Goal: Task Accomplishment & Management: Use online tool/utility

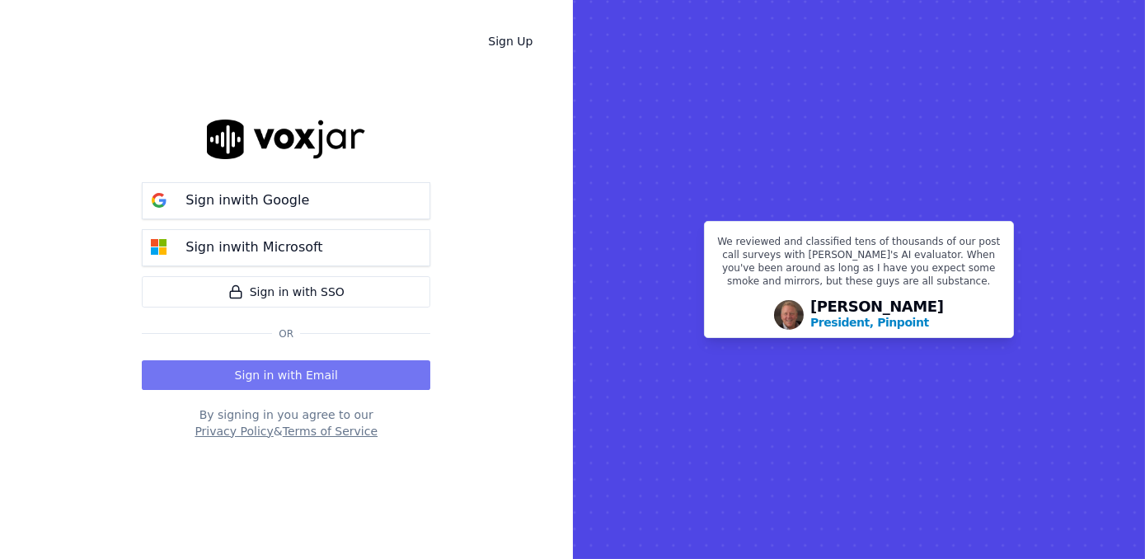
click at [336, 372] on button "Sign in with Email" at bounding box center [286, 375] width 288 height 30
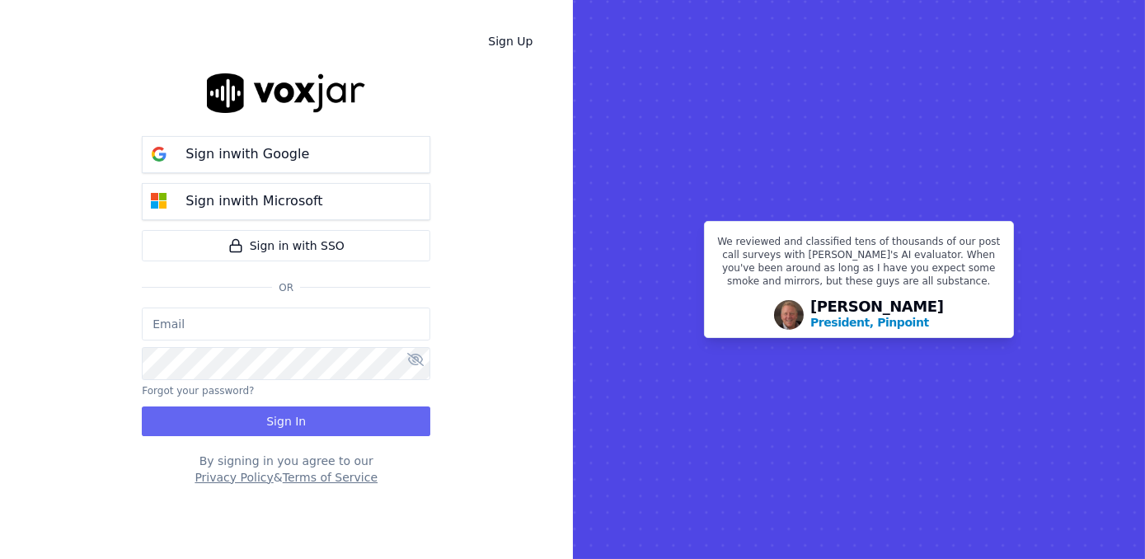
click at [277, 328] on input "email" at bounding box center [286, 323] width 288 height 33
type input "maleman@newwavepower.net"
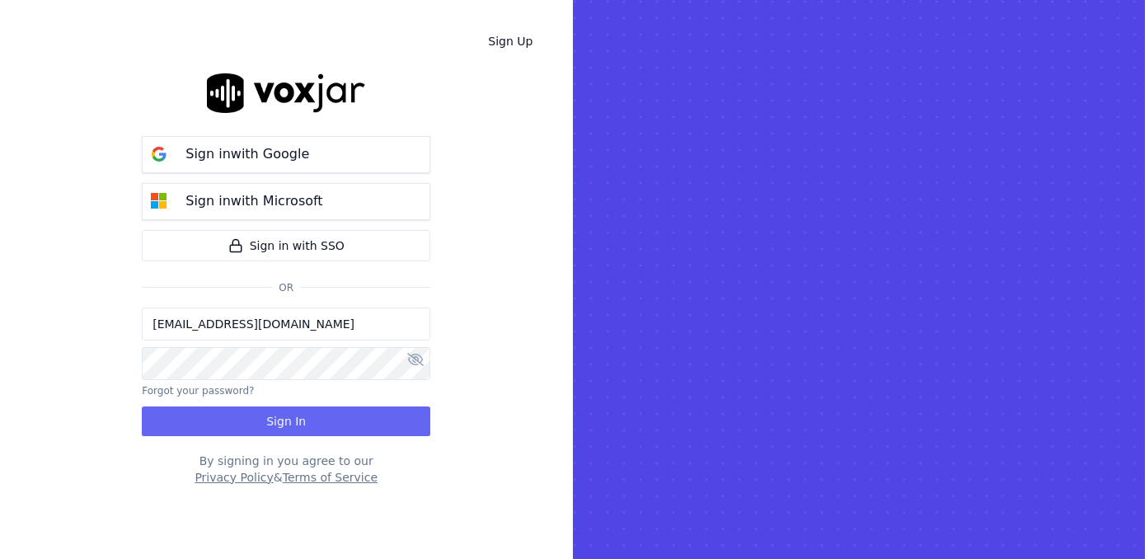
click at [448, 362] on div "Sign Up Sign in with Google Sign in with Microsoft Sign in with SSO Or maleman@…" at bounding box center [286, 279] width 573 height 559
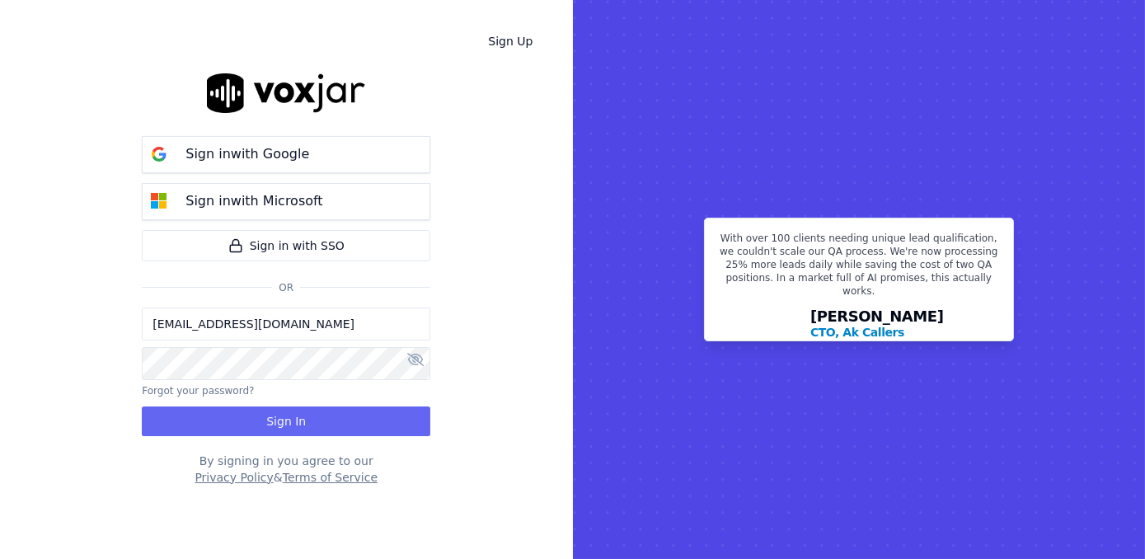
click at [412, 361] on icon at bounding box center [415, 359] width 16 height 13
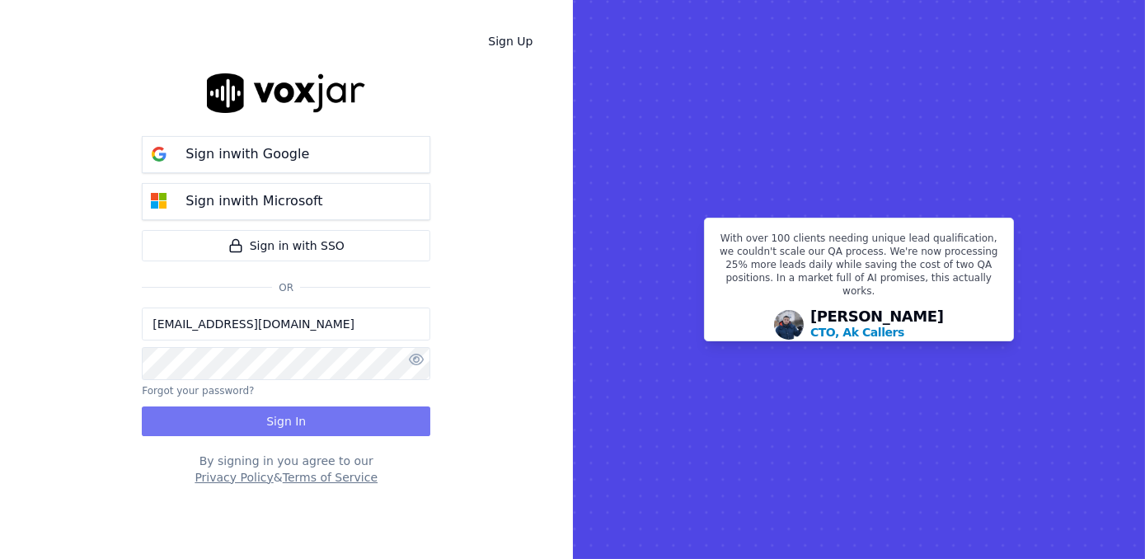
click at [334, 419] on button "Sign In" at bounding box center [286, 421] width 288 height 30
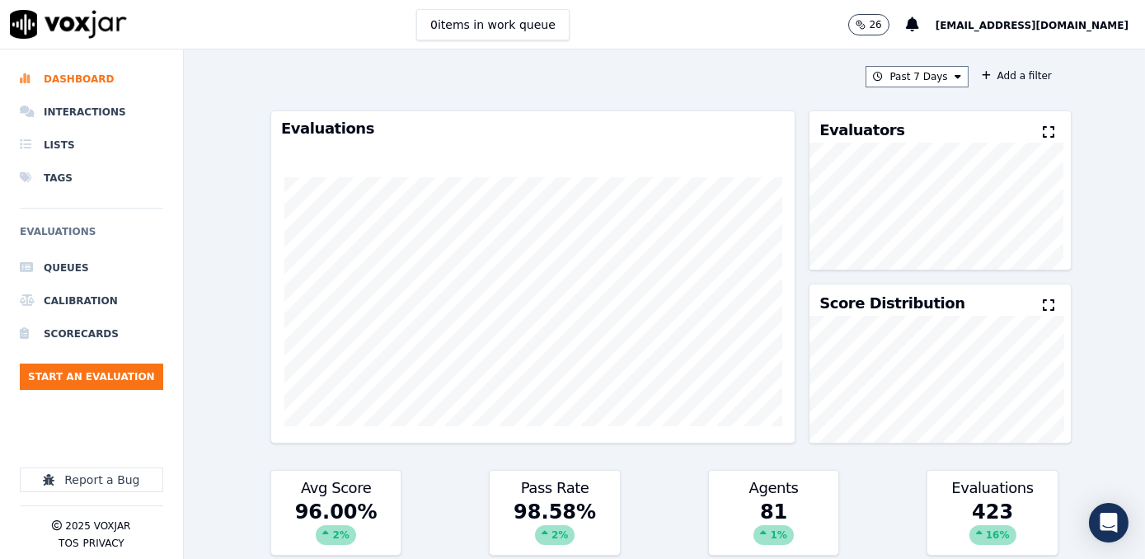
click at [1043, 133] on icon at bounding box center [1049, 131] width 12 height 13
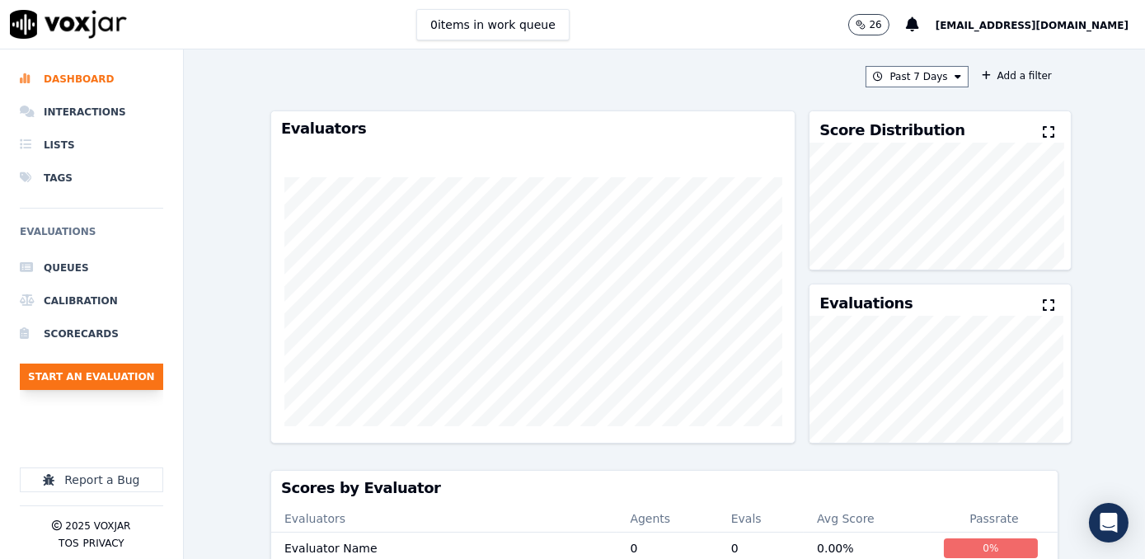
click at [101, 376] on button "Start an Evaluation" at bounding box center [91, 376] width 143 height 26
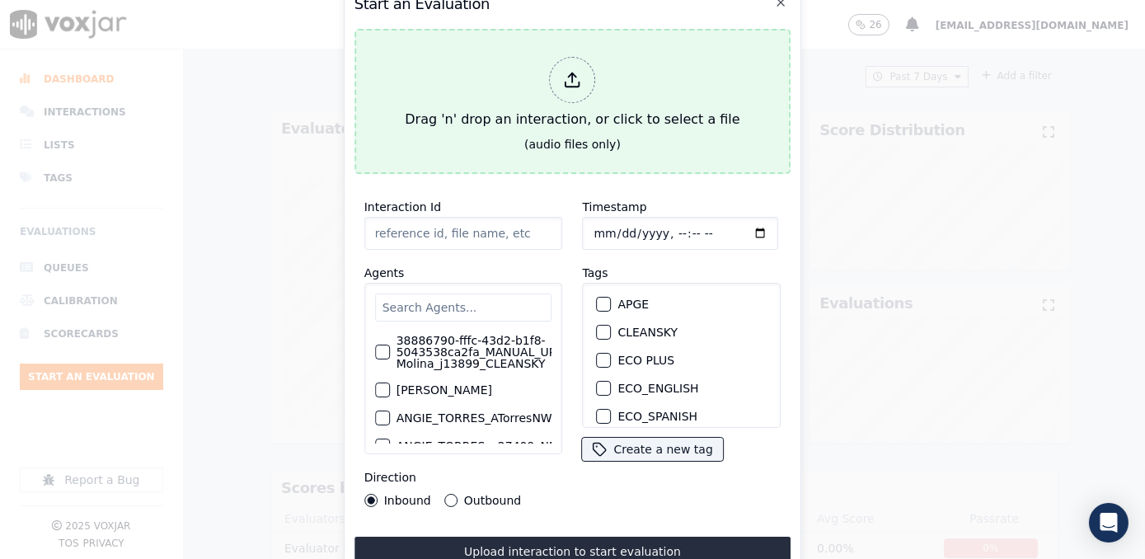
click at [567, 71] on icon at bounding box center [573, 80] width 18 height 18
type input "20250918-111847_3478063049-[PERSON_NAME] all.mp3"
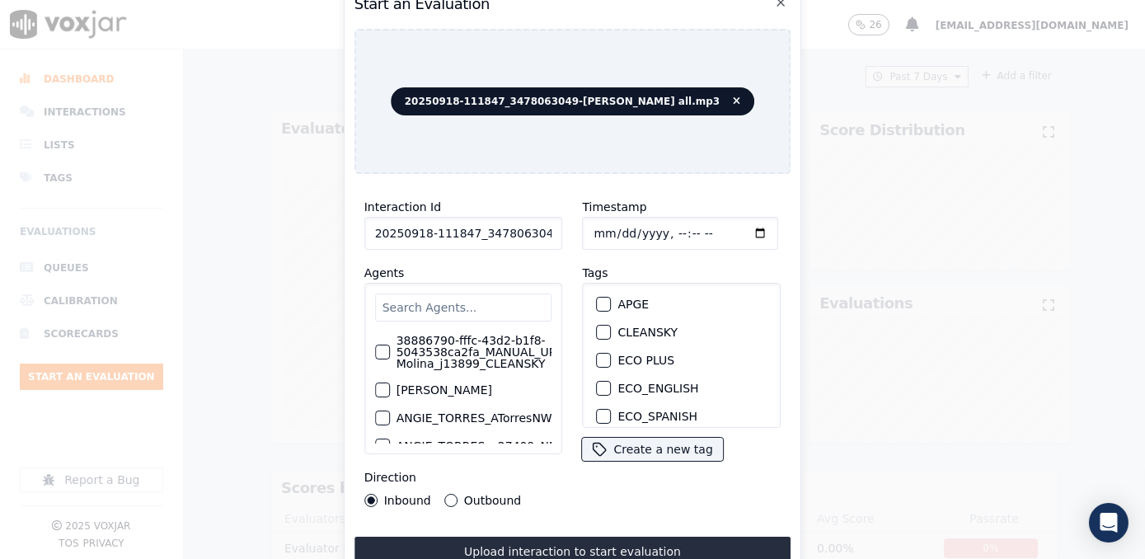
click at [602, 486] on div "Timestamp Tags APGE CLEANSKY ECO PLUS ECO_ENGLISH ECO_SPANISH ELECTRA SPARK IND…" at bounding box center [682, 352] width 218 height 330
click at [417, 303] on input "text" at bounding box center [463, 307] width 177 height 28
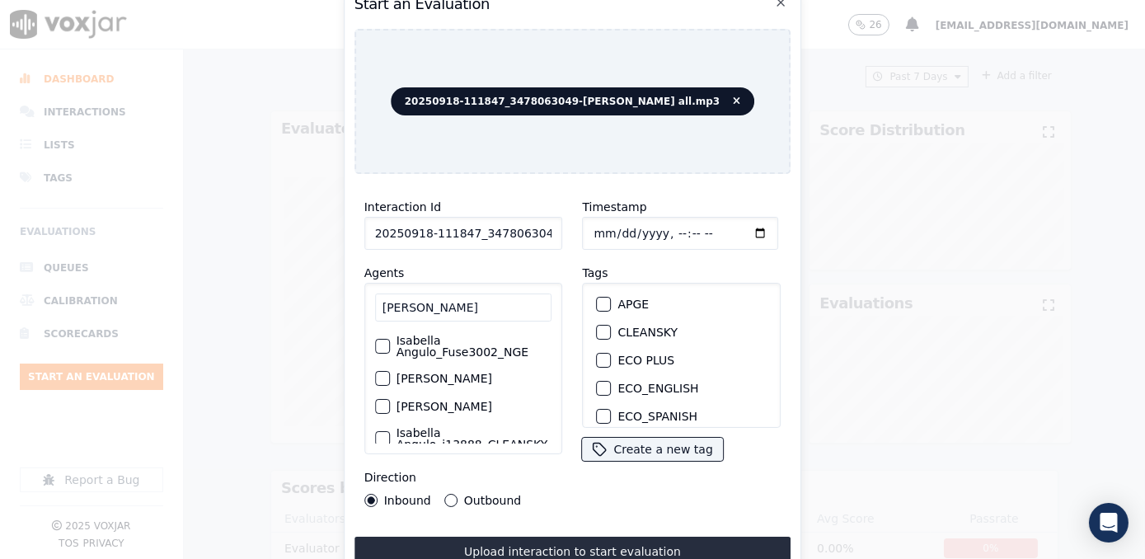
type input "[PERSON_NAME]"
click at [471, 350] on label "Isabella Angulo_Fuse3002_NGE" at bounding box center [474, 346] width 156 height 23
click at [390, 350] on button "Isabella Angulo_Fuse3002_NGE" at bounding box center [382, 346] width 15 height 15
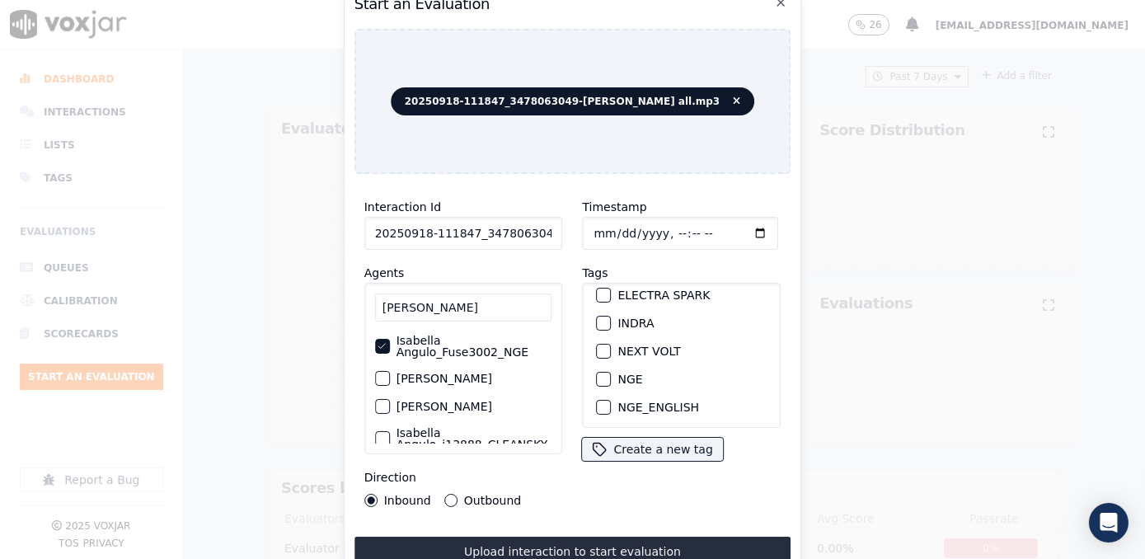
click at [598, 373] on div "button" at bounding box center [604, 379] width 12 height 12
click at [736, 221] on input "Timestamp" at bounding box center [681, 233] width 196 height 33
type input "[DATE]T12:55"
click at [450, 494] on button "Outbound" at bounding box center [450, 500] width 13 height 13
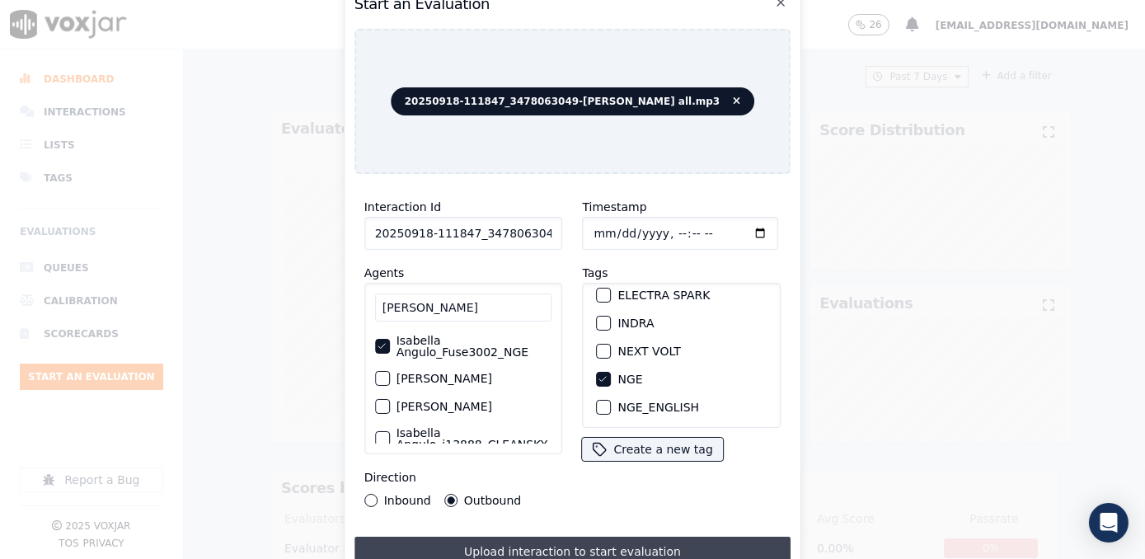
click at [631, 543] on button "Upload interaction to start evaluation" at bounding box center [572, 552] width 437 height 30
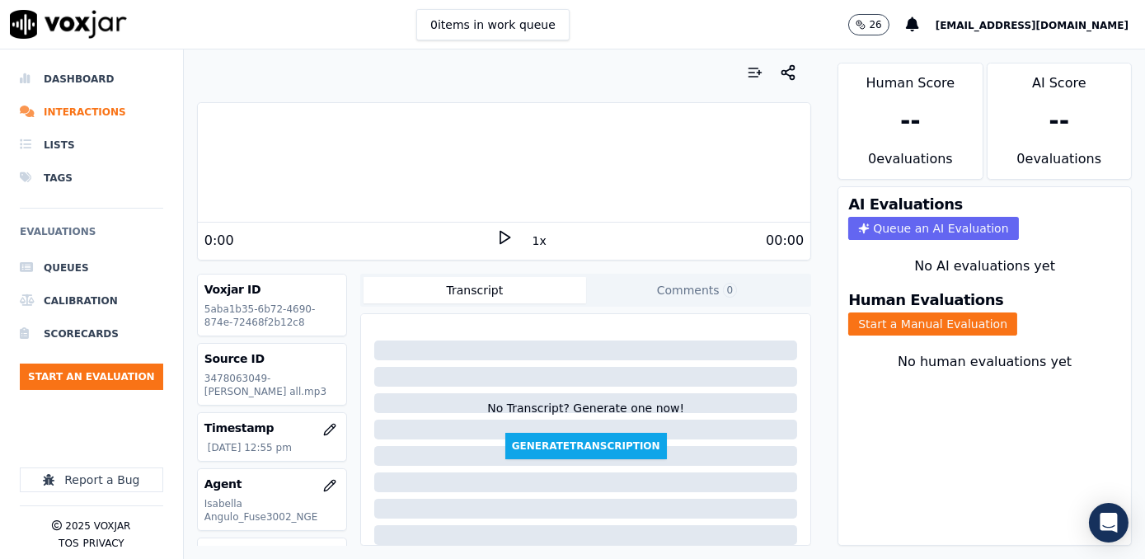
click at [499, 241] on icon at bounding box center [504, 237] width 16 height 16
click at [505, 241] on rect at bounding box center [506, 237] width 2 height 11
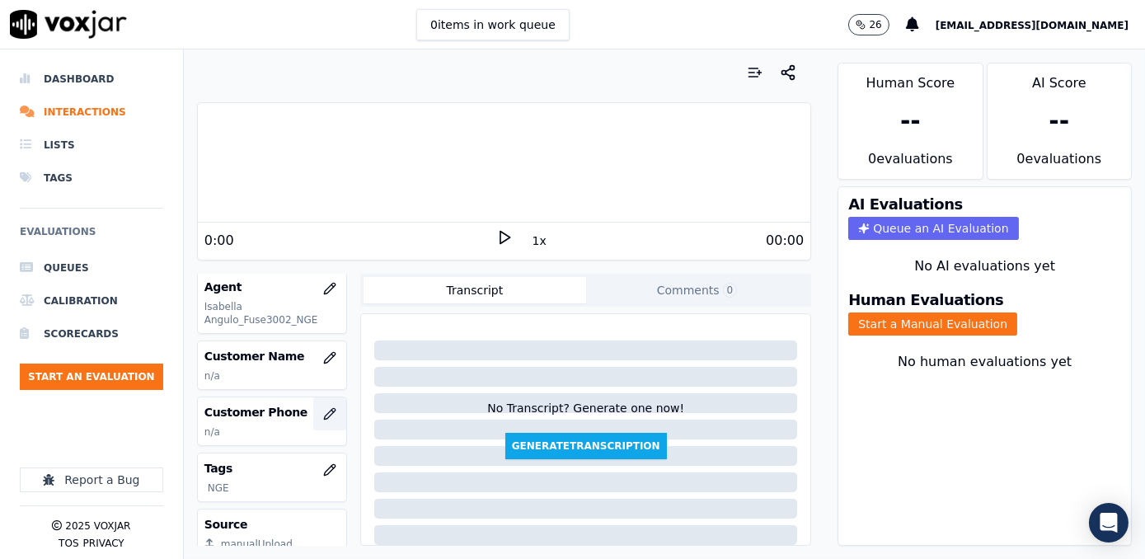
scroll to position [224, 0]
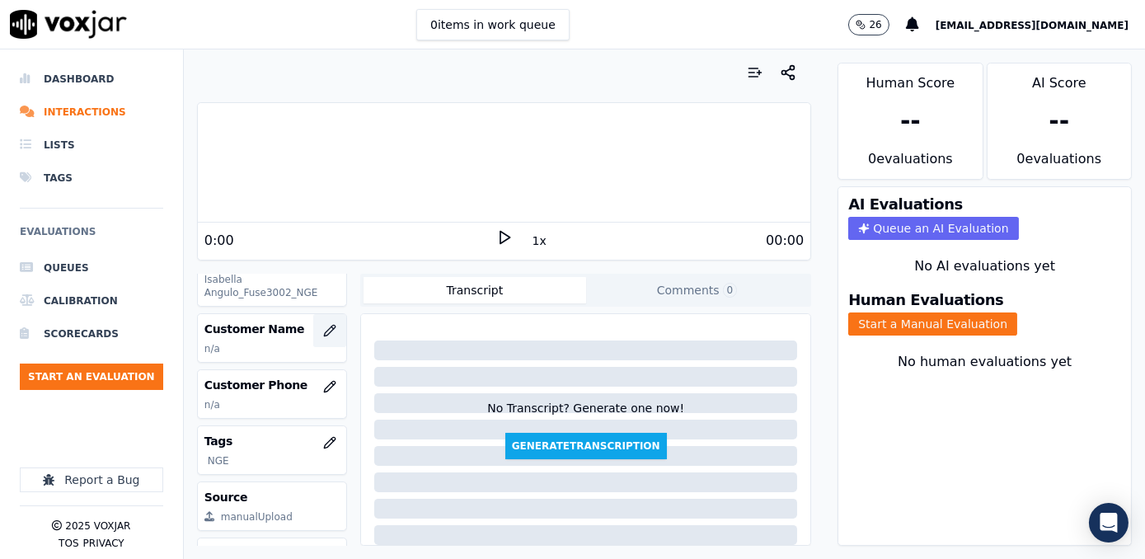
click at [323, 332] on icon "button" at bounding box center [329, 330] width 13 height 13
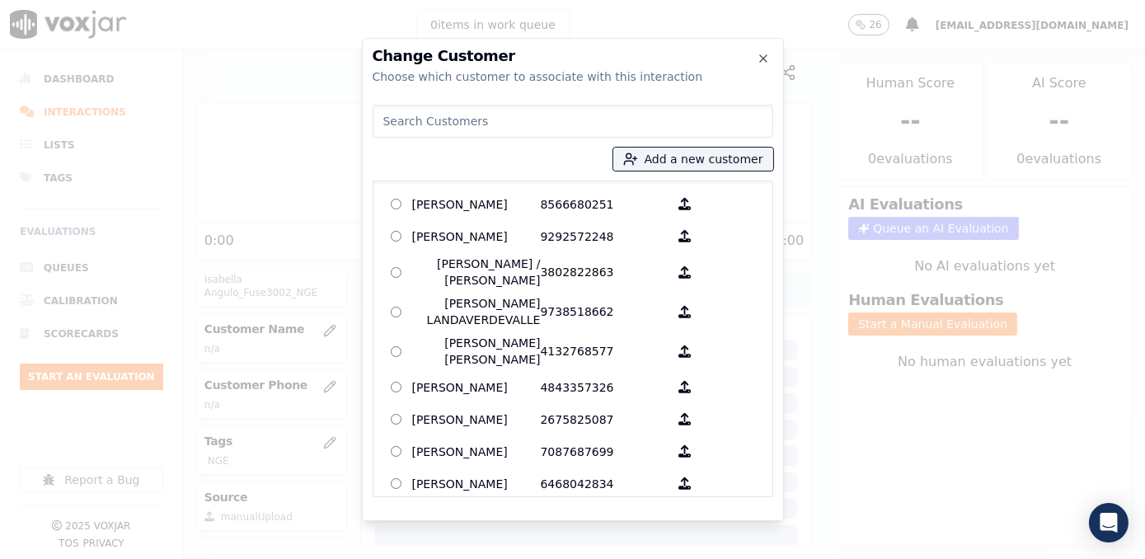
click at [615, 110] on input at bounding box center [573, 121] width 401 height 33
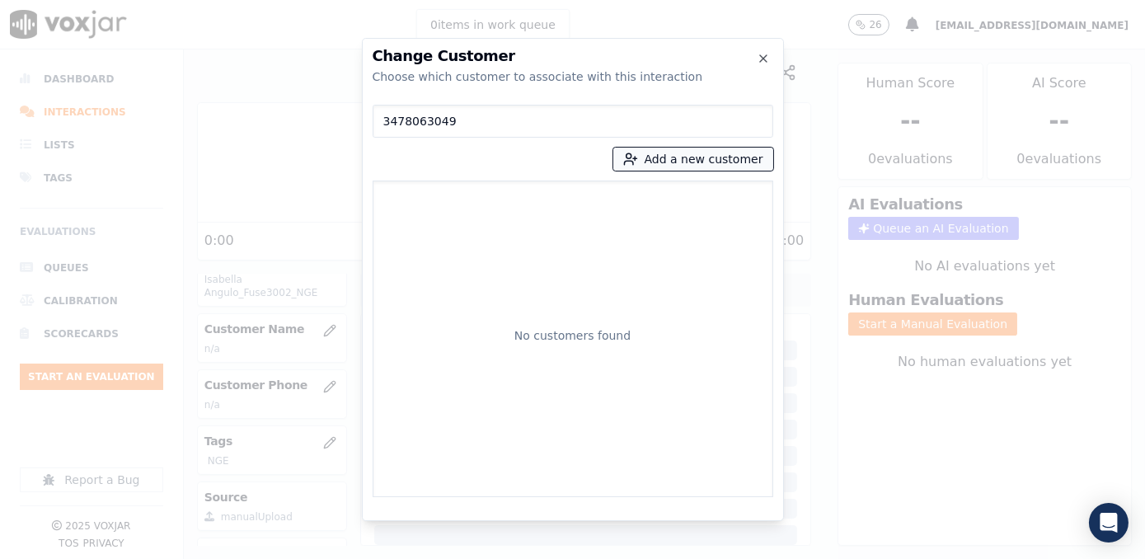
type input "3478063049"
click at [709, 157] on button "Add a new customer" at bounding box center [693, 159] width 160 height 23
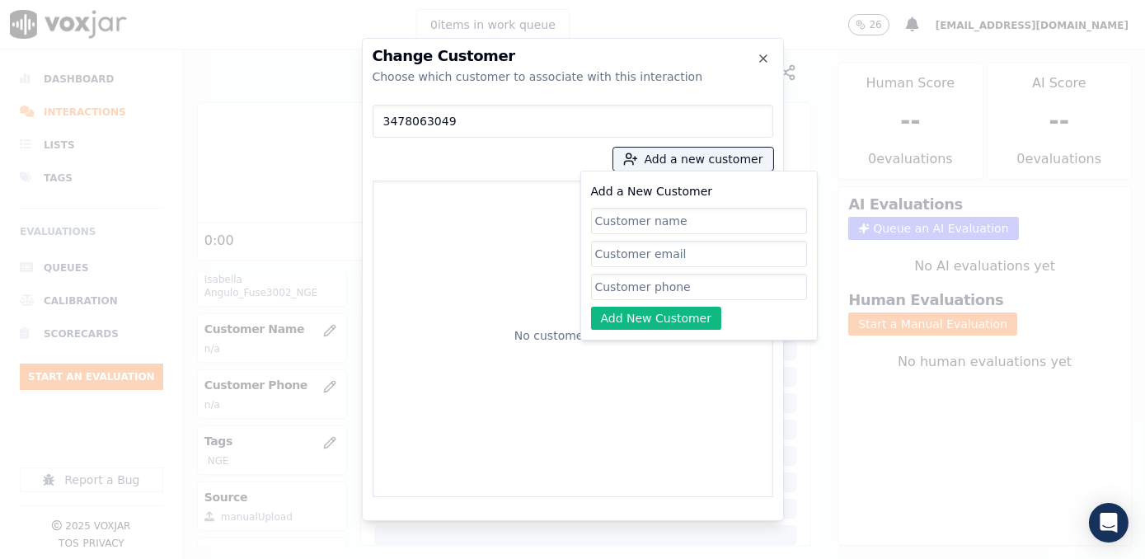
click at [708, 277] on input "Add a New Customer" at bounding box center [699, 287] width 216 height 26
paste input "3478063049"
type input "3478063049"
click at [654, 223] on input "Add a New Customer" at bounding box center [699, 221] width 216 height 26
paste input "[PERSON_NAME] [PERSON_NAME]"
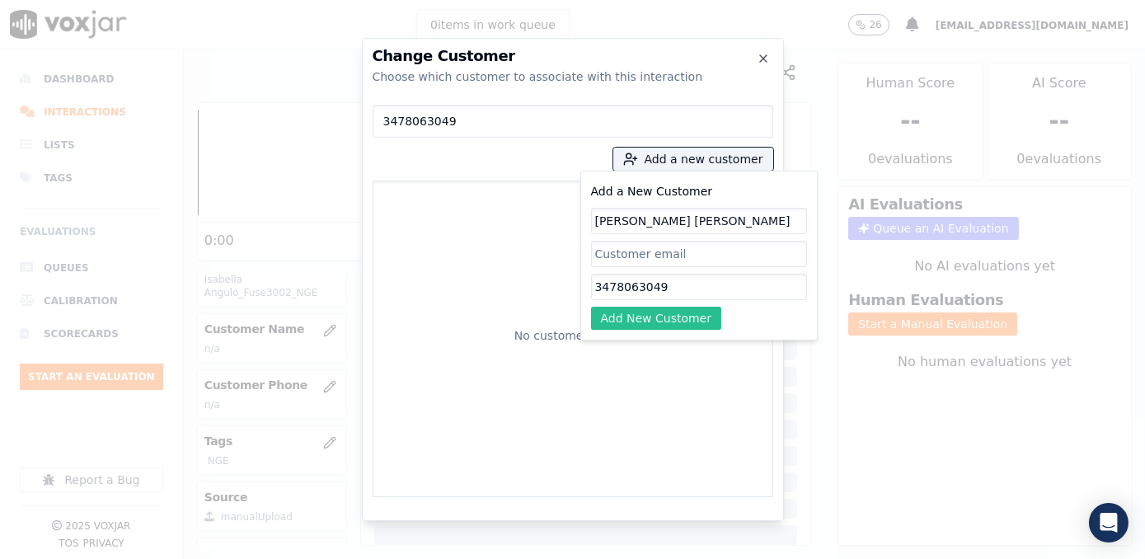
type input "[PERSON_NAME] [PERSON_NAME]"
click at [651, 321] on button "Add New Customer" at bounding box center [656, 318] width 131 height 23
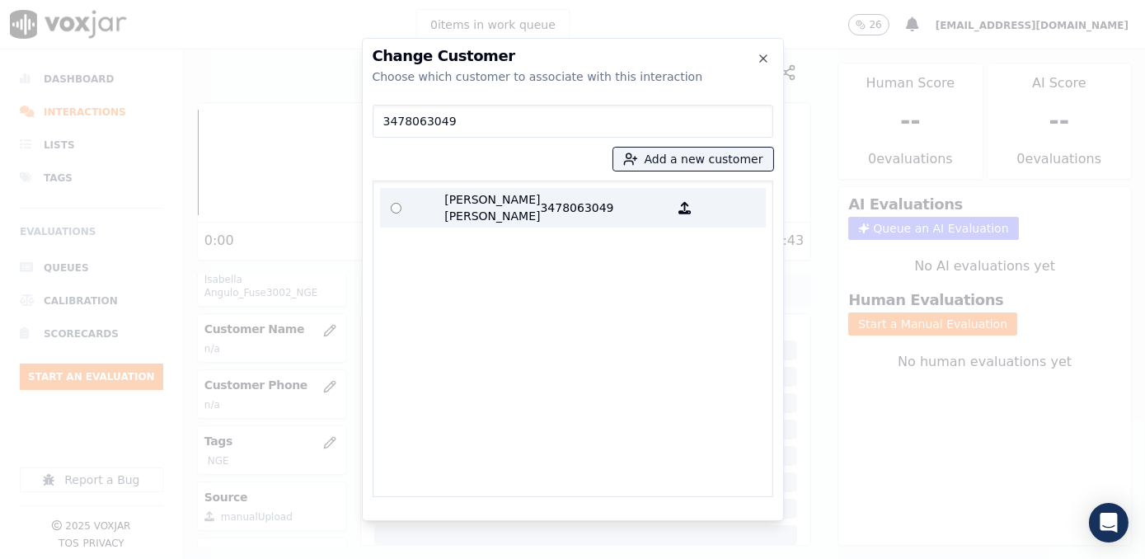
click at [532, 208] on p "[PERSON_NAME] [PERSON_NAME]" at bounding box center [476, 207] width 129 height 33
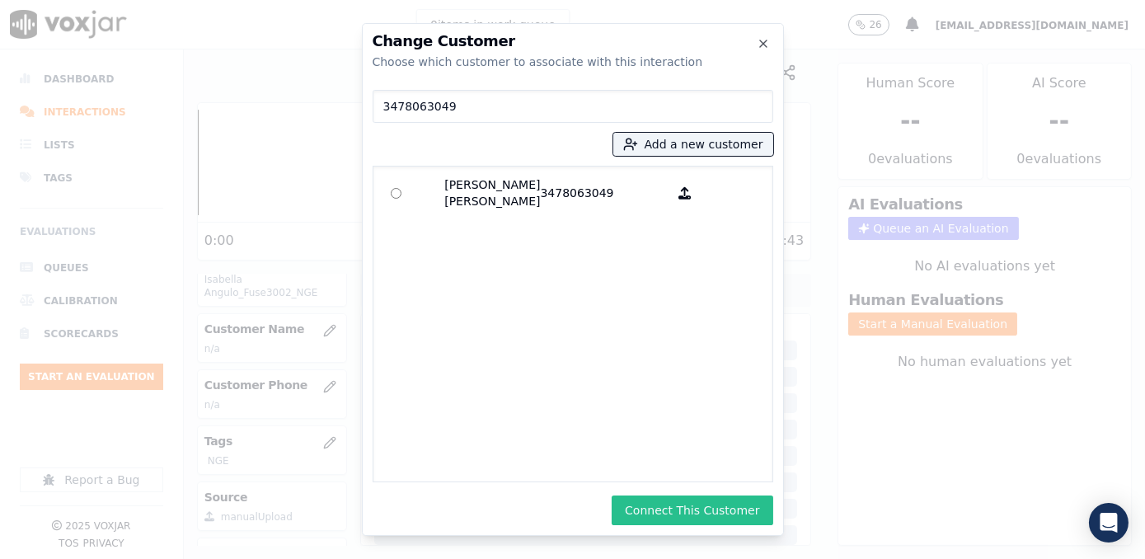
click at [723, 514] on button "Connect This Customer" at bounding box center [692, 510] width 161 height 30
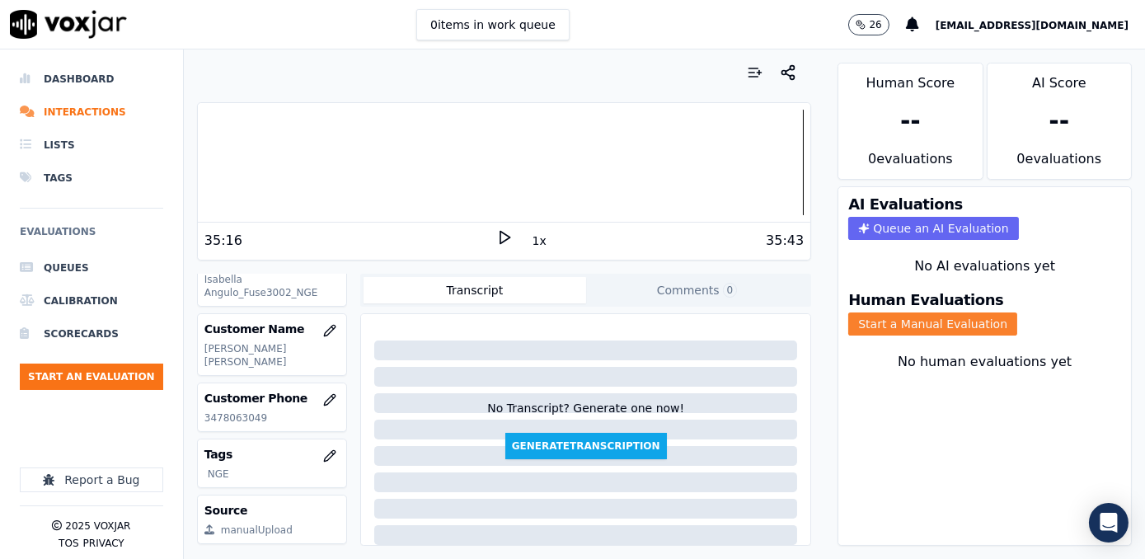
click at [941, 312] on button "Start a Manual Evaluation" at bounding box center [932, 323] width 169 height 23
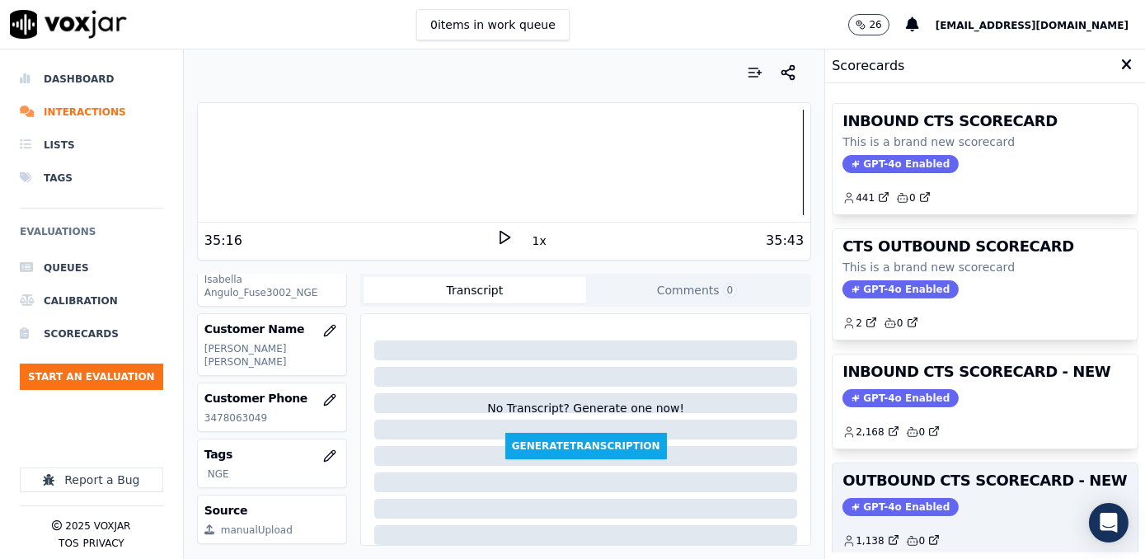
click at [876, 500] on span "GPT-4o Enabled" at bounding box center [900, 507] width 116 height 18
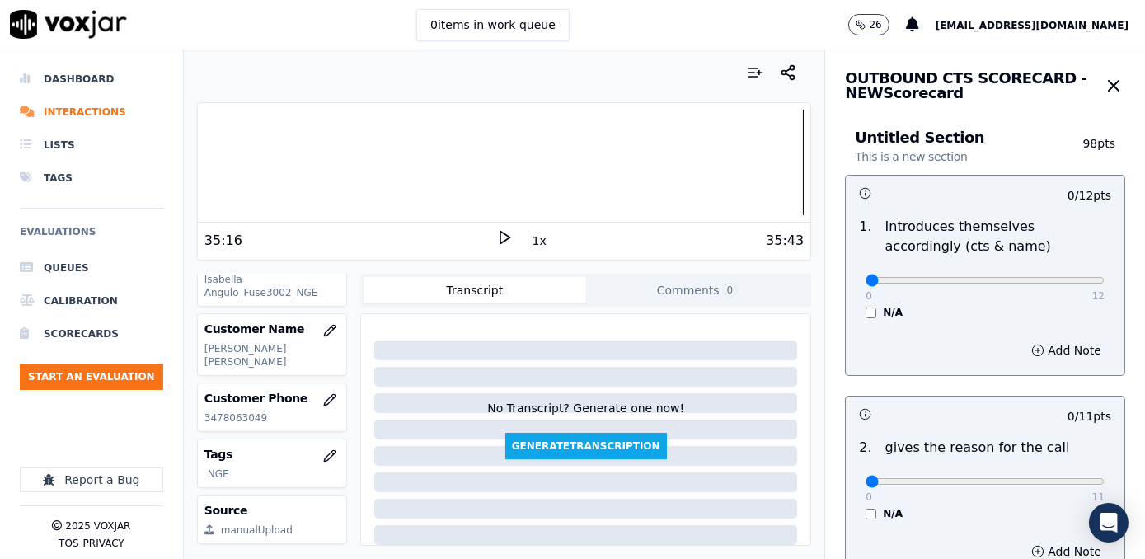
drag, startPoint x: 998, startPoint y: 426, endPoint x: 923, endPoint y: 321, distance: 128.8
click at [998, 426] on div "0 / 11 pts" at bounding box center [985, 413] width 279 height 35
drag, startPoint x: 861, startPoint y: 282, endPoint x: 1147, endPoint y: 274, distance: 286.1
type input "12"
click at [1104, 277] on input "range" at bounding box center [984, 280] width 239 height 7
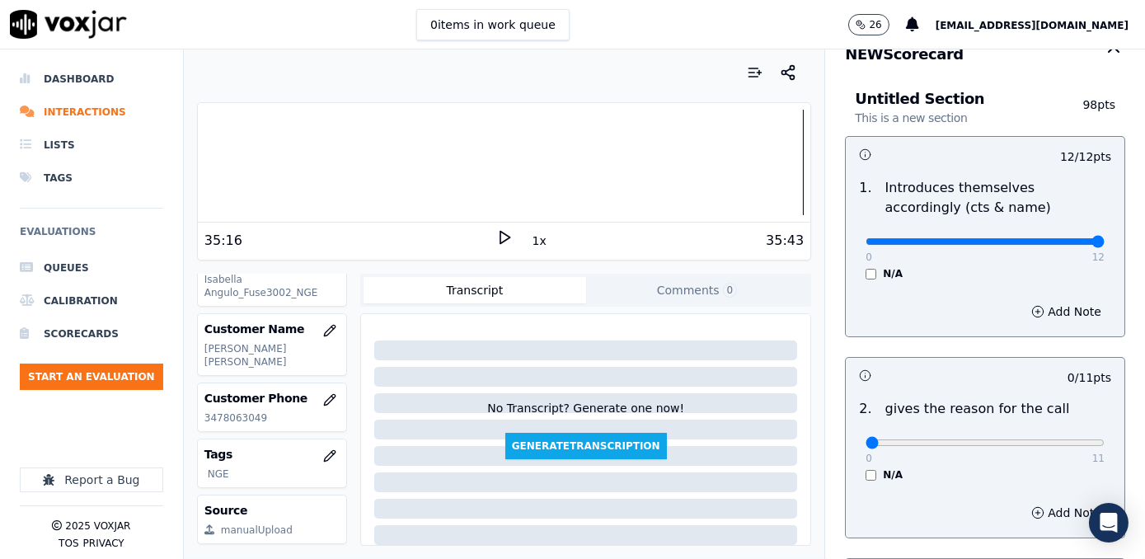
scroll to position [74, 0]
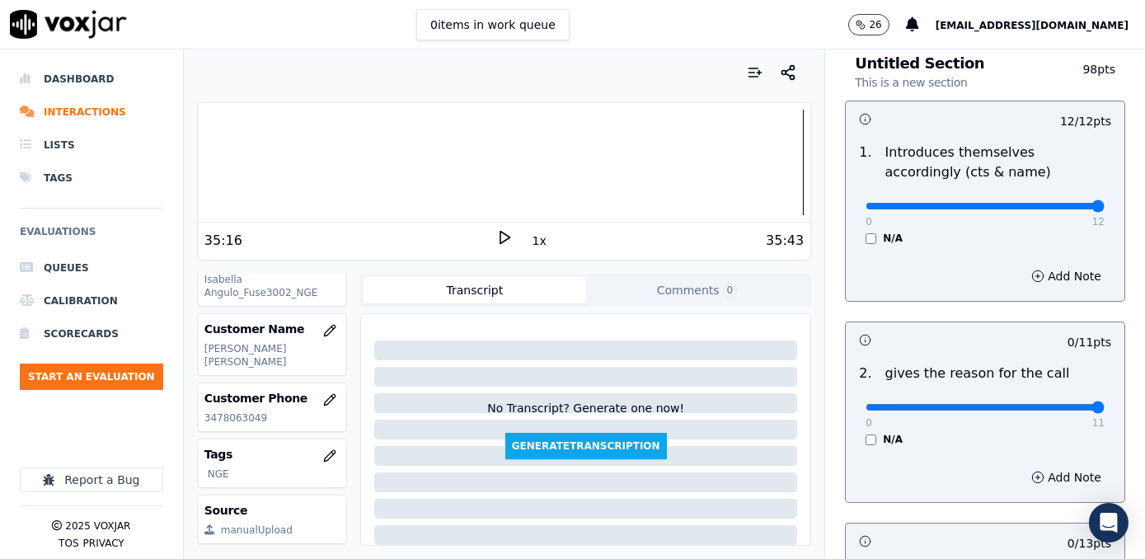
drag, startPoint x: 863, startPoint y: 403, endPoint x: 1096, endPoint y: 403, distance: 233.2
type input "11"
click at [1096, 404] on input "range" at bounding box center [984, 407] width 239 height 7
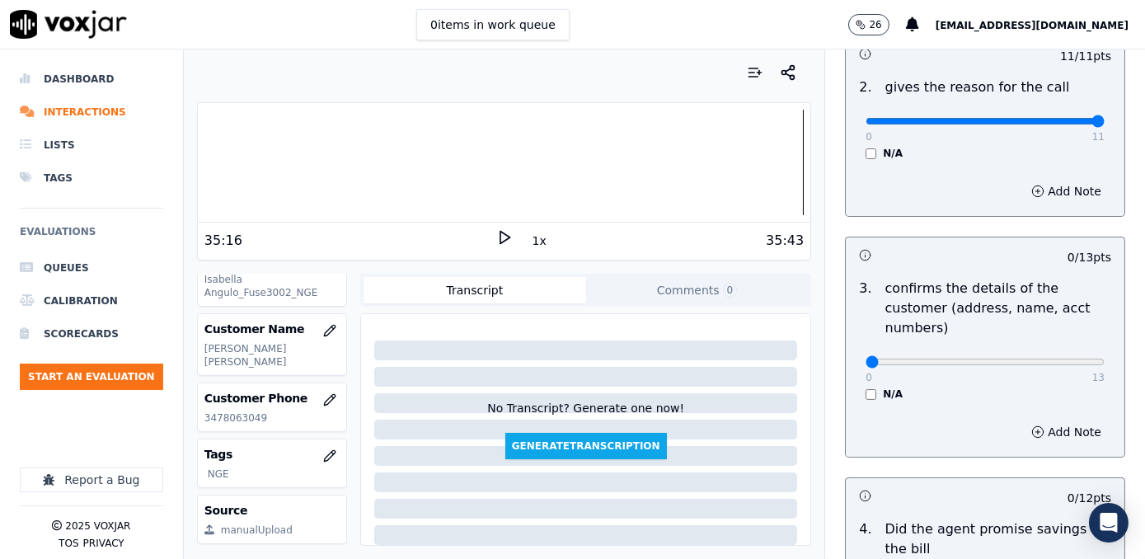
scroll to position [374, 0]
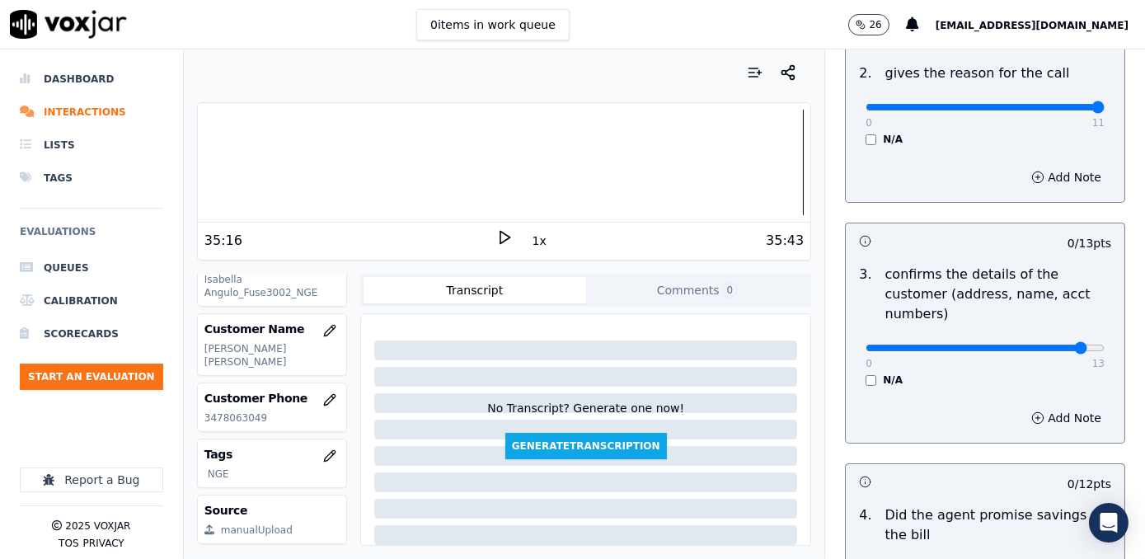
type input "12"
click at [1045, 345] on input "range" at bounding box center [984, 348] width 239 height 7
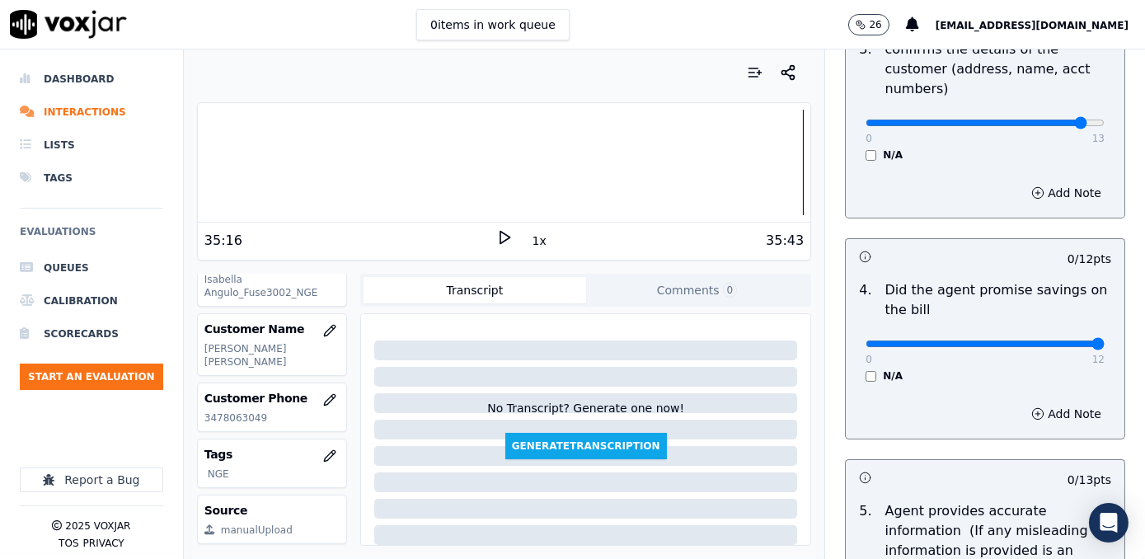
drag, startPoint x: 861, startPoint y: 323, endPoint x: 1009, endPoint y: 373, distance: 155.9
type input "12"
click at [1104, 340] on input "range" at bounding box center [984, 343] width 239 height 7
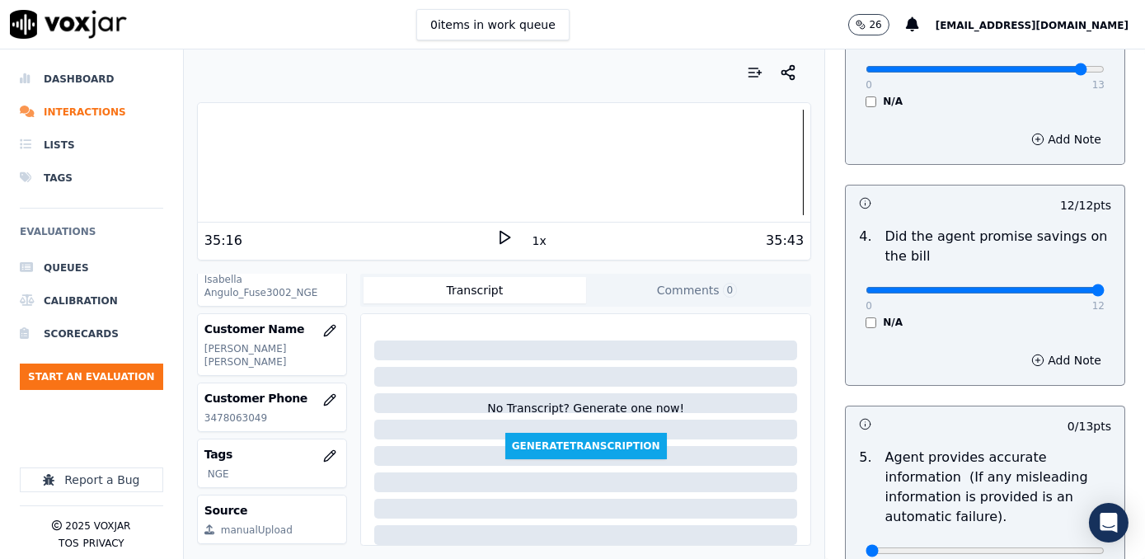
scroll to position [824, 0]
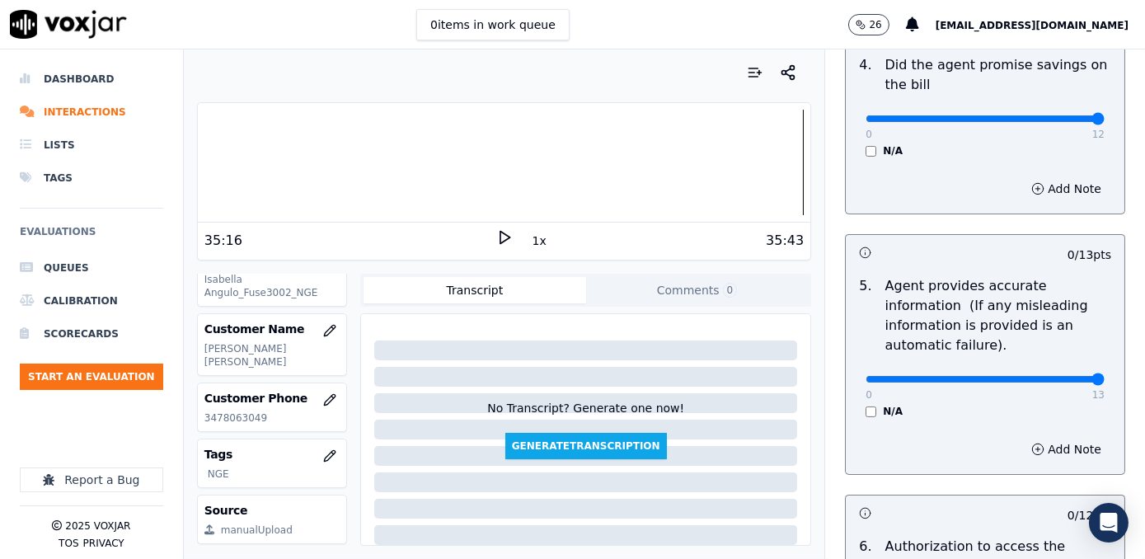
drag, startPoint x: 861, startPoint y: 357, endPoint x: 1147, endPoint y: 357, distance: 286.0
type input "13"
click at [1104, 376] on input "range" at bounding box center [984, 379] width 239 height 7
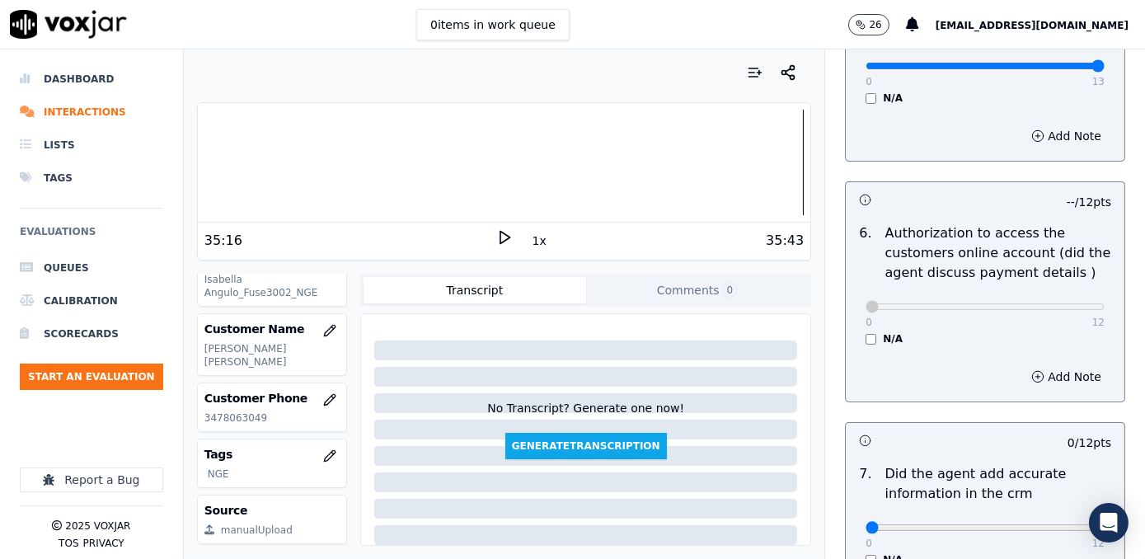
scroll to position [1273, 0]
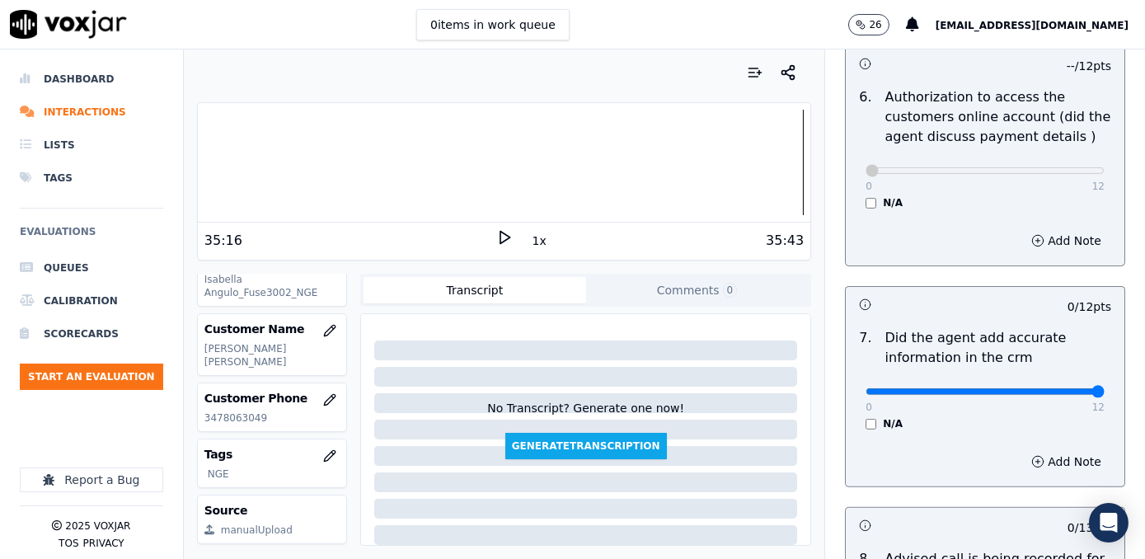
drag, startPoint x: 859, startPoint y: 370, endPoint x: 1147, endPoint y: 370, distance: 288.5
type input "12"
click at [1104, 388] on input "range" at bounding box center [984, 391] width 239 height 7
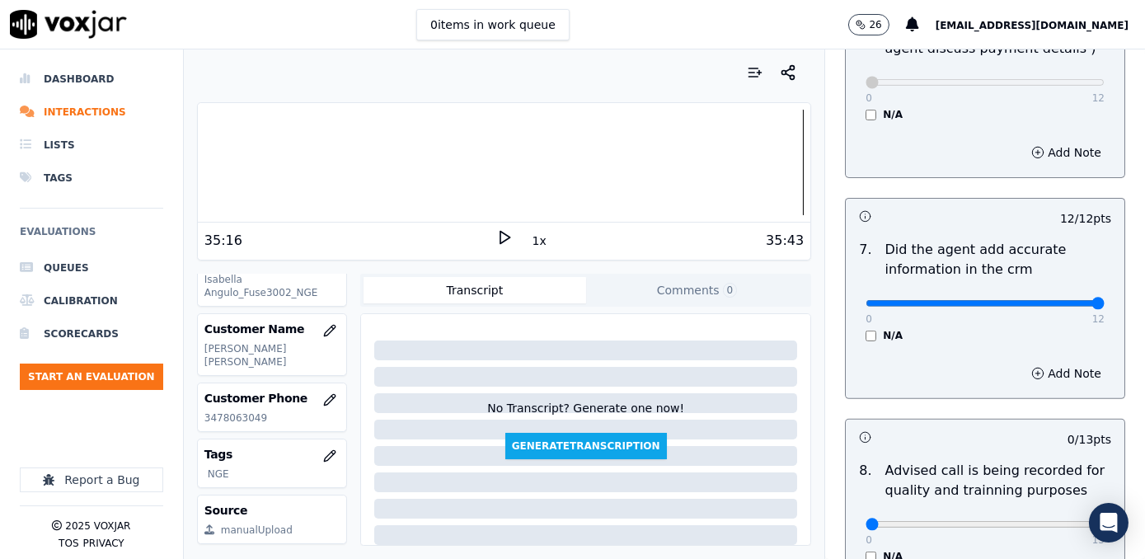
scroll to position [1498, 0]
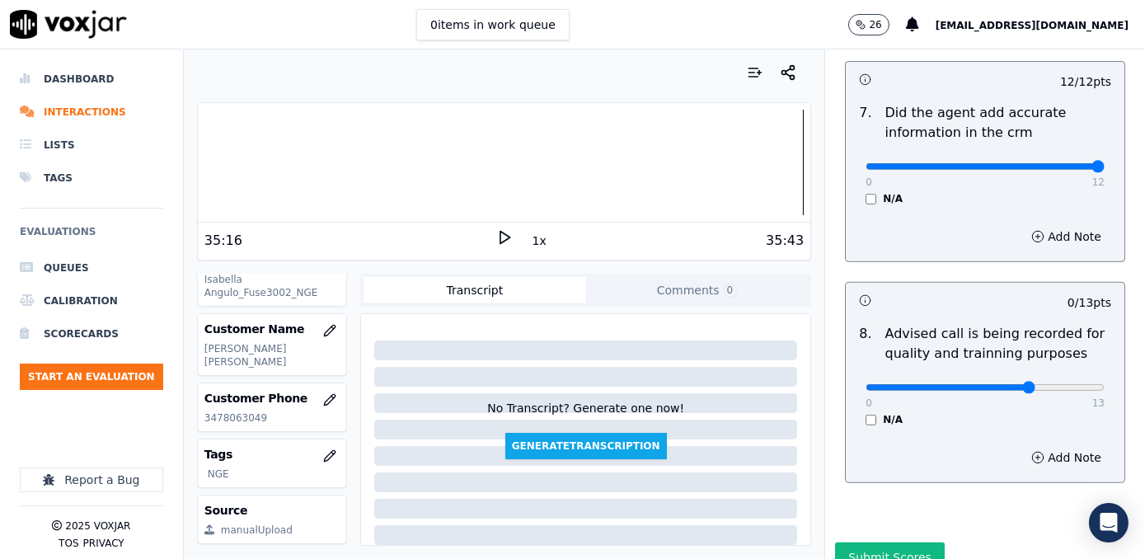
click at [1000, 384] on input "range" at bounding box center [984, 387] width 239 height 7
type input "10"
click at [1019, 384] on input "range" at bounding box center [984, 387] width 239 height 7
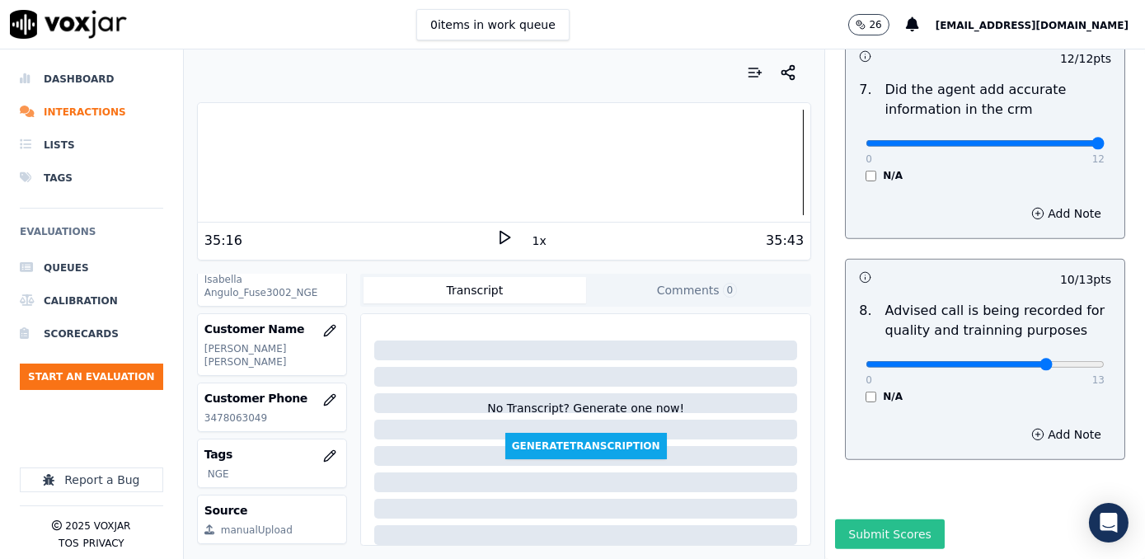
click at [858, 519] on button "Submit Scores" at bounding box center [890, 534] width 110 height 30
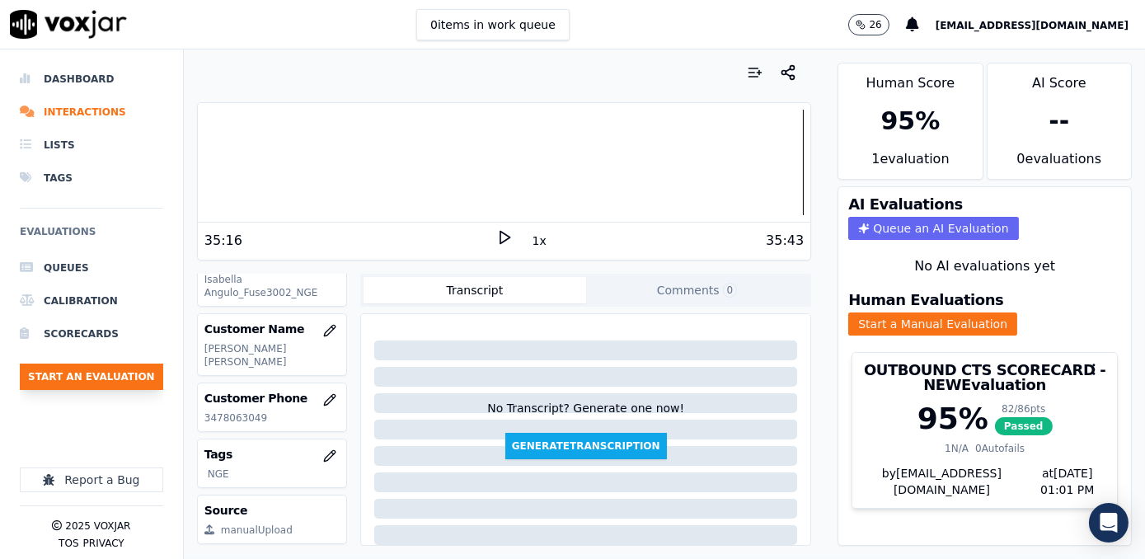
click at [101, 377] on button "Start an Evaluation" at bounding box center [91, 376] width 143 height 26
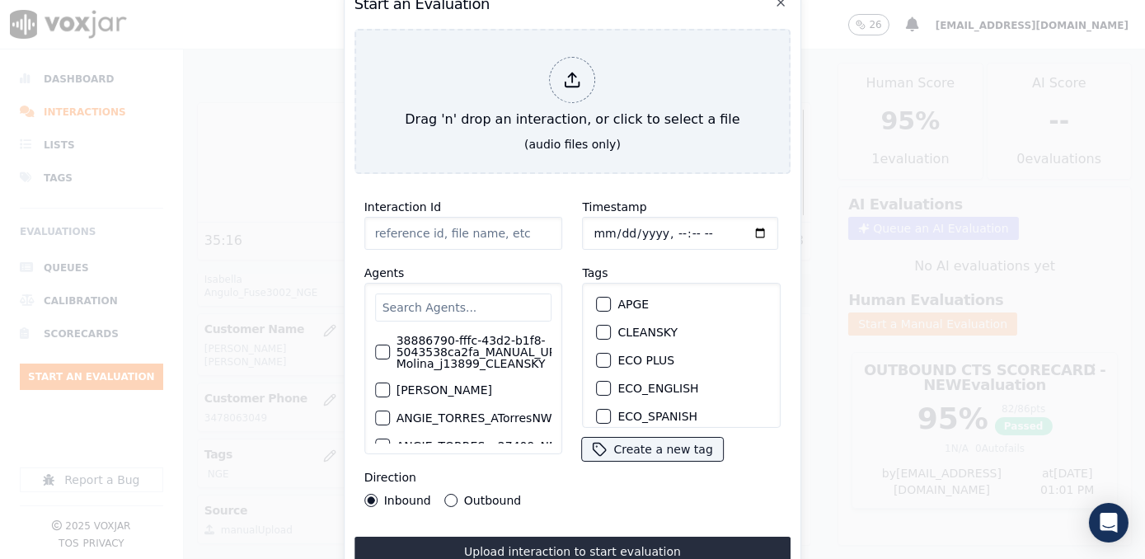
click at [780, 4] on h2 "Start an Evaluation" at bounding box center [572, 4] width 437 height 23
click at [781, 1] on icon "button" at bounding box center [780, 2] width 13 height 13
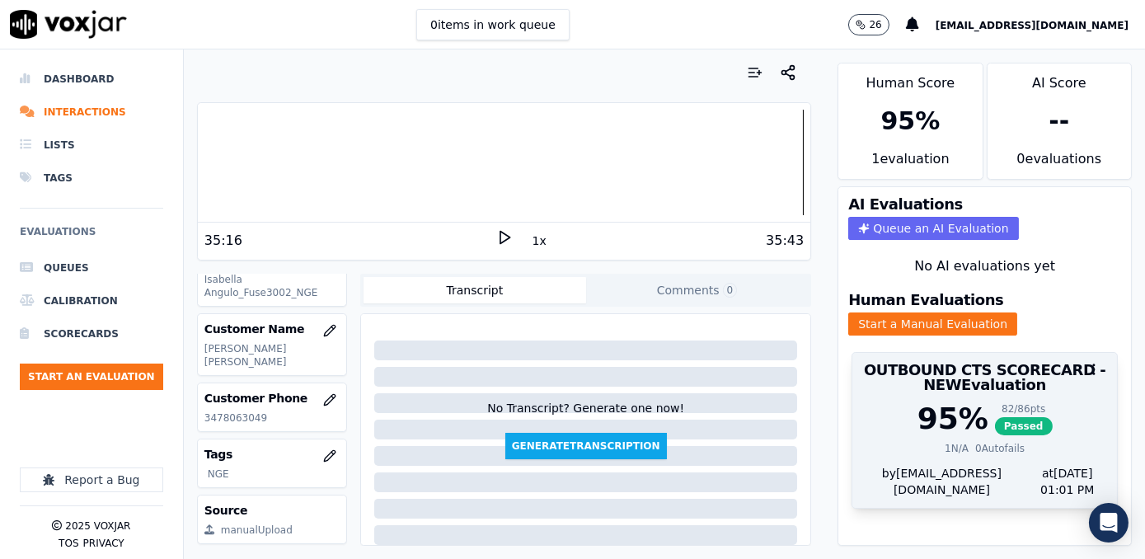
click at [972, 353] on div at bounding box center [984, 369] width 265 height 33
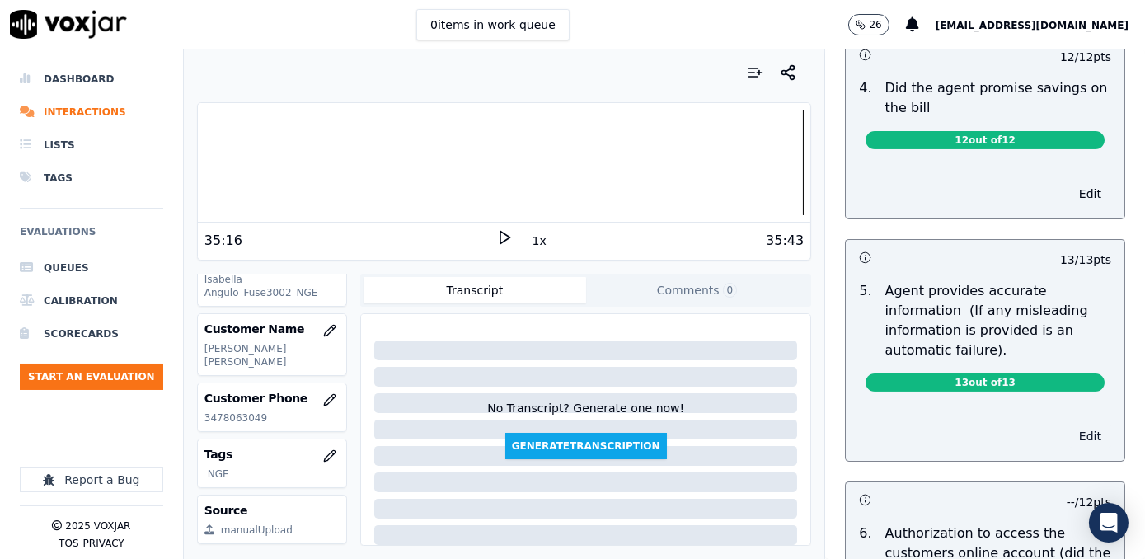
scroll to position [749, 0]
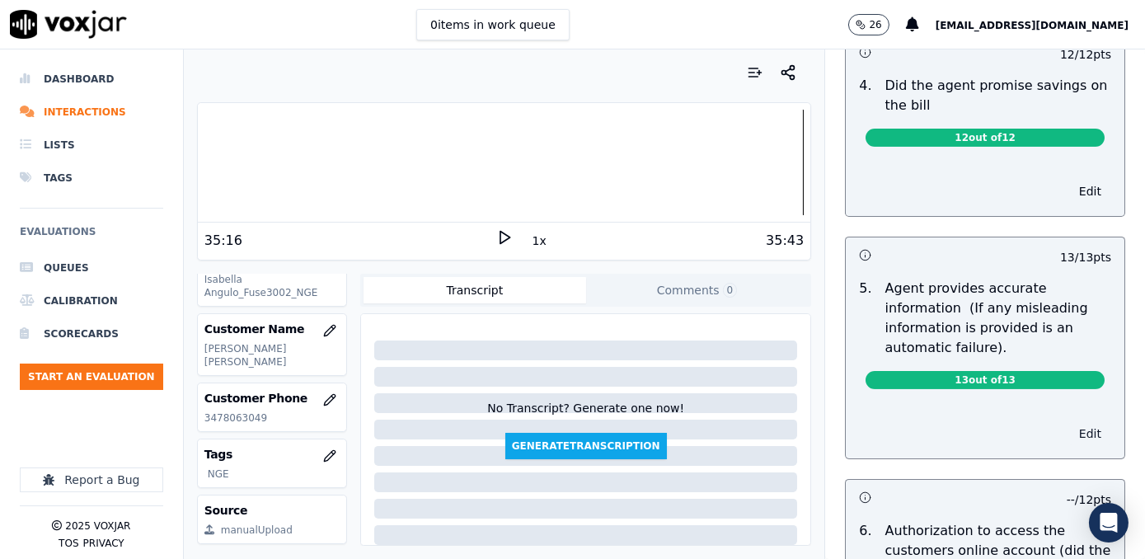
drag, startPoint x: 1046, startPoint y: 397, endPoint x: 1049, endPoint y: 415, distance: 17.6
click at [1069, 422] on button "Edit" at bounding box center [1090, 433] width 42 height 23
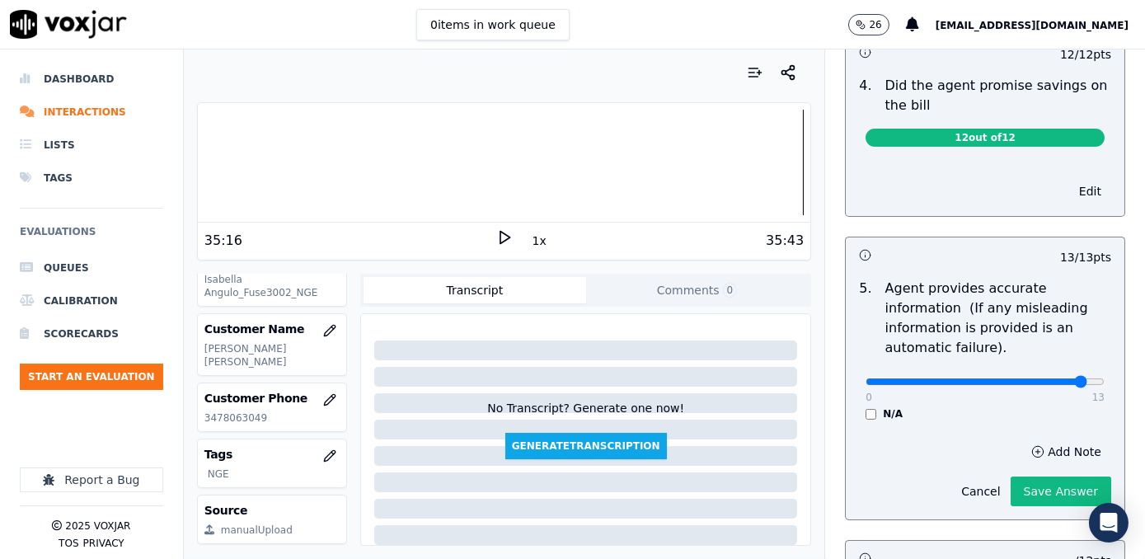
type input "12"
click at [1042, 378] on input "range" at bounding box center [984, 381] width 239 height 7
click at [1043, 440] on button "Add Note" at bounding box center [1066, 451] width 90 height 23
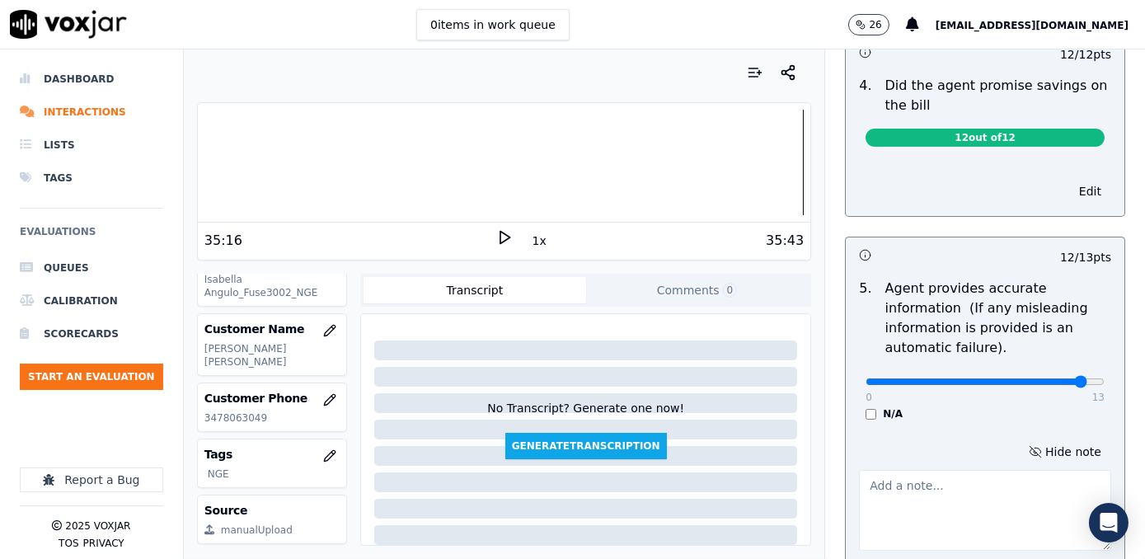
click at [895, 482] on textarea at bounding box center [985, 510] width 252 height 81
type textarea "a"
drag, startPoint x: 969, startPoint y: 482, endPoint x: 813, endPoint y: 456, distance: 158.8
click at [825, 456] on div "Untitled Section This is a new section 98 pts 12 / 12 pts 1 . Introduces themse…" at bounding box center [985, 326] width 320 height 1937
type textarea "Avoid saying "como te indique eso no lo [PERSON_NAME] de pagar""
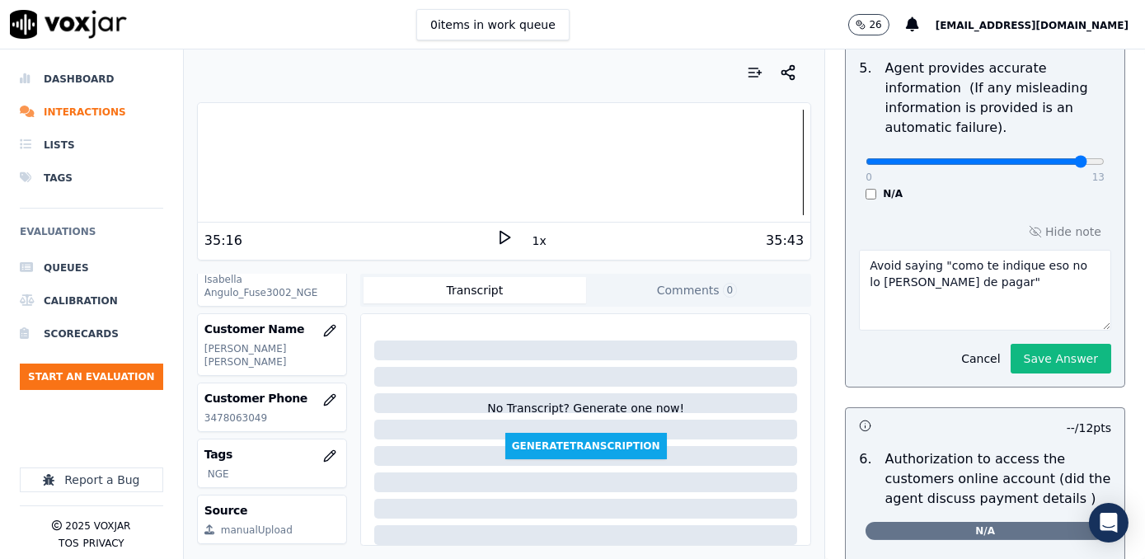
scroll to position [973, 0]
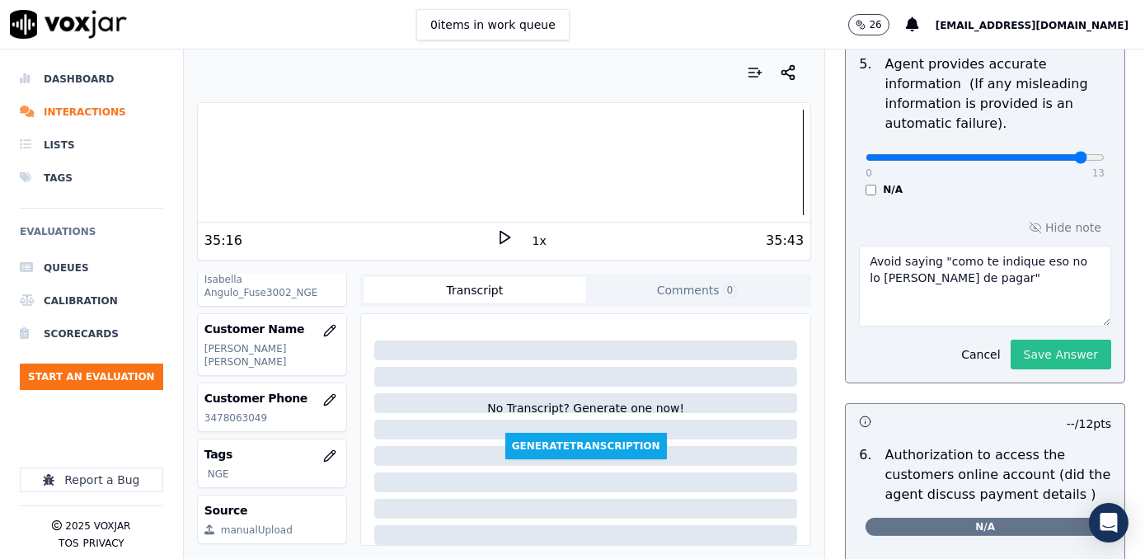
click at [1057, 340] on button "Save Answer" at bounding box center [1060, 355] width 101 height 30
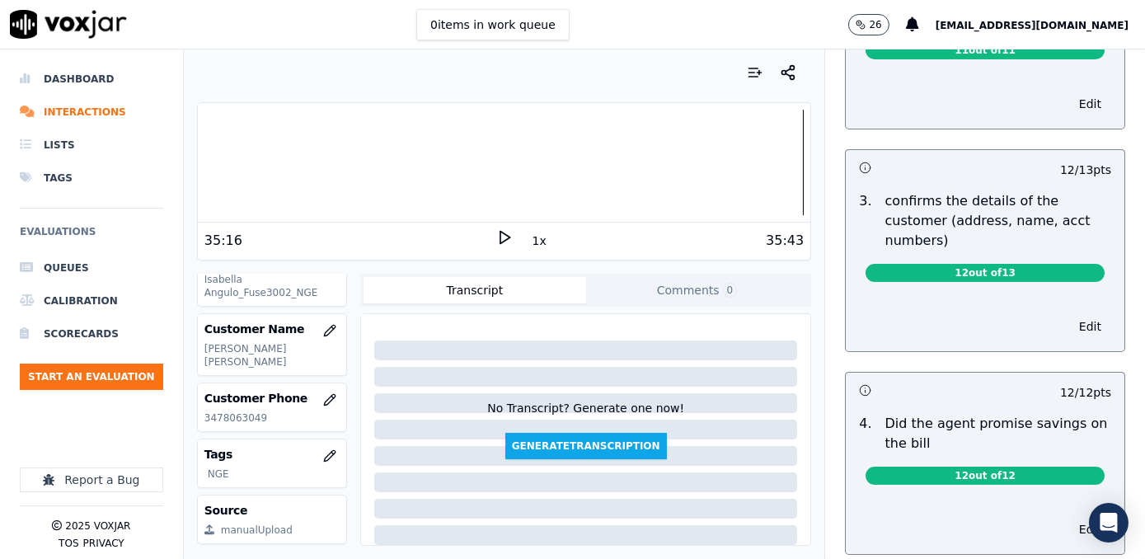
scroll to position [0, 0]
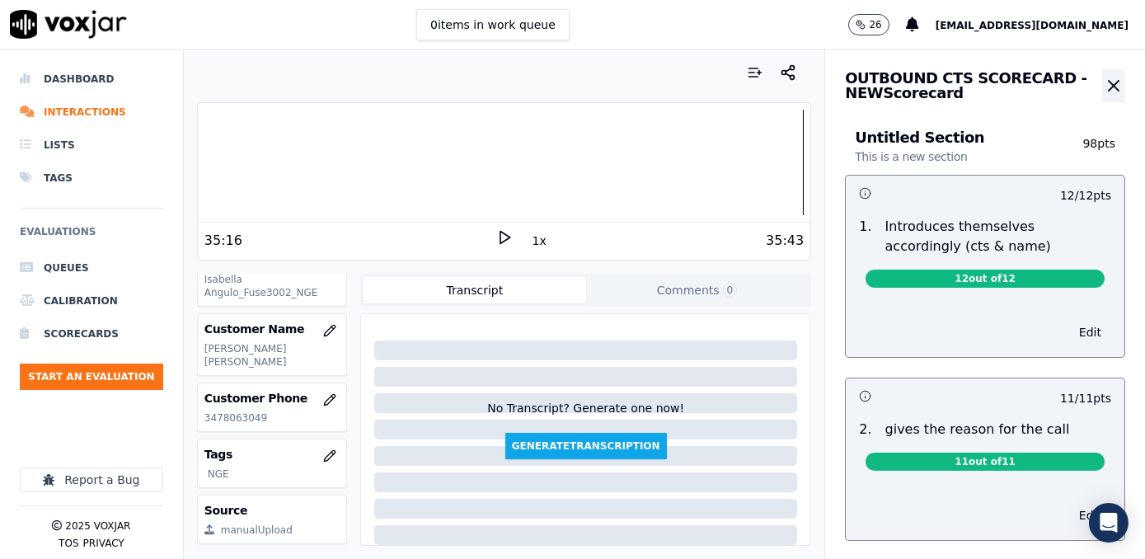
click at [1109, 88] on icon "button" at bounding box center [1114, 86] width 10 height 10
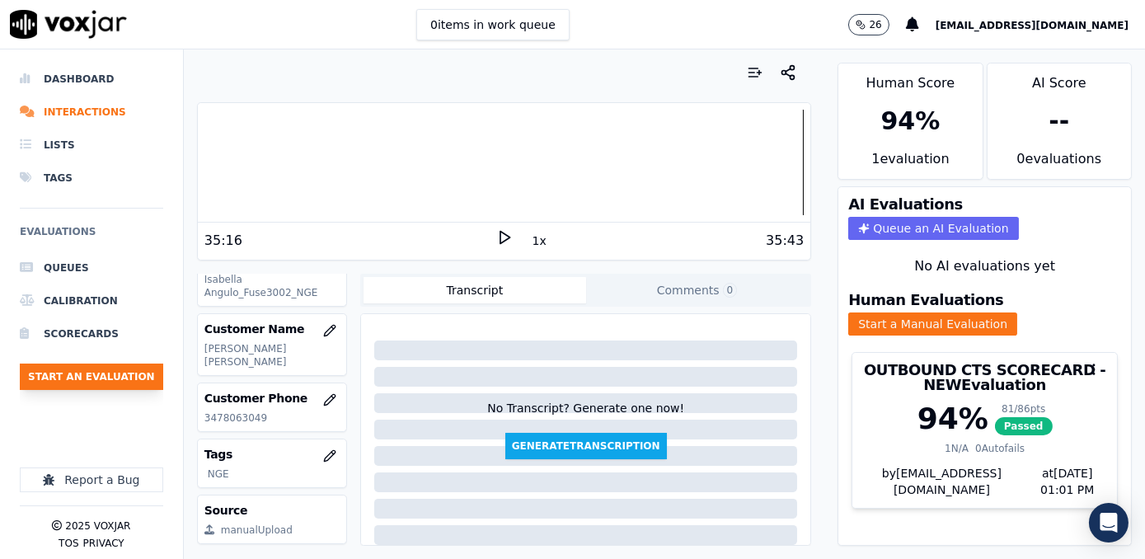
click at [105, 381] on button "Start an Evaluation" at bounding box center [91, 376] width 143 height 26
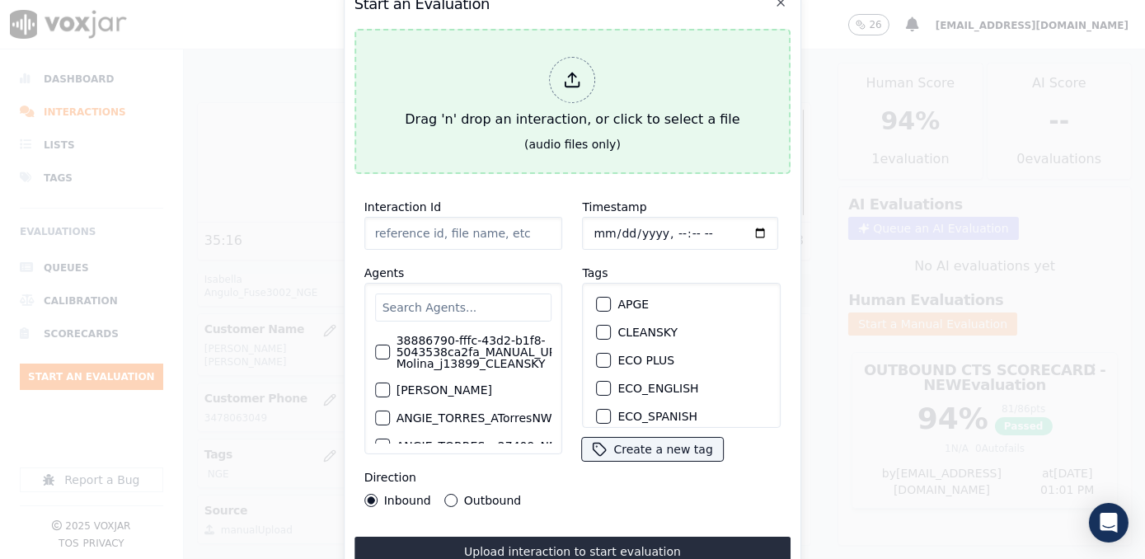
click at [584, 68] on div at bounding box center [573, 80] width 46 height 46
type input "20250918-124211_9177326782-[PERSON_NAME] all.mp3"
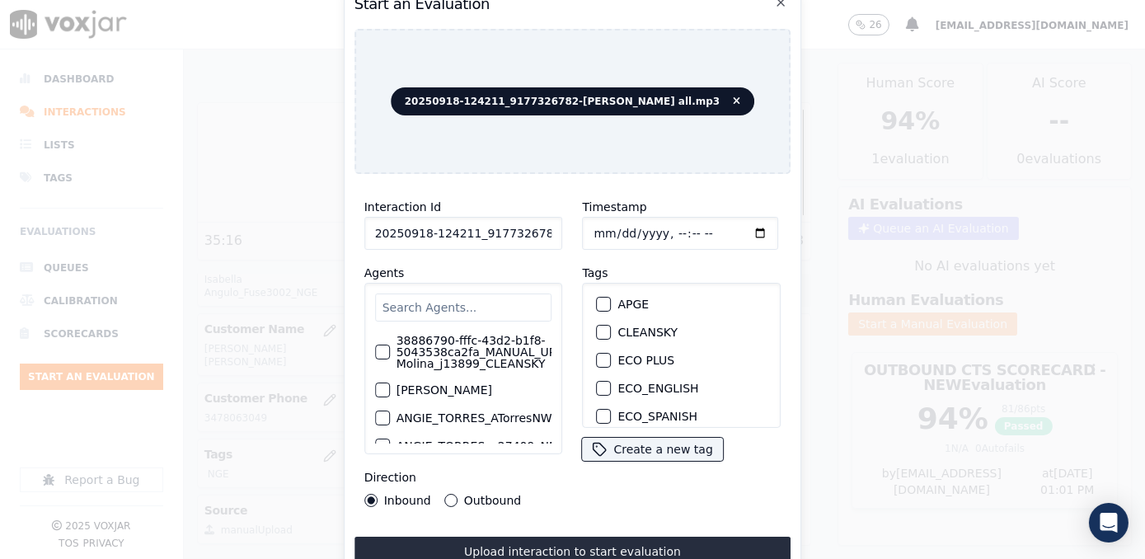
click at [466, 302] on input "text" at bounding box center [463, 307] width 177 height 28
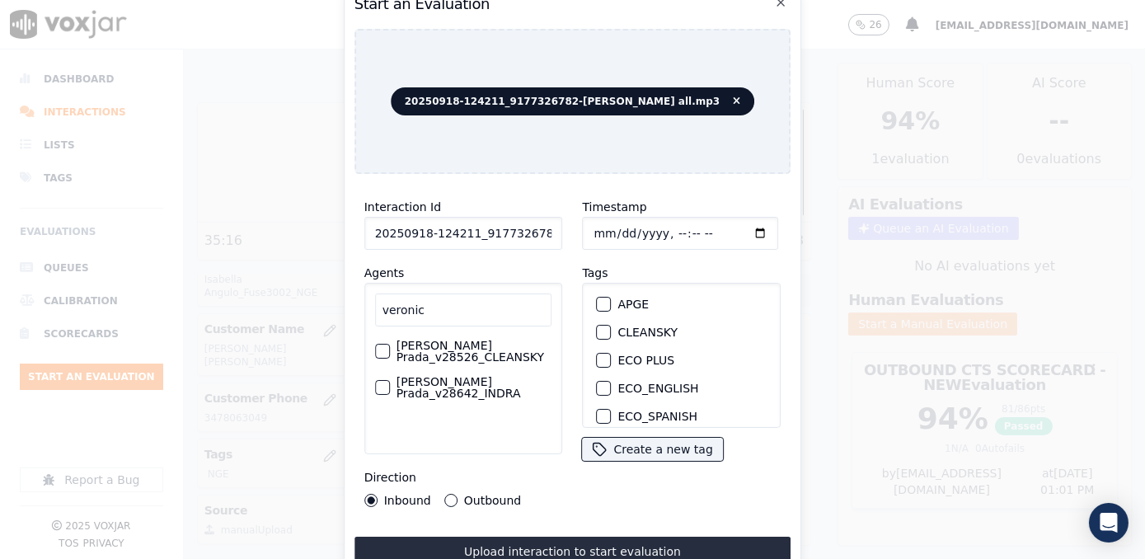
type input "veronic"
click at [483, 347] on label "[PERSON_NAME] Prada_v28526_CLEANSKY" at bounding box center [474, 351] width 156 height 23
click at [390, 347] on button "[PERSON_NAME] Prada_v28526_CLEANSKY" at bounding box center [382, 351] width 15 height 15
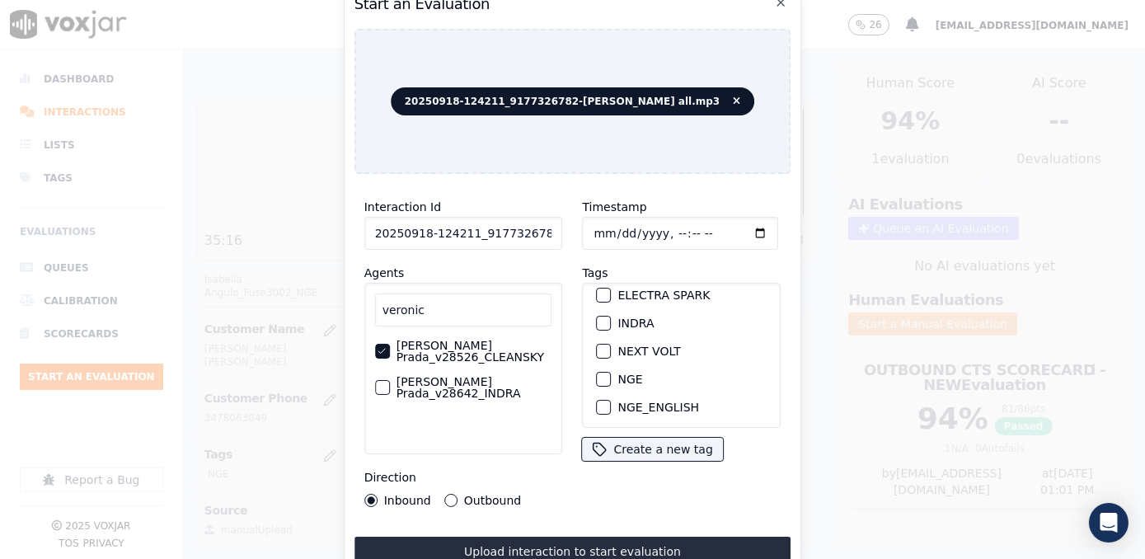
click at [598, 373] on div "button" at bounding box center [604, 379] width 12 height 12
click at [736, 225] on input "Timestamp" at bounding box center [681, 233] width 196 height 33
type input "[DATE]T13:03"
click at [448, 494] on button "Outbound" at bounding box center [450, 500] width 13 height 13
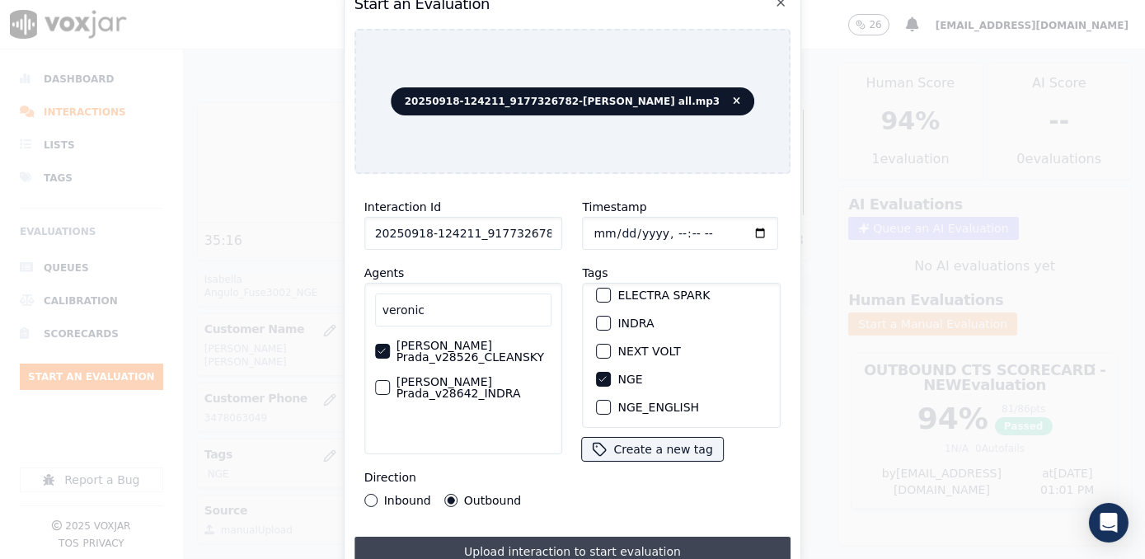
click at [544, 541] on button "Upload interaction to start evaluation" at bounding box center [572, 552] width 437 height 30
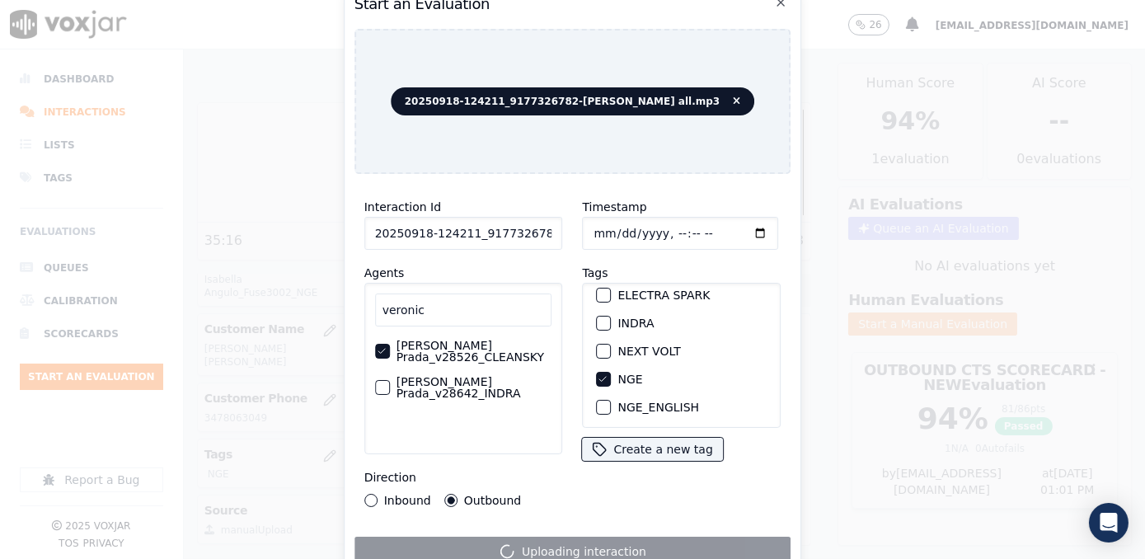
click at [593, 506] on div "Timestamp Tags APGE CLEANSKY ECO PLUS ECO_ENGLISH ECO_SPANISH ELECTRA SPARK IND…" at bounding box center [682, 352] width 218 height 330
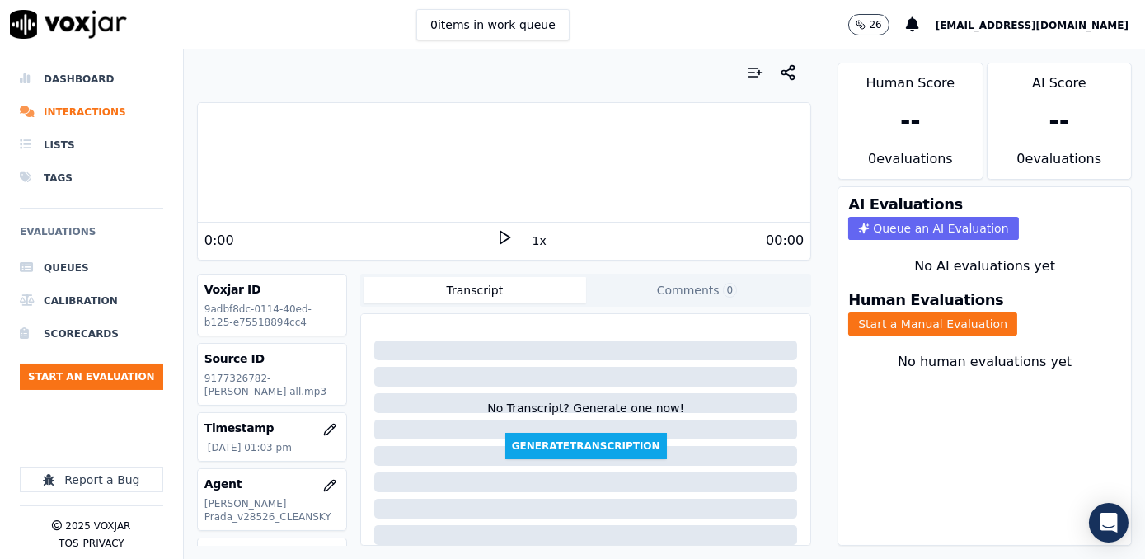
click at [496, 241] on icon at bounding box center [504, 237] width 16 height 16
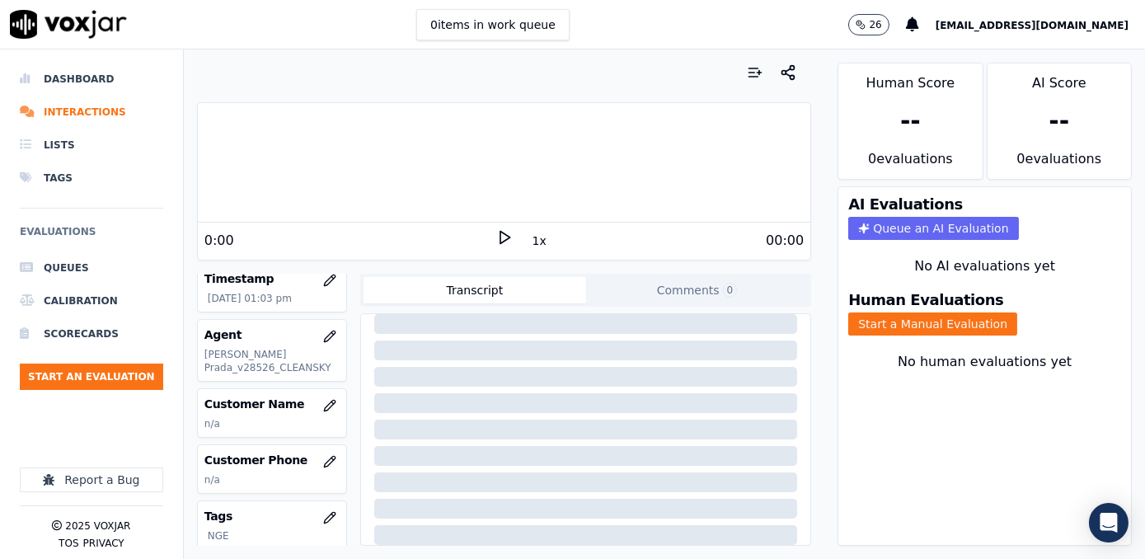
scroll to position [149, 0]
click at [323, 402] on icon "button" at bounding box center [329, 405] width 13 height 13
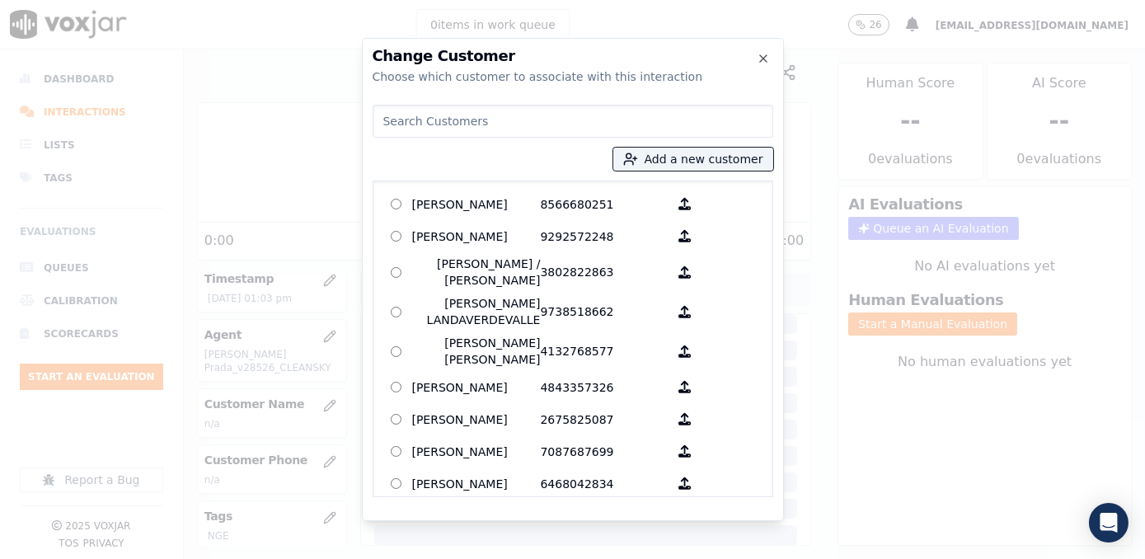
click at [509, 121] on input at bounding box center [573, 121] width 401 height 33
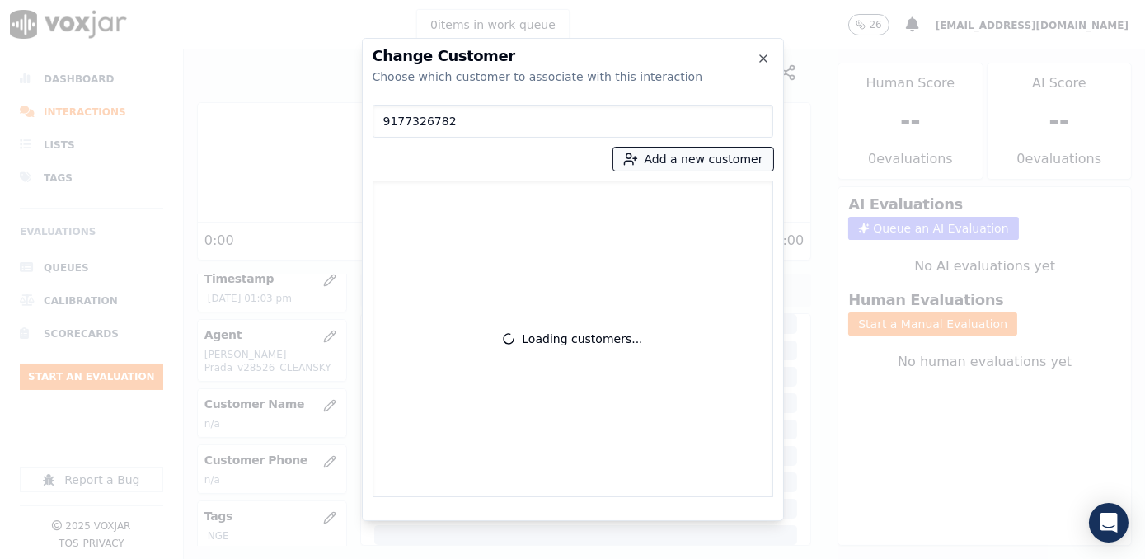
type input "9177326782"
click at [726, 159] on button "Add a new customer" at bounding box center [693, 159] width 160 height 23
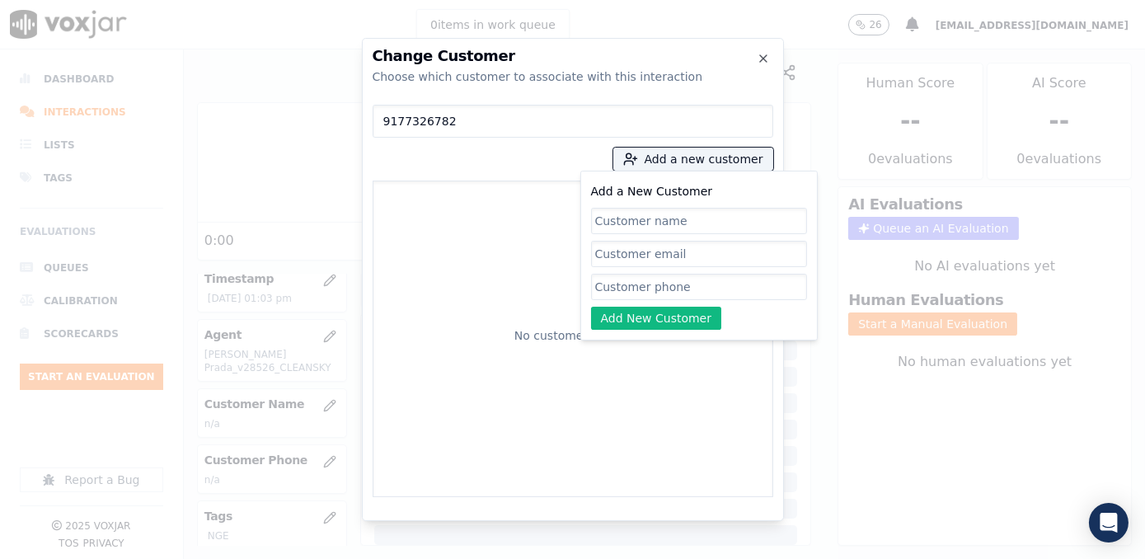
click at [687, 293] on input "Add a New Customer" at bounding box center [699, 287] width 216 height 26
paste input "9177326782"
type input "9177326782"
click at [668, 226] on input "Add a New Customer" at bounding box center [699, 221] width 216 height 26
paste input "[PERSON_NAME]"
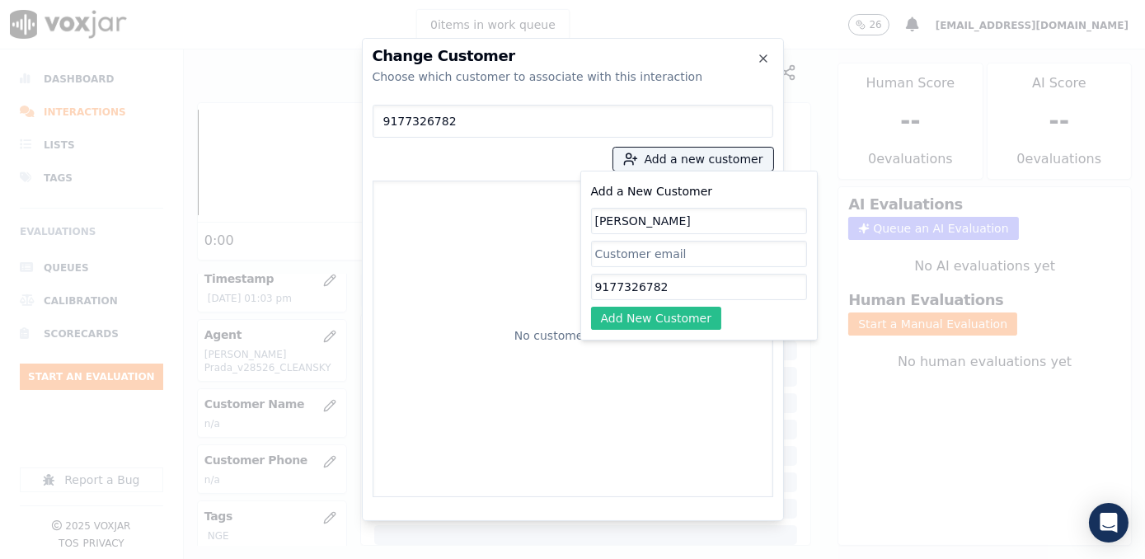
type input "[PERSON_NAME]"
click at [635, 319] on button "Add New Customer" at bounding box center [656, 318] width 131 height 23
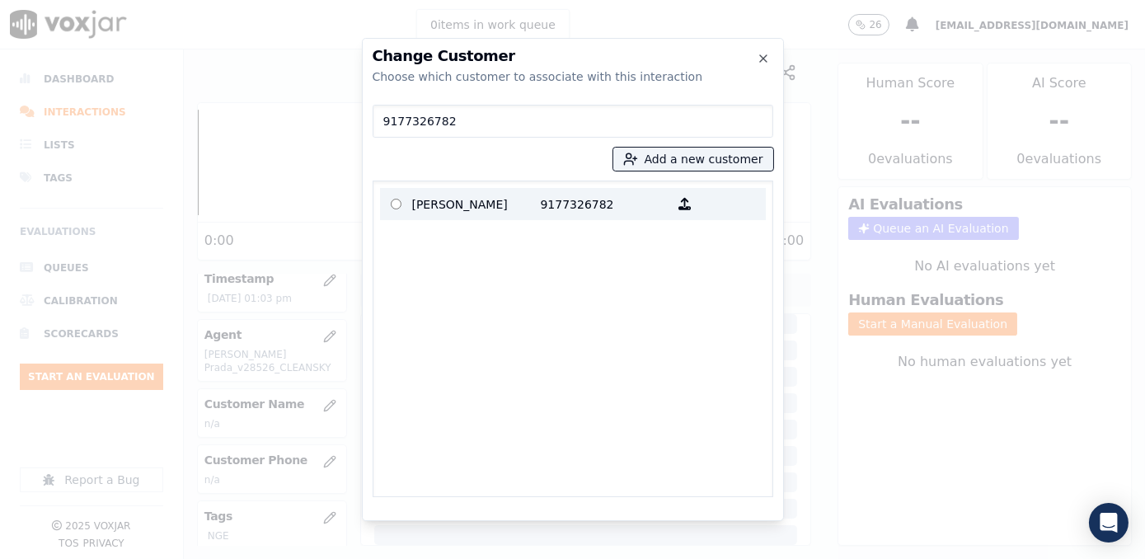
click at [541, 214] on p "9177326782" at bounding box center [605, 204] width 129 height 26
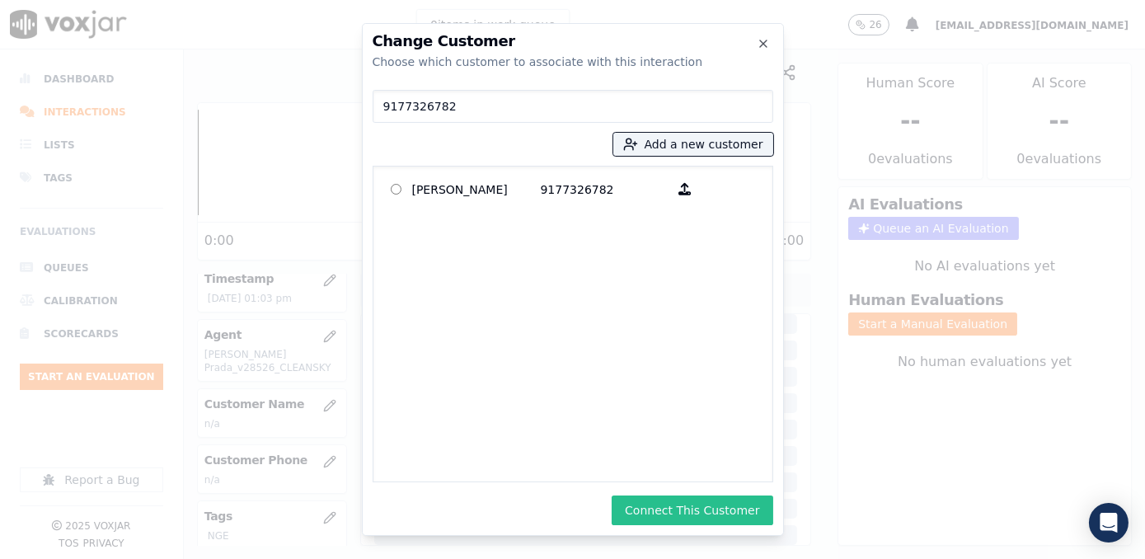
click at [700, 506] on button "Connect This Customer" at bounding box center [692, 510] width 161 height 30
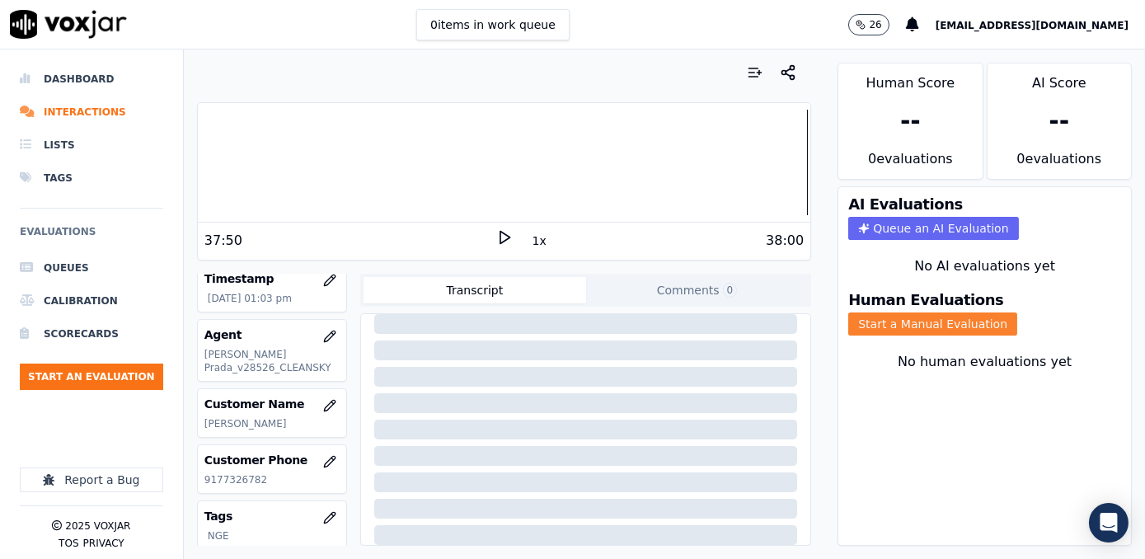
click at [912, 312] on button "Start a Manual Evaluation" at bounding box center [932, 323] width 169 height 23
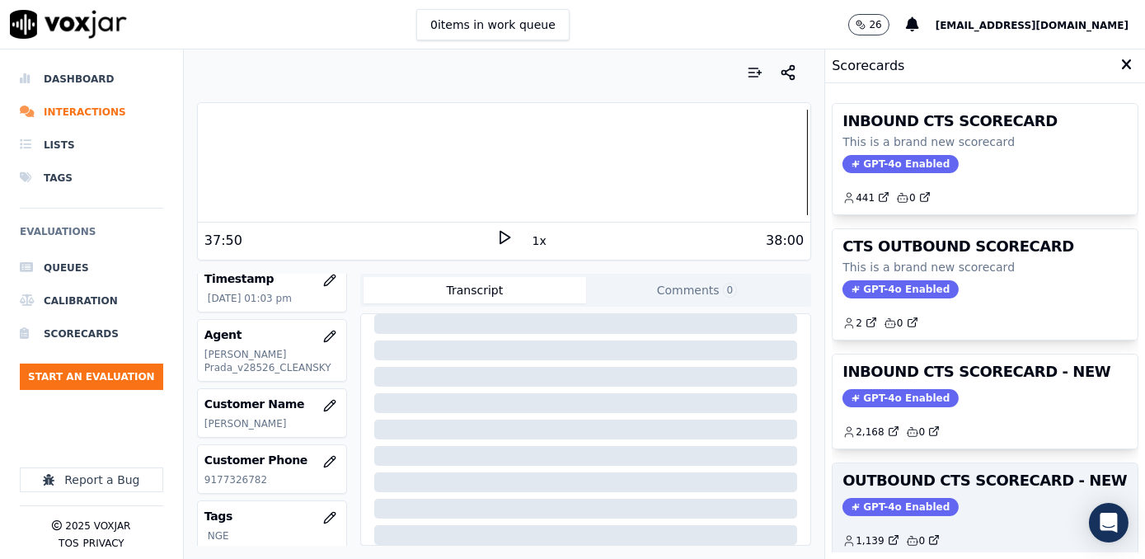
click at [872, 498] on span "GPT-4o Enabled" at bounding box center [900, 507] width 116 height 18
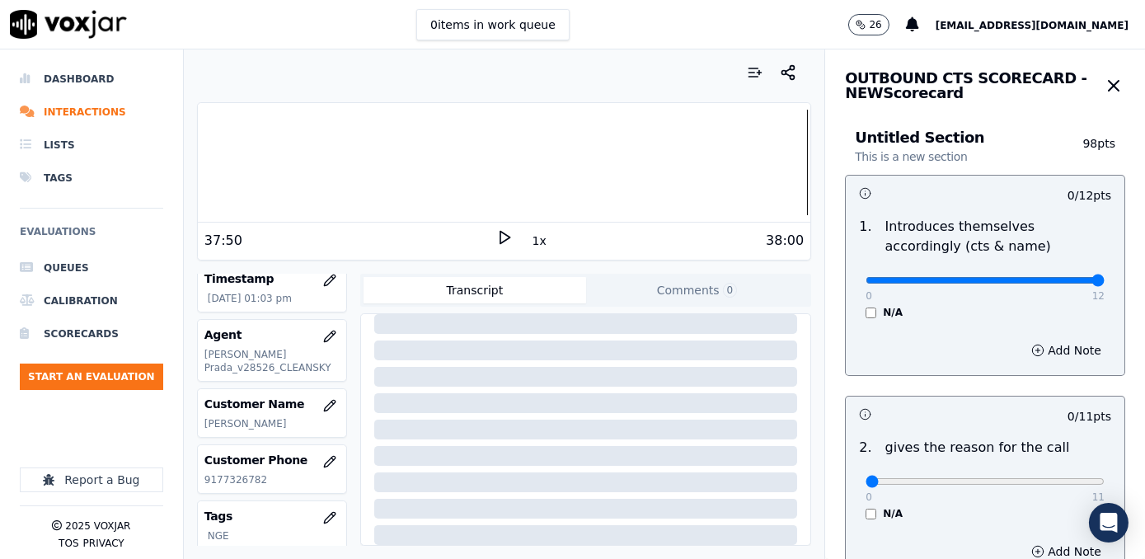
drag, startPoint x: 855, startPoint y: 282, endPoint x: 1147, endPoint y: 289, distance: 292.7
type input "12"
click at [1104, 284] on input "range" at bounding box center [984, 280] width 239 height 7
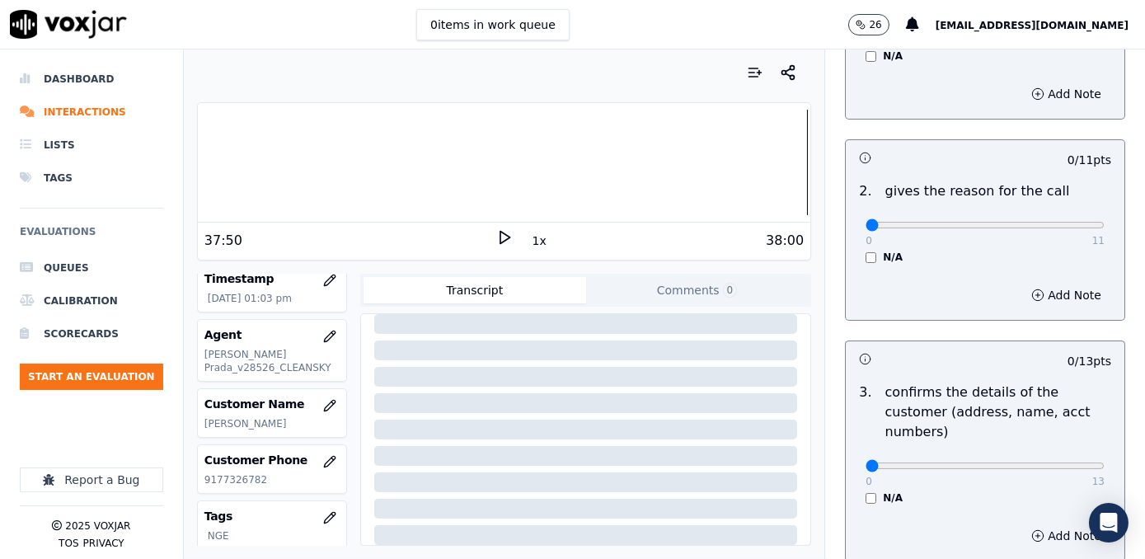
scroll to position [299, 0]
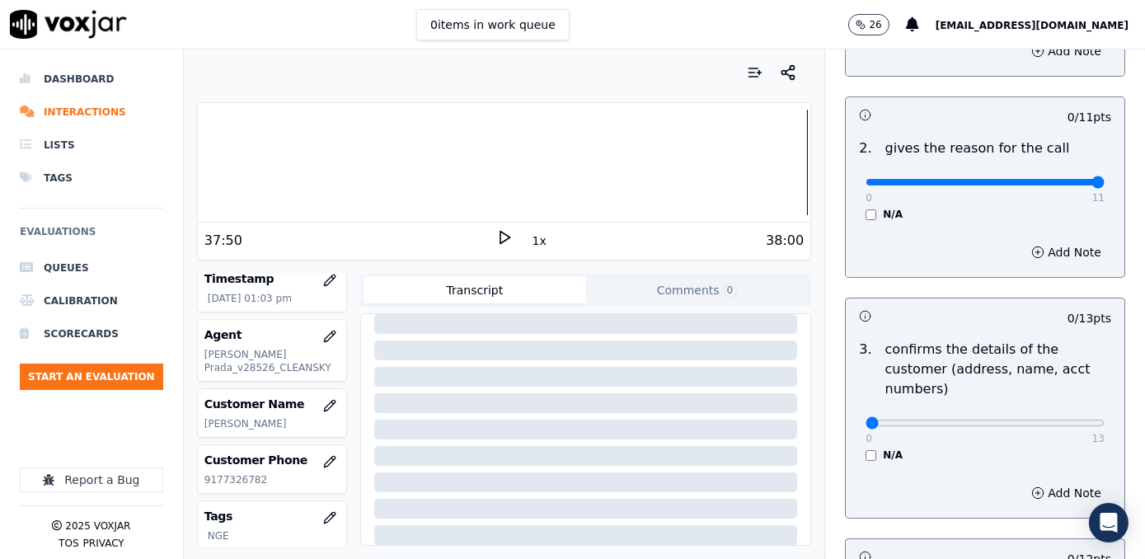
drag, startPoint x: 853, startPoint y: 179, endPoint x: 1147, endPoint y: 197, distance: 294.8
type input "11"
click at [1104, 185] on input "range" at bounding box center [984, 182] width 239 height 7
drag, startPoint x: 861, startPoint y: 399, endPoint x: 1081, endPoint y: 377, distance: 220.4
type input "13"
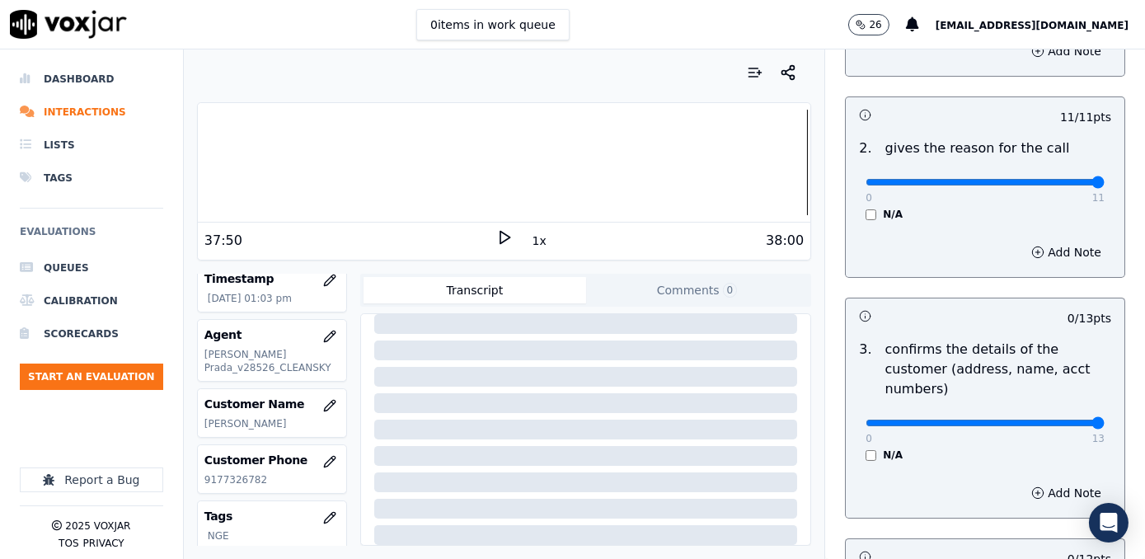
click at [1081, 420] on input "range" at bounding box center [984, 423] width 239 height 7
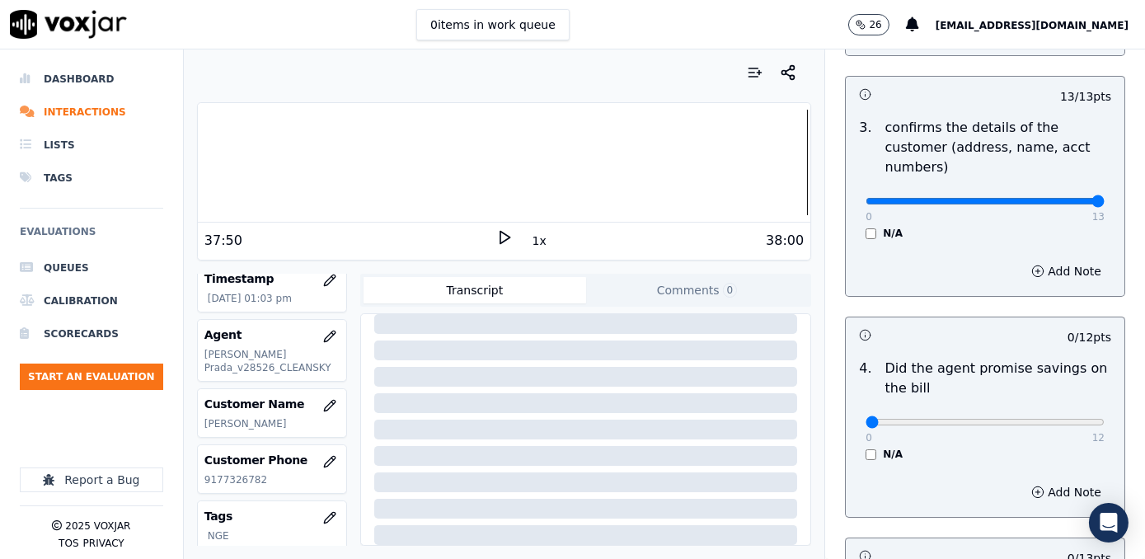
scroll to position [599, 0]
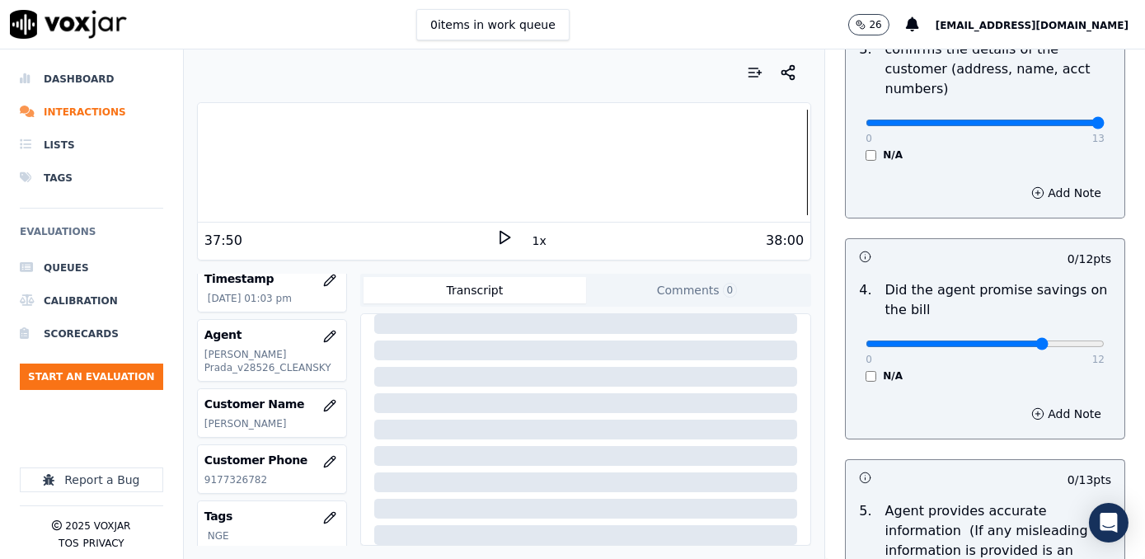
drag, startPoint x: 858, startPoint y: 322, endPoint x: 1017, endPoint y: 328, distance: 159.2
click at [1017, 340] on input "range" at bounding box center [984, 343] width 239 height 7
drag, startPoint x: 1011, startPoint y: 321, endPoint x: 1140, endPoint y: 333, distance: 129.1
type input "12"
click at [1104, 340] on input "range" at bounding box center [984, 343] width 239 height 7
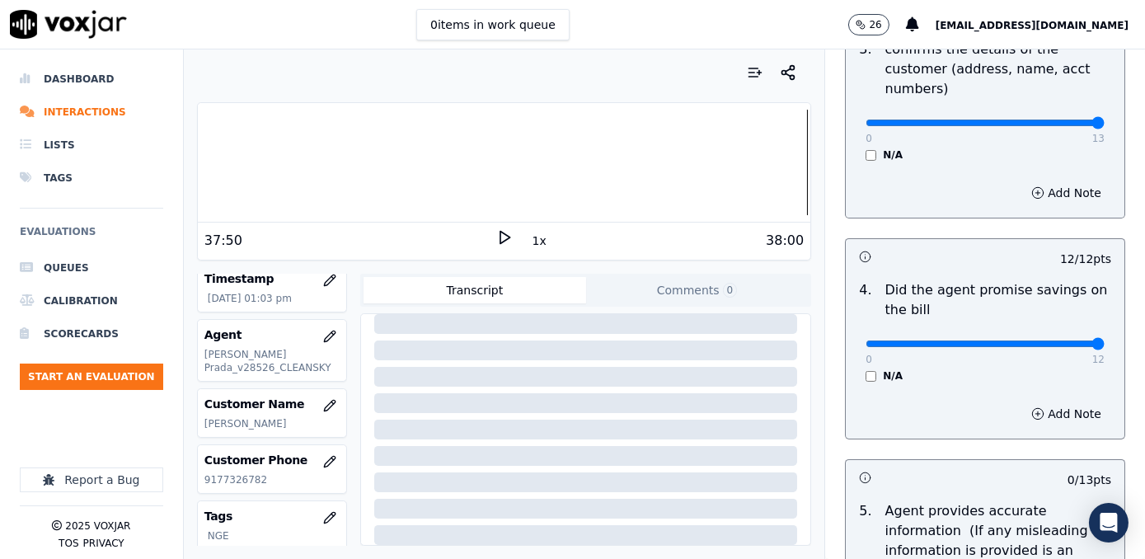
scroll to position [824, 0]
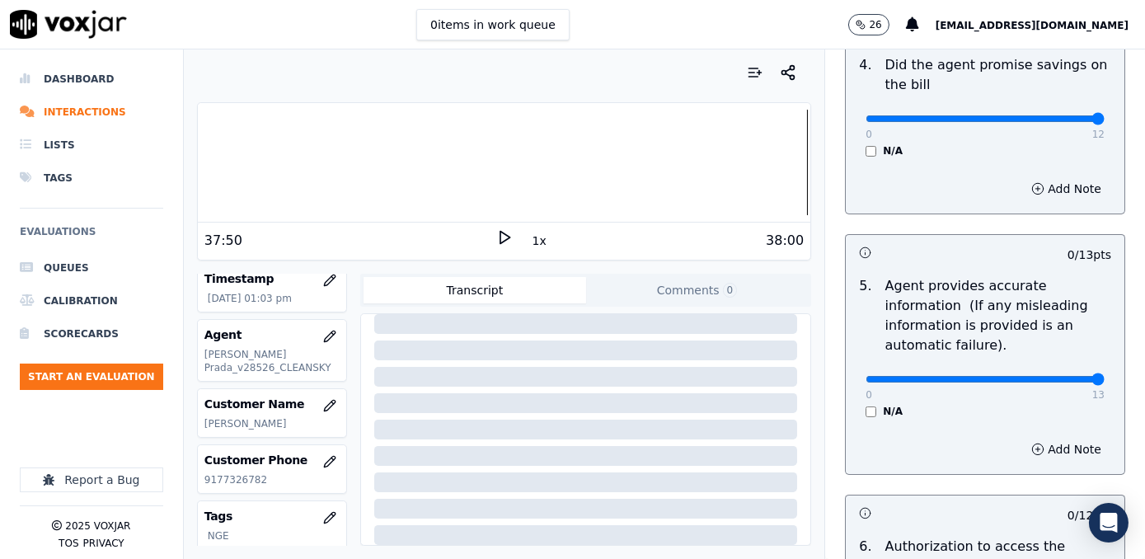
drag, startPoint x: 859, startPoint y: 353, endPoint x: 1147, endPoint y: 353, distance: 288.5
type input "13"
click at [1104, 376] on input "range" at bounding box center [984, 379] width 239 height 7
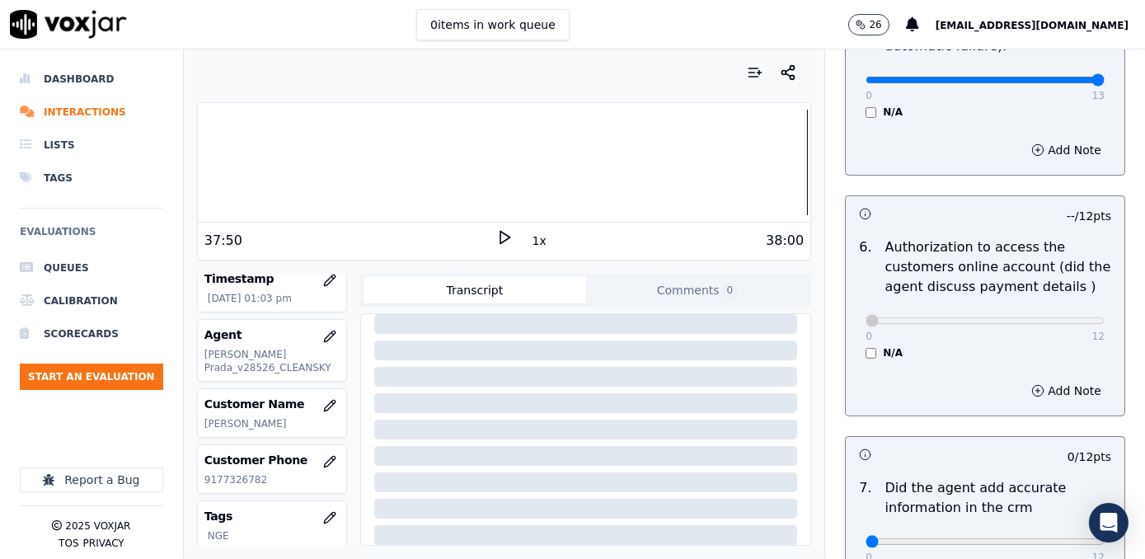
scroll to position [1498, 0]
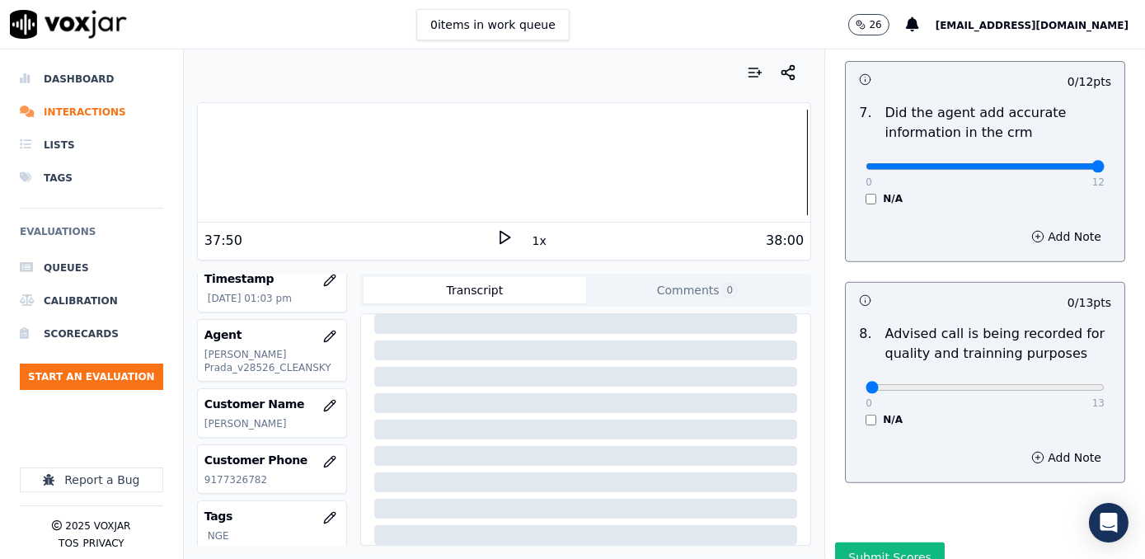
drag, startPoint x: 852, startPoint y: 137, endPoint x: 1138, endPoint y: 173, distance: 288.3
type input "12"
click at [1104, 163] on input "range" at bounding box center [984, 166] width 239 height 7
type input "10"
click at [1013, 384] on input "range" at bounding box center [984, 387] width 239 height 7
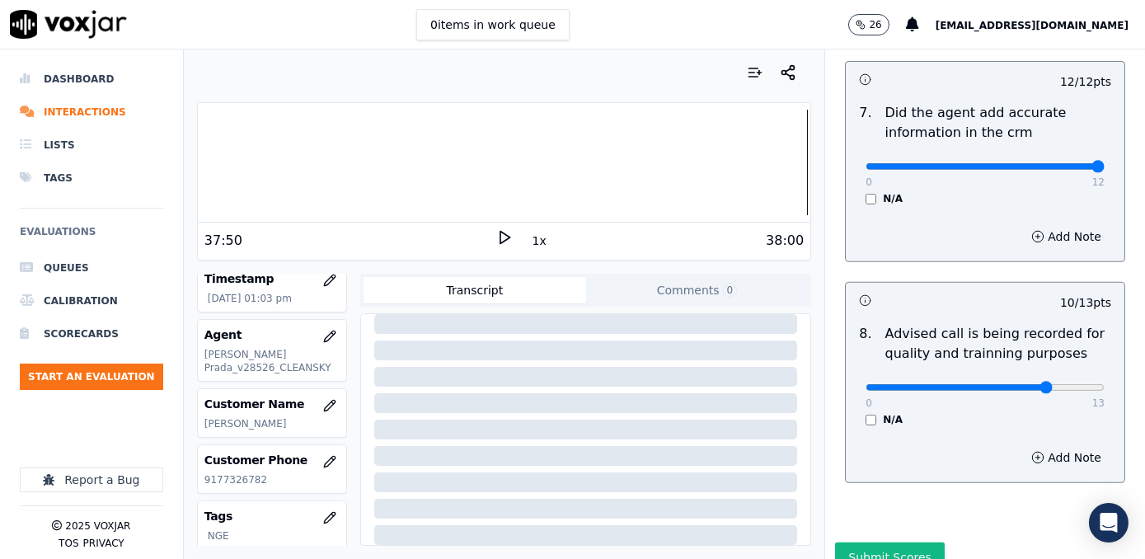
scroll to position [1531, 0]
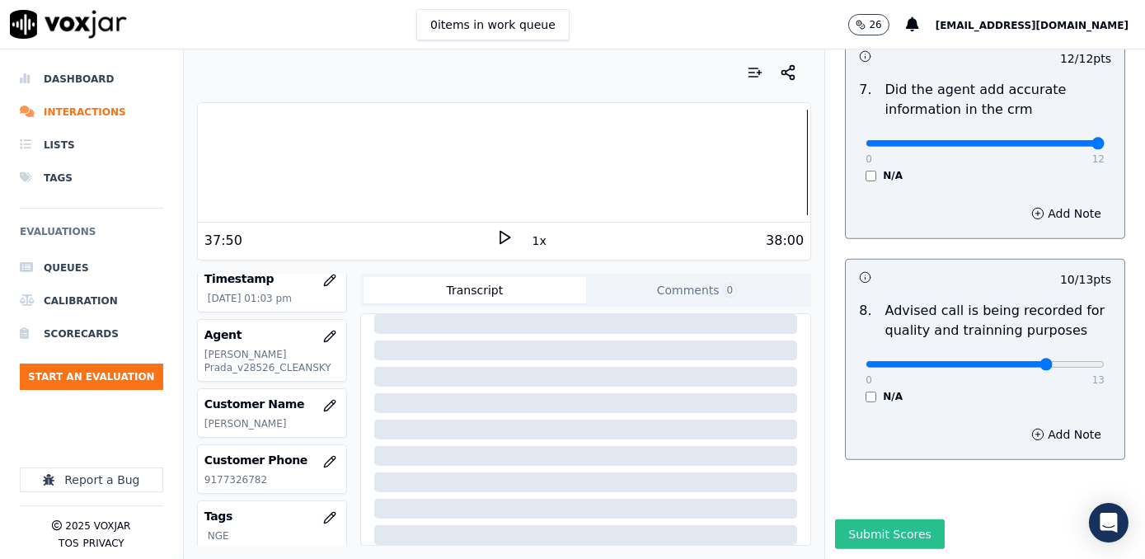
click at [869, 519] on button "Submit Scores" at bounding box center [890, 534] width 110 height 30
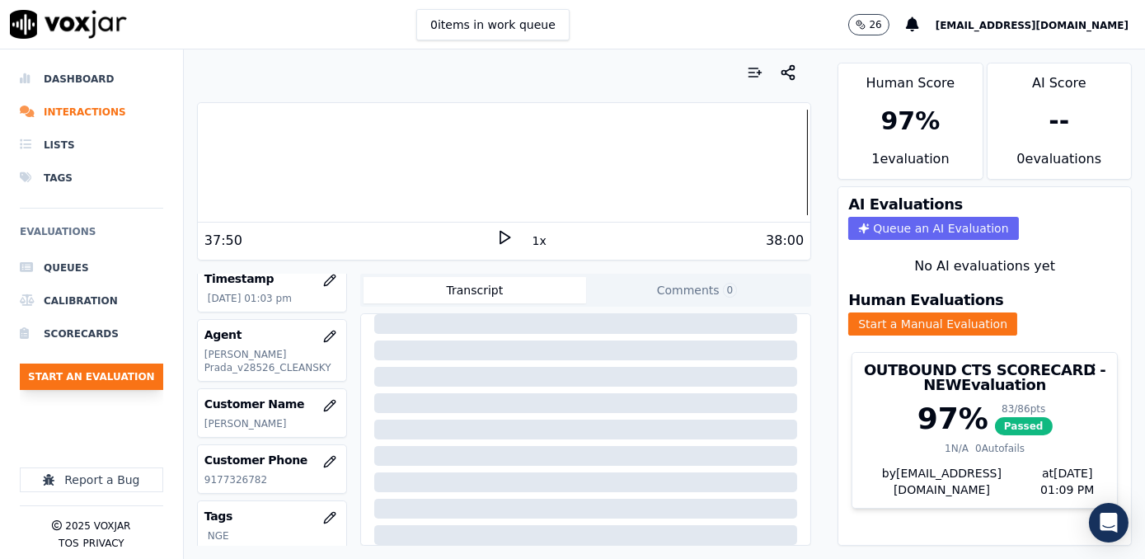
click at [95, 375] on button "Start an Evaluation" at bounding box center [91, 376] width 143 height 26
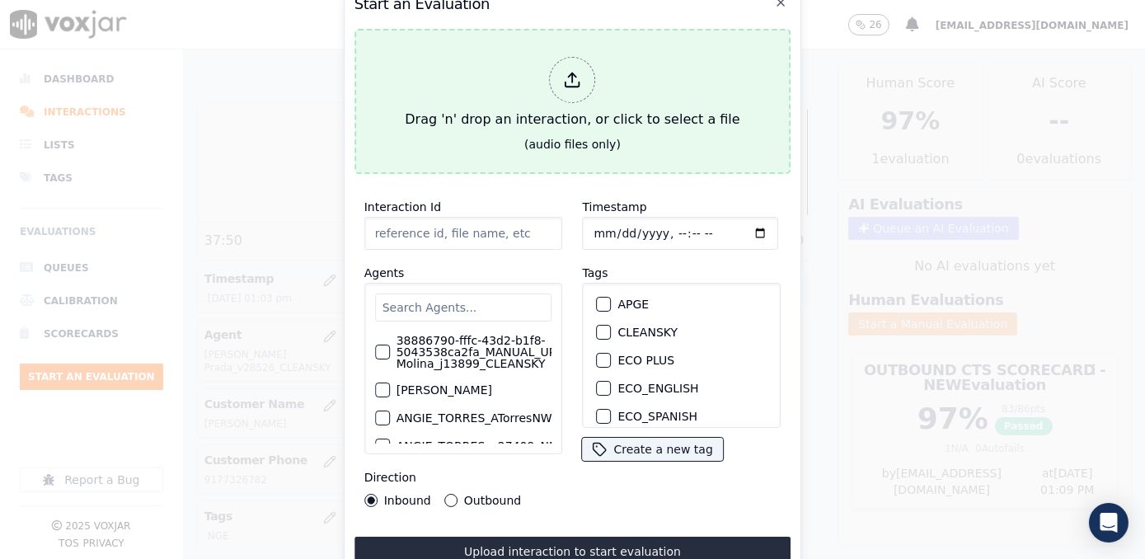
click at [569, 73] on polyline at bounding box center [572, 75] width 7 height 4
type input "20250918-133700_9783284259-[PERSON_NAME] all.mp3"
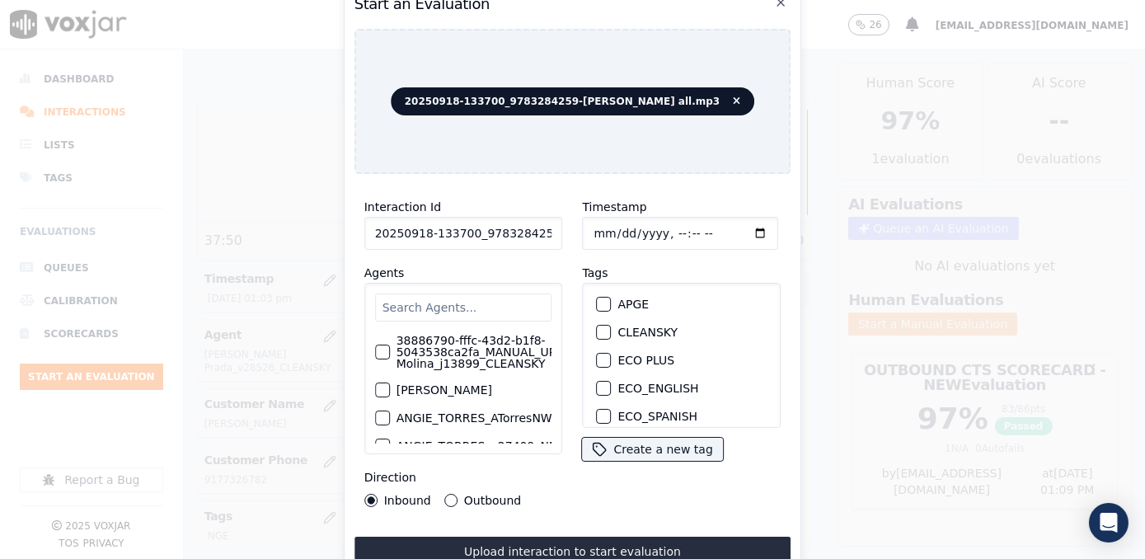
drag, startPoint x: 573, startPoint y: 511, endPoint x: 568, endPoint y: 502, distance: 10.3
click at [572, 511] on div "Interaction Id 20250918-133700_9783284259-[PERSON_NAME] all.mp3 Agents 38886790…" at bounding box center [572, 376] width 437 height 379
click at [463, 293] on input "text" at bounding box center [463, 307] width 177 height 28
drag, startPoint x: 448, startPoint y: 316, endPoint x: 452, endPoint y: 304, distance: 12.6
click at [448, 316] on input "text" at bounding box center [463, 307] width 177 height 28
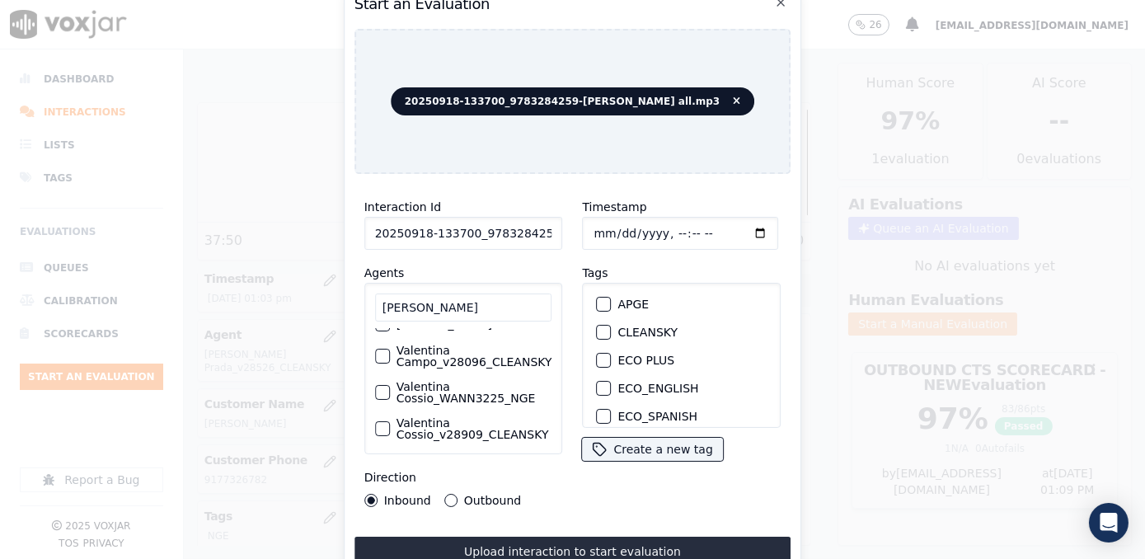
scroll to position [134, 0]
type input "[PERSON_NAME]"
click at [457, 344] on label "Valentina Cossio_WANN3225_NGE" at bounding box center [474, 352] width 156 height 23
click at [390, 345] on button "Valentina Cossio_WANN3225_NGE" at bounding box center [382, 352] width 15 height 15
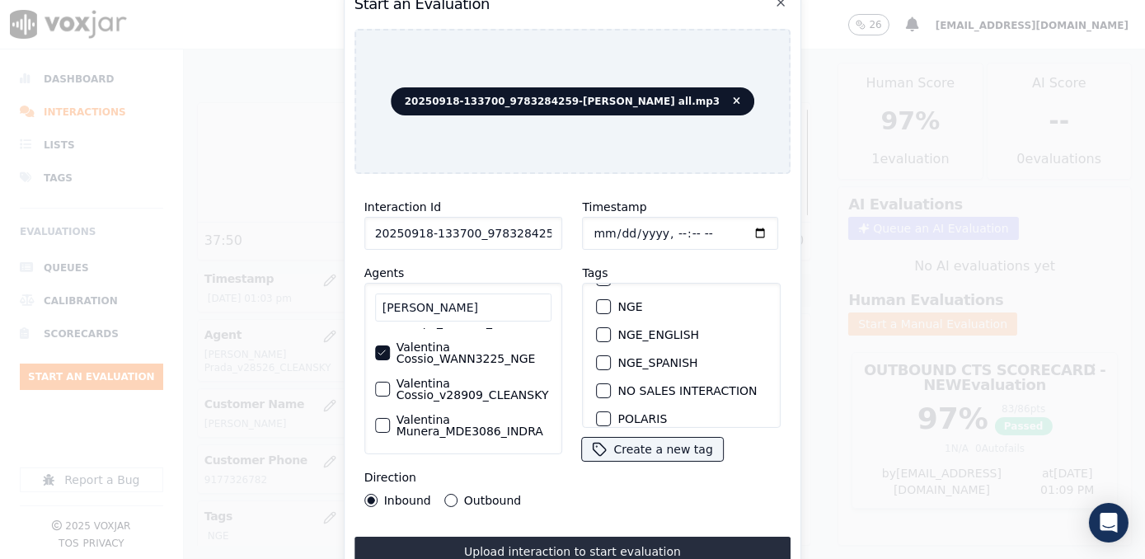
scroll to position [224, 0]
click at [598, 298] on div "button" at bounding box center [604, 304] width 12 height 12
click at [738, 227] on input "Timestamp" at bounding box center [681, 233] width 196 height 33
type input "[DATE]T13:09"
click at [448, 495] on button "Outbound" at bounding box center [450, 500] width 13 height 13
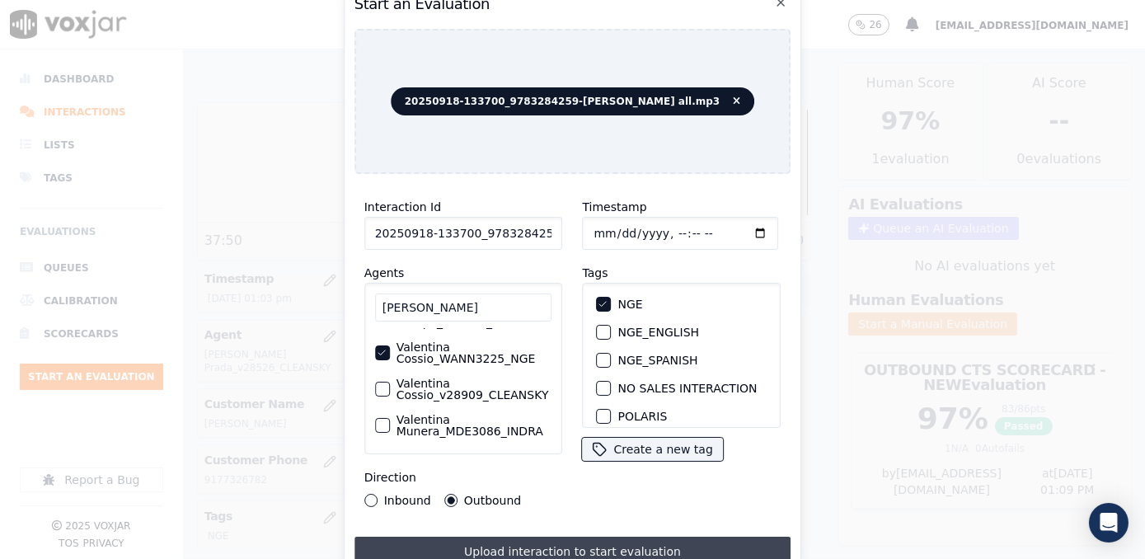
click at [595, 549] on button "Upload interaction to start evaluation" at bounding box center [572, 552] width 437 height 30
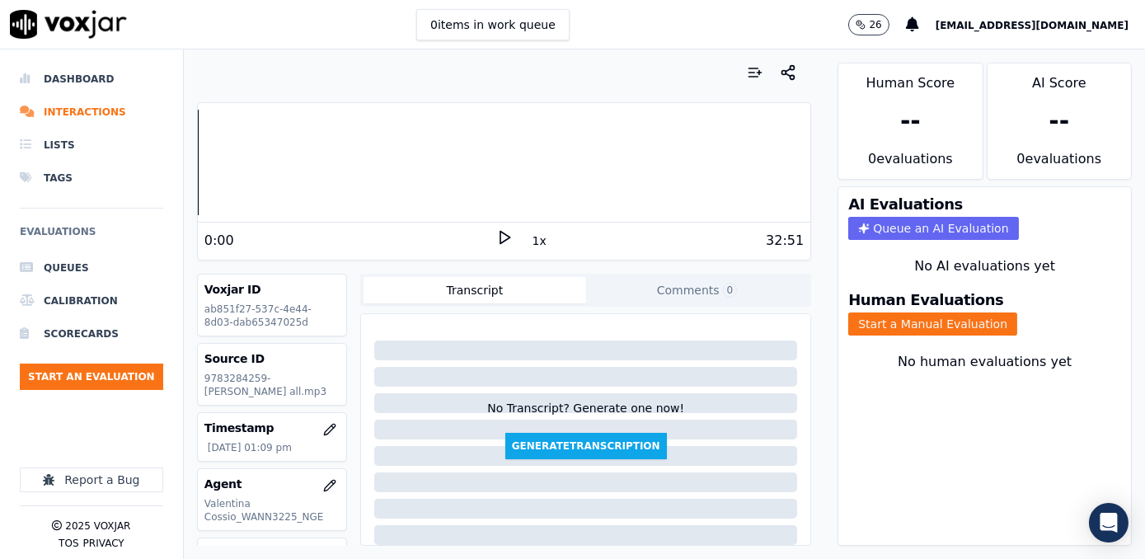
click at [496, 237] on icon at bounding box center [504, 237] width 16 height 16
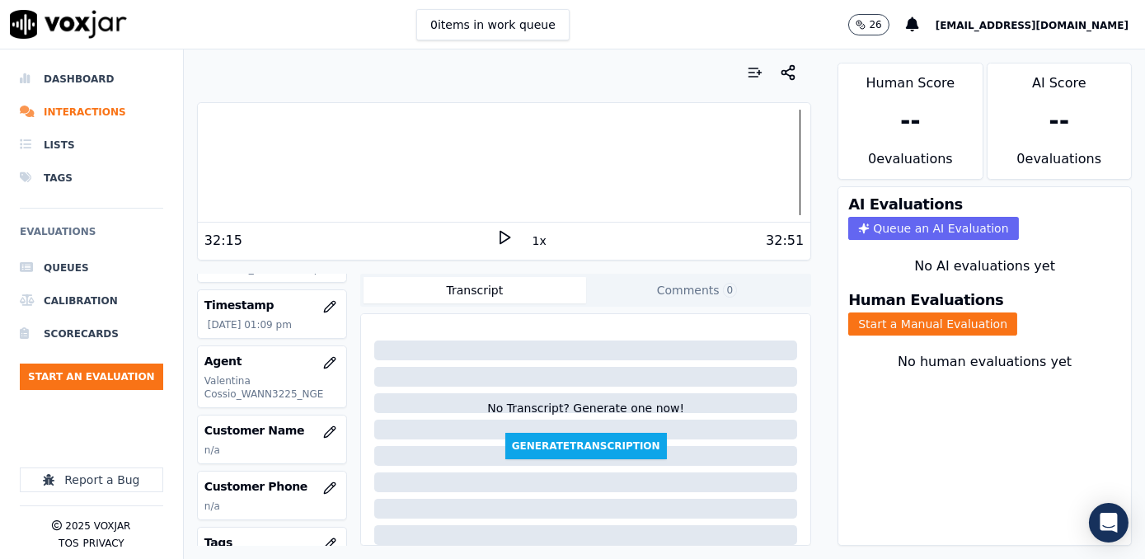
scroll to position [149, 0]
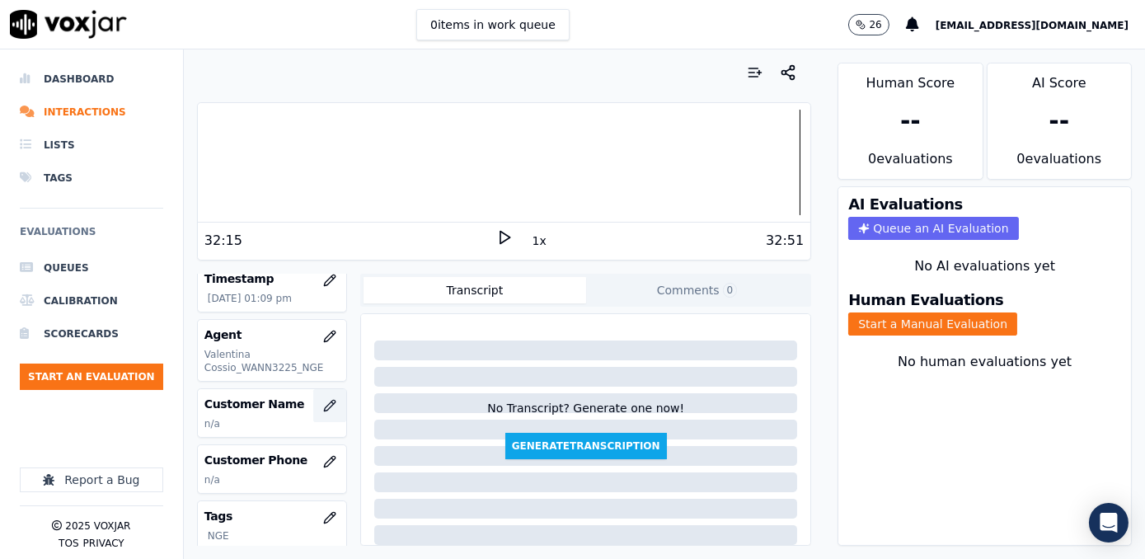
click at [323, 406] on icon "button" at bounding box center [329, 405] width 13 height 13
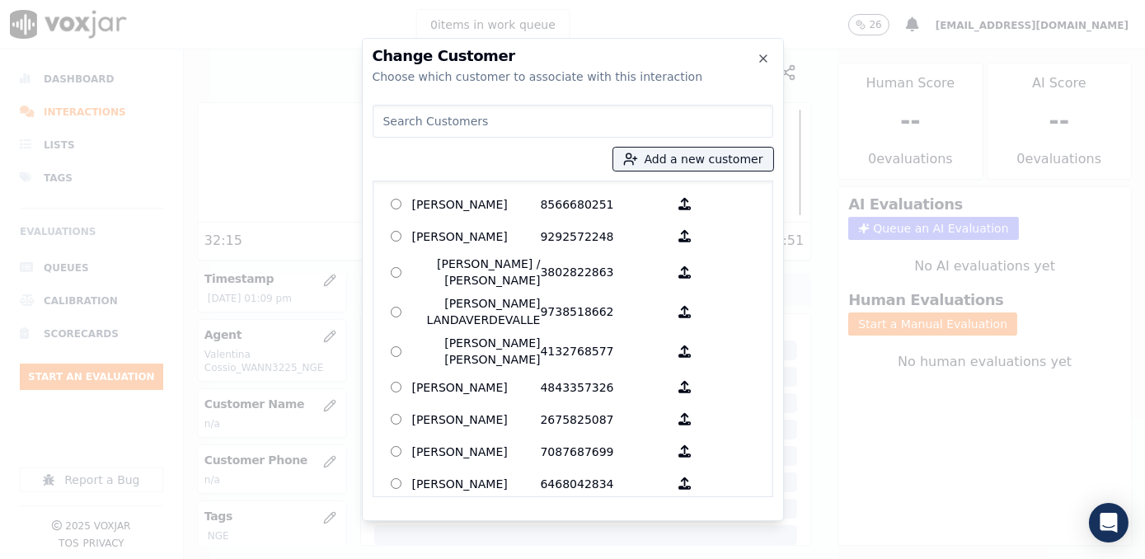
click at [505, 120] on input at bounding box center [573, 121] width 401 height 33
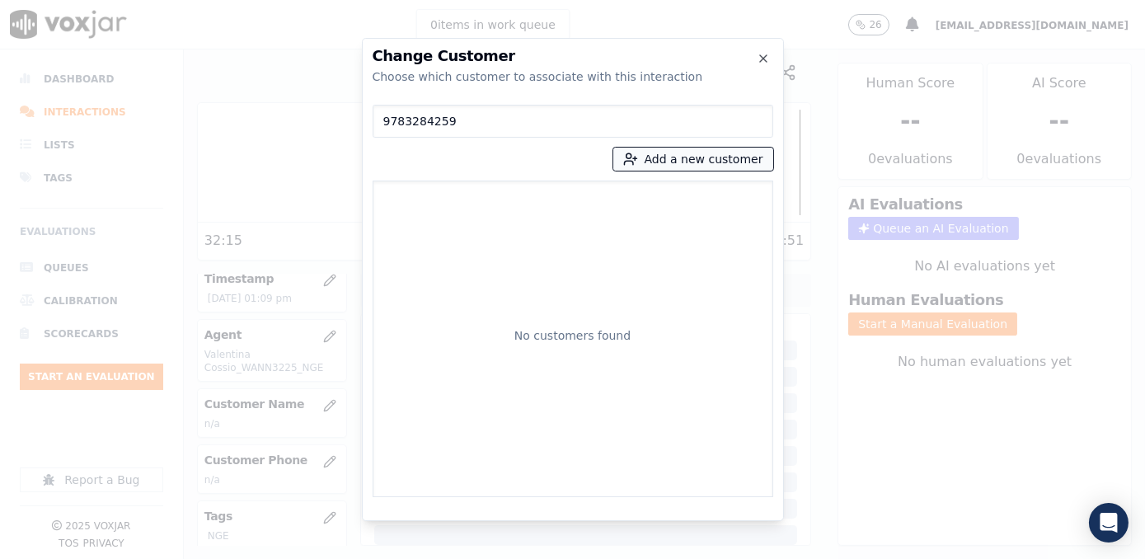
type input "9783284259"
click at [725, 157] on button "Add a new customer" at bounding box center [693, 159] width 160 height 23
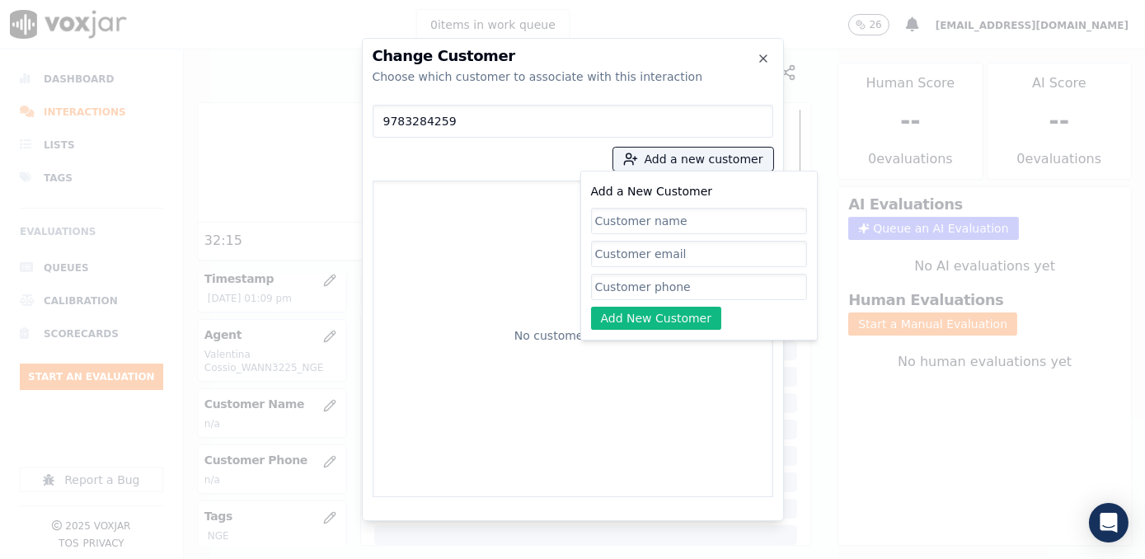
click at [659, 288] on input "Add a New Customer" at bounding box center [699, 287] width 216 height 26
paste input "9783284259"
type input "9783284259"
click at [696, 229] on input "Add a New Customer" at bounding box center [699, 221] width 216 height 26
paste input "[PERSON_NAME]"
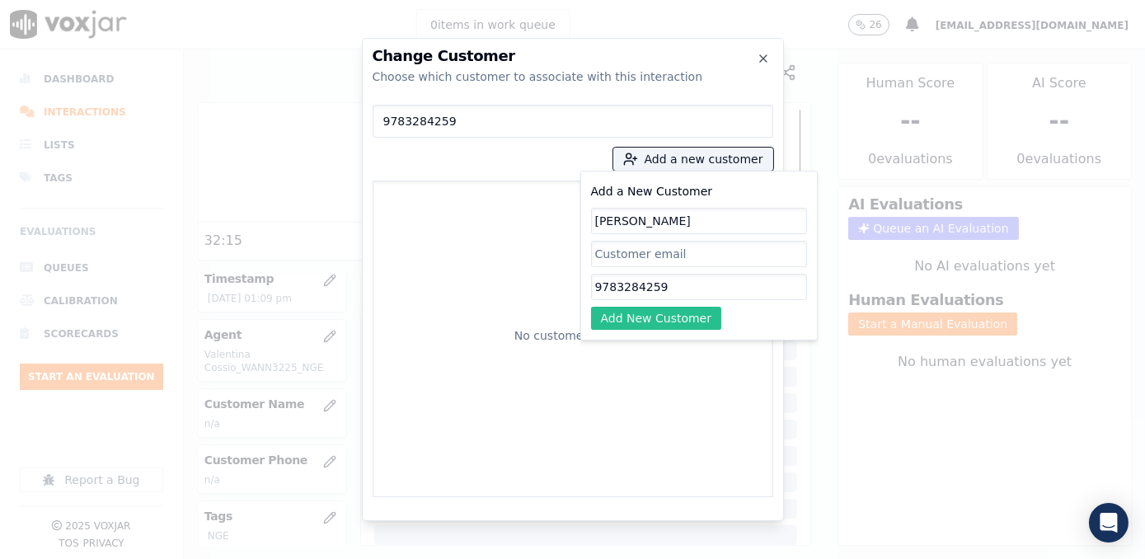
type input "[PERSON_NAME]"
click at [668, 321] on button "Add New Customer" at bounding box center [656, 318] width 131 height 23
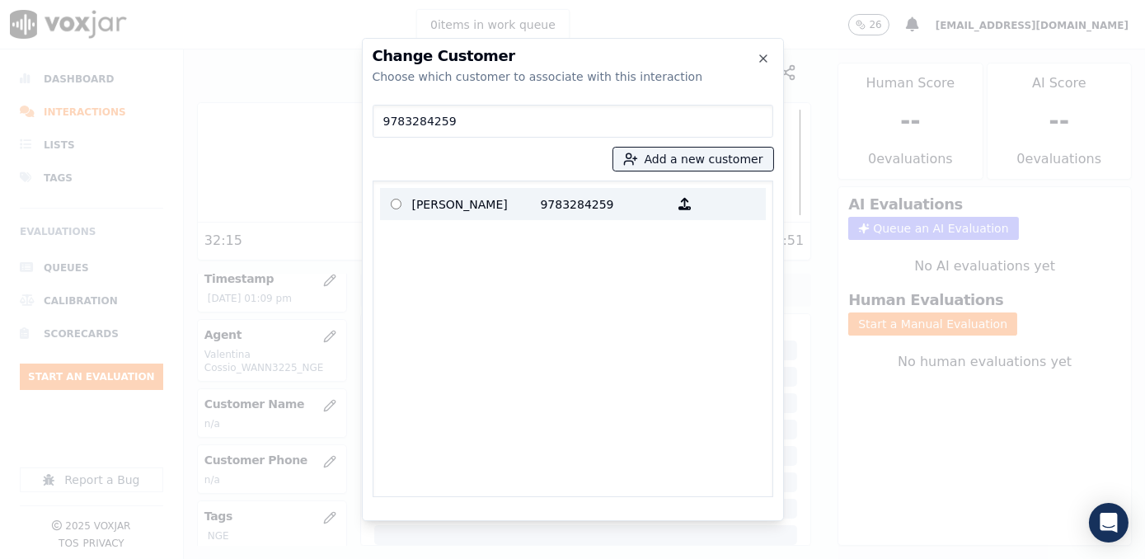
click at [515, 203] on p "[PERSON_NAME]" at bounding box center [476, 204] width 129 height 26
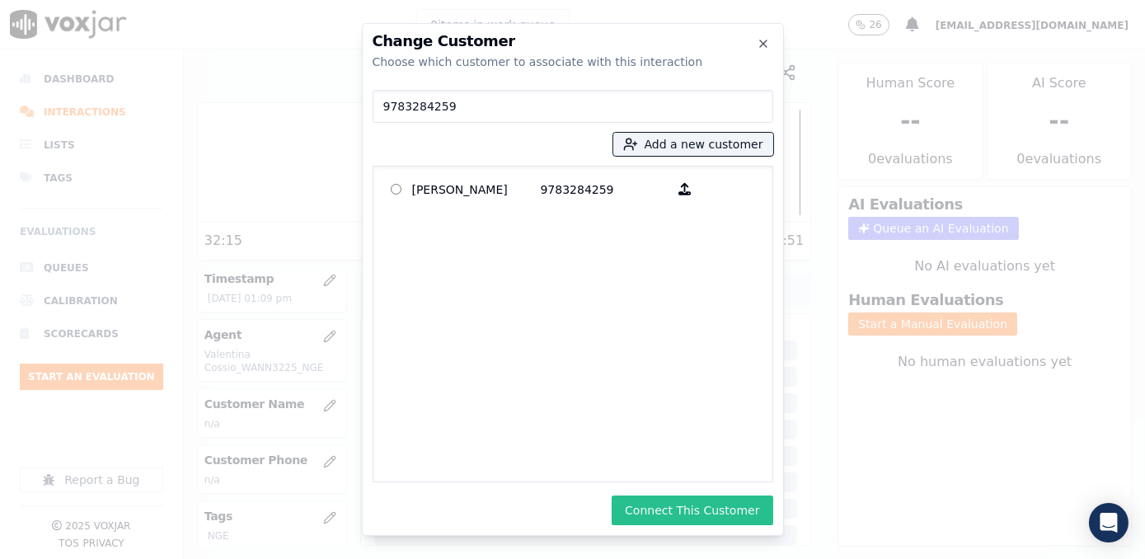
click at [710, 499] on button "Connect This Customer" at bounding box center [692, 510] width 161 height 30
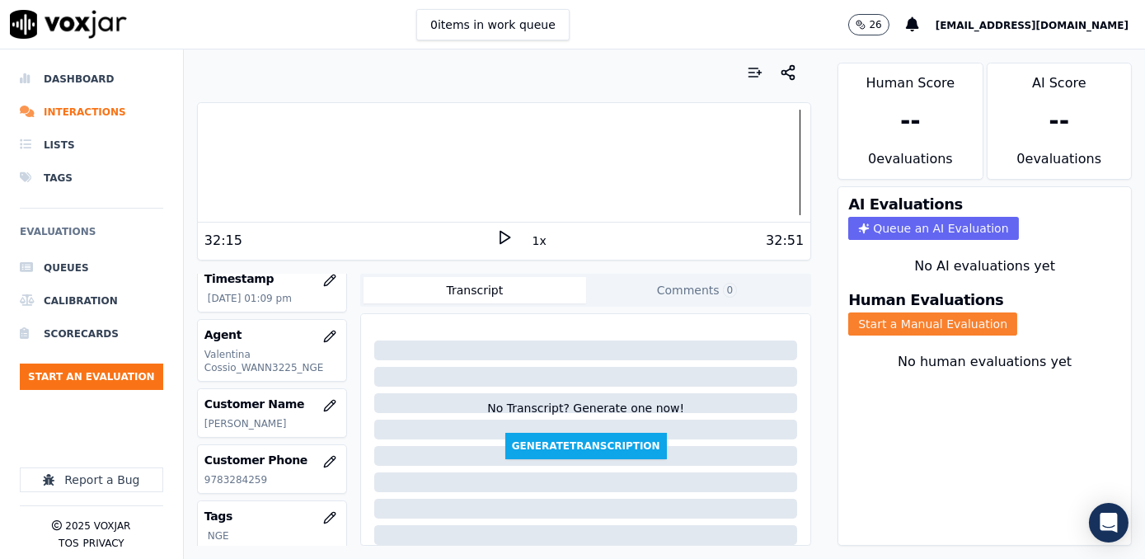
click at [956, 312] on button "Start a Manual Evaluation" at bounding box center [932, 323] width 169 height 23
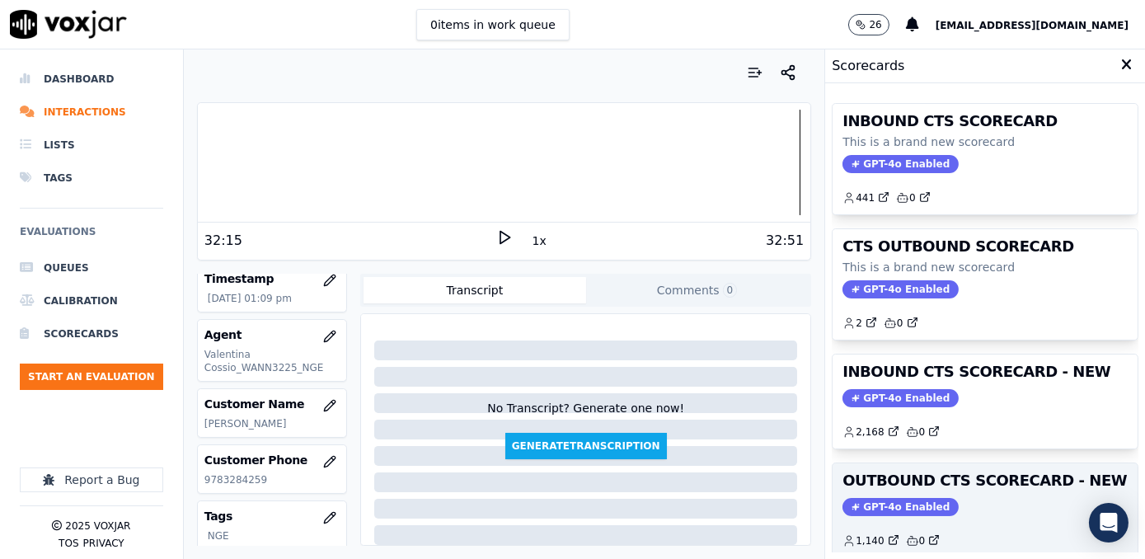
click at [899, 502] on span "GPT-4o Enabled" at bounding box center [900, 507] width 116 height 18
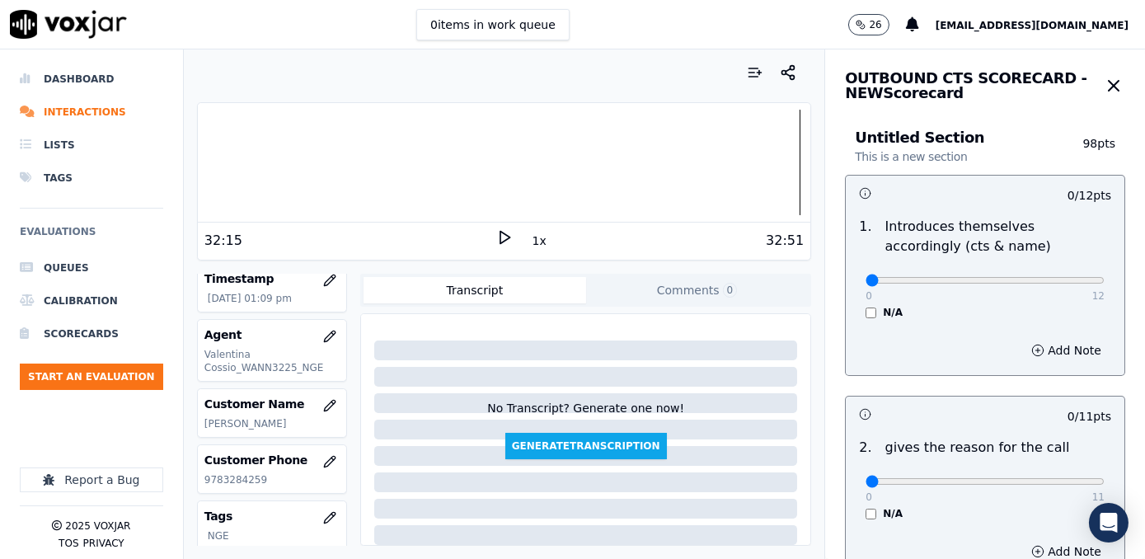
click at [1054, 20] on span "[EMAIL_ADDRESS][DOMAIN_NAME]" at bounding box center [1031, 26] width 193 height 12
click at [1144, 239] on html "0 items in work queue 26 [EMAIL_ADDRESS][DOMAIN_NAME] Dashboard Interactions Li…" at bounding box center [572, 279] width 1145 height 559
drag, startPoint x: 857, startPoint y: 282, endPoint x: 1147, endPoint y: 282, distance: 290.1
type input "12"
click at [1104, 282] on input "range" at bounding box center [984, 280] width 239 height 7
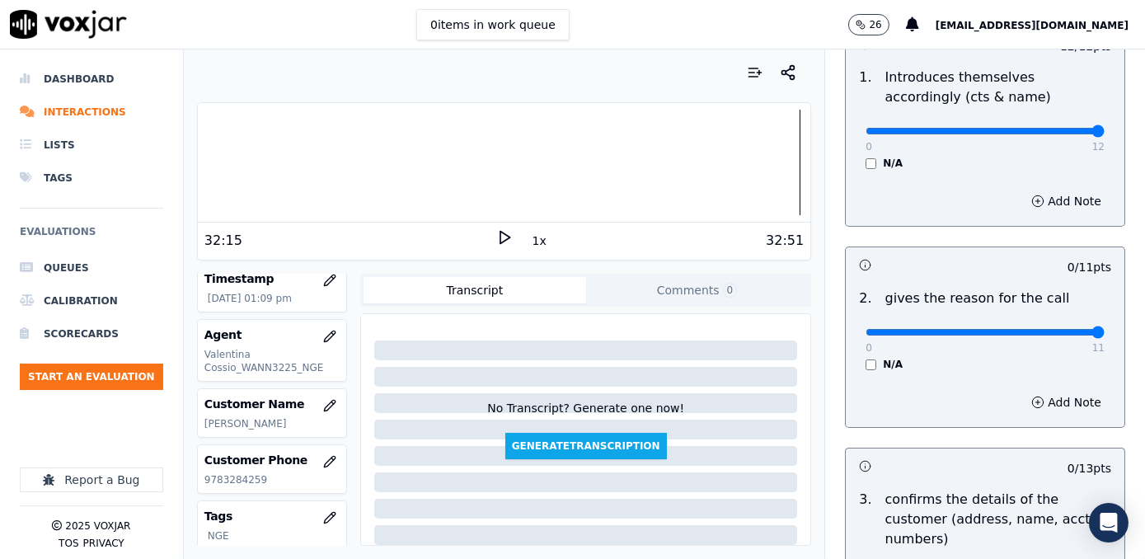
drag, startPoint x: 857, startPoint y: 329, endPoint x: 1147, endPoint y: 328, distance: 290.1
type input "11"
click at [1104, 329] on input "range" at bounding box center [984, 332] width 239 height 7
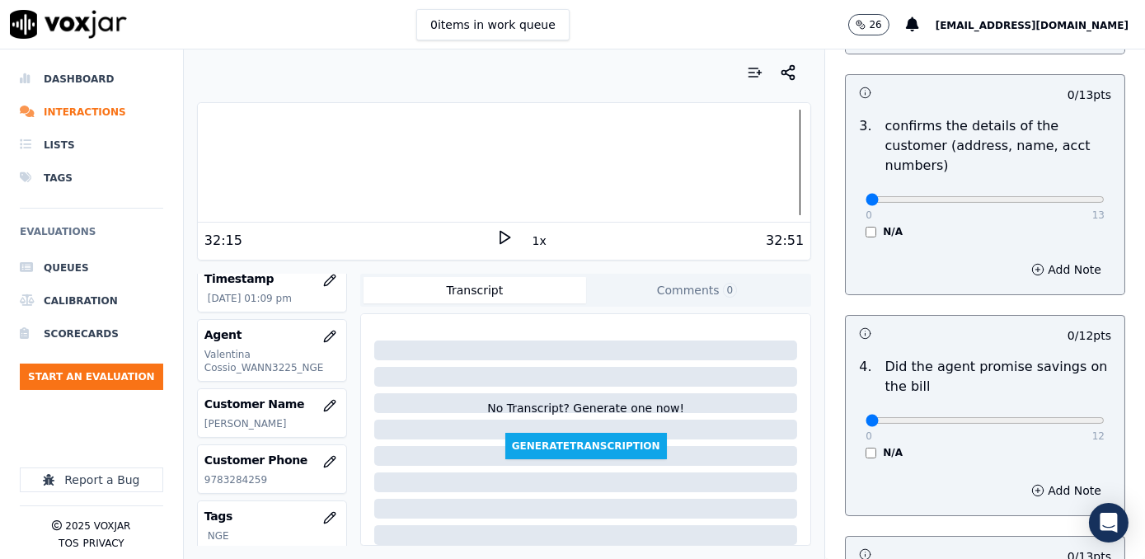
scroll to position [524, 0]
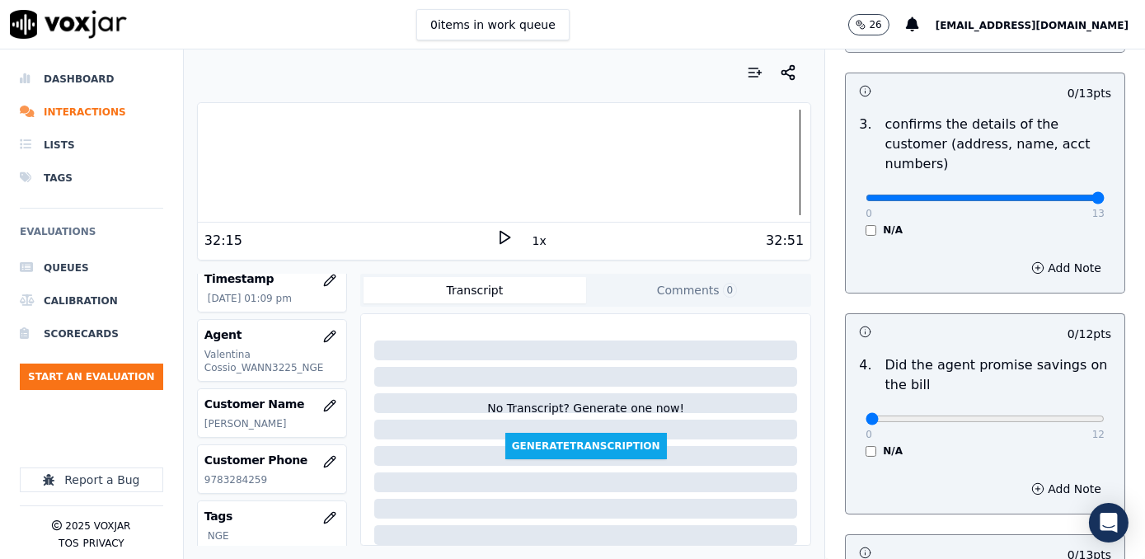
drag, startPoint x: 858, startPoint y: 178, endPoint x: 1144, endPoint y: 172, distance: 286.1
type input "13"
click at [1104, 195] on input "range" at bounding box center [984, 198] width 239 height 7
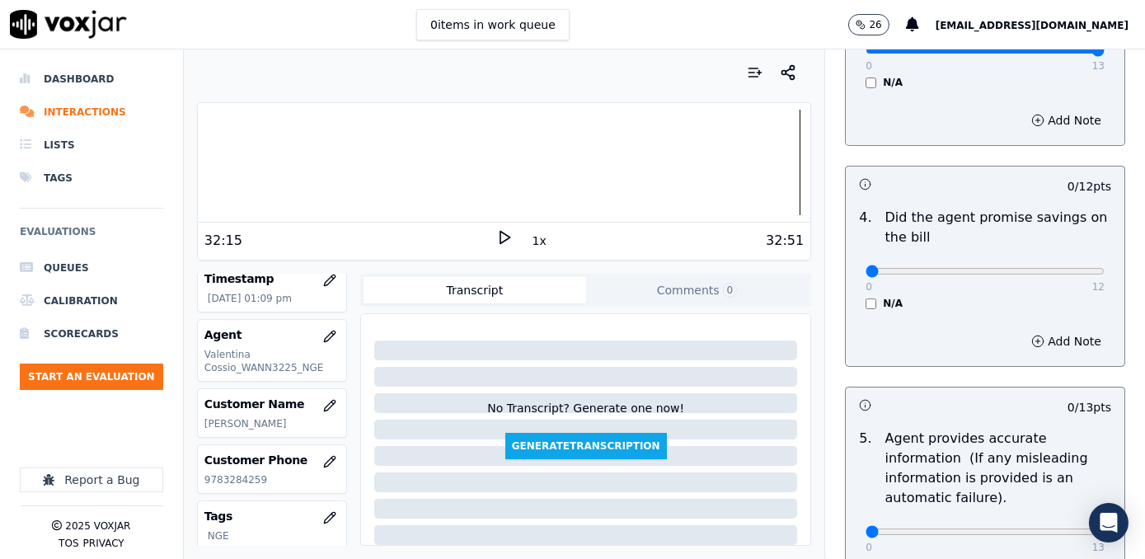
scroll to position [674, 0]
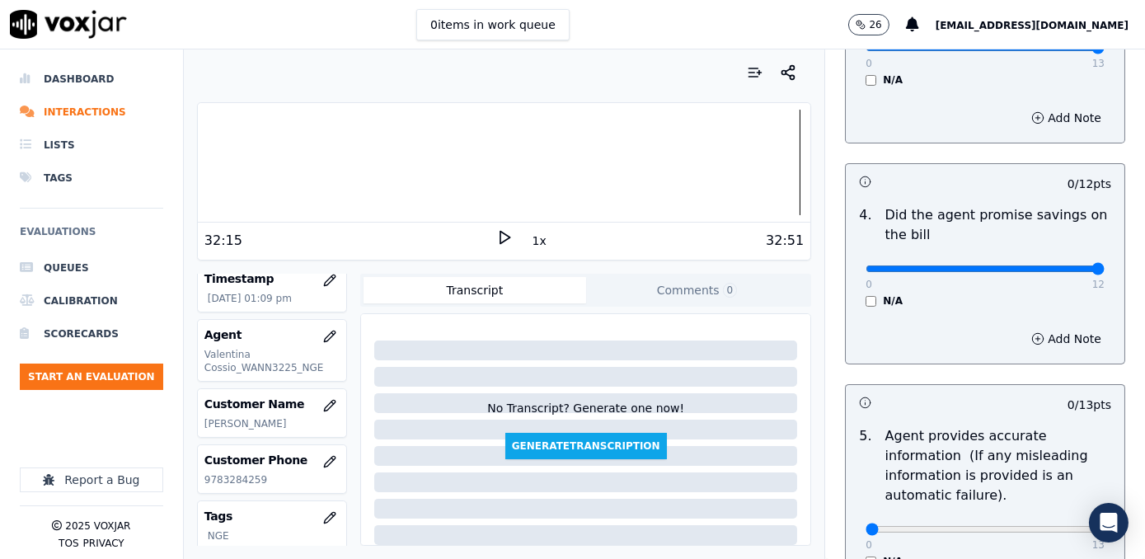
drag, startPoint x: 857, startPoint y: 242, endPoint x: 1137, endPoint y: 242, distance: 279.4
type input "12"
click at [1104, 265] on input "range" at bounding box center [984, 268] width 239 height 7
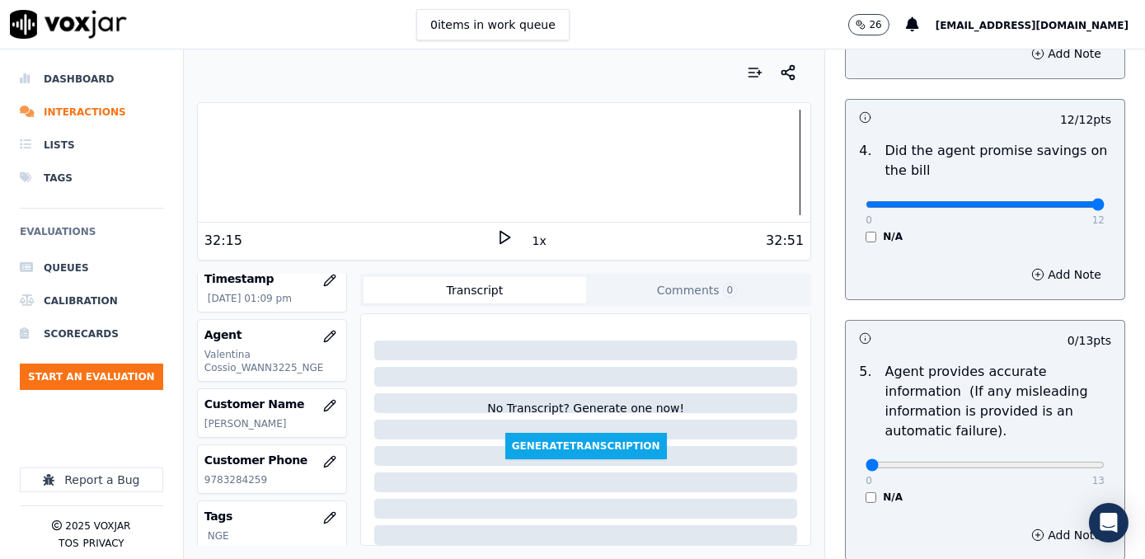
scroll to position [898, 0]
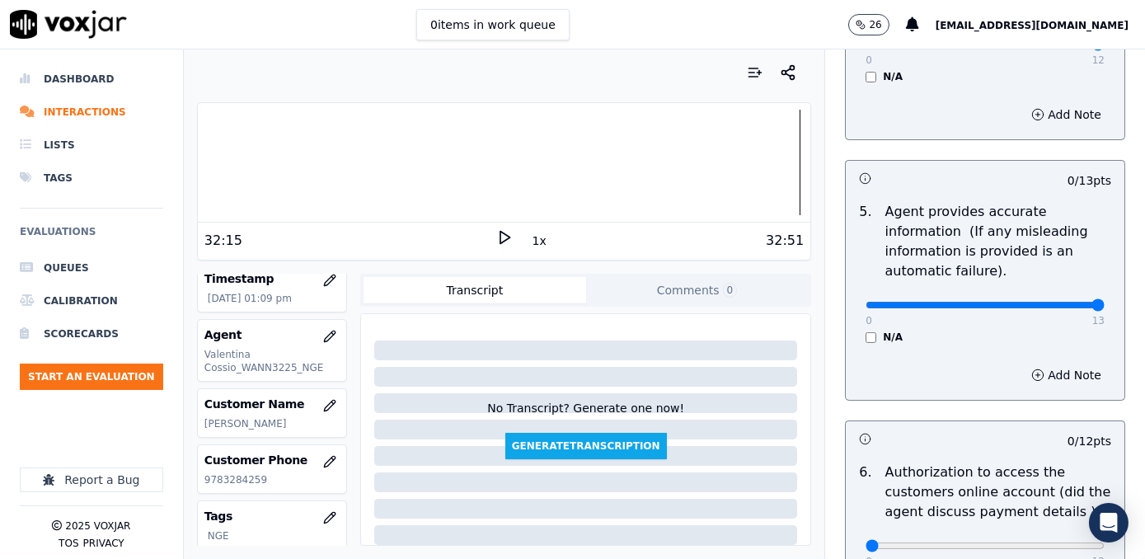
drag, startPoint x: 862, startPoint y: 284, endPoint x: 1144, endPoint y: 304, distance: 282.6
type input "13"
click at [1104, 302] on input "range" at bounding box center [984, 305] width 239 height 7
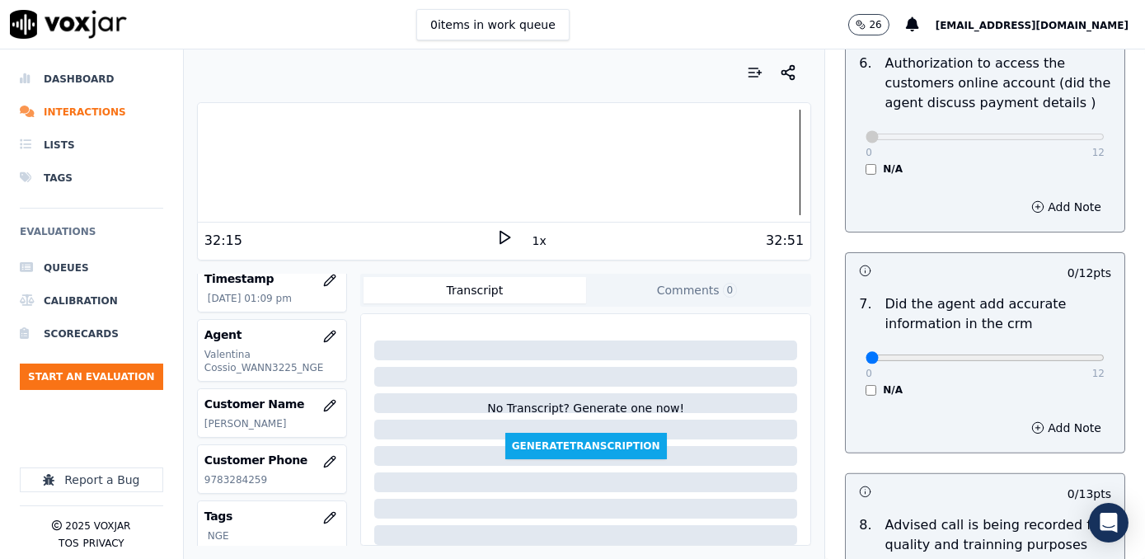
scroll to position [1423, 0]
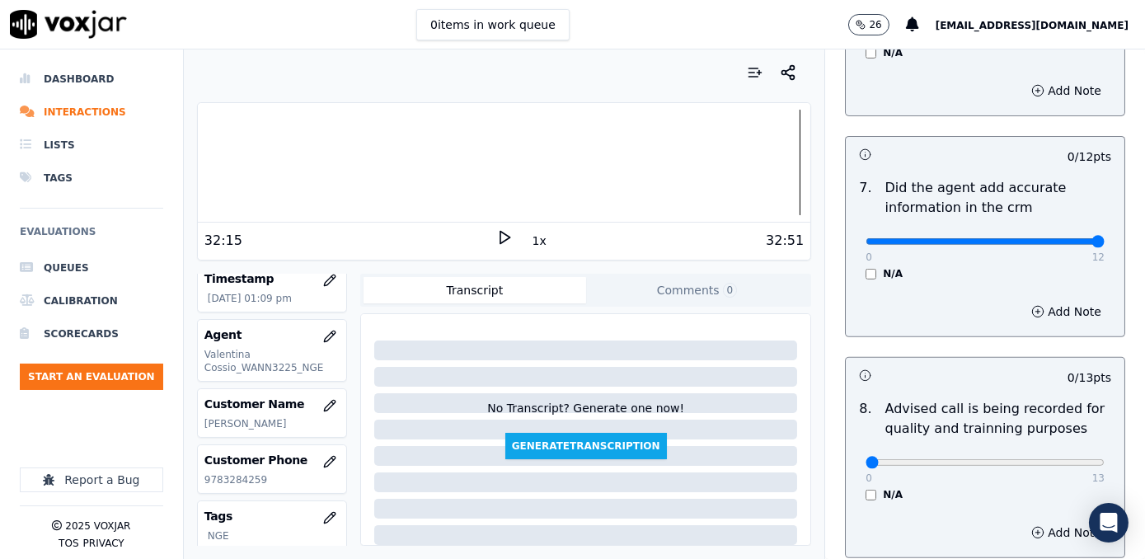
drag, startPoint x: 858, startPoint y: 218, endPoint x: 1147, endPoint y: 218, distance: 289.3
type input "12"
click at [1104, 238] on input "range" at bounding box center [984, 241] width 239 height 7
type input "10"
click at [1020, 459] on input "range" at bounding box center [984, 462] width 239 height 7
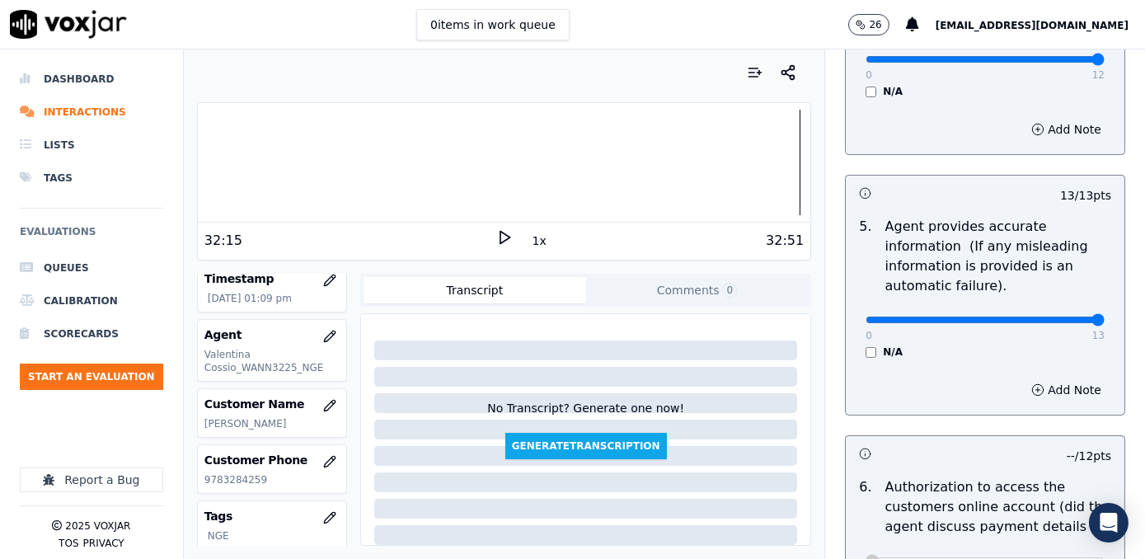
scroll to position [857, 0]
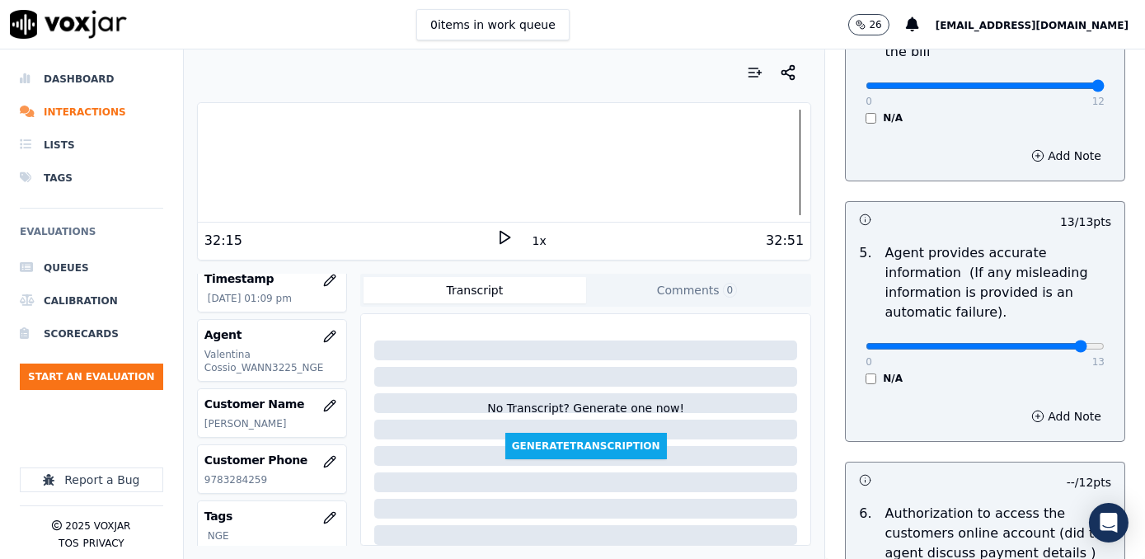
type input "12"
click at [1043, 343] on input "range" at bounding box center [984, 346] width 239 height 7
click at [1043, 405] on button "Add Note" at bounding box center [1066, 416] width 90 height 23
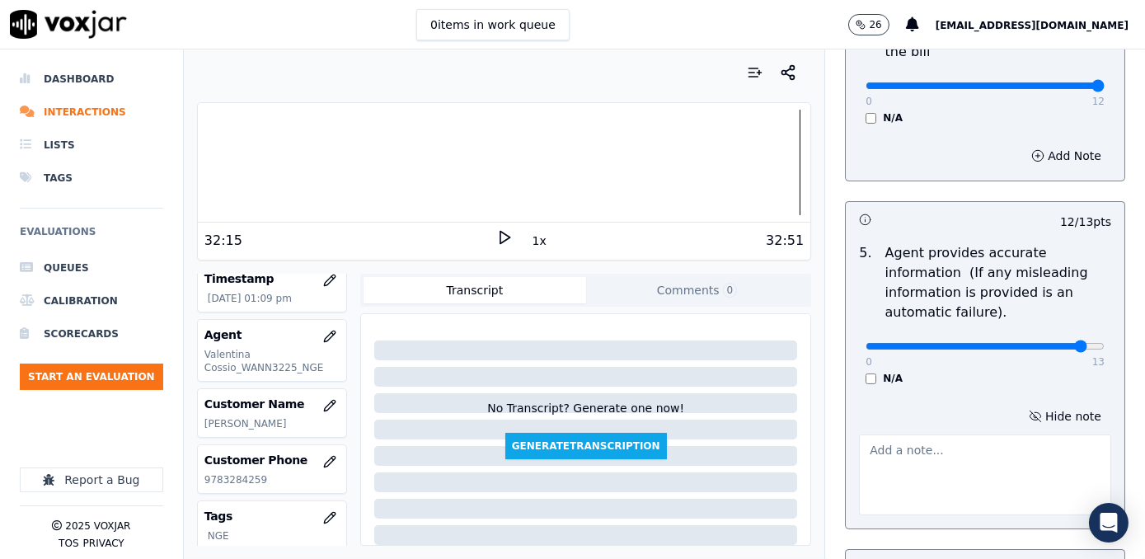
click at [993, 440] on textarea at bounding box center [985, 474] width 252 height 81
type textarea "a"
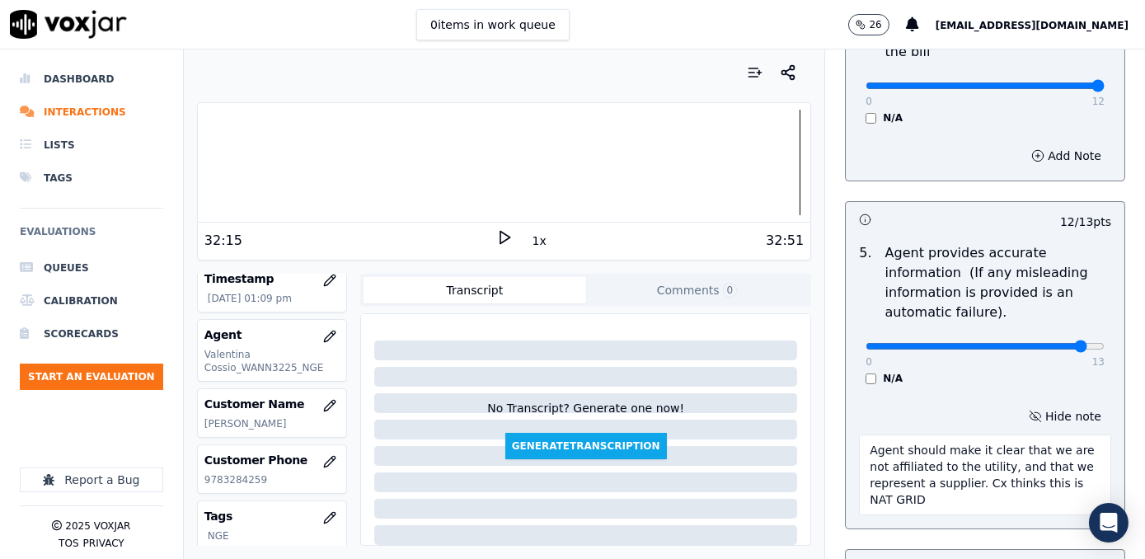
drag, startPoint x: 918, startPoint y: 473, endPoint x: 839, endPoint y: 420, distance: 95.1
click at [846, 420] on div "Hide note Agent should make it clear that we are not affiliated to the utility,…" at bounding box center [985, 459] width 279 height 137
type textarea "Agent should make it clear that we are not affiliated to the utility, and that …"
click at [921, 434] on textarea "Agent should make it clear that we are not affiliated to the utility, and that …" at bounding box center [985, 474] width 252 height 81
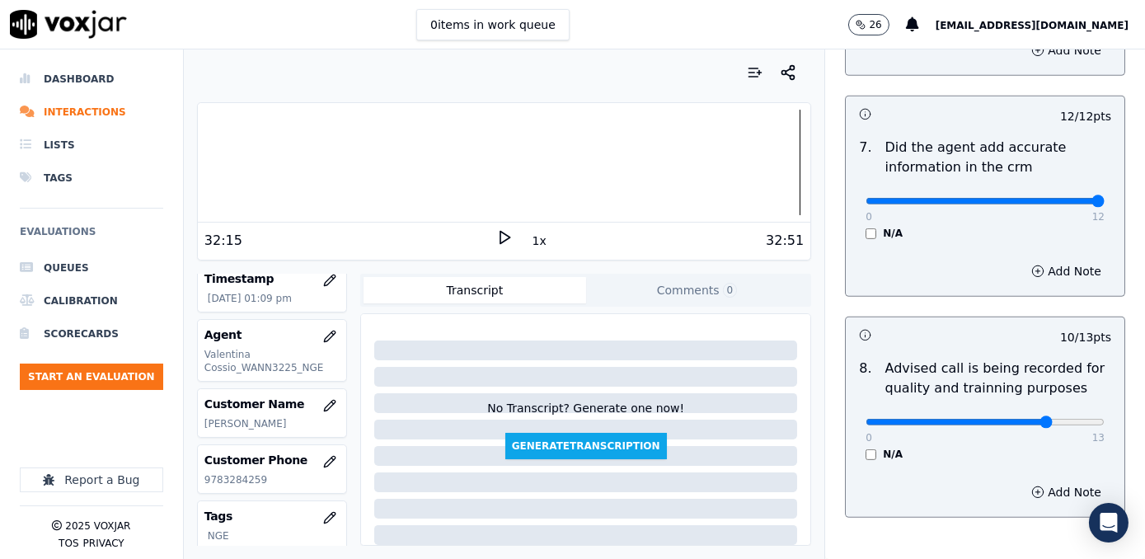
scroll to position [1618, 0]
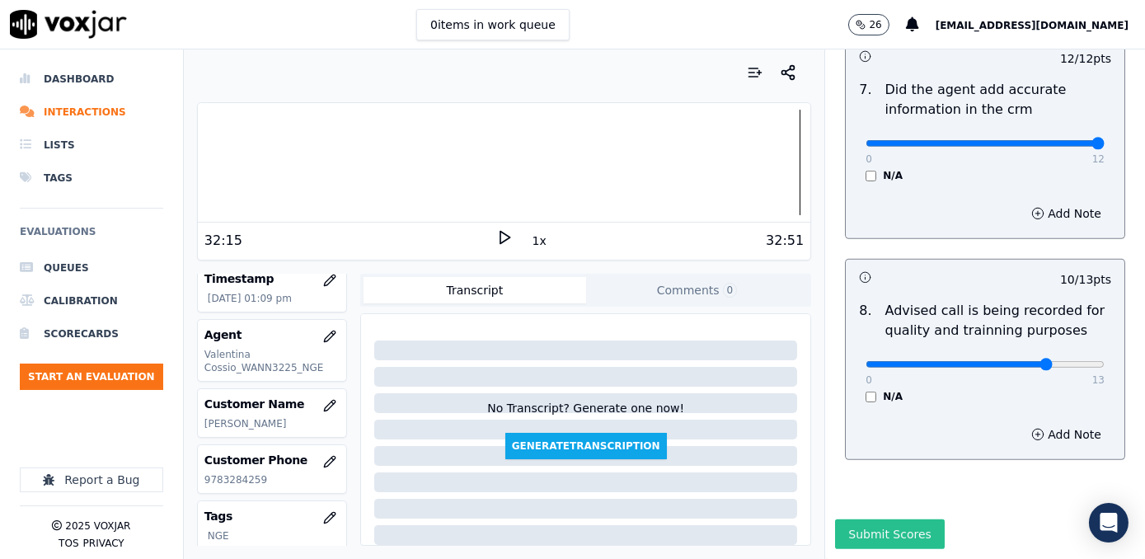
click at [876, 519] on button "Submit Scores" at bounding box center [890, 534] width 110 height 30
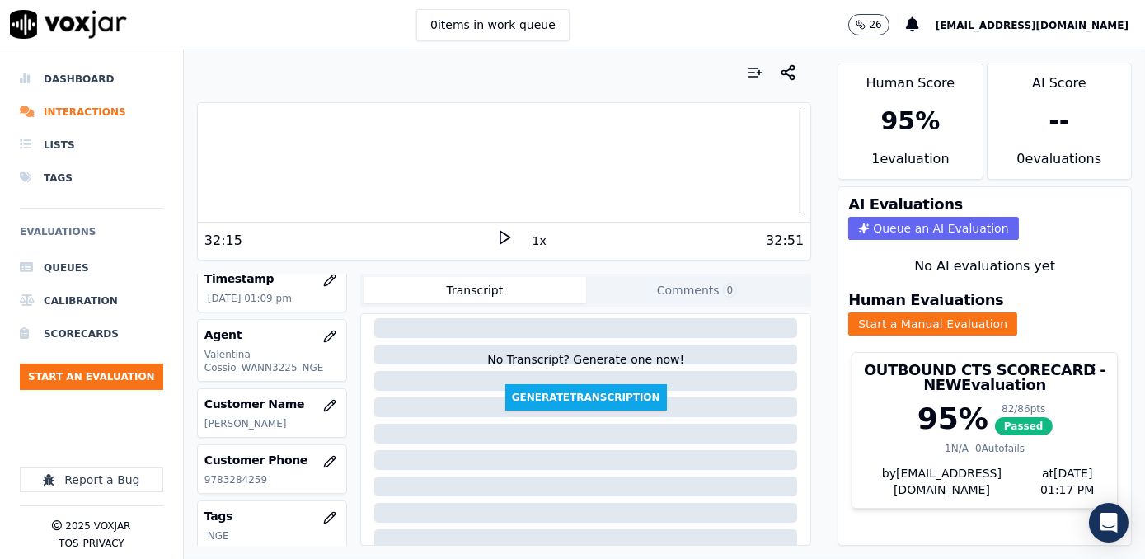
scroll to position [74, 0]
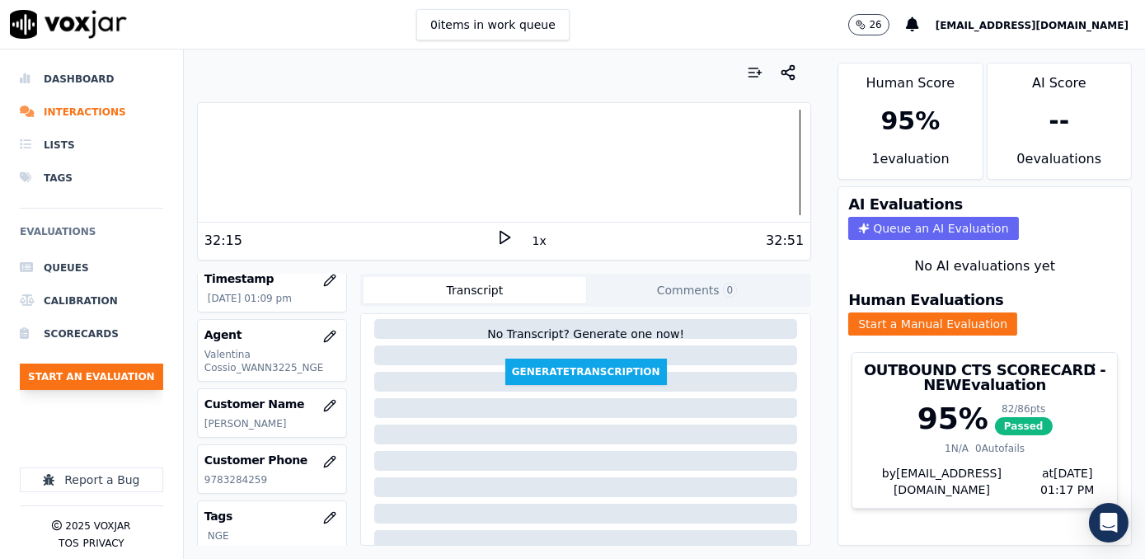
click at [115, 377] on button "Start an Evaluation" at bounding box center [91, 376] width 143 height 26
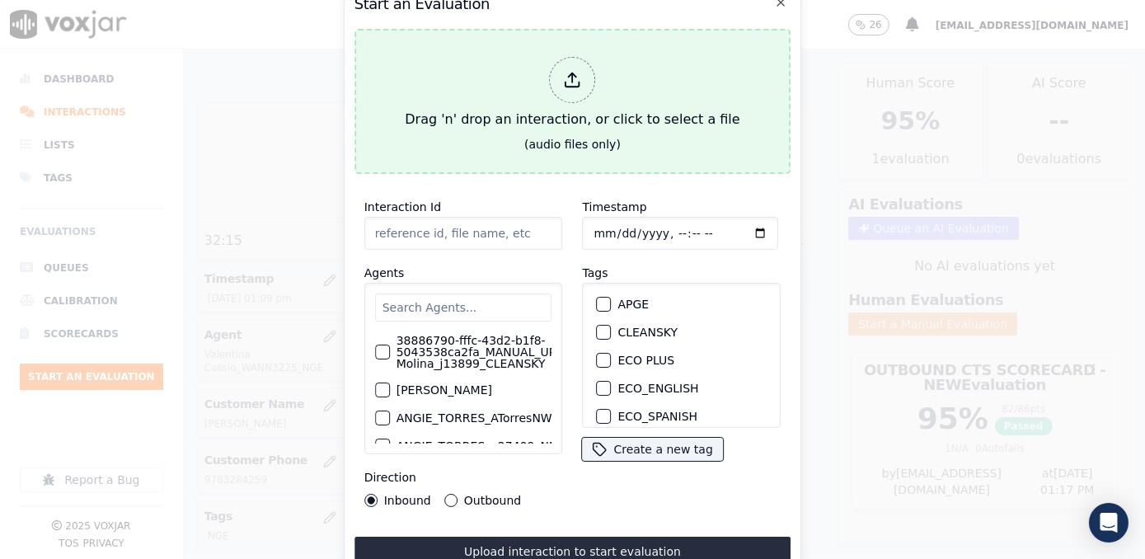
click at [565, 93] on div at bounding box center [573, 80] width 46 height 46
type input "20250918-151035_3474651141-[PERSON_NAME] all.mp3"
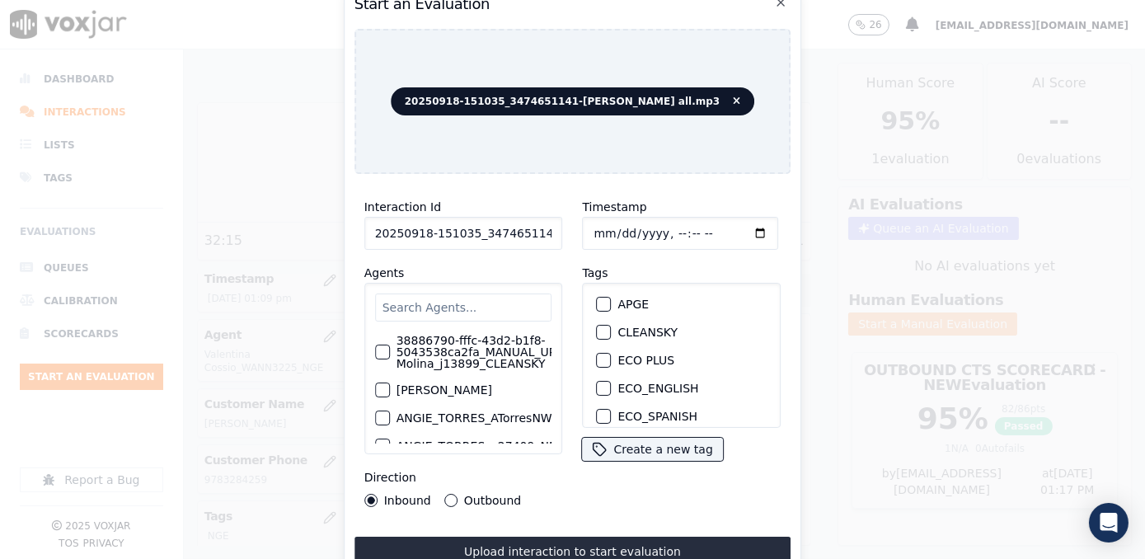
click at [480, 302] on input "text" at bounding box center [463, 307] width 177 height 28
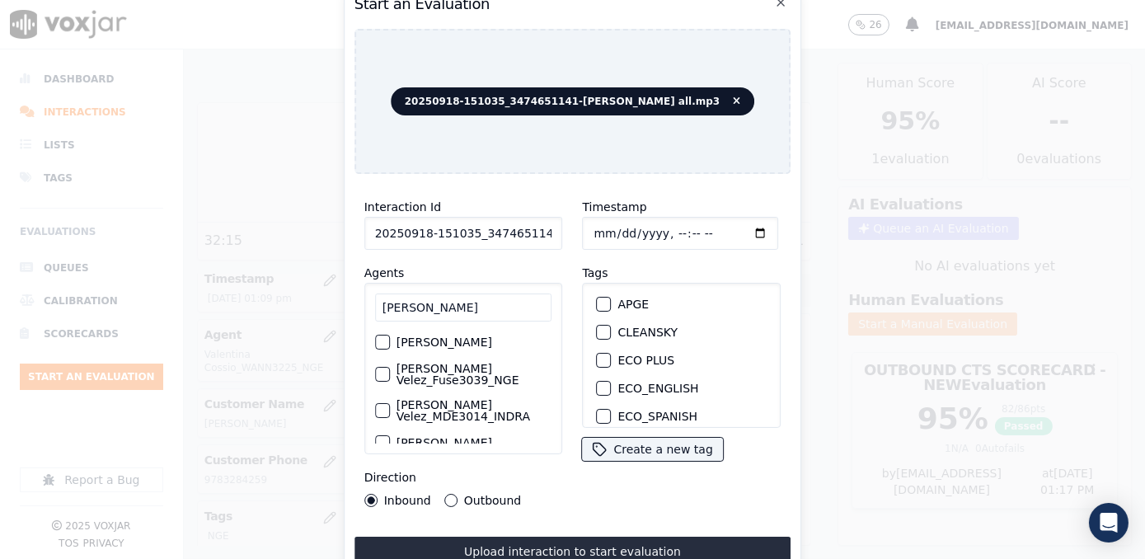
type input "[PERSON_NAME]"
click at [402, 377] on label "[PERSON_NAME] Velez_Fuse3039_NGE" at bounding box center [474, 374] width 156 height 23
click at [390, 377] on button "[PERSON_NAME] Velez_Fuse3039_NGE" at bounding box center [382, 374] width 15 height 15
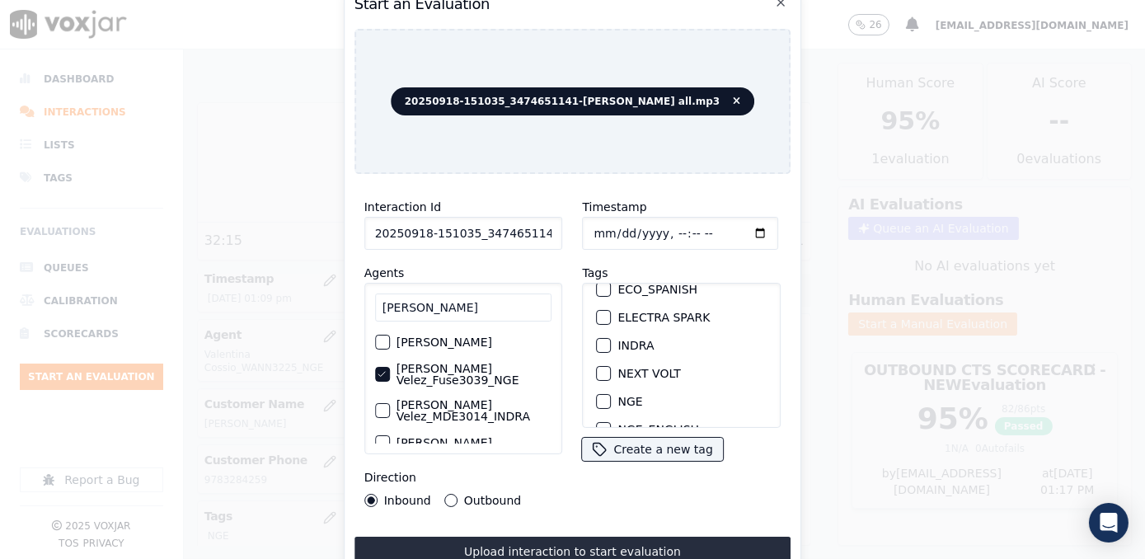
scroll to position [149, 0]
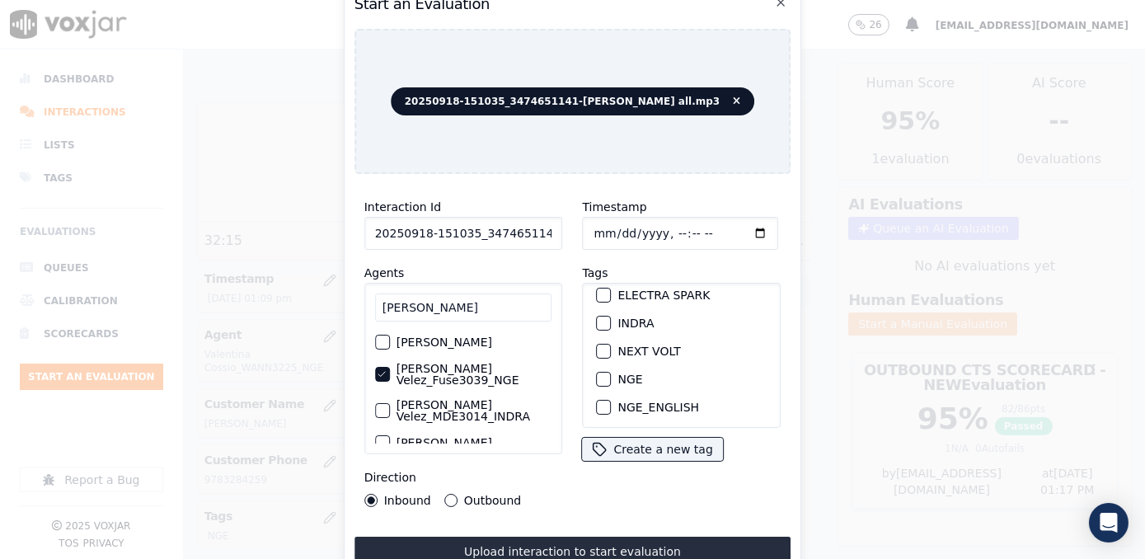
click at [604, 372] on button "NGE" at bounding box center [604, 379] width 15 height 15
click at [738, 236] on input "Timestamp" at bounding box center [681, 233] width 196 height 33
click at [733, 227] on input "Timestamp" at bounding box center [681, 233] width 196 height 33
type input "[DATE]T13:21"
click at [452, 496] on button "Outbound" at bounding box center [450, 500] width 13 height 13
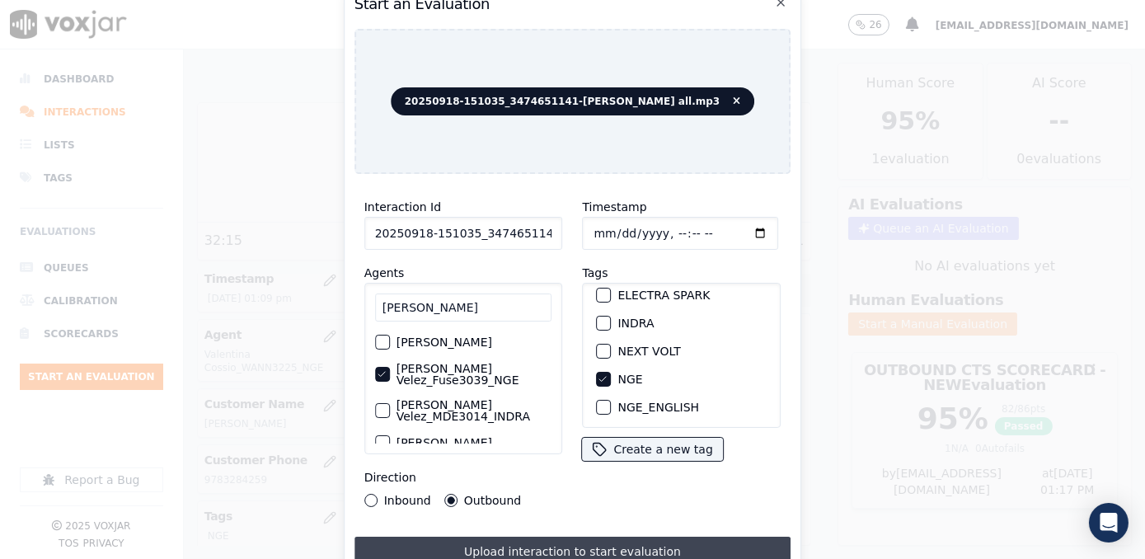
click at [571, 538] on button "Upload interaction to start evaluation" at bounding box center [572, 552] width 437 height 30
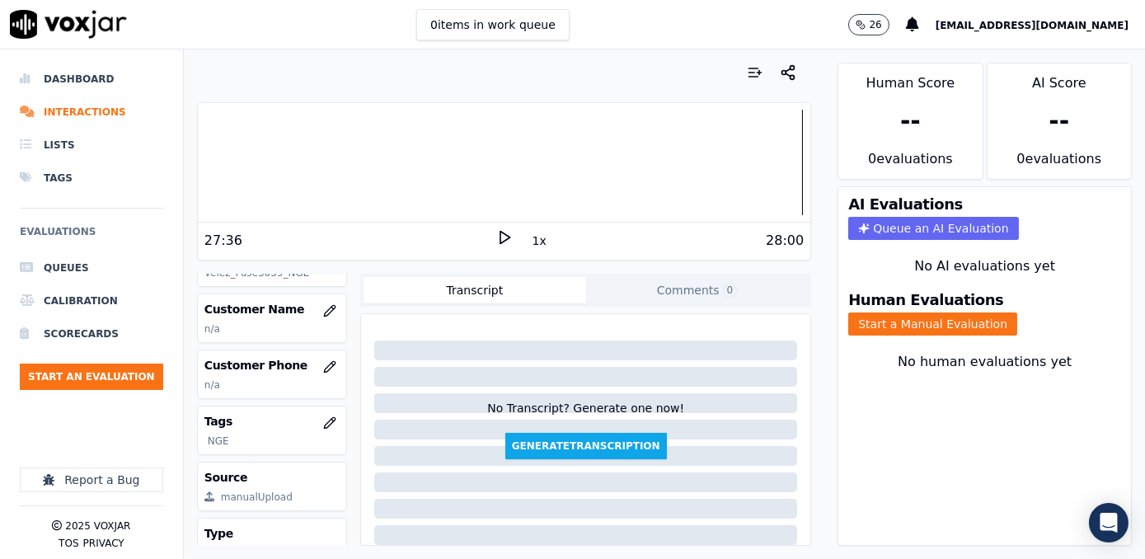
scroll to position [219, 0]
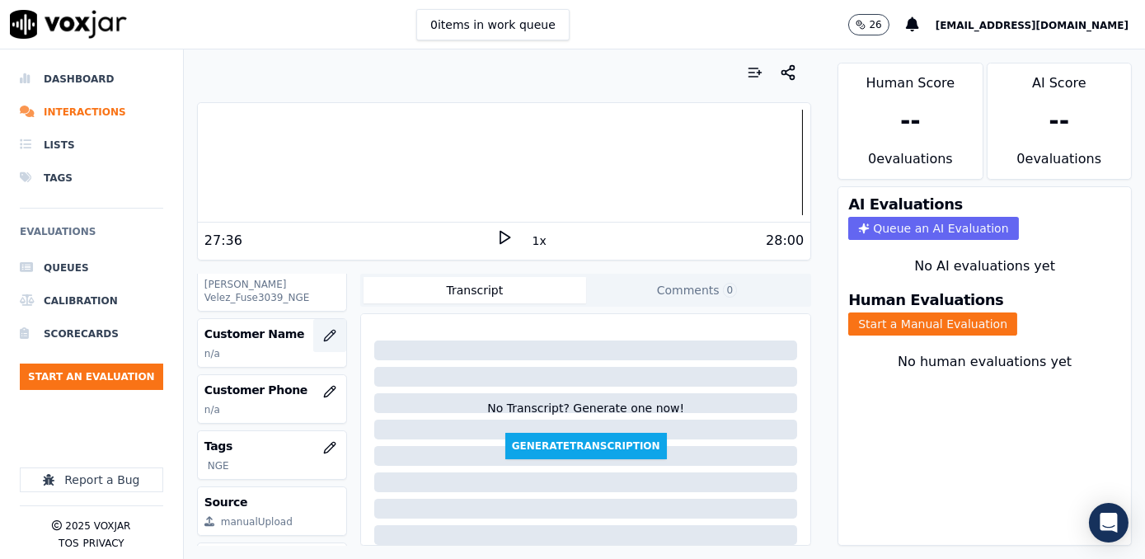
click at [323, 326] on button "button" at bounding box center [329, 335] width 33 height 33
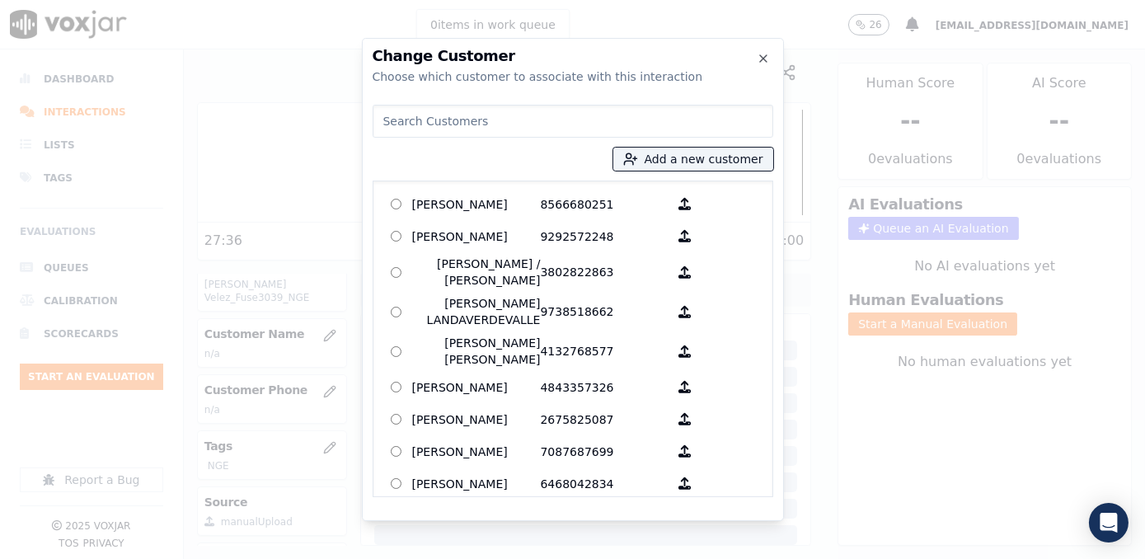
click at [557, 123] on input at bounding box center [573, 121] width 401 height 33
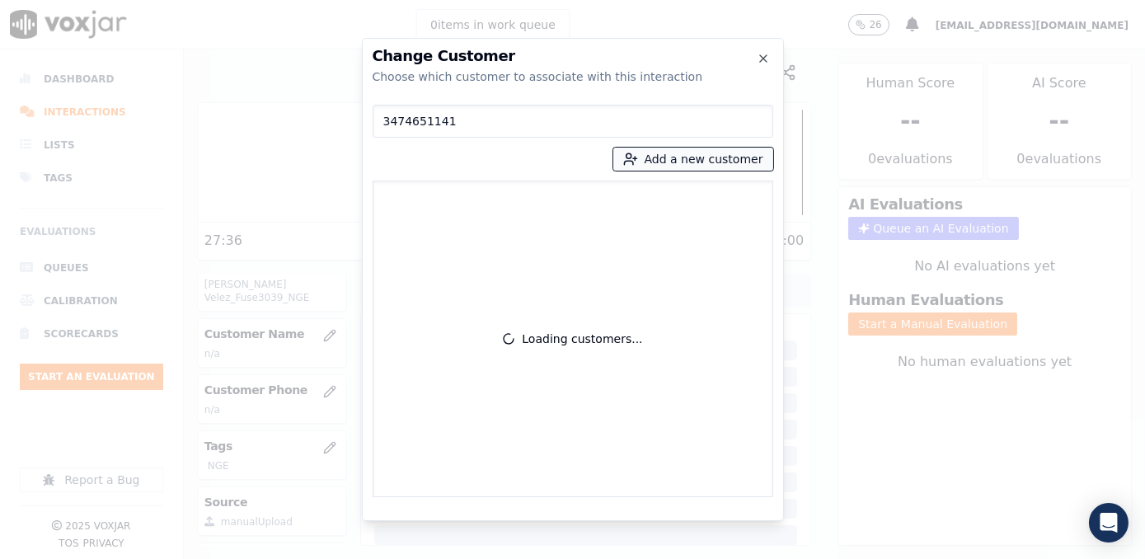
type input "3474651141"
click at [738, 158] on button "Add a new customer" at bounding box center [693, 159] width 160 height 23
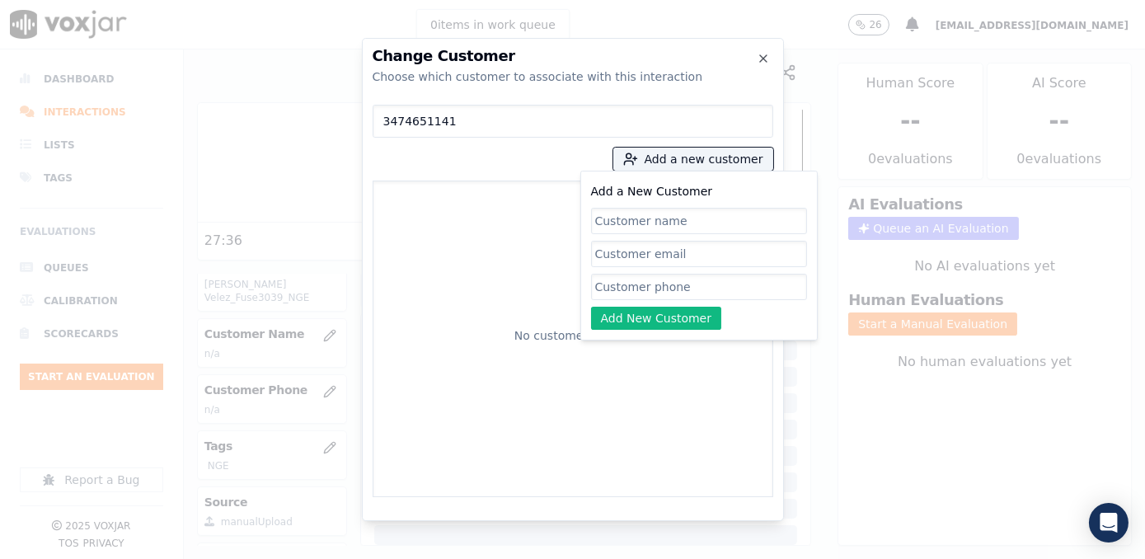
click at [673, 293] on input "Add a New Customer" at bounding box center [699, 287] width 216 height 26
paste input "3474651141"
type input "3474651141"
click at [767, 253] on input "Add a New Customer" at bounding box center [699, 254] width 216 height 26
click at [732, 223] on input "Add a New Customer" at bounding box center [699, 221] width 216 height 26
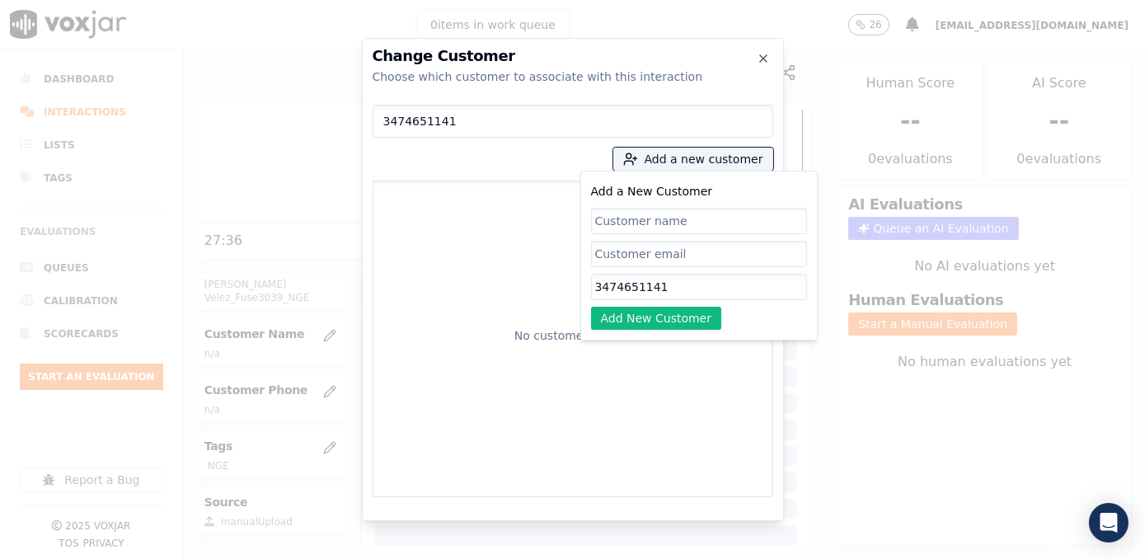
paste input "[PERSON_NAME]"
type input "[PERSON_NAME]"
click at [669, 331] on div "Add a New Customer [PERSON_NAME] 3474651141 Add New Customer" at bounding box center [698, 256] width 237 height 170
click at [644, 315] on button "Add New Customer" at bounding box center [656, 318] width 131 height 23
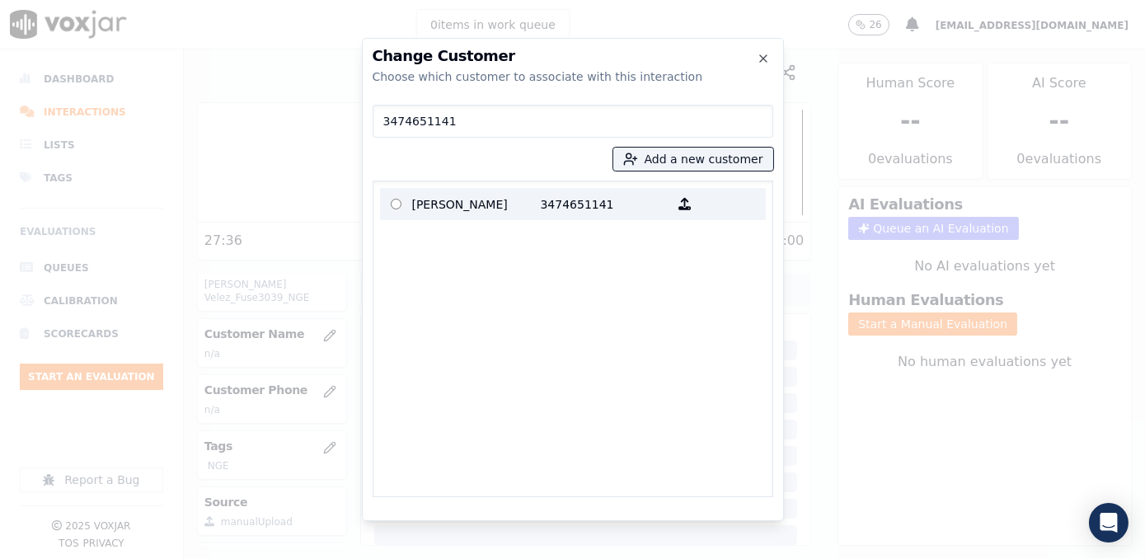
click at [574, 193] on p "3474651141" at bounding box center [605, 204] width 129 height 26
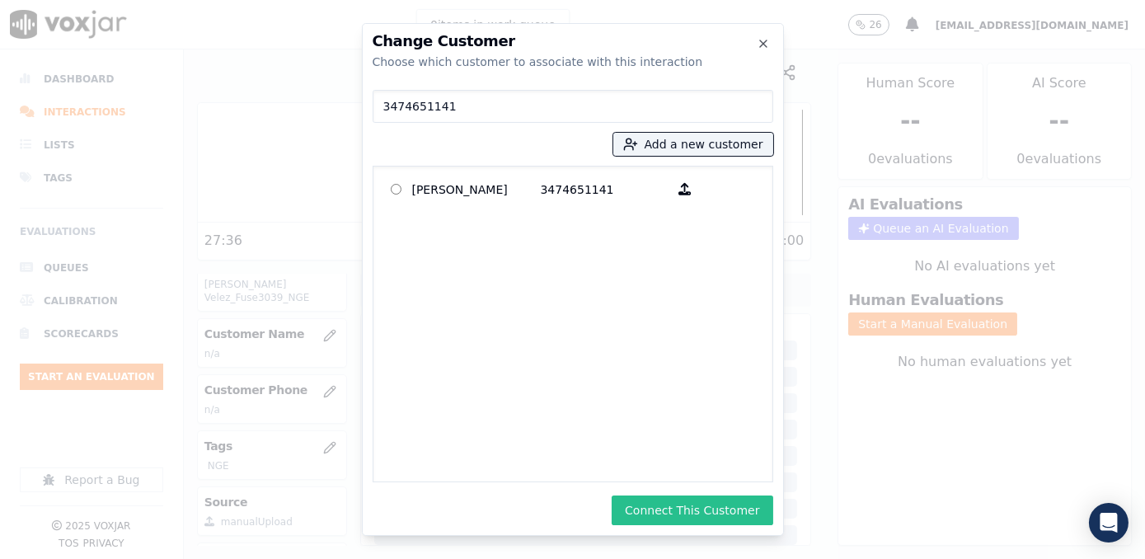
click at [683, 510] on button "Connect This Customer" at bounding box center [692, 510] width 161 height 30
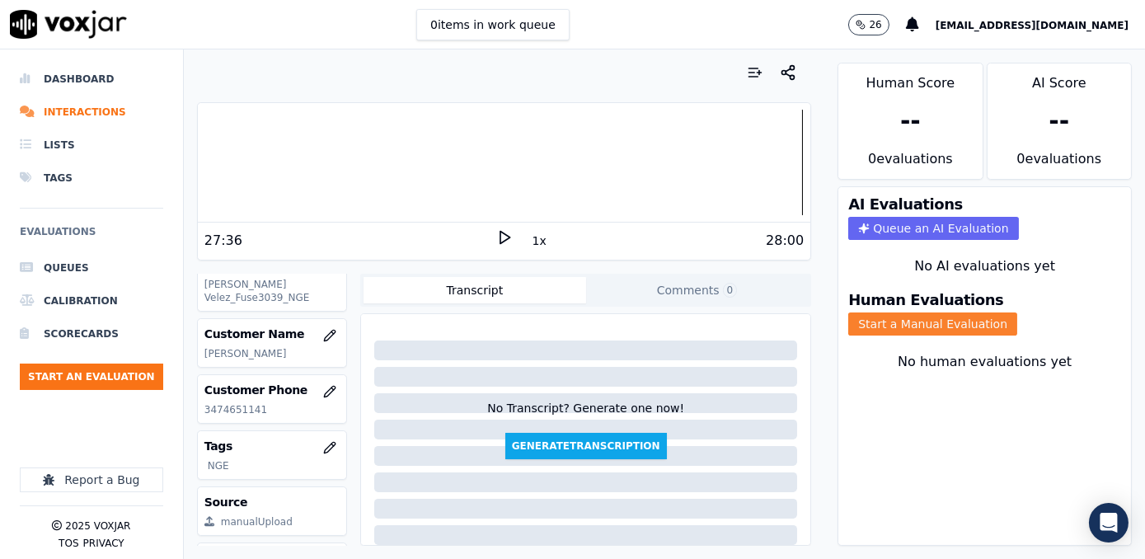
click at [912, 312] on button "Start a Manual Evaluation" at bounding box center [932, 323] width 169 height 23
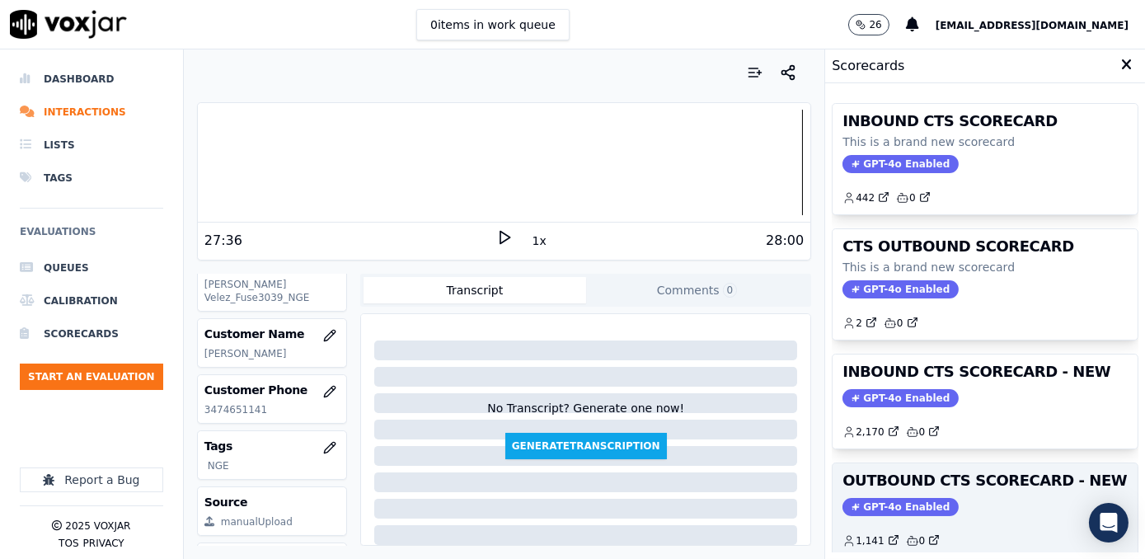
click at [888, 493] on div "OUTBOUND CTS SCORECARD - NEW GPT-4o Enabled 1,141 0" at bounding box center [984, 510] width 305 height 94
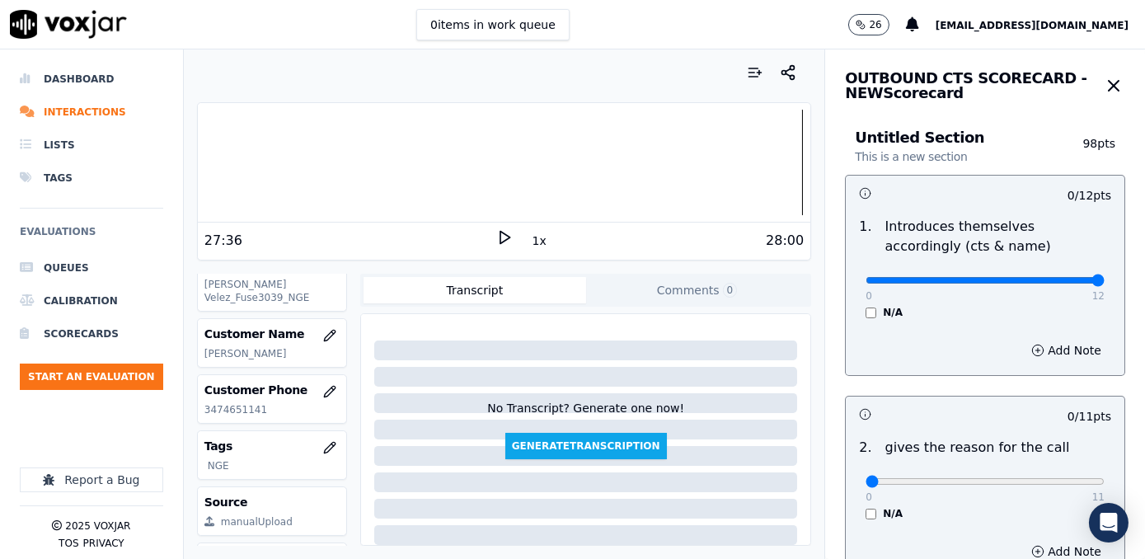
drag, startPoint x: 859, startPoint y: 279, endPoint x: 1147, endPoint y: 278, distance: 288.5
type input "12"
click at [1104, 278] on input "range" at bounding box center [984, 280] width 239 height 7
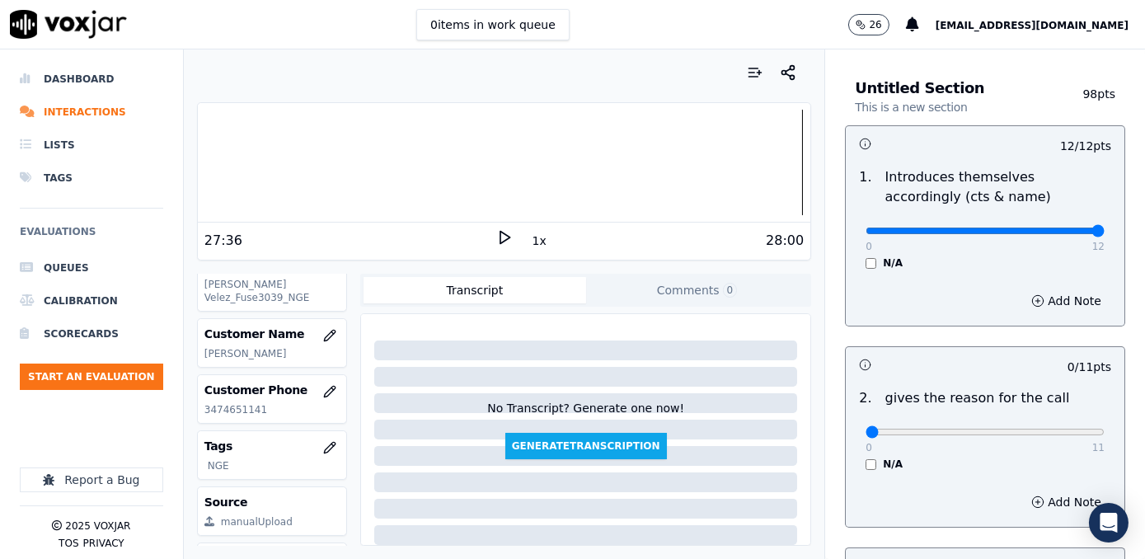
scroll to position [74, 0]
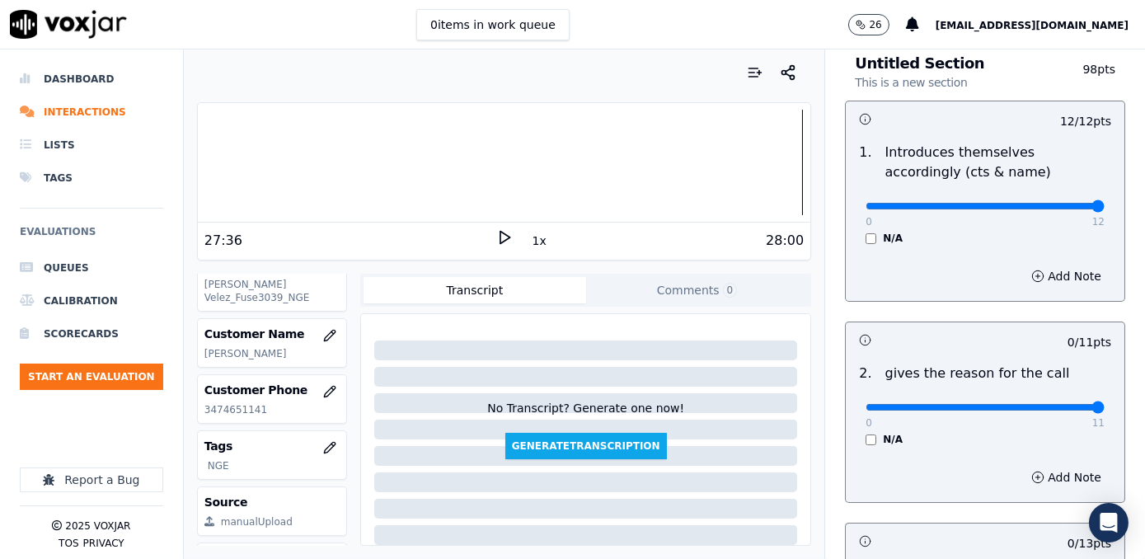
drag, startPoint x: 860, startPoint y: 407, endPoint x: 1128, endPoint y: 407, distance: 267.9
type input "11"
click at [1104, 407] on input "range" at bounding box center [984, 407] width 239 height 7
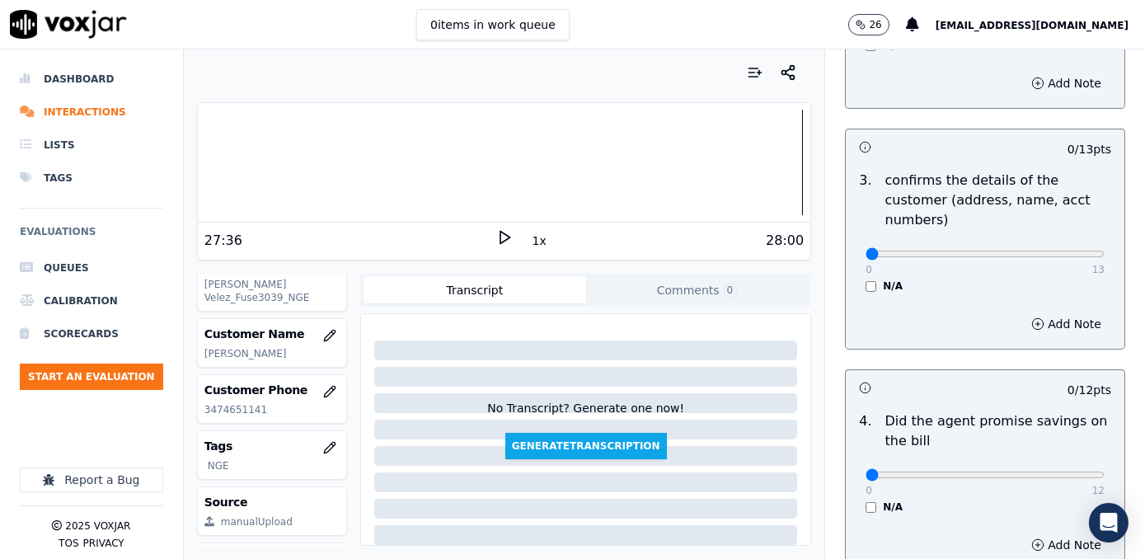
scroll to position [524, 0]
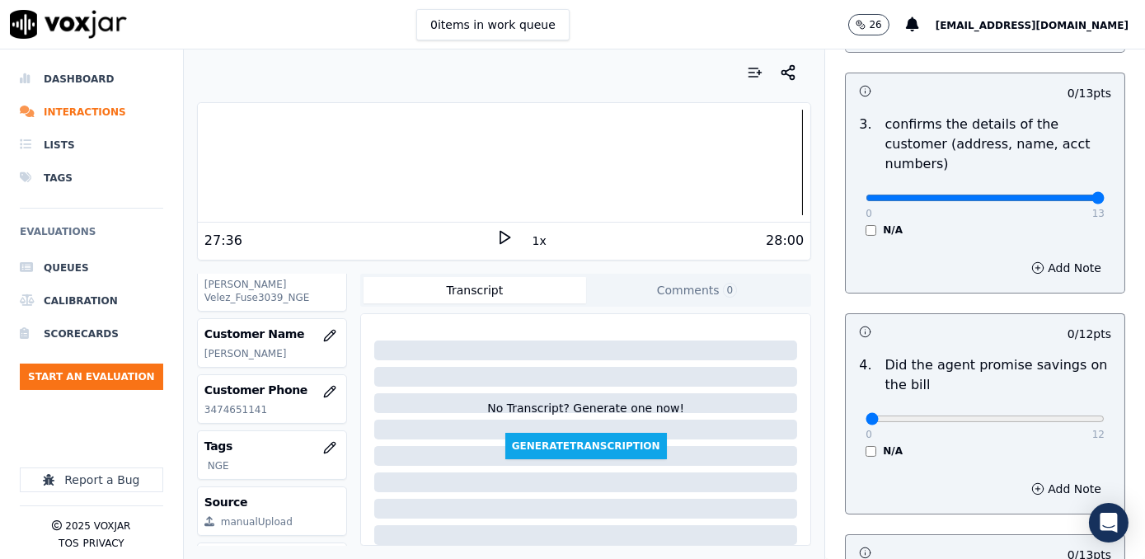
drag, startPoint x: 858, startPoint y: 175, endPoint x: 1104, endPoint y: 175, distance: 245.6
type input "13"
click at [1104, 195] on input "range" at bounding box center [984, 198] width 239 height 7
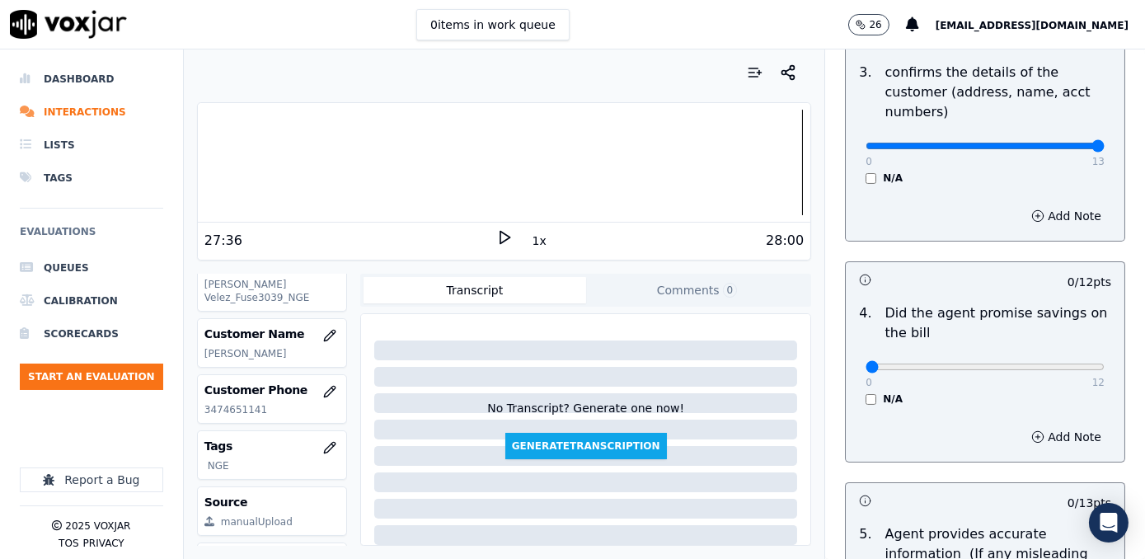
scroll to position [599, 0]
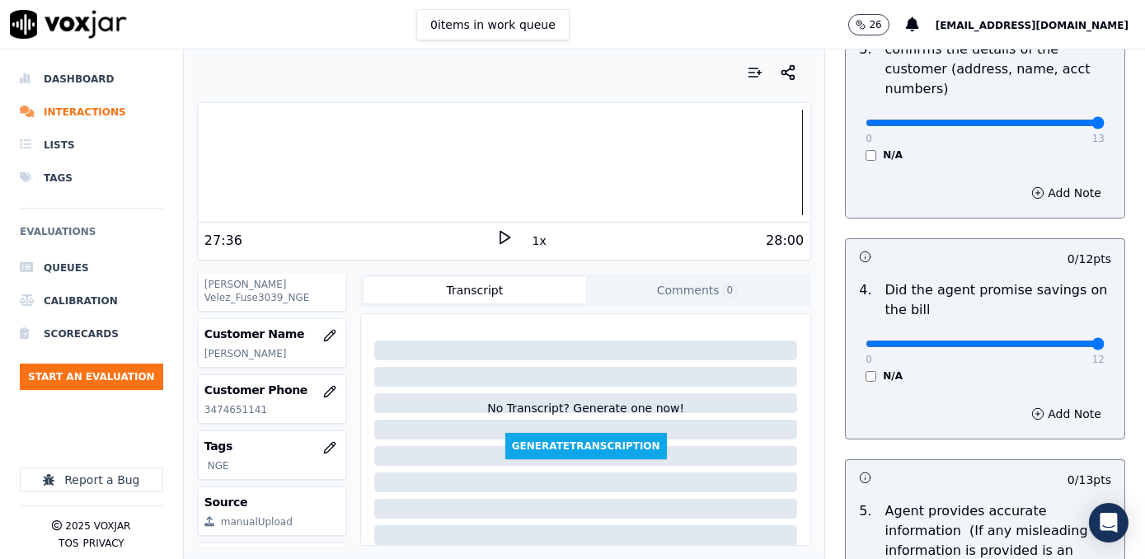
drag, startPoint x: 857, startPoint y: 324, endPoint x: 1144, endPoint y: 340, distance: 287.2
type input "12"
click at [1104, 340] on input "range" at bounding box center [984, 343] width 239 height 7
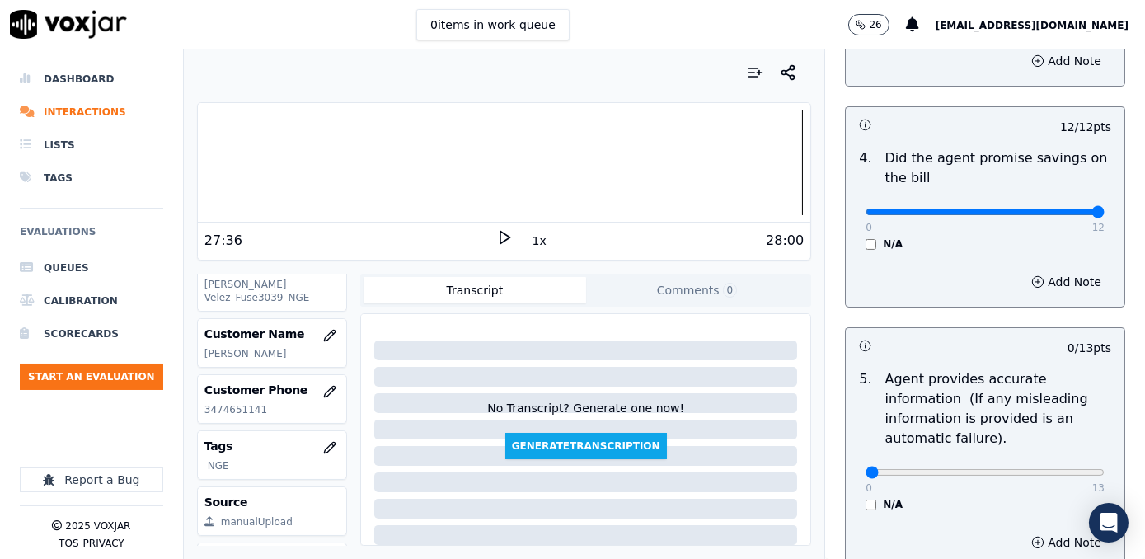
scroll to position [824, 0]
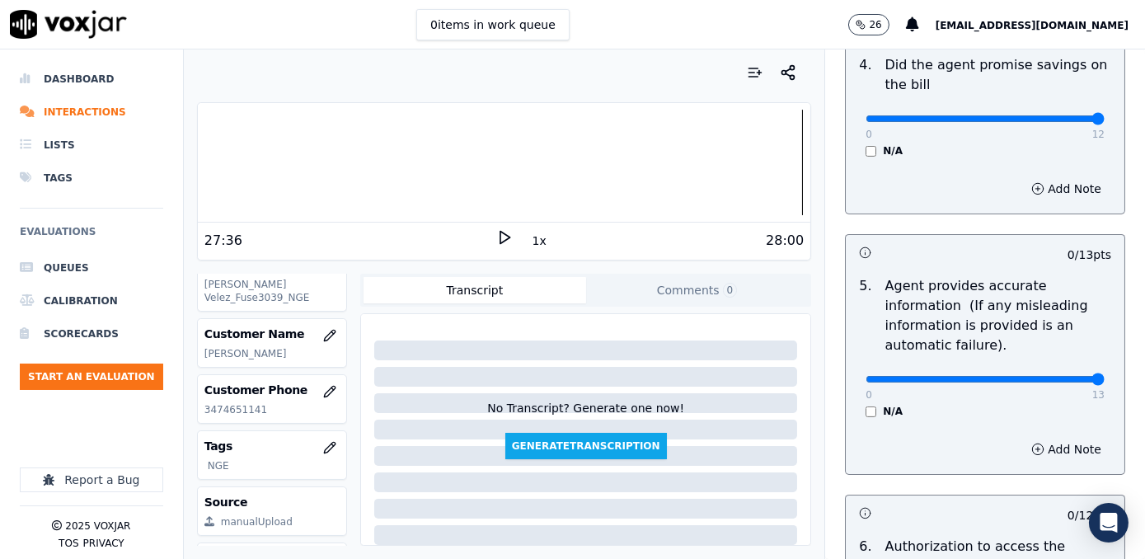
drag, startPoint x: 855, startPoint y: 359, endPoint x: 1147, endPoint y: 420, distance: 298.9
type input "13"
click at [1104, 382] on input "range" at bounding box center [984, 379] width 239 height 7
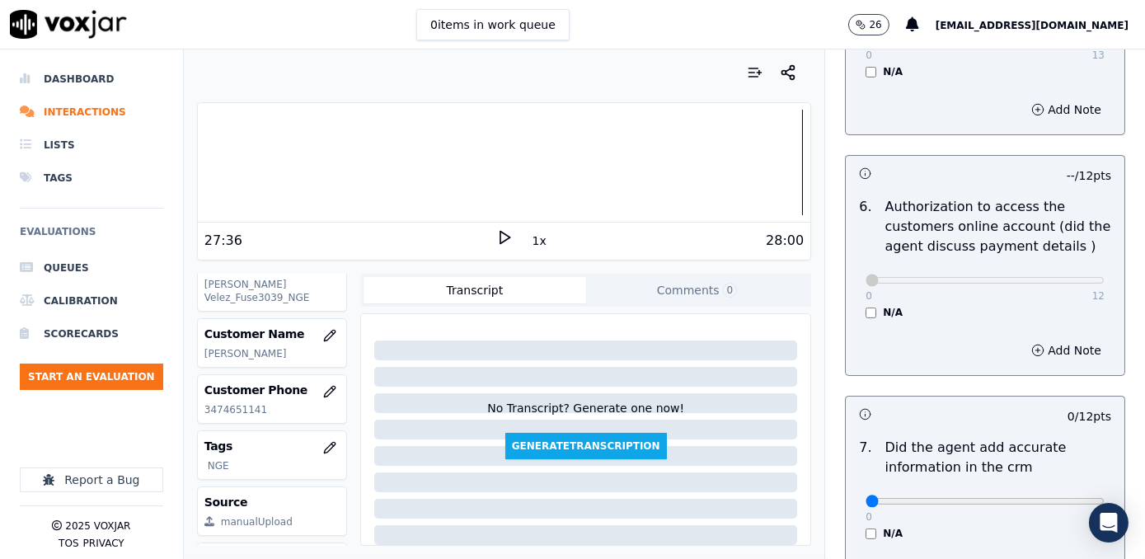
scroll to position [1273, 0]
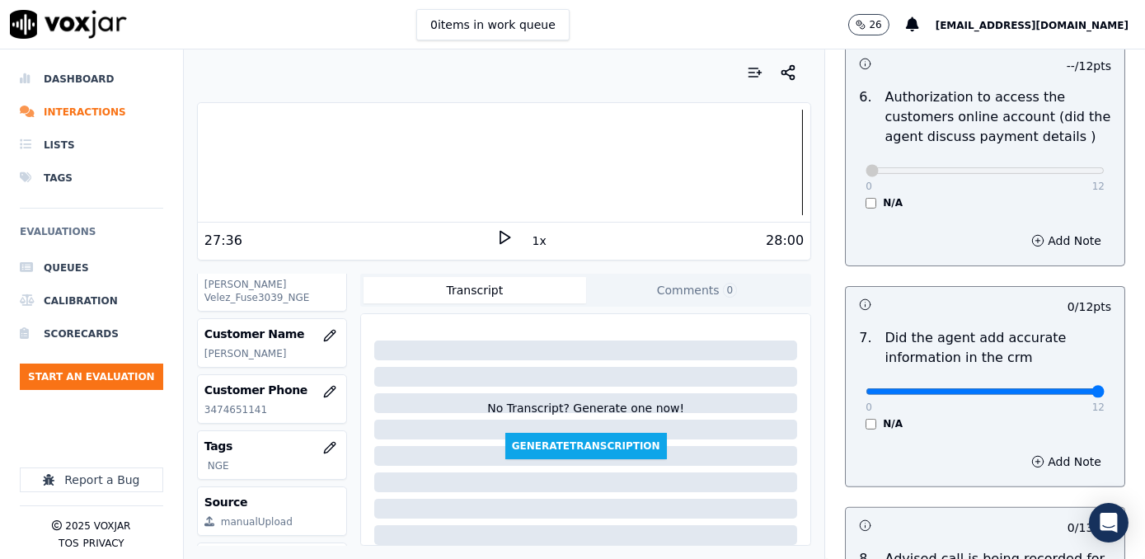
drag, startPoint x: 856, startPoint y: 368, endPoint x: 1144, endPoint y: 400, distance: 289.3
type input "12"
click at [1104, 395] on input "range" at bounding box center [984, 391] width 239 height 7
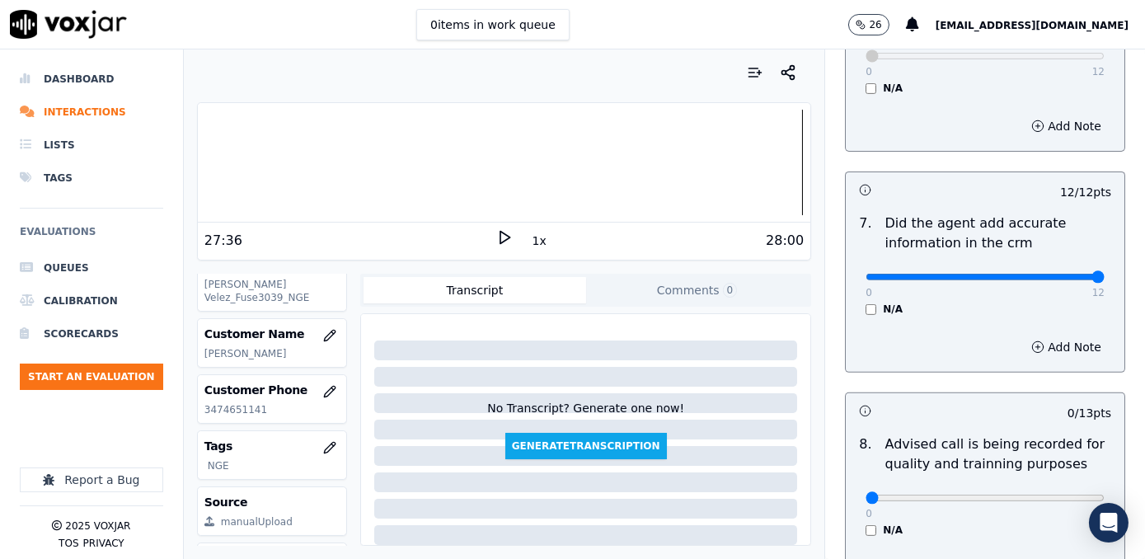
scroll to position [1531, 0]
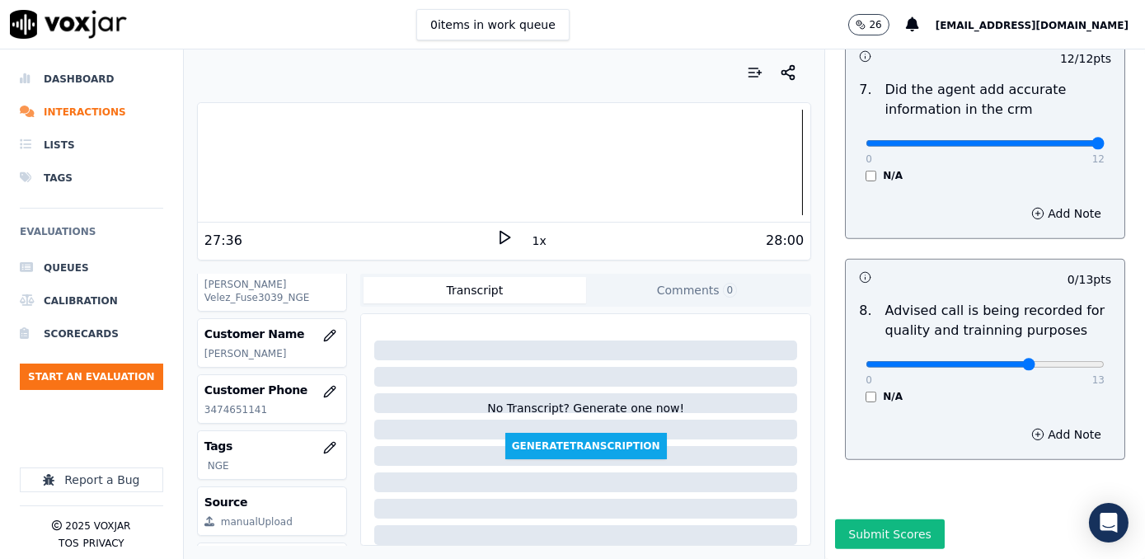
click at [997, 361] on input "range" at bounding box center [984, 364] width 239 height 7
type input "10"
click at [1011, 361] on input "range" at bounding box center [984, 364] width 239 height 7
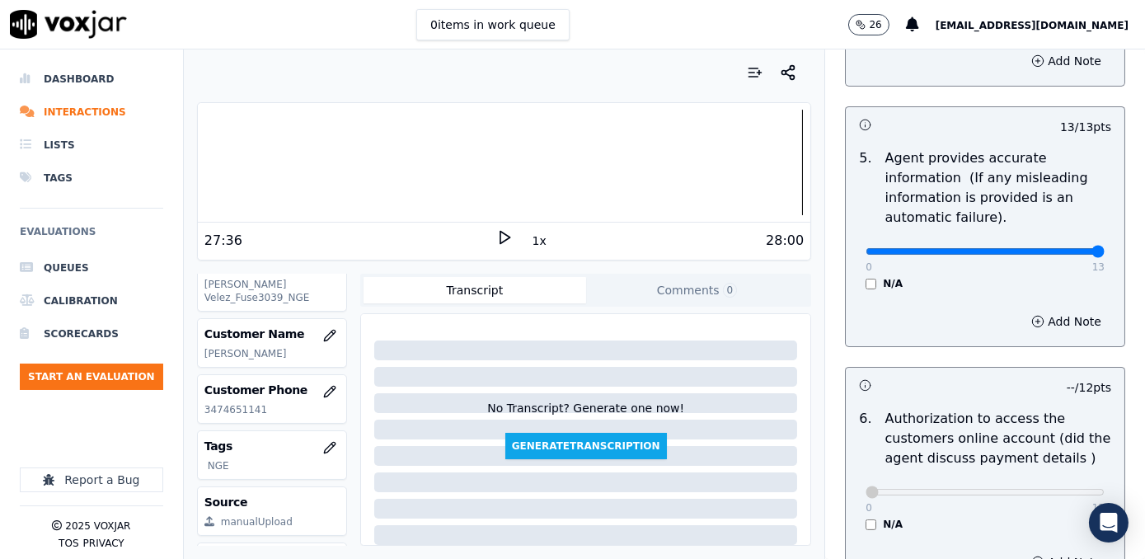
scroll to position [931, 0]
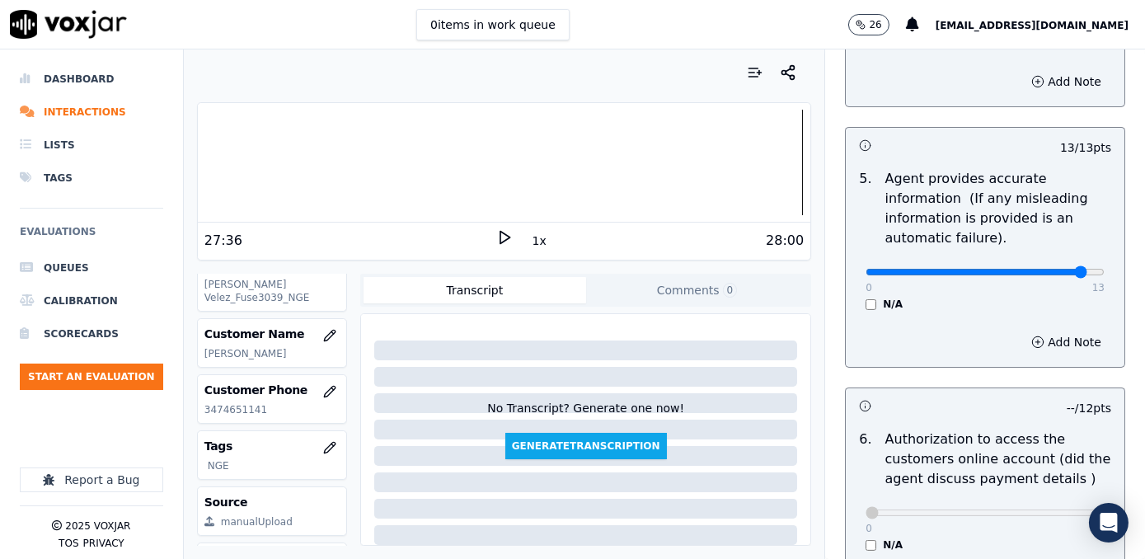
type input "12"
click at [1048, 269] on input "range" at bounding box center [984, 272] width 239 height 7
click at [1055, 331] on button "Add Note" at bounding box center [1066, 342] width 90 height 23
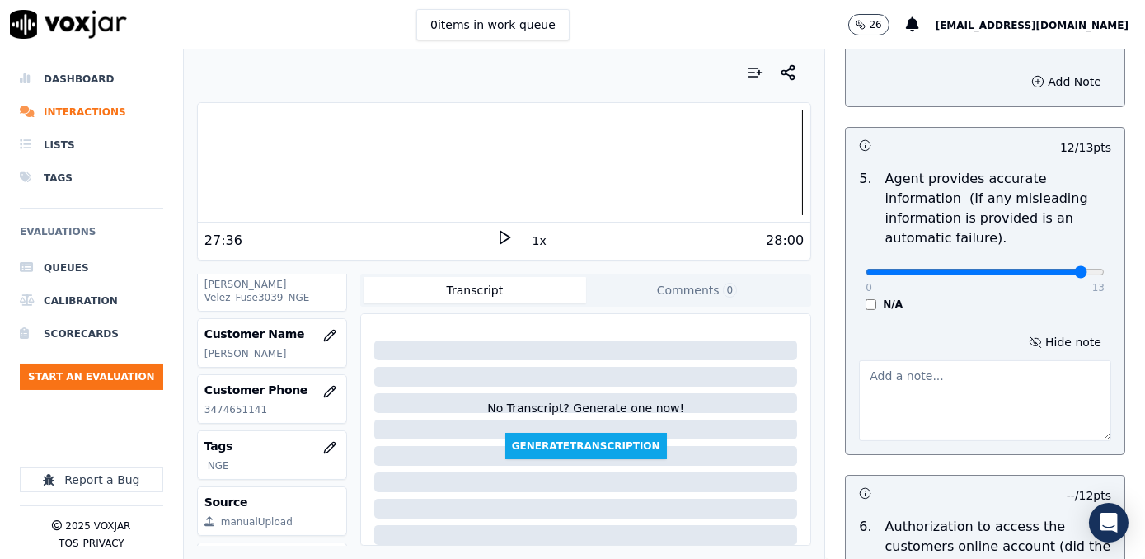
click at [915, 408] on textarea at bounding box center [985, 400] width 252 height 81
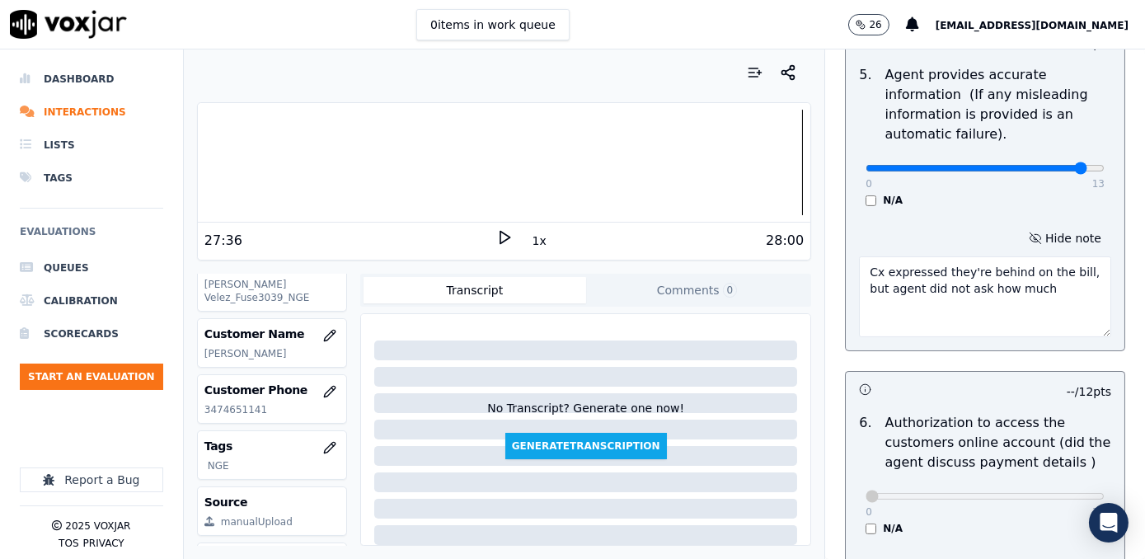
scroll to position [944, 0]
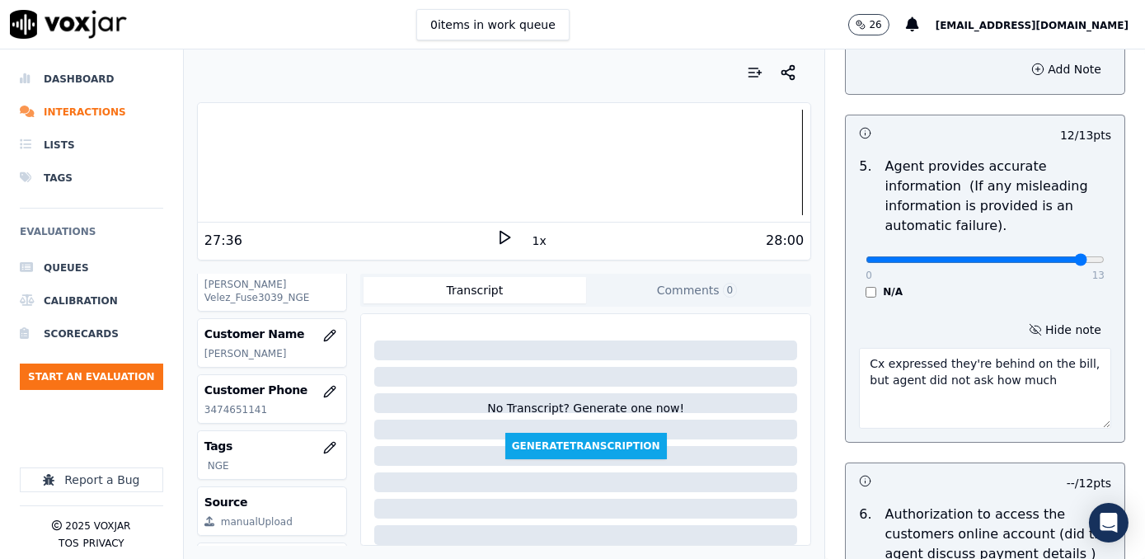
drag, startPoint x: 1021, startPoint y: 368, endPoint x: 823, endPoint y: 338, distance: 200.1
click at [832, 338] on div "Untitled Section This is a new section 98 pts 12 / 12 pts 1 . Introduces themse…" at bounding box center [985, 160] width 307 height 1995
type textarea "Cx expressed they're behind on the bill, but agent did not ask how much"
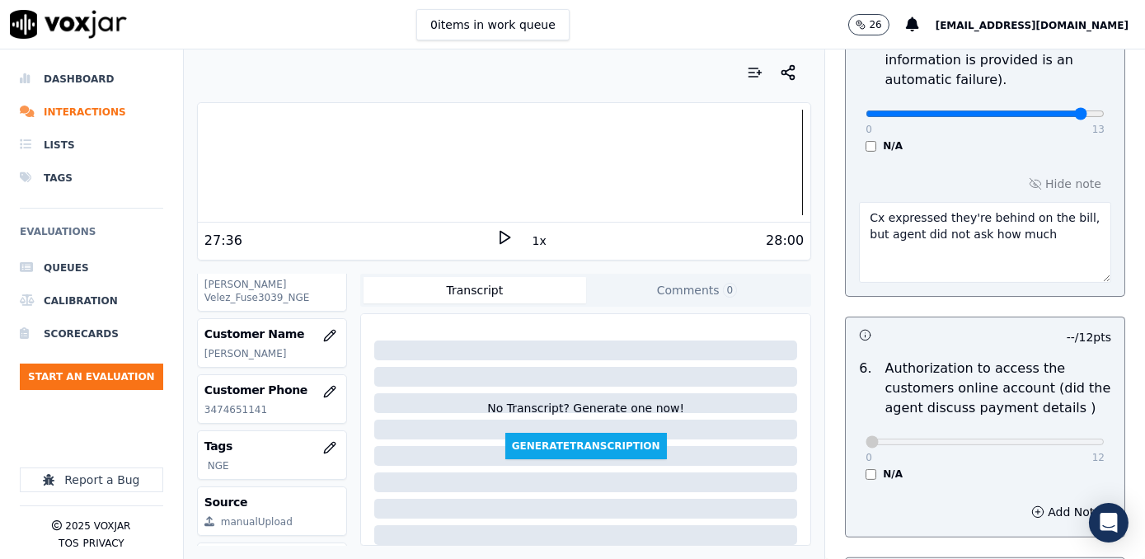
scroll to position [1094, 0]
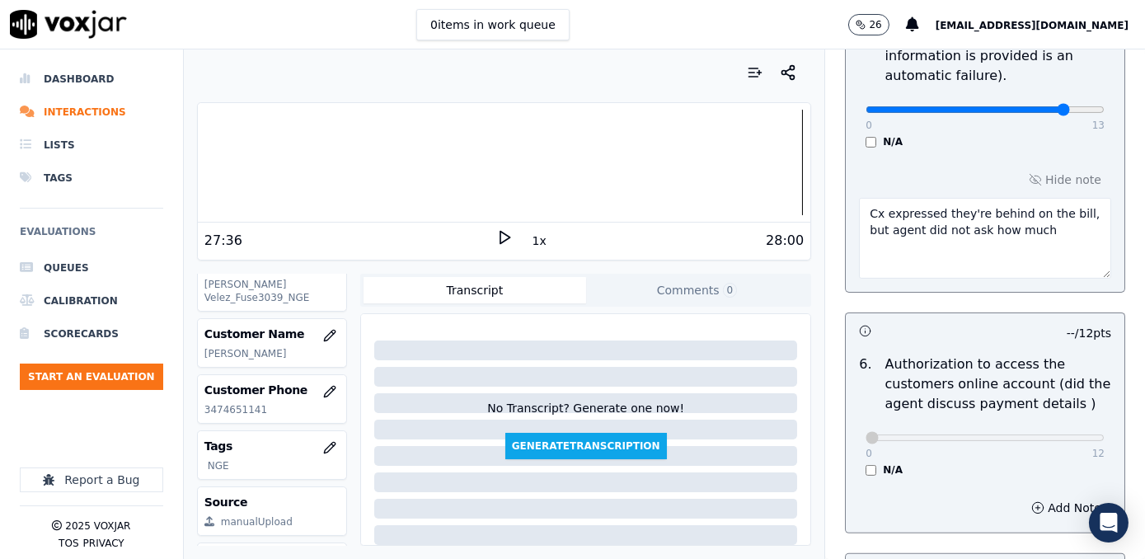
type input "11"
click at [1028, 106] on input "range" at bounding box center [984, 109] width 239 height 7
click at [1028, 212] on textarea "Cx expressed they're behind on the bill, but agent did not ask how much" at bounding box center [985, 238] width 252 height 81
paste textarea "Cx has a shut off notice for [DATE], so agent suggested to do a payment plan"
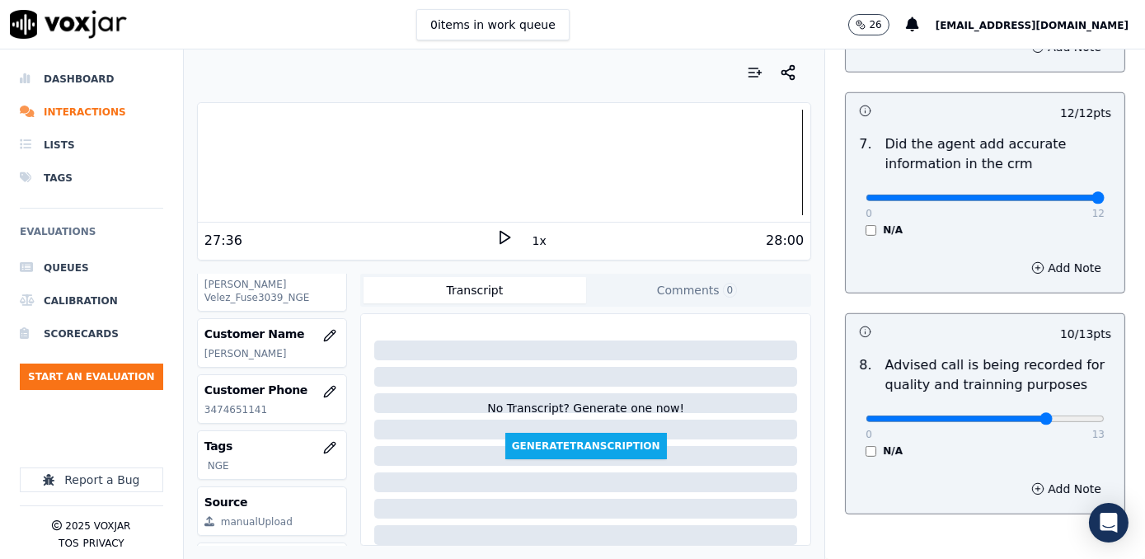
scroll to position [1618, 0]
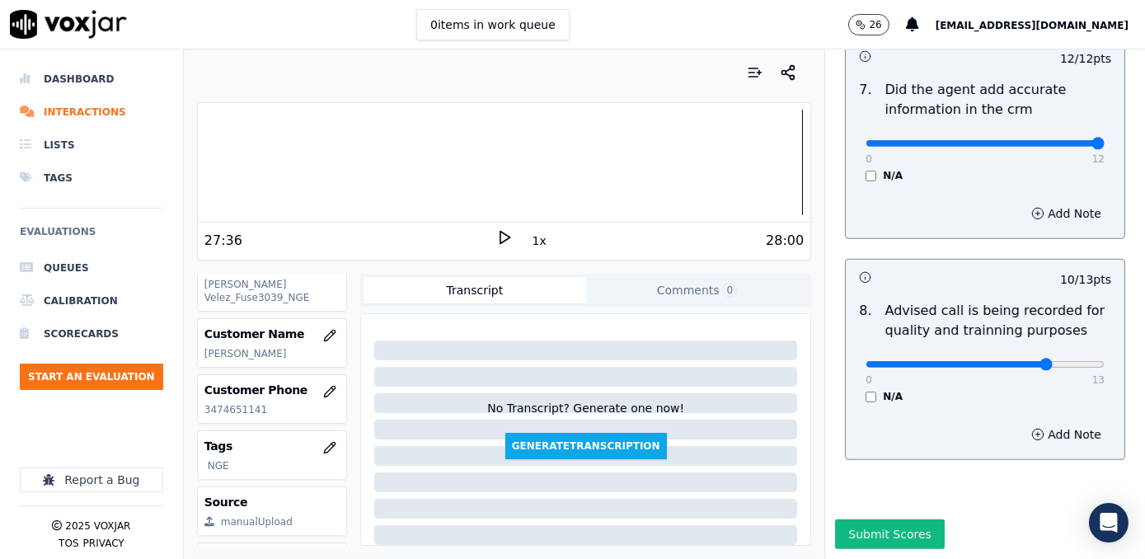
type textarea "Cx expressed they're behind on the bill, but agent did not ask how much Cx has …"
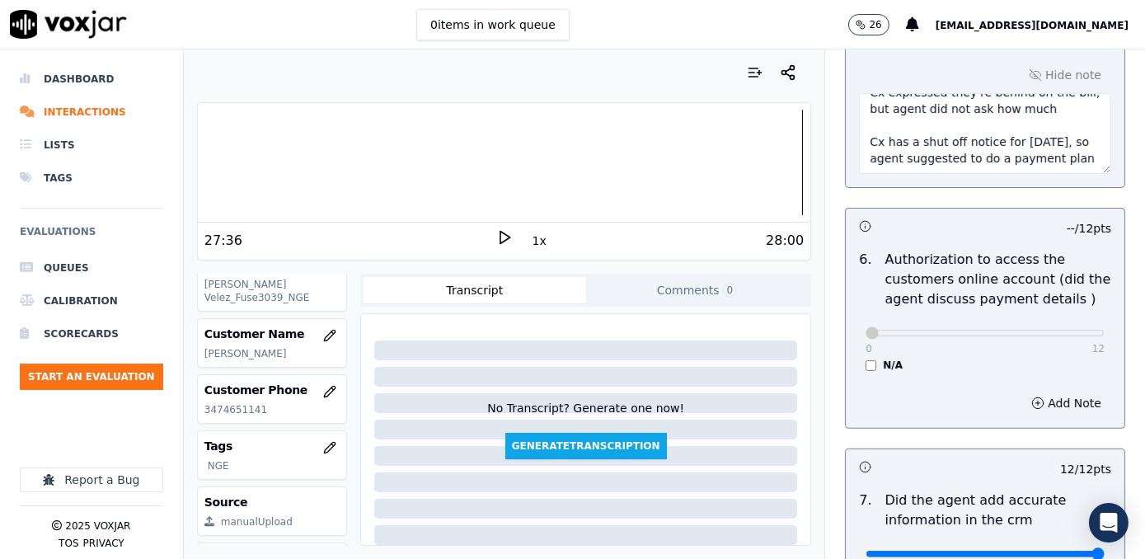
scroll to position [0, 0]
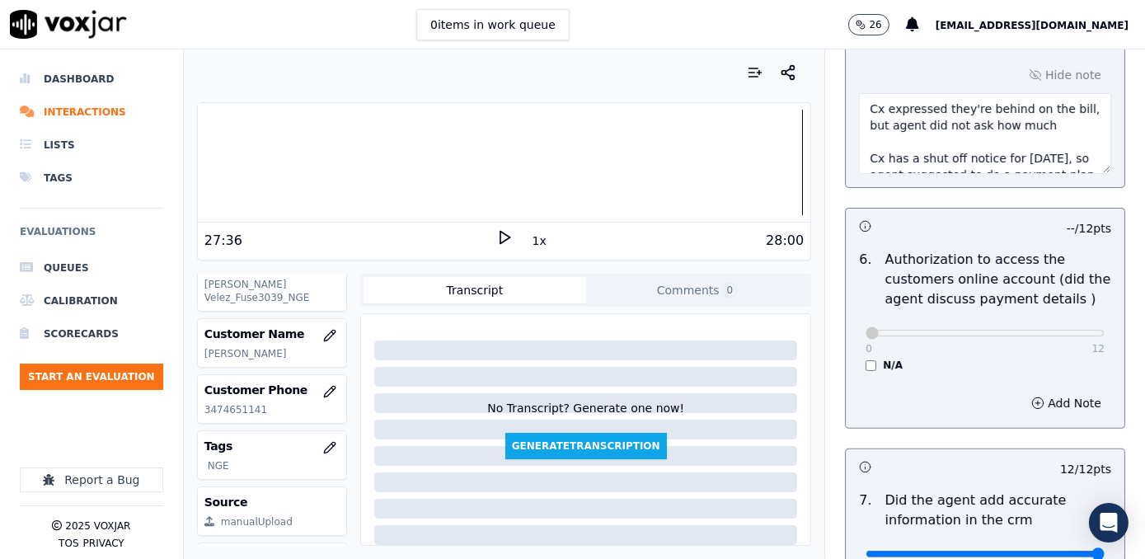
drag, startPoint x: 938, startPoint y: 139, endPoint x: 823, endPoint y: 65, distance: 137.2
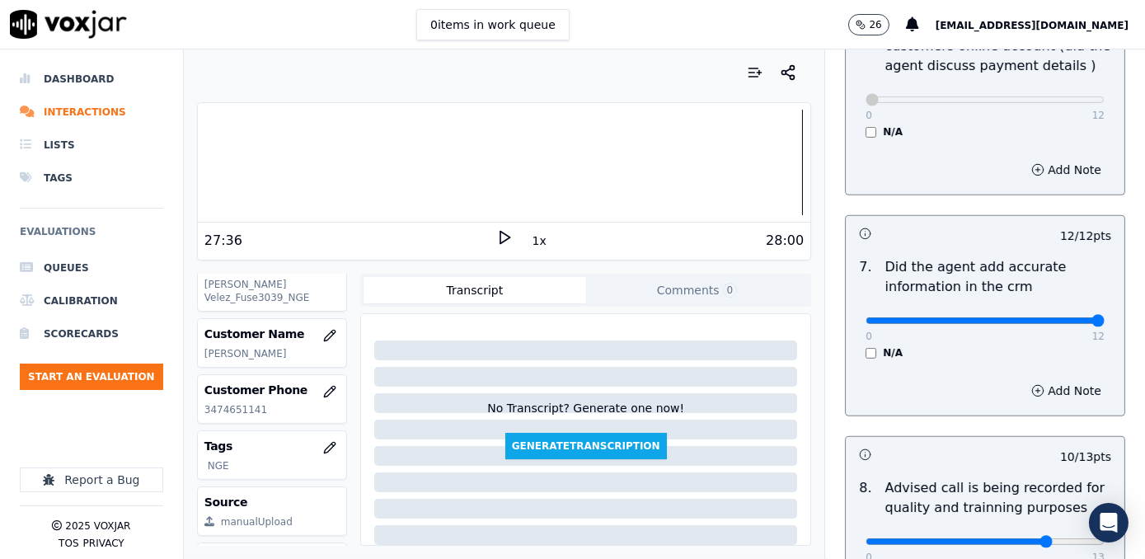
scroll to position [1618, 0]
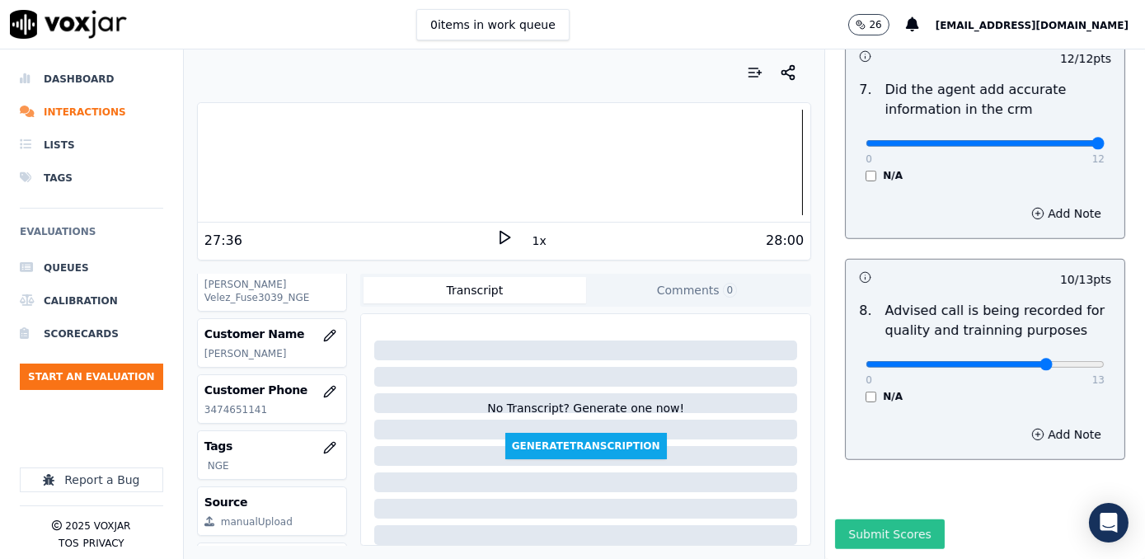
click at [844, 519] on button "Submit Scores" at bounding box center [890, 534] width 110 height 30
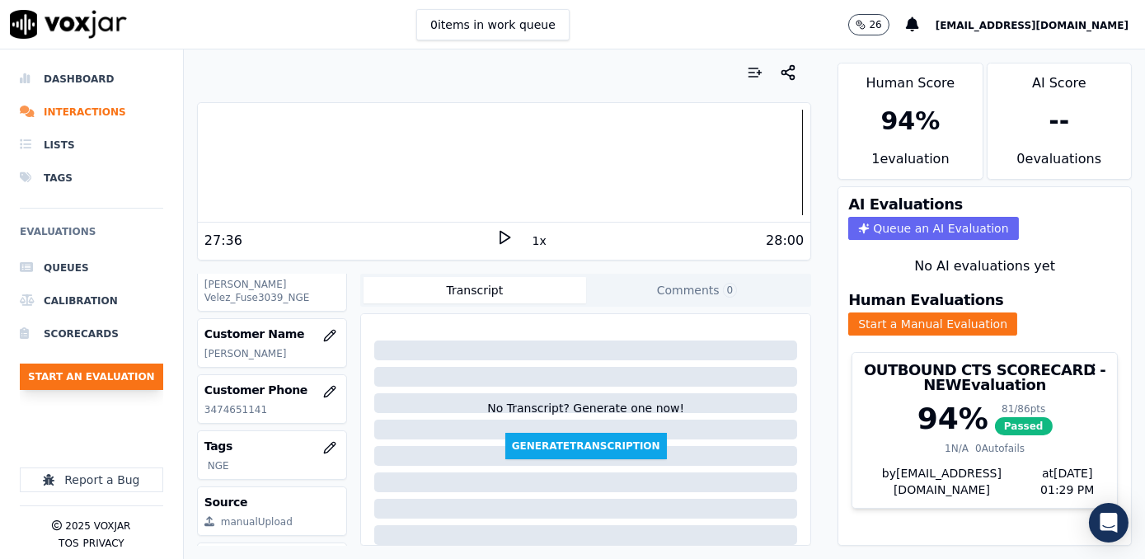
click at [96, 379] on button "Start an Evaluation" at bounding box center [91, 376] width 143 height 26
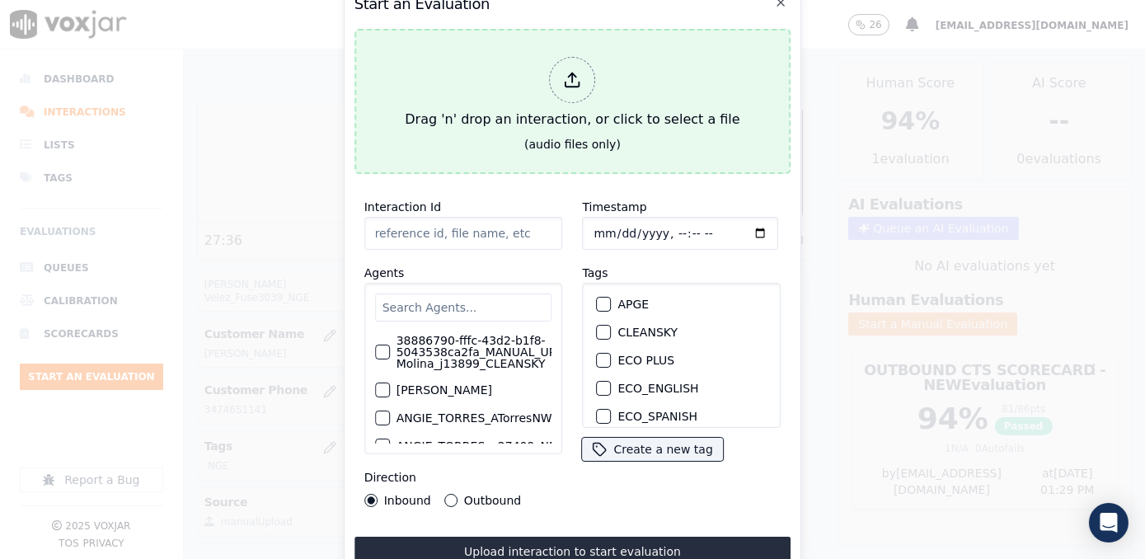
click at [580, 73] on icon at bounding box center [573, 80] width 18 height 18
type input "20250918-152700_3055408691-[PERSON_NAME] all.mp3"
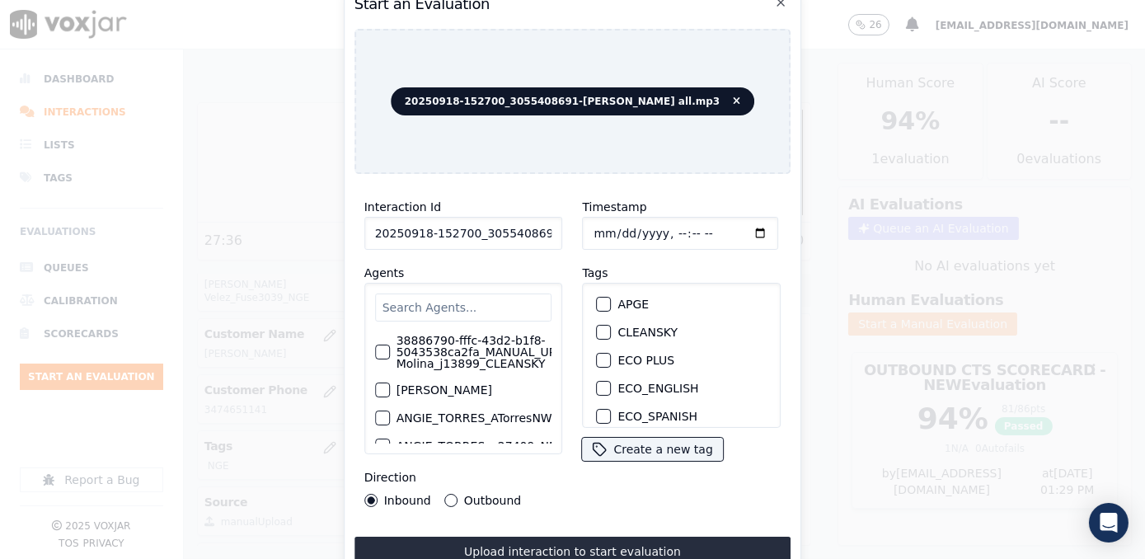
click at [491, 301] on input "text" at bounding box center [463, 307] width 177 height 28
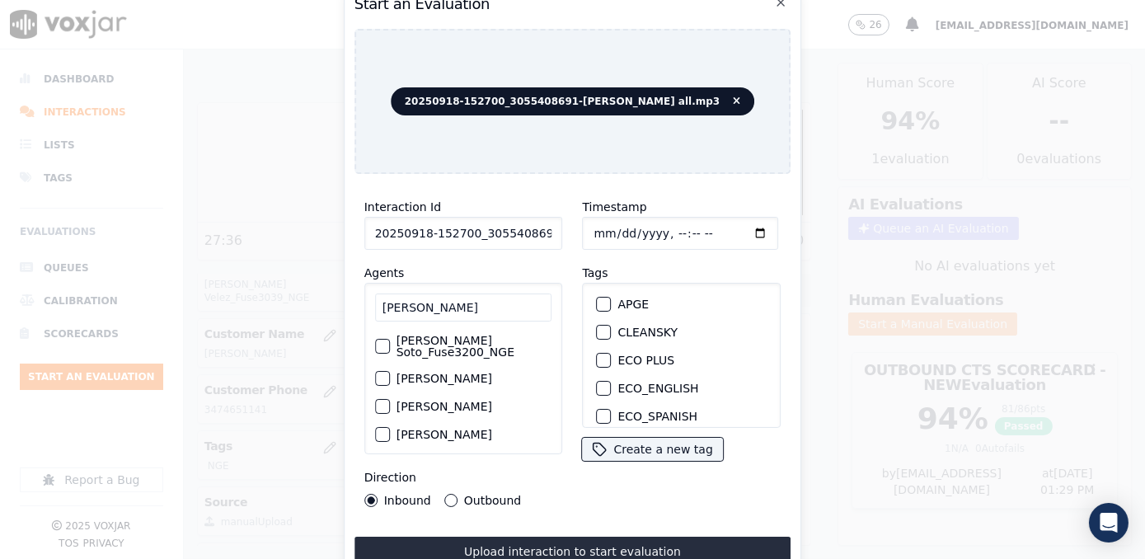
type input "[PERSON_NAME]"
click at [488, 335] on label "[PERSON_NAME] Soto_Fuse3200_NGE" at bounding box center [474, 346] width 156 height 23
click at [390, 339] on button "[PERSON_NAME] Soto_Fuse3200_NGE" at bounding box center [382, 346] width 15 height 15
click at [600, 298] on div "button" at bounding box center [604, 304] width 12 height 12
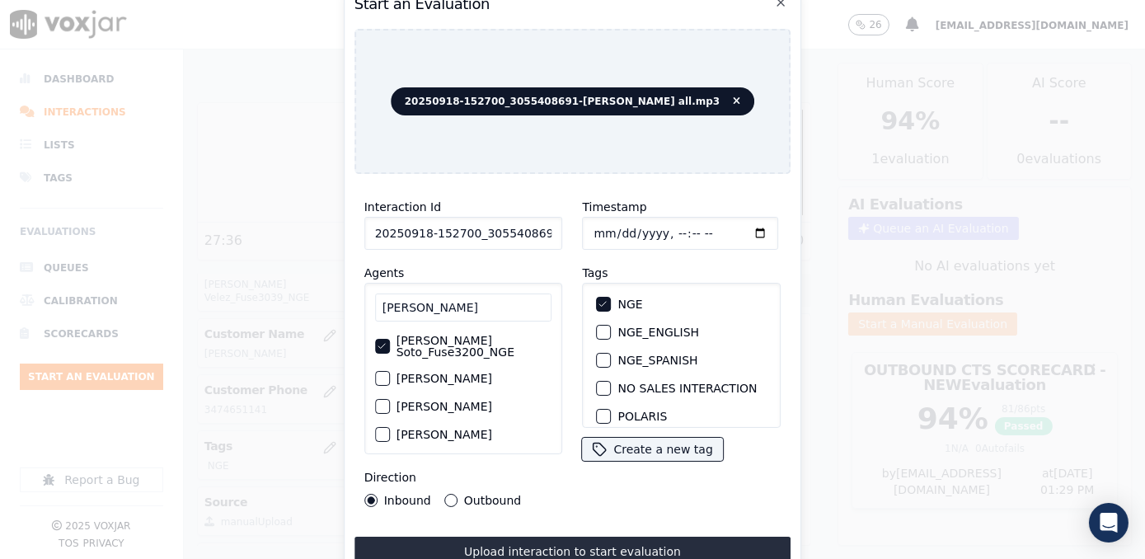
click at [738, 232] on input "Timestamp" at bounding box center [681, 233] width 196 height 33
type input "[DATE]T13:30"
click at [448, 498] on button "Outbound" at bounding box center [450, 500] width 13 height 13
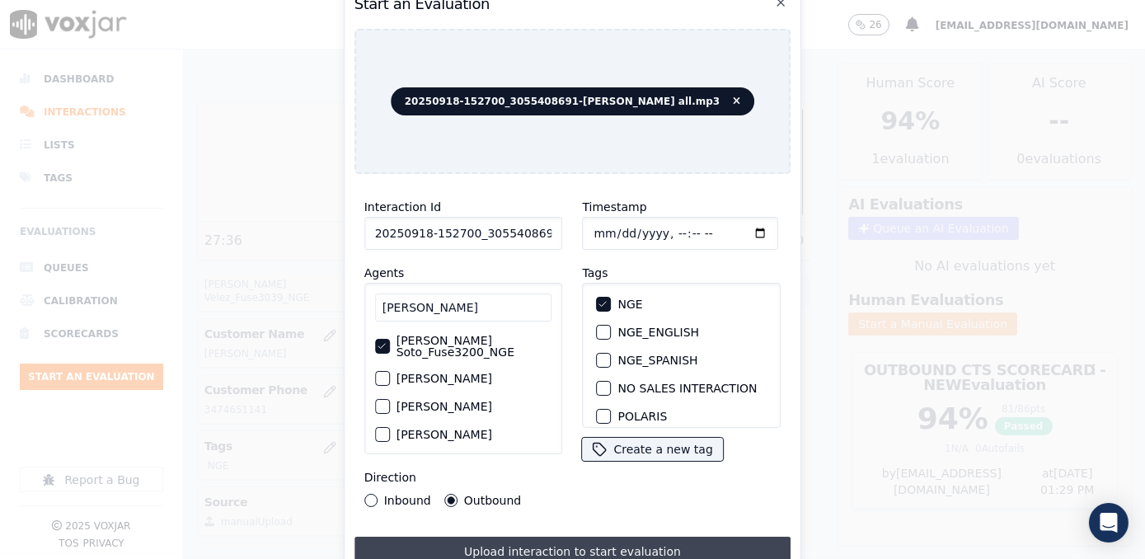
click at [585, 537] on button "Upload interaction to start evaluation" at bounding box center [572, 552] width 437 height 30
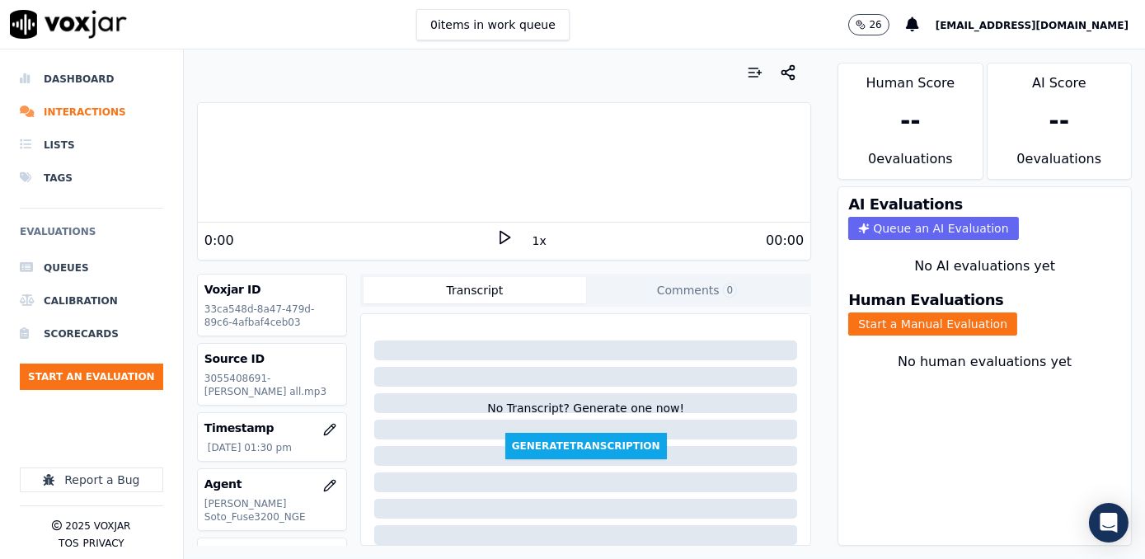
click at [405, 236] on div "0:00" at bounding box center [350, 241] width 292 height 20
click at [497, 230] on icon at bounding box center [504, 237] width 16 height 16
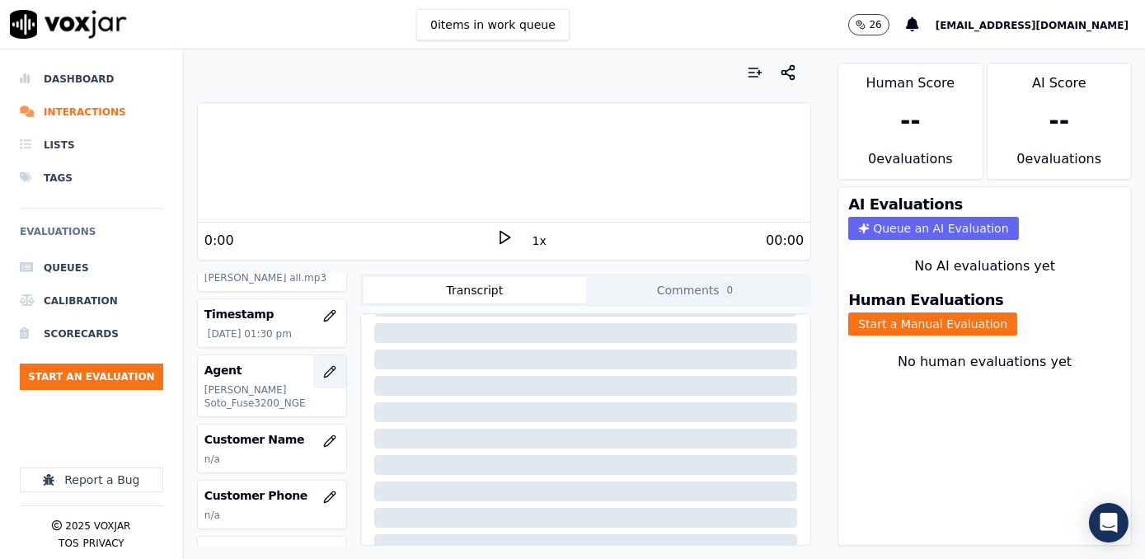
scroll to position [224, 0]
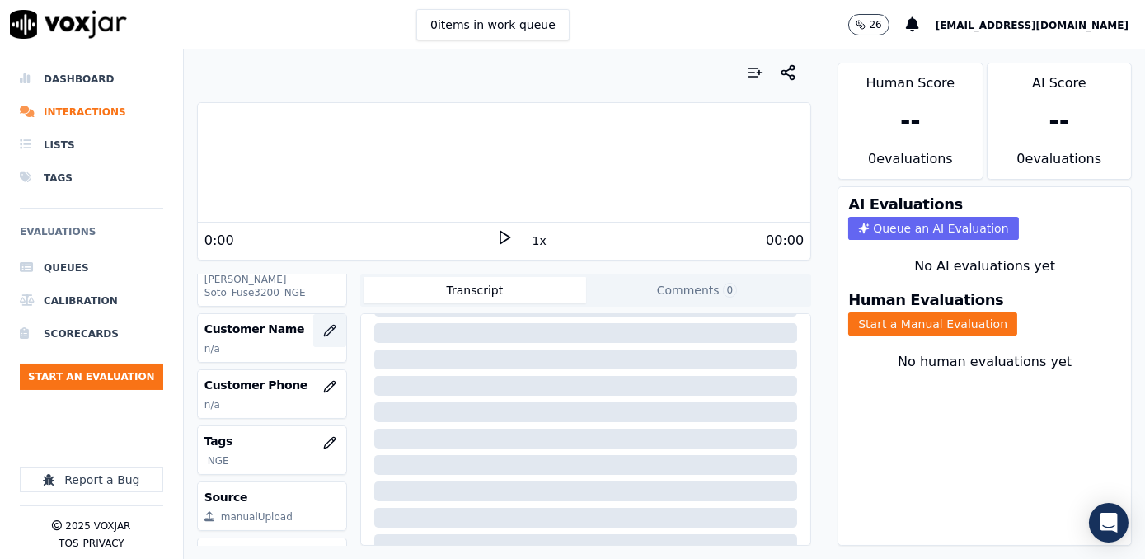
click at [324, 325] on icon "button" at bounding box center [329, 330] width 11 height 11
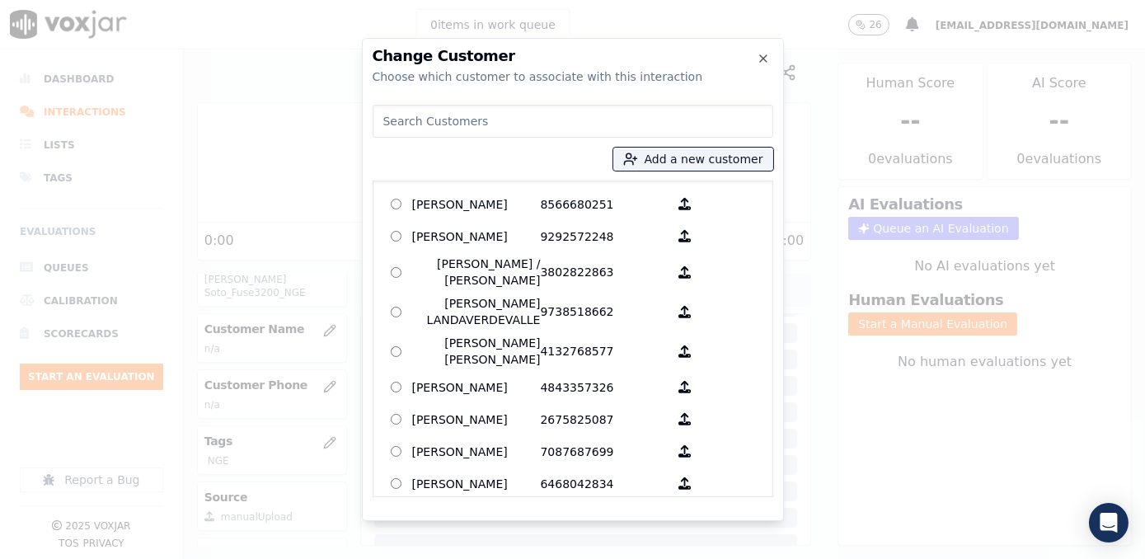
click at [555, 124] on input at bounding box center [573, 121] width 401 height 33
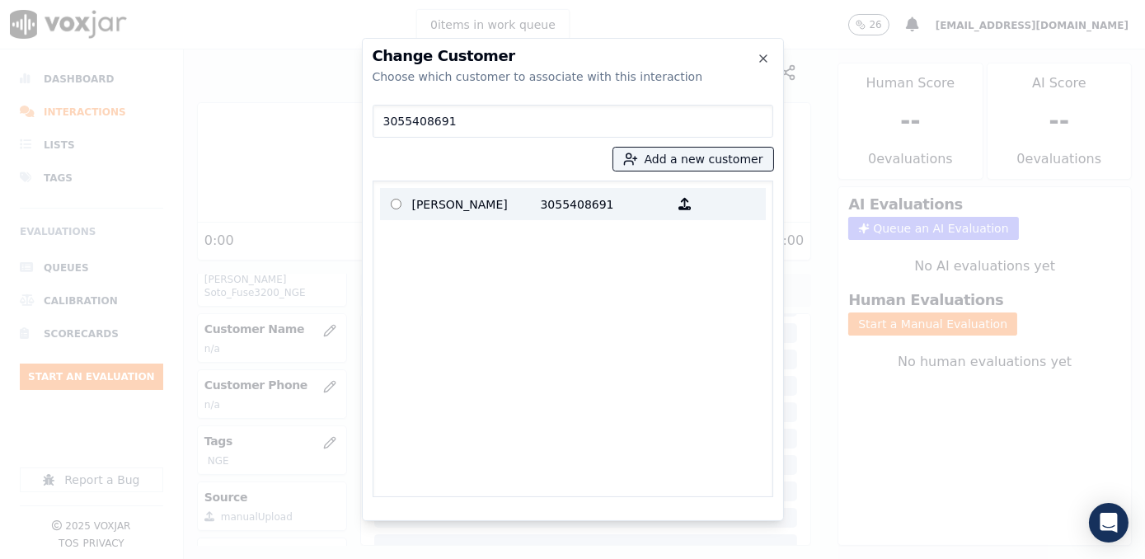
type input "3055408691"
click at [455, 192] on p "[PERSON_NAME]" at bounding box center [476, 204] width 129 height 26
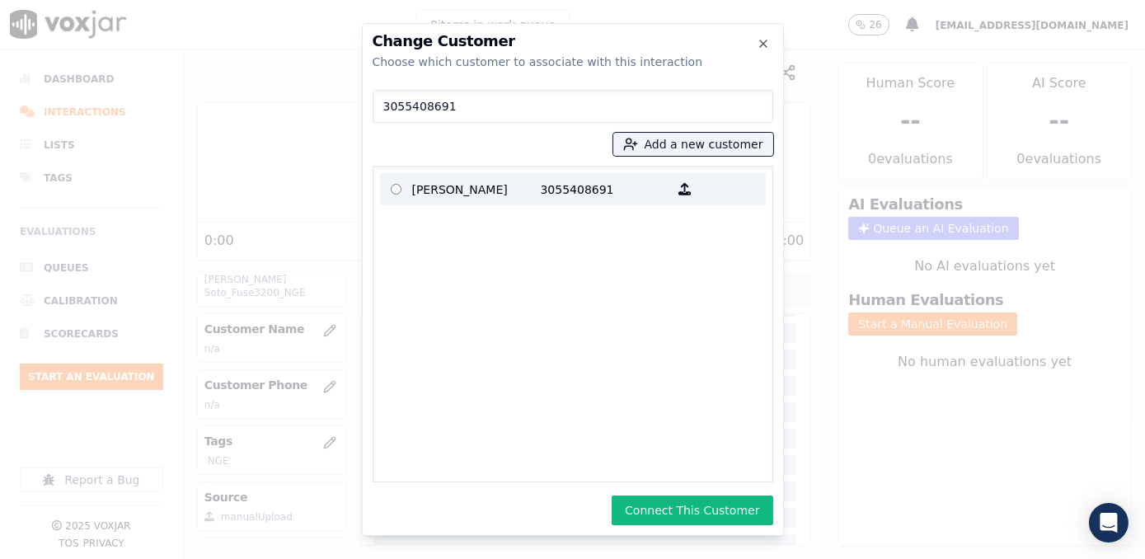
click at [541, 194] on p "3055408691" at bounding box center [605, 189] width 129 height 26
click at [459, 190] on p "[PERSON_NAME]" at bounding box center [476, 189] width 129 height 26
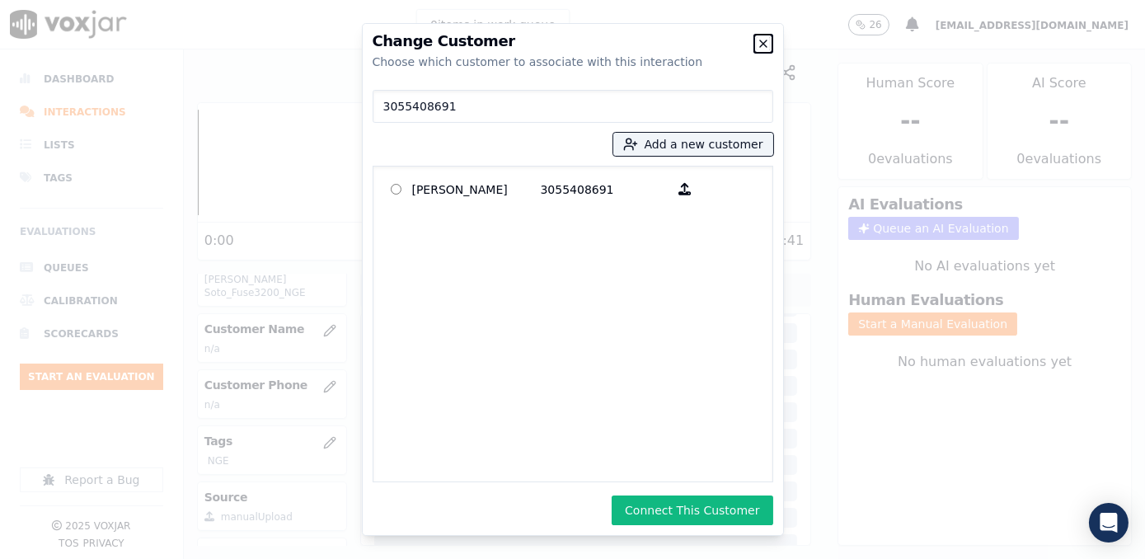
click at [761, 42] on icon "button" at bounding box center [763, 43] width 7 height 7
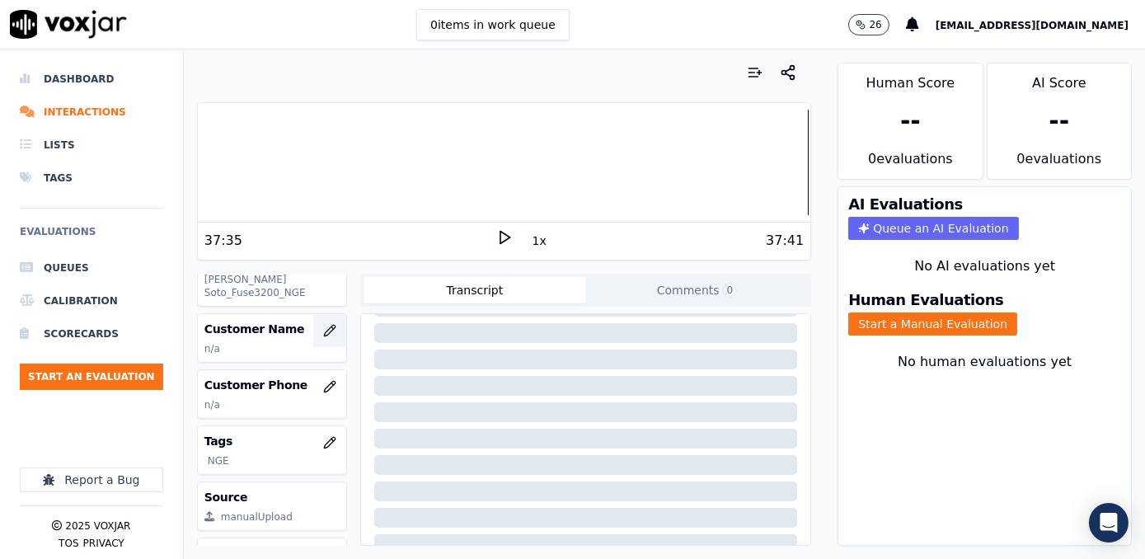
click at [323, 324] on icon "button" at bounding box center [329, 330] width 13 height 13
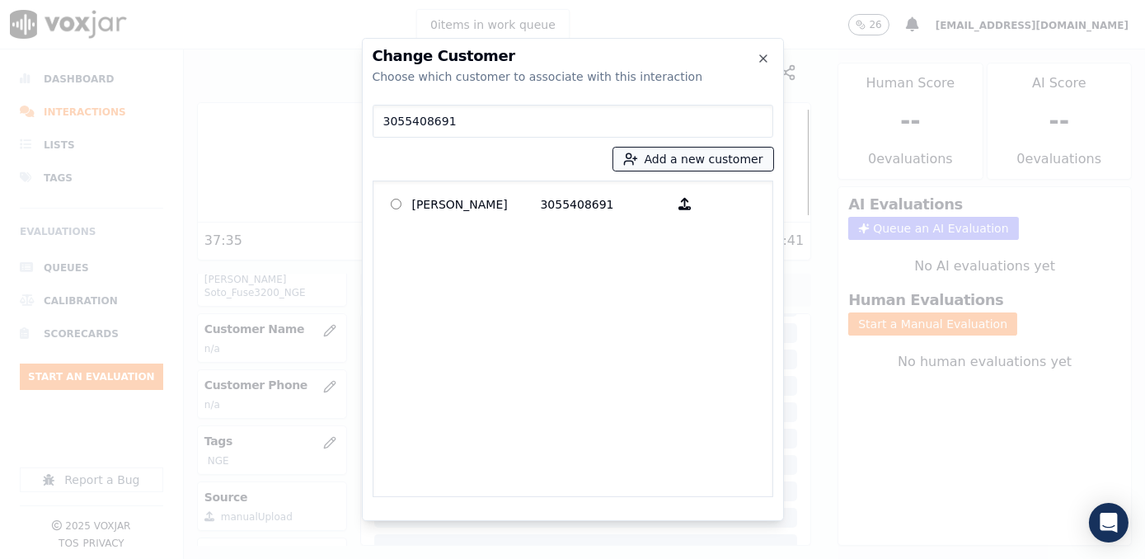
click at [710, 159] on button "Add a new customer" at bounding box center [693, 159] width 160 height 23
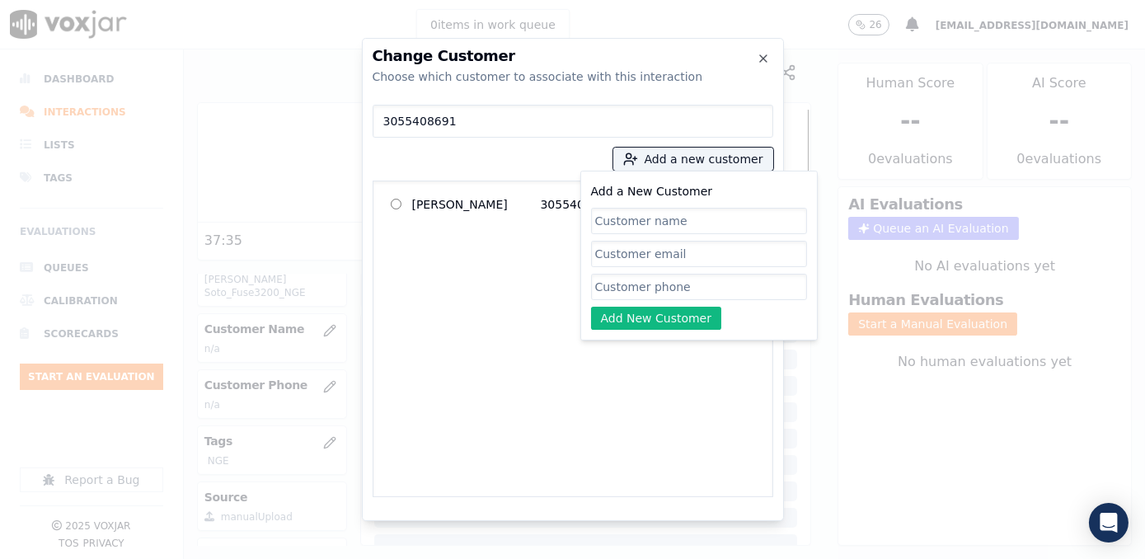
click at [651, 287] on input "Add a New Customer" at bounding box center [699, 287] width 216 height 26
paste input "3055408691"
type input "3055408691"
click at [716, 223] on input "Add a New Customer" at bounding box center [699, 221] width 216 height 26
paste input "[PERSON_NAME]"
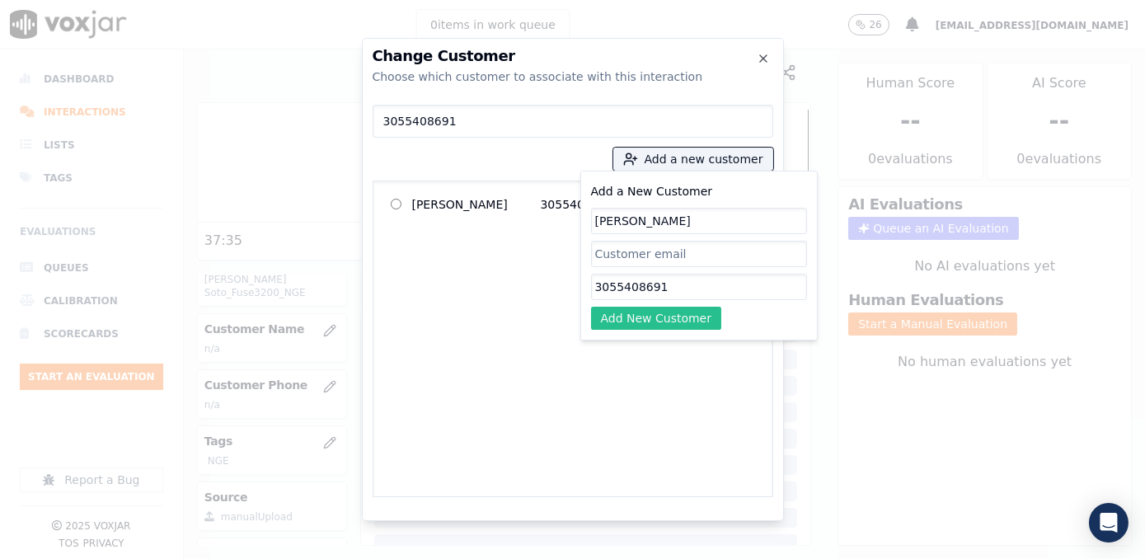
type input "[PERSON_NAME]"
click at [656, 315] on button "Add New Customer" at bounding box center [656, 318] width 131 height 23
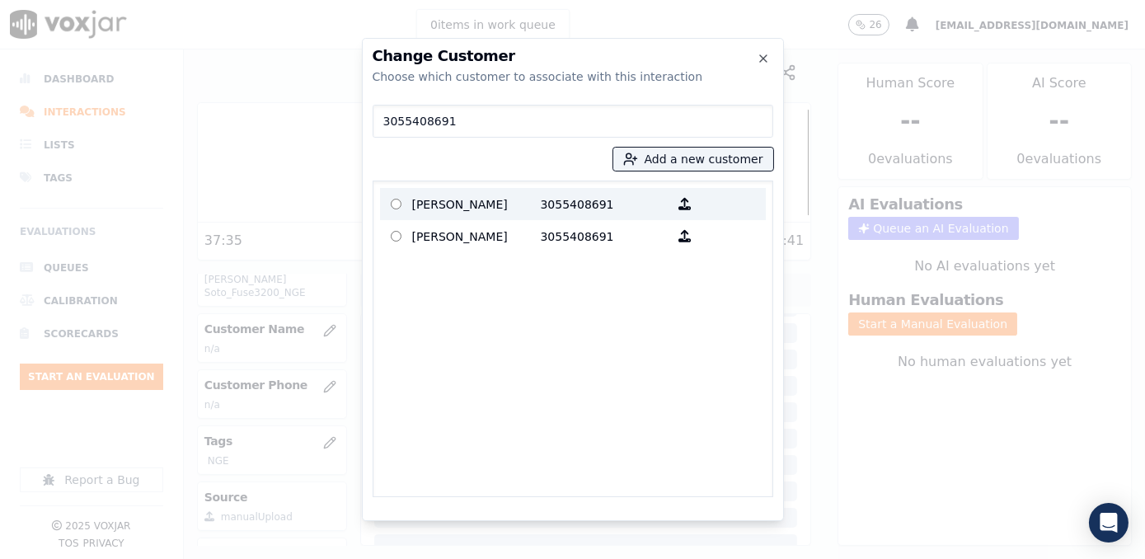
click at [553, 212] on p "3055408691" at bounding box center [605, 204] width 129 height 26
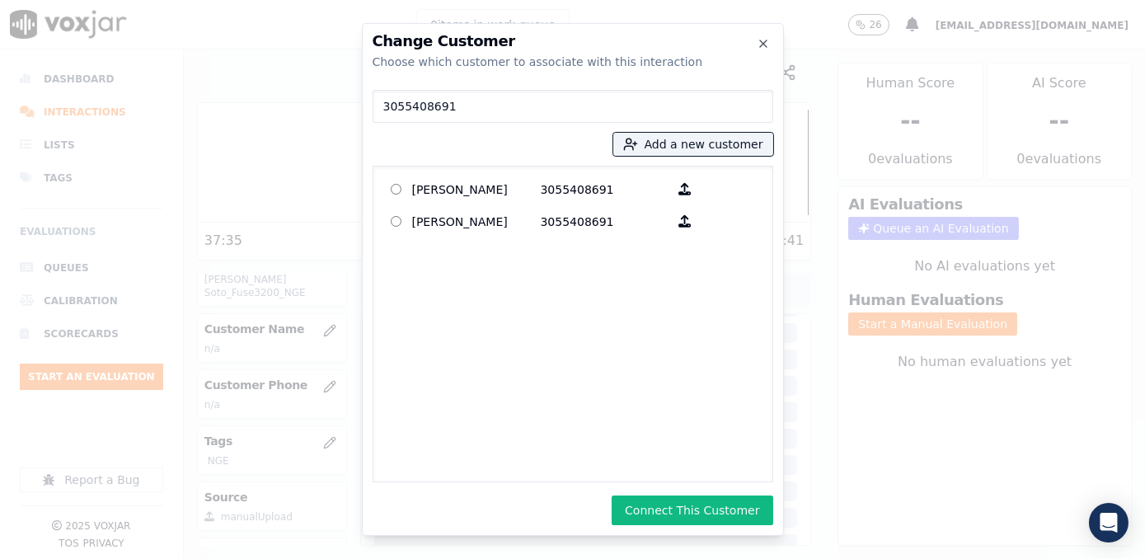
click at [684, 493] on div "Change Customer Choose which customer to associate with this interaction 305540…" at bounding box center [573, 279] width 422 height 513
click at [686, 506] on button "Connect This Customer" at bounding box center [692, 510] width 161 height 30
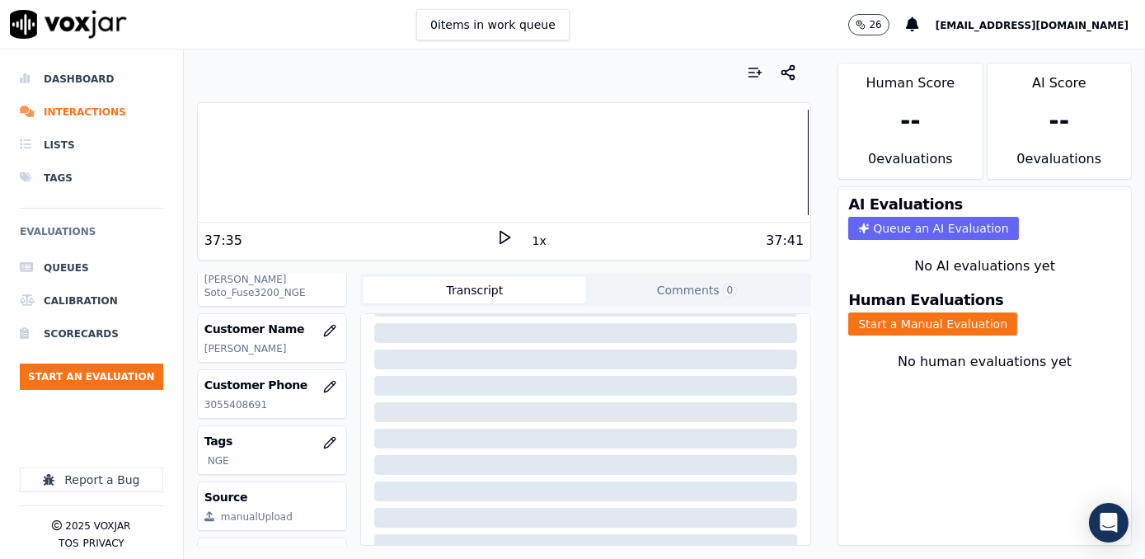
click at [928, 295] on div "Human Evaluations Start a Manual Evaluation" at bounding box center [984, 314] width 293 height 63
click at [918, 312] on button "Start a Manual Evaluation" at bounding box center [932, 323] width 169 height 23
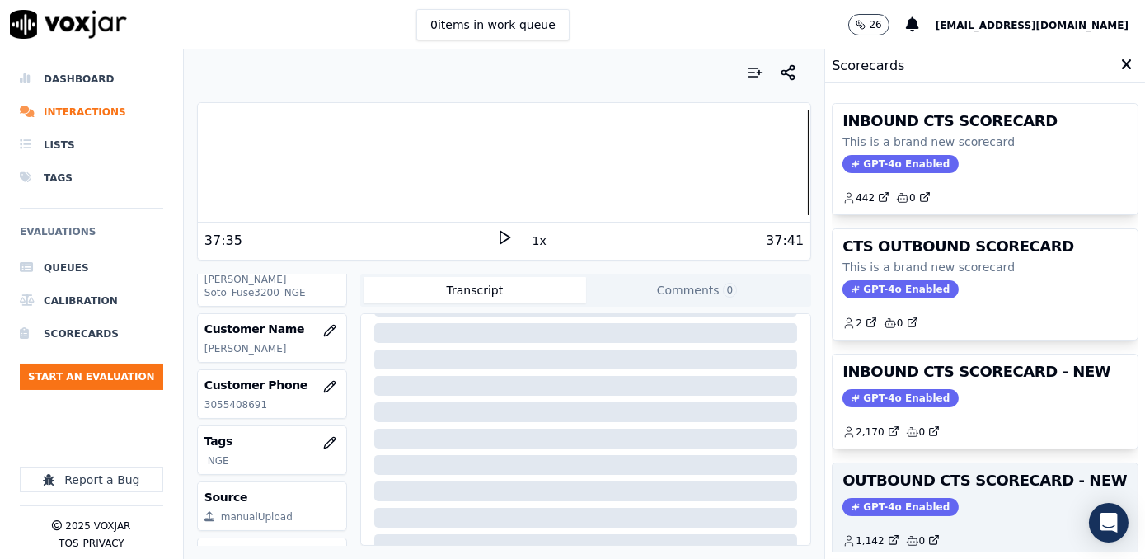
click at [872, 506] on span "GPT-4o Enabled" at bounding box center [900, 507] width 116 height 18
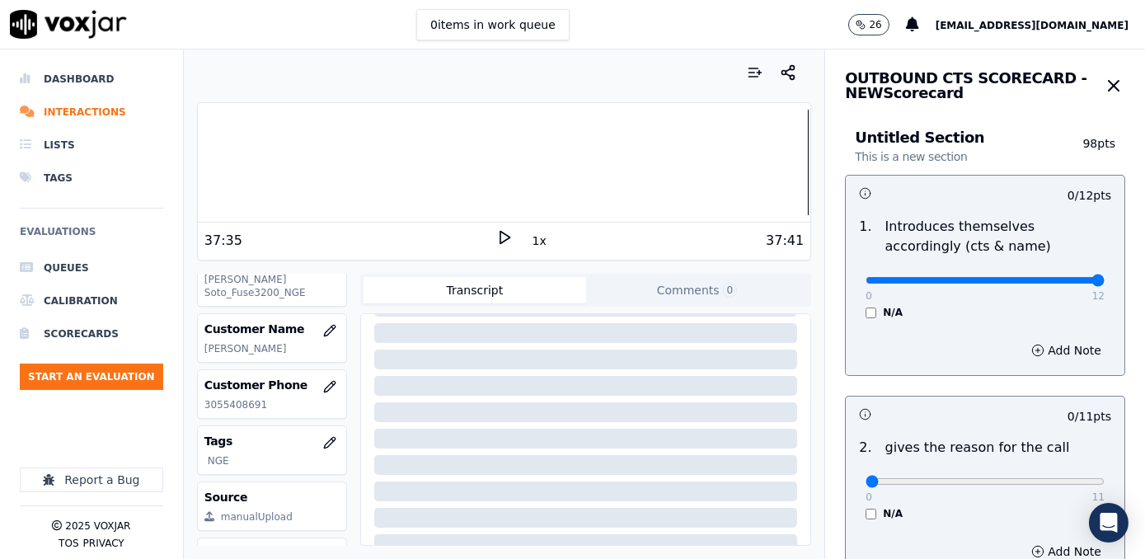
drag, startPoint x: 856, startPoint y: 279, endPoint x: 1144, endPoint y: 279, distance: 288.5
type input "12"
click at [1104, 279] on input "range" at bounding box center [984, 280] width 239 height 7
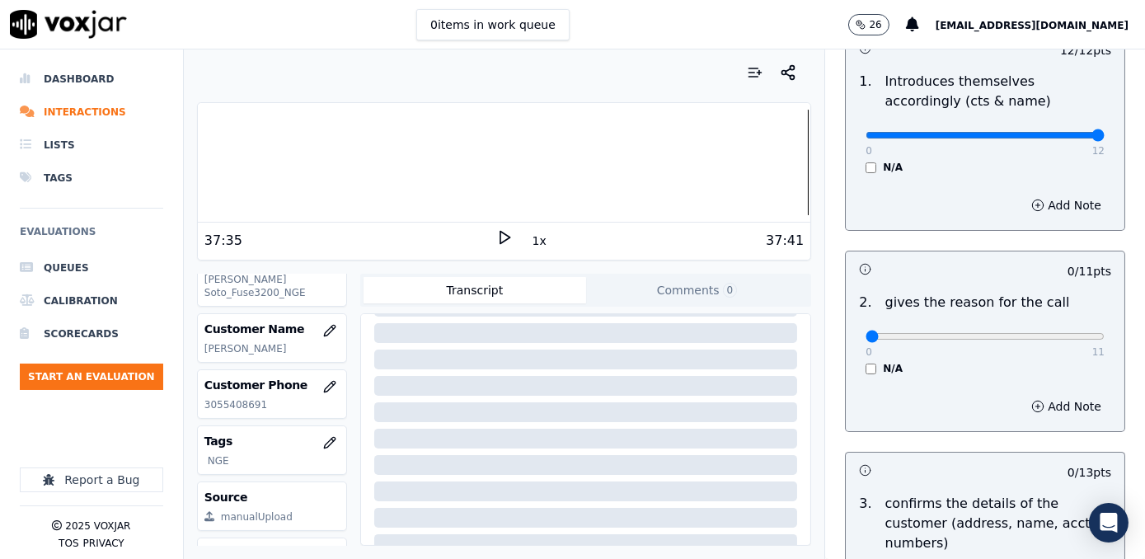
scroll to position [299, 0]
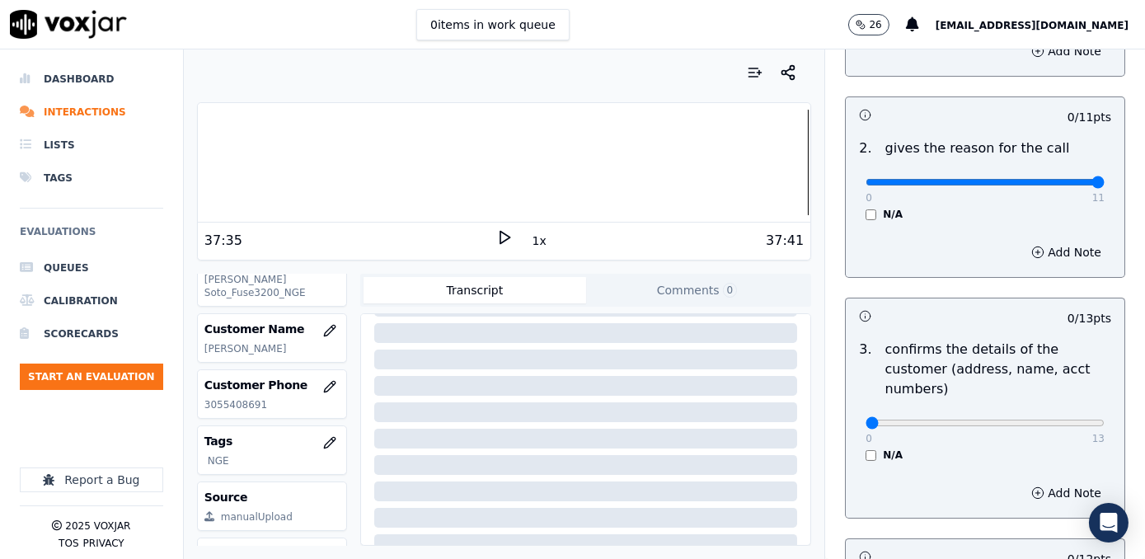
drag, startPoint x: 855, startPoint y: 176, endPoint x: 1147, endPoint y: 176, distance: 292.6
type input "11"
click at [1104, 179] on input "range" at bounding box center [984, 182] width 239 height 7
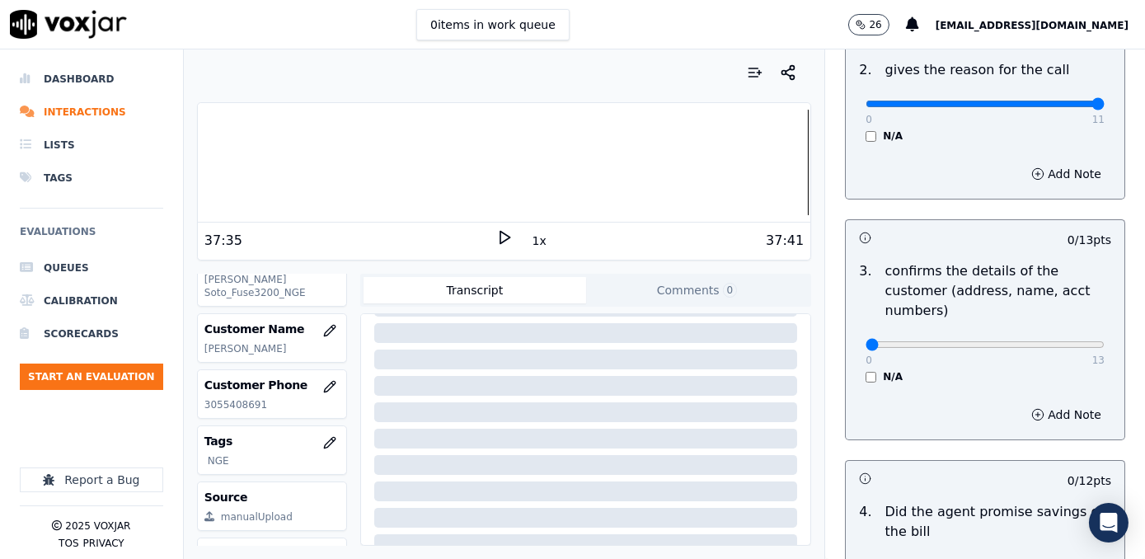
scroll to position [449, 0]
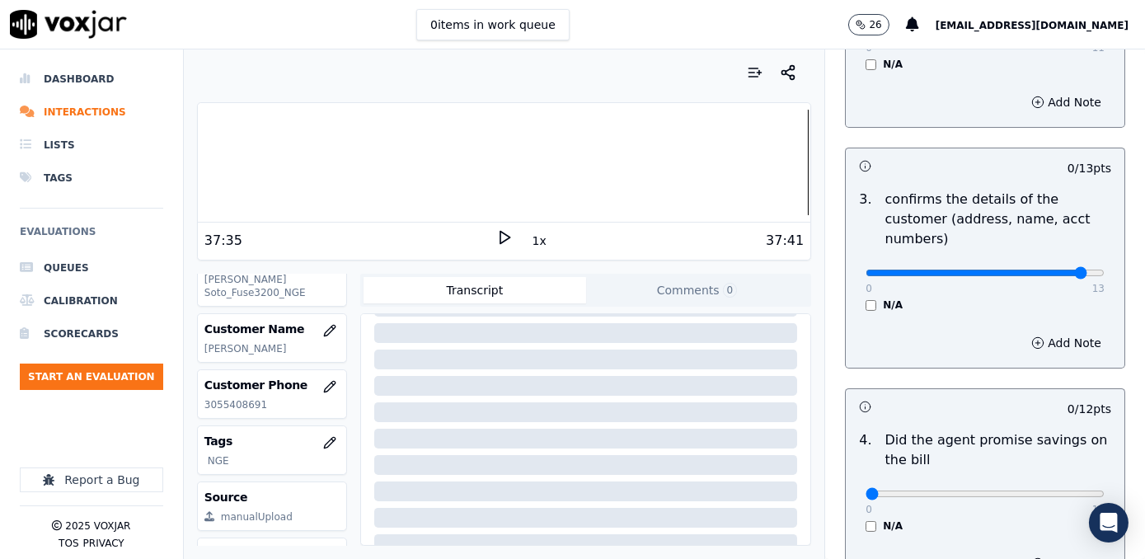
type input "12"
click at [1046, 270] on input "range" at bounding box center [984, 273] width 239 height 7
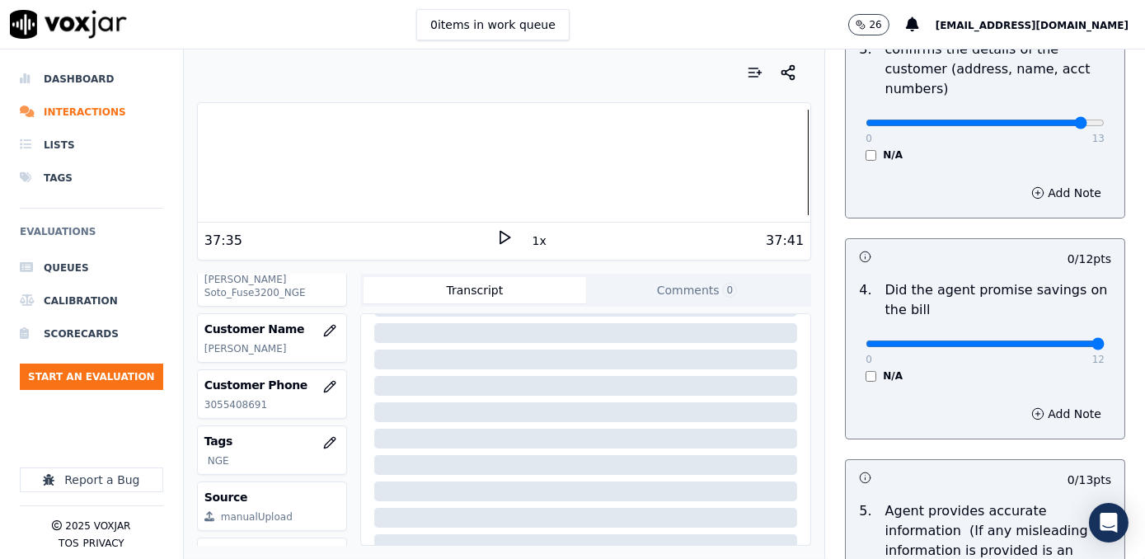
drag, startPoint x: 860, startPoint y: 323, endPoint x: 1144, endPoint y: 343, distance: 284.2
type input "12"
click at [1104, 340] on input "range" at bounding box center [984, 343] width 239 height 7
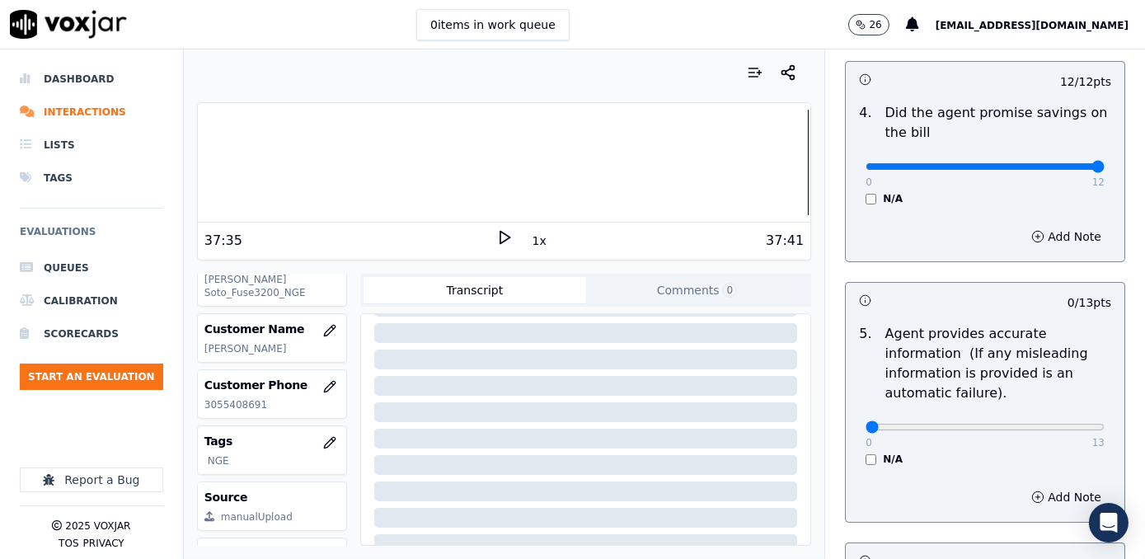
scroll to position [898, 0]
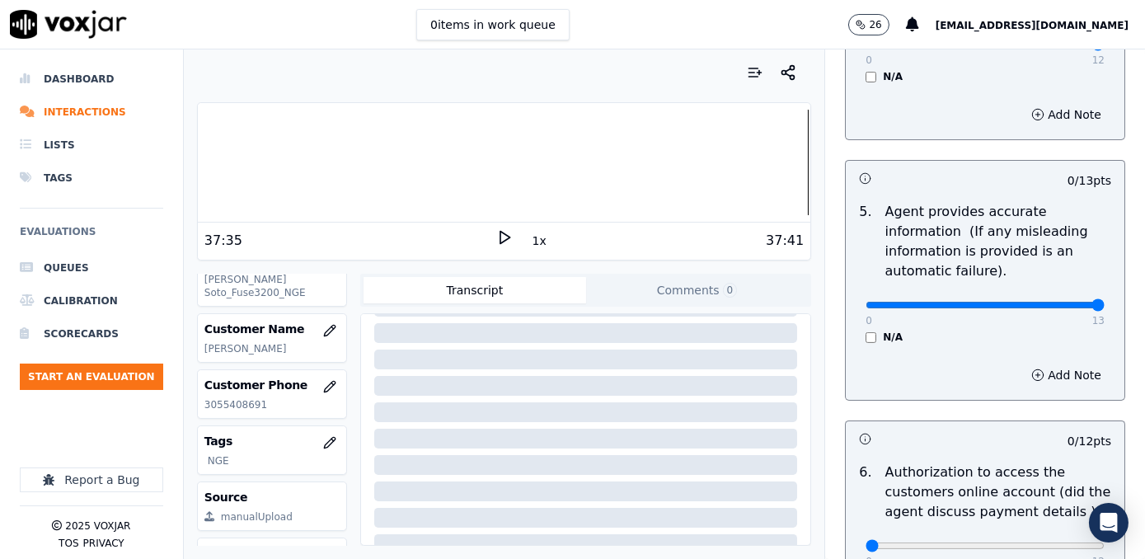
drag, startPoint x: 856, startPoint y: 280, endPoint x: 1147, endPoint y: 280, distance: 290.9
type input "13"
click at [1104, 302] on input "range" at bounding box center [984, 305] width 239 height 7
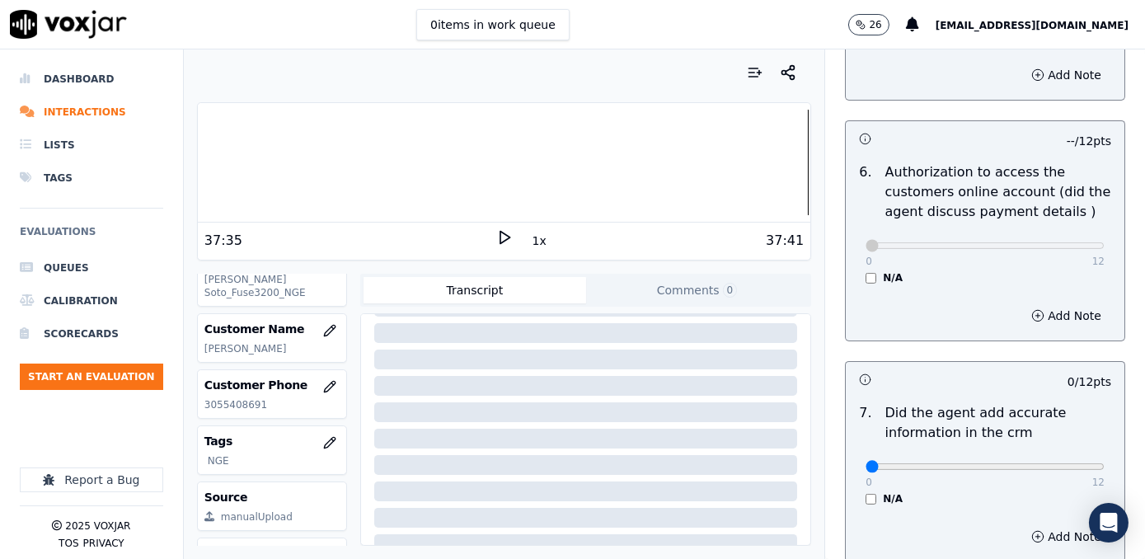
scroll to position [1423, 0]
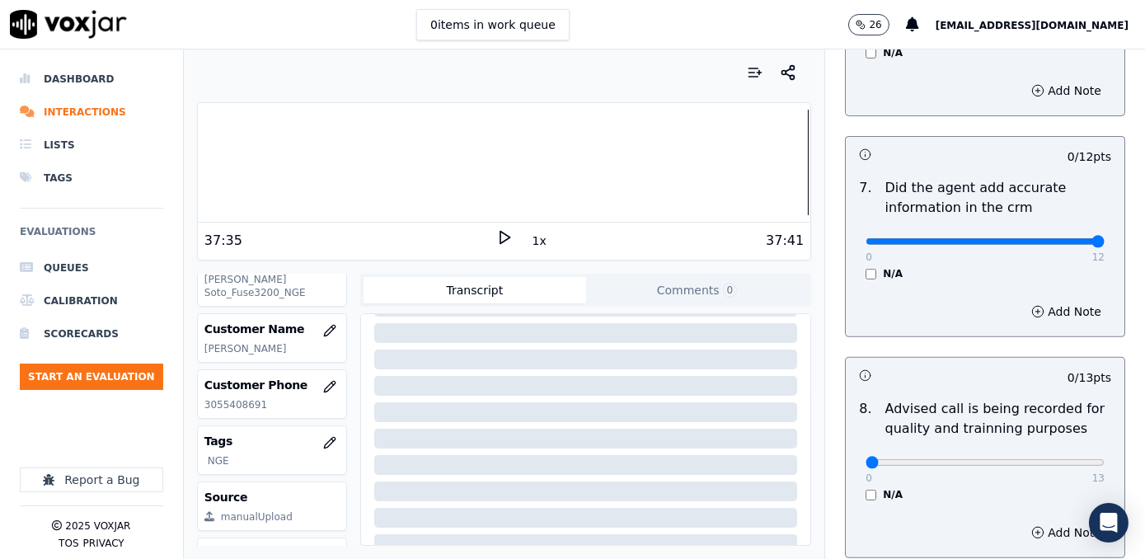
drag, startPoint x: 858, startPoint y: 218, endPoint x: 1147, endPoint y: 269, distance: 293.6
type input "12"
click at [1104, 245] on input "range" at bounding box center [984, 241] width 239 height 7
type input "10"
click at [1010, 459] on input "range" at bounding box center [984, 462] width 239 height 7
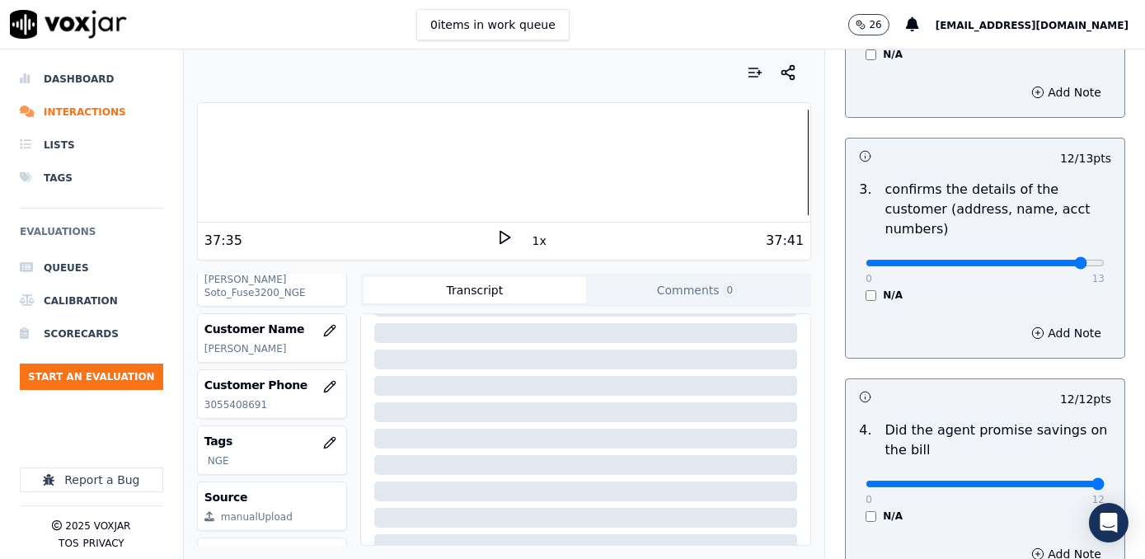
scroll to position [332, 0]
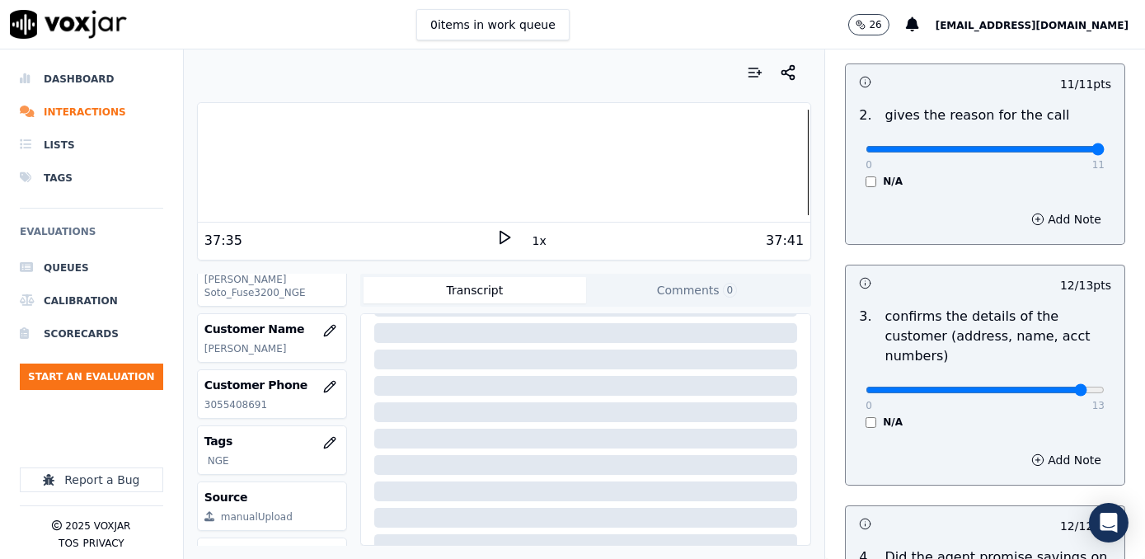
click at [1037, 435] on div "Add Note" at bounding box center [985, 459] width 279 height 49
click at [1035, 448] on button "Add Note" at bounding box center [1066, 459] width 90 height 23
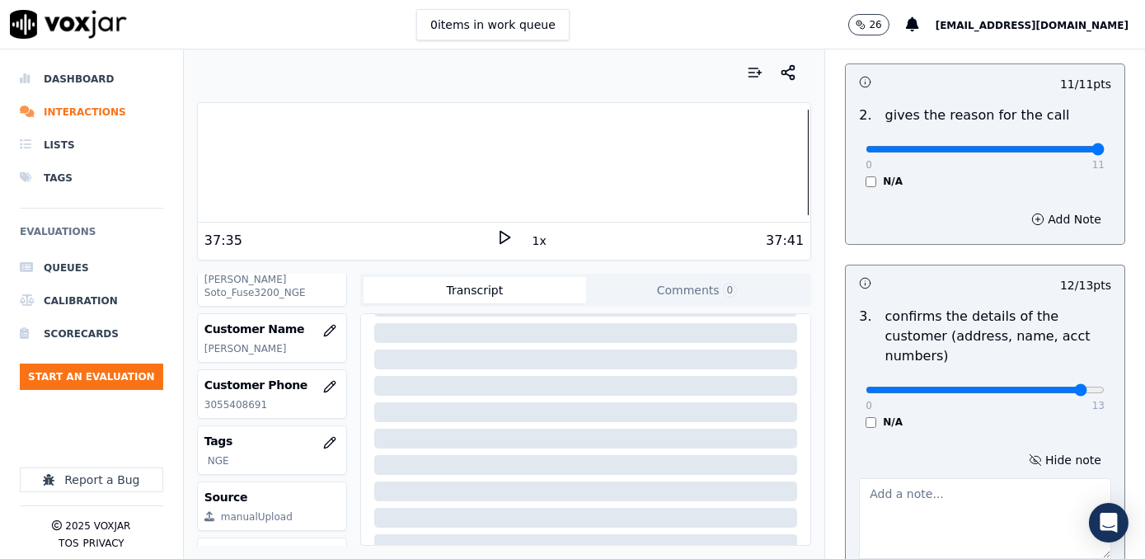
click at [892, 482] on textarea at bounding box center [985, 518] width 252 height 81
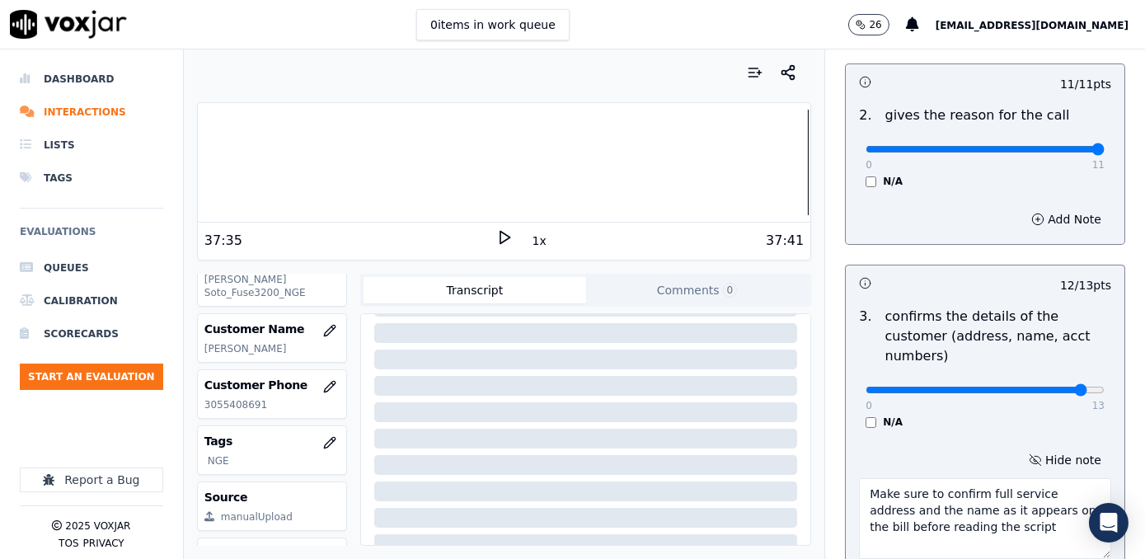
type textarea "Make sure to confirm full service address and the name as it appears on the bil…"
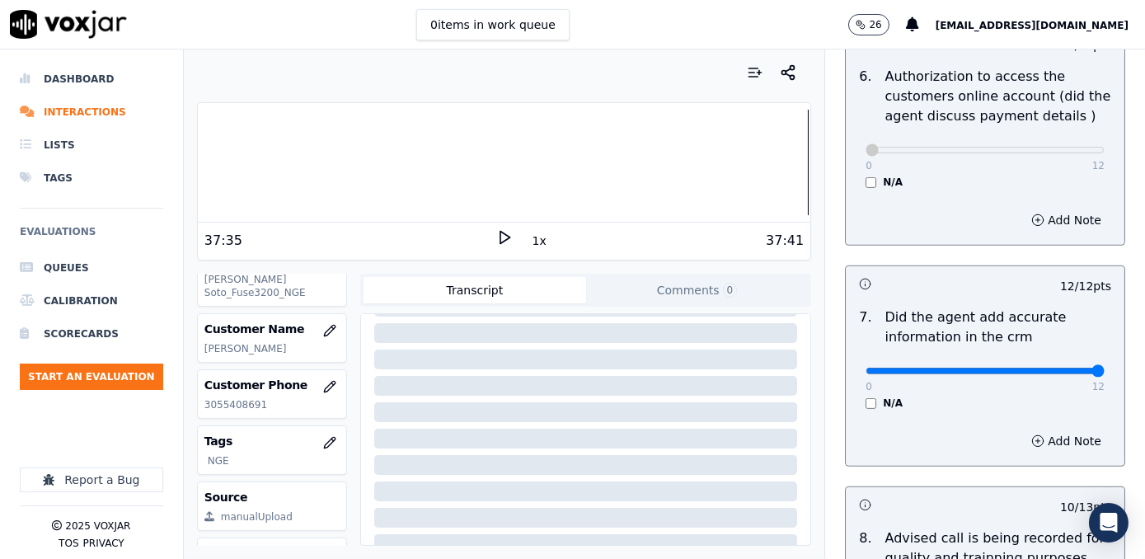
scroll to position [1618, 0]
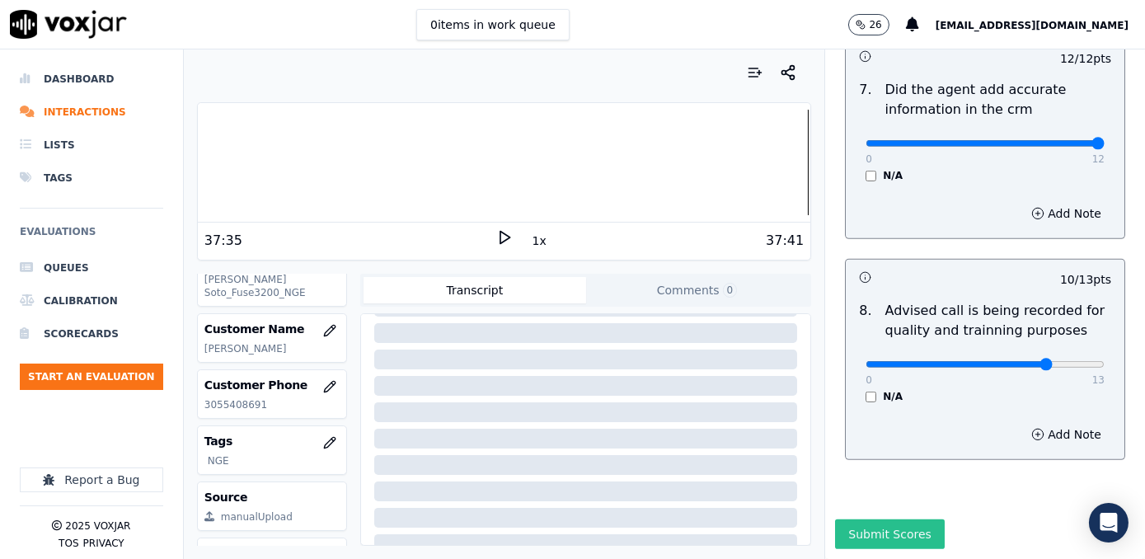
click at [877, 519] on button "Submit Scores" at bounding box center [890, 534] width 110 height 30
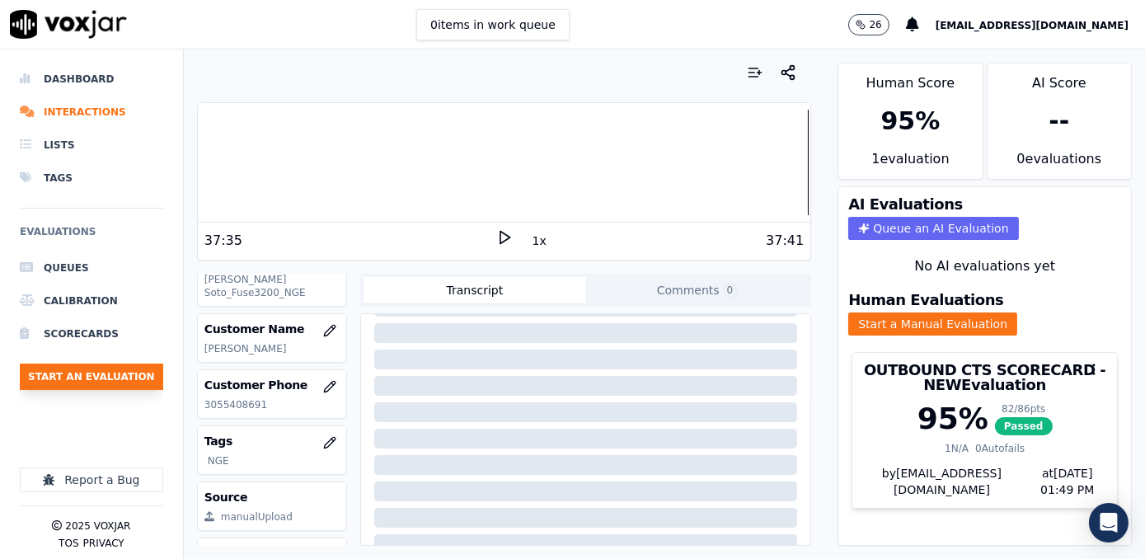
click at [117, 370] on button "Start an Evaluation" at bounding box center [91, 376] width 143 height 26
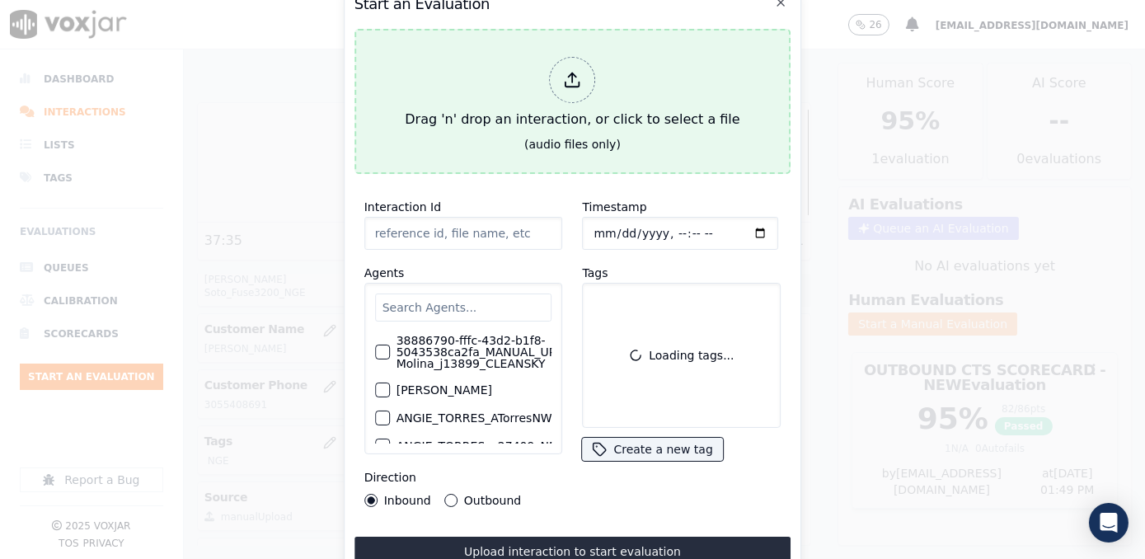
click at [570, 73] on icon at bounding box center [573, 80] width 18 height 18
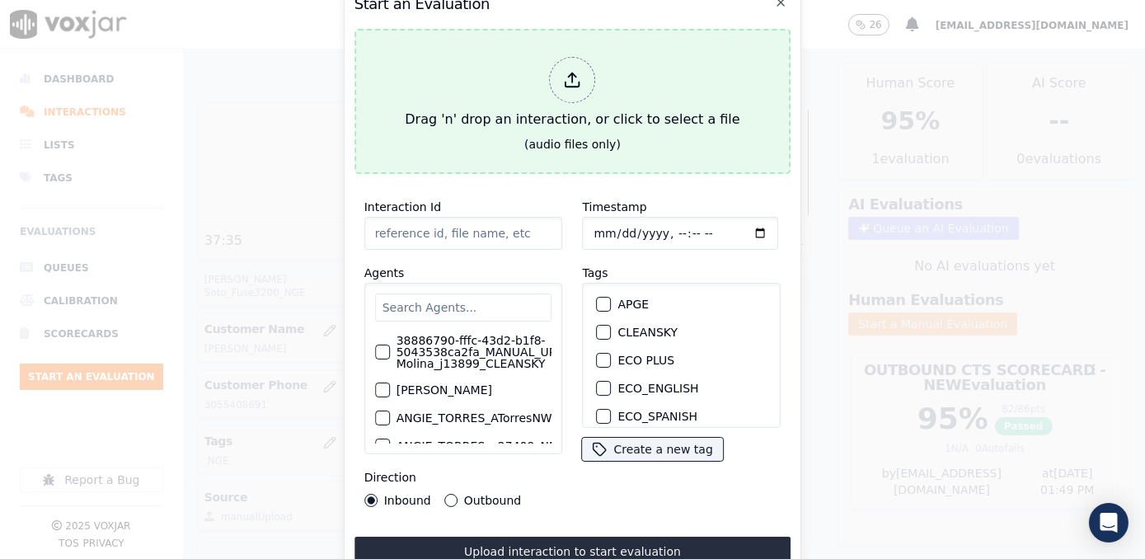
type input "20250918-180832_8573269654-[PERSON_NAME] all.mp3"
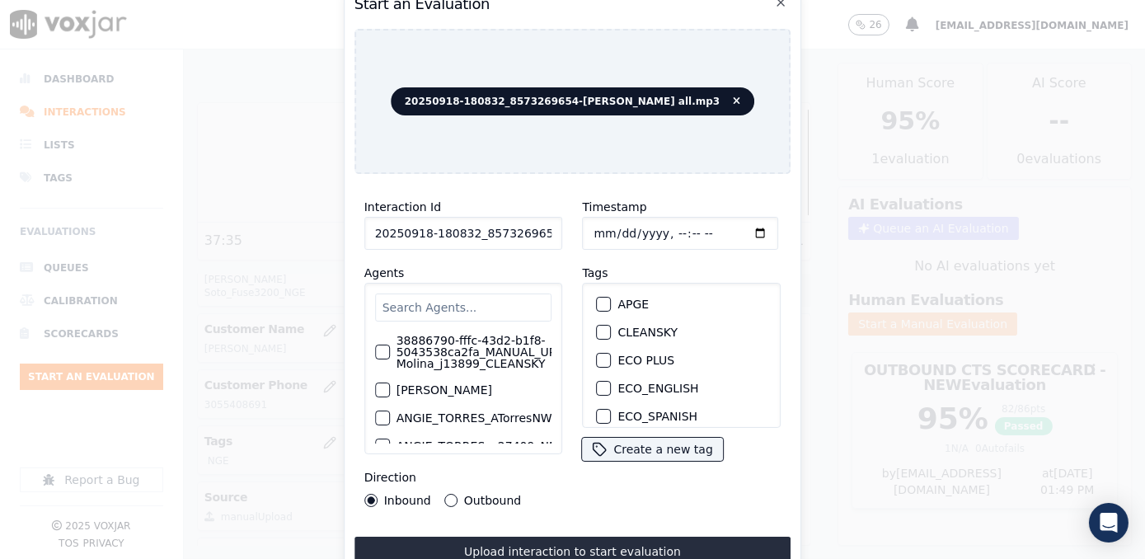
click at [446, 293] on input "text" at bounding box center [463, 307] width 177 height 28
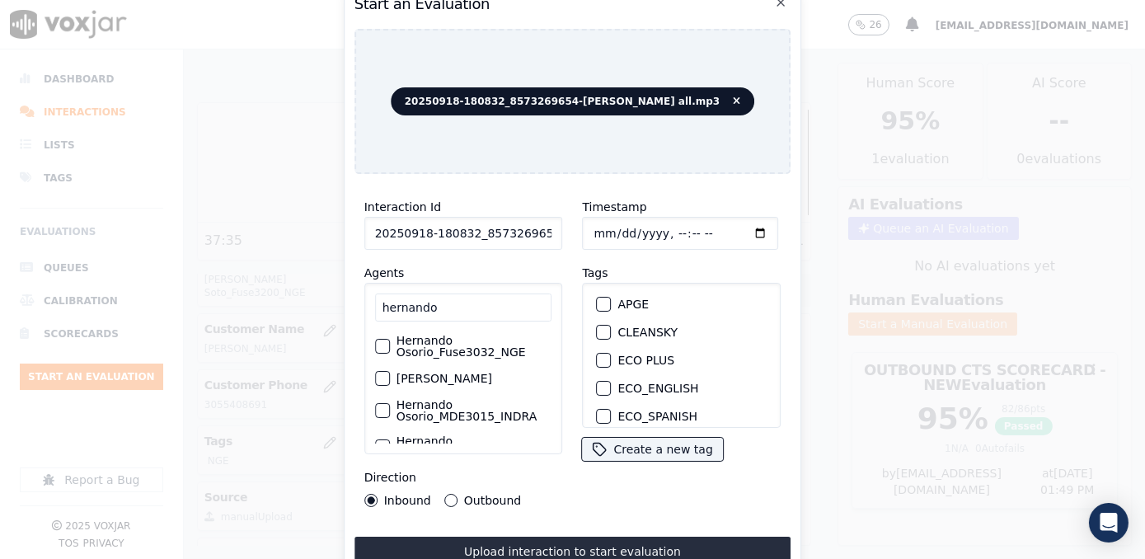
type input "hernando"
click at [472, 350] on label "Hernando Osorio_Fuse3032_NGE" at bounding box center [474, 346] width 156 height 23
click at [390, 350] on button "Hernando Osorio_Fuse3032_NGE" at bounding box center [382, 346] width 15 height 15
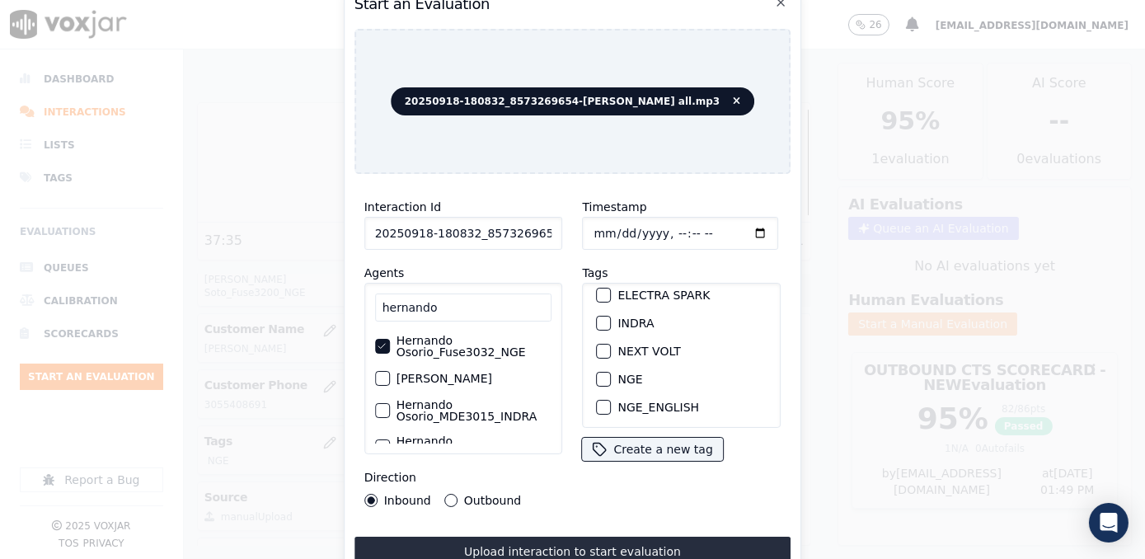
click at [602, 372] on button "NGE" at bounding box center [604, 379] width 15 height 15
click at [735, 232] on input "Timestamp" at bounding box center [681, 233] width 196 height 33
type input "[DATE]T13:49"
click at [448, 494] on button "Outbound" at bounding box center [450, 500] width 13 height 13
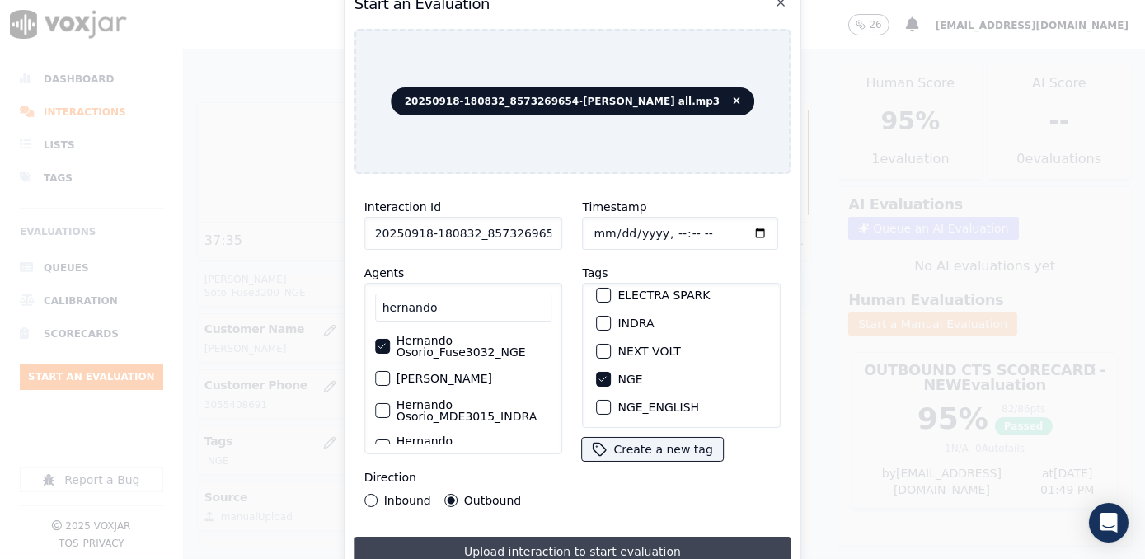
click at [599, 541] on button "Upload interaction to start evaluation" at bounding box center [572, 552] width 437 height 30
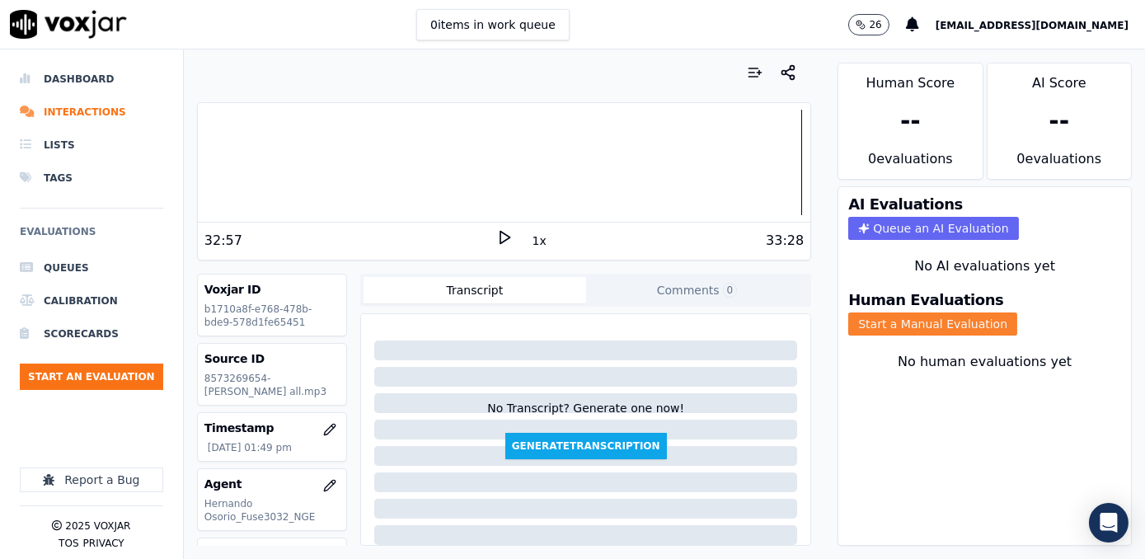
click at [897, 312] on button "Start a Manual Evaluation" at bounding box center [932, 323] width 169 height 23
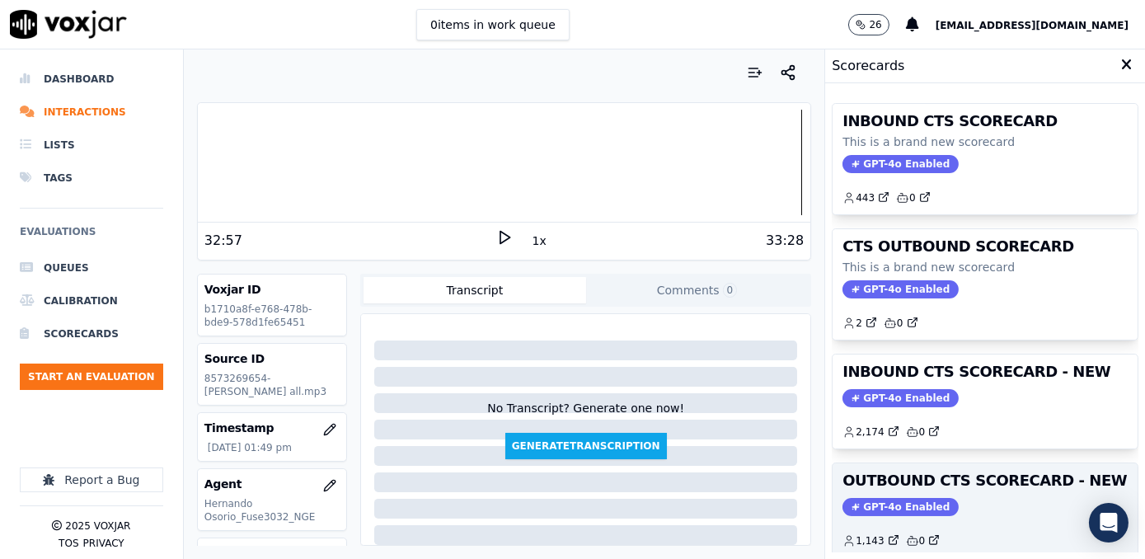
click at [875, 492] on div "OUTBOUND CTS SCORECARD - NEW GPT-4o Enabled 1,143 0" at bounding box center [984, 510] width 305 height 94
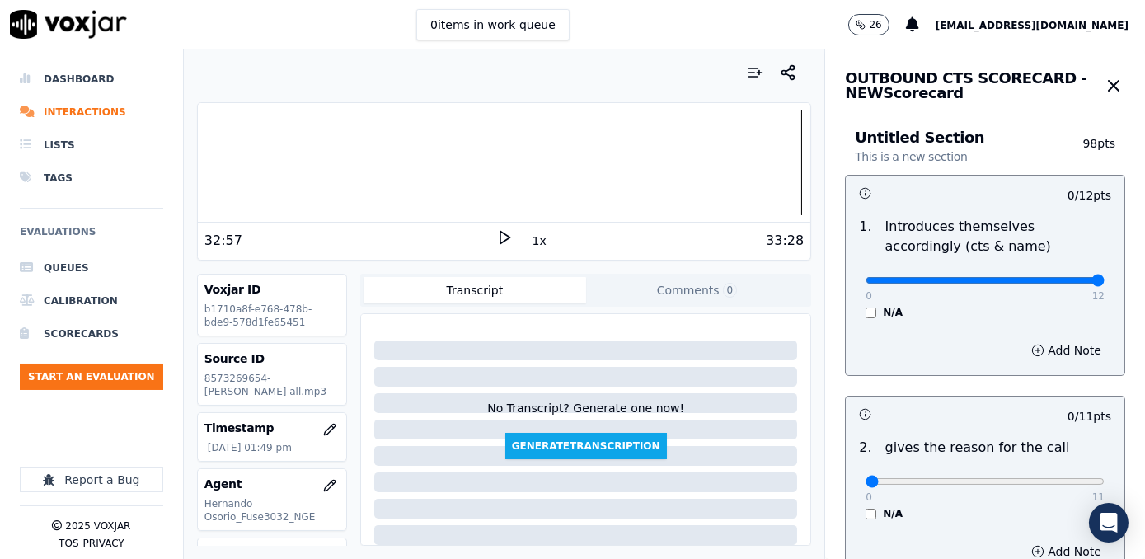
click at [1104, 277] on input "range" at bounding box center [984, 280] width 239 height 7
type input "6"
click at [959, 279] on input "range" at bounding box center [984, 280] width 239 height 7
click at [1045, 348] on button "Add Note" at bounding box center [1066, 350] width 90 height 23
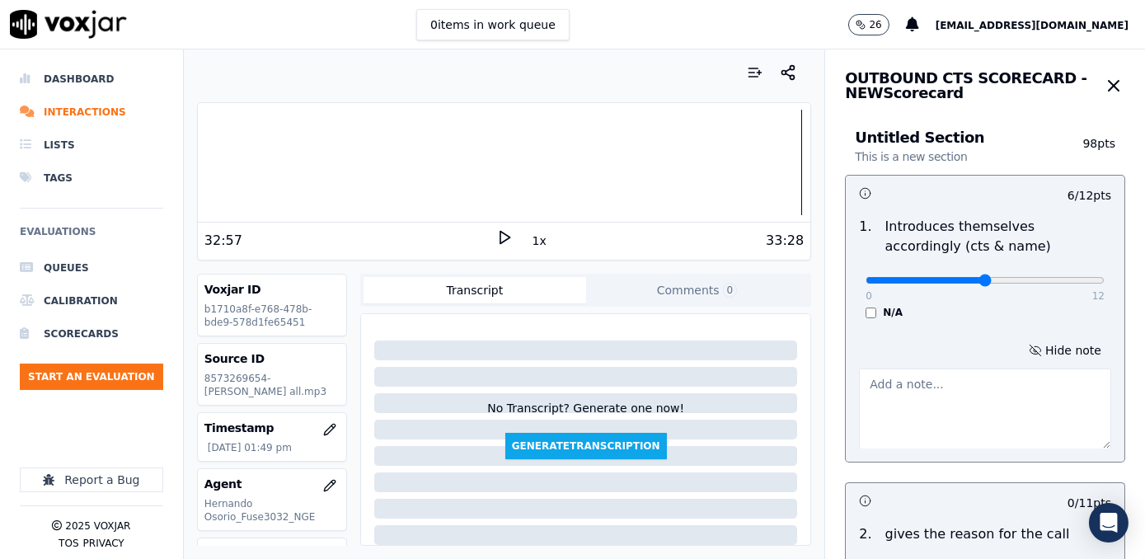
click at [859, 390] on textarea at bounding box center [985, 408] width 252 height 81
type textarea "d"
drag, startPoint x: 881, startPoint y: 403, endPoint x: 842, endPoint y: 381, distance: 44.7
click at [859, 381] on textarea "Does not brand CTS at the beginning of the call" at bounding box center [985, 408] width 252 height 81
type textarea "Does not brand CTS at the beginning of the call"
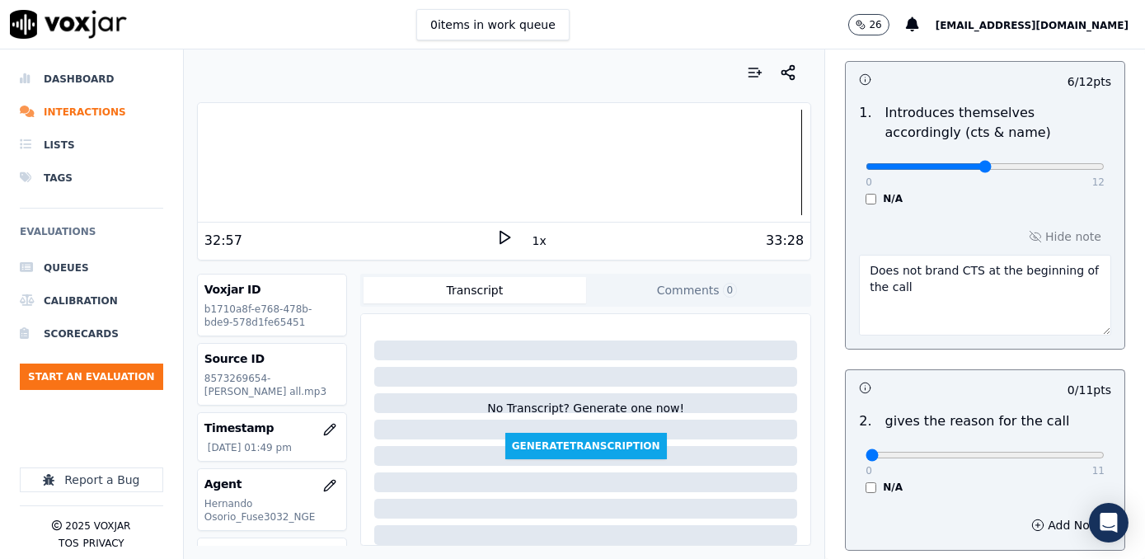
scroll to position [224, 0]
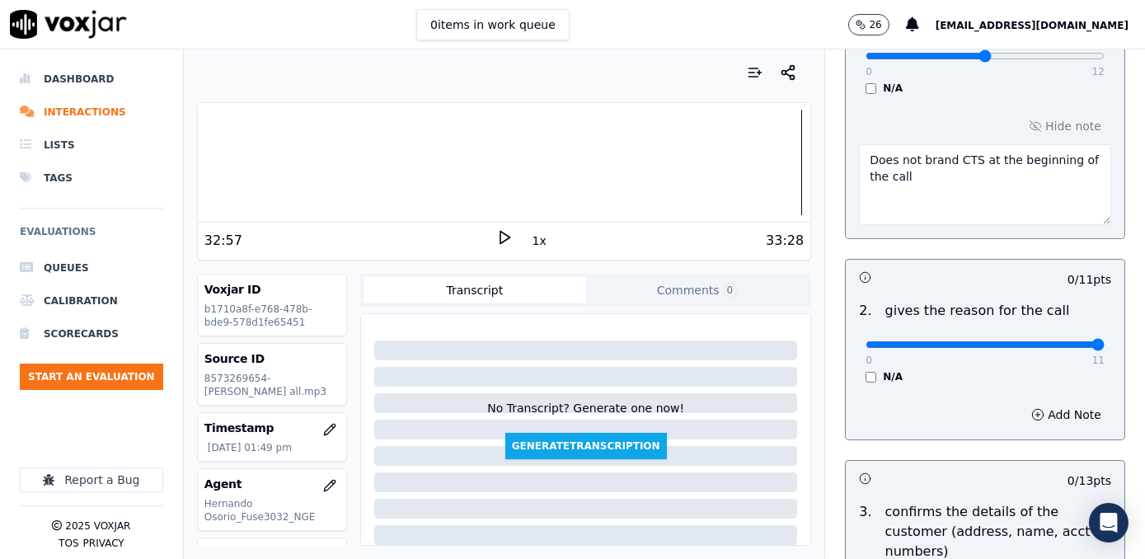
drag, startPoint x: 857, startPoint y: 341, endPoint x: 1144, endPoint y: 332, distance: 287.0
type input "11"
click at [1104, 341] on input "range" at bounding box center [984, 344] width 239 height 7
click at [1052, 420] on button "Add Note" at bounding box center [1066, 414] width 90 height 23
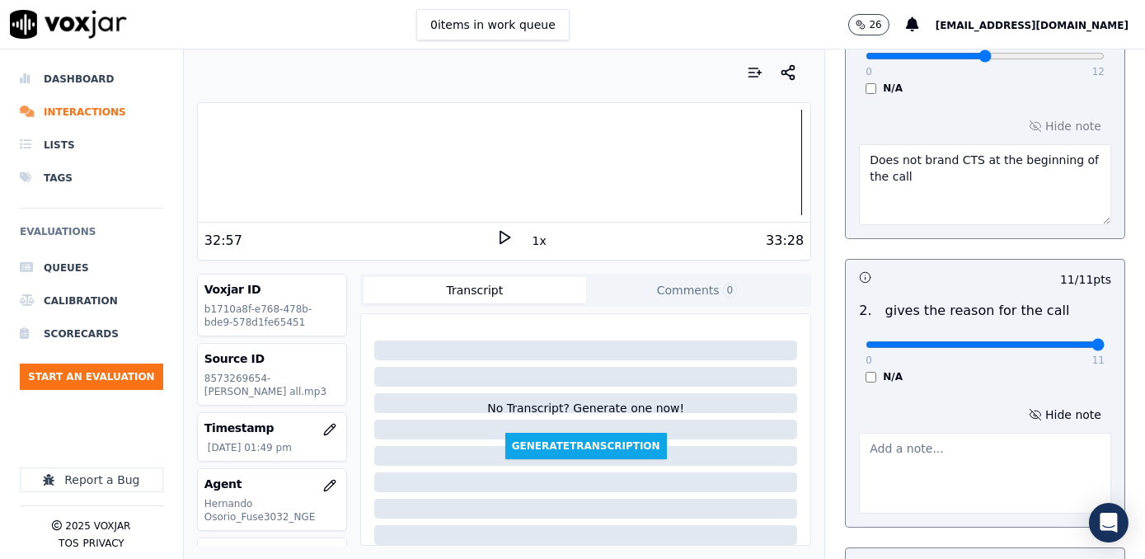
click at [922, 469] on textarea at bounding box center [985, 473] width 252 height 81
paste textarea "Language barrier: Cx speaks Portuguese"
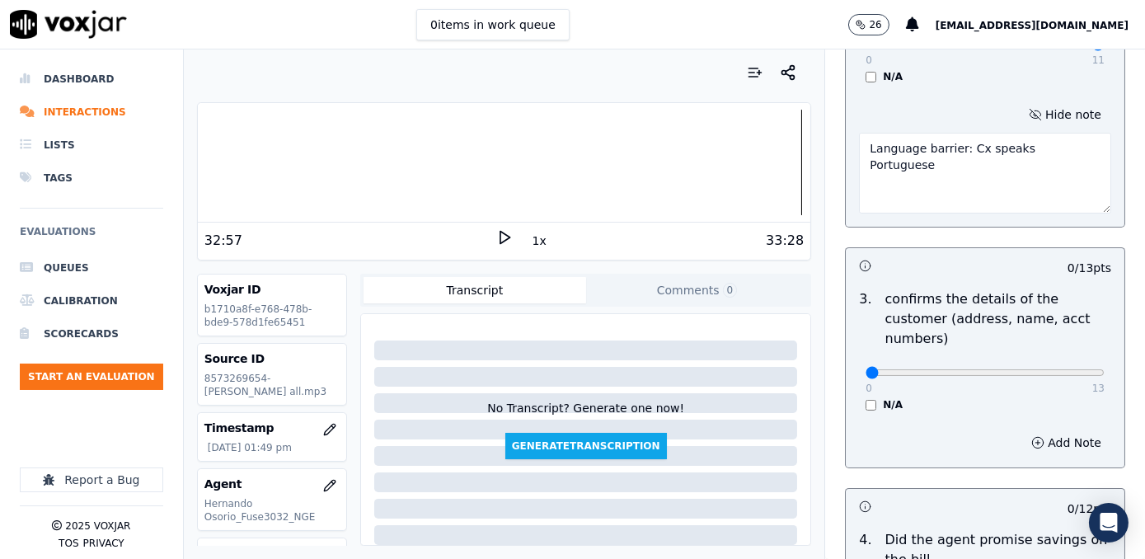
type textarea "Language barrier: Cx speaks Portuguese"
drag, startPoint x: 859, startPoint y: 350, endPoint x: 1104, endPoint y: 350, distance: 245.6
type input "13"
click at [1104, 369] on input "range" at bounding box center [984, 372] width 239 height 7
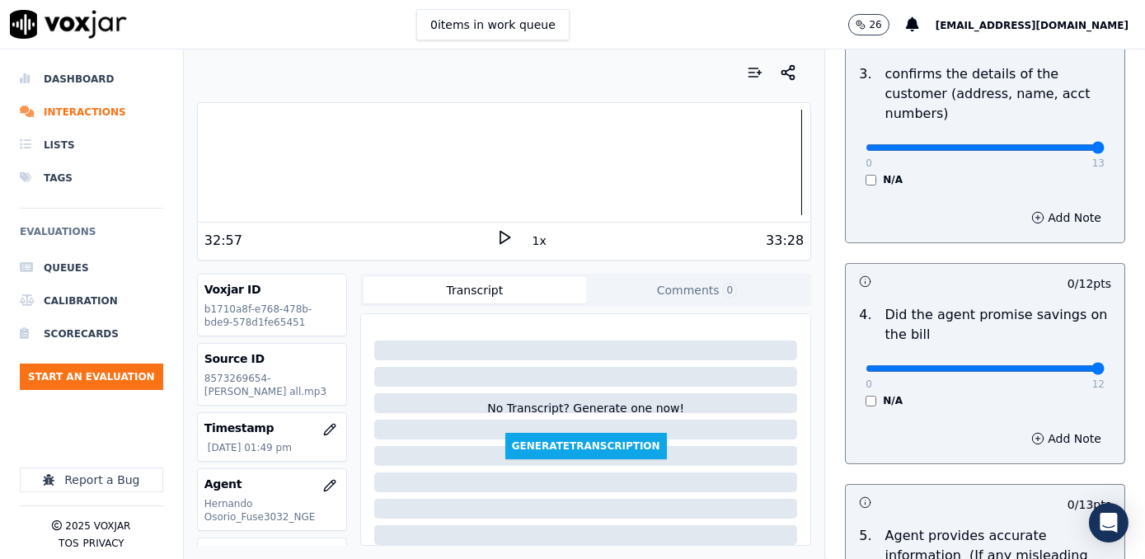
drag, startPoint x: 857, startPoint y: 348, endPoint x: 1132, endPoint y: 347, distance: 274.5
type input "12"
click at [1104, 365] on input "range" at bounding box center [984, 368] width 239 height 7
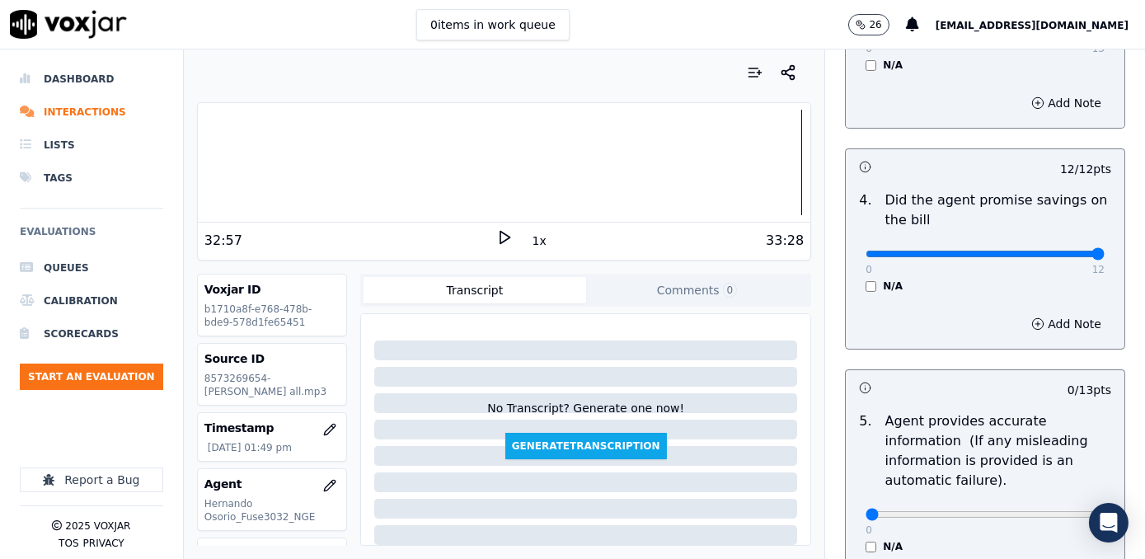
scroll to position [973, 0]
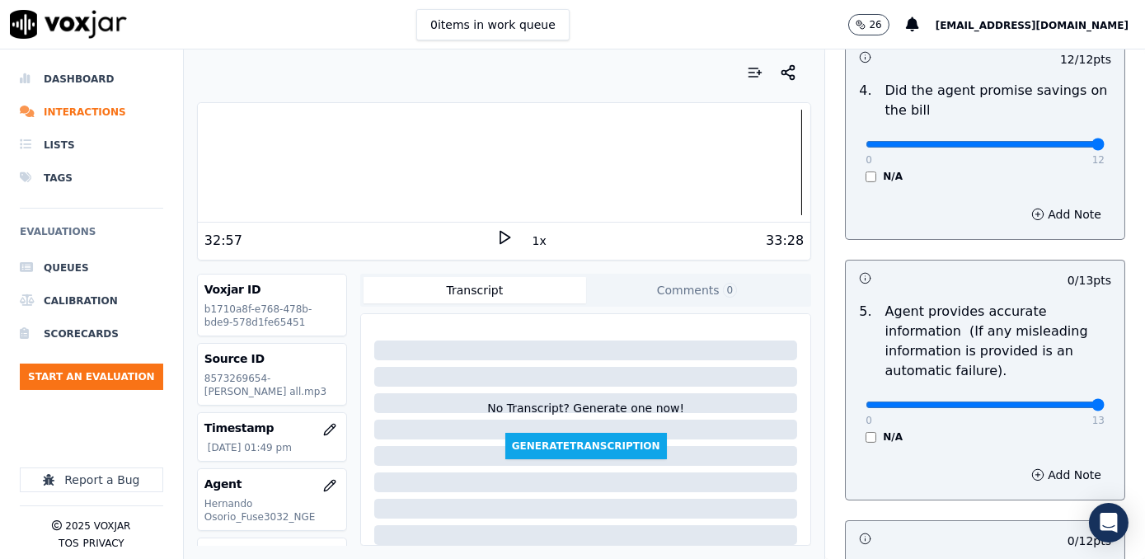
drag, startPoint x: 856, startPoint y: 379, endPoint x: 1147, endPoint y: 377, distance: 290.9
type input "13"
click at [1104, 401] on input "range" at bounding box center [984, 404] width 239 height 7
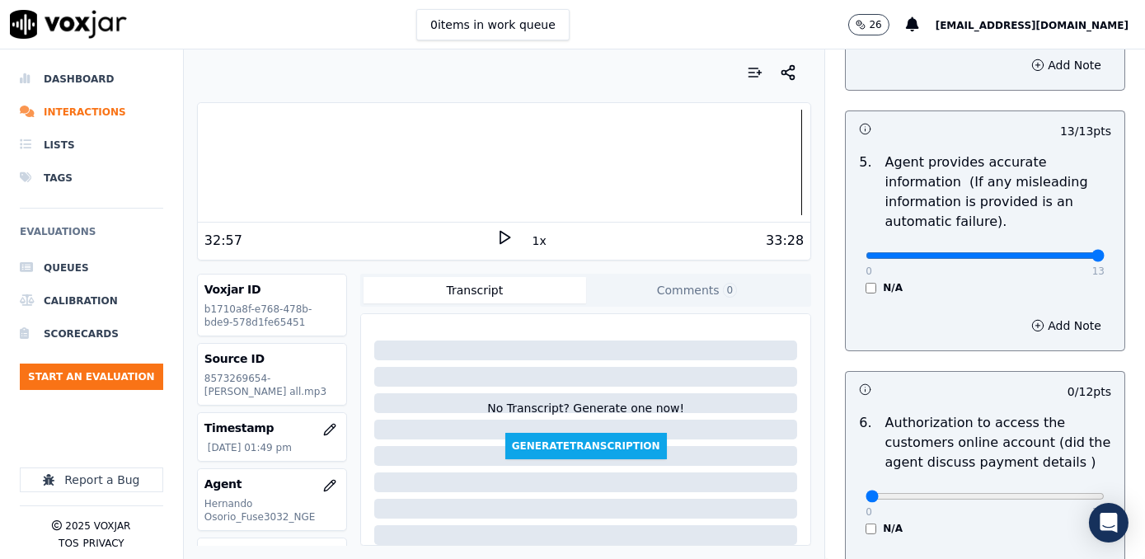
scroll to position [1198, 0]
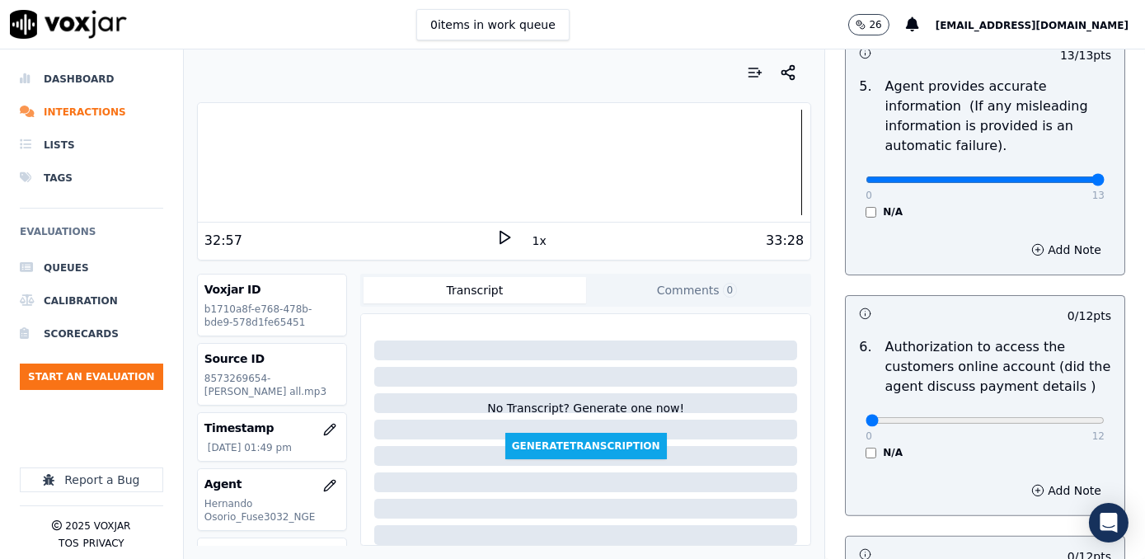
click at [865, 446] on div "N/A" at bounding box center [984, 452] width 239 height 13
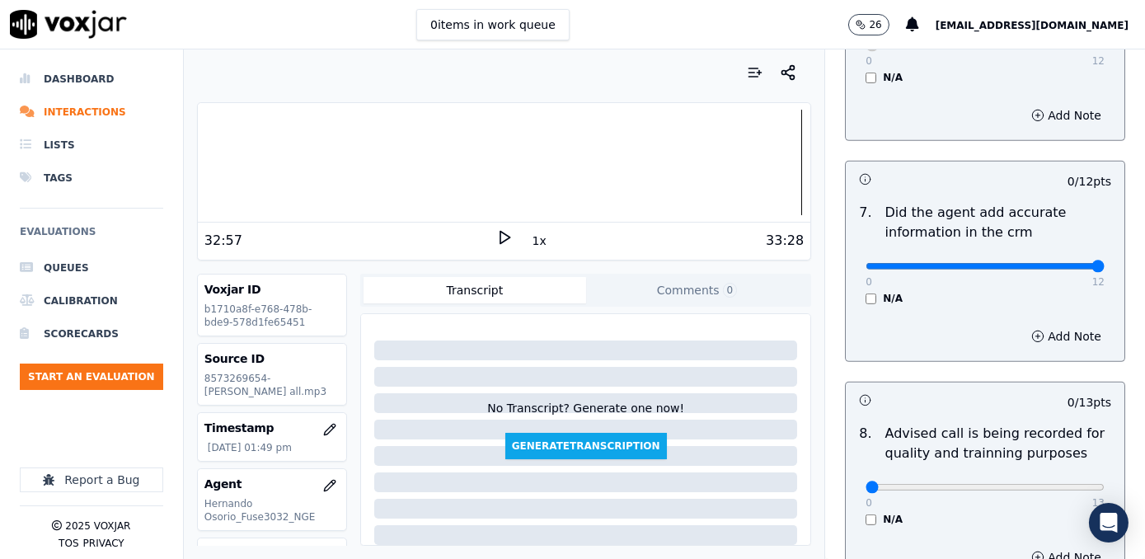
drag, startPoint x: 860, startPoint y: 241, endPoint x: 1136, endPoint y: 335, distance: 290.9
type input "12"
click at [1104, 270] on input "range" at bounding box center [984, 266] width 239 height 7
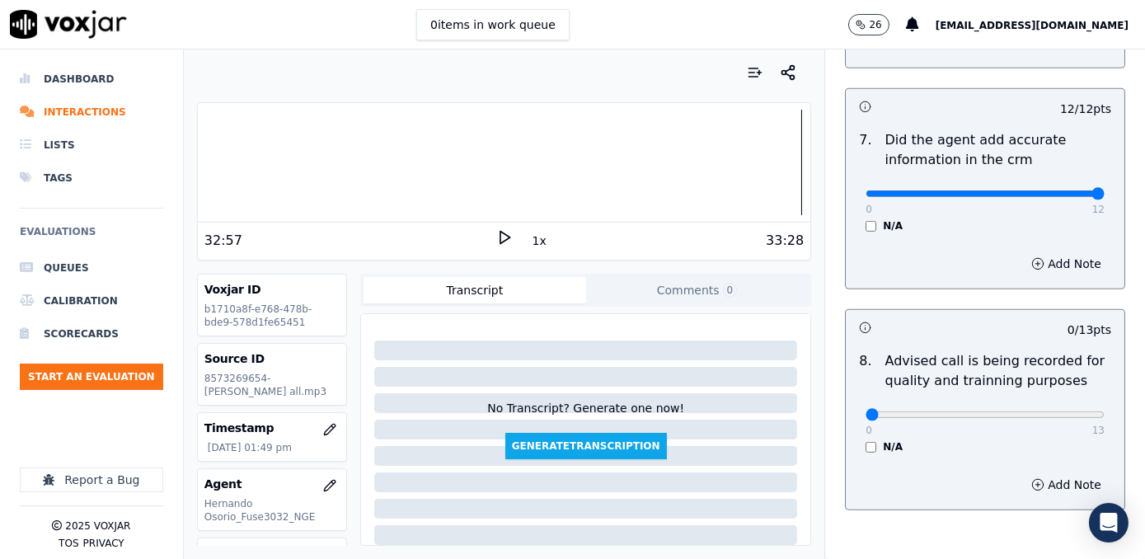
scroll to position [1705, 0]
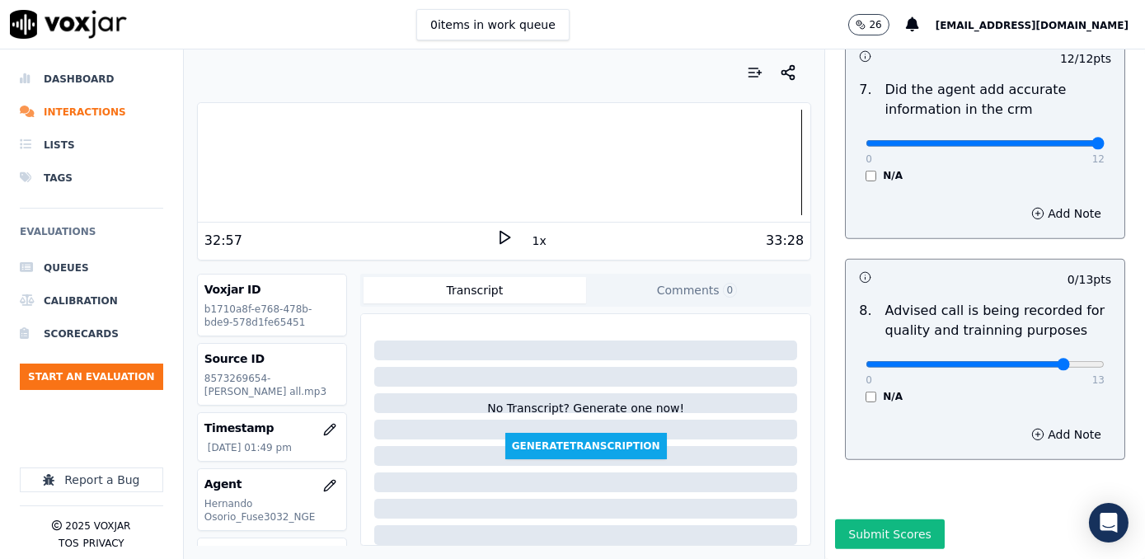
click at [1033, 361] on input "range" at bounding box center [984, 364] width 239 height 7
type input "10"
click at [1021, 361] on input "range" at bounding box center [984, 364] width 239 height 7
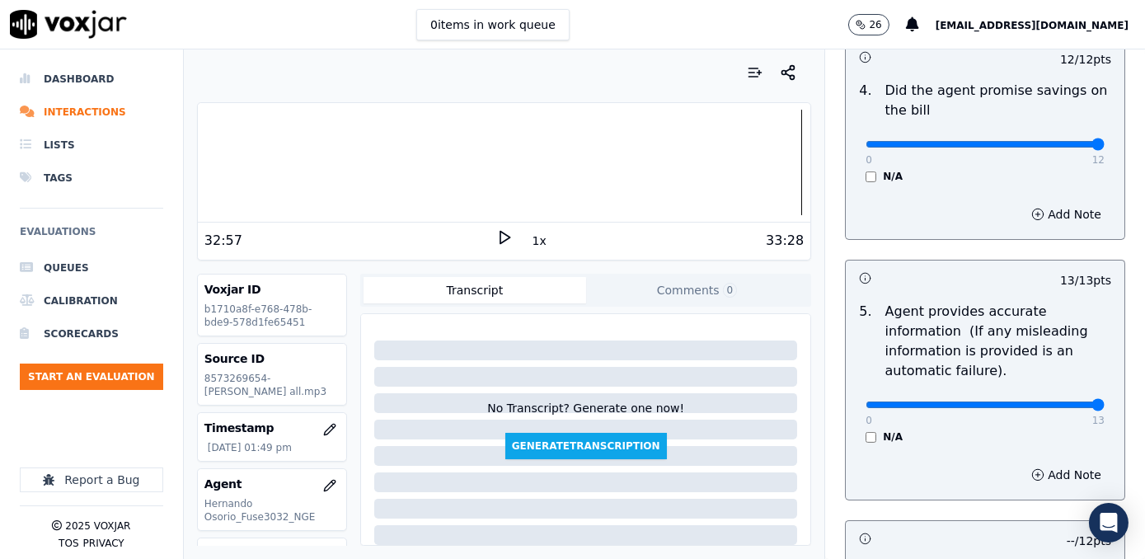
scroll to position [749, 0]
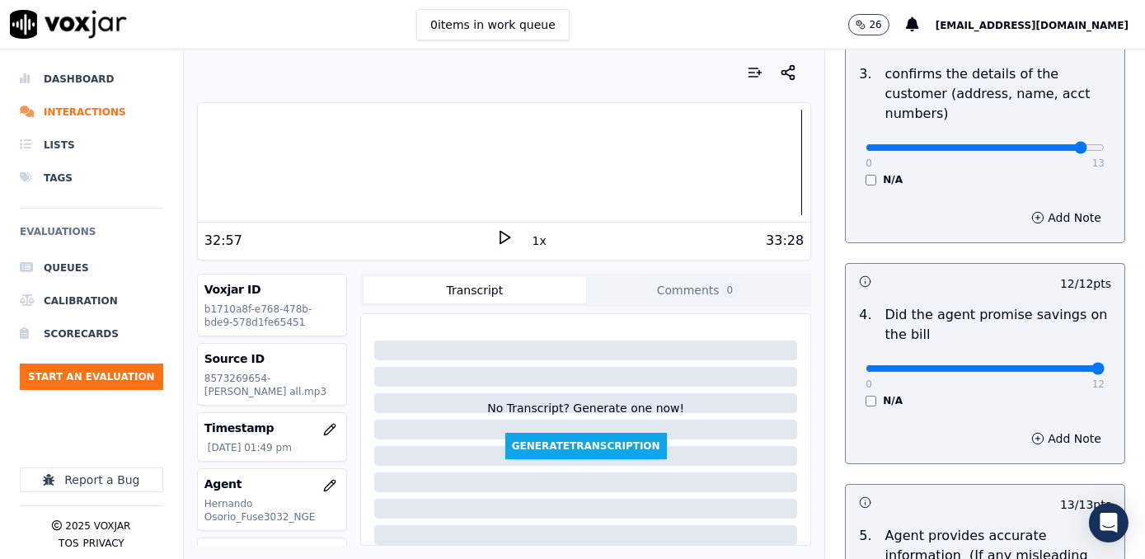
type input "12"
click at [1046, 144] on input "range" at bounding box center [984, 147] width 239 height 7
click at [1048, 206] on button "Add Note" at bounding box center [1066, 217] width 90 height 23
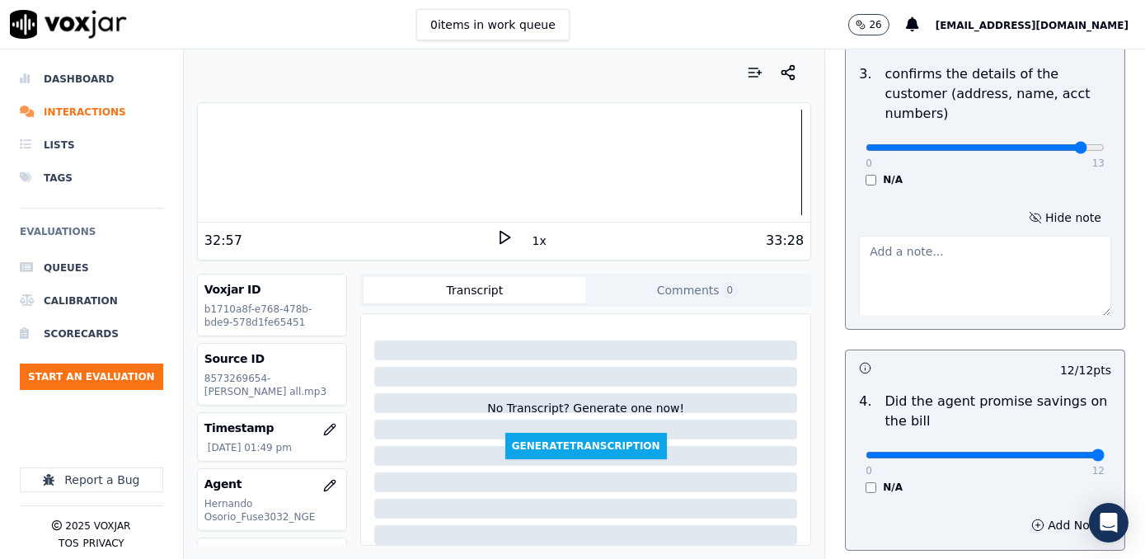
click at [954, 249] on textarea at bounding box center [985, 276] width 252 height 81
type textarea "M"
drag, startPoint x: 1049, startPoint y: 123, endPoint x: 1141, endPoint y: 133, distance: 92.0
type input "13"
click at [1104, 144] on input "range" at bounding box center [984, 147] width 239 height 7
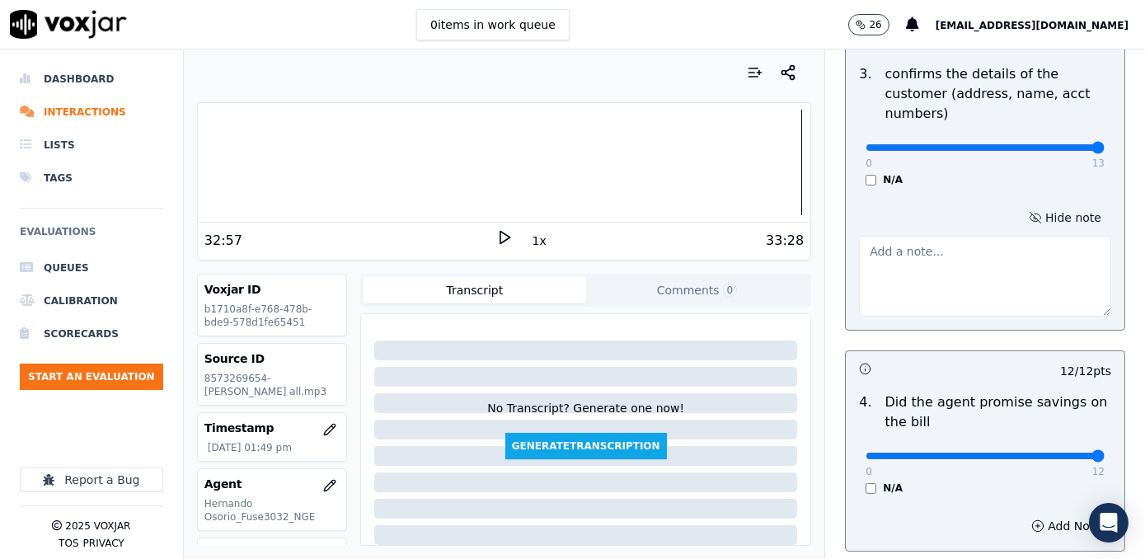
click at [1044, 206] on button "Hide note" at bounding box center [1065, 217] width 92 height 23
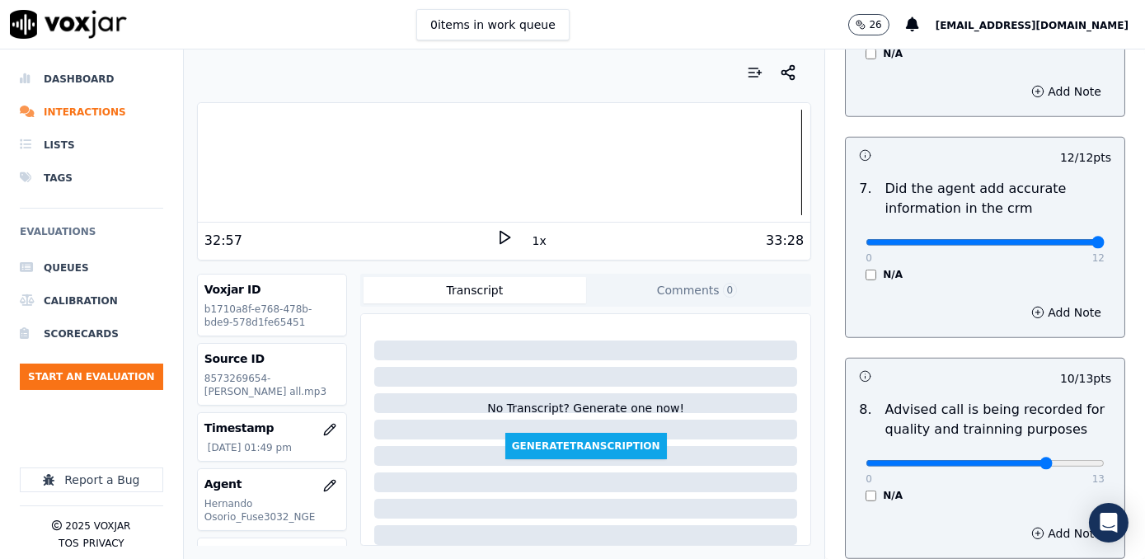
scroll to position [1705, 0]
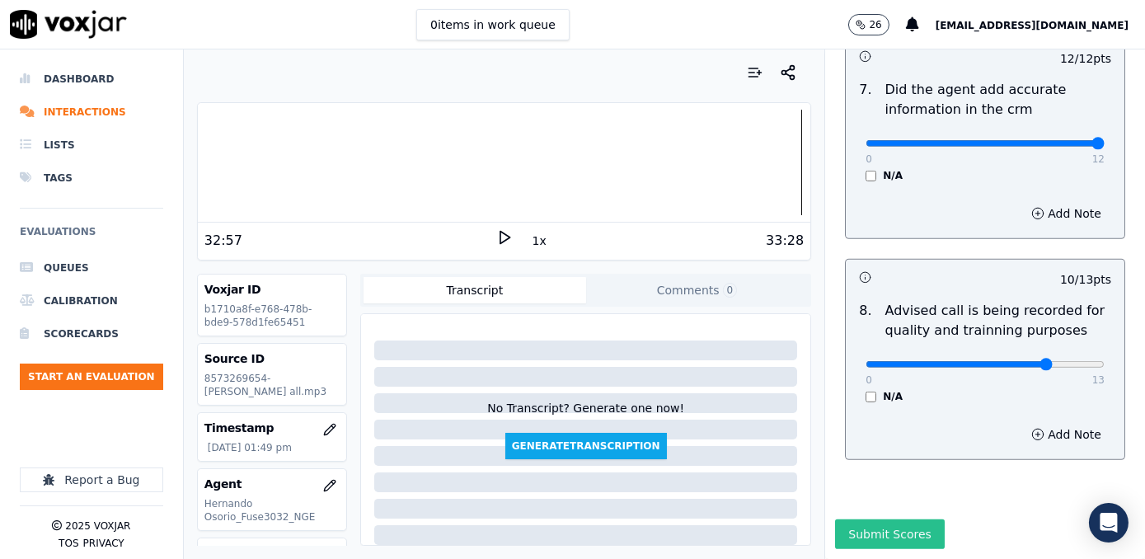
click at [874, 519] on button "Submit Scores" at bounding box center [890, 534] width 110 height 30
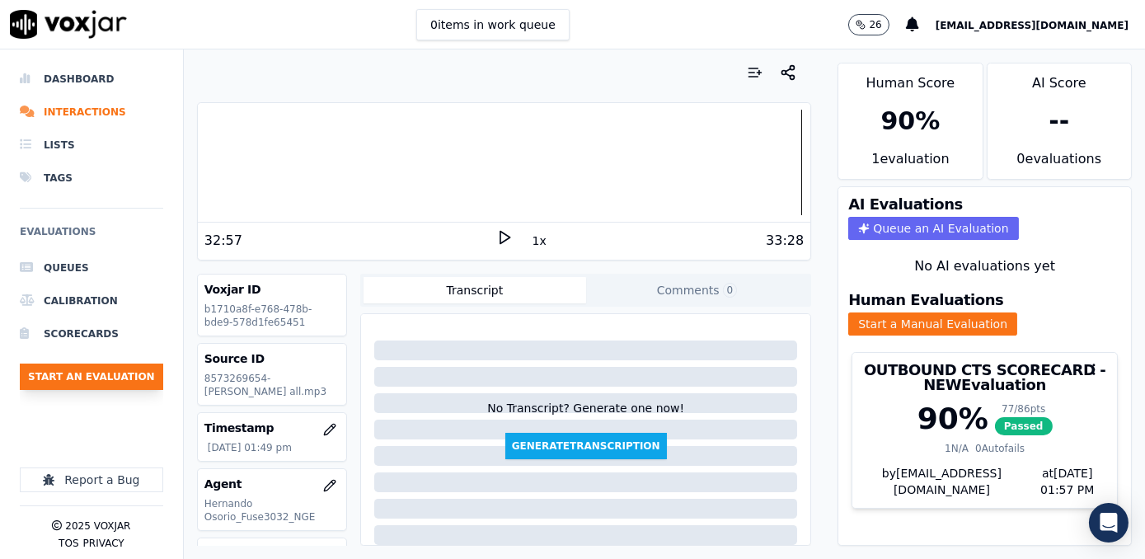
click at [98, 375] on button "Start an Evaluation" at bounding box center [91, 376] width 143 height 26
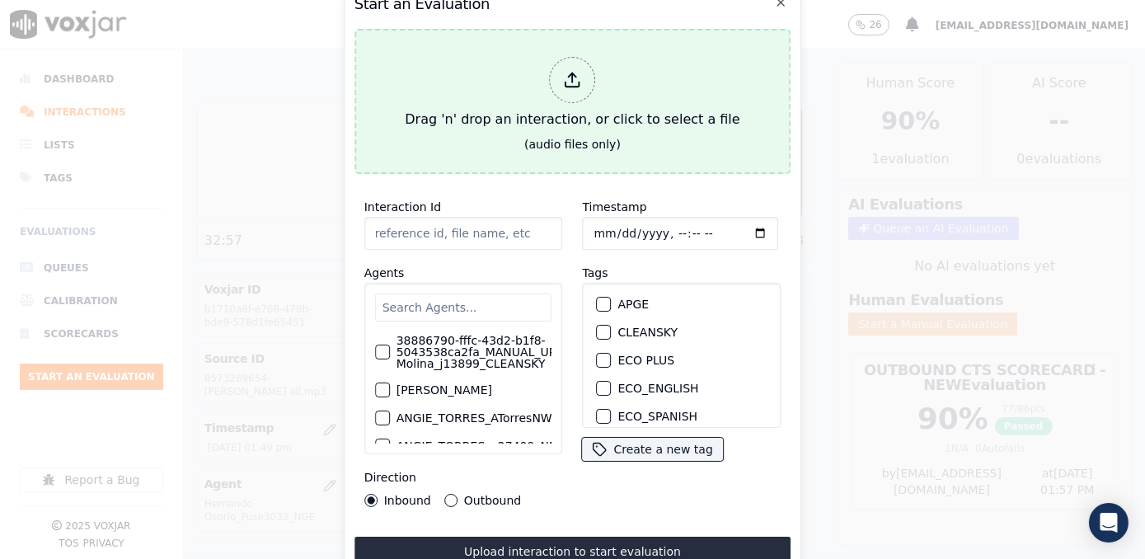
click at [582, 73] on div at bounding box center [573, 80] width 46 height 46
type input "20250918-112529_2672989061-[PERSON_NAME] all.mp3"
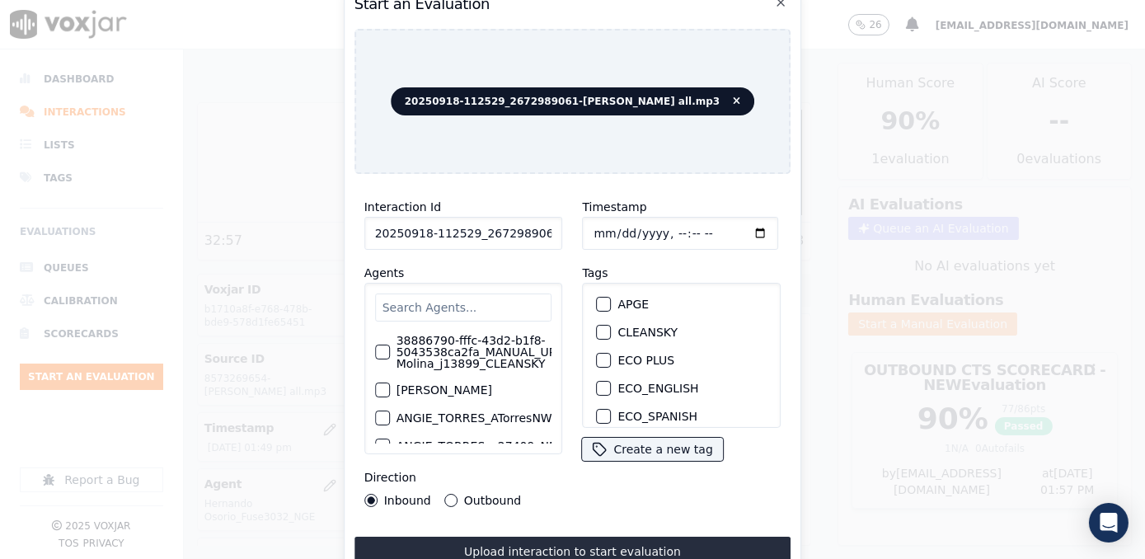
click at [658, 498] on div "Timestamp Tags APGE CLEANSKY ECO PLUS ECO_ENGLISH ECO_SPANISH ELECTRA SPARK IND…" at bounding box center [682, 352] width 218 height 330
click at [499, 303] on input "text" at bounding box center [463, 307] width 177 height 28
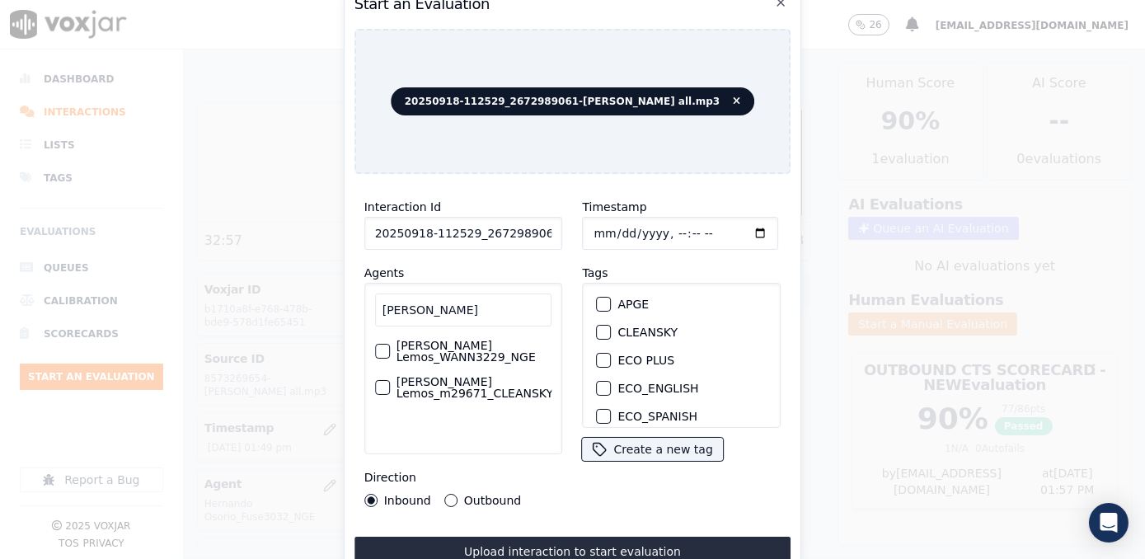
type input "[PERSON_NAME]"
click at [425, 382] on label "[PERSON_NAME] Lemos_m29671_CLEANSKY" at bounding box center [474, 387] width 157 height 23
click at [390, 382] on button "[PERSON_NAME] Lemos_m29671_CLEANSKY" at bounding box center [382, 387] width 15 height 15
click at [598, 327] on div "button" at bounding box center [604, 332] width 12 height 12
click at [732, 225] on input "Timestamp" at bounding box center [681, 233] width 196 height 33
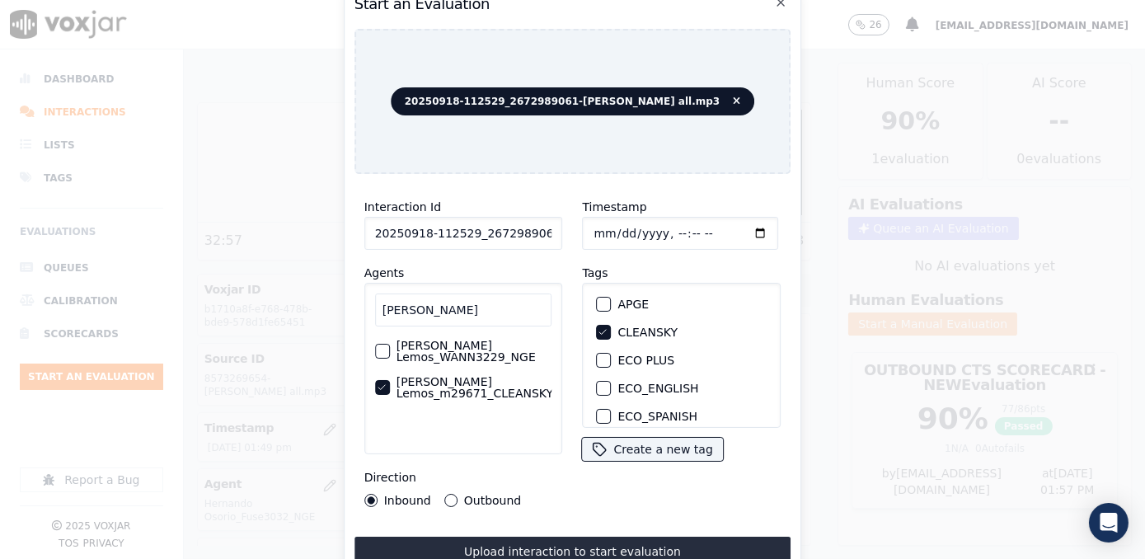
type input "[DATE]T13:58"
click at [444, 494] on button "Outbound" at bounding box center [450, 500] width 13 height 13
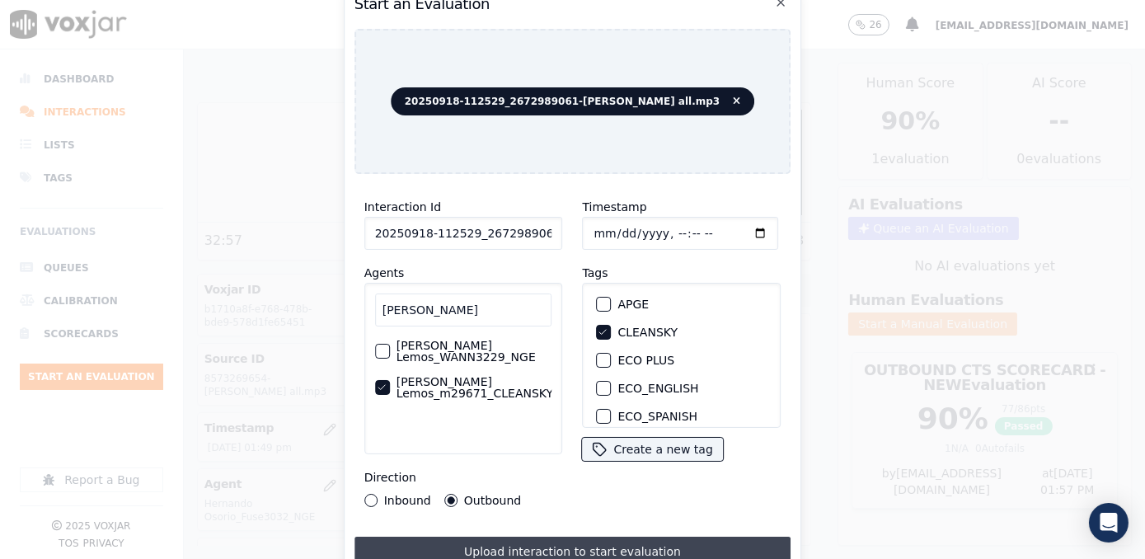
click at [547, 537] on button "Upload interaction to start evaluation" at bounding box center [572, 552] width 437 height 30
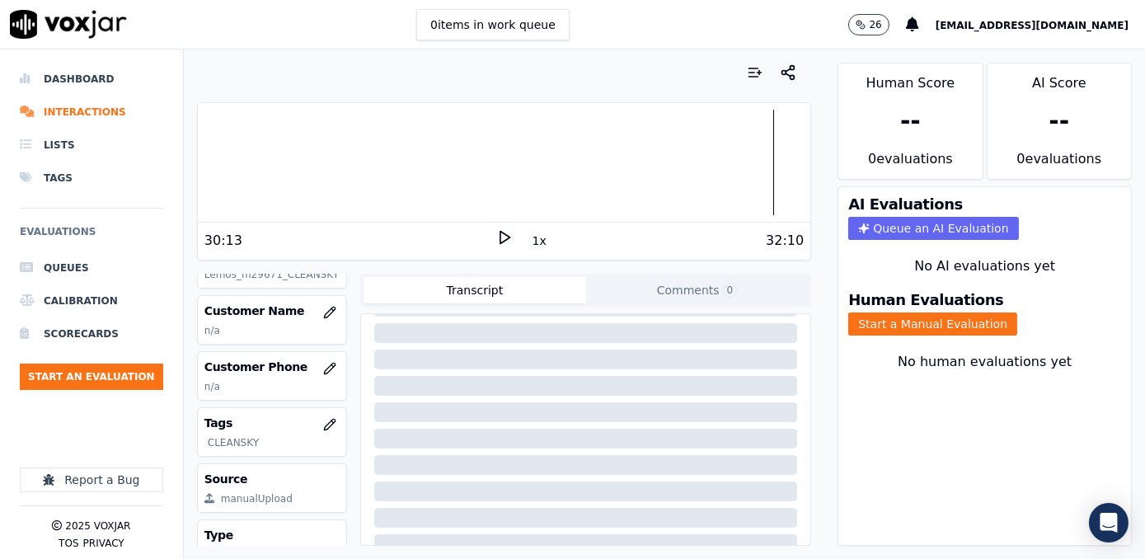
scroll to position [219, 0]
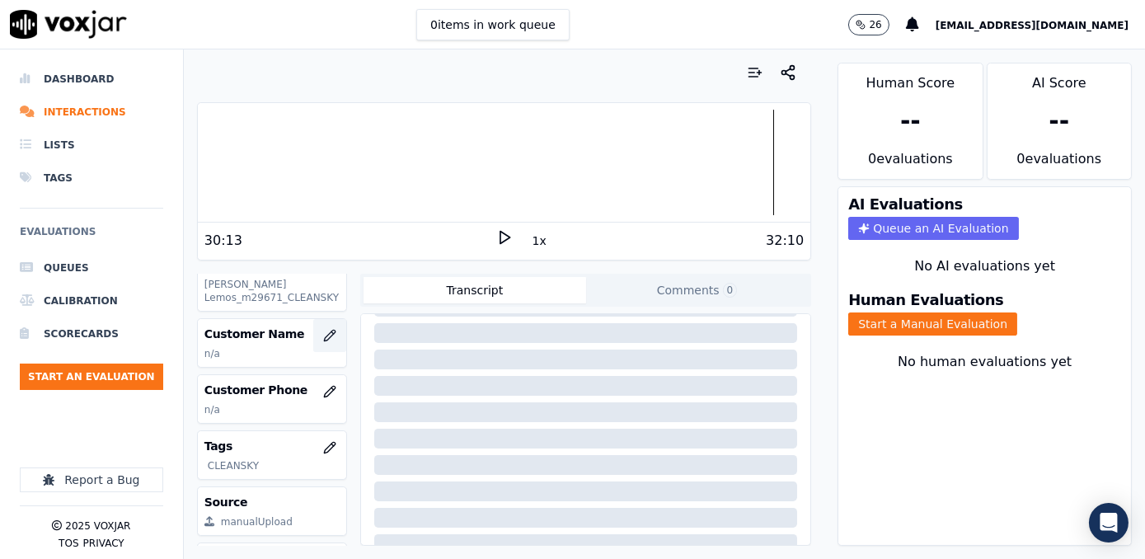
click at [323, 334] on icon "button" at bounding box center [329, 335] width 13 height 13
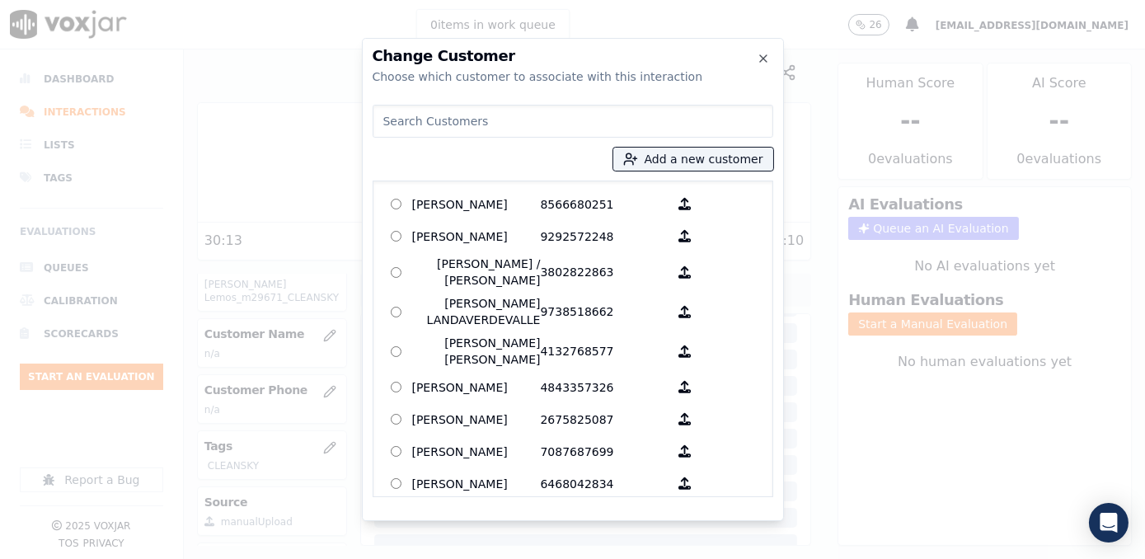
click at [640, 116] on input at bounding box center [573, 121] width 401 height 33
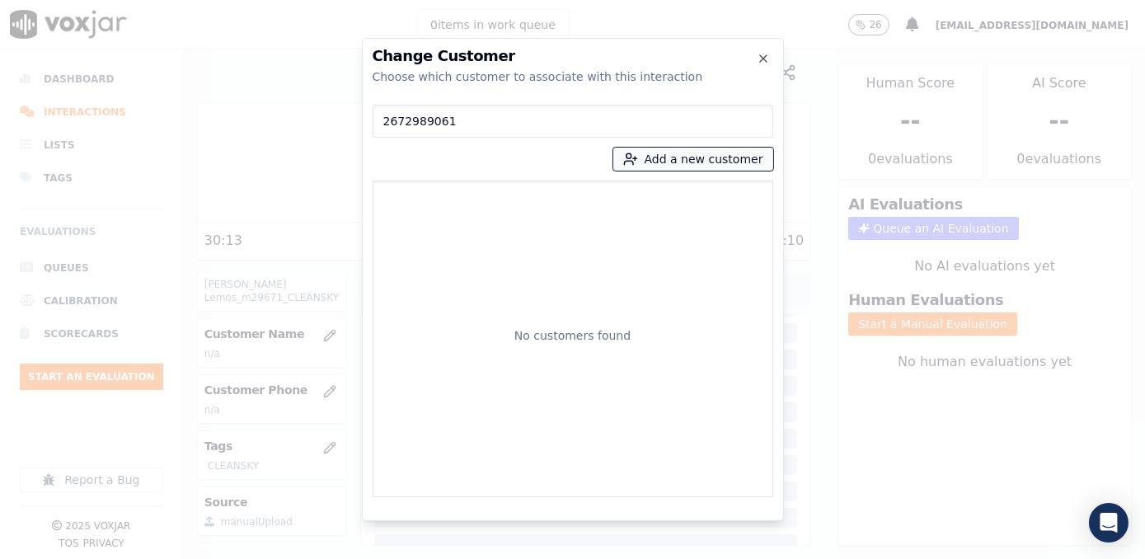
type input "2672989061"
click at [700, 157] on button "Add a new customer" at bounding box center [693, 159] width 160 height 23
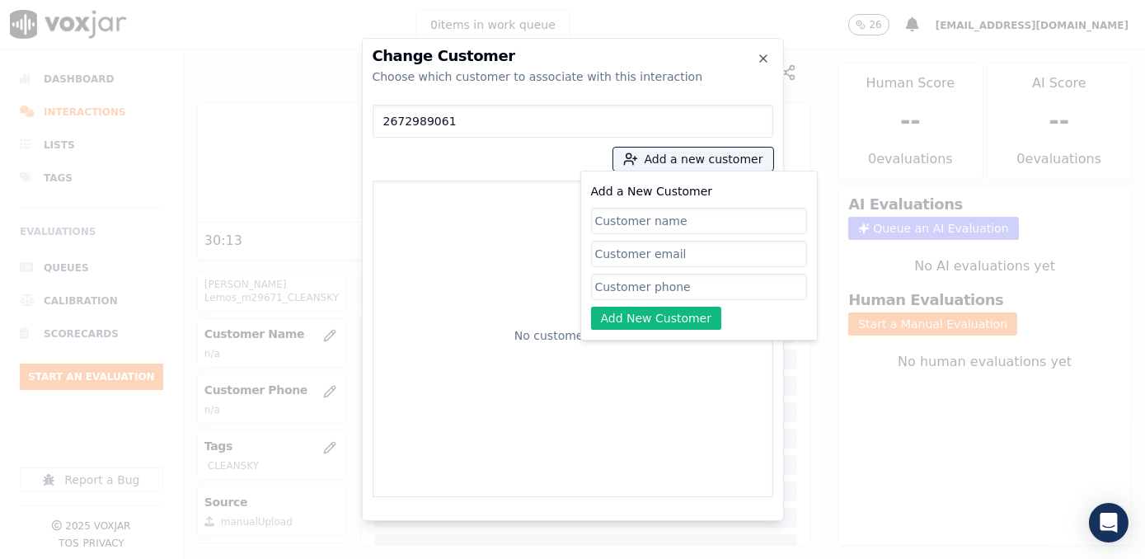
click at [661, 275] on input "Add a New Customer" at bounding box center [699, 287] width 216 height 26
paste input "2672989061"
type input "2672989061"
drag, startPoint x: 683, startPoint y: 258, endPoint x: 686, endPoint y: 241, distance: 16.7
click at [683, 258] on input "Add a New Customer" at bounding box center [699, 254] width 216 height 26
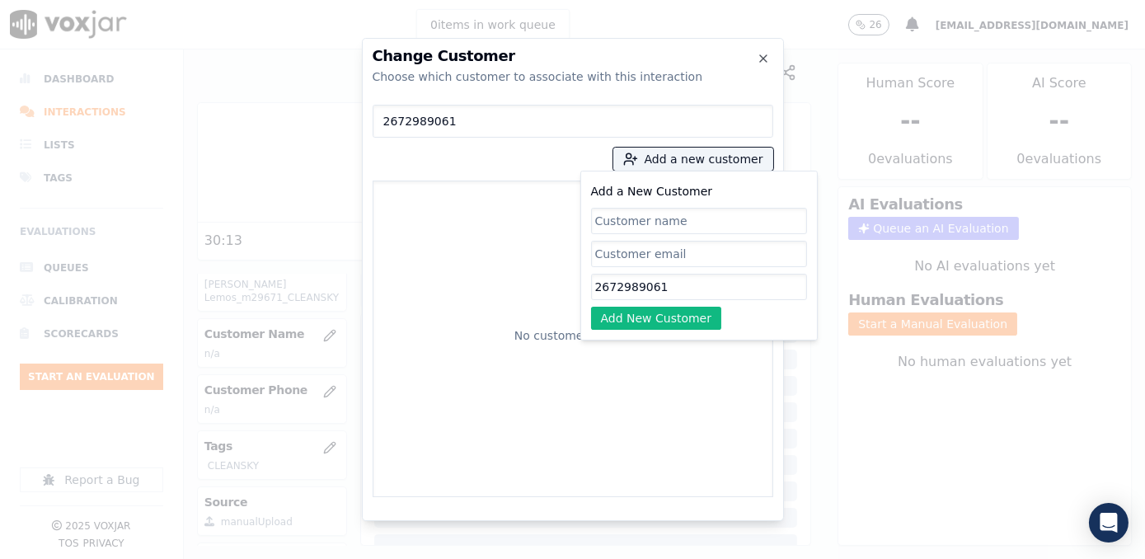
click at [687, 229] on input "Add a New Customer" at bounding box center [699, 221] width 216 height 26
paste input "[PERSON_NAME] [PERSON_NAME]"
type input "[PERSON_NAME] [PERSON_NAME]"
click at [654, 326] on button "Add New Customer" at bounding box center [656, 318] width 131 height 23
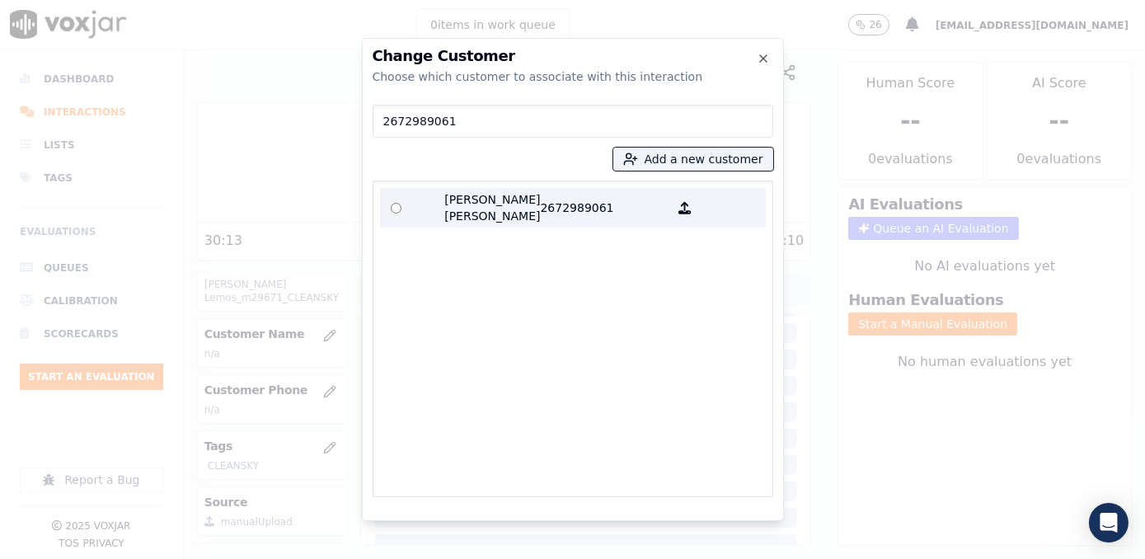
click at [547, 196] on p "2672989061" at bounding box center [605, 207] width 129 height 33
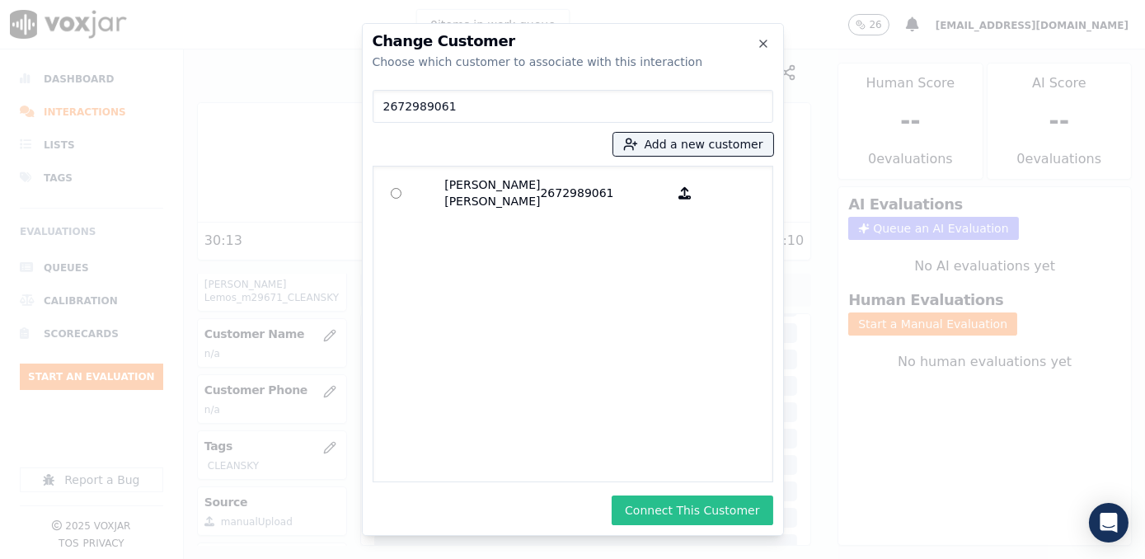
click at [709, 507] on button "Connect This Customer" at bounding box center [692, 510] width 161 height 30
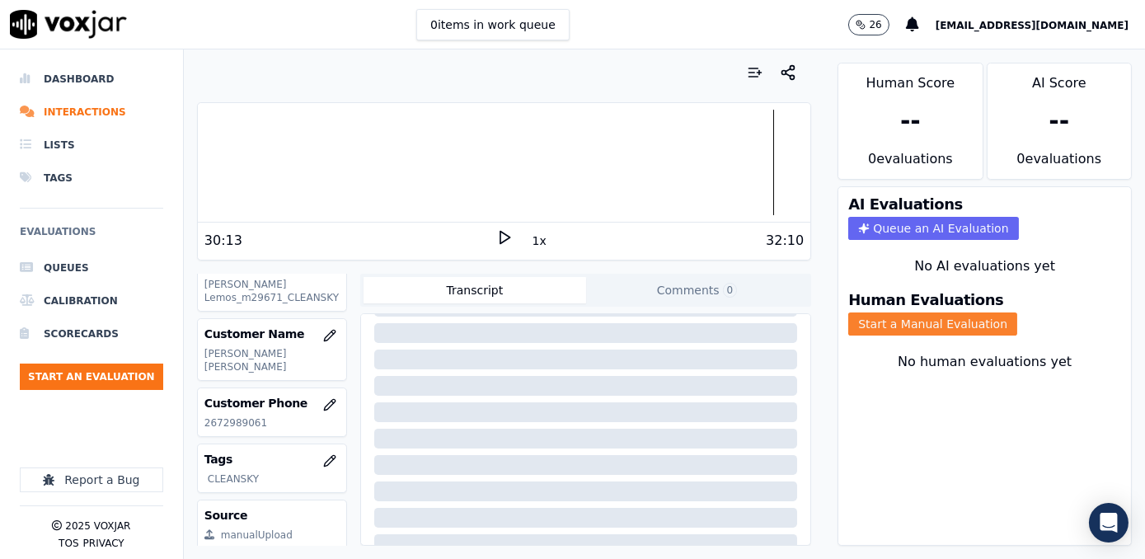
click at [927, 312] on button "Start a Manual Evaluation" at bounding box center [932, 323] width 169 height 23
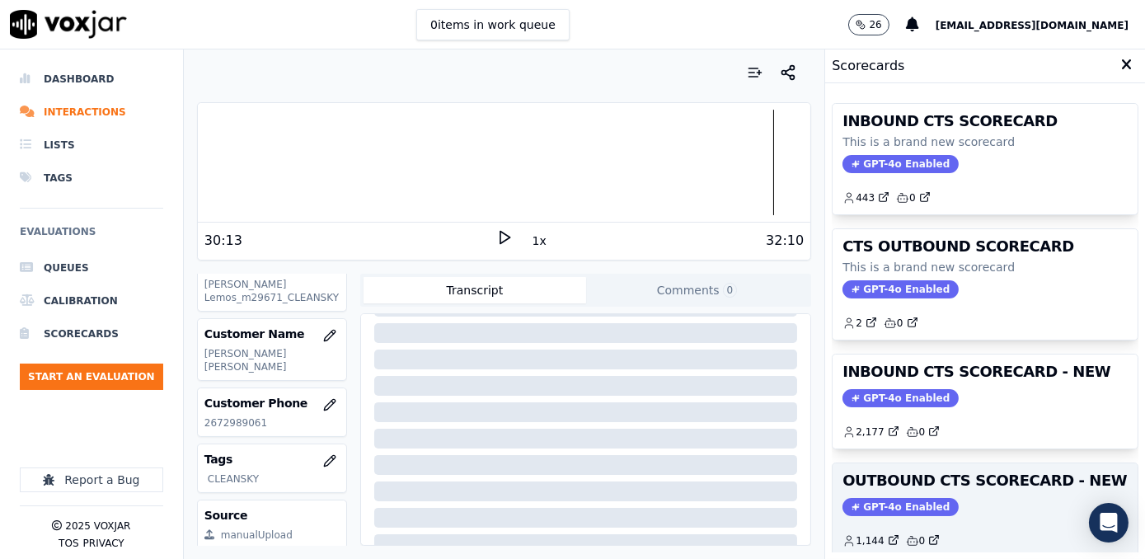
click at [869, 504] on span "GPT-4o Enabled" at bounding box center [900, 507] width 116 height 18
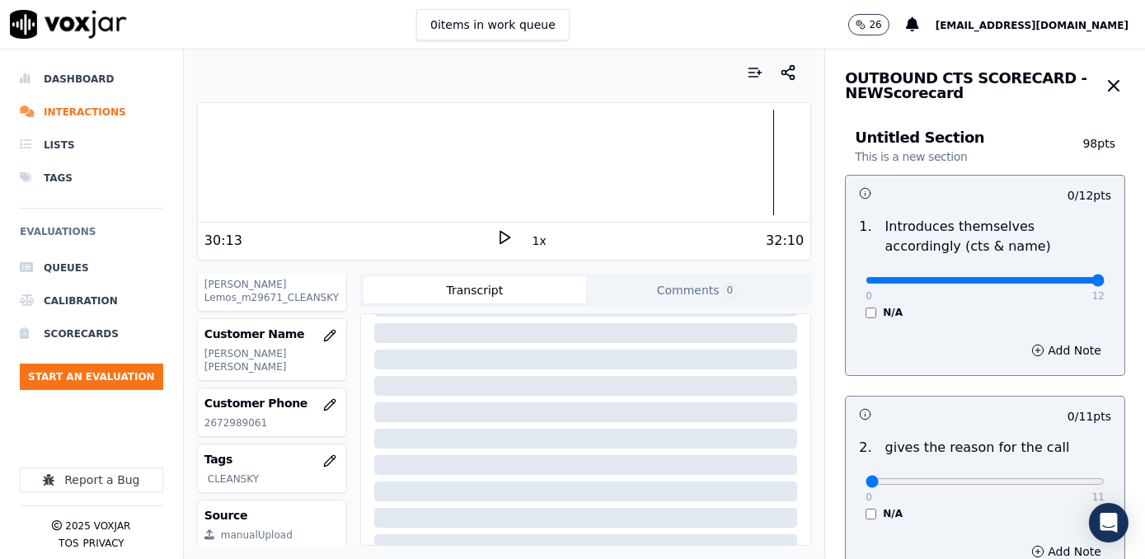
drag, startPoint x: 1147, startPoint y: 278, endPoint x: 1015, endPoint y: 390, distance: 173.1
type input "12"
click at [1104, 280] on input "range" at bounding box center [984, 280] width 239 height 7
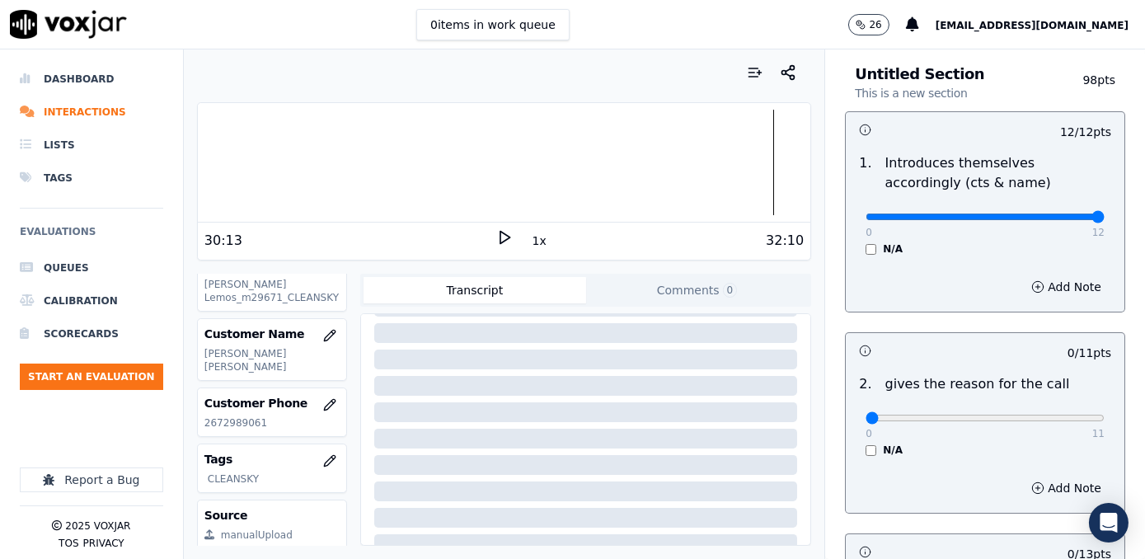
scroll to position [149, 0]
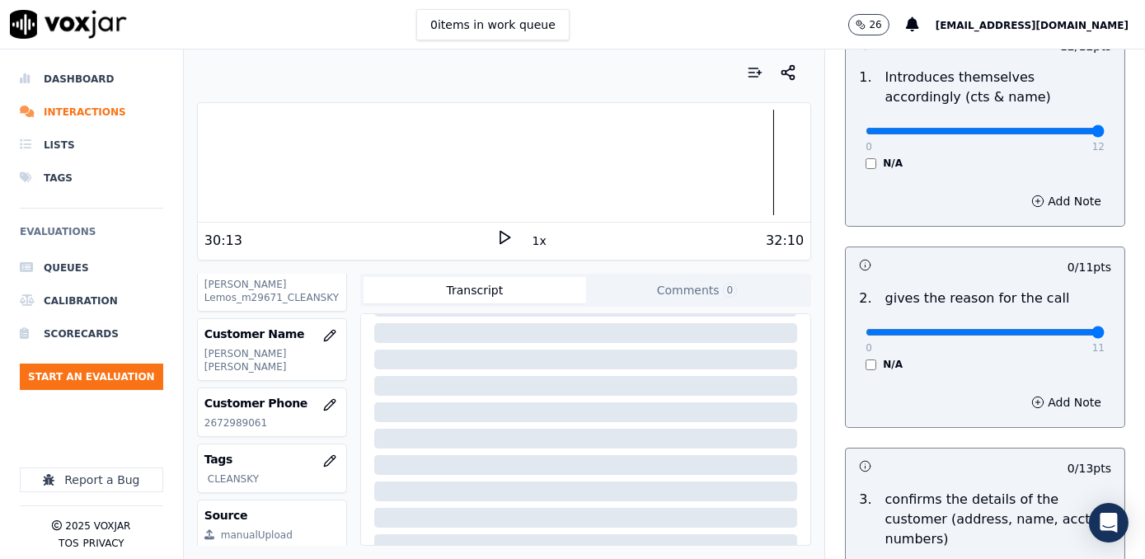
drag, startPoint x: 853, startPoint y: 331, endPoint x: 1147, endPoint y: 331, distance: 294.2
type input "11"
click at [1104, 331] on input "range" at bounding box center [984, 332] width 239 height 7
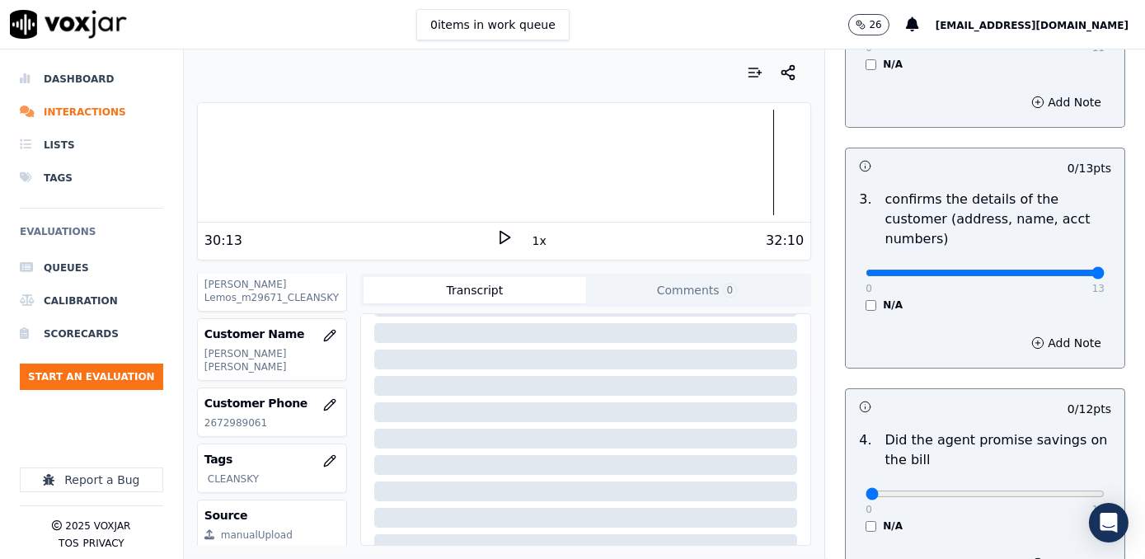
drag, startPoint x: 856, startPoint y: 256, endPoint x: 1147, endPoint y: 241, distance: 292.2
type input "13"
click at [1104, 270] on input "range" at bounding box center [984, 273] width 239 height 7
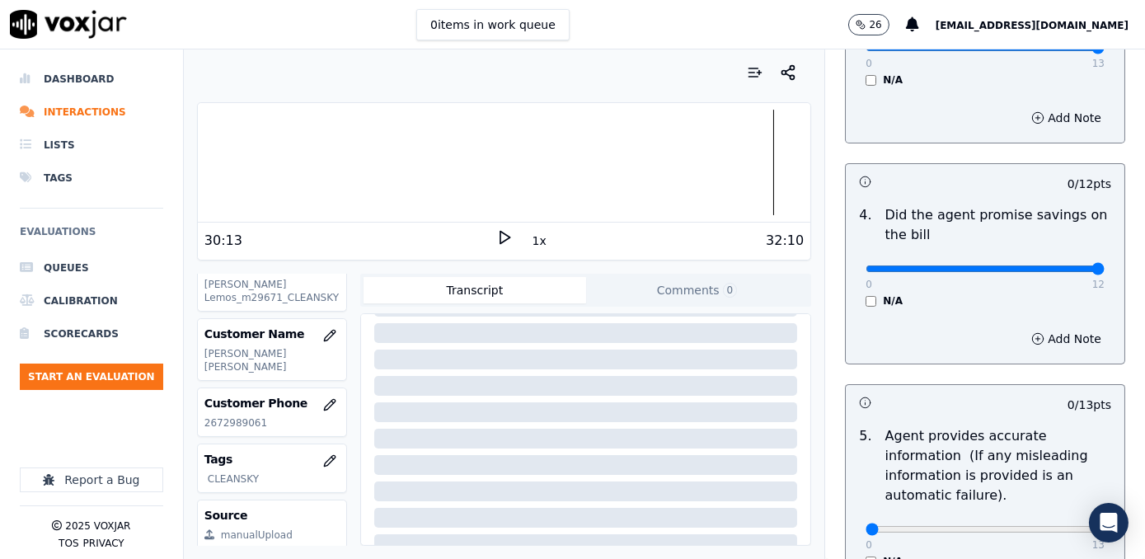
drag, startPoint x: 857, startPoint y: 251, endPoint x: 1147, endPoint y: 249, distance: 290.1
type input "12"
click at [1104, 265] on input "range" at bounding box center [984, 268] width 239 height 7
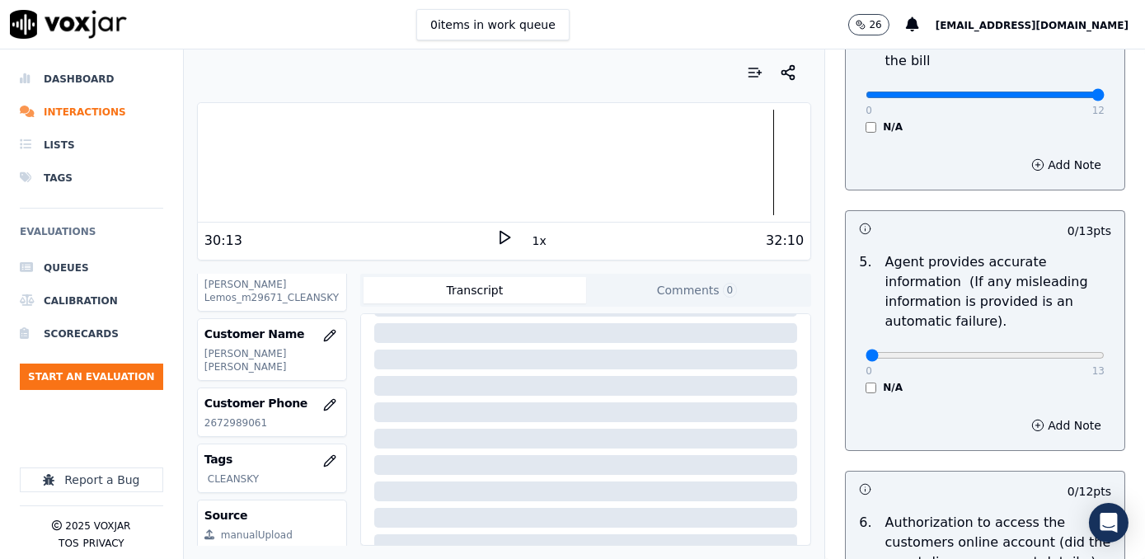
scroll to position [898, 0]
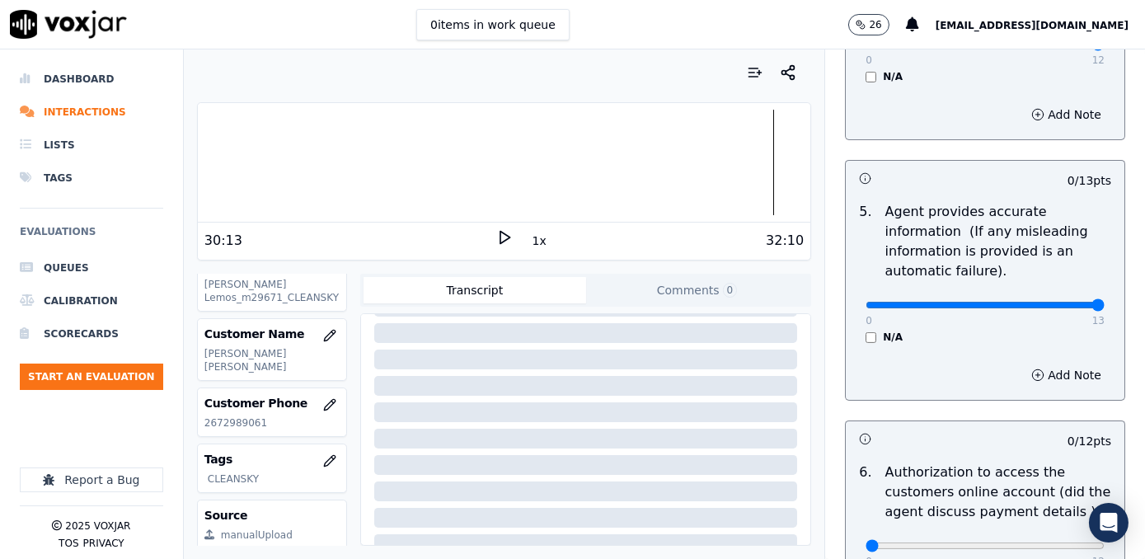
drag, startPoint x: 851, startPoint y: 281, endPoint x: 1144, endPoint y: 281, distance: 293.4
type input "13"
click at [1104, 302] on input "range" at bounding box center [984, 305] width 239 height 7
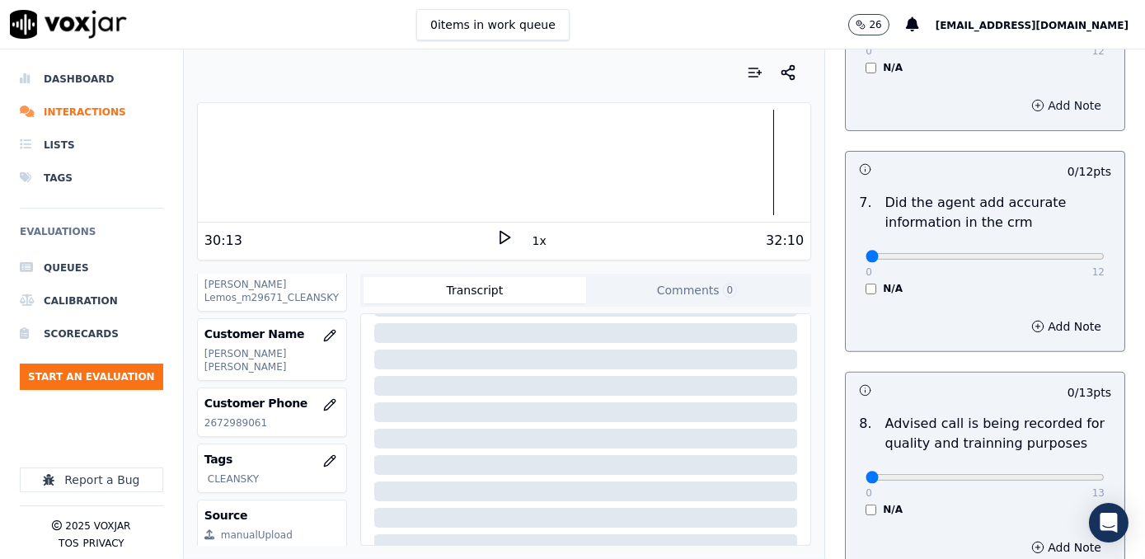
scroll to position [1498, 0]
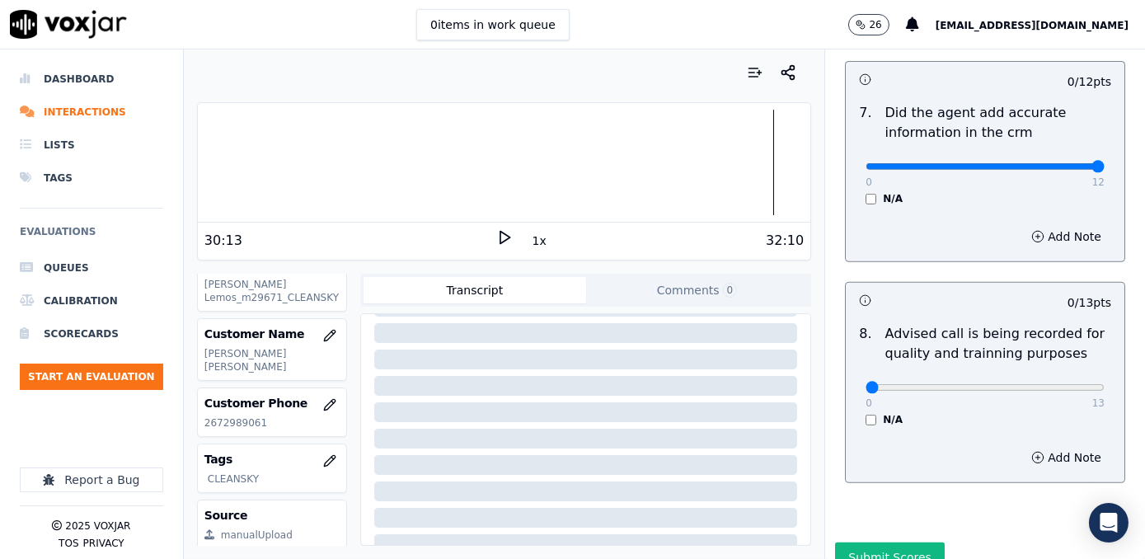
drag, startPoint x: 855, startPoint y: 138, endPoint x: 1144, endPoint y: 145, distance: 289.4
type input "12"
click at [1104, 163] on input "range" at bounding box center [984, 166] width 239 height 7
type input "10"
click at [1010, 384] on input "range" at bounding box center [984, 387] width 239 height 7
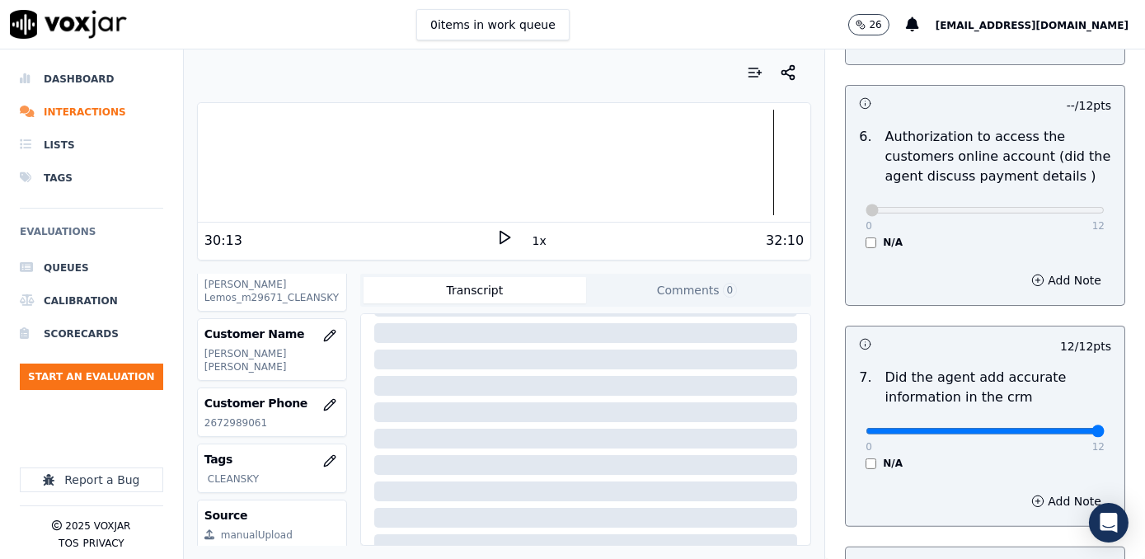
scroll to position [1231, 0]
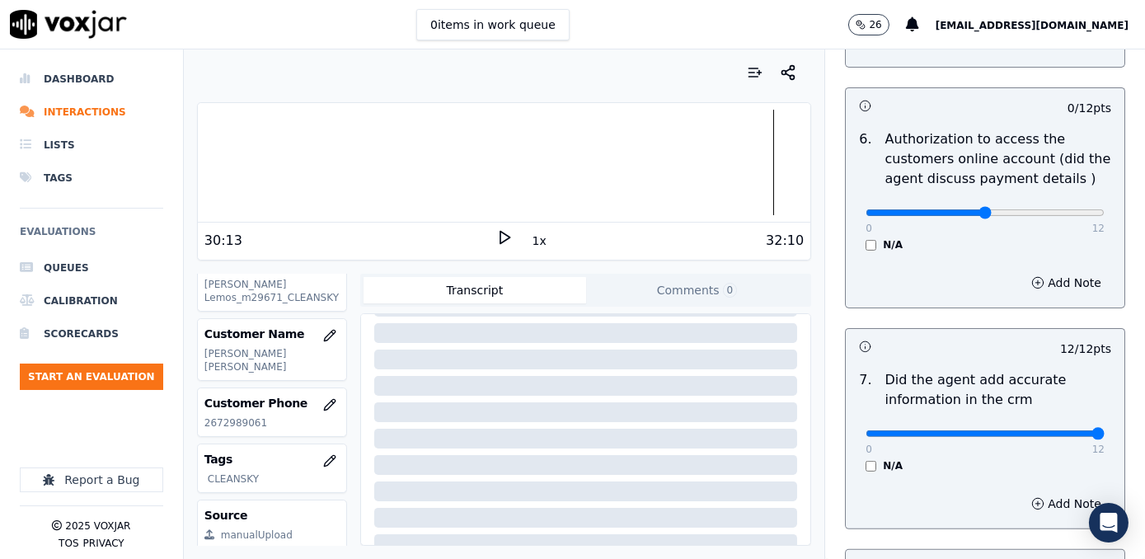
type input "6"
click at [963, 209] on input "range" at bounding box center [984, 212] width 239 height 7
click at [1071, 284] on div "Add Note" at bounding box center [985, 282] width 279 height 49
click at [1052, 271] on button "Add Note" at bounding box center [1066, 282] width 90 height 23
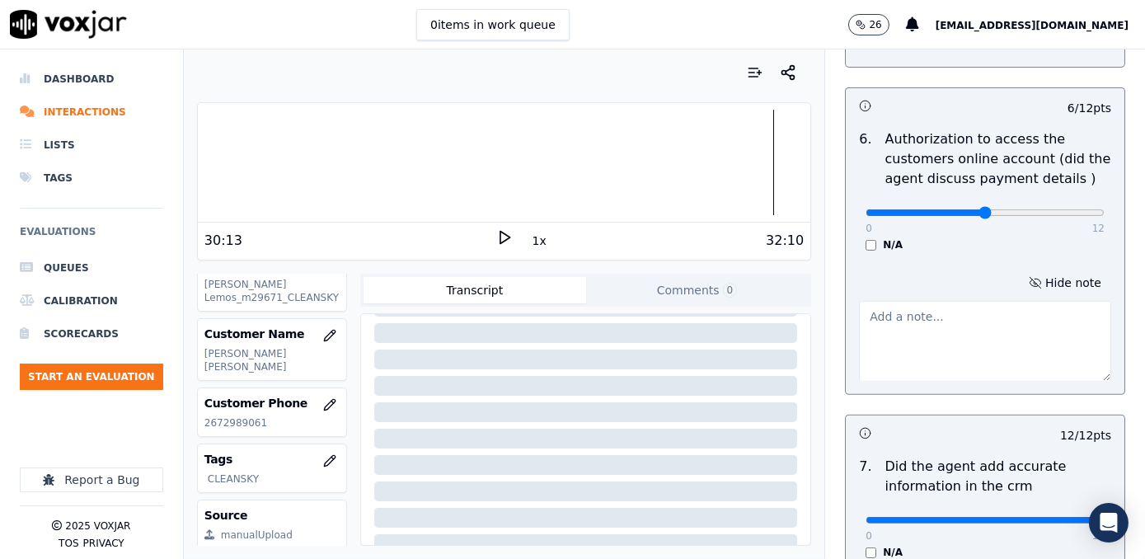
click at [960, 341] on textarea at bounding box center [985, 341] width 252 height 81
type textarea "Does not ask authorization to access cx online account"
drag, startPoint x: 940, startPoint y: 320, endPoint x: 841, endPoint y: 279, distance: 107.1
click at [846, 279] on div "Hide note Does not ask authorization to access cx online account" at bounding box center [985, 326] width 279 height 137
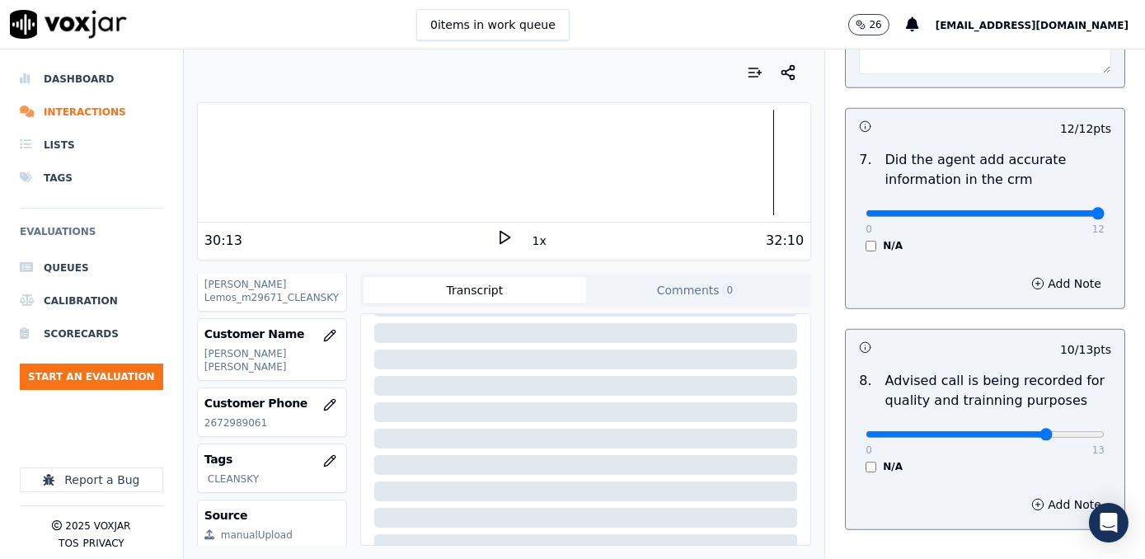
scroll to position [1618, 0]
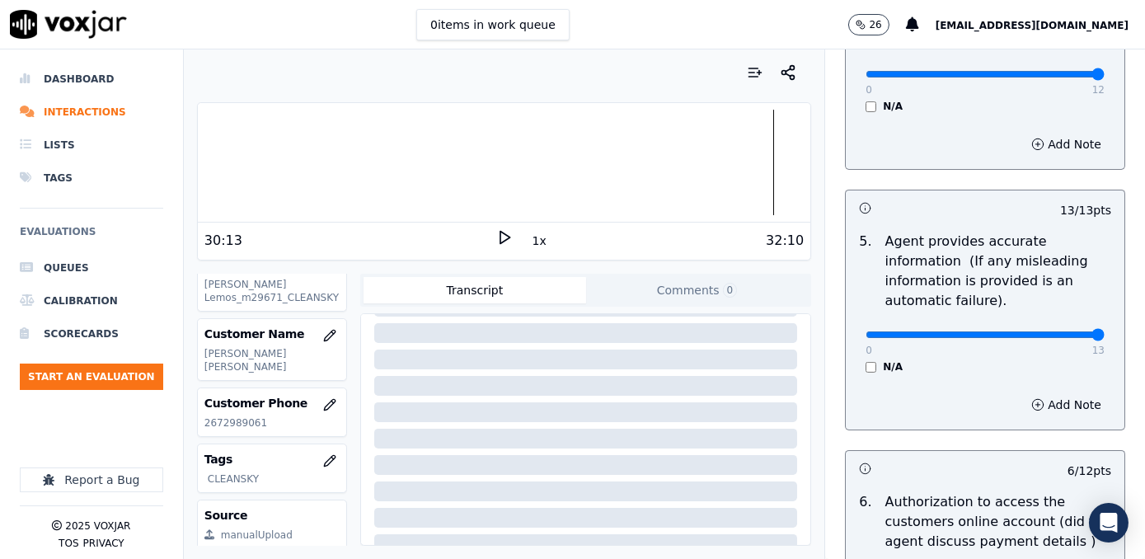
scroll to position [794, 0]
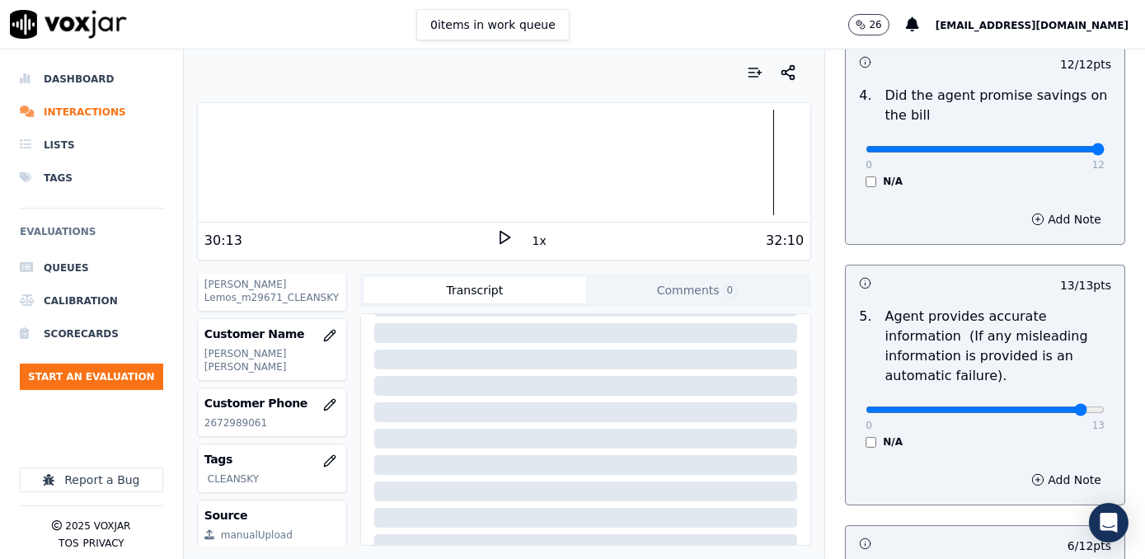
type input "12"
click at [1055, 406] on input "range" at bounding box center [984, 409] width 239 height 7
click at [1043, 468] on button "Add Note" at bounding box center [1066, 479] width 90 height 23
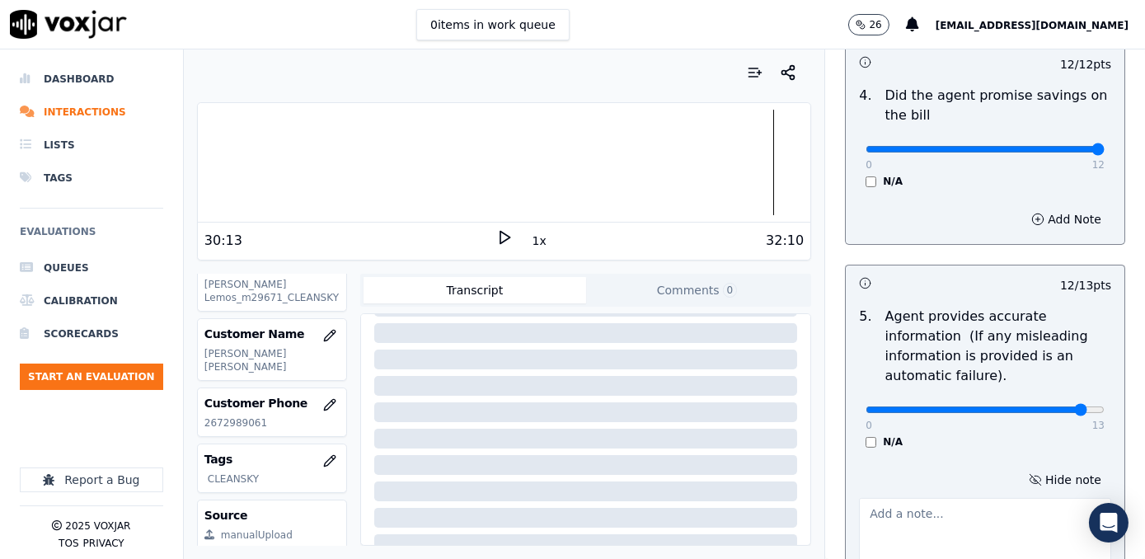
click at [993, 498] on textarea at bounding box center [985, 538] width 252 height 81
drag, startPoint x: 1062, startPoint y: 508, endPoint x: 766, endPoint y: 488, distance: 295.7
click at [766, 488] on div "Your browser does not support the audio element. 30:13 1x 32:10 Voxjar ID 0c025…" at bounding box center [664, 303] width 961 height 509
type textarea "Avoid saaying phrases like "eso no lo va a pagar" referring to the cancellation…"
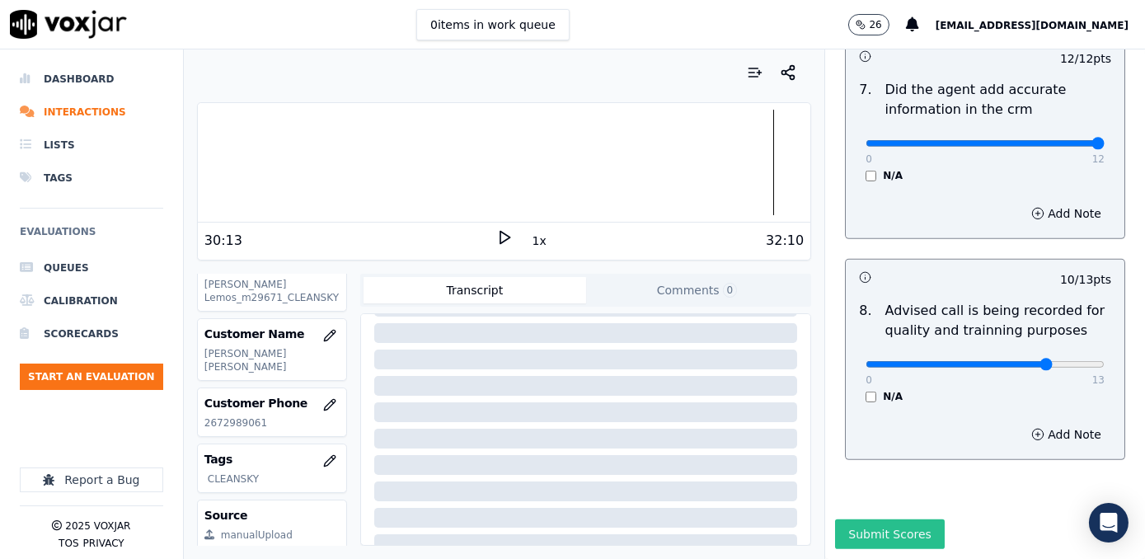
scroll to position [1705, 0]
click at [860, 519] on button "Submit Scores" at bounding box center [890, 534] width 110 height 30
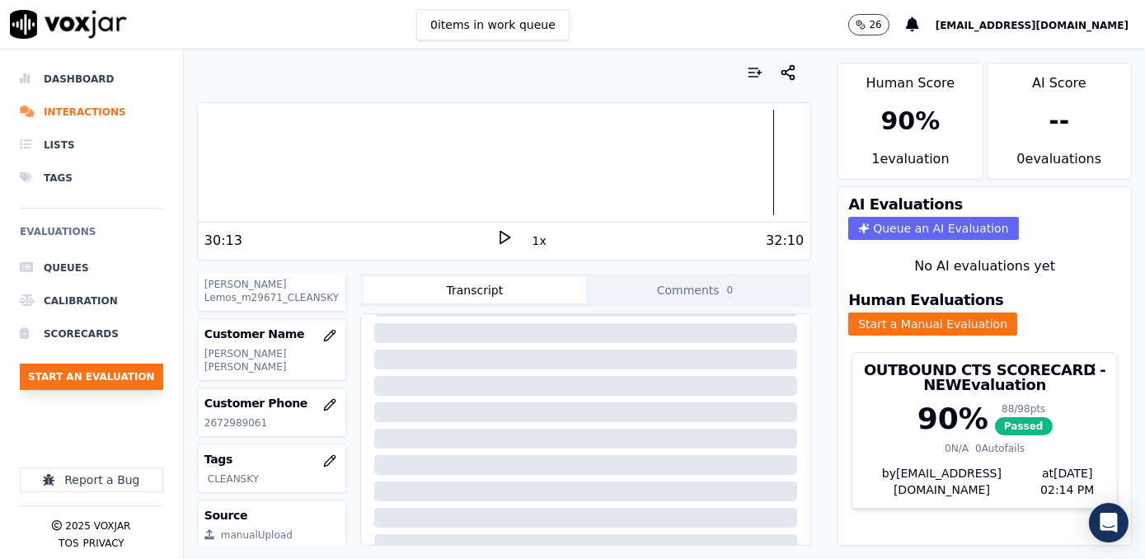
click at [116, 374] on button "Start an Evaluation" at bounding box center [91, 376] width 143 height 26
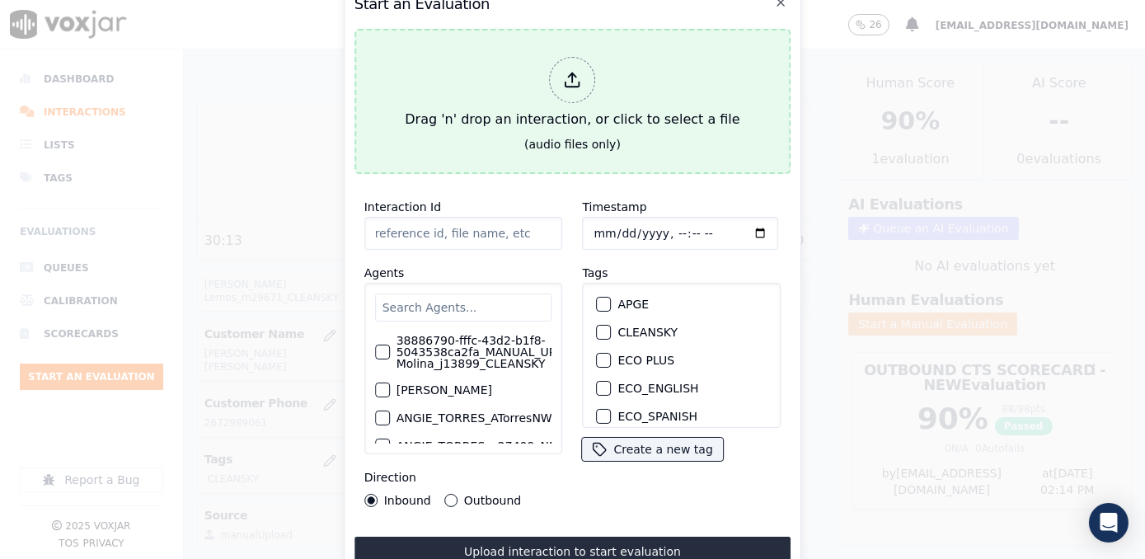
click at [559, 87] on div at bounding box center [573, 80] width 46 height 46
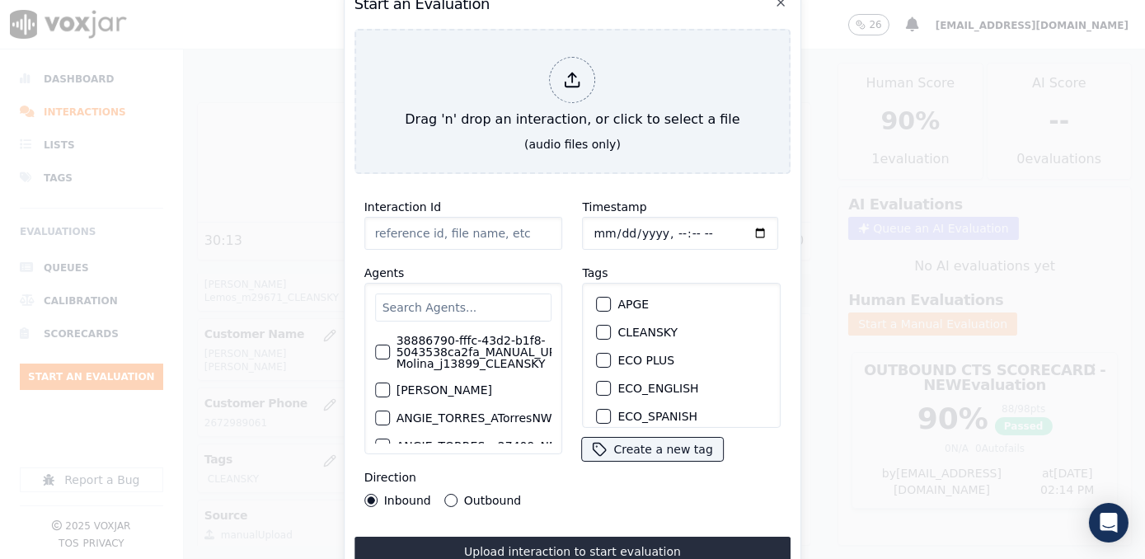
type input "20250918-114333_9783906409-[PERSON_NAME] all.mp3"
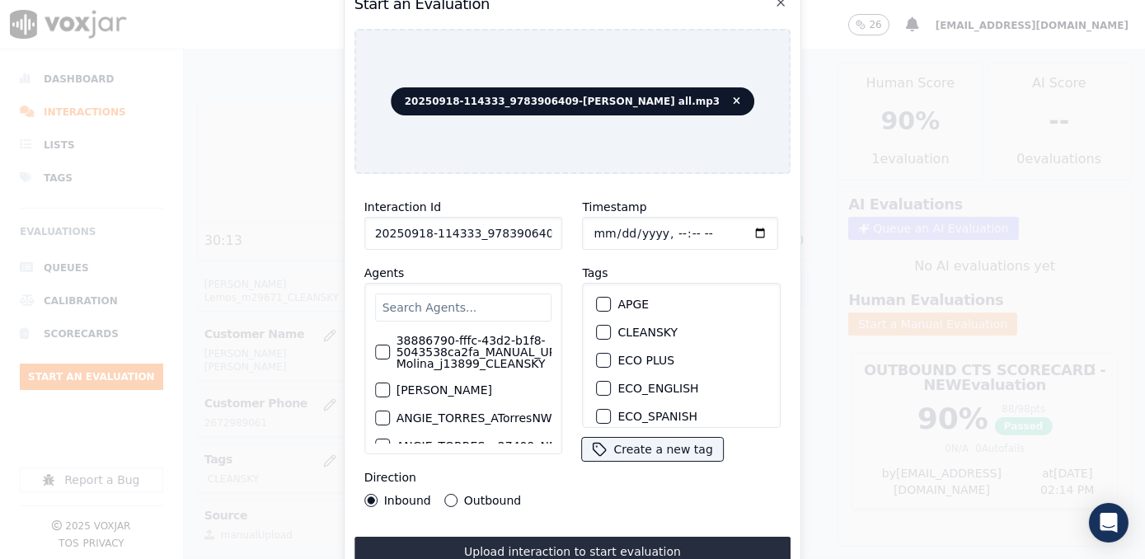
click at [691, 482] on div "Timestamp Tags APGE CLEANSKY ECO PLUS ECO_ENGLISH ECO_SPANISH ELECTRA SPARK IND…" at bounding box center [682, 352] width 218 height 330
click at [495, 302] on input "text" at bounding box center [463, 307] width 177 height 28
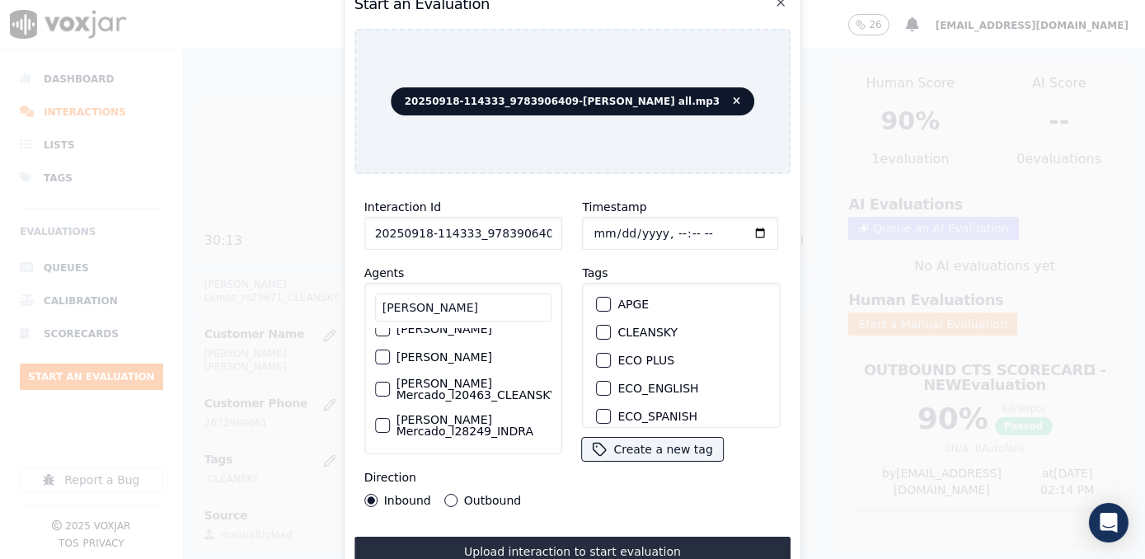
scroll to position [134, 0]
type input "[PERSON_NAME]"
click at [497, 377] on label "[PERSON_NAME] Mercado_l20463_CLEANSKY" at bounding box center [476, 388] width 161 height 23
click at [390, 382] on button "[PERSON_NAME] Mercado_l20463_CLEANSKY" at bounding box center [382, 389] width 15 height 15
click at [598, 331] on div "button" at bounding box center [604, 332] width 12 height 12
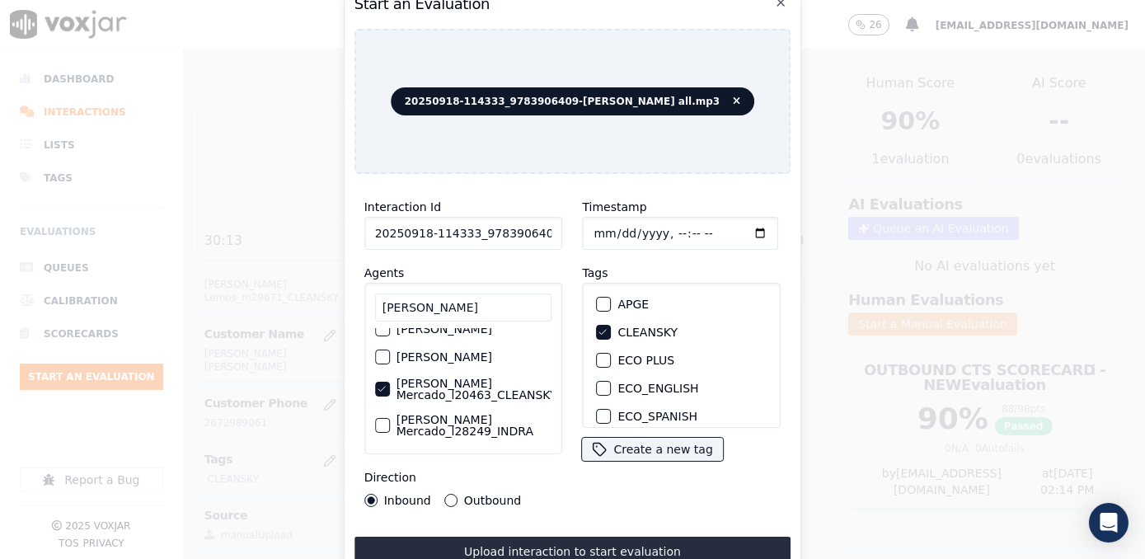
click at [734, 225] on input "Timestamp" at bounding box center [681, 233] width 196 height 33
type input "[DATE]T14:15"
click at [444, 494] on button "Outbound" at bounding box center [450, 500] width 13 height 13
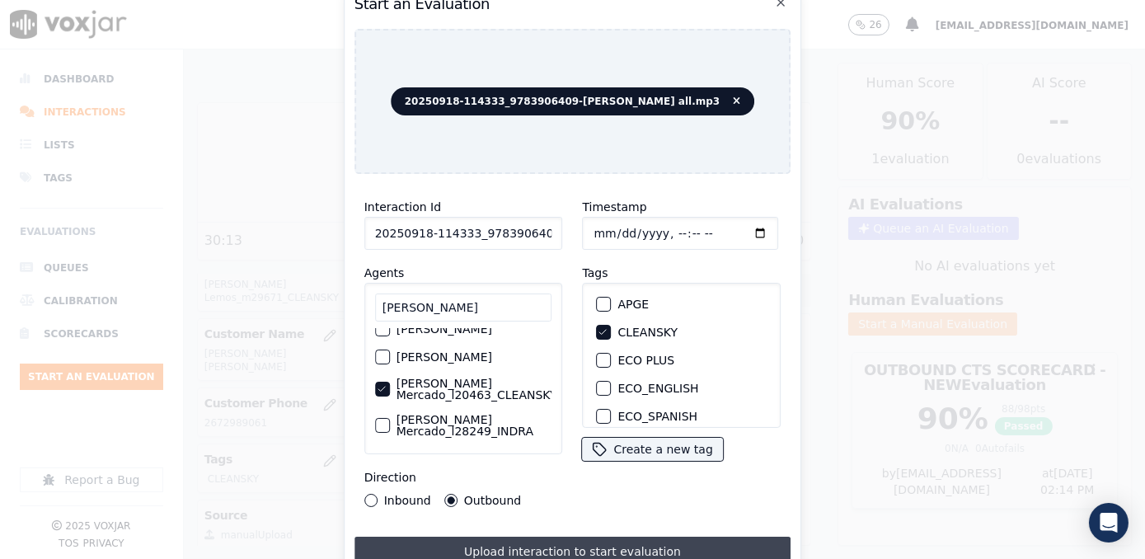
click at [578, 543] on button "Upload interaction to start evaluation" at bounding box center [572, 552] width 437 height 30
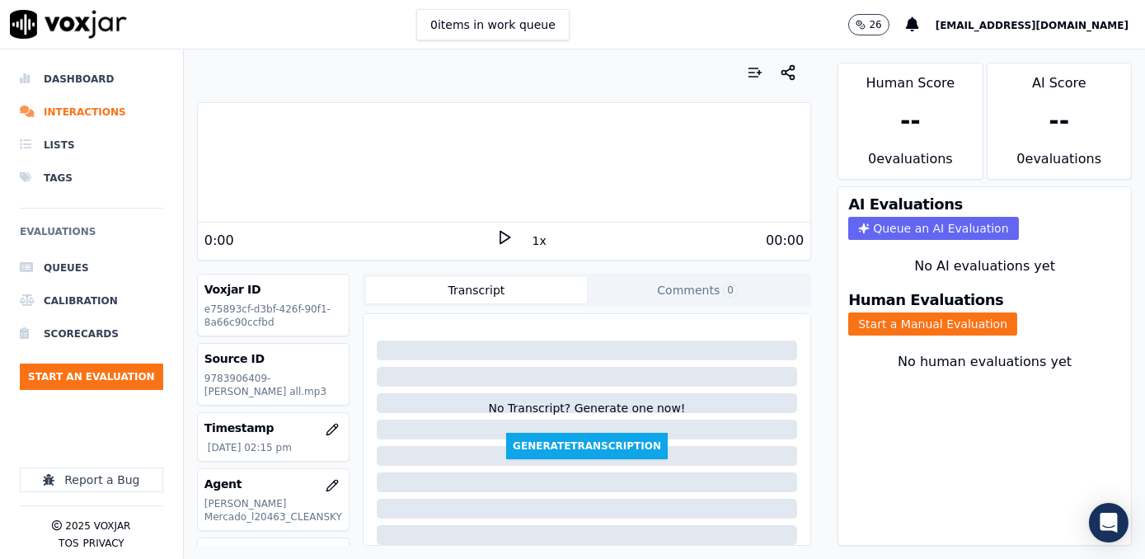
click at [307, 204] on div at bounding box center [504, 162] width 612 height 105
click at [496, 245] on icon at bounding box center [504, 237] width 16 height 16
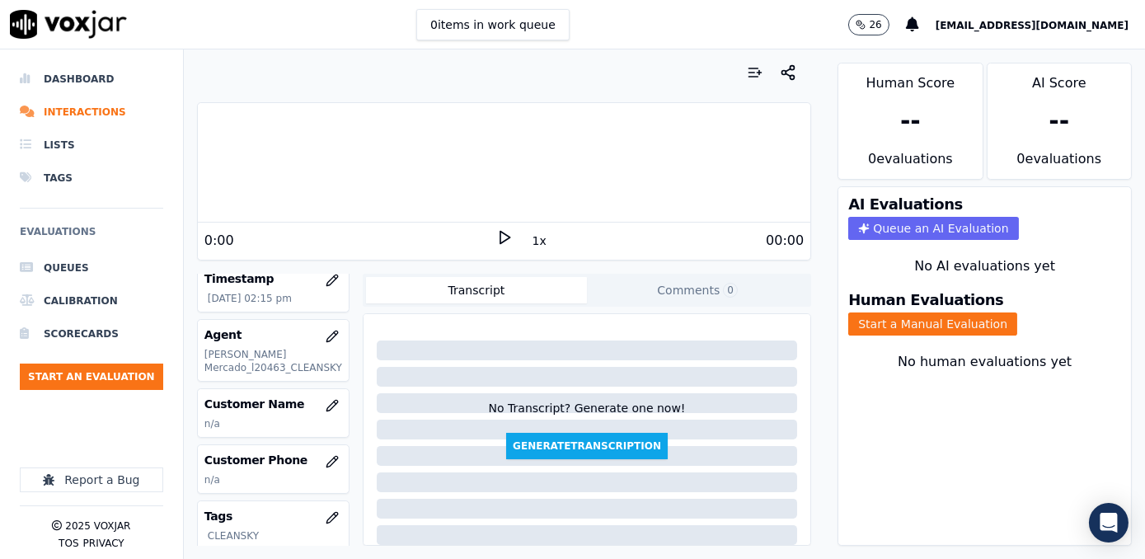
scroll to position [224, 0]
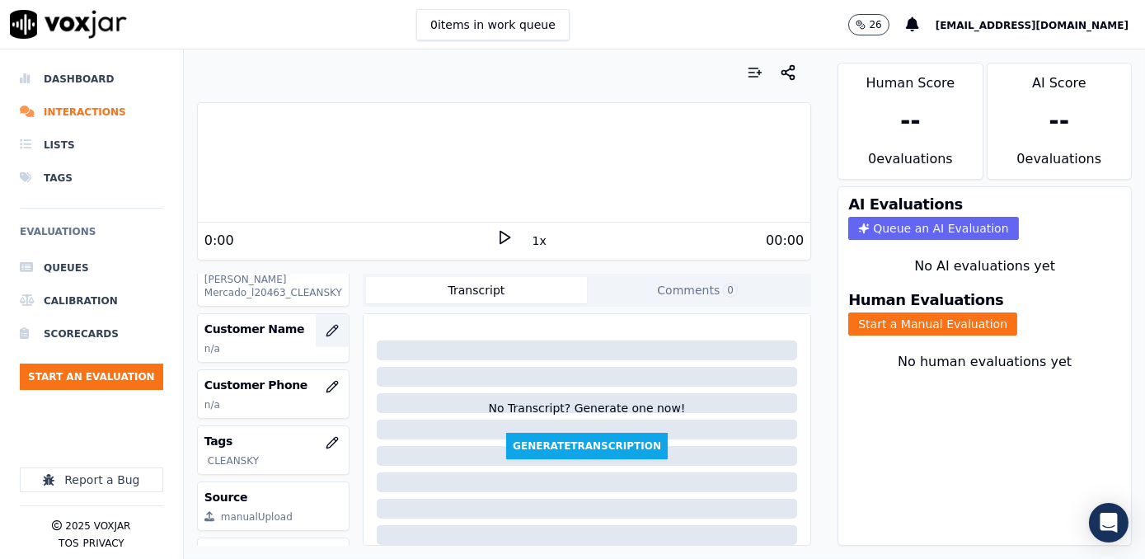
click at [326, 324] on icon "button" at bounding box center [332, 330] width 13 height 13
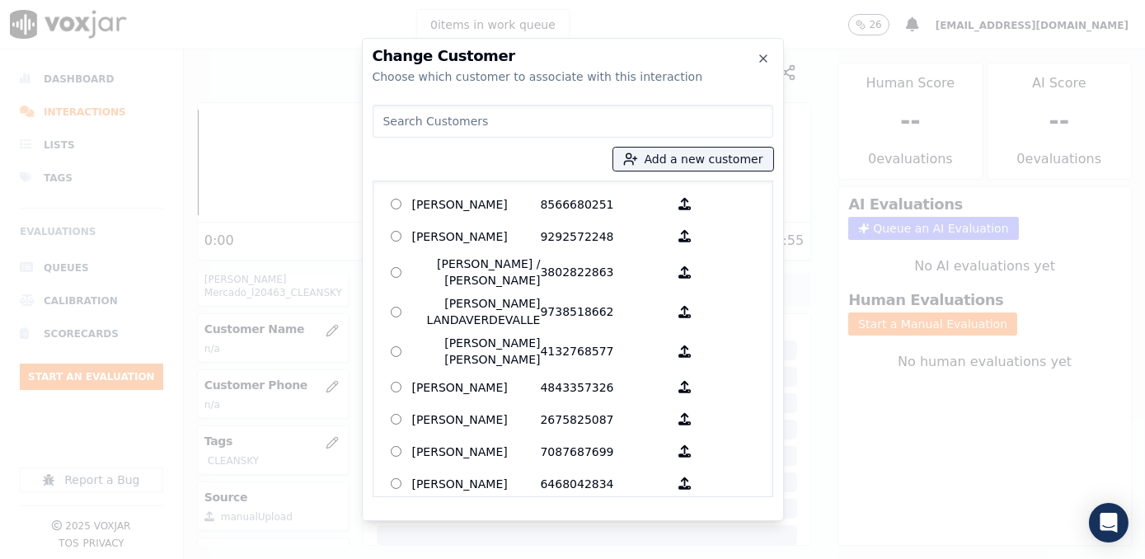
click at [540, 106] on input at bounding box center [573, 121] width 401 height 33
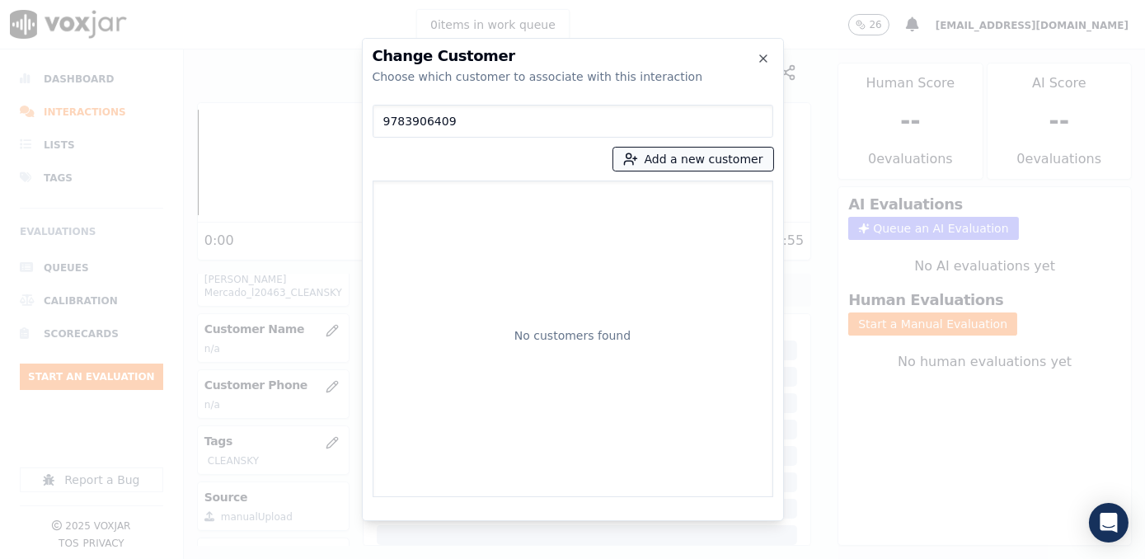
type input "9783906409"
click at [721, 155] on button "Add a new customer" at bounding box center [693, 159] width 160 height 23
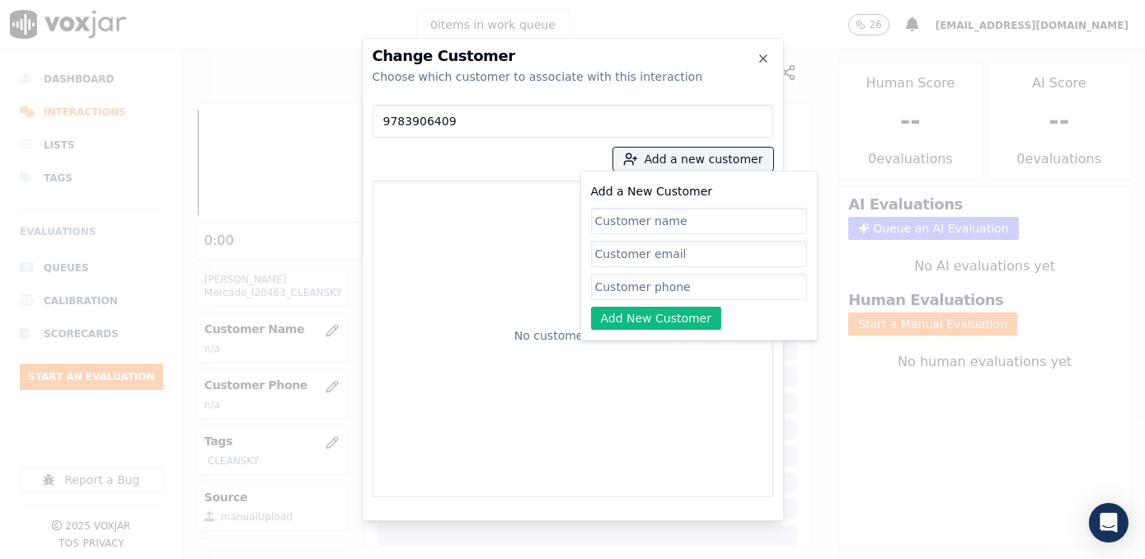
click at [675, 295] on input "Add a New Customer" at bounding box center [699, 287] width 216 height 26
paste input "9783906409"
type input "9783906409"
click at [691, 257] on input "Add a New Customer" at bounding box center [699, 254] width 216 height 26
click at [680, 208] on input "Add a New Customer" at bounding box center [699, 221] width 216 height 26
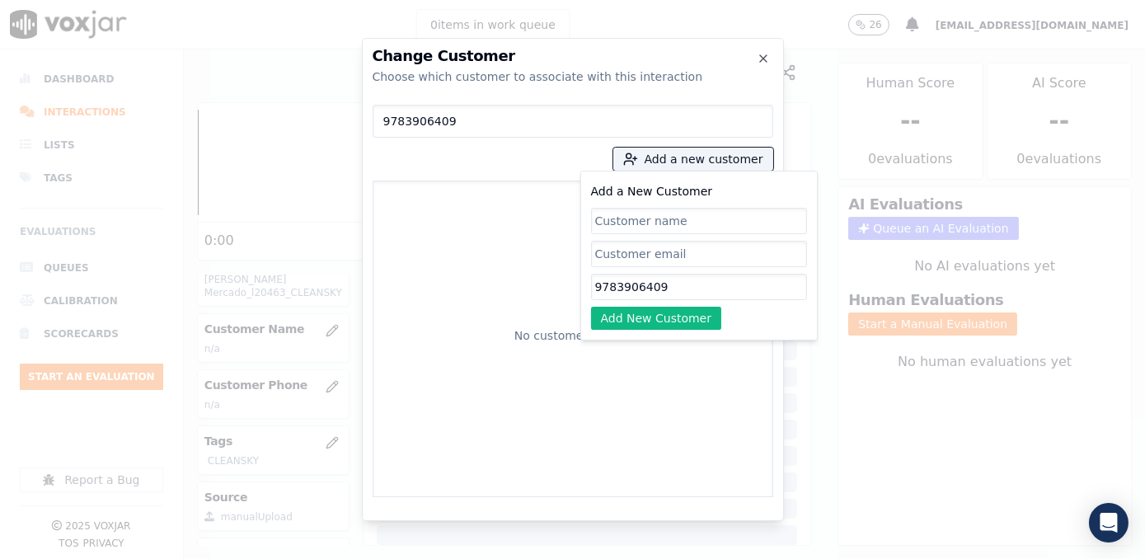
paste input "[PERSON_NAME]"
type input "[PERSON_NAME]"
click at [654, 326] on button "Add New Customer" at bounding box center [656, 318] width 131 height 23
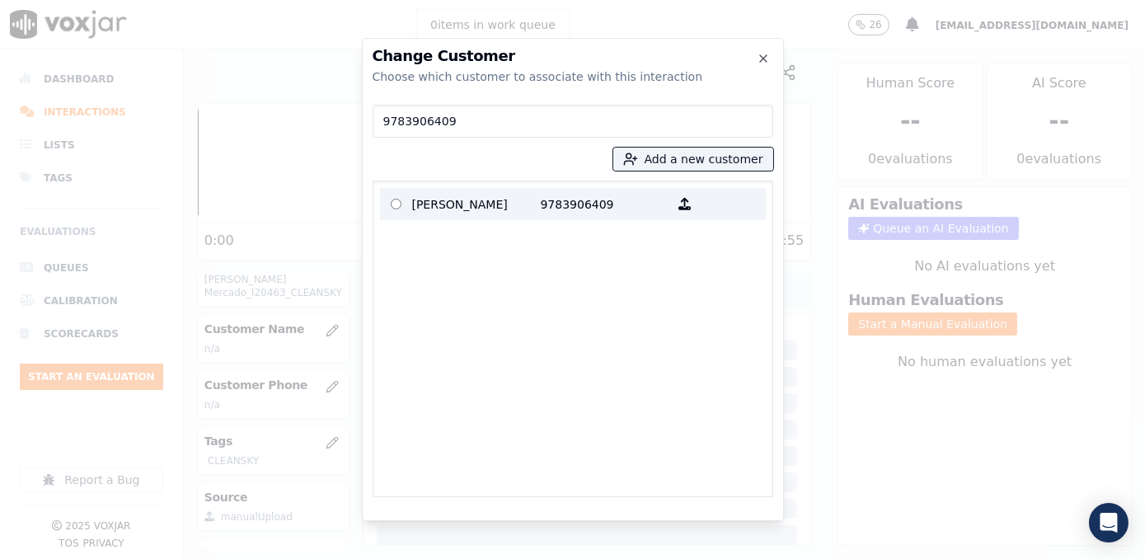
click at [481, 208] on p "[PERSON_NAME]" at bounding box center [476, 204] width 129 height 26
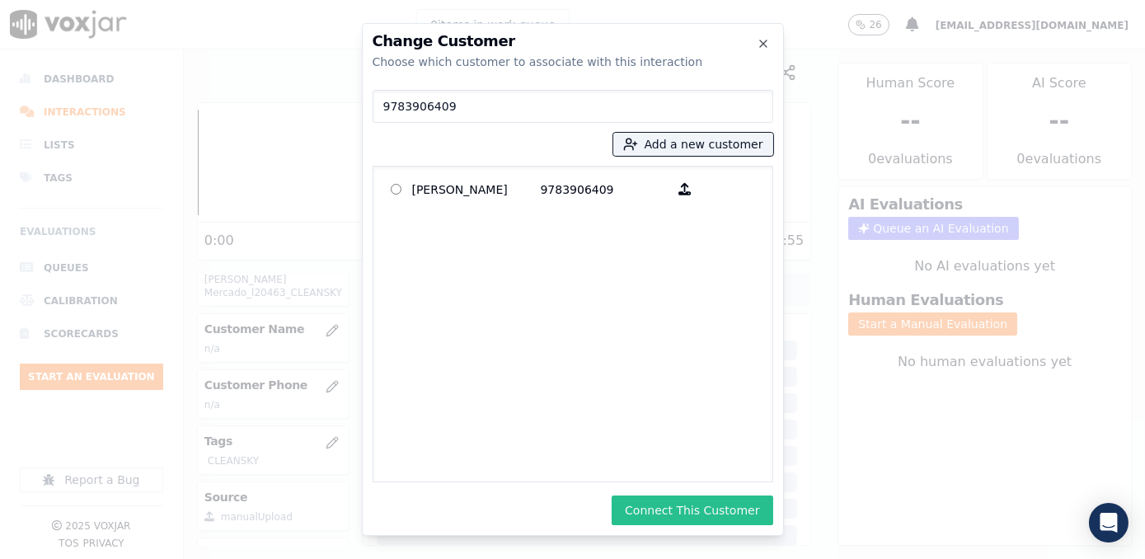
click at [683, 514] on button "Connect This Customer" at bounding box center [692, 510] width 161 height 30
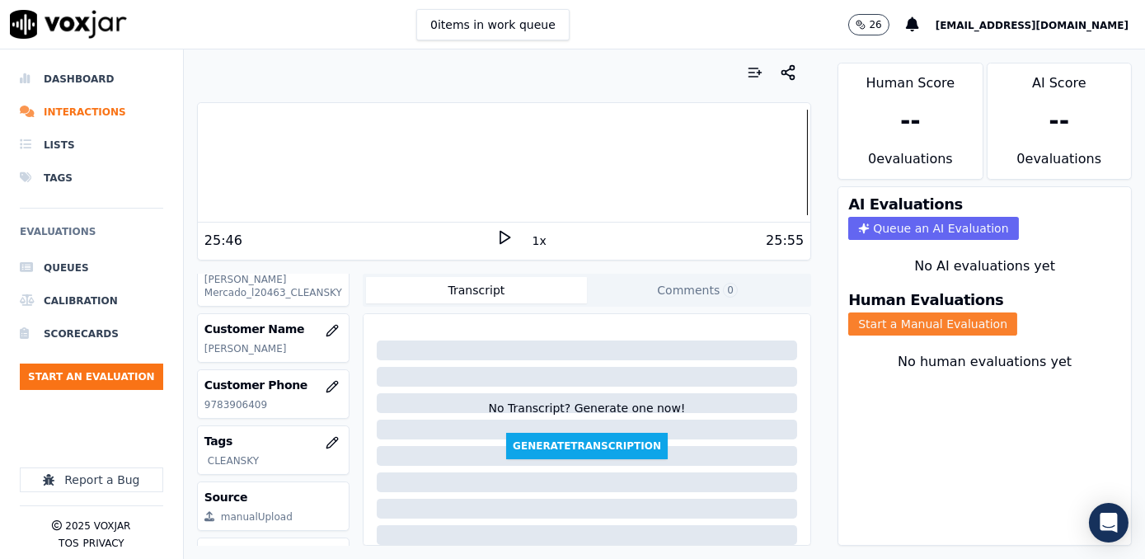
click at [926, 312] on button "Start a Manual Evaluation" at bounding box center [932, 323] width 169 height 23
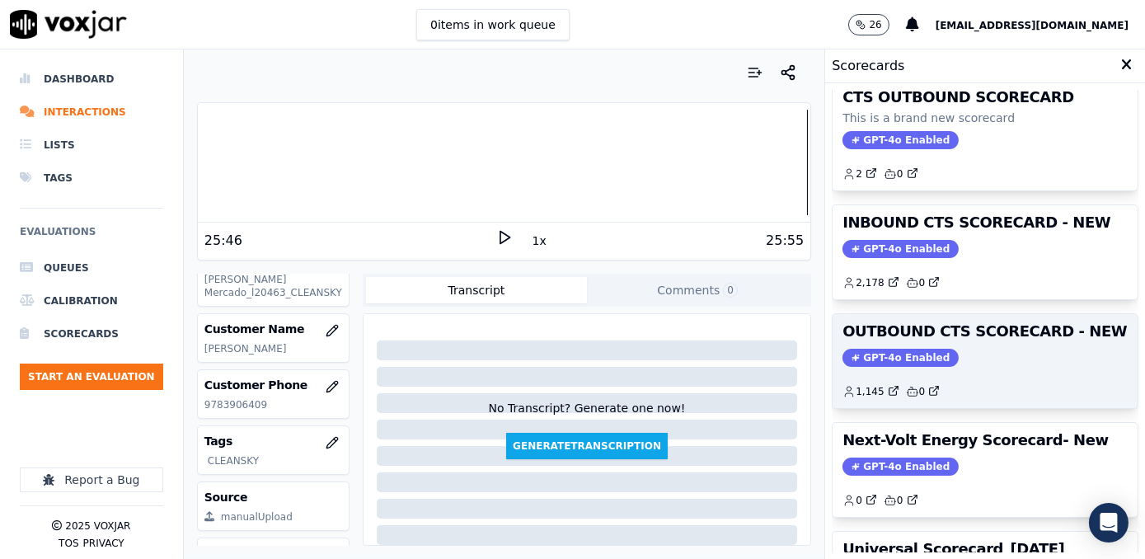
scroll to position [74, 0]
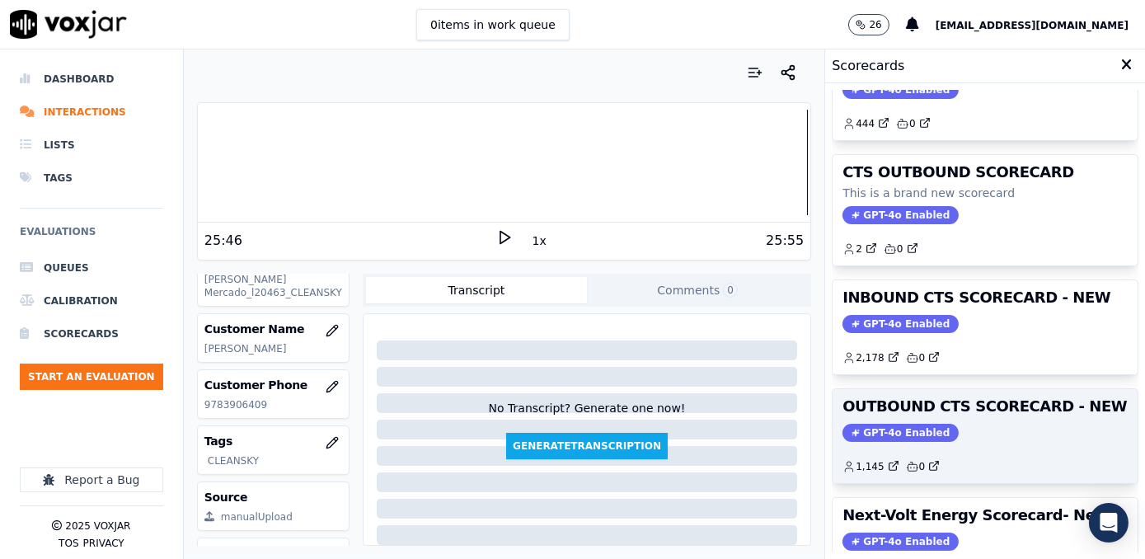
click at [885, 424] on span "GPT-4o Enabled" at bounding box center [900, 433] width 116 height 18
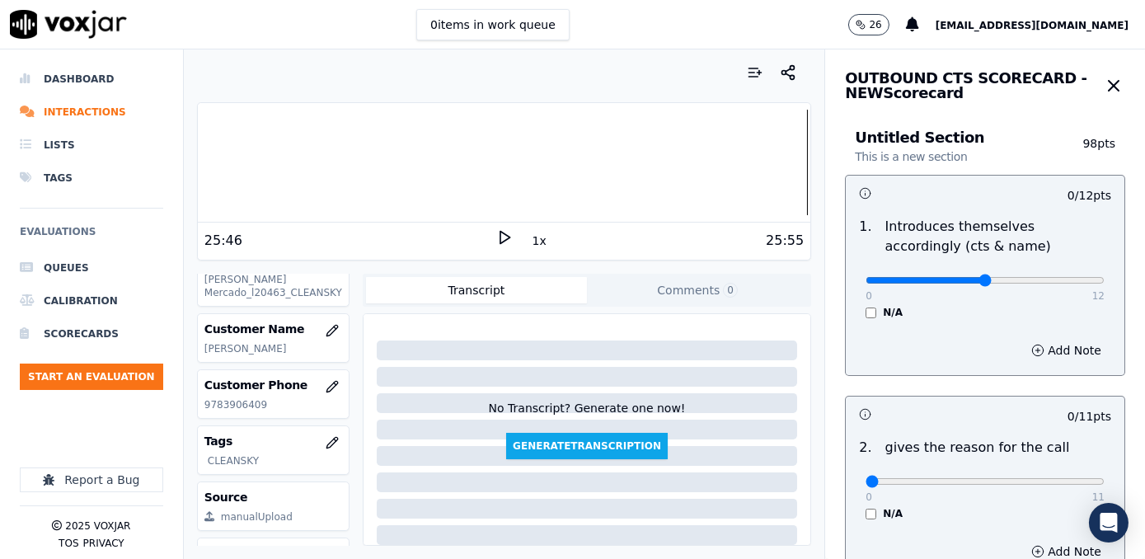
type input "6"
click at [958, 282] on input "range" at bounding box center [984, 280] width 239 height 7
click at [1030, 355] on button "Add Note" at bounding box center [1066, 350] width 90 height 23
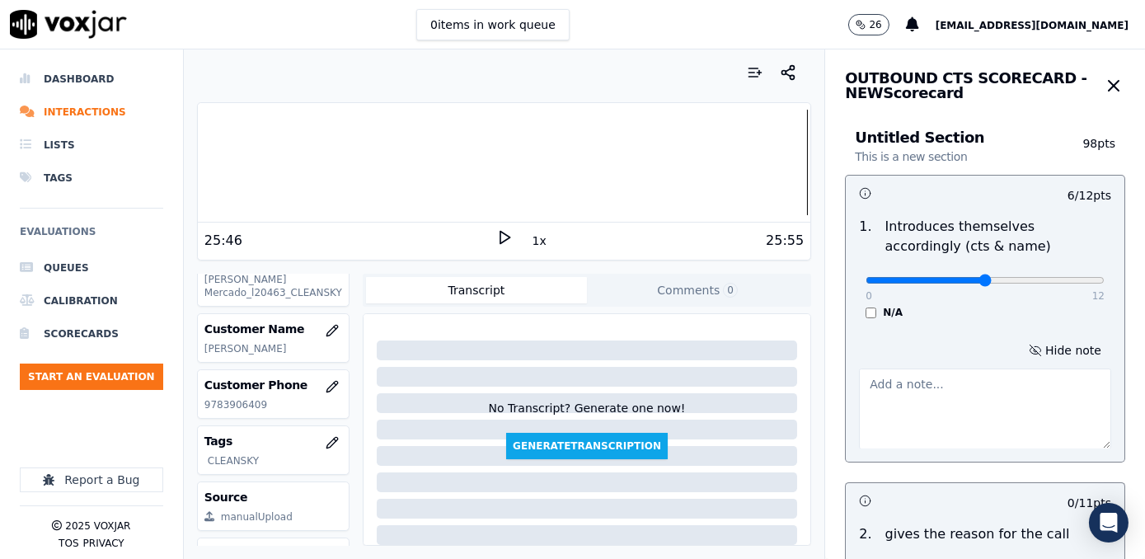
click at [963, 377] on textarea at bounding box center [985, 408] width 252 height 81
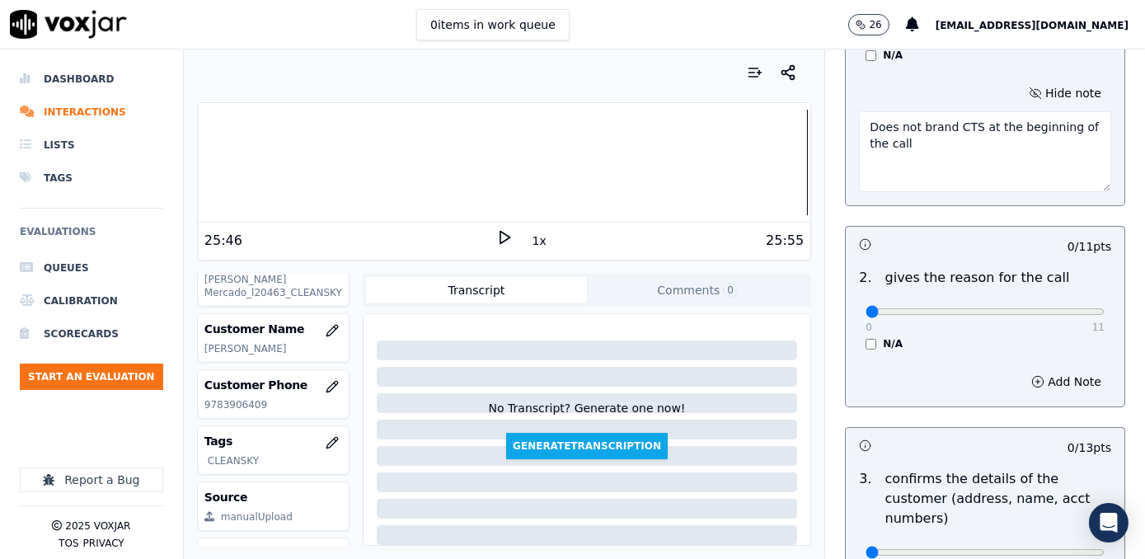
scroll to position [299, 0]
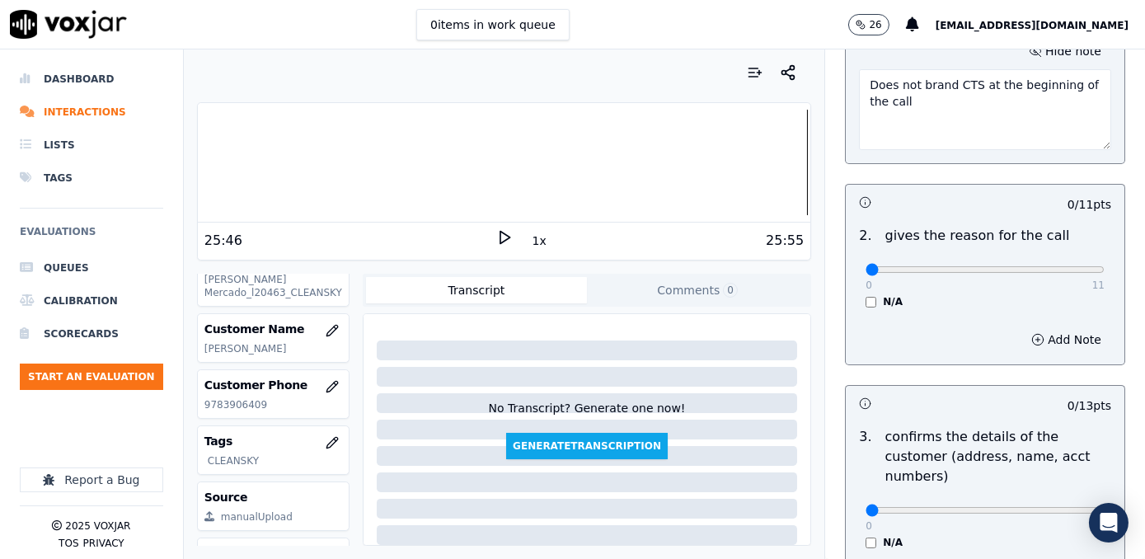
type textarea "Does not brand CTS at the beginning of the call"
drag, startPoint x: 861, startPoint y: 267, endPoint x: 1147, endPoint y: 267, distance: 286.0
type input "11"
click at [1104, 267] on input "range" at bounding box center [984, 269] width 239 height 7
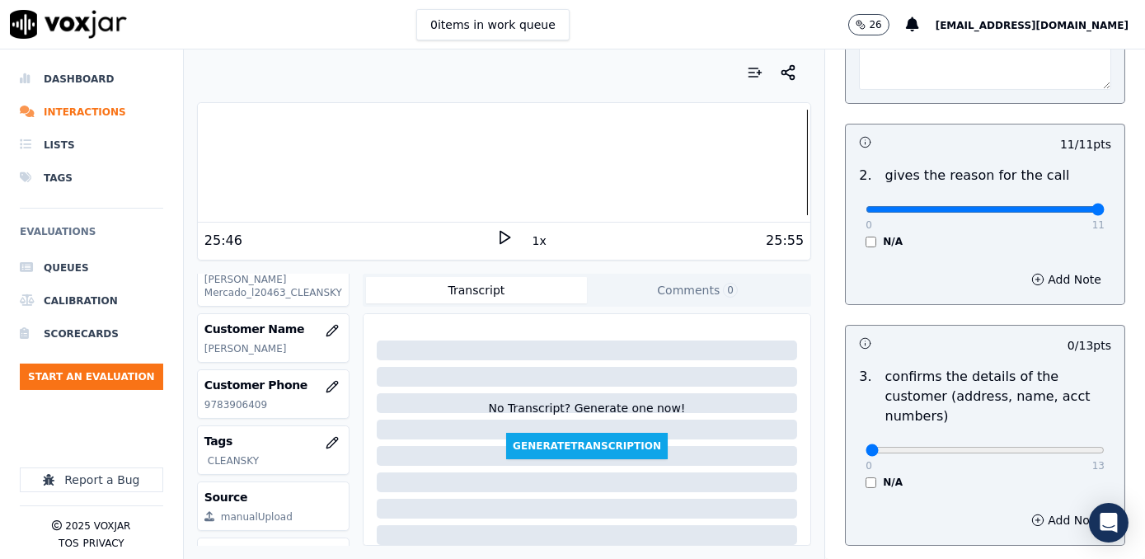
scroll to position [449, 0]
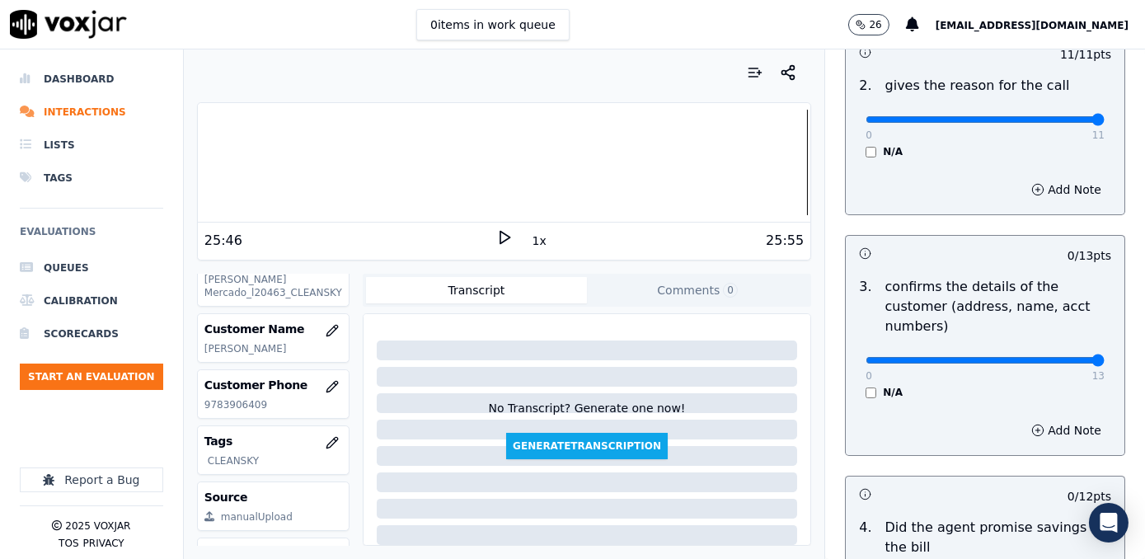
drag, startPoint x: 857, startPoint y: 334, endPoint x: 1144, endPoint y: 332, distance: 286.8
type input "13"
click at [1104, 357] on input "range" at bounding box center [984, 360] width 239 height 7
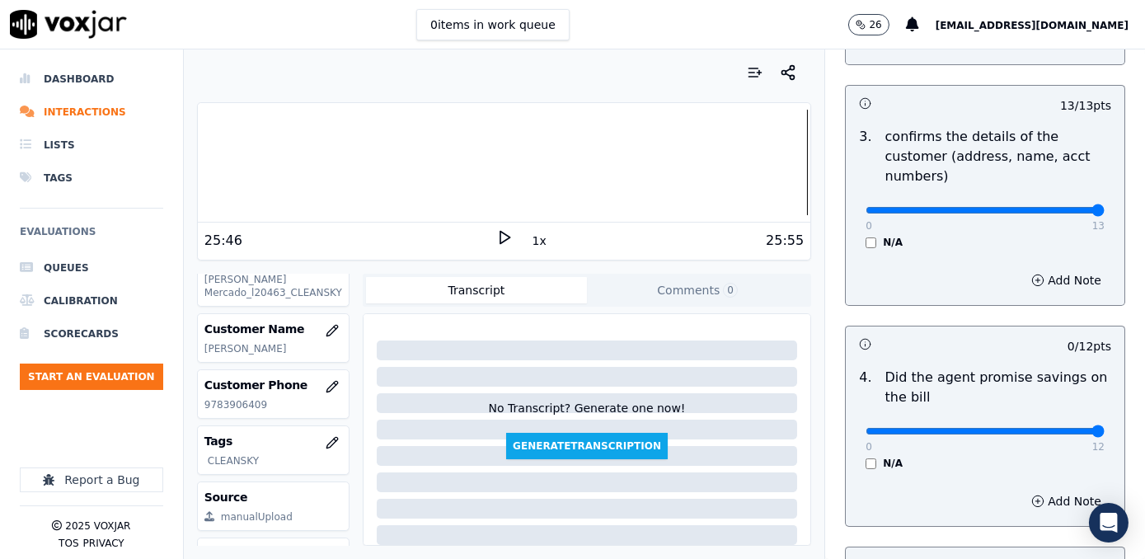
drag, startPoint x: 865, startPoint y: 405, endPoint x: 1147, endPoint y: 428, distance: 283.6
type input "12"
click at [1104, 428] on input "range" at bounding box center [984, 431] width 239 height 7
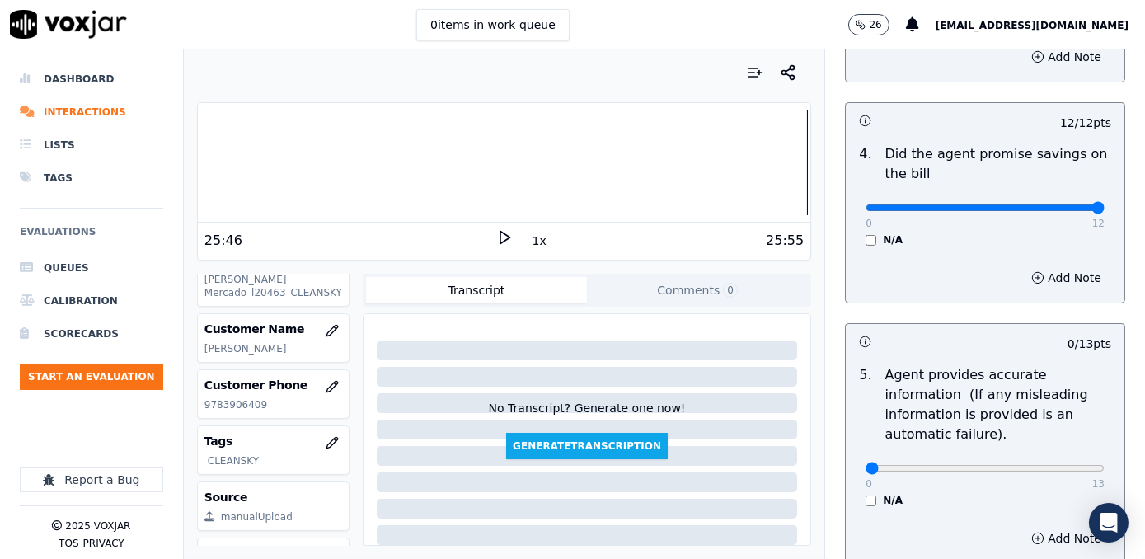
scroll to position [824, 0]
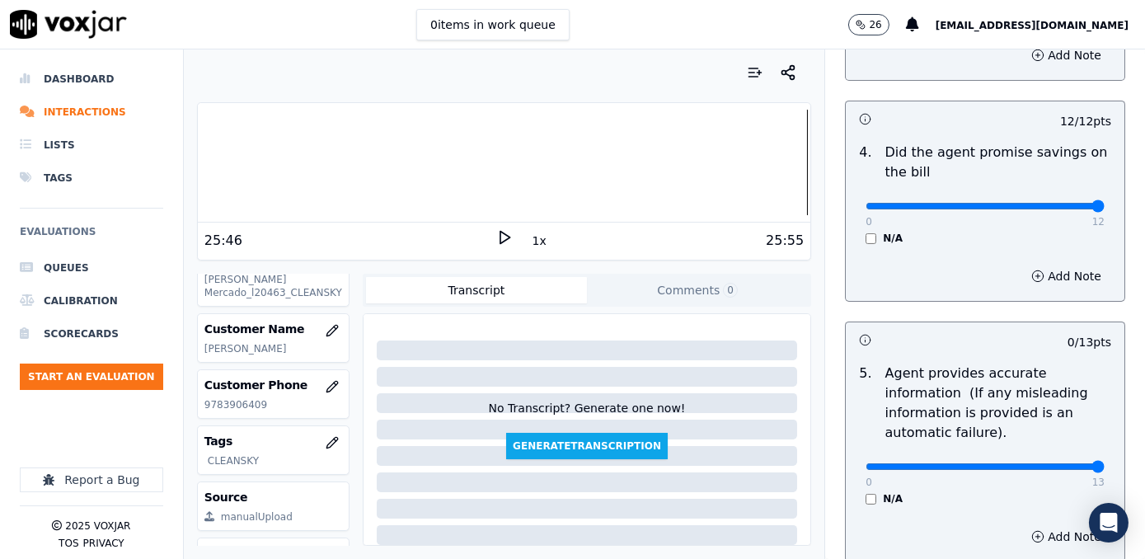
drag, startPoint x: 861, startPoint y: 448, endPoint x: 1147, endPoint y: 443, distance: 286.1
type input "13"
click at [1104, 463] on input "range" at bounding box center [984, 466] width 239 height 7
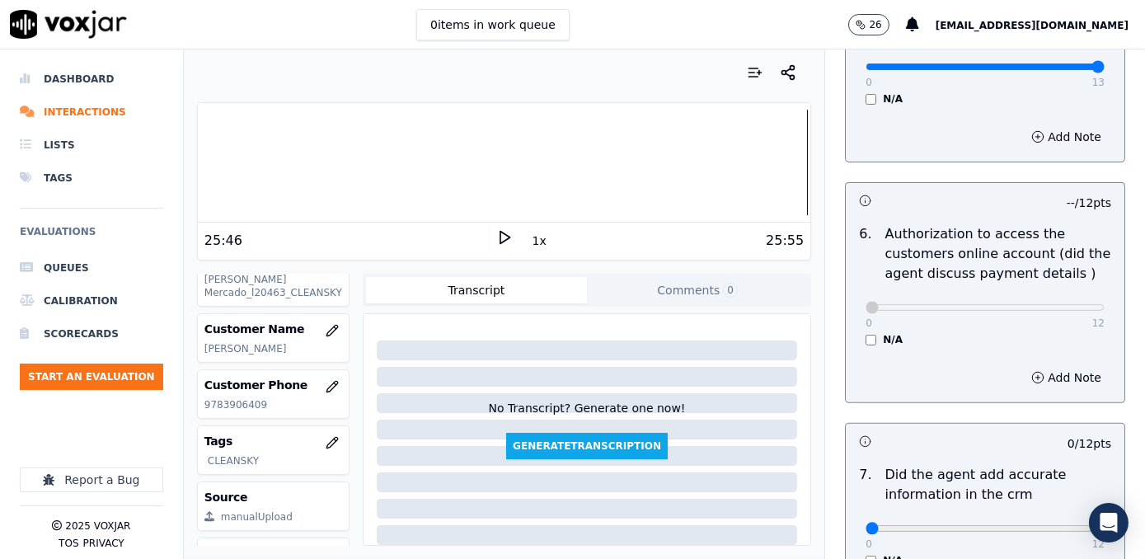
scroll to position [1348, 0]
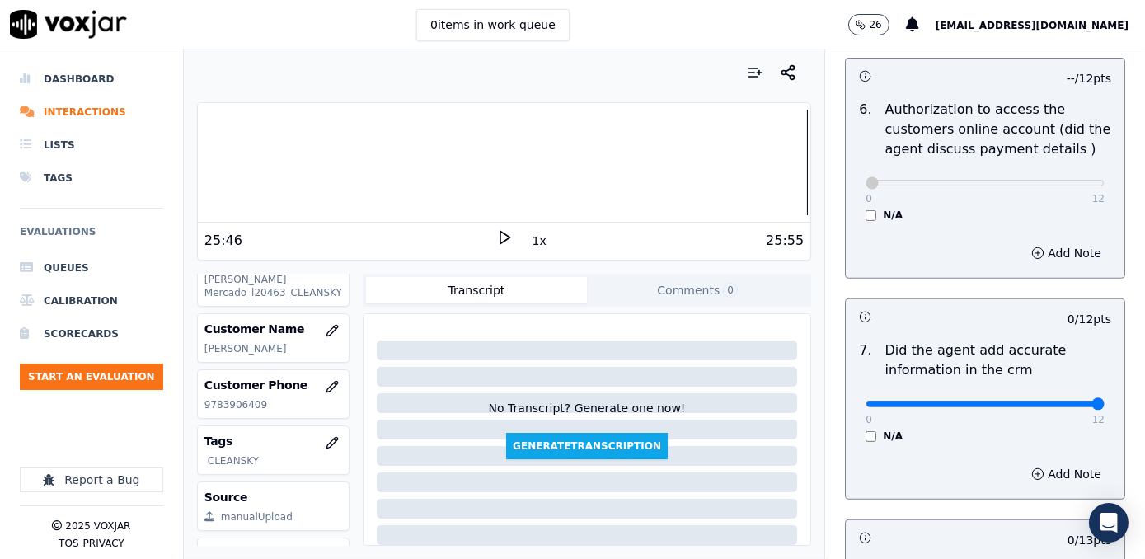
drag, startPoint x: 863, startPoint y: 380, endPoint x: 1147, endPoint y: 378, distance: 284.4
type input "12"
click at [1104, 401] on input "range" at bounding box center [984, 404] width 239 height 7
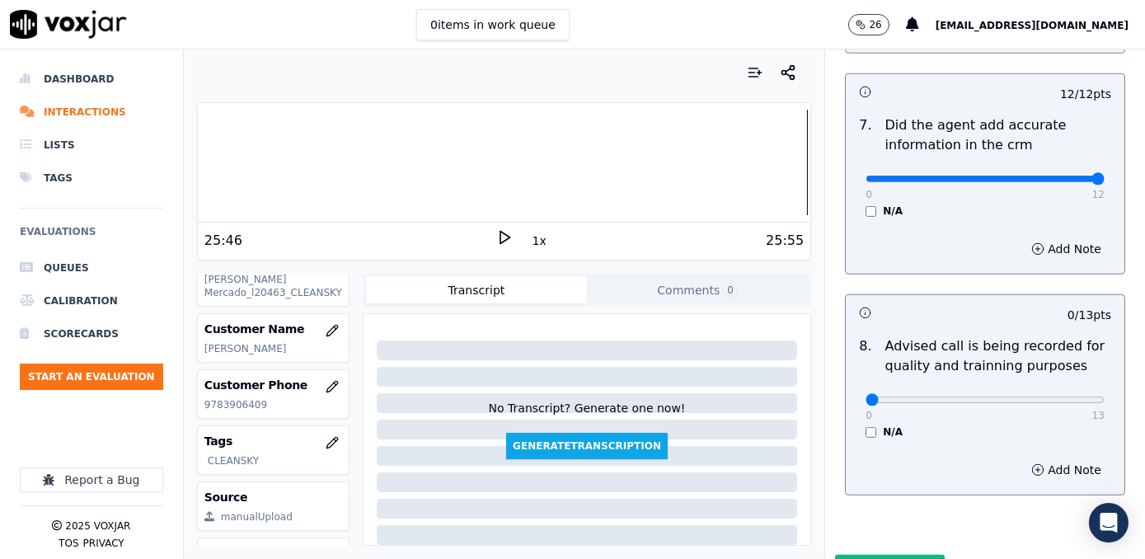
click at [1020, 389] on div "0 13" at bounding box center [984, 399] width 239 height 20
type input "10"
click at [1013, 396] on input "range" at bounding box center [984, 399] width 239 height 7
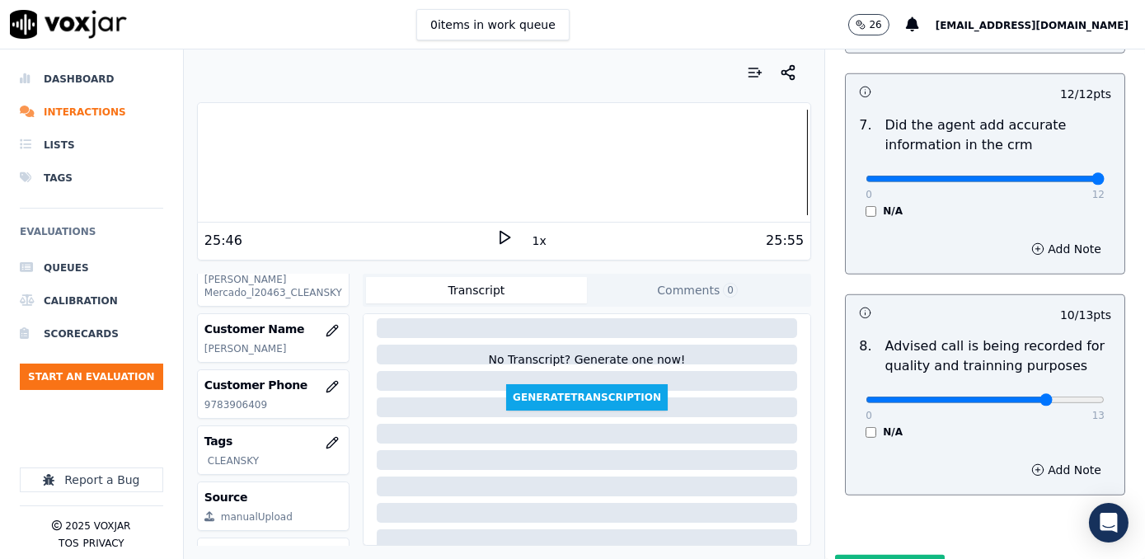
scroll to position [74, 0]
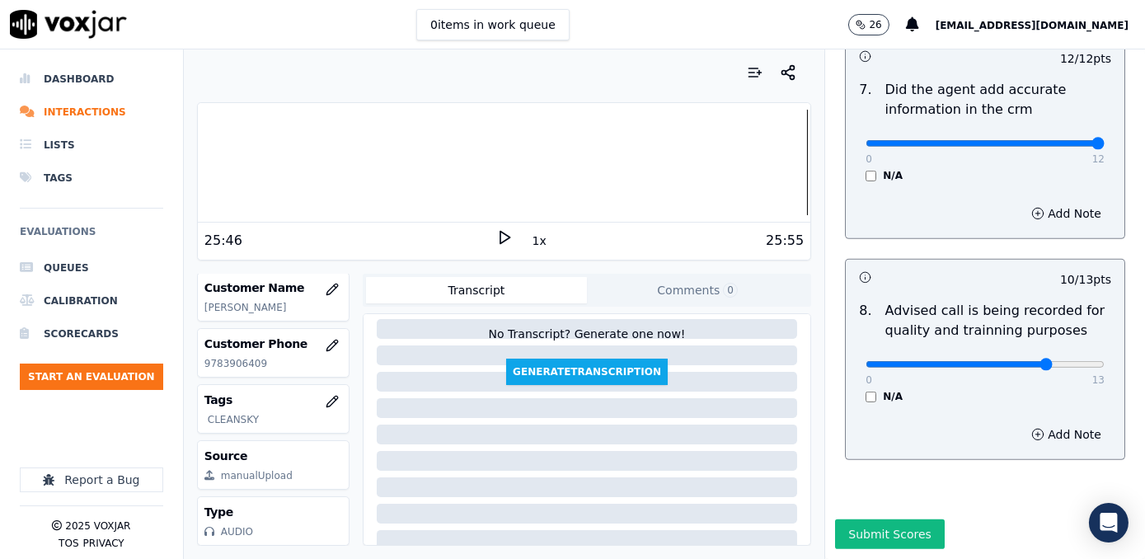
scroll to position [294, 0]
click at [884, 519] on button "Submit Scores" at bounding box center [890, 534] width 110 height 30
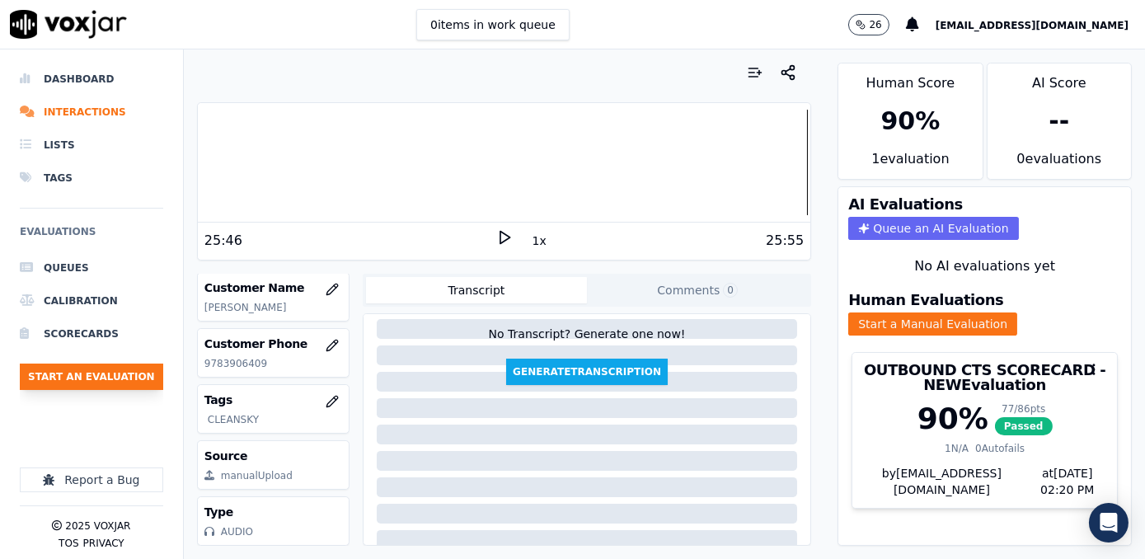
click at [83, 368] on button "Start an Evaluation" at bounding box center [91, 376] width 143 height 26
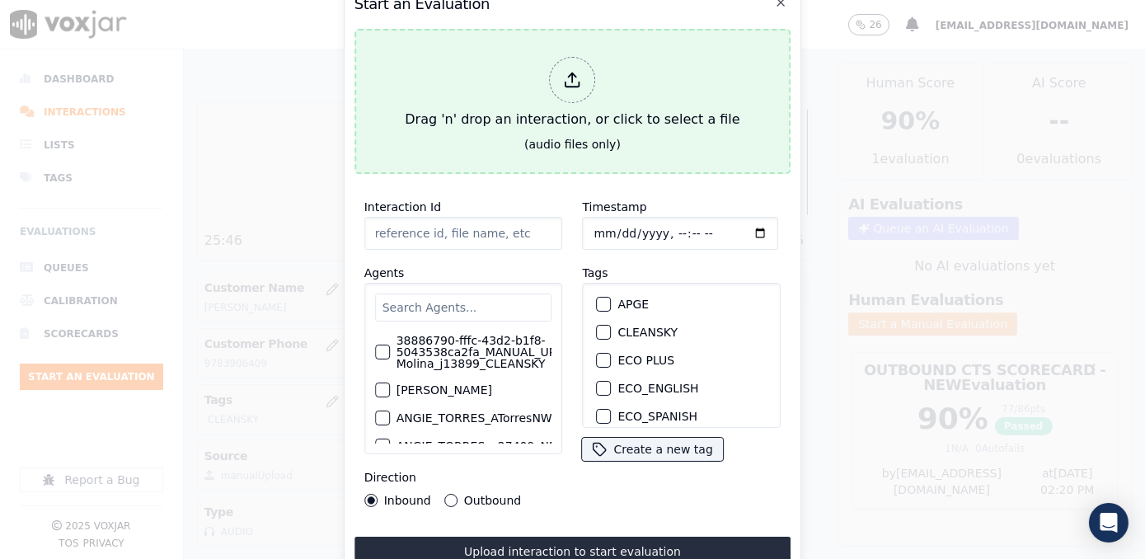
click at [566, 73] on icon at bounding box center [573, 80] width 18 height 18
type input "20250918-123414_9736404093-[PERSON_NAME] all.mp3"
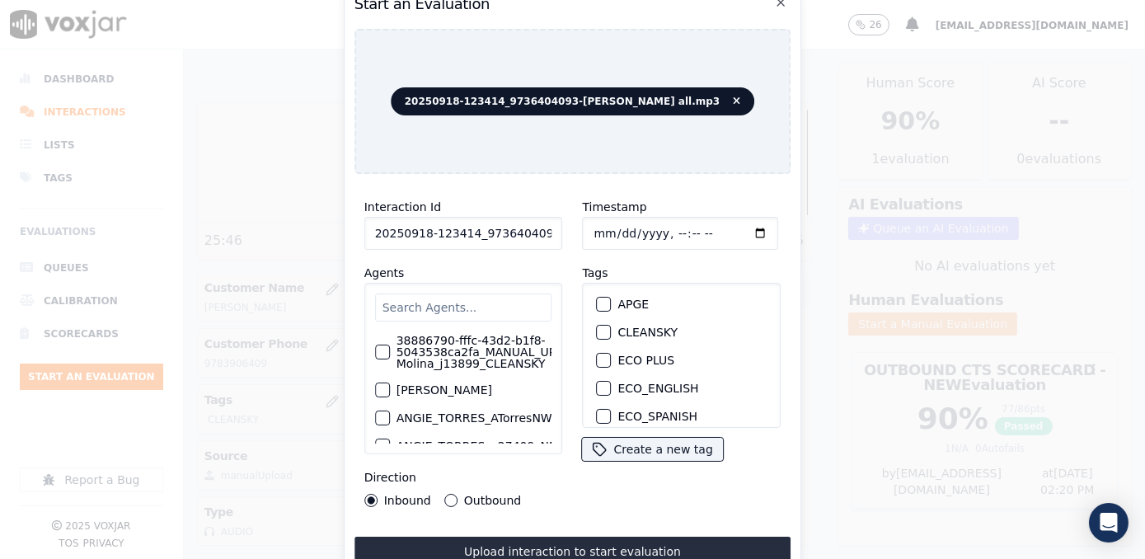
click at [616, 504] on div "Timestamp Tags APGE CLEANSKY ECO PLUS ECO_ENGLISH ECO_SPANISH ELECTRA SPARK IND…" at bounding box center [682, 352] width 218 height 330
click at [492, 293] on input "text" at bounding box center [463, 307] width 177 height 28
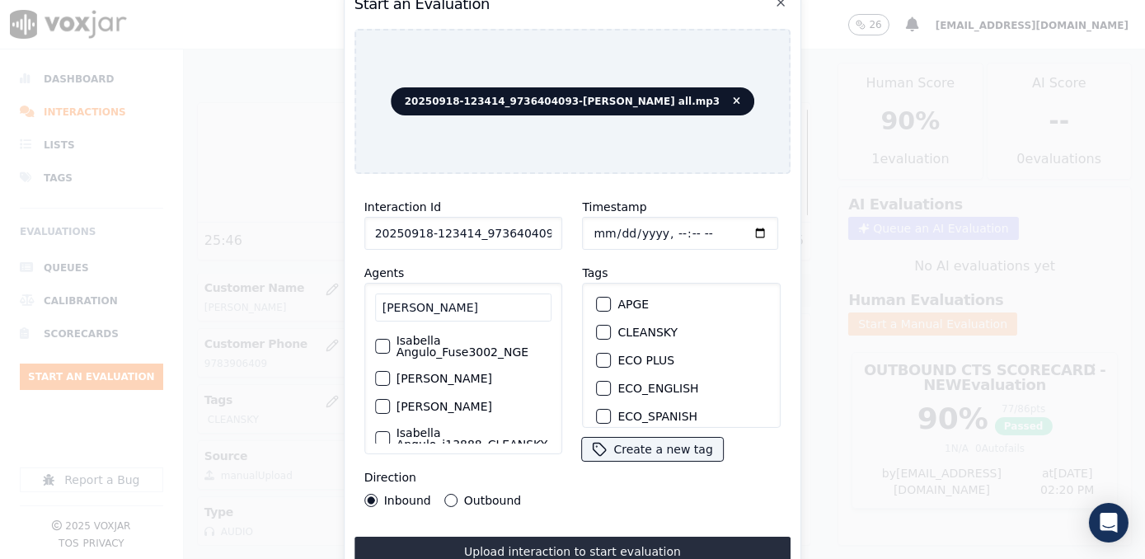
type input "[PERSON_NAME]"
click at [481, 344] on label "Isabella Angulo_Fuse3002_NGE" at bounding box center [474, 346] width 156 height 23
click at [390, 344] on button "Isabella Angulo_Fuse3002_NGE" at bounding box center [382, 346] width 15 height 15
click at [598, 326] on div "button" at bounding box center [604, 332] width 12 height 12
click at [732, 223] on input "Timestamp" at bounding box center [681, 233] width 196 height 33
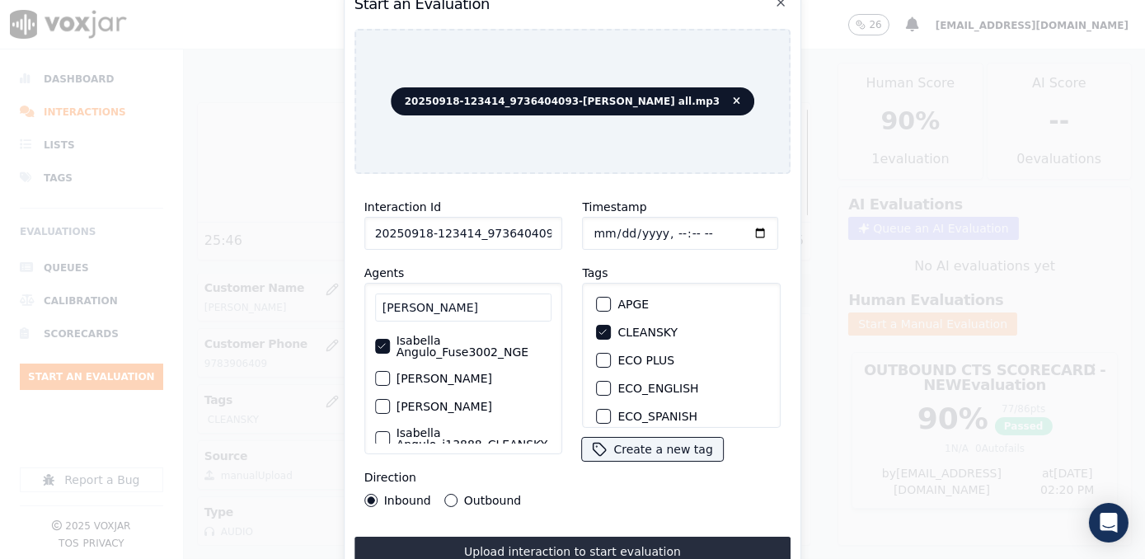
type input "[DATE]T14:20"
click at [444, 494] on button "Outbound" at bounding box center [450, 500] width 13 height 13
click at [739, 223] on input "Timestamp" at bounding box center [681, 233] width 196 height 33
click at [579, 543] on button "Upload interaction to start evaluation" at bounding box center [572, 552] width 437 height 30
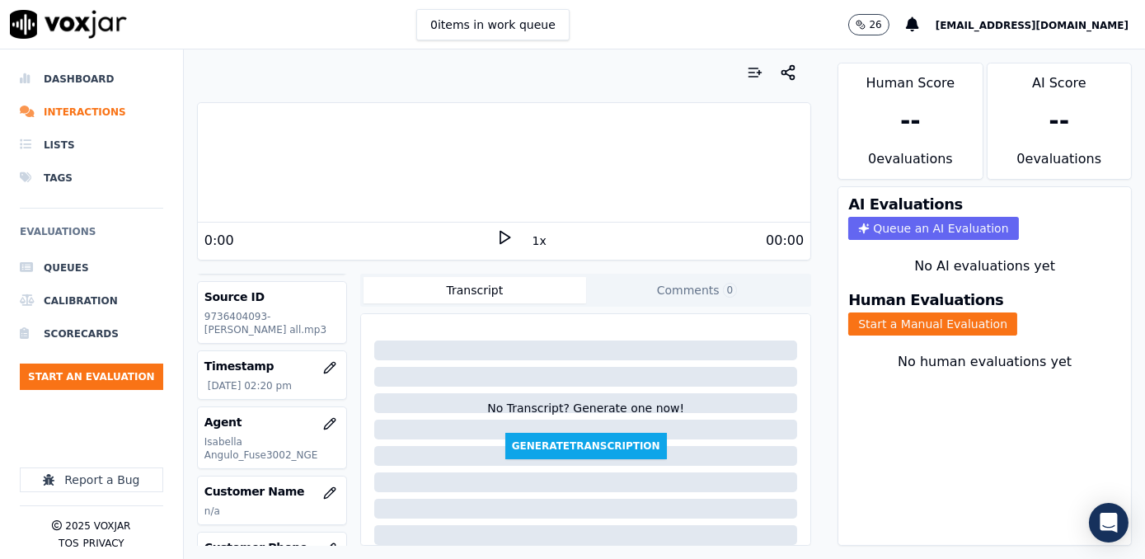
scroll to position [149, 0]
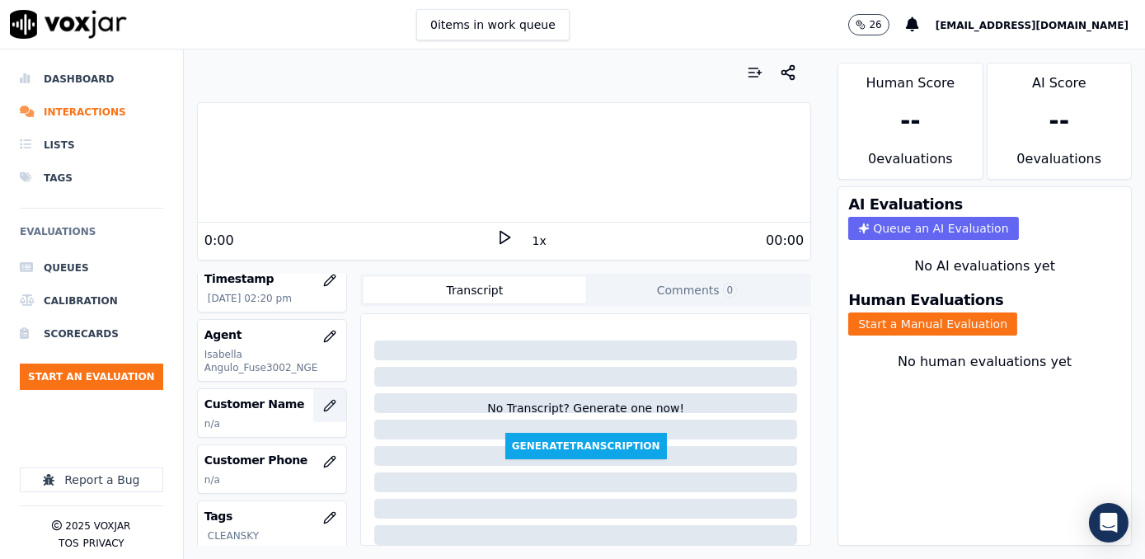
click at [314, 395] on button "button" at bounding box center [329, 405] width 33 height 33
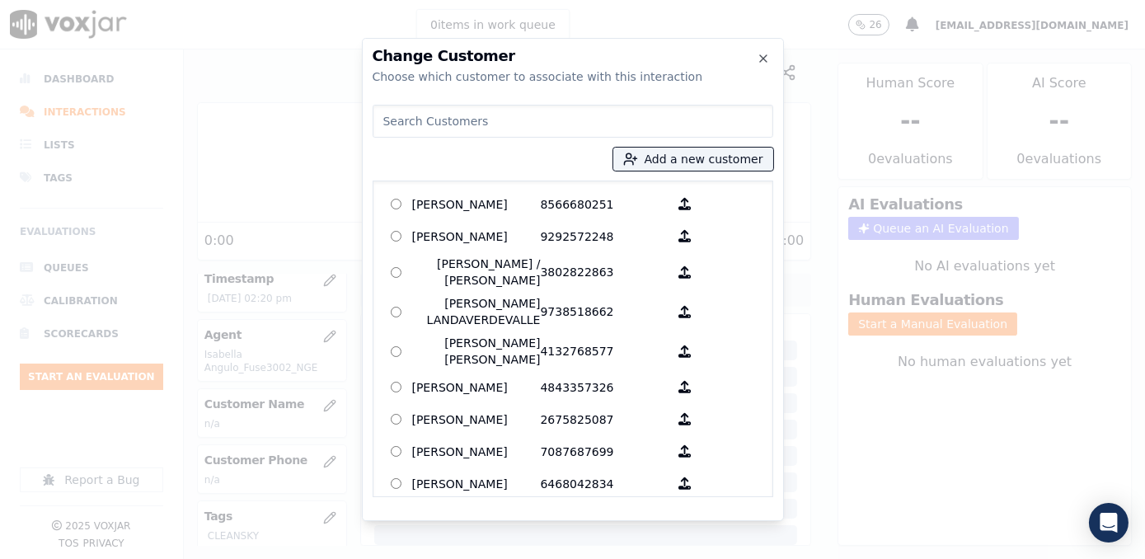
click at [622, 117] on input at bounding box center [573, 121] width 401 height 33
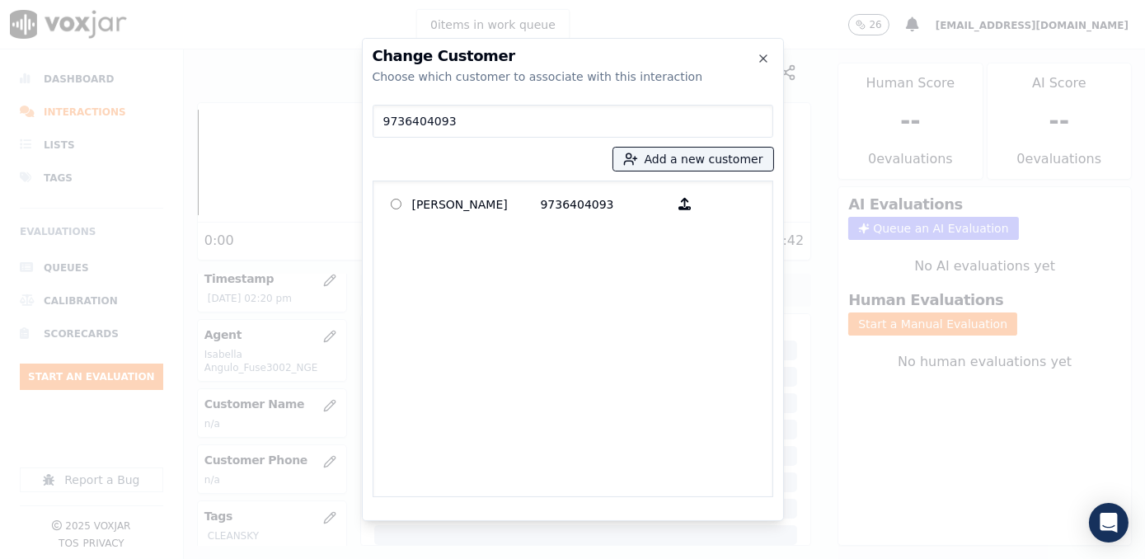
type input "9736404093"
click at [558, 182] on div "[PERSON_NAME] 9736404093" at bounding box center [573, 338] width 401 height 316
click at [541, 209] on p "9736404093" at bounding box center [605, 204] width 129 height 26
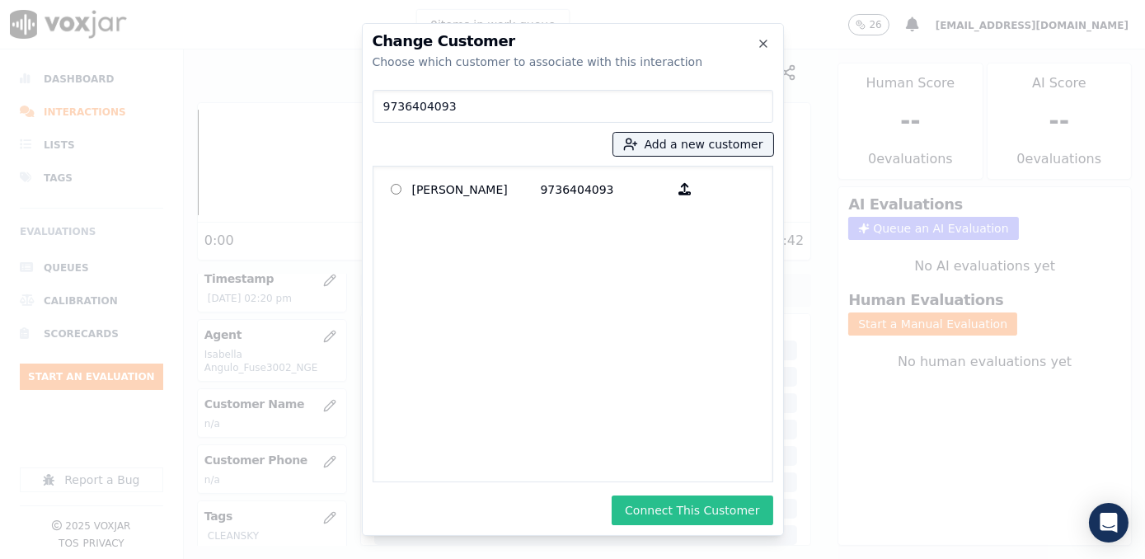
click at [717, 508] on button "Connect This Customer" at bounding box center [692, 510] width 161 height 30
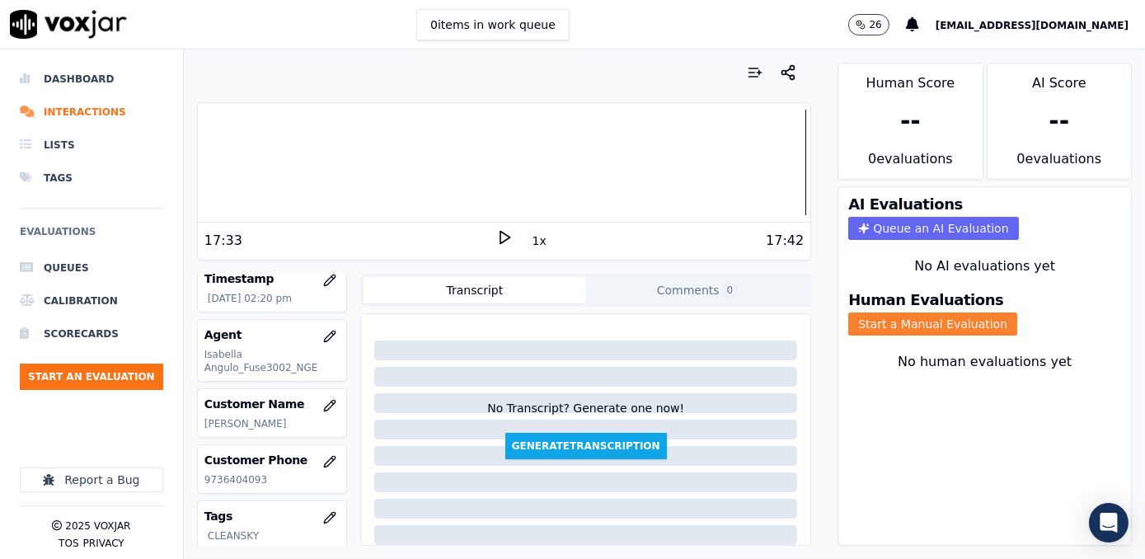
click at [916, 312] on button "Start a Manual Evaluation" at bounding box center [932, 323] width 169 height 23
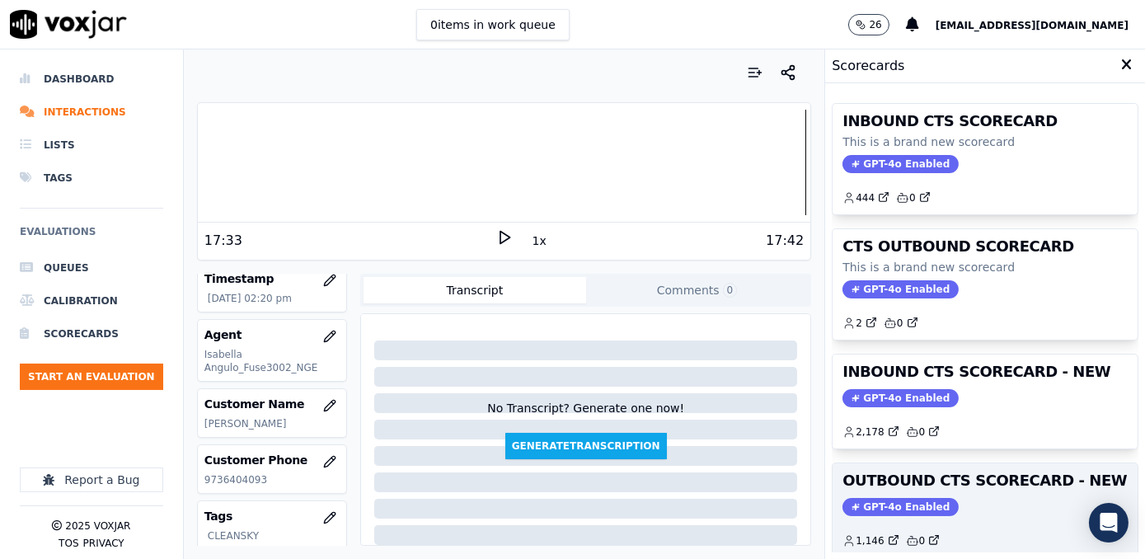
click at [875, 501] on span "GPT-4o Enabled" at bounding box center [900, 507] width 116 height 18
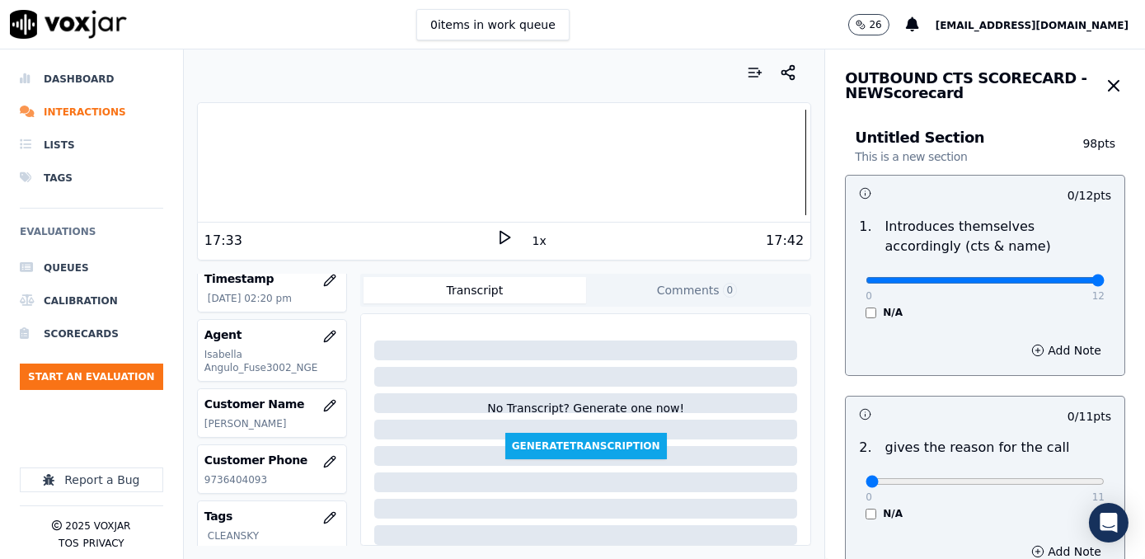
drag, startPoint x: 854, startPoint y: 279, endPoint x: 1147, endPoint y: 282, distance: 293.4
type input "12"
click at [1104, 282] on input "range" at bounding box center [984, 280] width 239 height 7
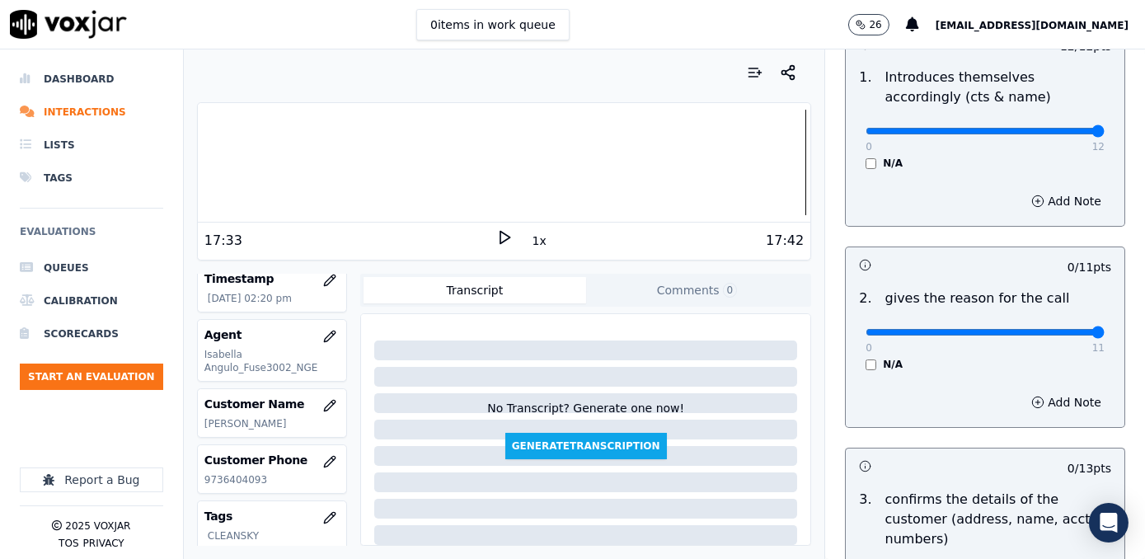
drag, startPoint x: 853, startPoint y: 333, endPoint x: 1144, endPoint y: 333, distance: 290.9
type input "11"
click at [1104, 333] on input "range" at bounding box center [984, 332] width 239 height 7
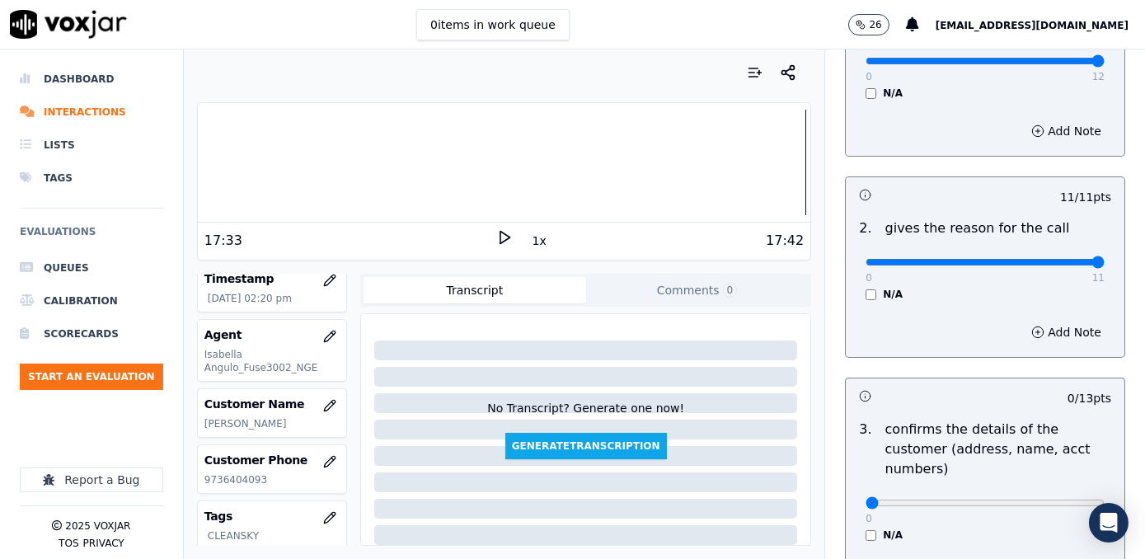
scroll to position [299, 0]
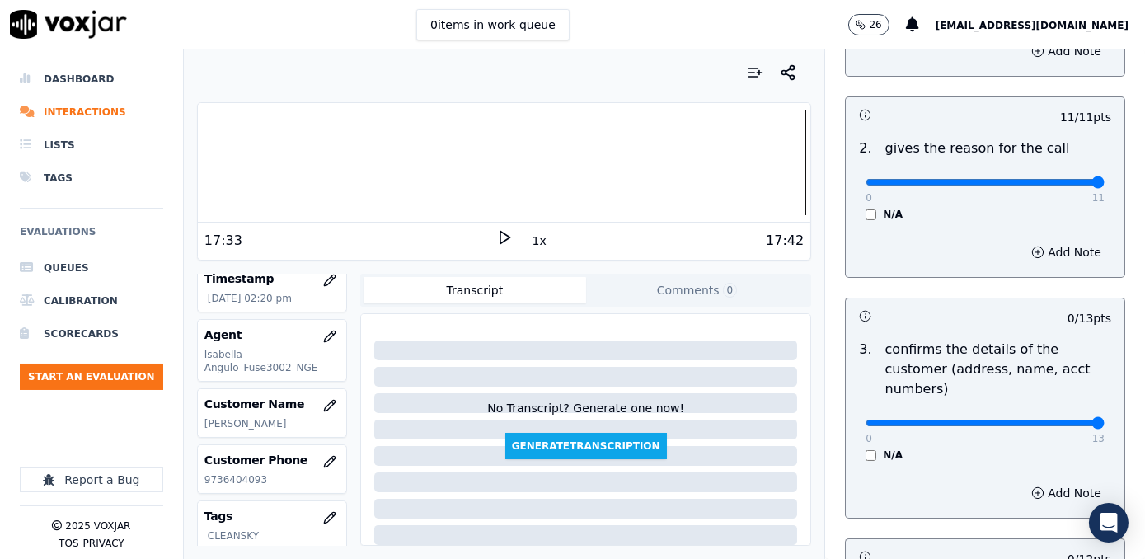
drag, startPoint x: 865, startPoint y: 400, endPoint x: 1147, endPoint y: 390, distance: 282.0
type input "13"
click at [1104, 420] on input "range" at bounding box center [984, 423] width 239 height 7
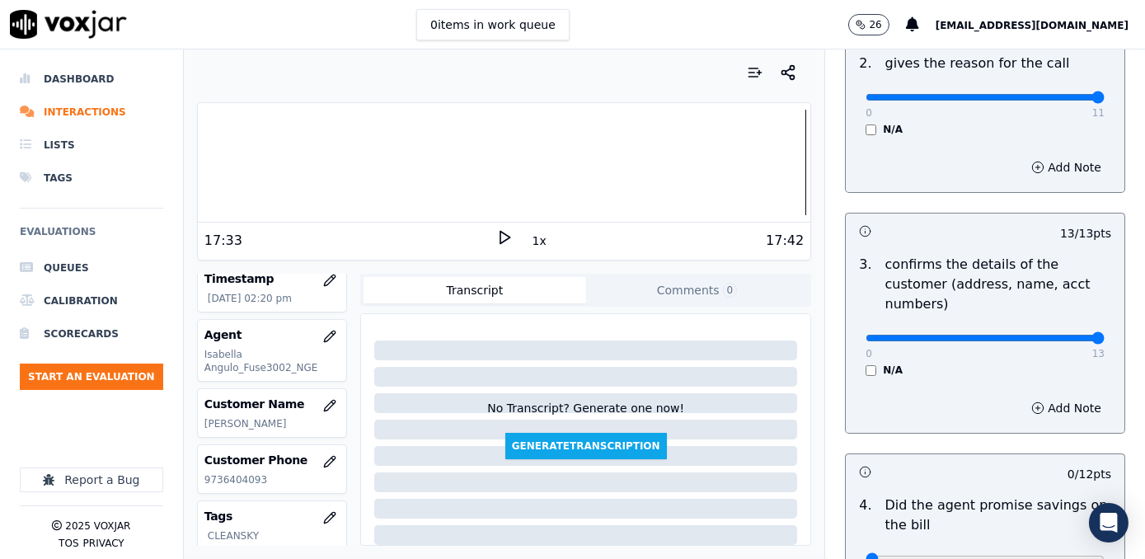
scroll to position [449, 0]
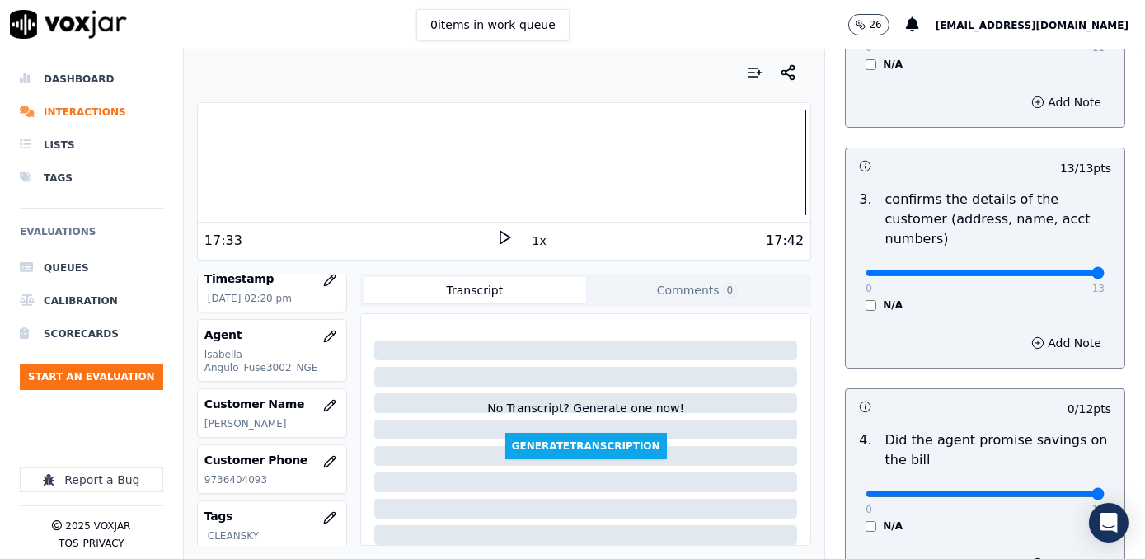
drag, startPoint x: 855, startPoint y: 471, endPoint x: 1147, endPoint y: 433, distance: 295.0
type input "12"
click at [1104, 490] on input "range" at bounding box center [984, 493] width 239 height 7
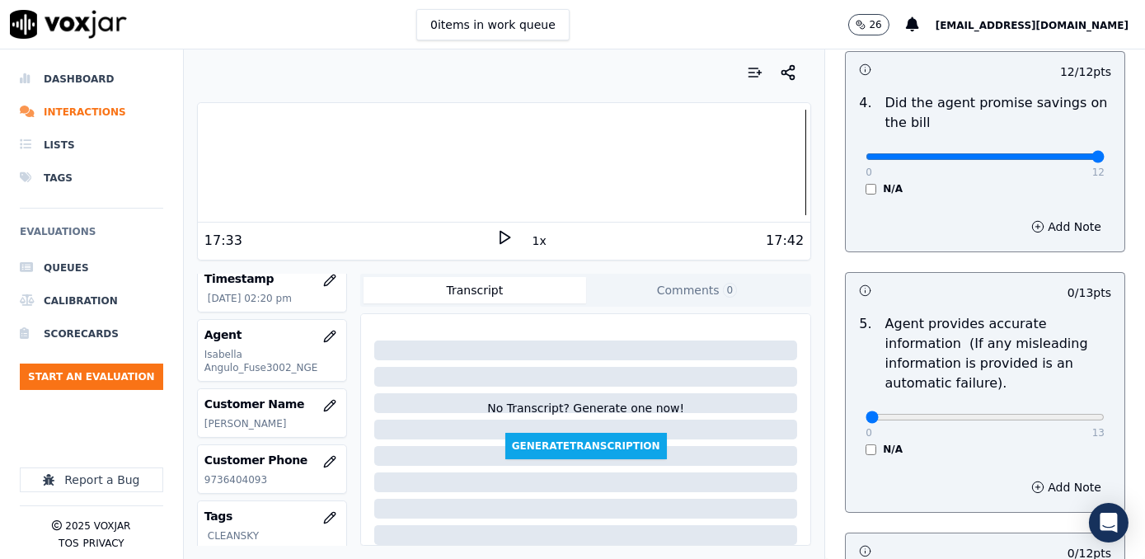
scroll to position [898, 0]
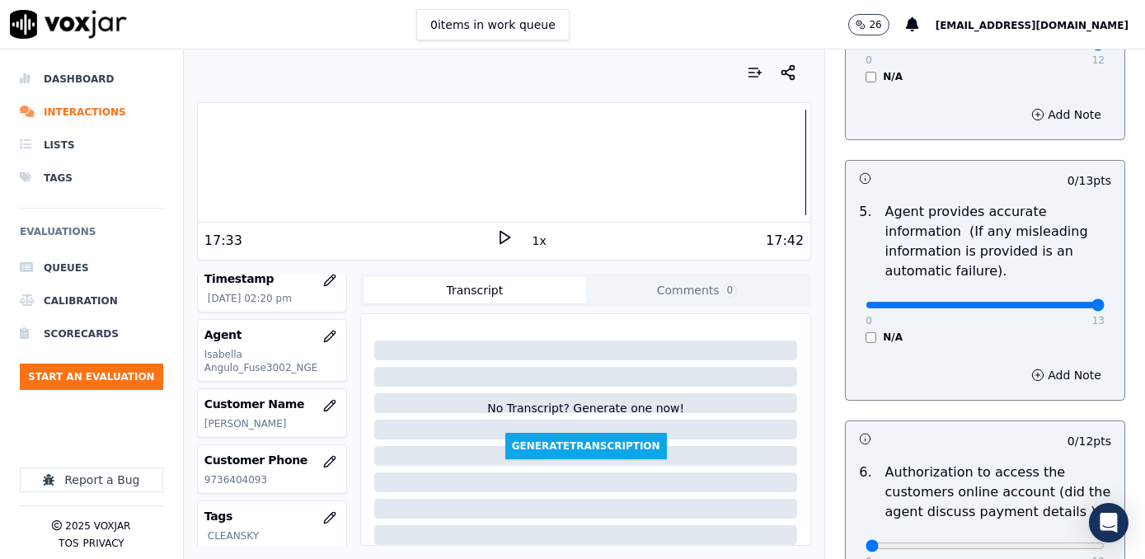
drag, startPoint x: 859, startPoint y: 282, endPoint x: 1147, endPoint y: 285, distance: 288.5
type input "13"
click at [1104, 302] on input "range" at bounding box center [984, 305] width 239 height 7
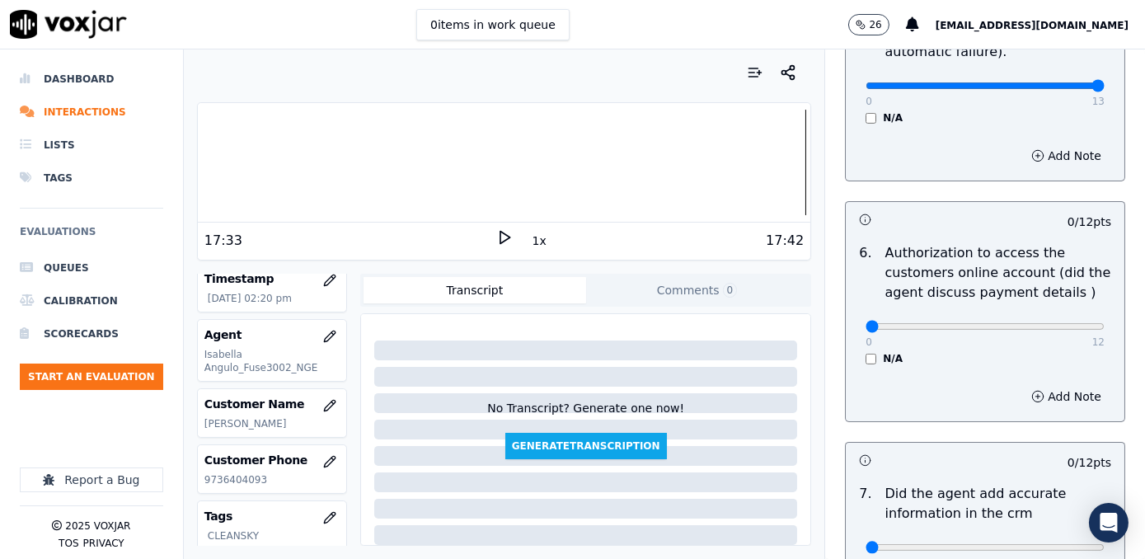
scroll to position [1198, 0]
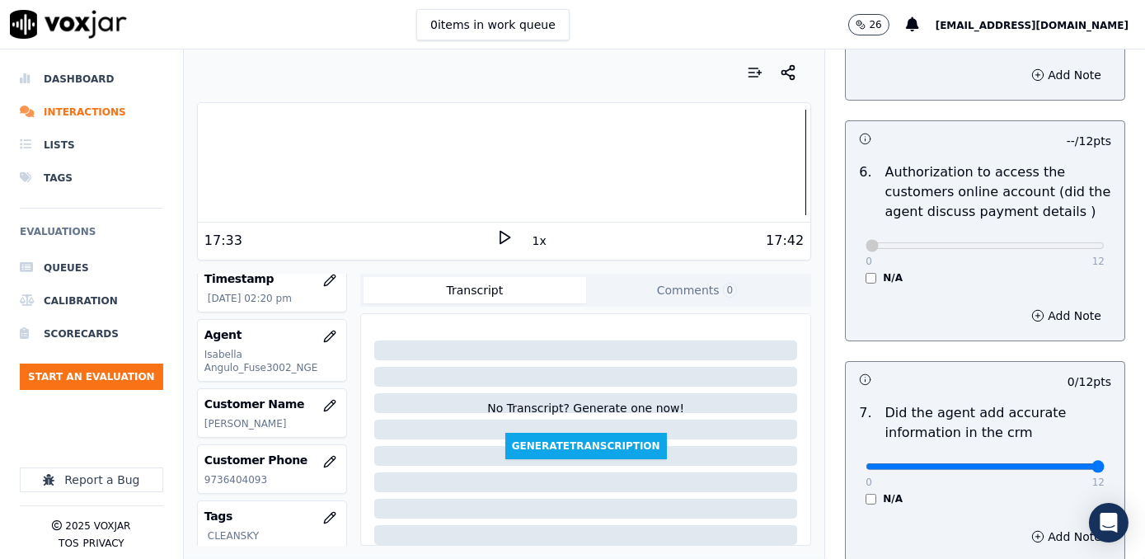
drag, startPoint x: 857, startPoint y: 443, endPoint x: 1144, endPoint y: 438, distance: 286.9
type input "12"
click at [1104, 463] on input "range" at bounding box center [984, 466] width 239 height 7
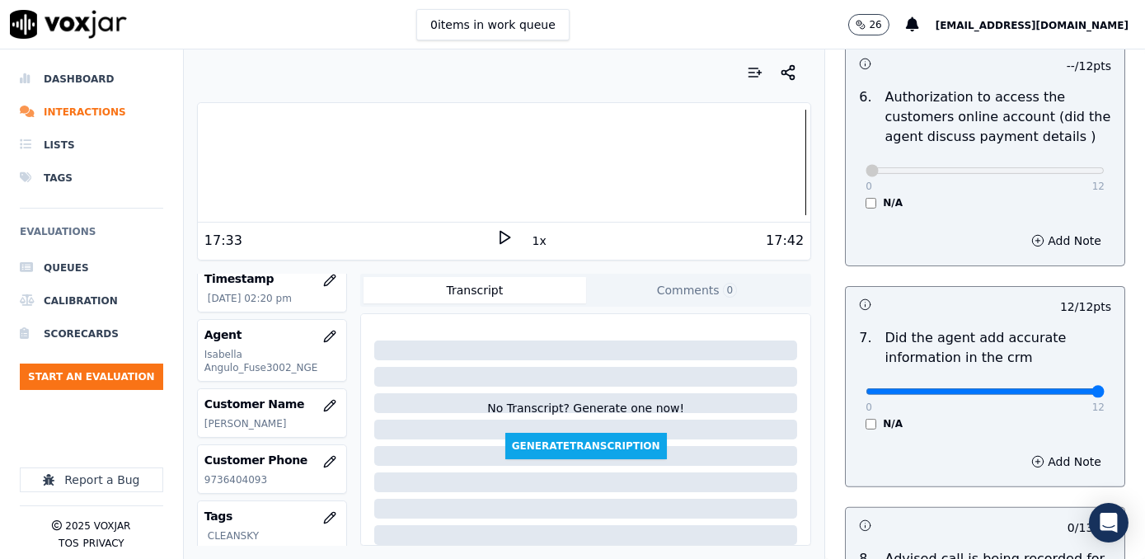
scroll to position [1423, 0]
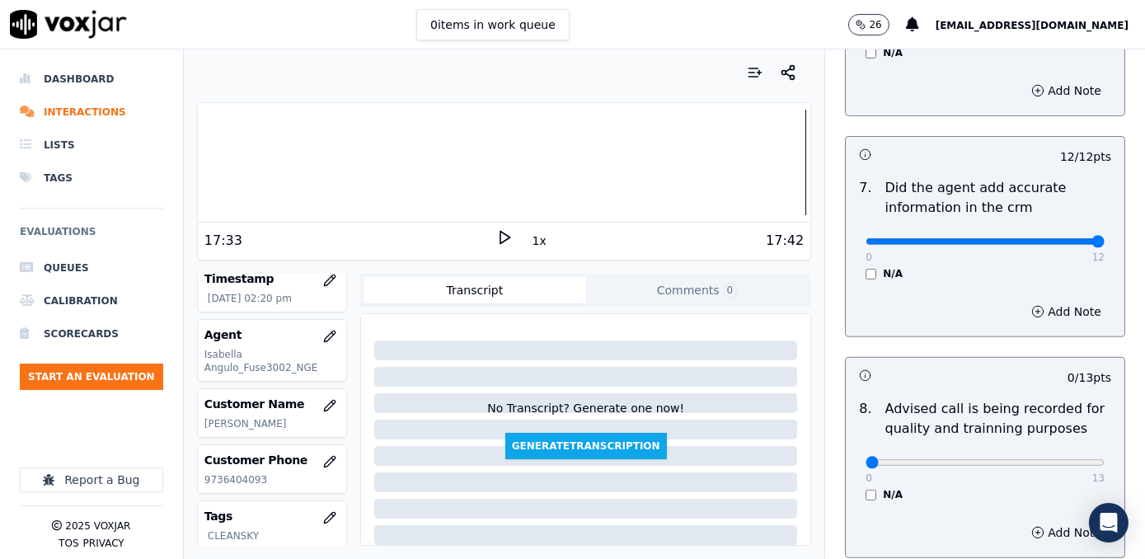
click at [998, 452] on div "0 13" at bounding box center [984, 462] width 239 height 20
click at [1005, 459] on input "range" at bounding box center [984, 462] width 239 height 7
type input "10"
click at [1012, 459] on input "range" at bounding box center [984, 462] width 239 height 7
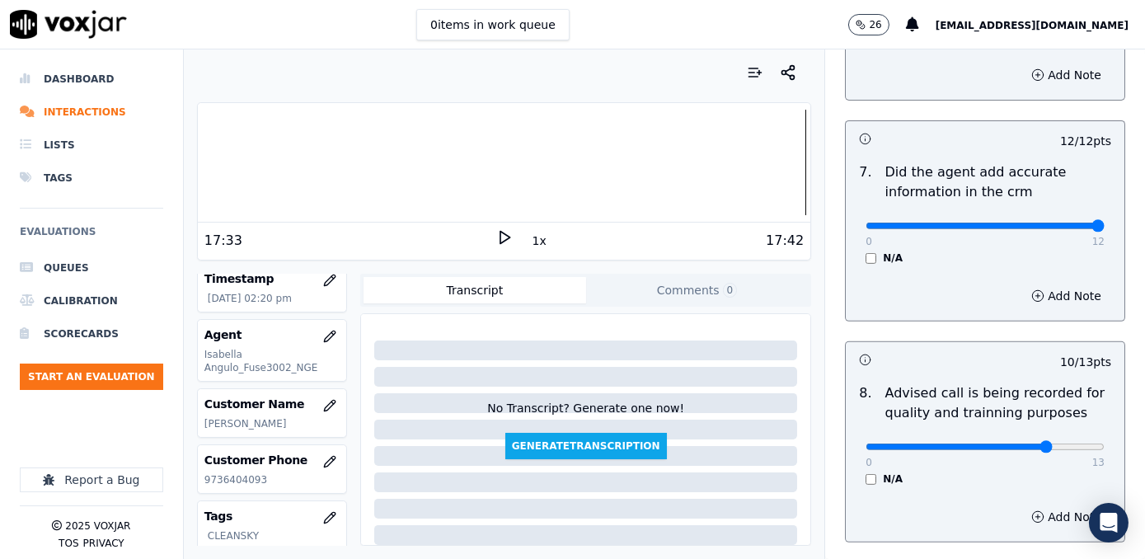
scroll to position [1531, 0]
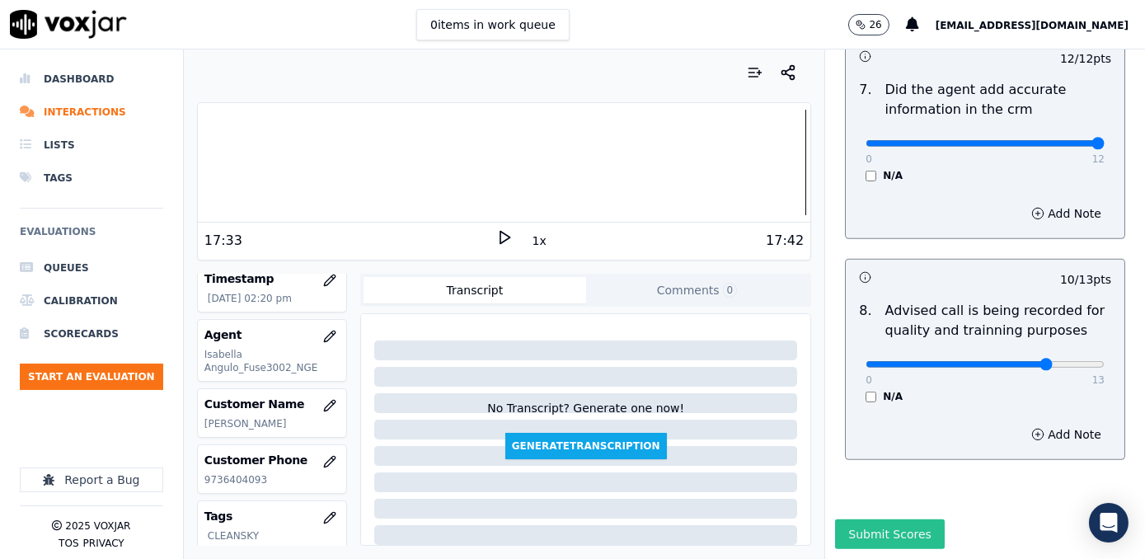
click at [892, 519] on button "Submit Scores" at bounding box center [890, 534] width 110 height 30
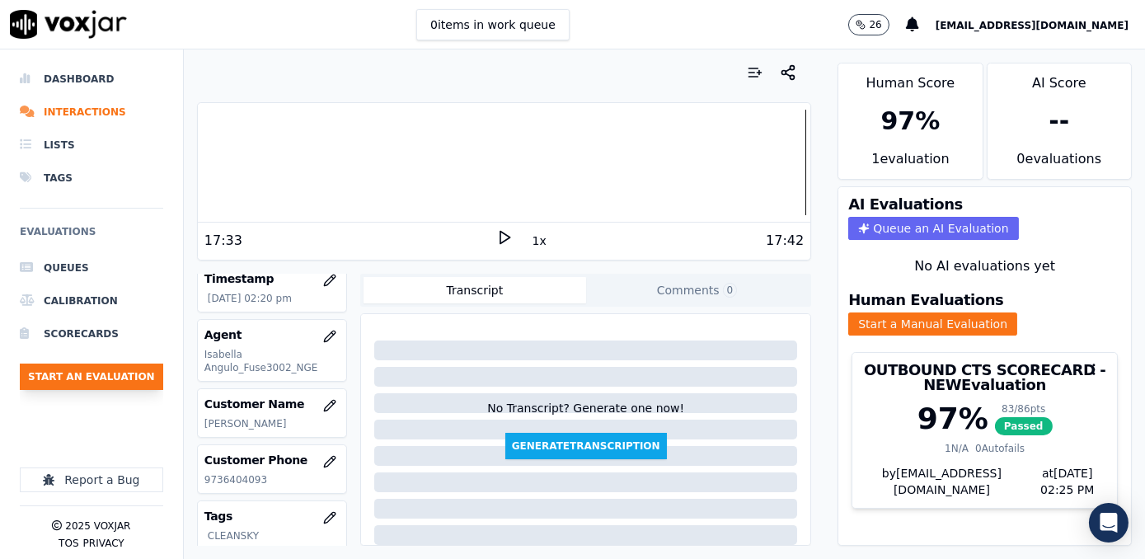
click at [138, 366] on button "Start an Evaluation" at bounding box center [91, 376] width 143 height 26
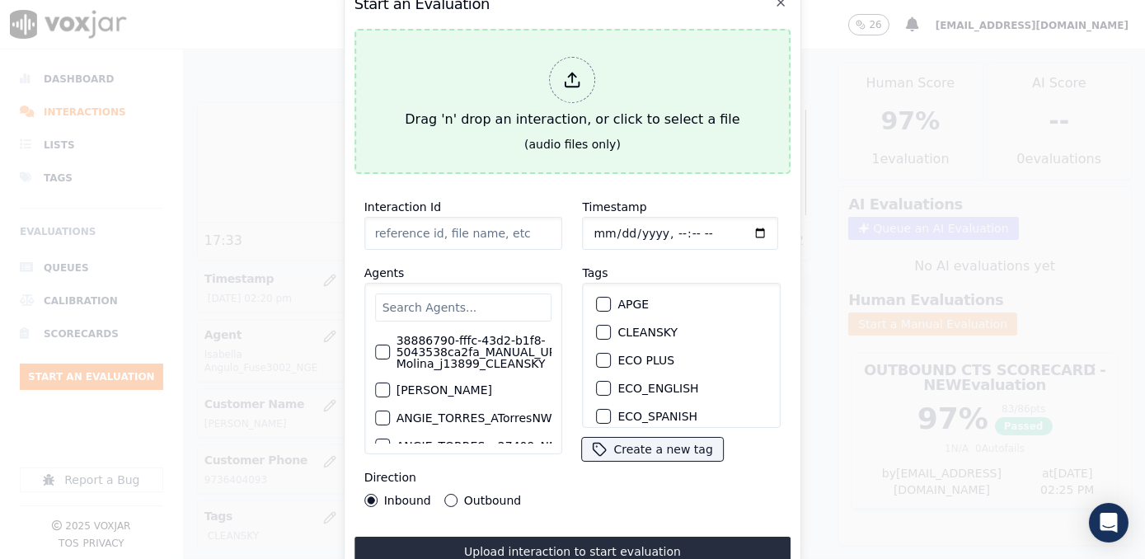
click at [578, 63] on div at bounding box center [573, 80] width 46 height 46
type input "20250918-155408_5672499258-[PERSON_NAME] 2 all.mp3"
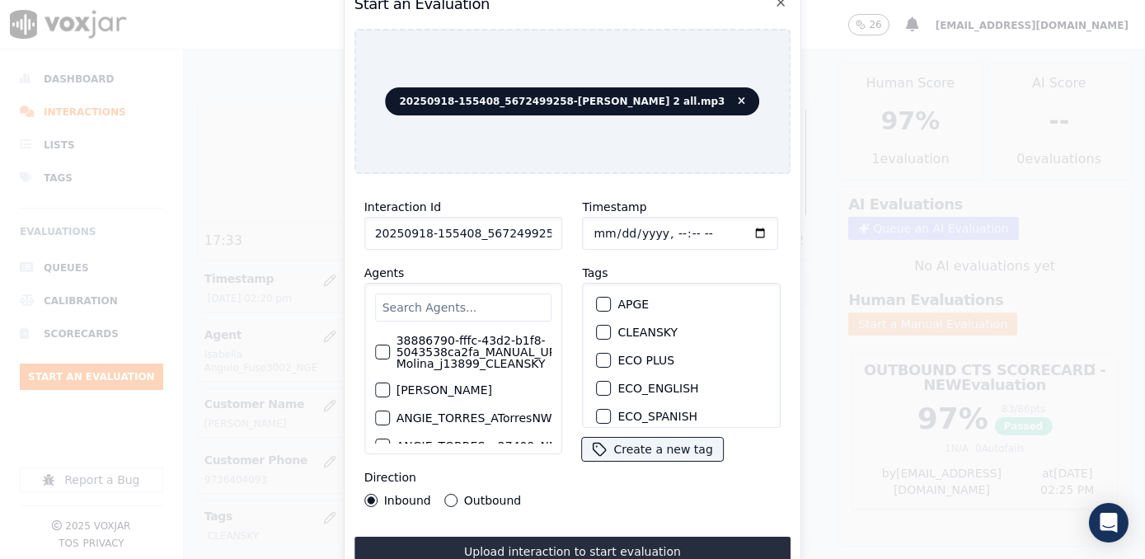
click at [653, 466] on div "Timestamp Tags APGE CLEANSKY ECO PLUS ECO_ENGLISH ECO_SPANISH ELECTRA SPARK IND…" at bounding box center [682, 352] width 218 height 330
click at [485, 295] on input "text" at bounding box center [463, 307] width 177 height 28
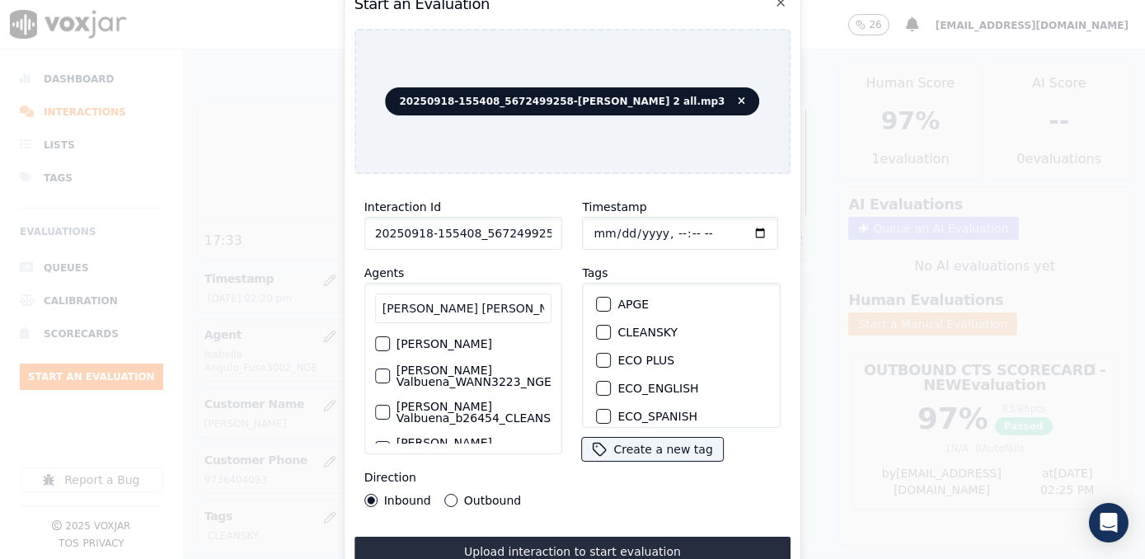
type input "[PERSON_NAME] [PERSON_NAME]"
click at [470, 349] on label "[PERSON_NAME]" at bounding box center [444, 344] width 96 height 12
click at [390, 350] on button "[PERSON_NAME]" at bounding box center [382, 343] width 15 height 15
click at [470, 349] on label "[PERSON_NAME]" at bounding box center [444, 344] width 96 height 12
click at [390, 350] on button "[PERSON_NAME]" at bounding box center [382, 343] width 15 height 15
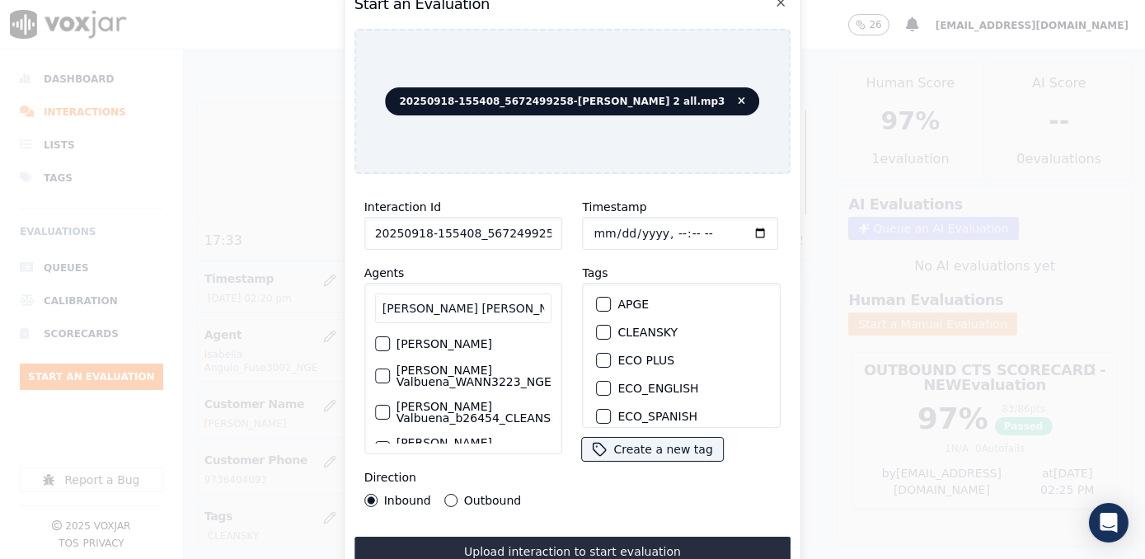
scroll to position [42, 0]
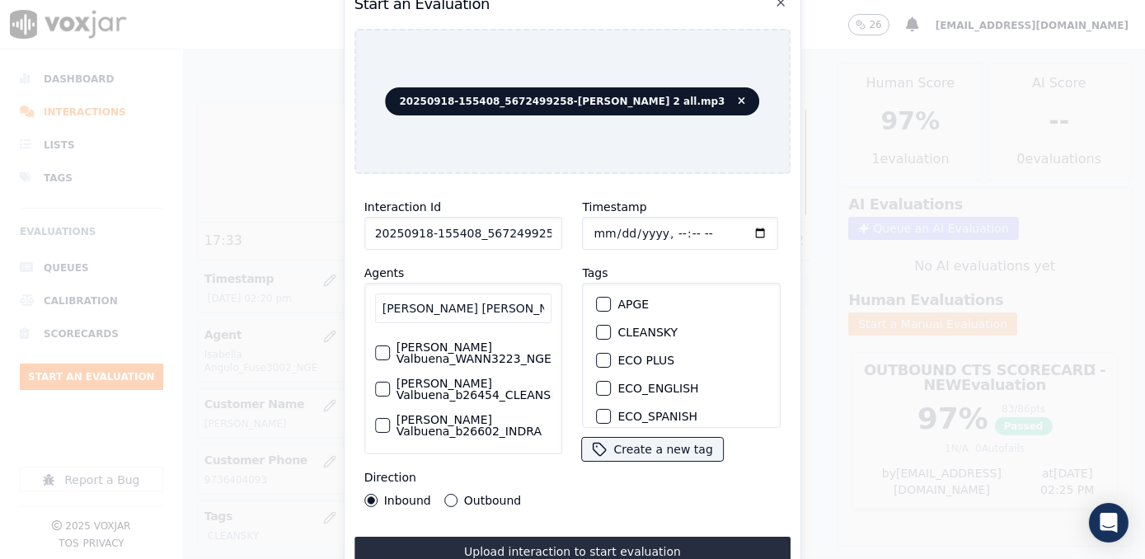
click at [469, 386] on div "[PERSON_NAME] Valbuena_b26454_CLEANSKY" at bounding box center [463, 389] width 177 height 36
click at [463, 377] on label "[PERSON_NAME] Valbuena_b26454_CLEANSKY" at bounding box center [480, 388] width 169 height 23
click at [390, 382] on button "[PERSON_NAME] Valbuena_b26454_CLEANSKY" at bounding box center [382, 389] width 15 height 15
click at [604, 325] on button "CLEANSKY" at bounding box center [604, 332] width 15 height 15
click at [738, 226] on input "Timestamp" at bounding box center [681, 233] width 196 height 33
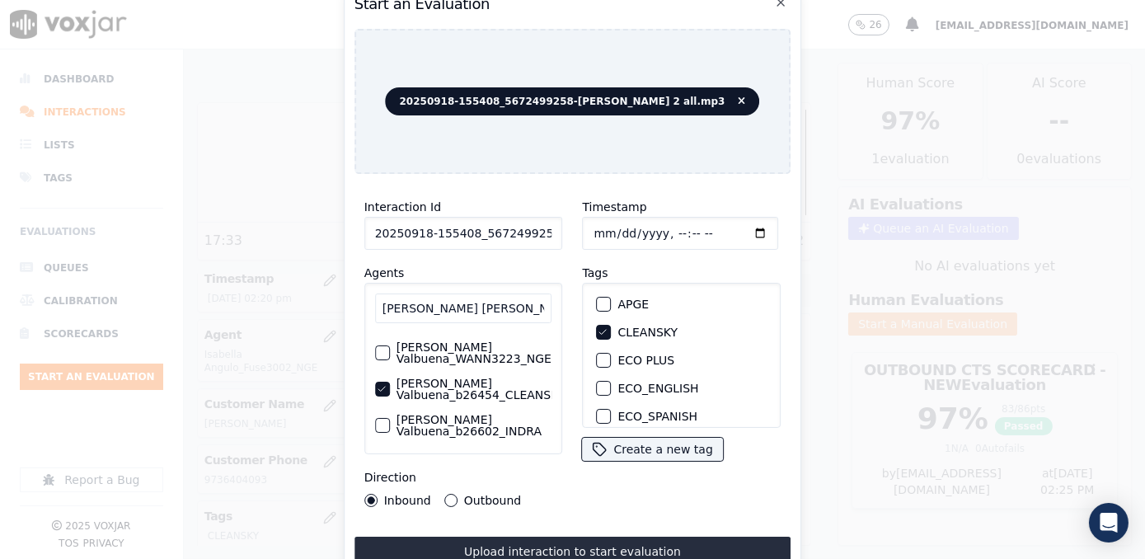
type input "[DATE]T14:26"
drag, startPoint x: 486, startPoint y: 492, endPoint x: 507, endPoint y: 514, distance: 30.3
click at [486, 495] on label "Outbound" at bounding box center [492, 501] width 57 height 12
click at [457, 494] on button "Outbound" at bounding box center [450, 500] width 13 height 13
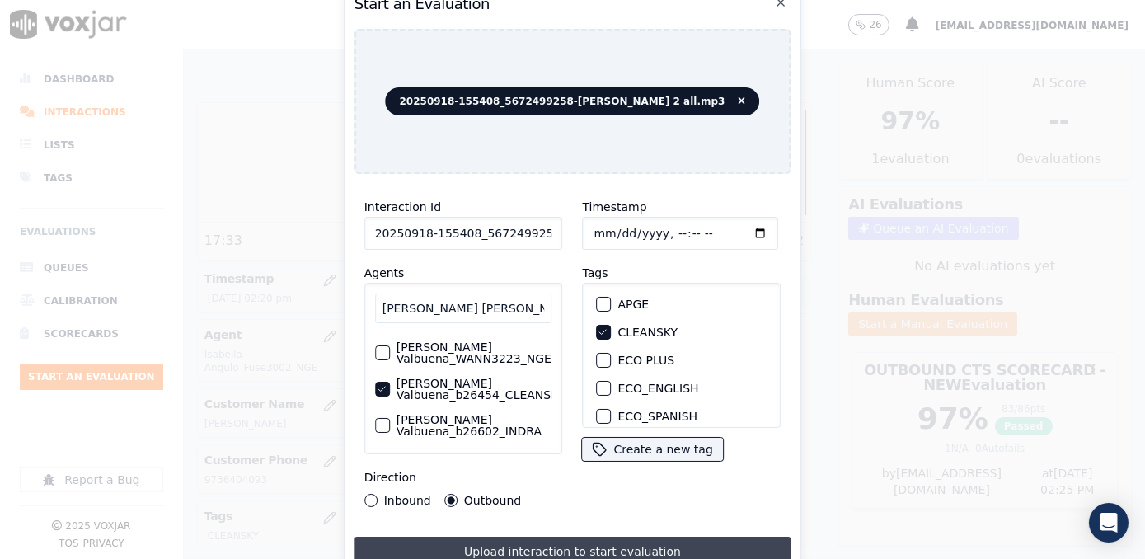
click at [519, 541] on button "Upload interaction to start evaluation" at bounding box center [572, 552] width 437 height 30
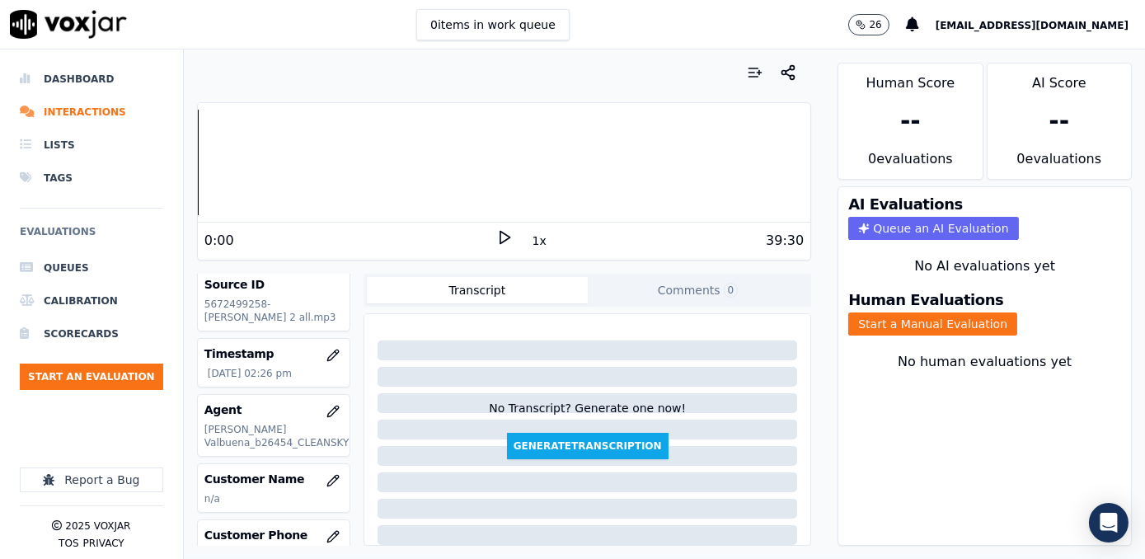
scroll to position [149, 0]
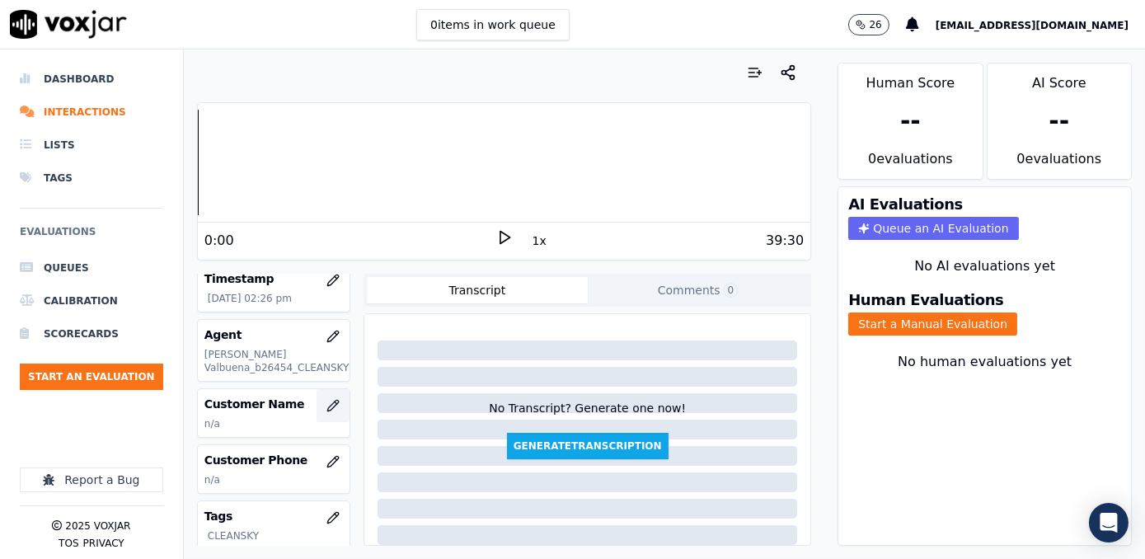
click at [327, 402] on icon "button" at bounding box center [332, 405] width 11 height 11
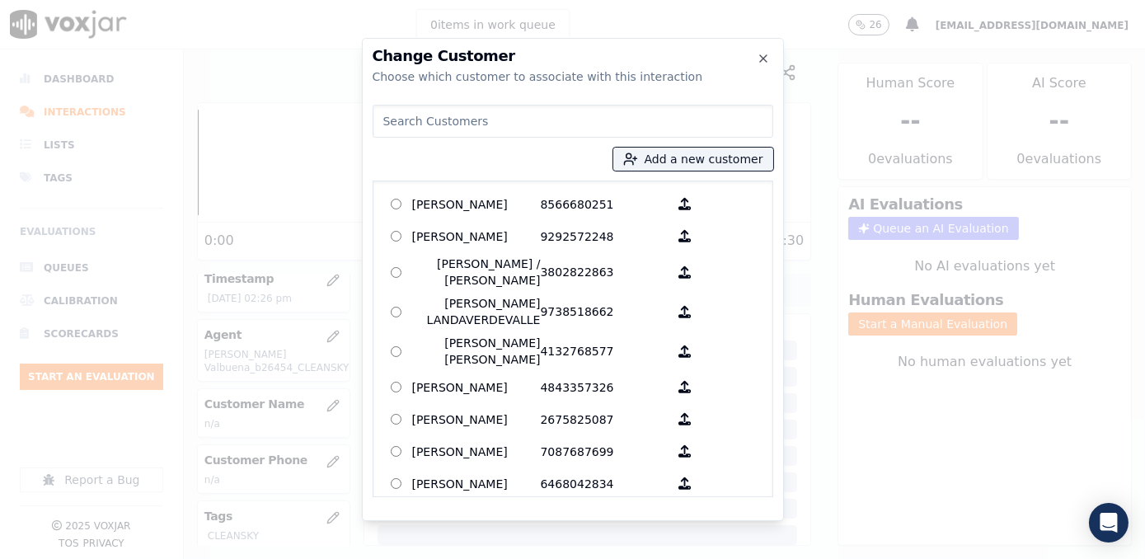
click at [578, 116] on input at bounding box center [573, 121] width 401 height 33
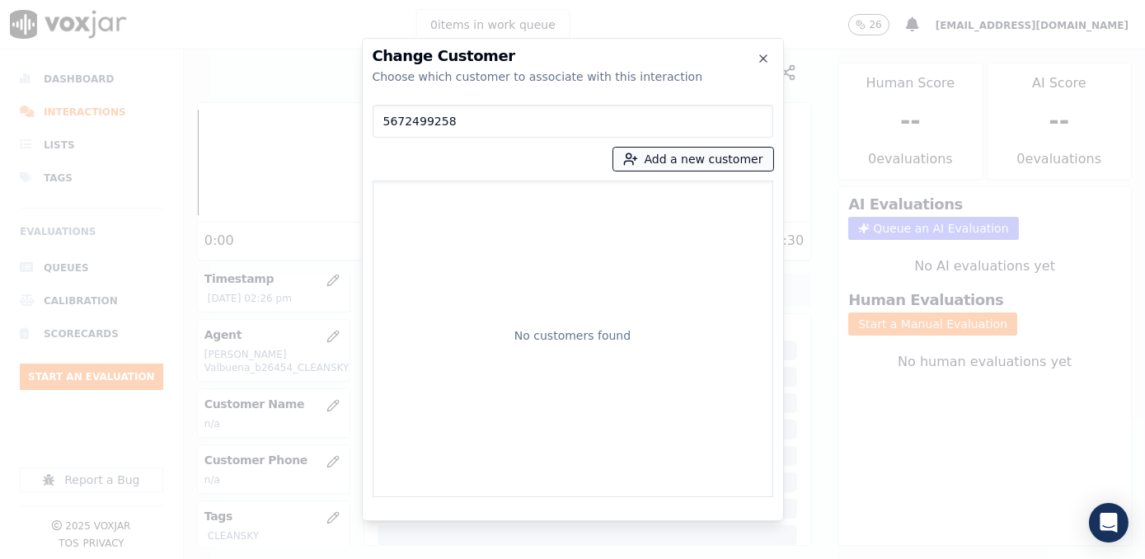
type input "5672499258"
click at [719, 157] on button "Add a new customer" at bounding box center [693, 159] width 160 height 23
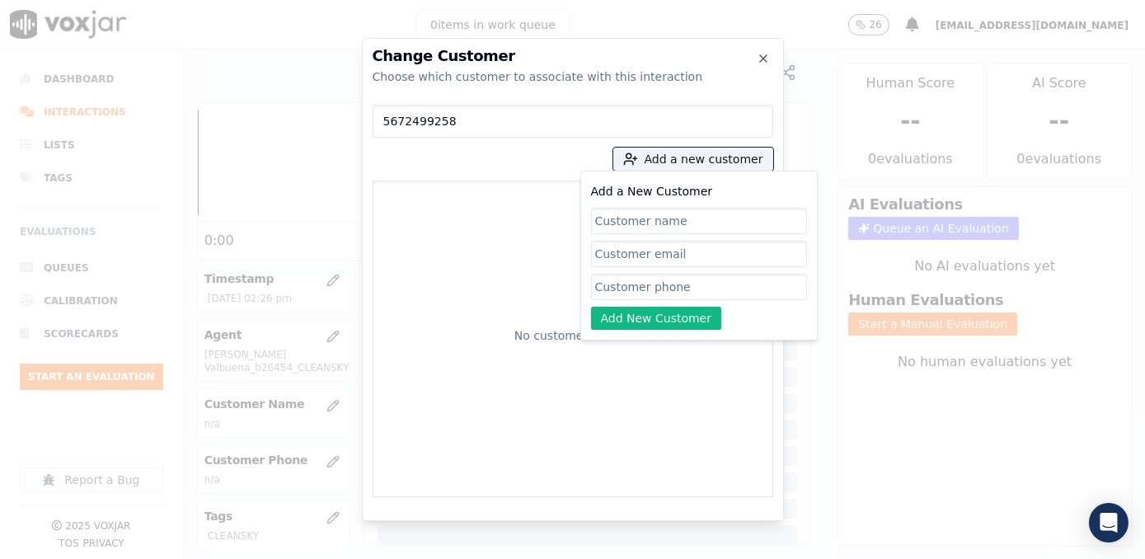
click at [664, 293] on input "Add a New Customer" at bounding box center [699, 287] width 216 height 26
paste input "5672499258"
type input "5672499258"
click at [676, 218] on input "Add a New Customer" at bounding box center [699, 221] width 216 height 26
paste input "[PERSON_NAME]"
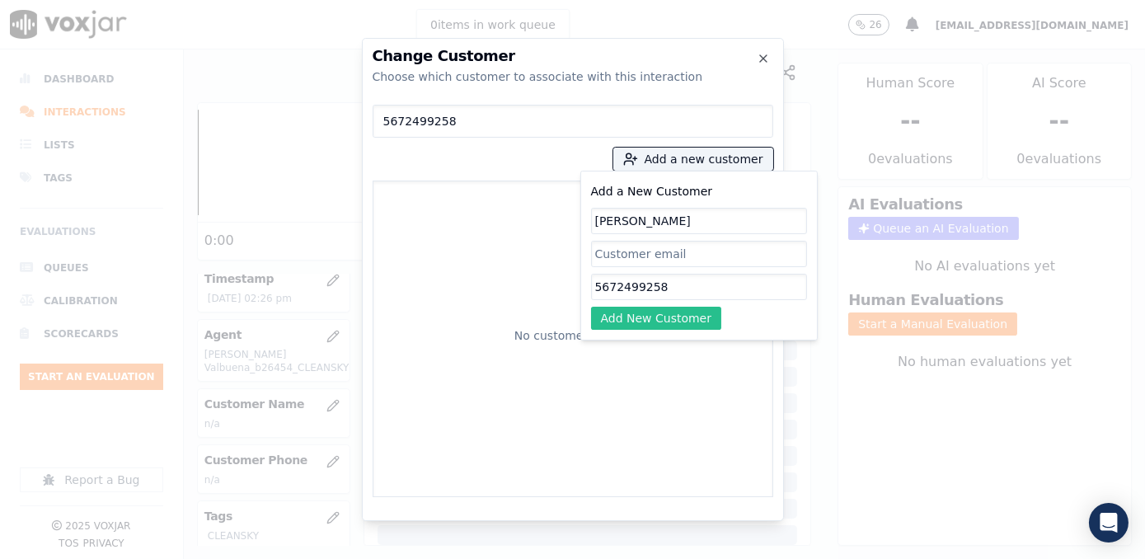
type input "[PERSON_NAME]"
click at [682, 320] on button "Add New Customer" at bounding box center [656, 318] width 131 height 23
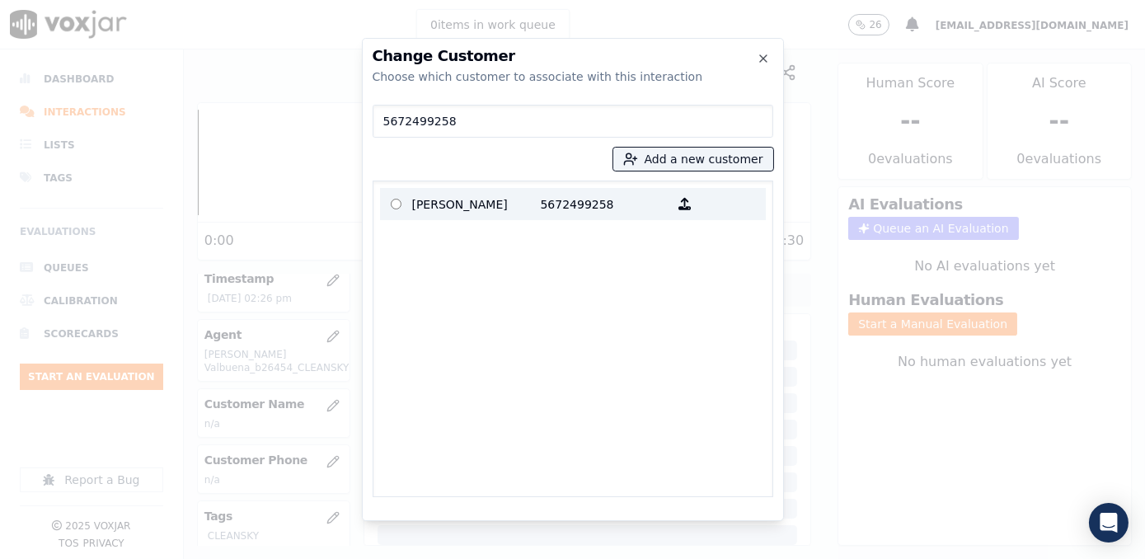
click at [532, 212] on p "[PERSON_NAME]" at bounding box center [476, 204] width 129 height 26
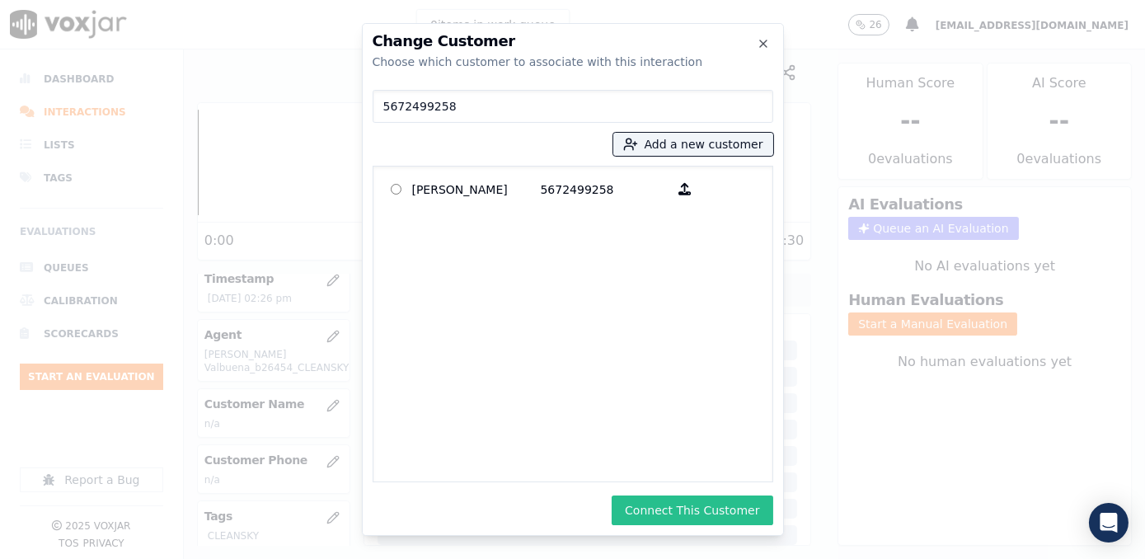
click at [724, 509] on button "Connect This Customer" at bounding box center [692, 510] width 161 height 30
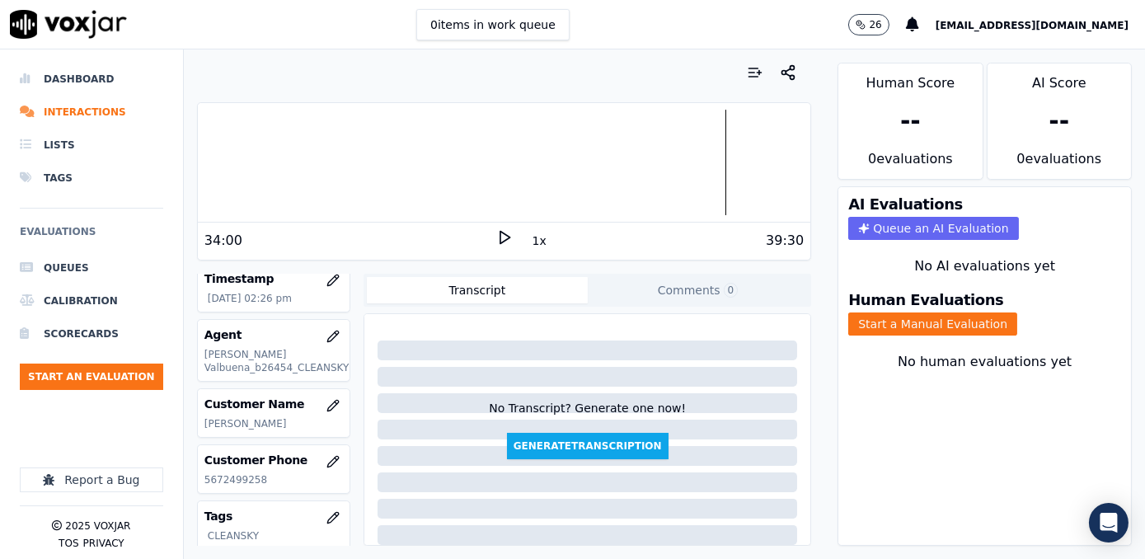
click at [936, 295] on div "Human Evaluations Start a Manual Evaluation" at bounding box center [984, 314] width 293 height 63
click at [936, 312] on button "Start a Manual Evaluation" at bounding box center [932, 323] width 169 height 23
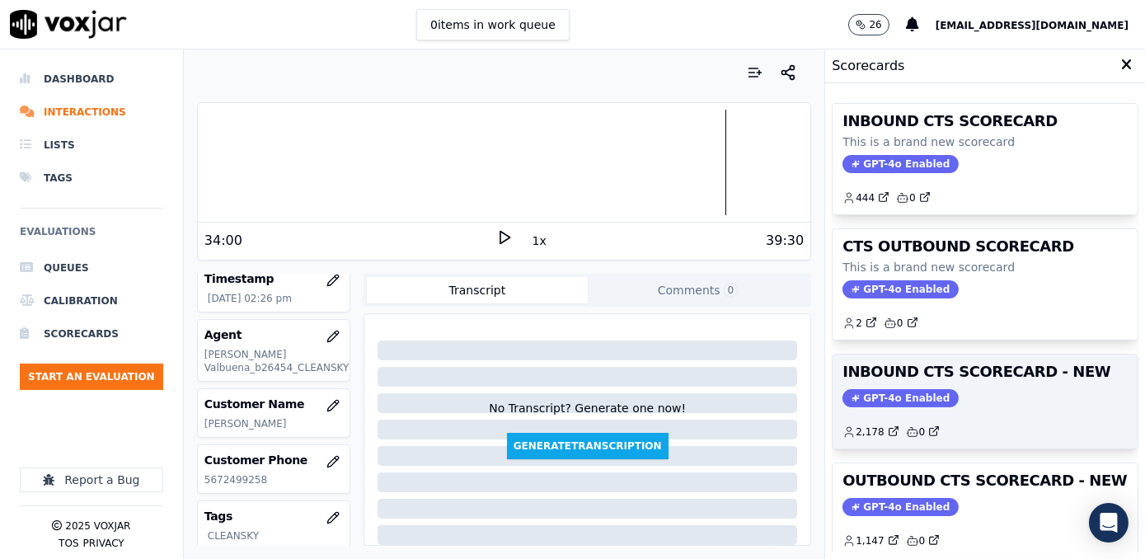
click at [892, 398] on span "GPT-4o Enabled" at bounding box center [900, 398] width 116 height 18
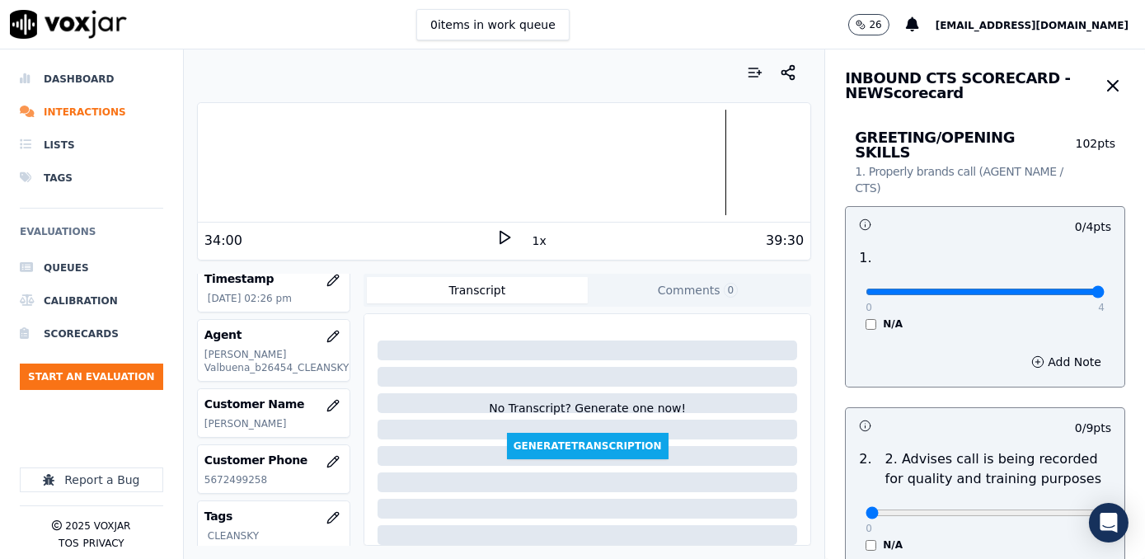
drag, startPoint x: 856, startPoint y: 277, endPoint x: 1144, endPoint y: 278, distance: 288.5
type input "4"
click at [1104, 288] on input "range" at bounding box center [984, 291] width 239 height 7
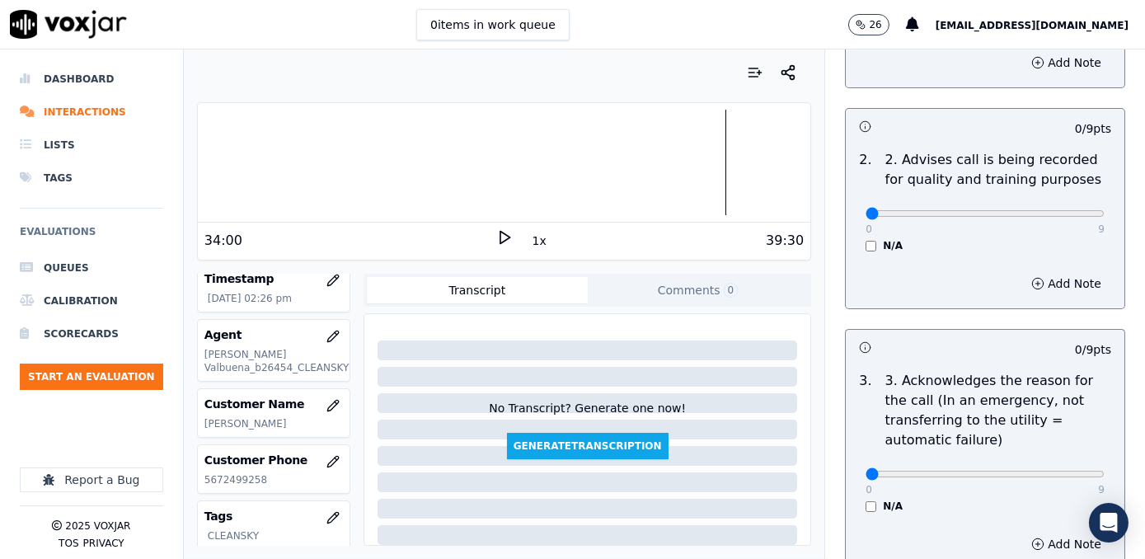
scroll to position [449, 0]
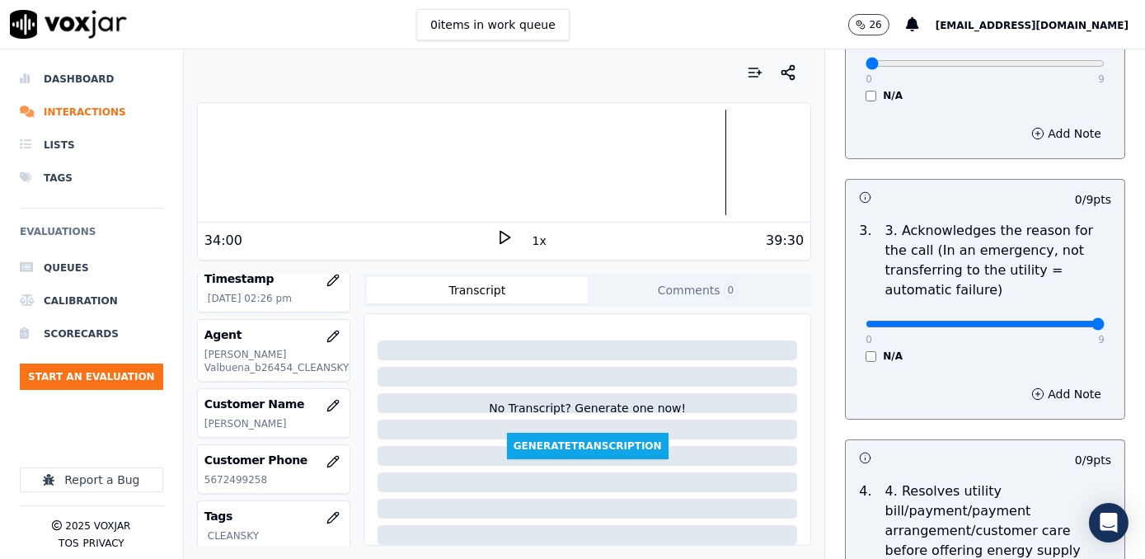
drag, startPoint x: 852, startPoint y: 309, endPoint x: 1144, endPoint y: 345, distance: 293.9
type input "9"
click at [1104, 327] on input "range" at bounding box center [984, 324] width 239 height 7
click at [1057, 382] on button "Add Note" at bounding box center [1066, 393] width 90 height 23
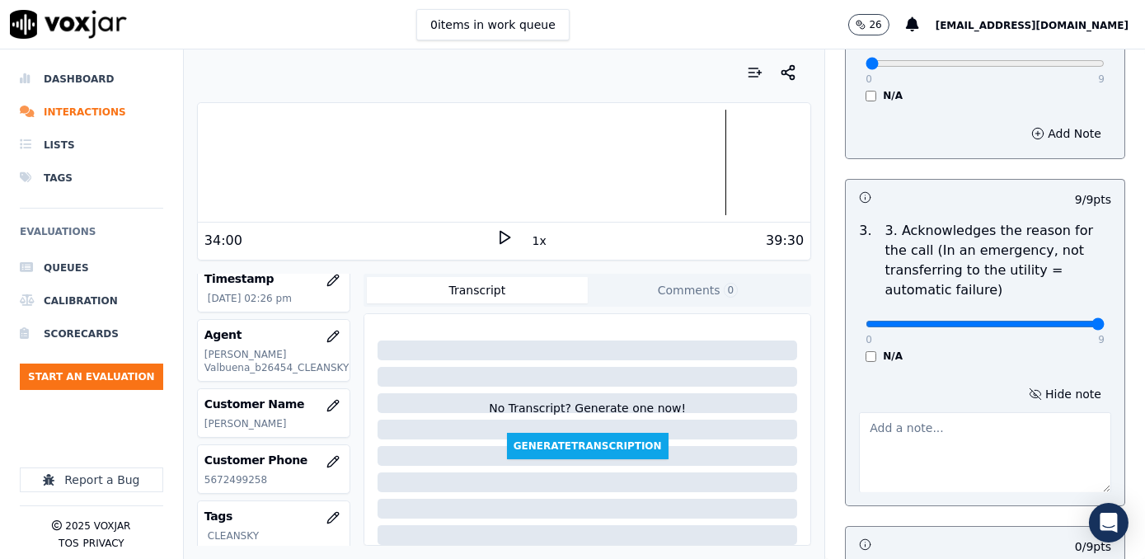
click at [979, 415] on textarea at bounding box center [985, 452] width 252 height 81
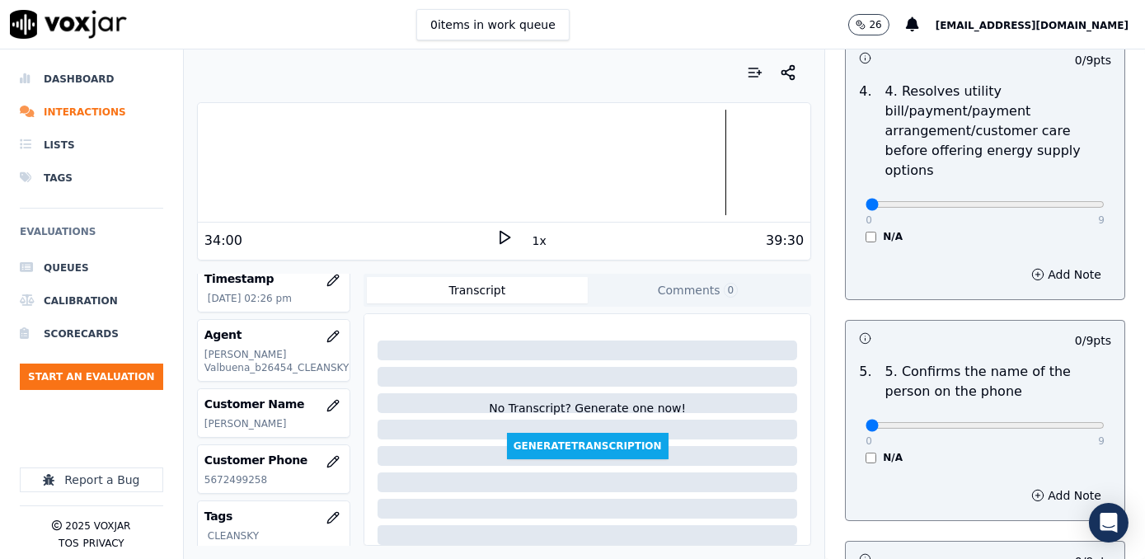
scroll to position [973, 0]
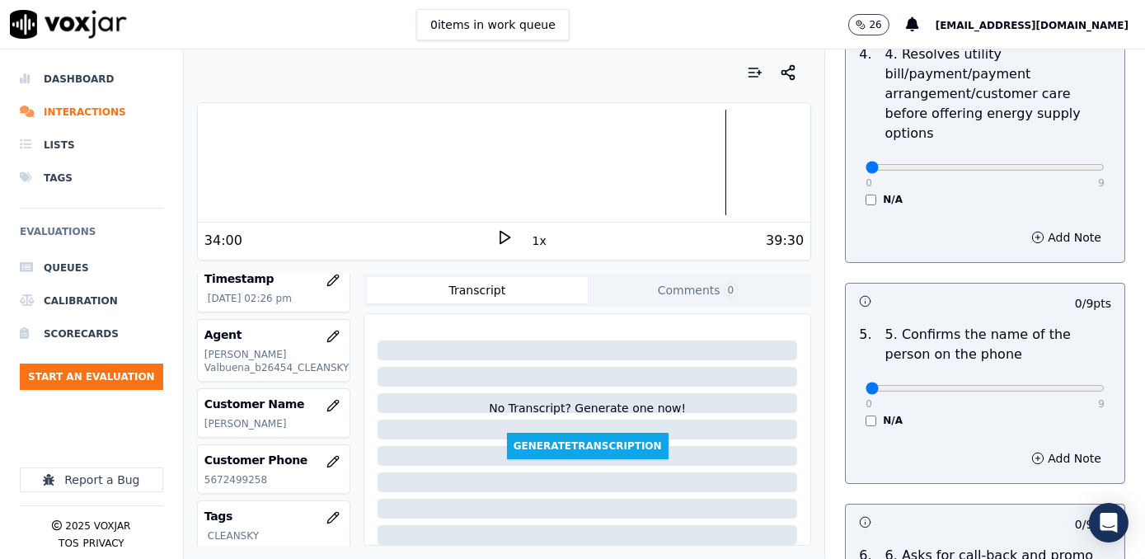
type textarea "Cx calls to appy to price protection"
drag, startPoint x: 860, startPoint y: 349, endPoint x: 1147, endPoint y: 349, distance: 287.6
type input "9"
click at [1104, 385] on input "range" at bounding box center [984, 388] width 239 height 7
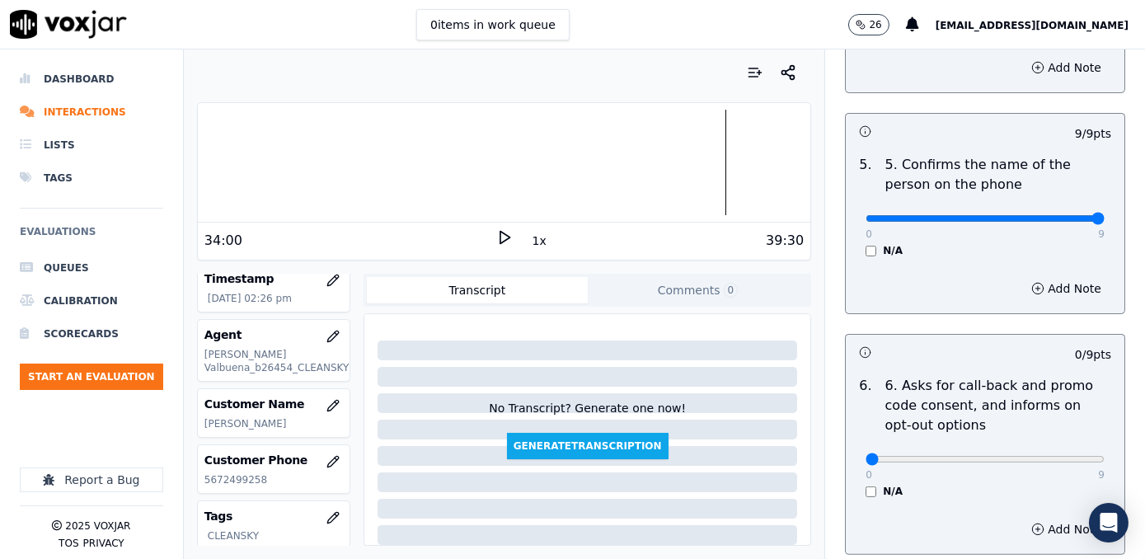
scroll to position [1198, 0]
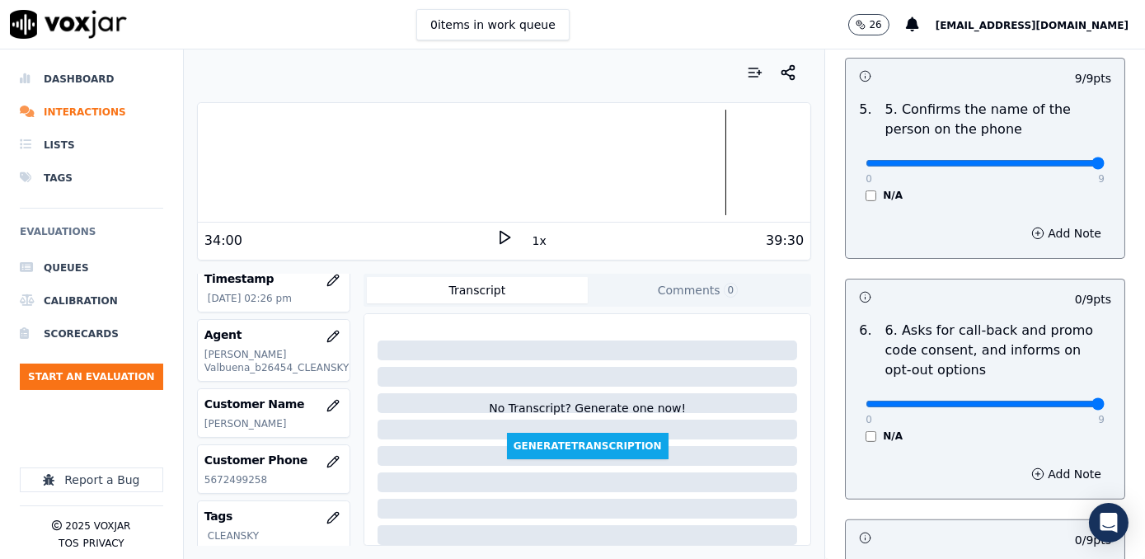
drag, startPoint x: 855, startPoint y: 364, endPoint x: 1147, endPoint y: 364, distance: 292.6
type input "9"
click at [1104, 401] on input "range" at bounding box center [984, 404] width 239 height 7
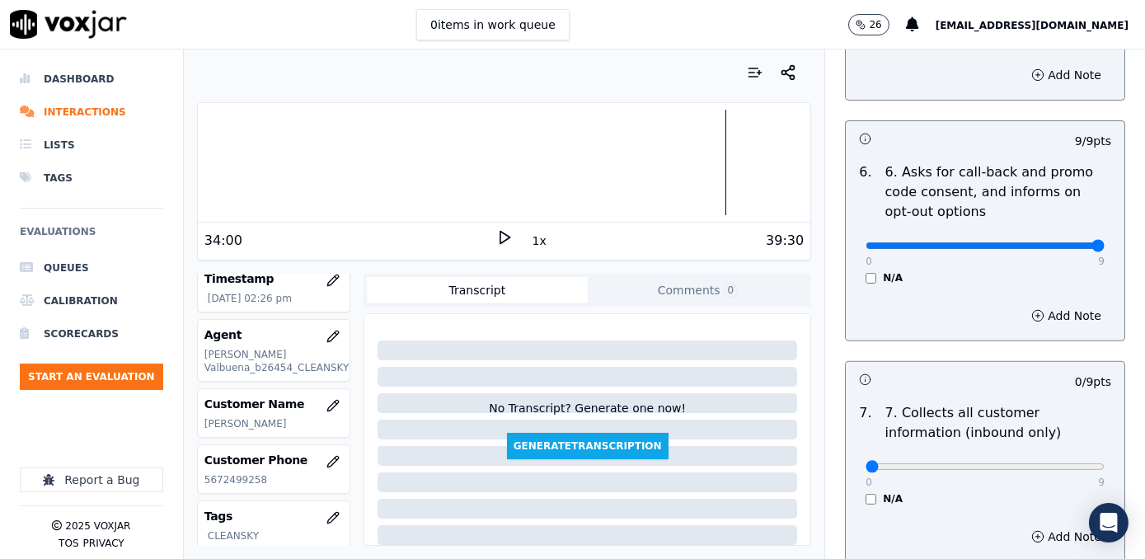
scroll to position [1498, 0]
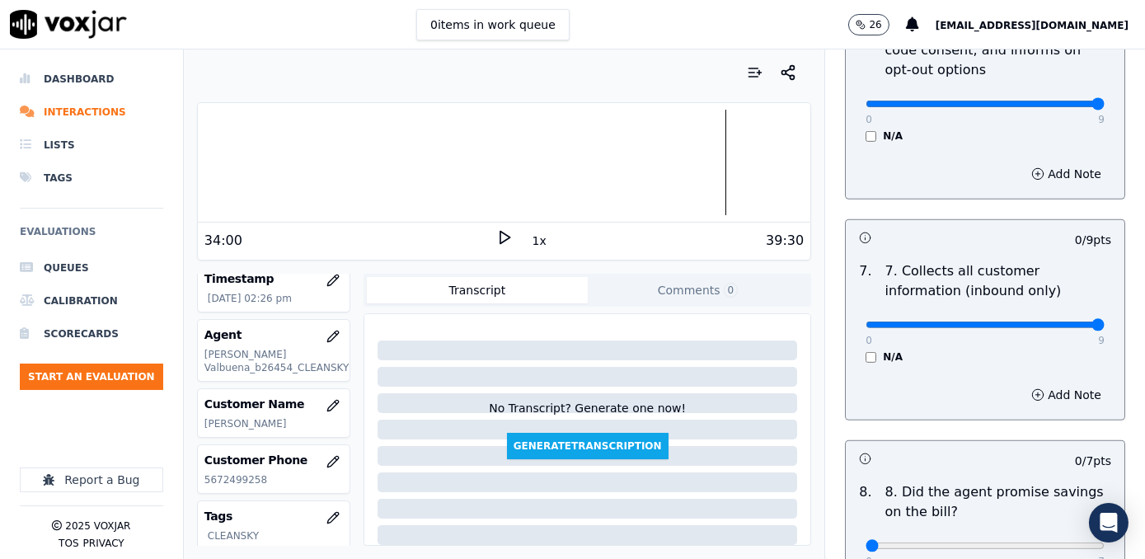
drag, startPoint x: 859, startPoint y: 287, endPoint x: 1147, endPoint y: 286, distance: 288.5
type input "9"
click at [1104, 321] on input "range" at bounding box center [984, 324] width 239 height 7
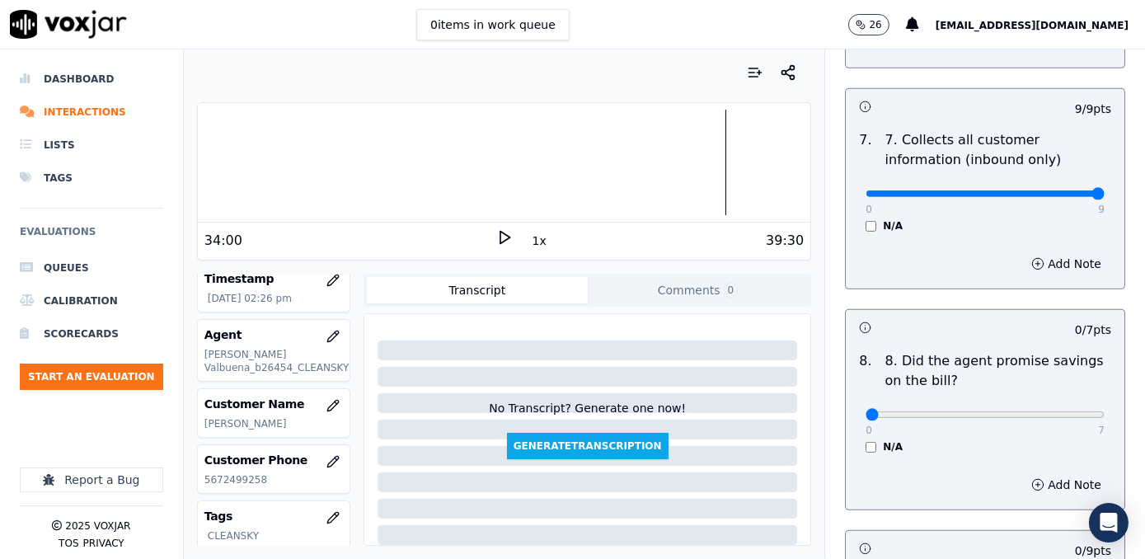
scroll to position [1723, 0]
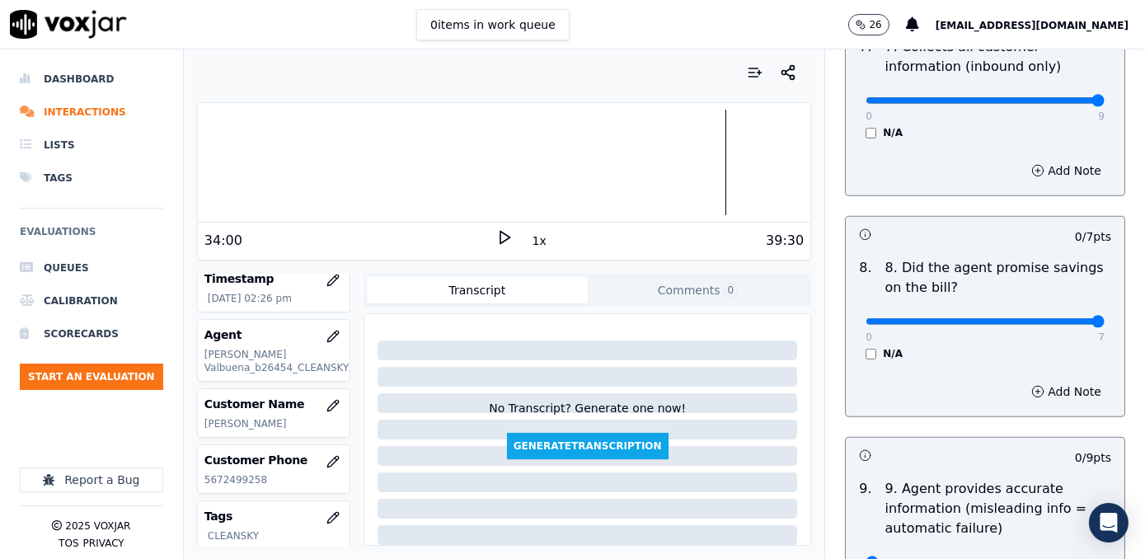
drag, startPoint x: 862, startPoint y: 285, endPoint x: 1147, endPoint y: 284, distance: 285.2
type input "7"
click at [1104, 318] on input "range" at bounding box center [984, 321] width 239 height 7
click at [958, 438] on div "0 / 9 pts" at bounding box center [985, 455] width 279 height 35
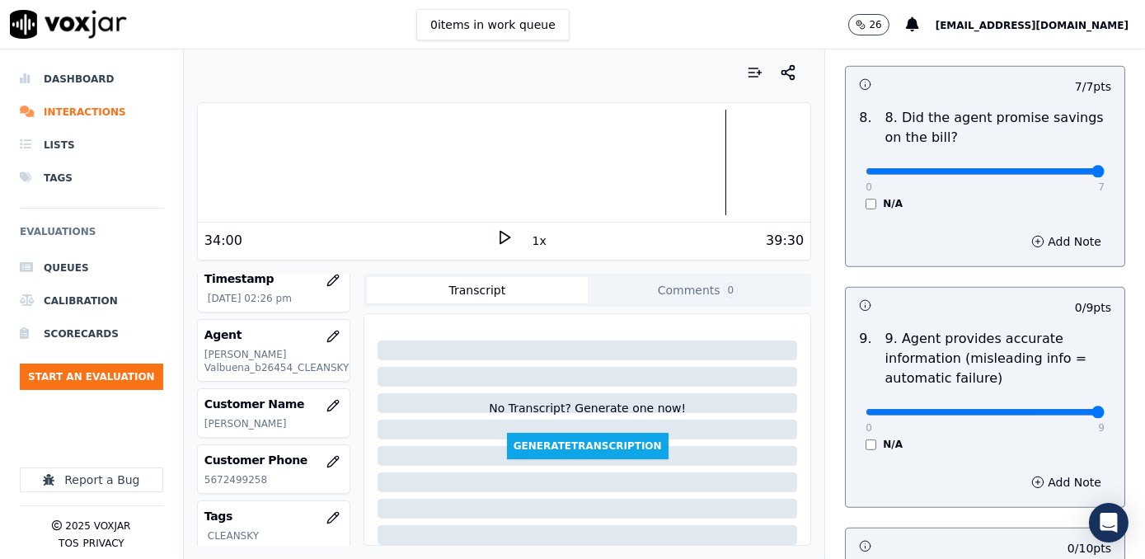
drag, startPoint x: 857, startPoint y: 370, endPoint x: 1147, endPoint y: 365, distance: 290.2
type input "9"
click at [1104, 409] on input "range" at bounding box center [984, 412] width 239 height 7
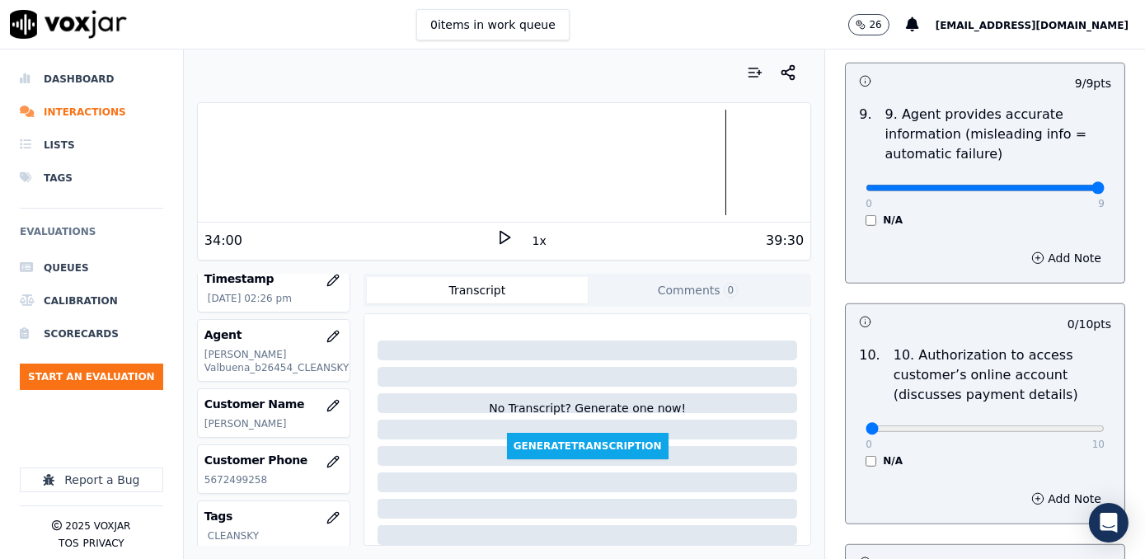
scroll to position [2173, 0]
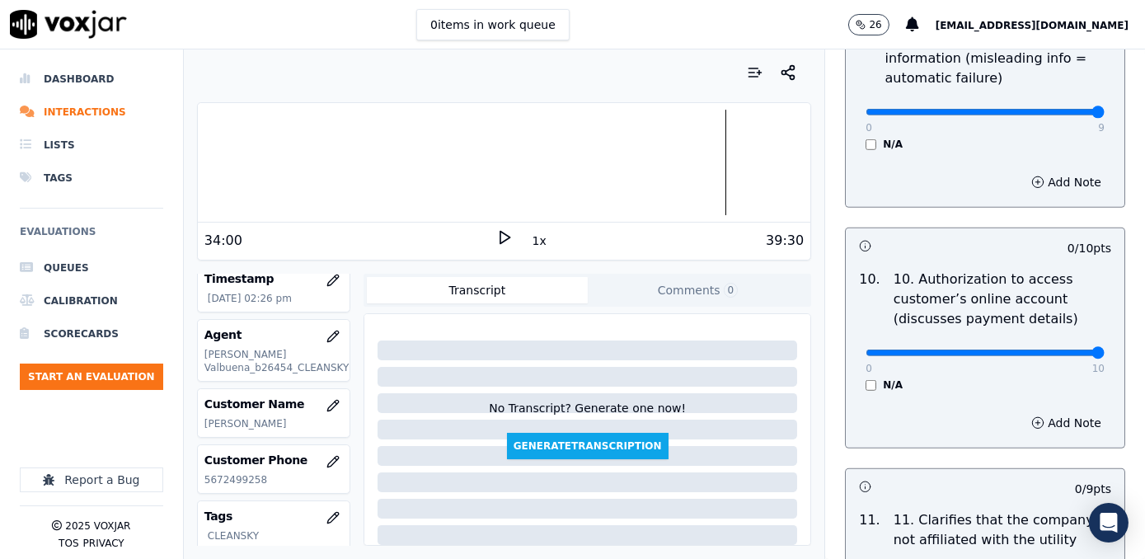
drag, startPoint x: 855, startPoint y: 316, endPoint x: 1058, endPoint y: 340, distance: 205.0
type input "10"
click at [1104, 349] on input "range" at bounding box center [984, 352] width 239 height 7
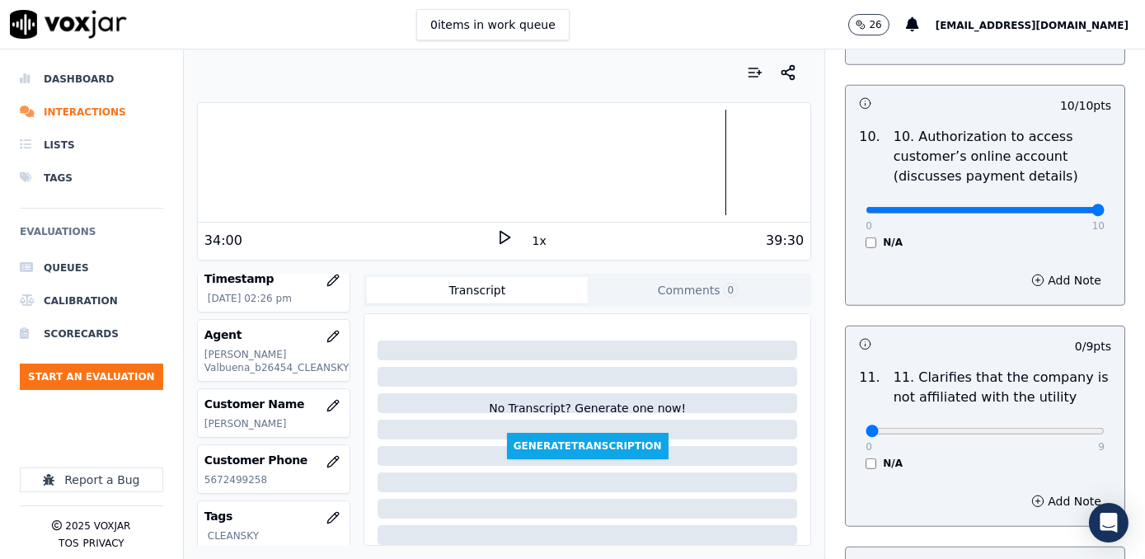
scroll to position [2398, 0]
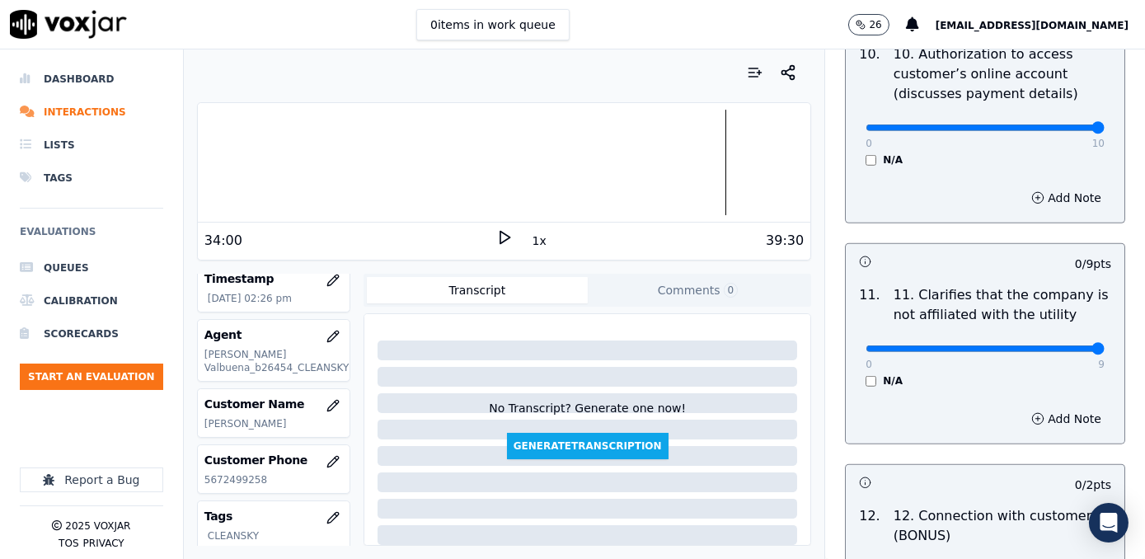
drag, startPoint x: 856, startPoint y: 313, endPoint x: 1144, endPoint y: 315, distance: 287.6
type input "9"
click at [1104, 345] on input "range" at bounding box center [984, 348] width 239 height 7
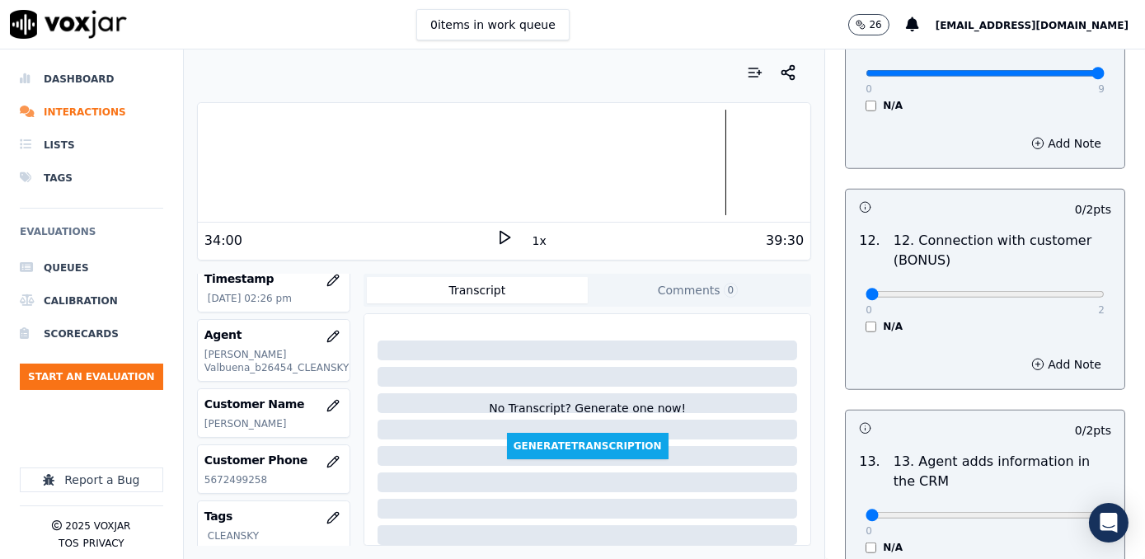
scroll to position [2697, 0]
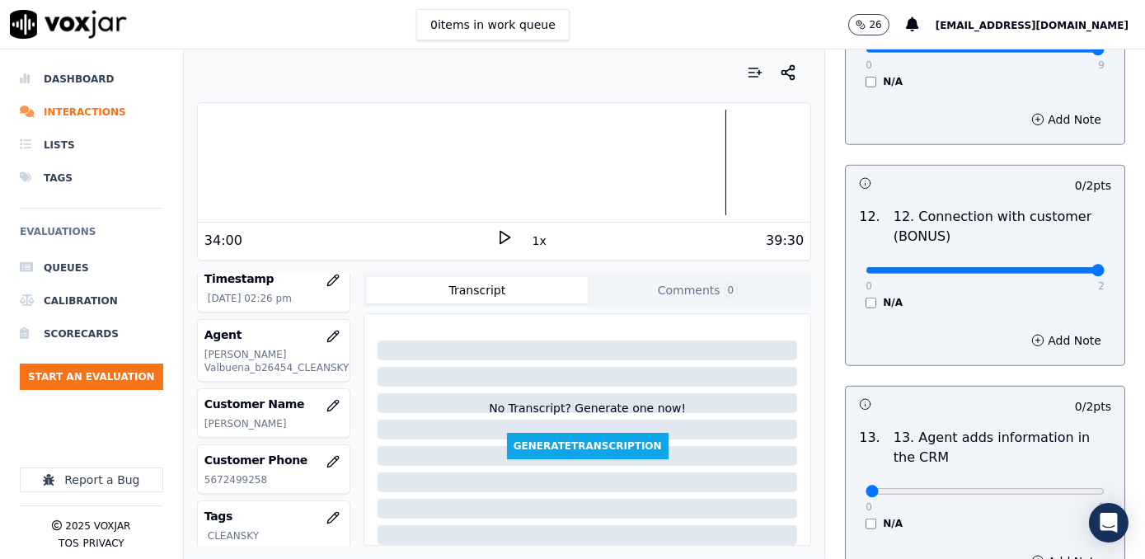
drag, startPoint x: 852, startPoint y: 228, endPoint x: 1147, endPoint y: 221, distance: 295.2
type input "2"
click at [1104, 267] on input "range" at bounding box center [984, 270] width 239 height 7
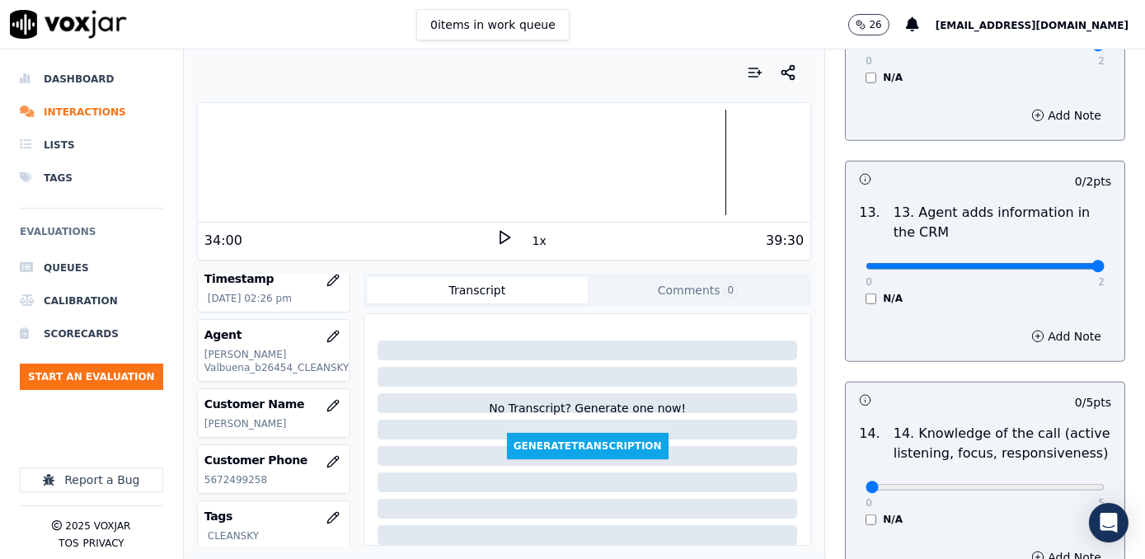
drag, startPoint x: 871, startPoint y: 226, endPoint x: 1147, endPoint y: 246, distance: 276.8
type input "2"
click at [1104, 263] on input "range" at bounding box center [984, 266] width 239 height 7
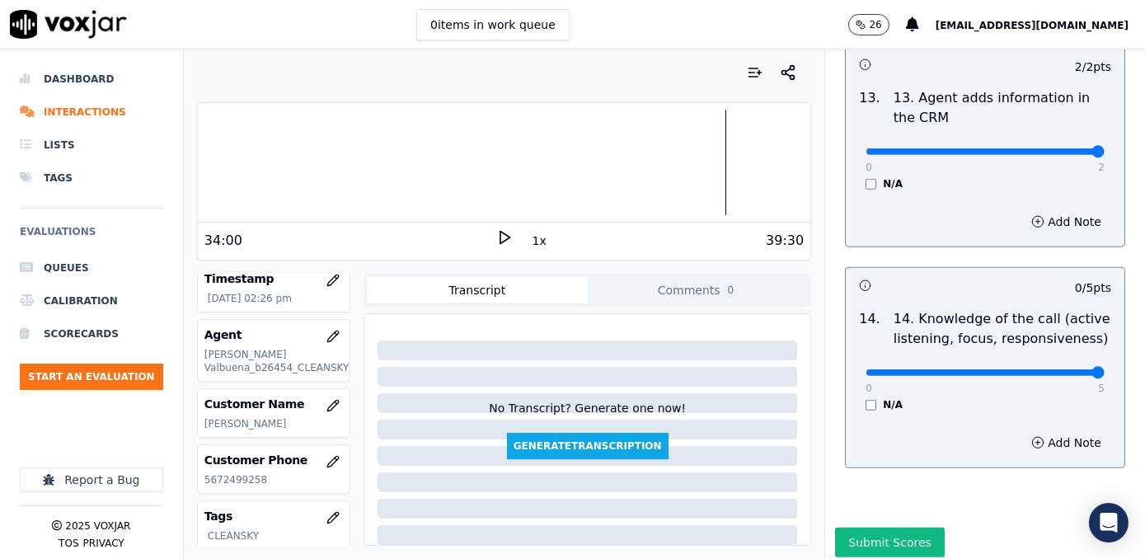
drag, startPoint x: 853, startPoint y: 331, endPoint x: 1147, endPoint y: 331, distance: 294.2
type input "5"
click at [1104, 369] on input "range" at bounding box center [984, 372] width 239 height 7
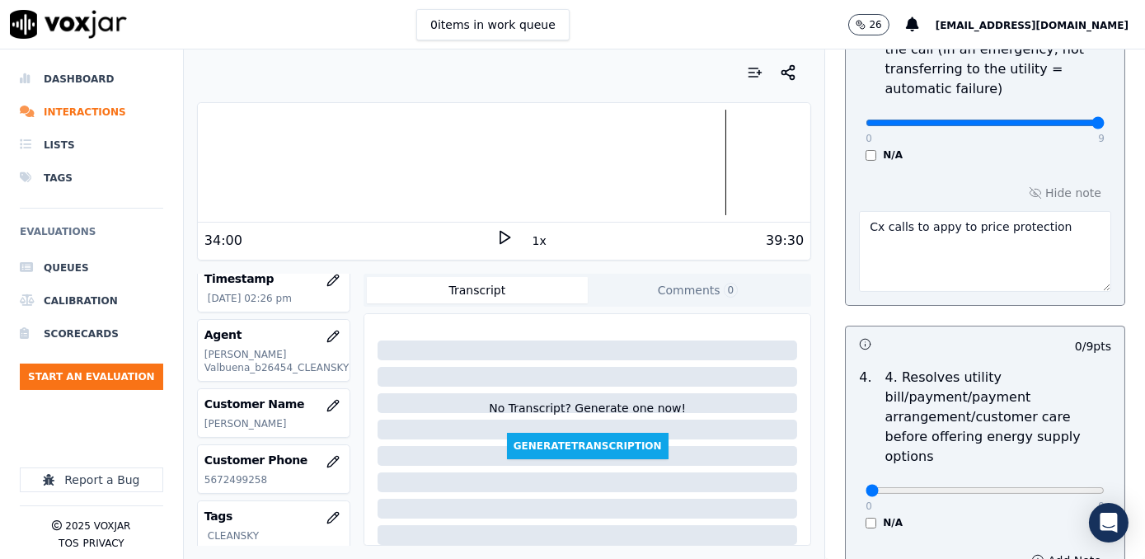
scroll to position [714, 0]
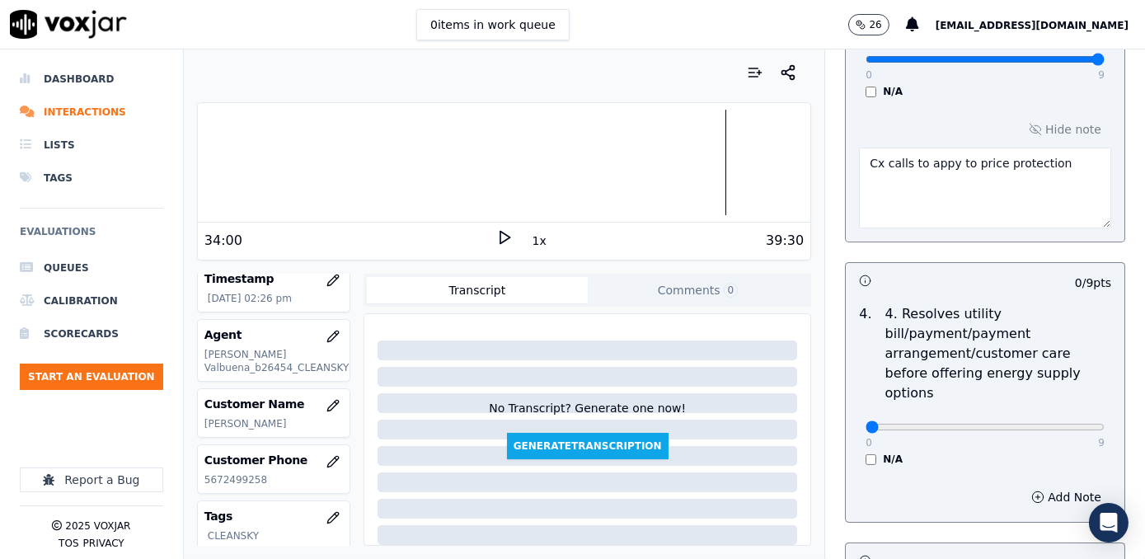
click at [752, 152] on div "Your browser does not support the audio element. 34:00 1x 39:30 Voxjar ID 07d8d…" at bounding box center [664, 303] width 961 height 509
click at [897, 307] on p "4. Resolves utility bill/payment/payment arrangement/customer care before offer…" at bounding box center [998, 353] width 226 height 99
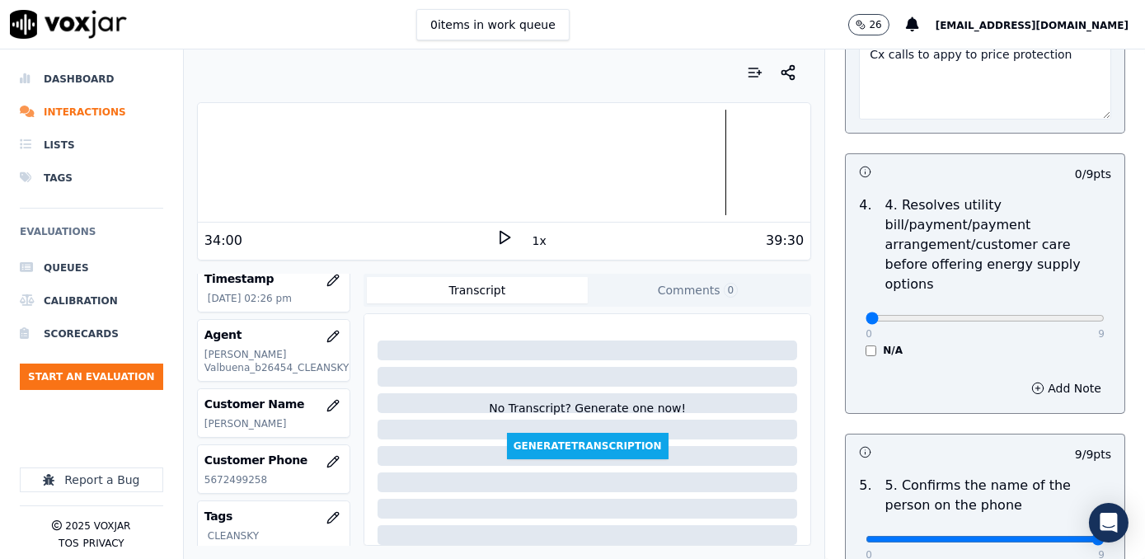
scroll to position [938, 0]
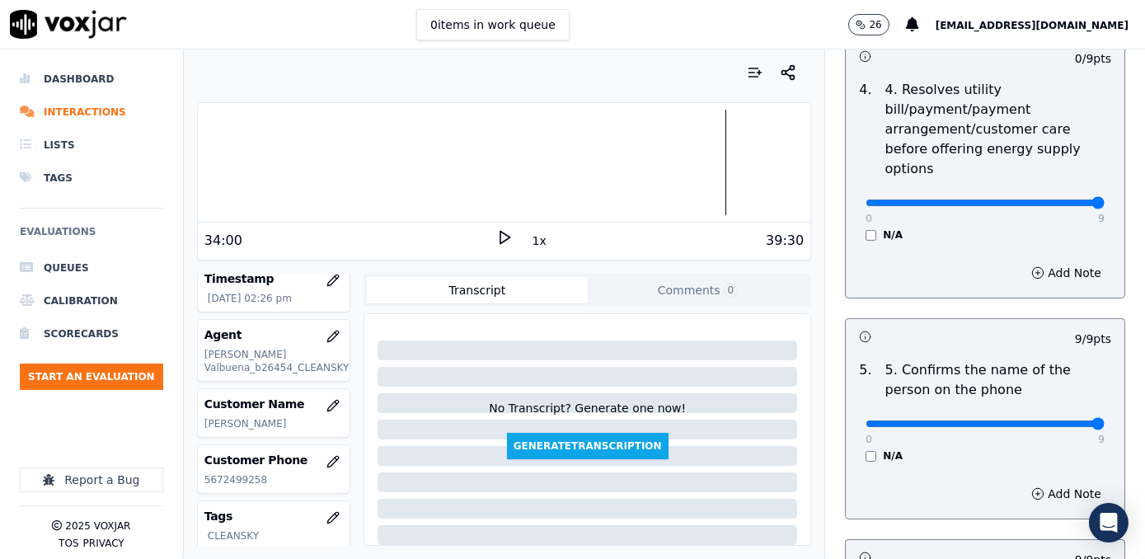
drag, startPoint x: 857, startPoint y: 166, endPoint x: 1147, endPoint y: 152, distance: 290.4
type input "9"
click at [1104, 199] on input "range" at bounding box center [984, 202] width 239 height 7
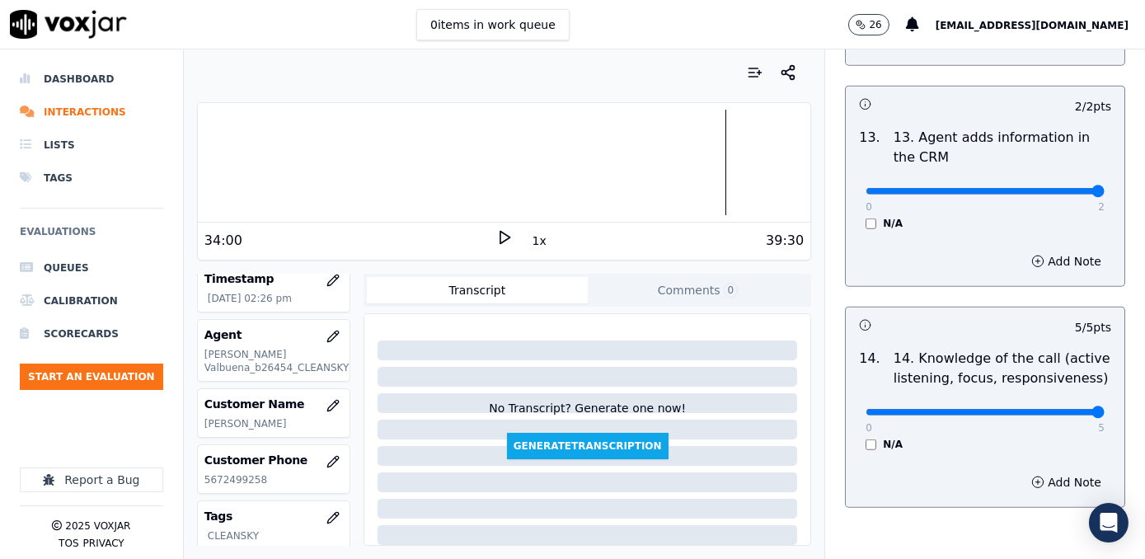
scroll to position [3036, 0]
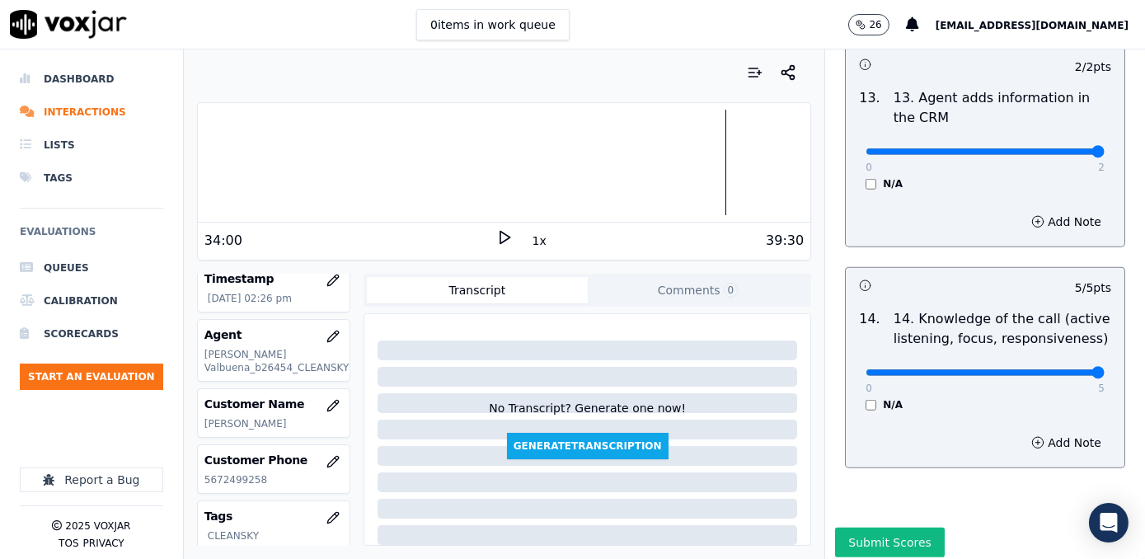
type input "4"
click at [1039, 369] on input "range" at bounding box center [984, 372] width 239 height 7
click at [893, 527] on button "Submit Scores" at bounding box center [890, 542] width 110 height 30
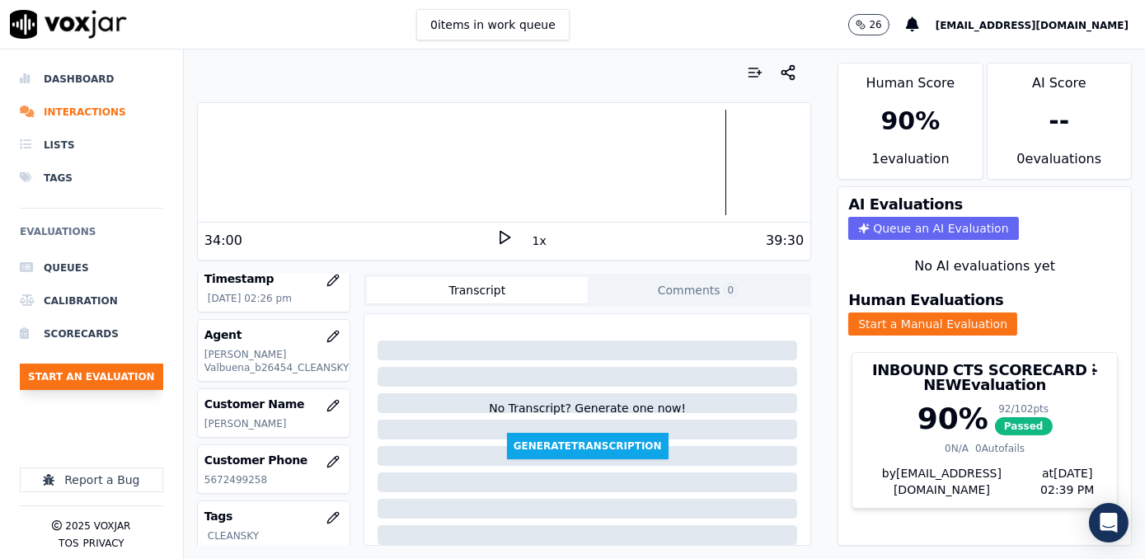
click at [133, 377] on button "Start an Evaluation" at bounding box center [91, 376] width 143 height 26
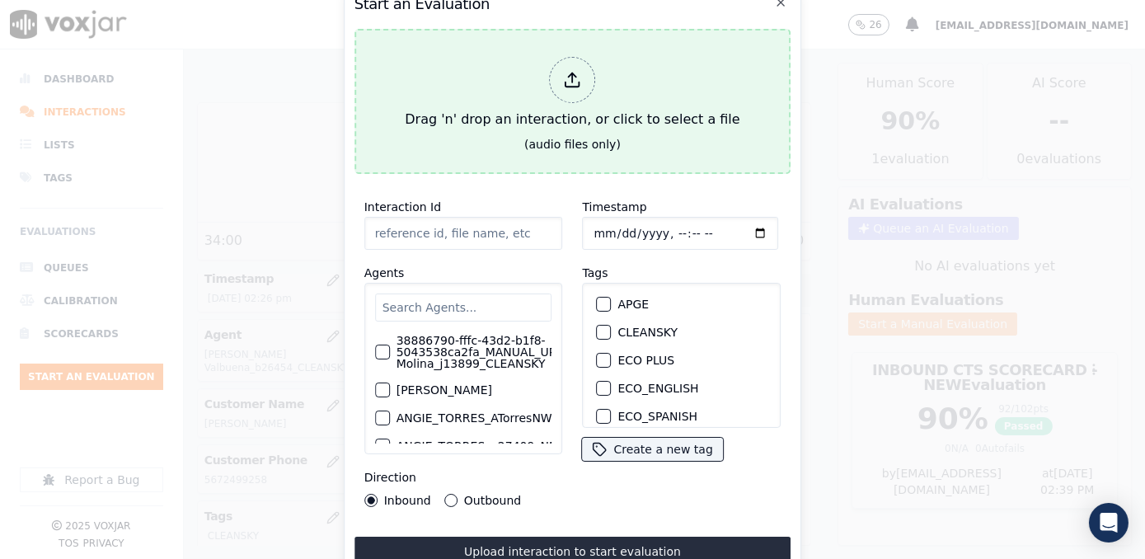
click at [566, 73] on icon at bounding box center [573, 80] width 18 height 18
type input "20250918-165726_2016677883-[PERSON_NAME] all.mp3"
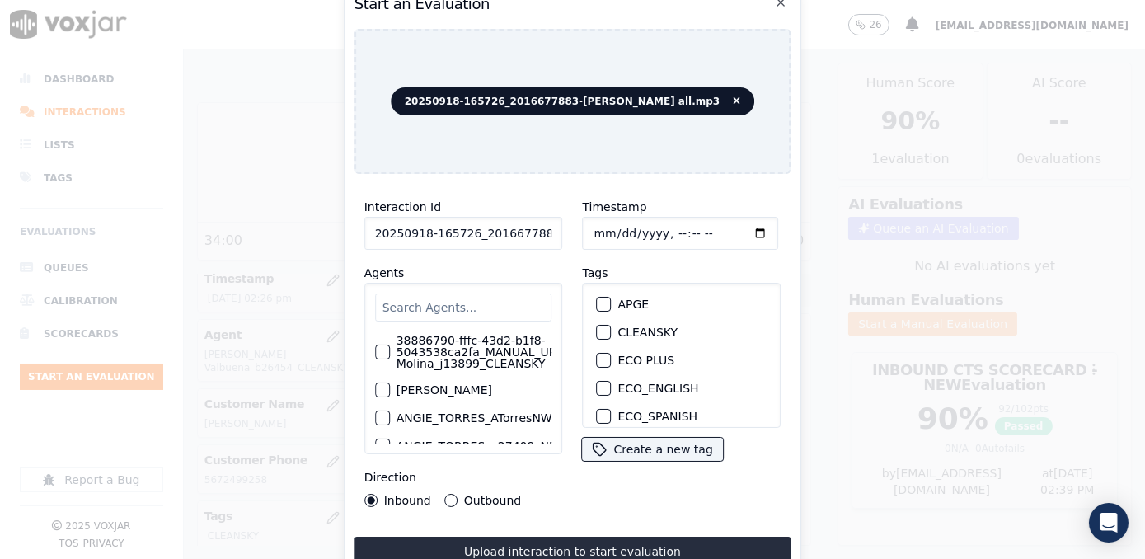
click at [598, 494] on div "Timestamp Tags APGE CLEANSKY ECO PLUS ECO_ENGLISH ECO_SPANISH ELECTRA SPARK IND…" at bounding box center [682, 352] width 218 height 330
click at [485, 298] on input "text" at bounding box center [463, 307] width 177 height 28
type input "[PERSON_NAME]"
click at [470, 351] on label "38886790-fffc-43d2-b1f8-5043538ca2fa_MANUAL_UPLOAD_Juliana Molina_j13899_CLEANS…" at bounding box center [514, 352] width 236 height 35
click at [390, 351] on button "38886790-fffc-43d2-b1f8-5043538ca2fa_MANUAL_UPLOAD_Juliana Molina_j13899_CLEANS…" at bounding box center [382, 352] width 15 height 15
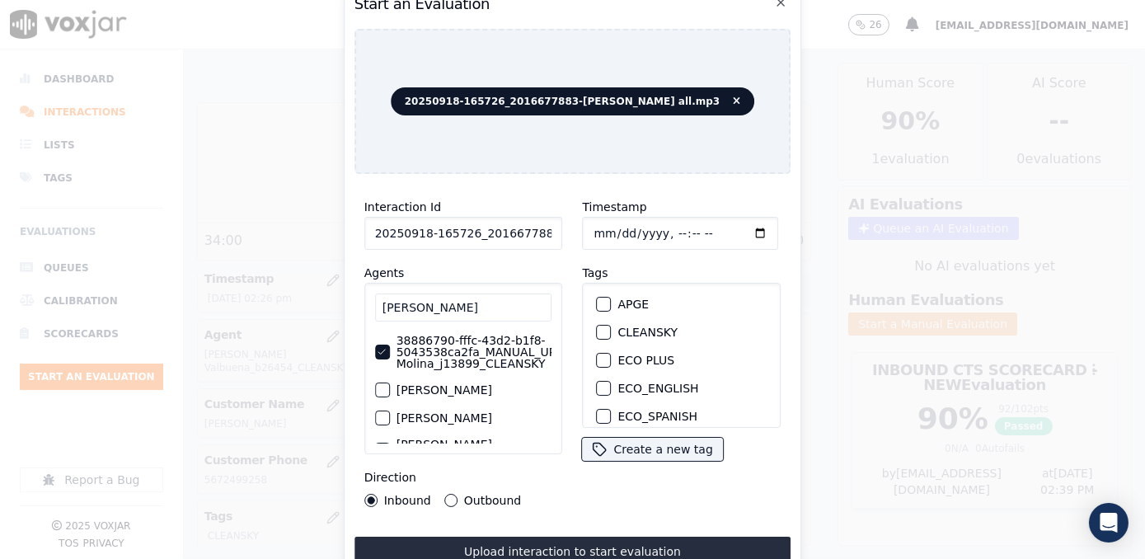
click at [598, 326] on div "button" at bounding box center [604, 332] width 12 height 12
click at [740, 224] on input "Timestamp" at bounding box center [681, 233] width 196 height 33
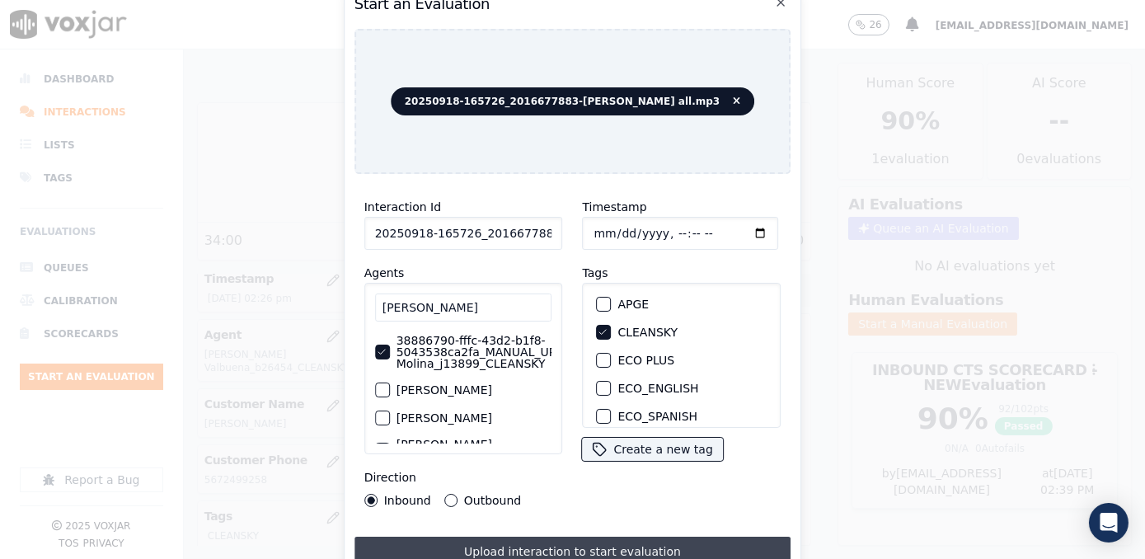
type input "[DATE]T14:39"
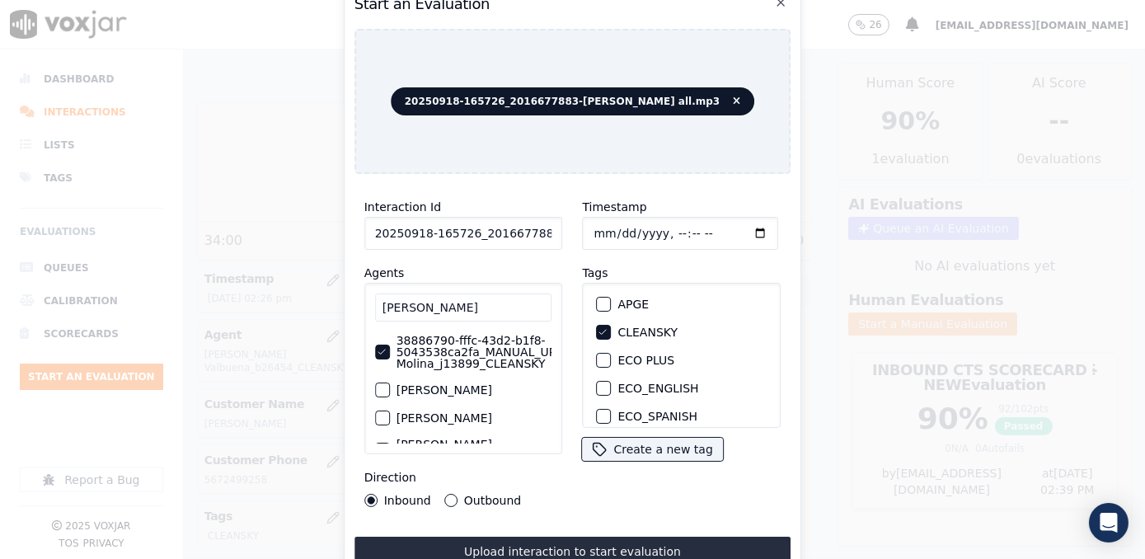
click at [439, 495] on div "Inbound Outbound" at bounding box center [442, 500] width 157 height 13
click at [455, 494] on div "Outbound" at bounding box center [482, 500] width 77 height 13
click at [452, 495] on button "Outbound" at bounding box center [450, 500] width 13 height 13
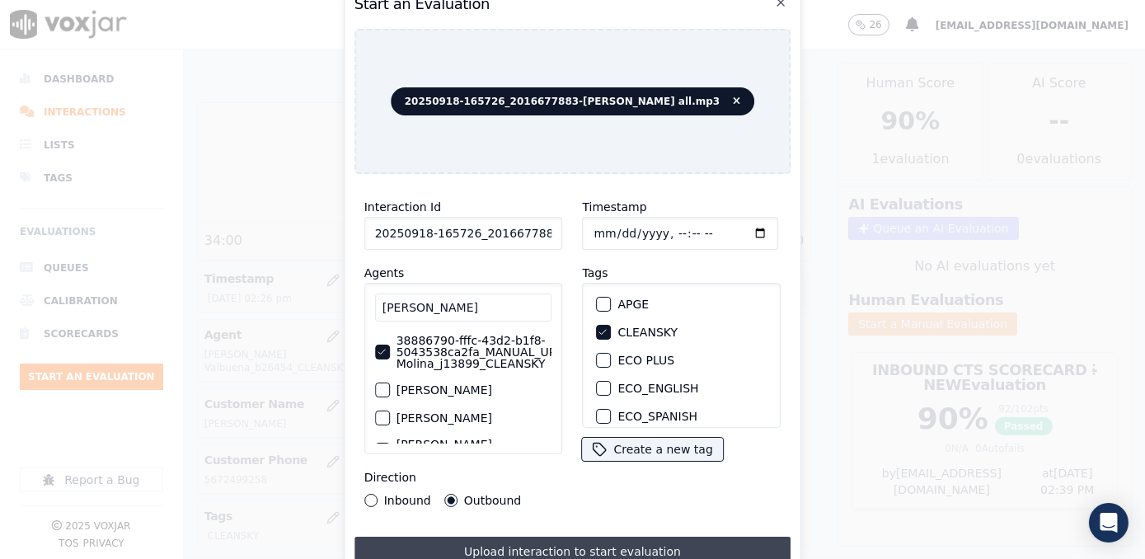
click at [556, 537] on button "Upload interaction to start evaluation" at bounding box center [572, 552] width 437 height 30
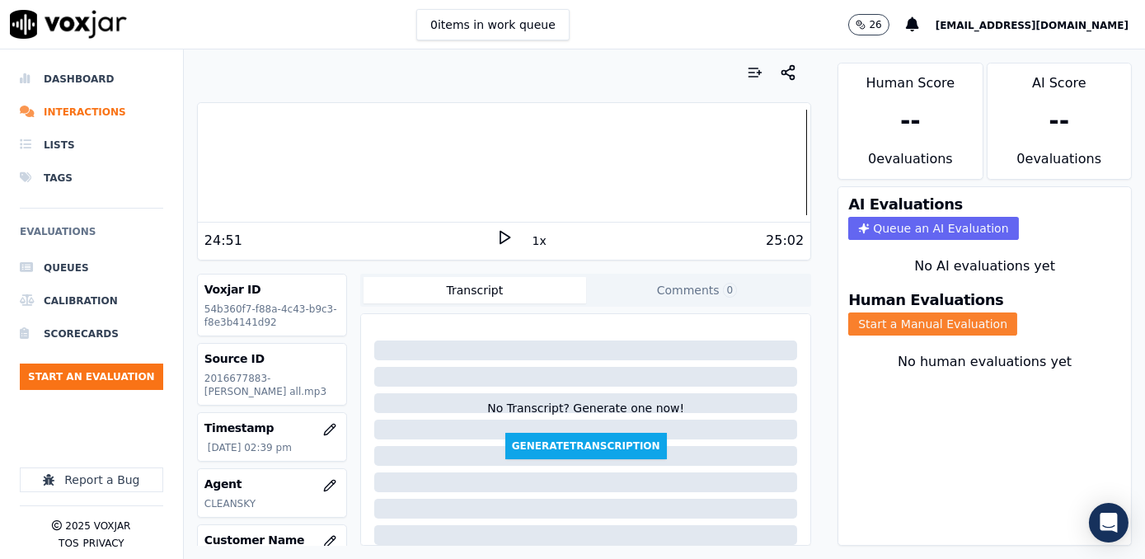
click at [888, 312] on button "Start a Manual Evaluation" at bounding box center [932, 323] width 169 height 23
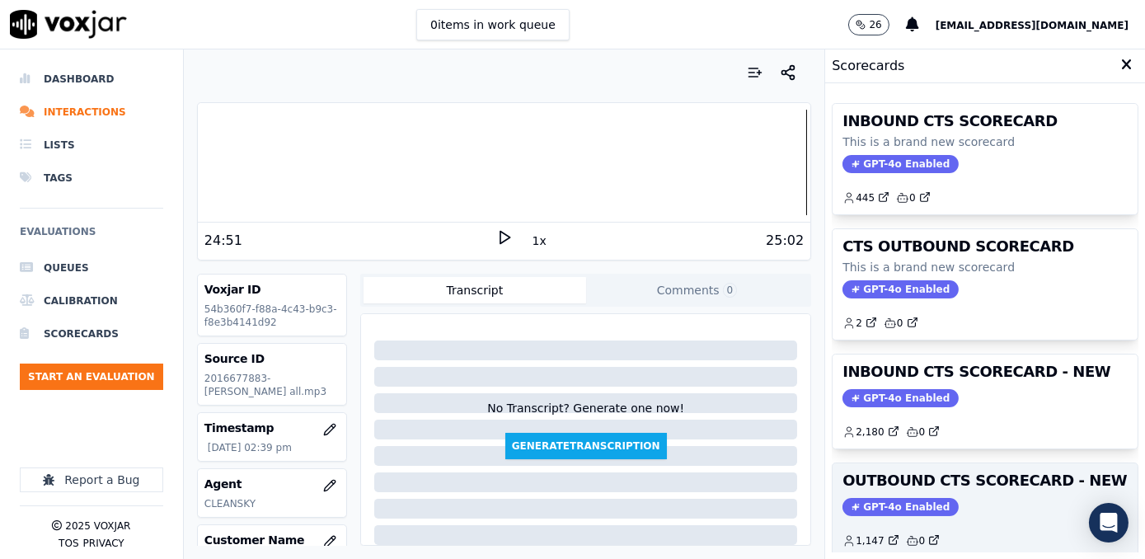
click at [898, 504] on span "GPT-4o Enabled" at bounding box center [900, 507] width 116 height 18
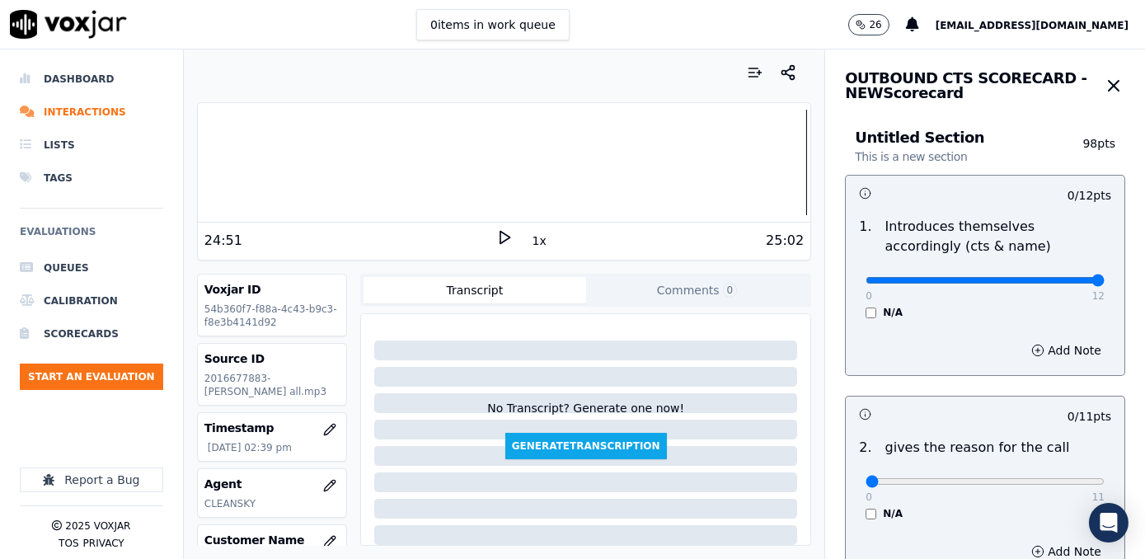
drag, startPoint x: 859, startPoint y: 275, endPoint x: 1147, endPoint y: 290, distance: 288.8
type input "12"
click at [1104, 284] on input "range" at bounding box center [984, 280] width 239 height 7
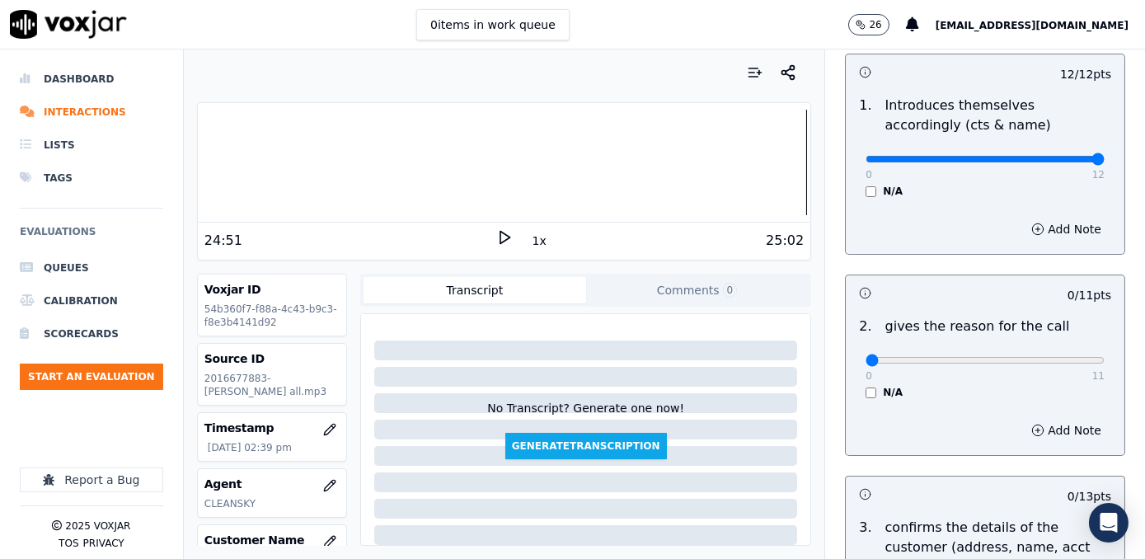
scroll to position [224, 0]
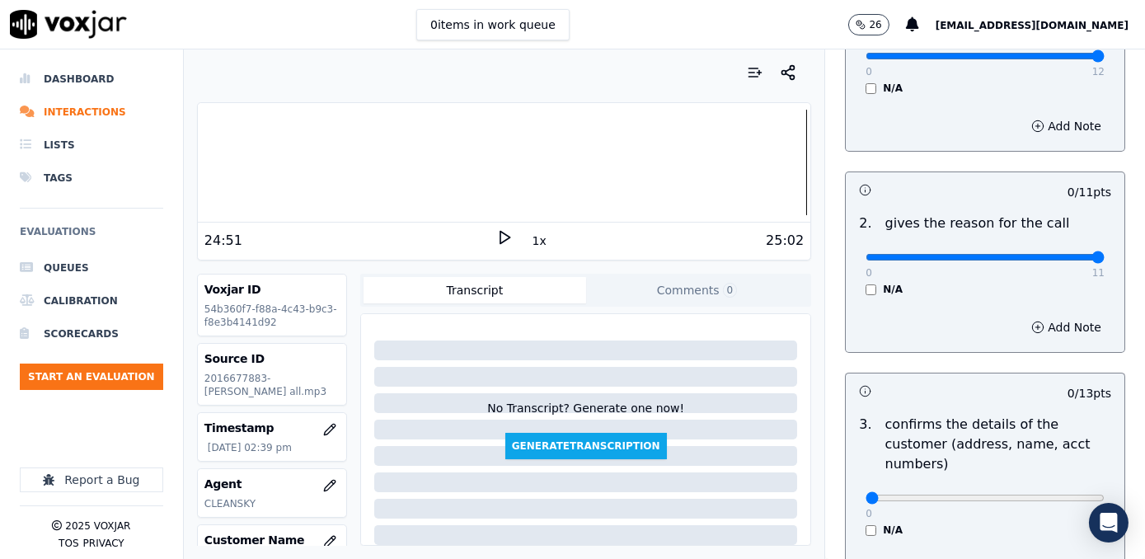
drag, startPoint x: 859, startPoint y: 260, endPoint x: 1144, endPoint y: 277, distance: 285.6
type input "11"
click at [1104, 260] on input "range" at bounding box center [984, 257] width 239 height 7
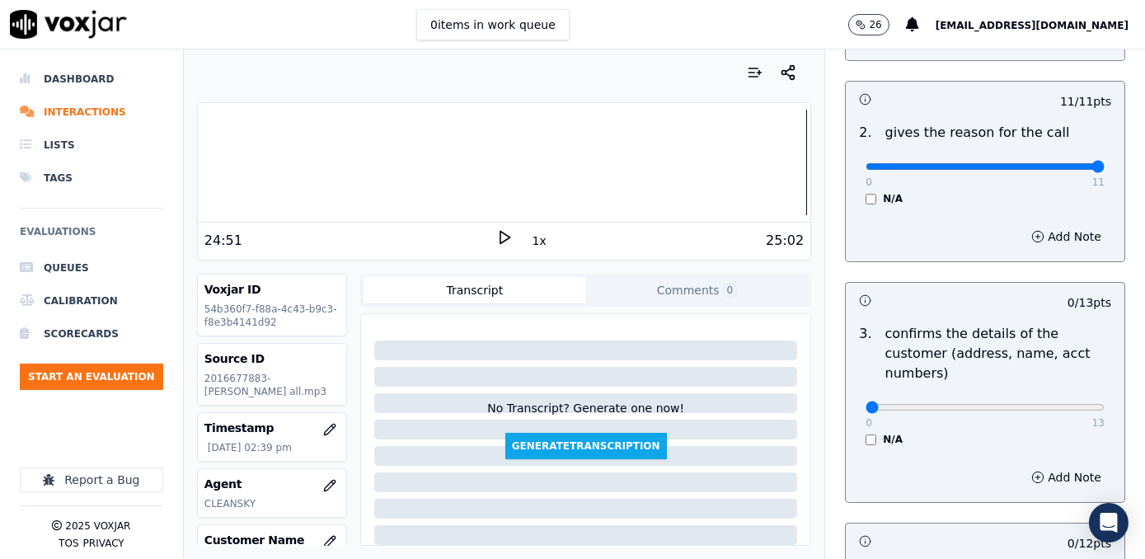
scroll to position [374, 0]
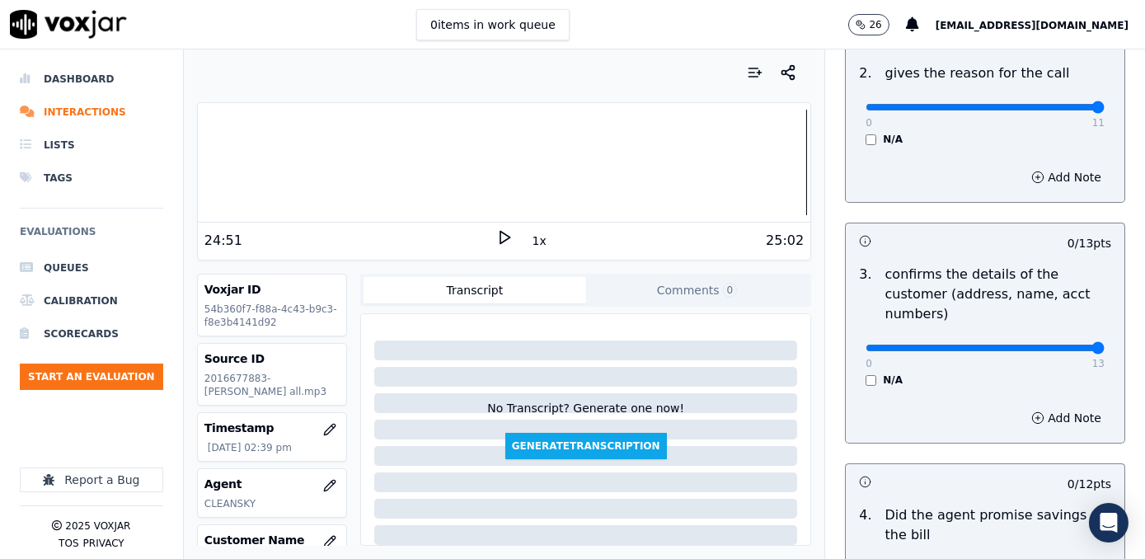
drag, startPoint x: 853, startPoint y: 328, endPoint x: 1096, endPoint y: 319, distance: 243.3
type input "13"
click at [1096, 345] on input "range" at bounding box center [984, 348] width 239 height 7
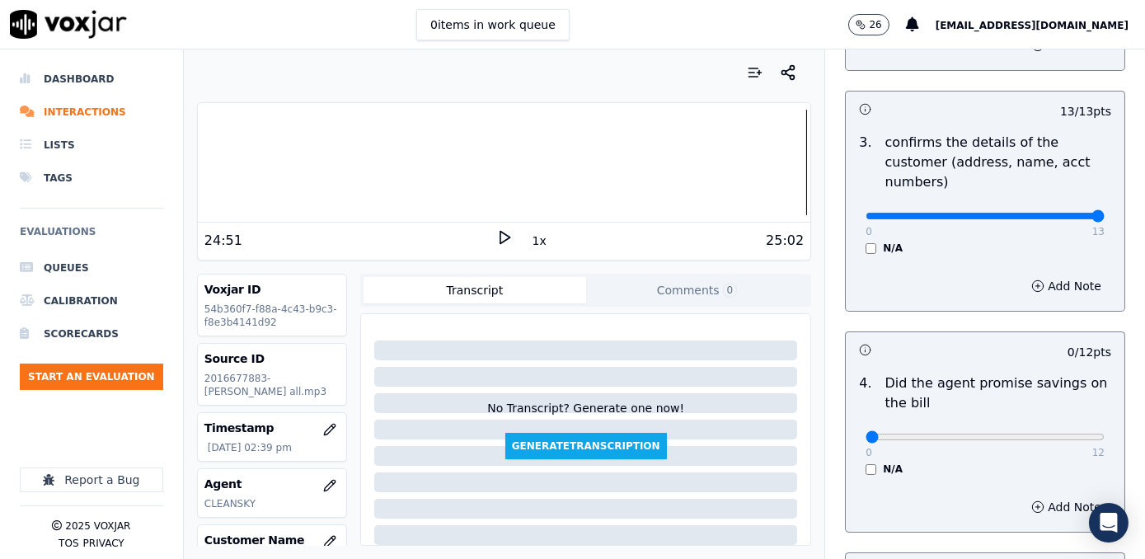
scroll to position [599, 0]
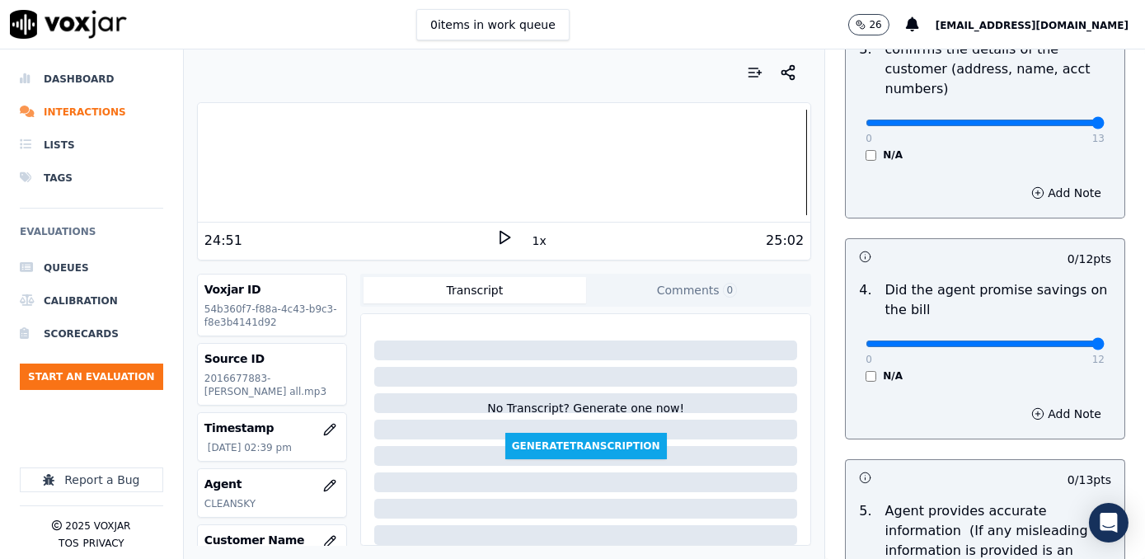
drag, startPoint x: 854, startPoint y: 324, endPoint x: 1144, endPoint y: 315, distance: 290.3
type input "12"
click at [1104, 340] on input "range" at bounding box center [984, 343] width 239 height 7
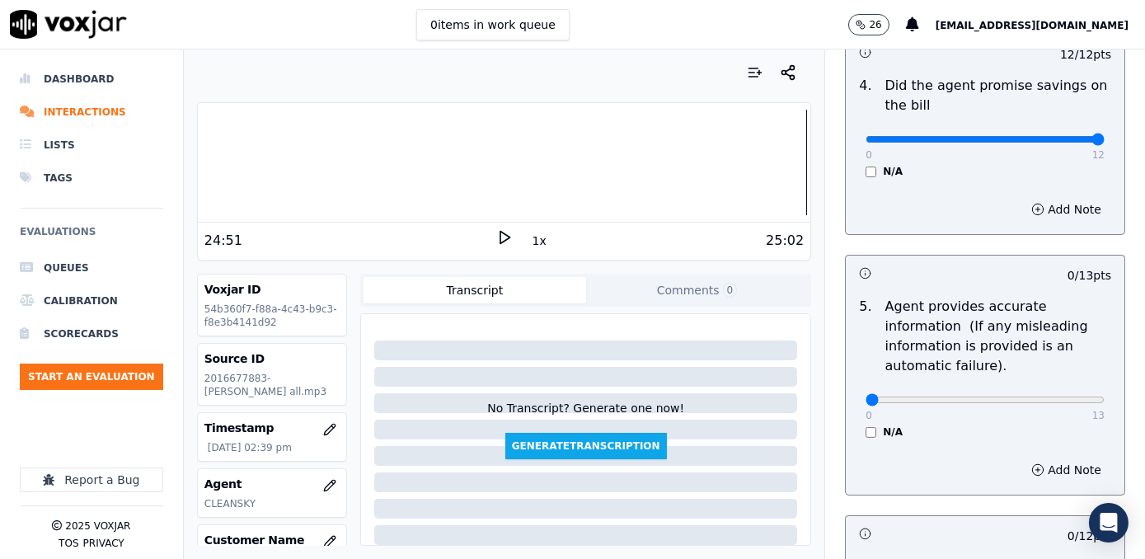
scroll to position [824, 0]
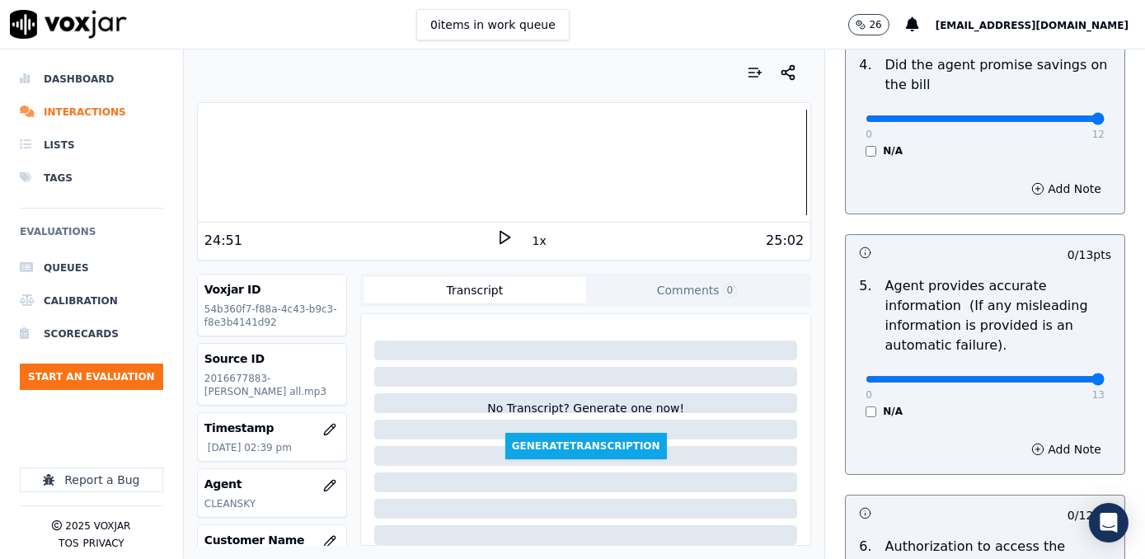
drag, startPoint x: 859, startPoint y: 351, endPoint x: 1147, endPoint y: 377, distance: 289.6
type input "13"
click at [1104, 377] on input "range" at bounding box center [984, 379] width 239 height 7
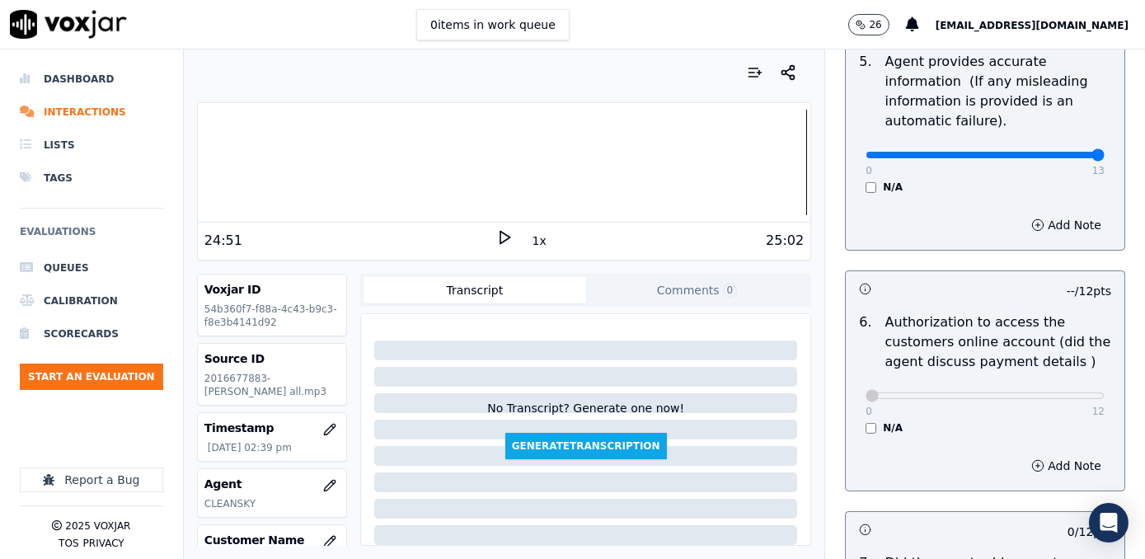
scroll to position [1348, 0]
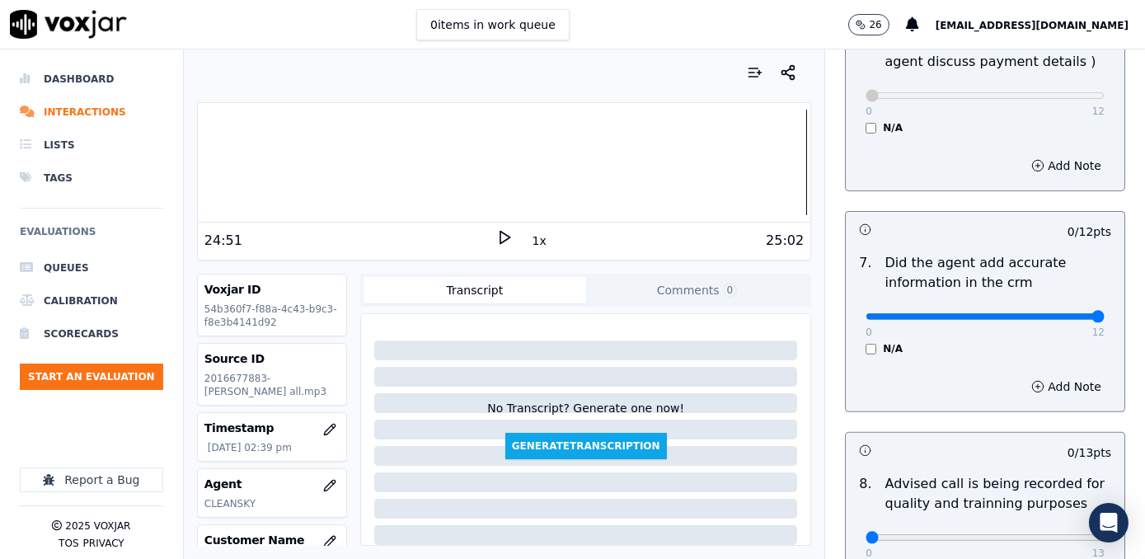
drag, startPoint x: 870, startPoint y: 291, endPoint x: 1144, endPoint y: 288, distance: 273.6
type input "12"
click at [1104, 313] on input "range" at bounding box center [984, 316] width 239 height 7
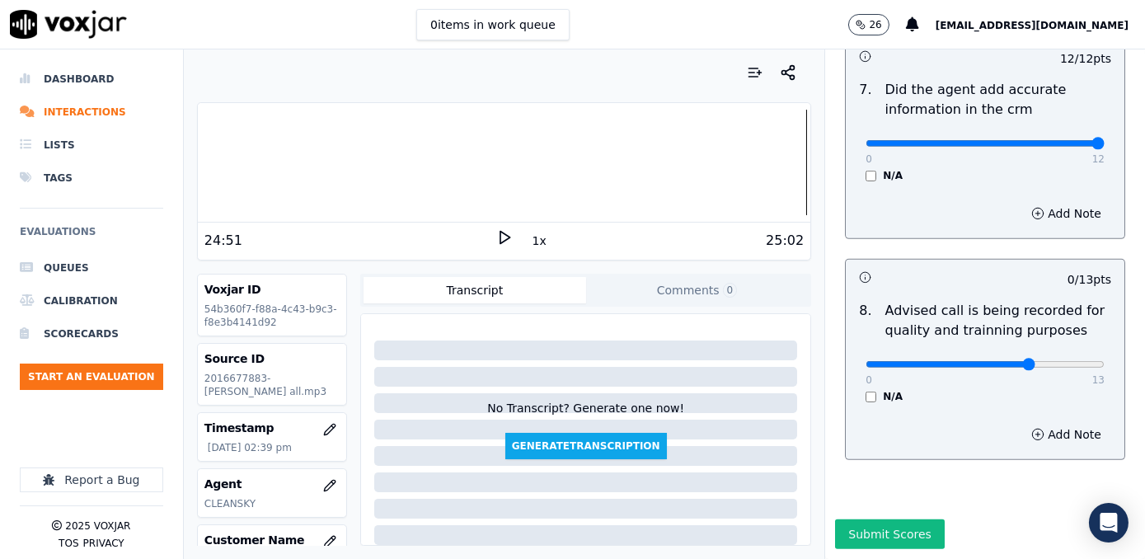
click at [1006, 361] on input "range" at bounding box center [984, 364] width 239 height 7
type input "10"
click at [1013, 361] on input "range" at bounding box center [984, 364] width 239 height 7
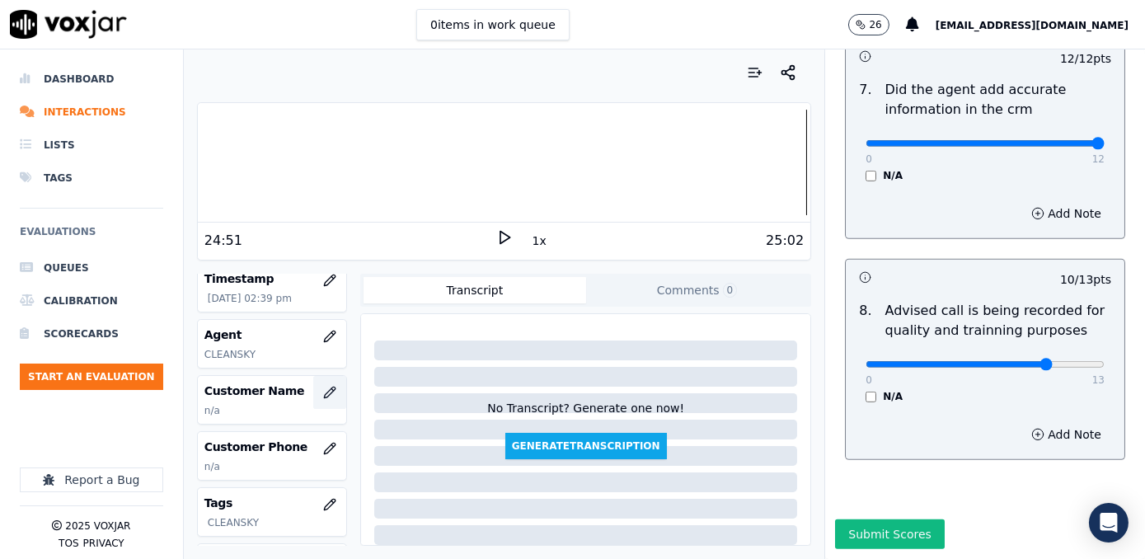
click at [323, 387] on icon "button" at bounding box center [329, 392] width 13 height 13
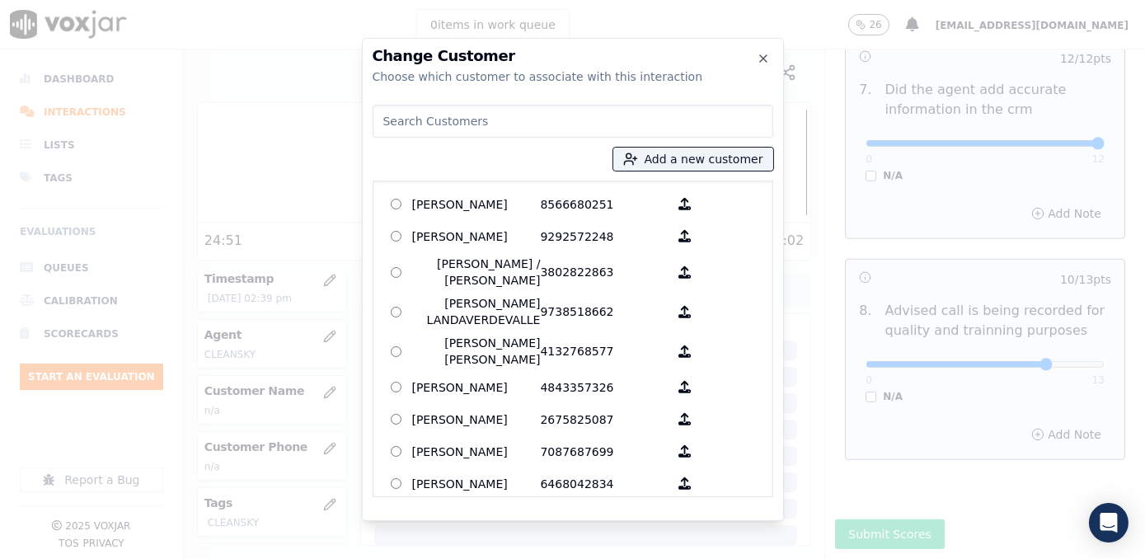
click at [545, 127] on input at bounding box center [573, 121] width 401 height 33
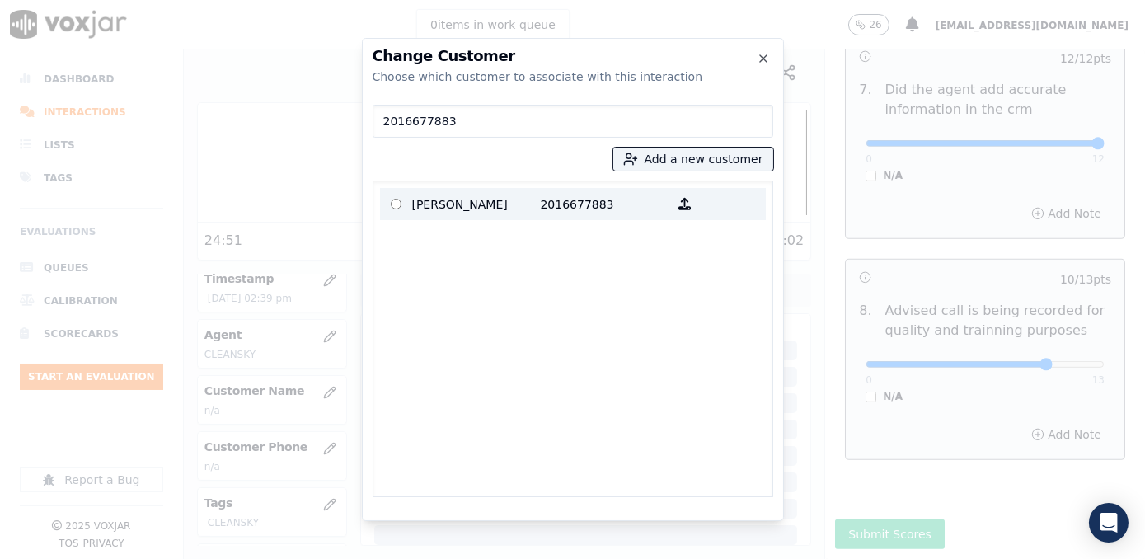
type input "2016677883"
click at [560, 190] on label "[PERSON_NAME] 2016677883" at bounding box center [573, 204] width 386 height 32
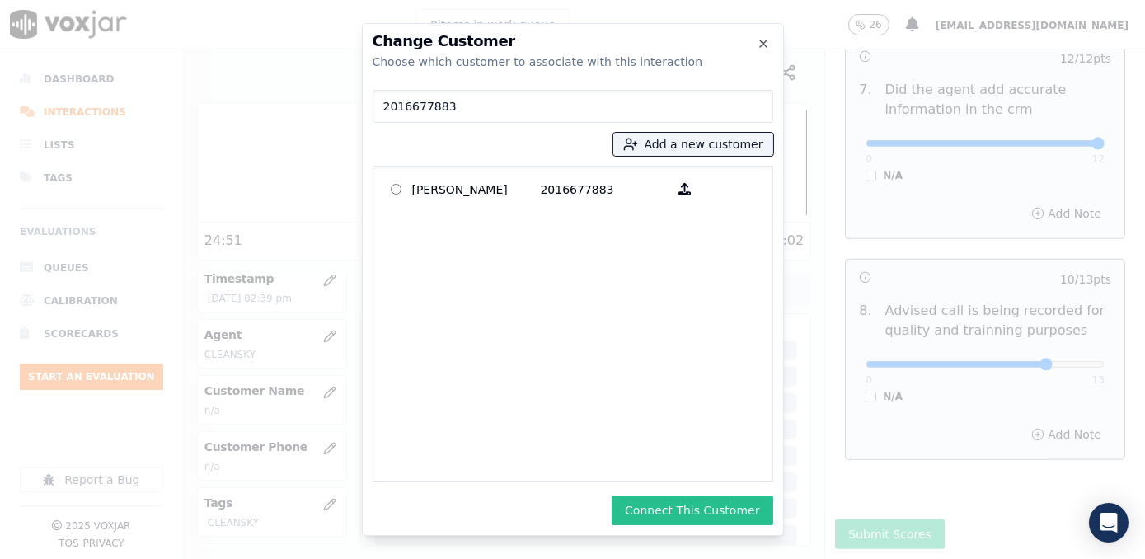
click at [696, 514] on button "Connect This Customer" at bounding box center [692, 510] width 161 height 30
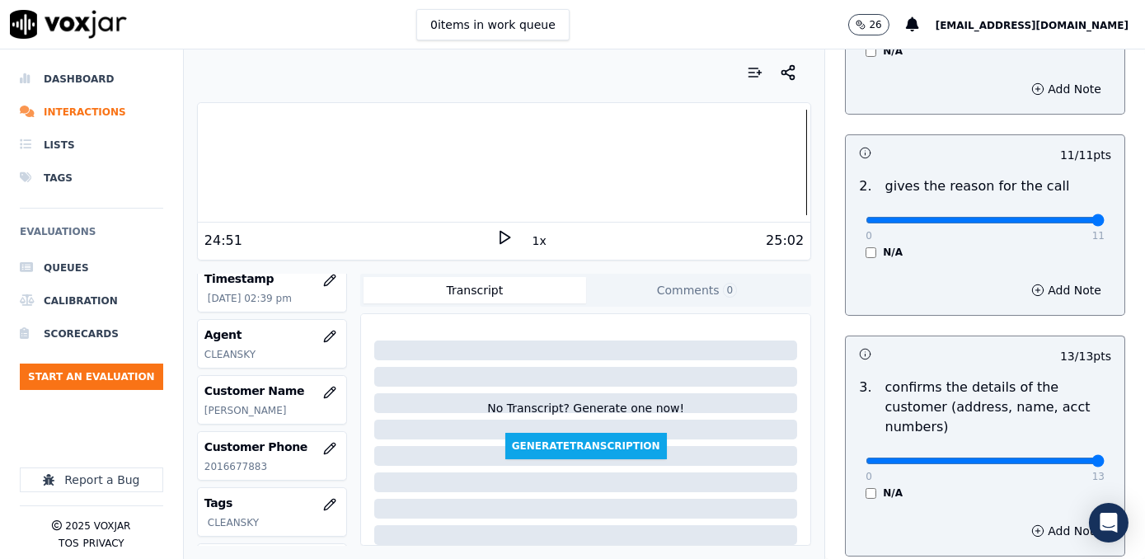
scroll to position [449, 0]
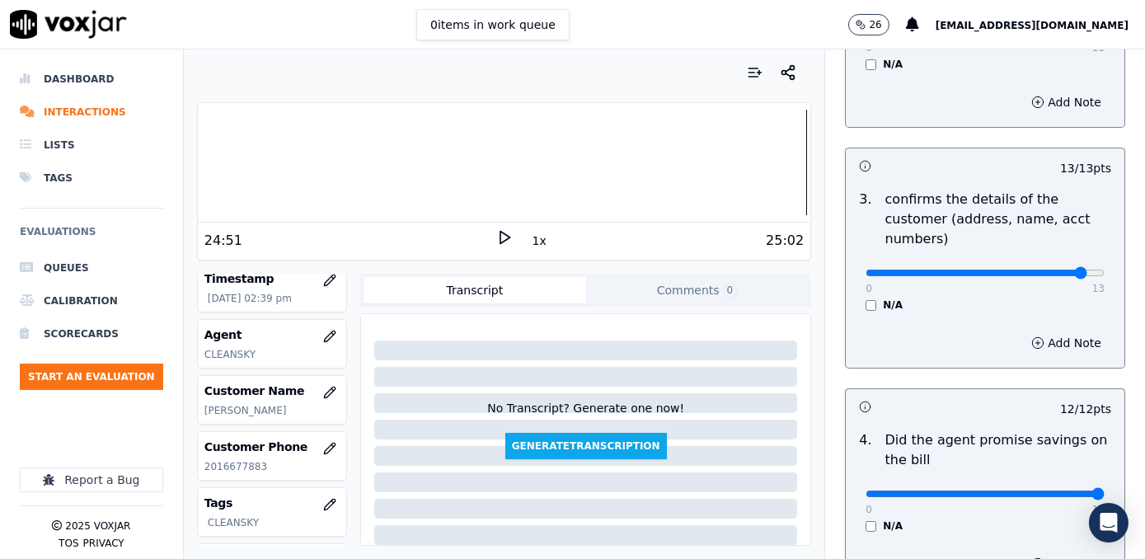
type input "12"
click at [1043, 270] on input "range" at bounding box center [984, 273] width 239 height 7
click at [1037, 331] on button "Add Note" at bounding box center [1066, 342] width 90 height 23
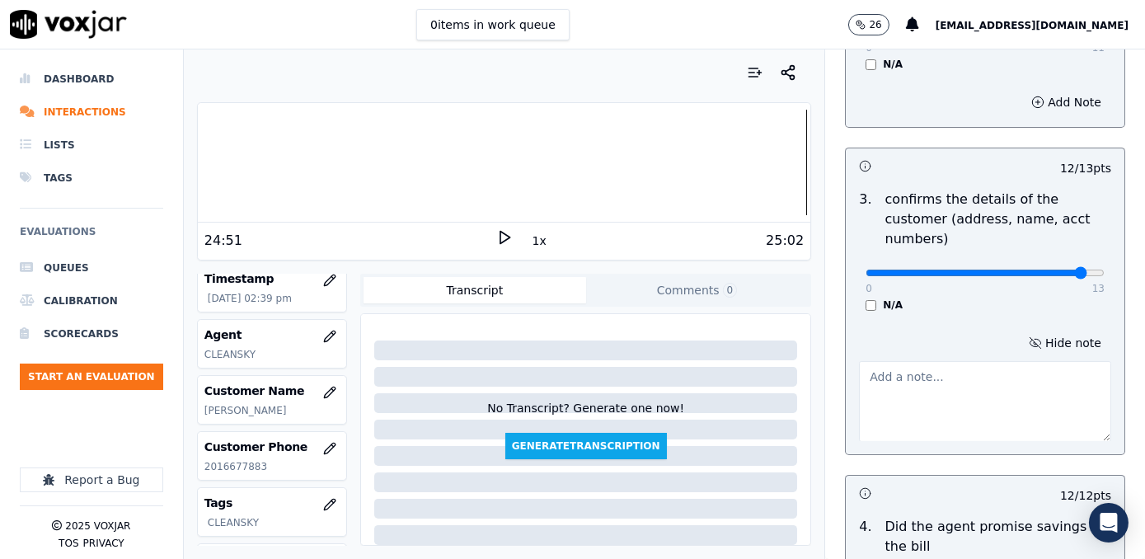
click at [984, 406] on textarea at bounding box center [985, 401] width 252 height 81
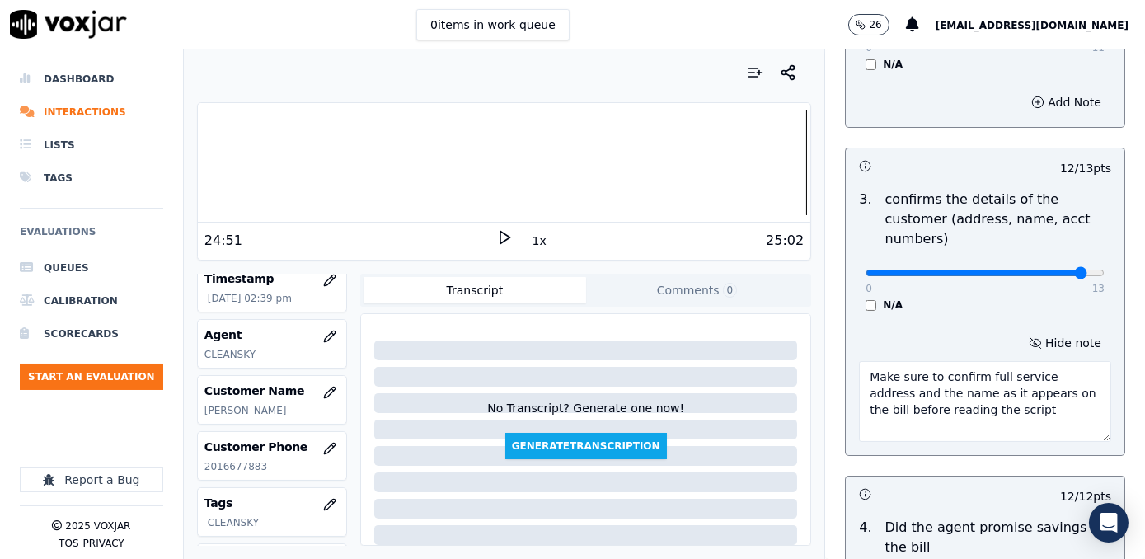
drag, startPoint x: 987, startPoint y: 394, endPoint x: 837, endPoint y: 345, distance: 158.5
click at [846, 345] on div "Hide note Make sure to confirm full service address and the name as it appears …" at bounding box center [985, 386] width 279 height 137
type textarea "Make sure to confirm full service address and the name as it appears on the bil…"
type input "11"
click at [1029, 270] on input "range" at bounding box center [984, 273] width 239 height 7
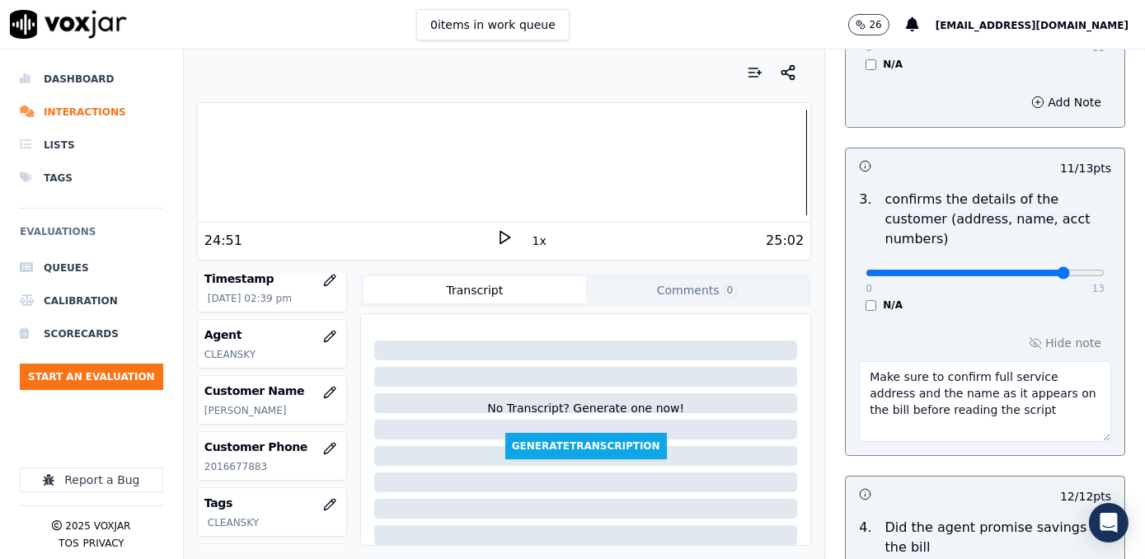
click at [998, 392] on textarea "Make sure to confirm full service address and the name as it appears on the bil…" at bounding box center [985, 401] width 252 height 81
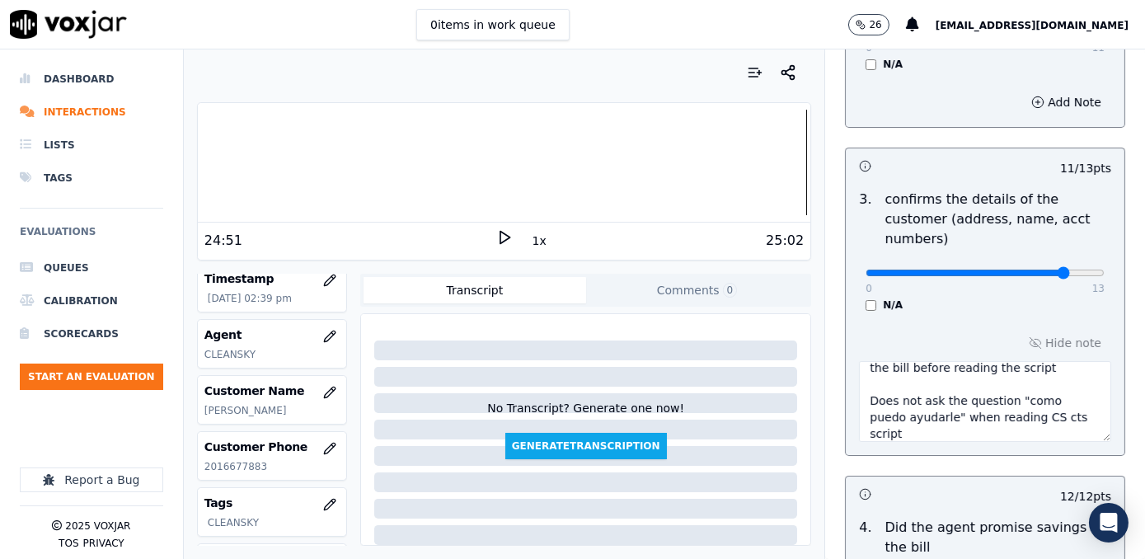
scroll to position [0, 0]
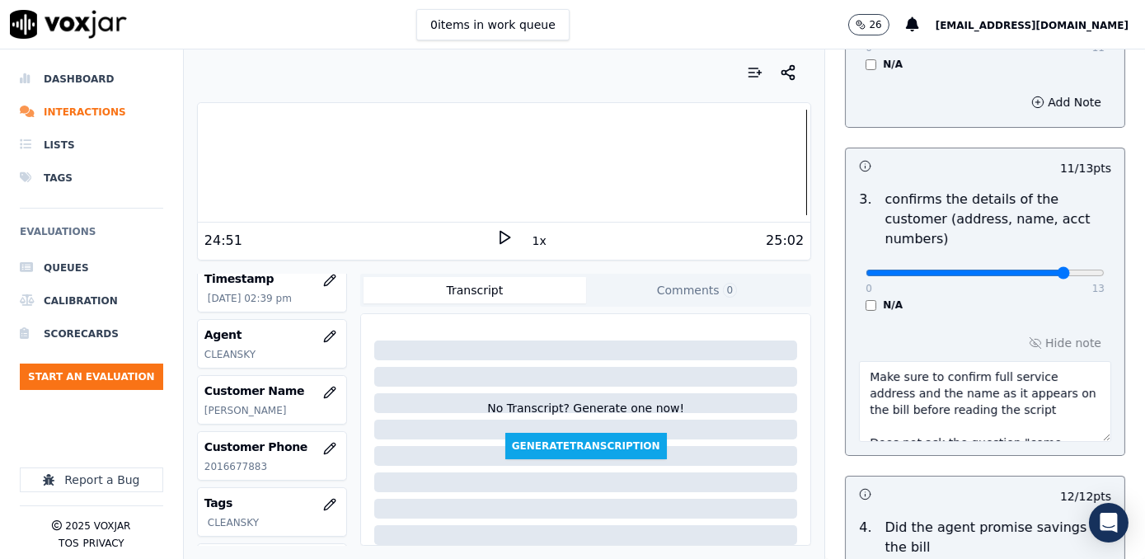
drag, startPoint x: 885, startPoint y: 411, endPoint x: 811, endPoint y: 328, distance: 111.5
type textarea "Make sure to confirm full service address and the name as it appears on the bil…"
click at [989, 386] on textarea "Make sure to confirm full service address and the name as it appears on the bil…" at bounding box center [985, 401] width 252 height 81
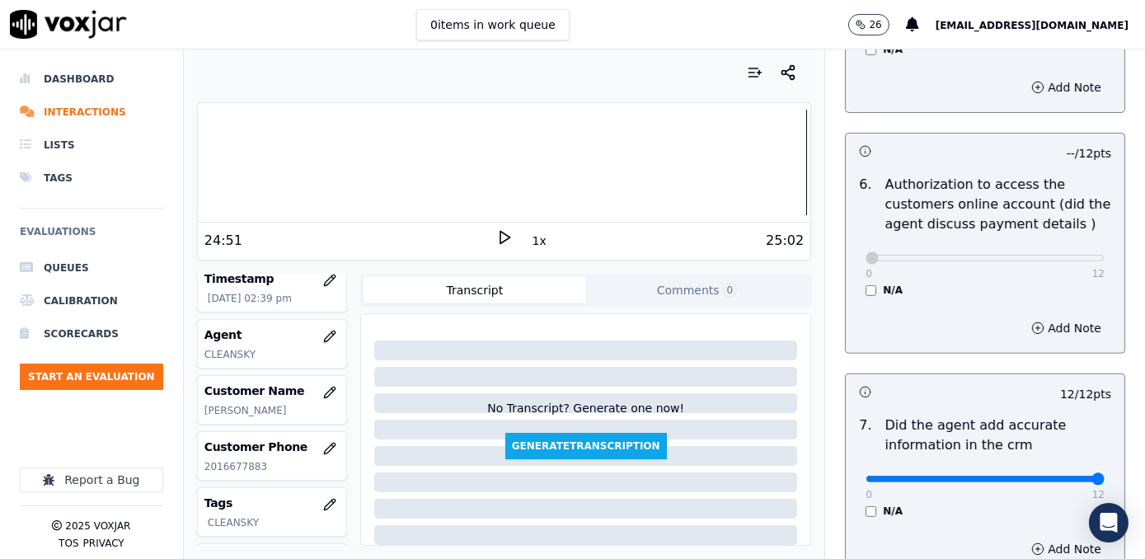
scroll to position [1618, 0]
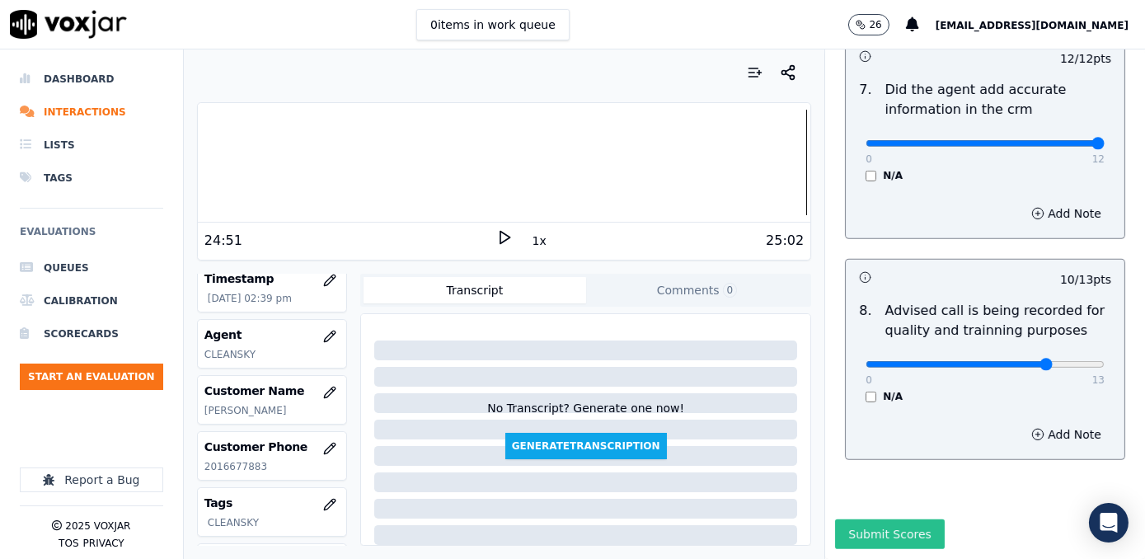
click at [888, 519] on button "Submit Scores" at bounding box center [890, 534] width 110 height 30
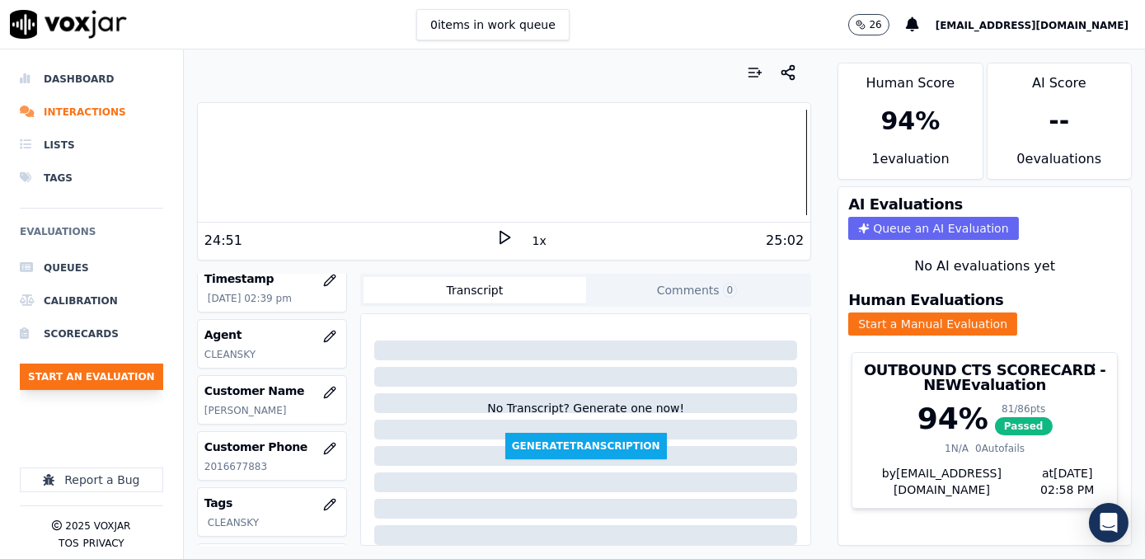
click at [127, 373] on button "Start an Evaluation" at bounding box center [91, 376] width 143 height 26
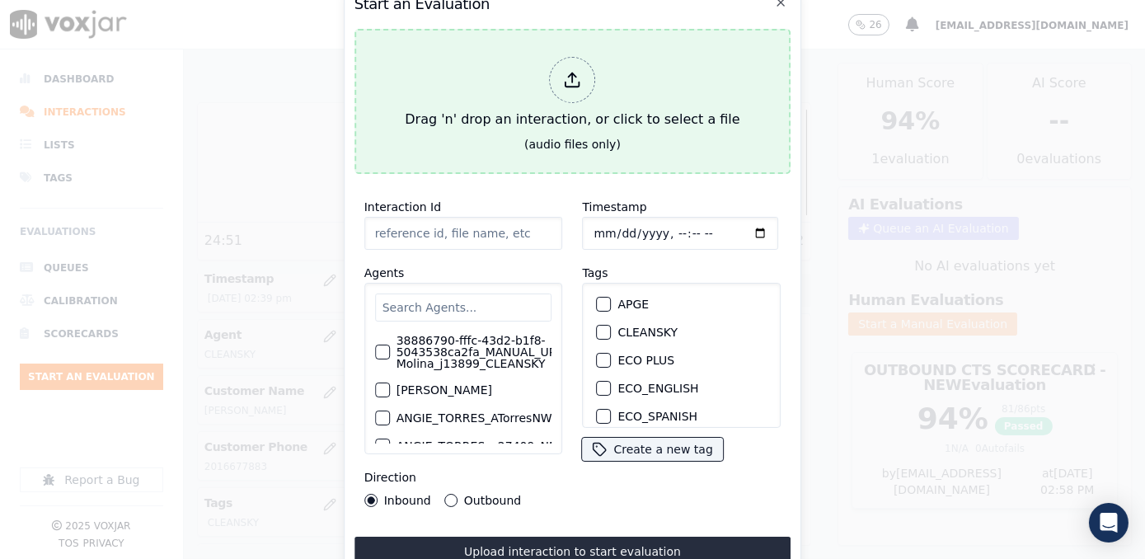
click at [575, 73] on polyline at bounding box center [572, 75] width 7 height 4
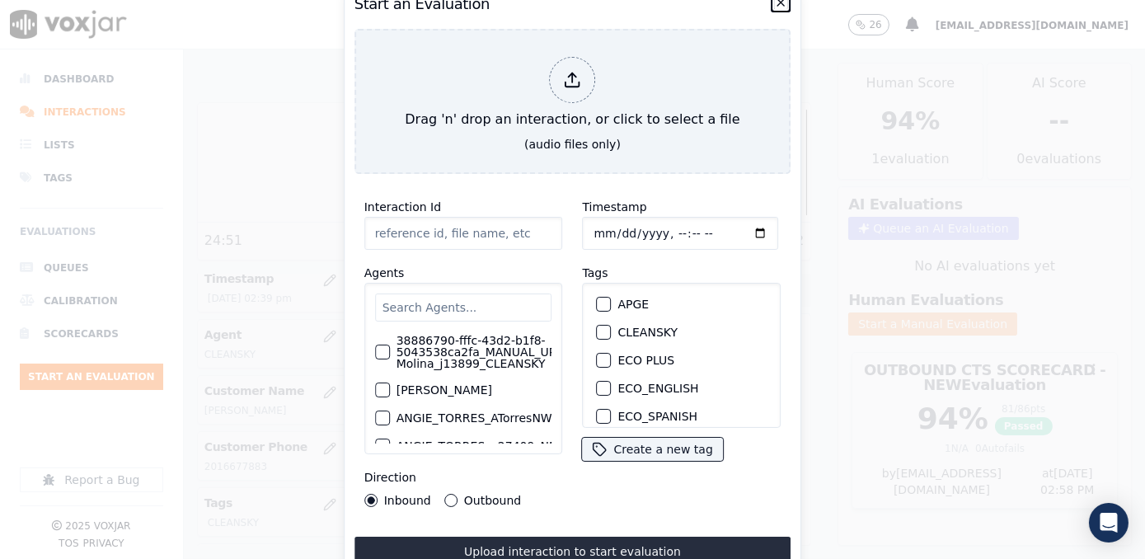
click at [776, 1] on icon "button" at bounding box center [780, 2] width 13 height 13
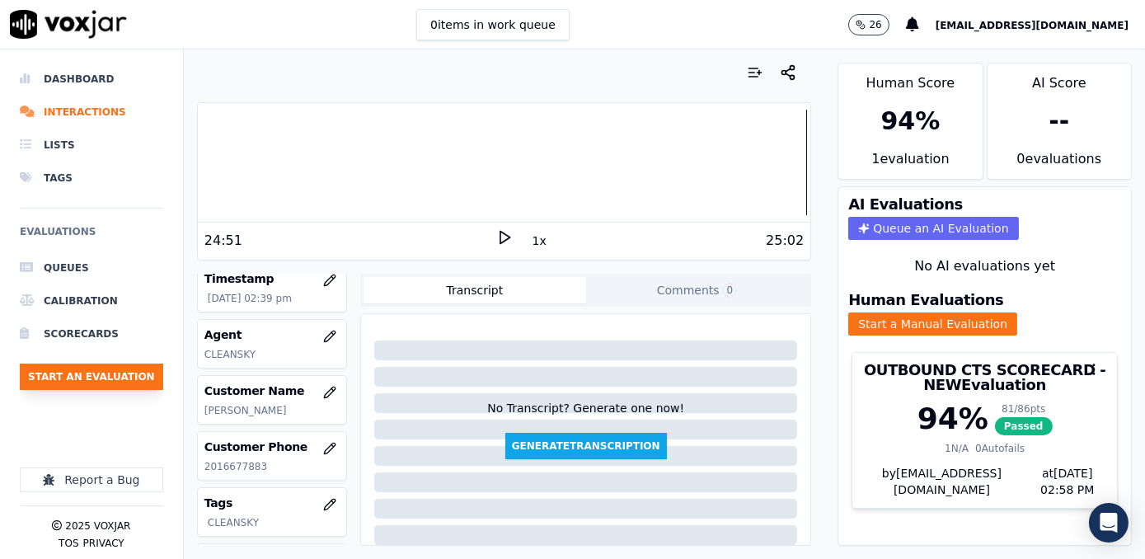
click at [99, 364] on button "Start an Evaluation" at bounding box center [91, 376] width 143 height 26
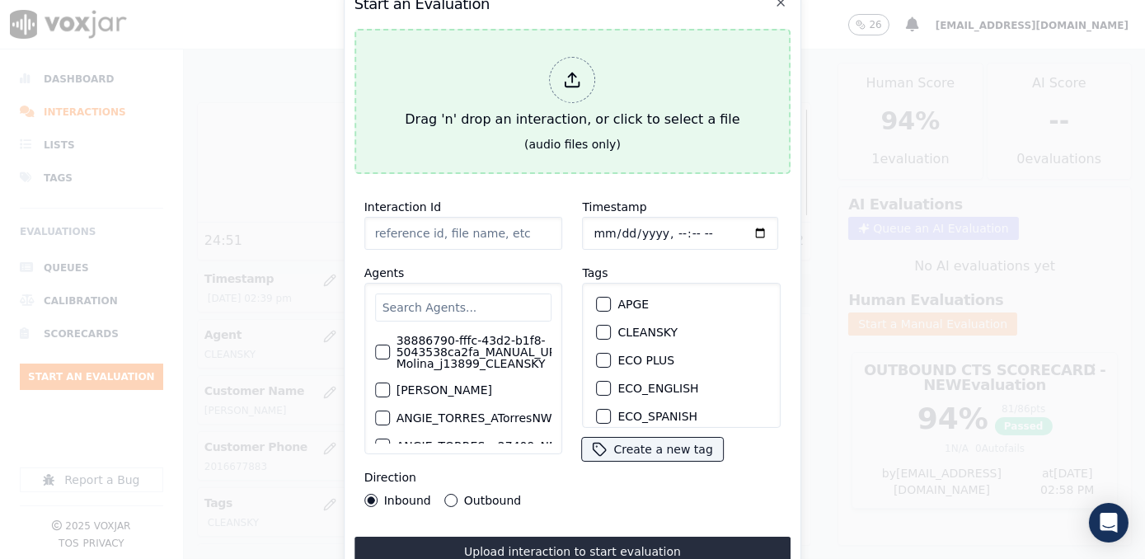
click at [587, 70] on div at bounding box center [573, 80] width 46 height 46
type input "20250918-161321_6092225839-[PERSON_NAME] all.mp3"
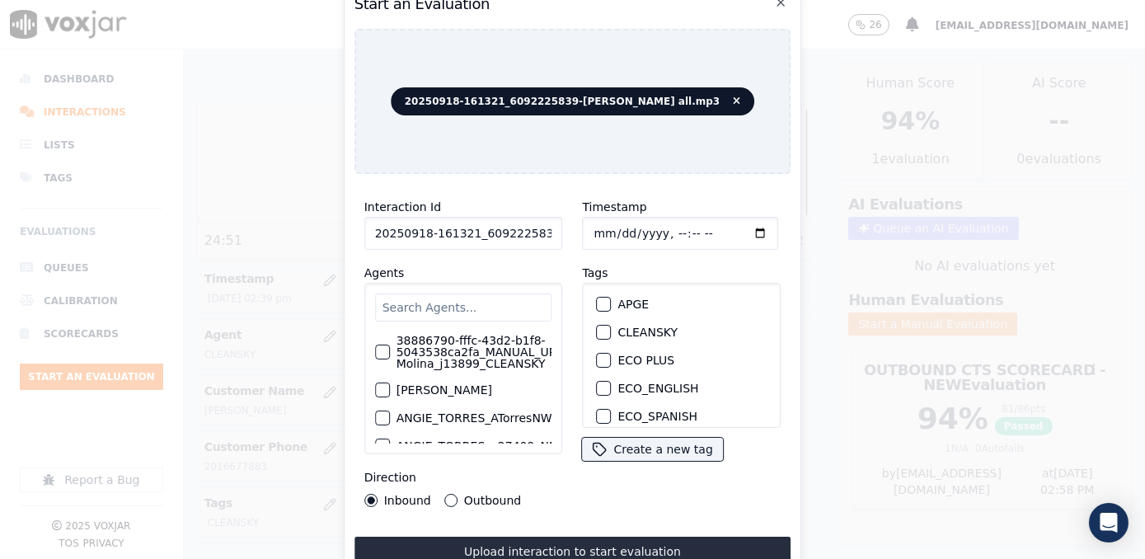
click at [604, 491] on div "Timestamp Tags APGE CLEANSKY ECO PLUS ECO_ENGLISH ECO_SPANISH ELECTRA SPARK IND…" at bounding box center [682, 352] width 218 height 330
click at [490, 295] on input "text" at bounding box center [463, 307] width 177 height 28
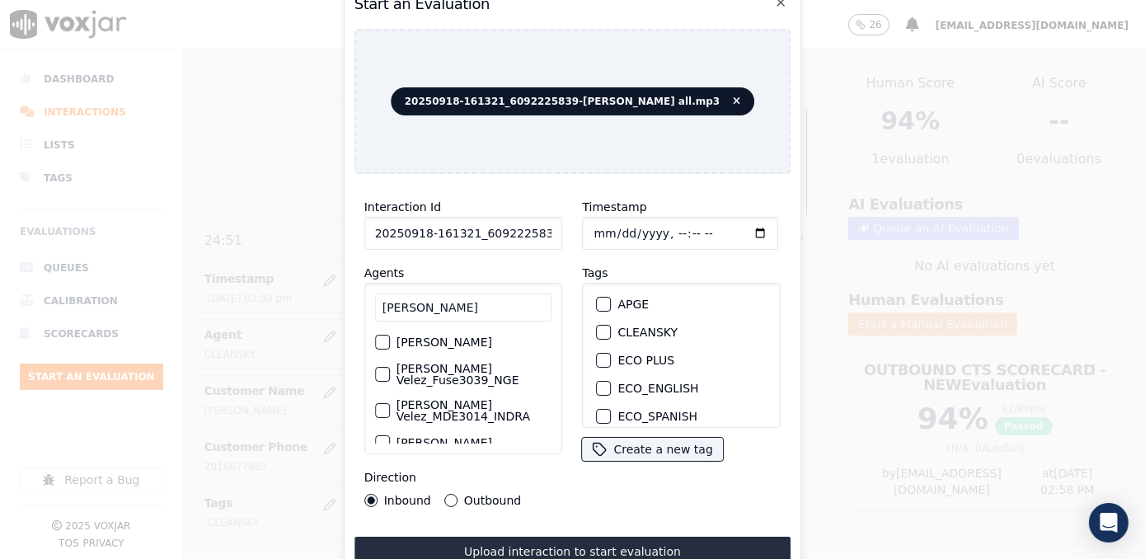
scroll to position [74, 0]
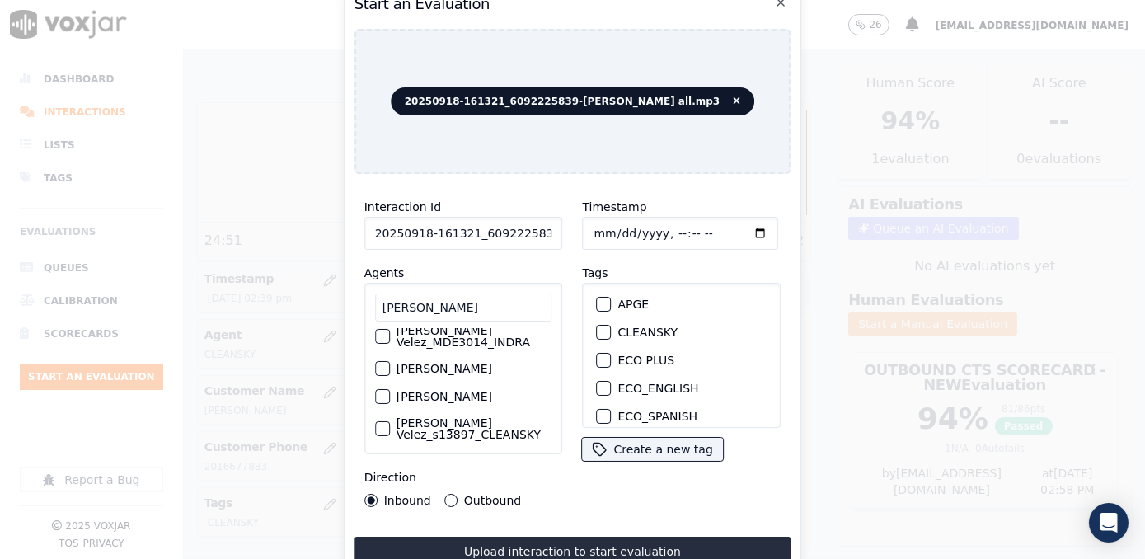
type input "[PERSON_NAME]"
click at [442, 333] on label "[PERSON_NAME] Velez_MDE3014_INDRA" at bounding box center [474, 336] width 156 height 23
click at [390, 333] on button "[PERSON_NAME] Velez_MDE3014_INDRA" at bounding box center [382, 336] width 15 height 15
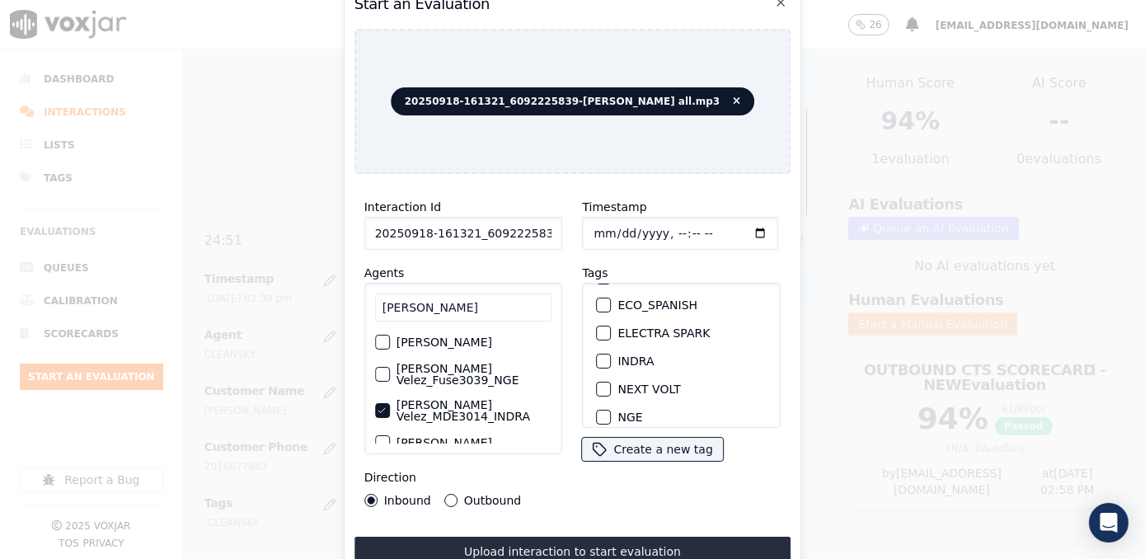
scroll to position [149, 0]
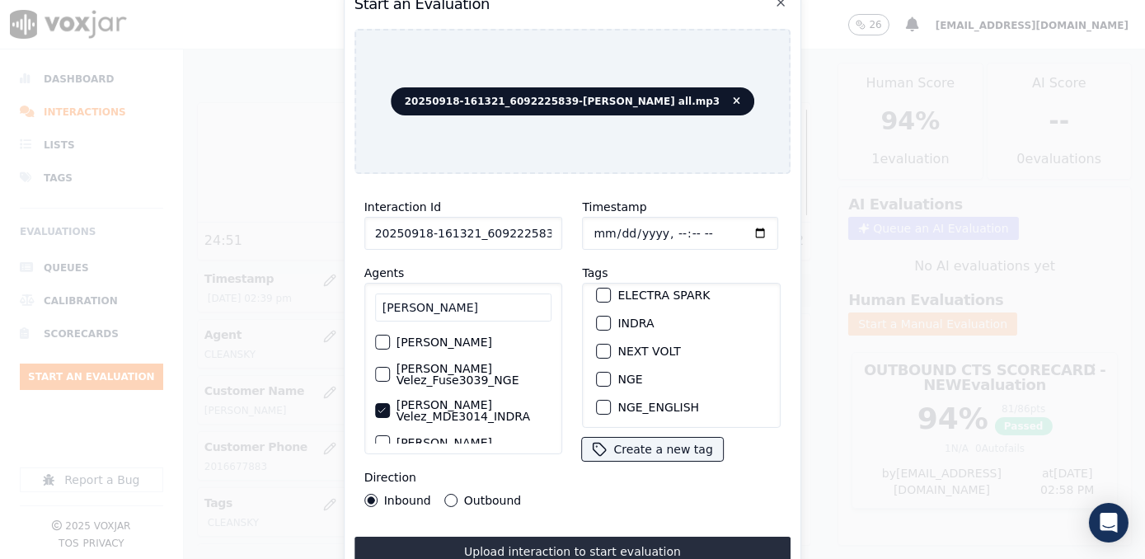
click at [598, 317] on div "button" at bounding box center [604, 323] width 12 height 12
click at [729, 227] on input "Timestamp" at bounding box center [681, 233] width 196 height 33
type input "[DATE]T15:08"
click at [447, 494] on button "Outbound" at bounding box center [450, 500] width 13 height 13
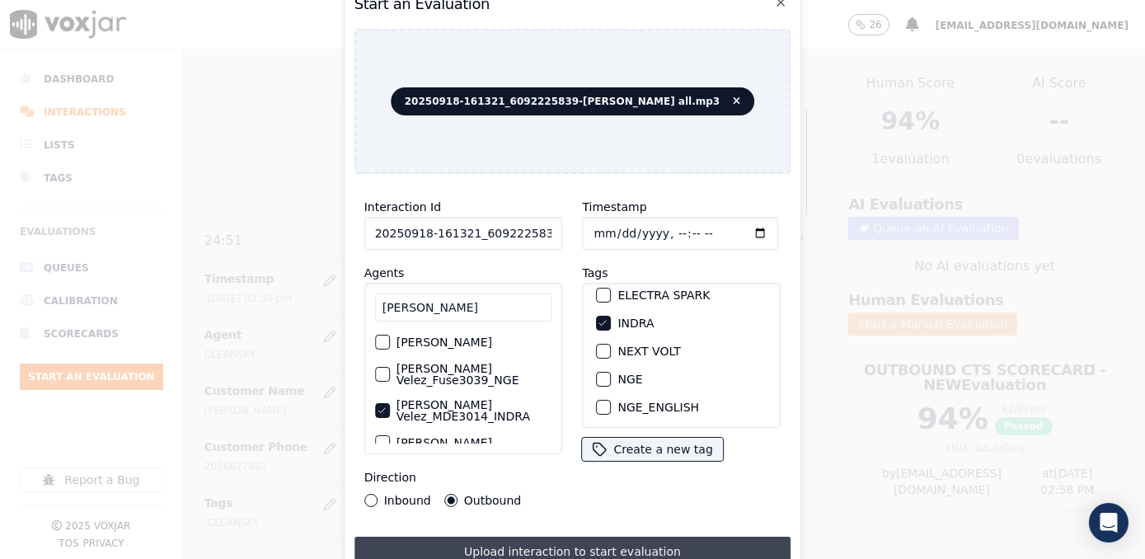
click at [577, 544] on button "Upload interaction to start evaluation" at bounding box center [572, 552] width 437 height 30
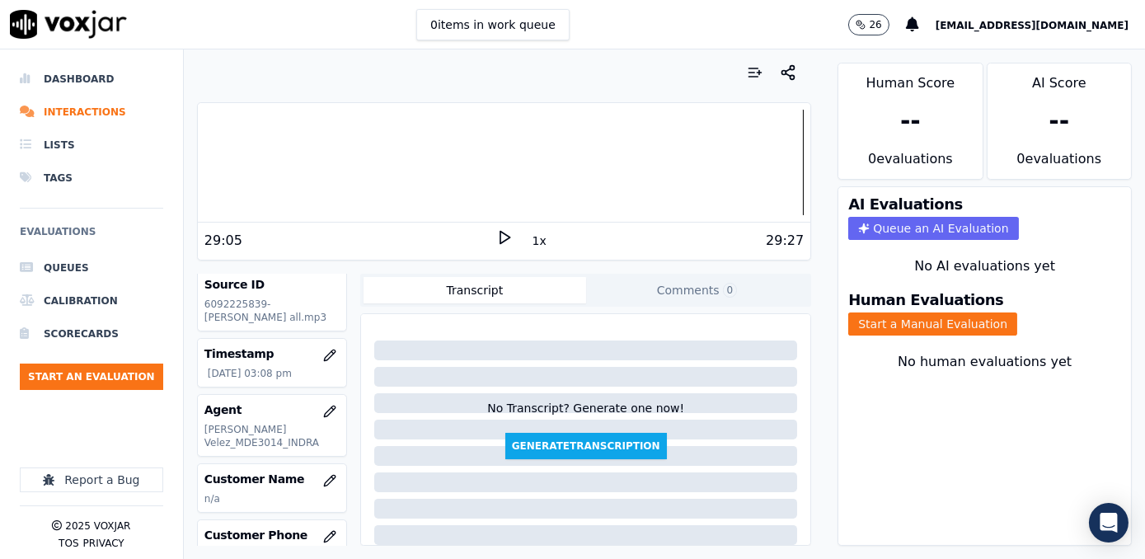
scroll to position [149, 0]
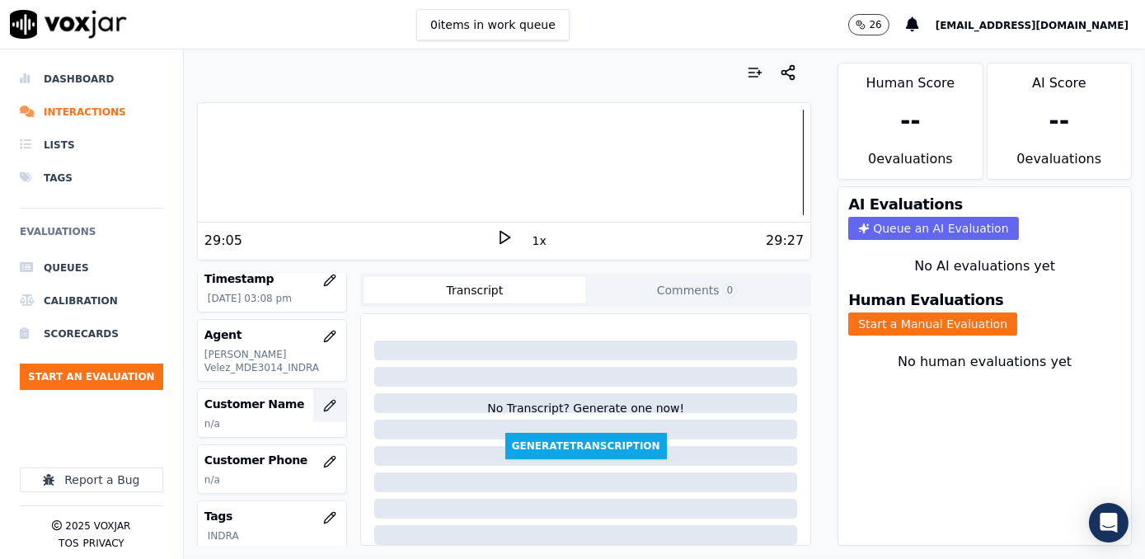
click at [316, 413] on button "button" at bounding box center [329, 405] width 33 height 33
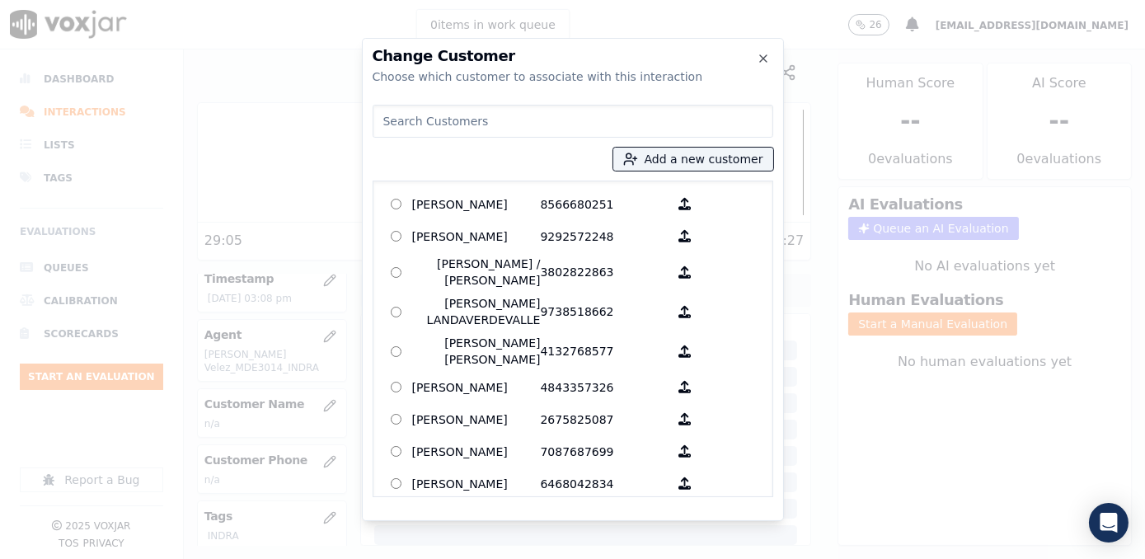
click at [502, 122] on input at bounding box center [573, 121] width 401 height 33
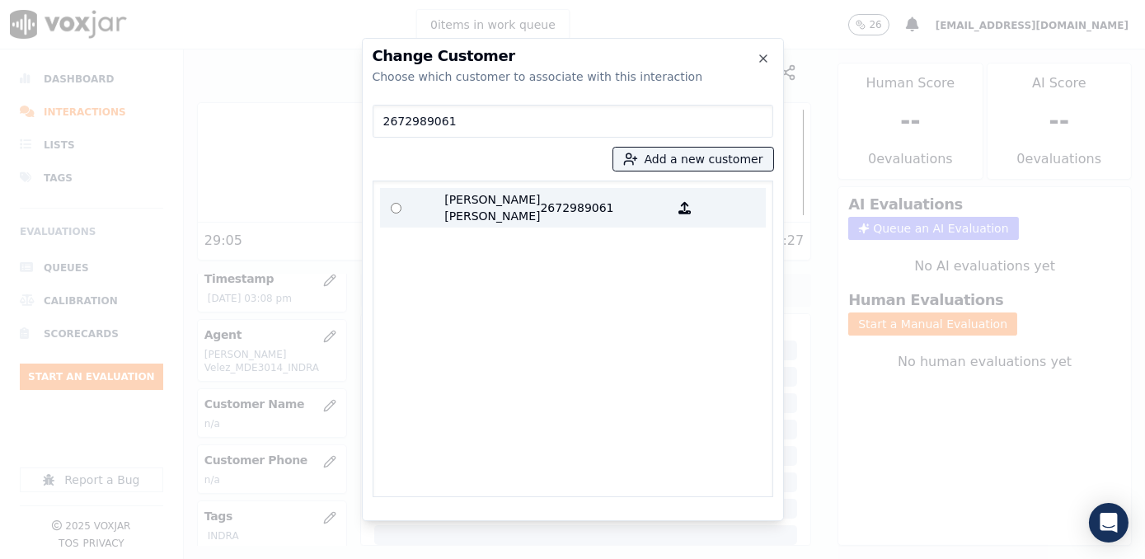
type input "2672989061"
click at [525, 210] on p "[PERSON_NAME] [PERSON_NAME]" at bounding box center [476, 207] width 129 height 33
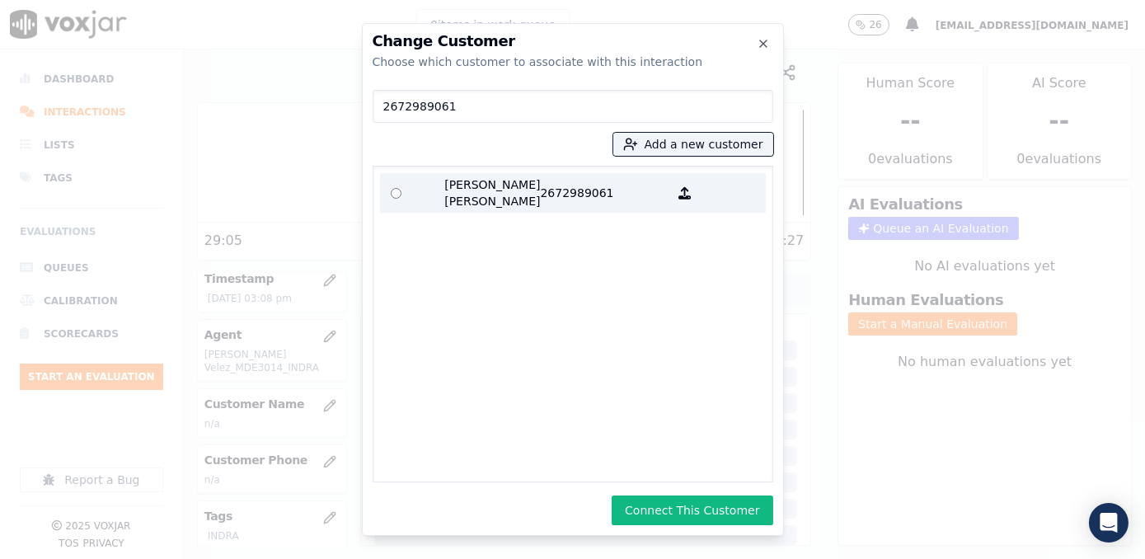
click at [541, 192] on p "2672989061" at bounding box center [605, 192] width 129 height 33
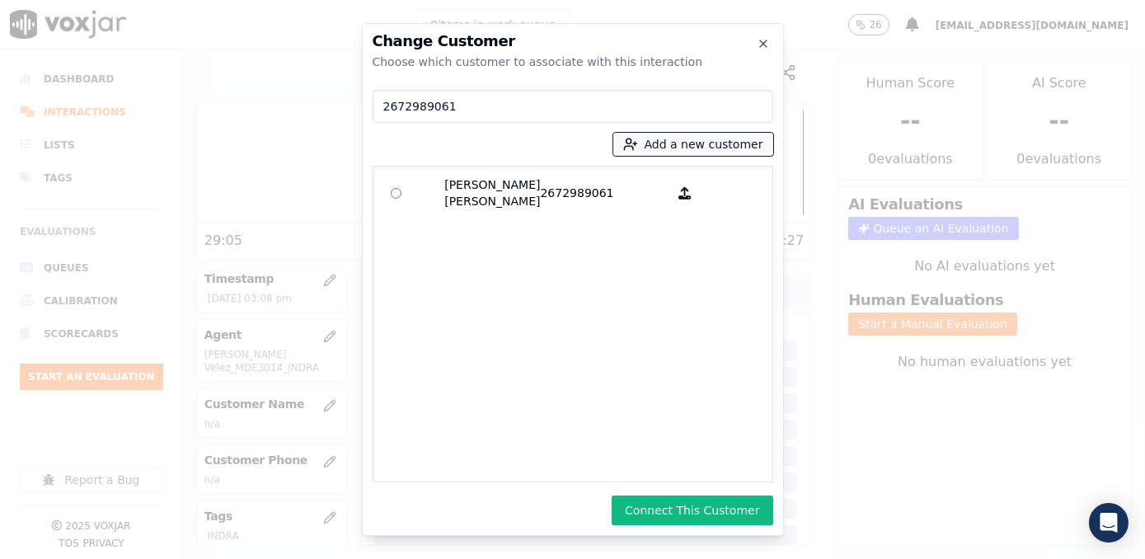
click at [715, 145] on button "Add a new customer" at bounding box center [693, 144] width 160 height 23
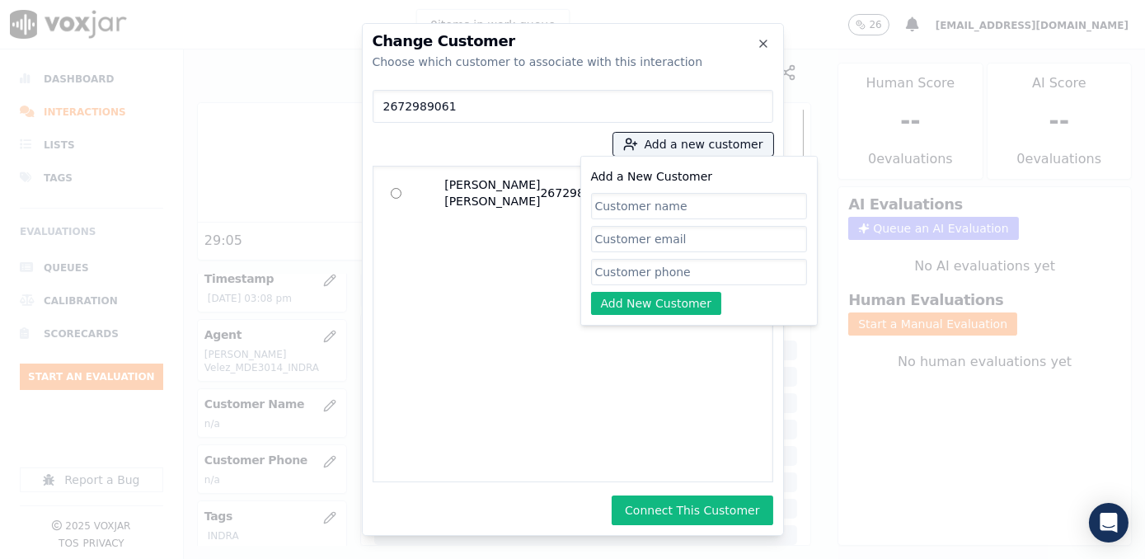
click at [706, 270] on input "Add a New Customer" at bounding box center [699, 272] width 216 height 26
paste input "2672989061"
type input "2672989061"
click at [740, 268] on input "2672989061" at bounding box center [699, 272] width 216 height 26
click at [701, 205] on input "Add a New Customer" at bounding box center [699, 206] width 216 height 26
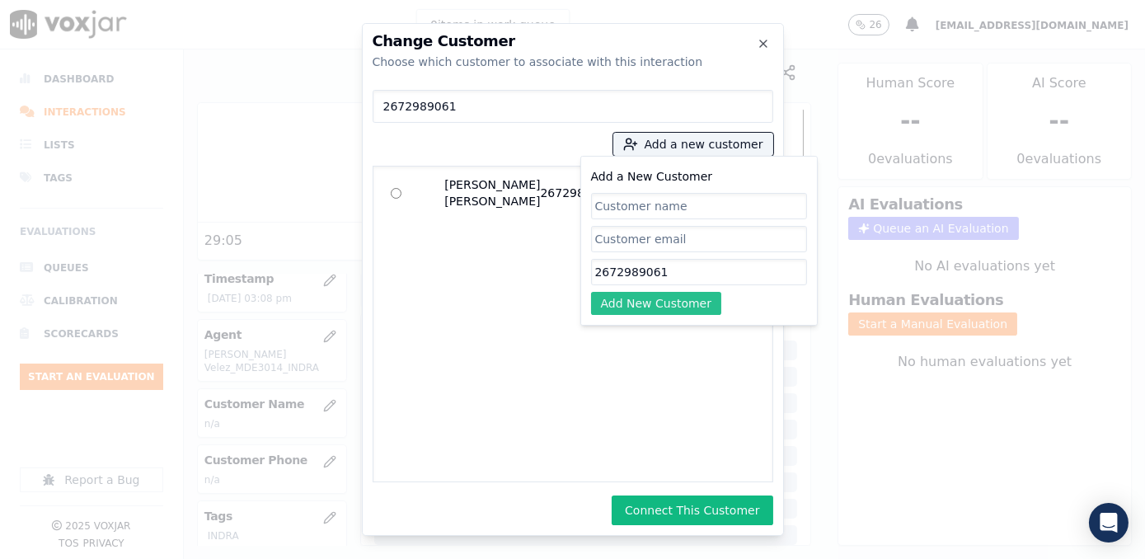
paste input "[PERSON_NAME]"
type input "[PERSON_NAME]"
click at [662, 301] on button "Add New Customer" at bounding box center [656, 303] width 131 height 23
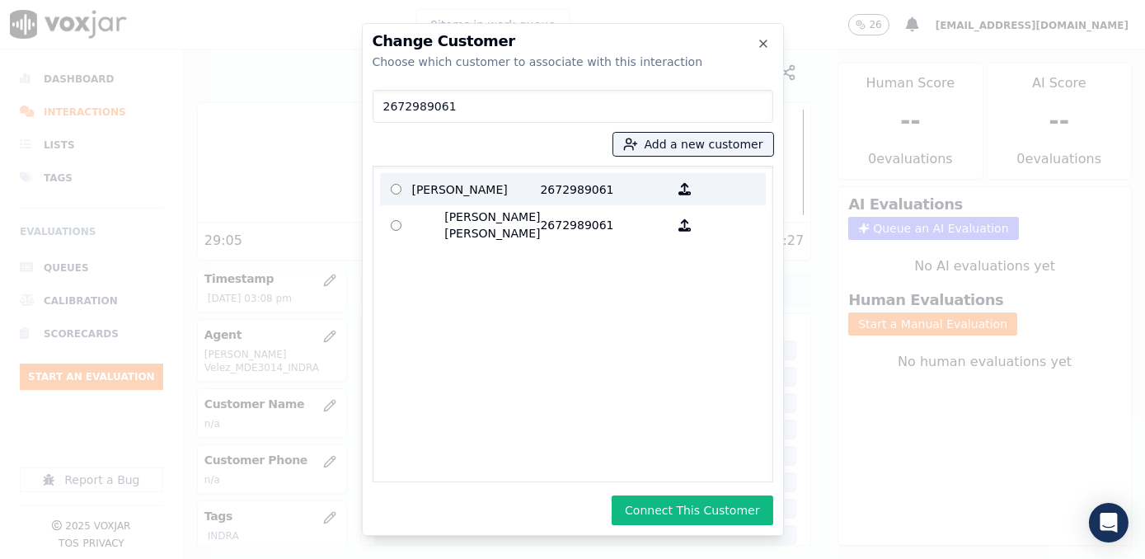
click at [565, 191] on p "2672989061" at bounding box center [605, 189] width 129 height 26
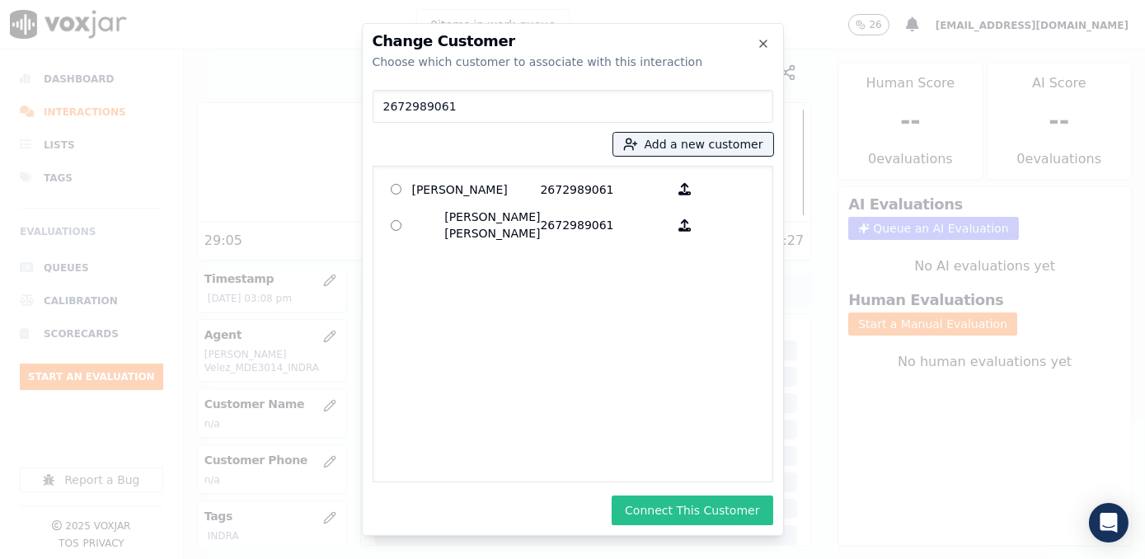
click at [716, 501] on button "Connect This Customer" at bounding box center [692, 510] width 161 height 30
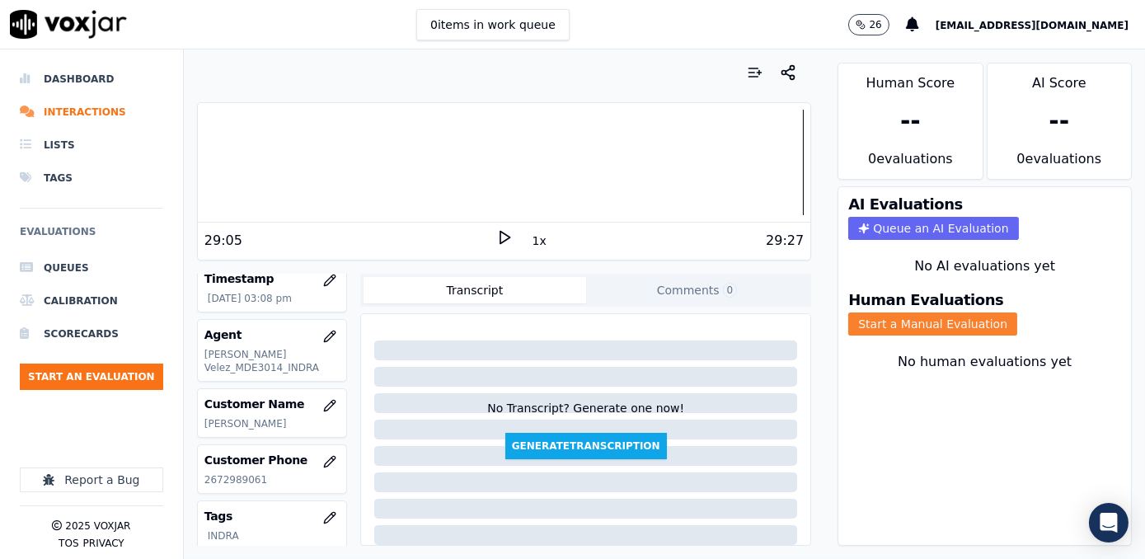
click at [952, 312] on button "Start a Manual Evaluation" at bounding box center [932, 323] width 169 height 23
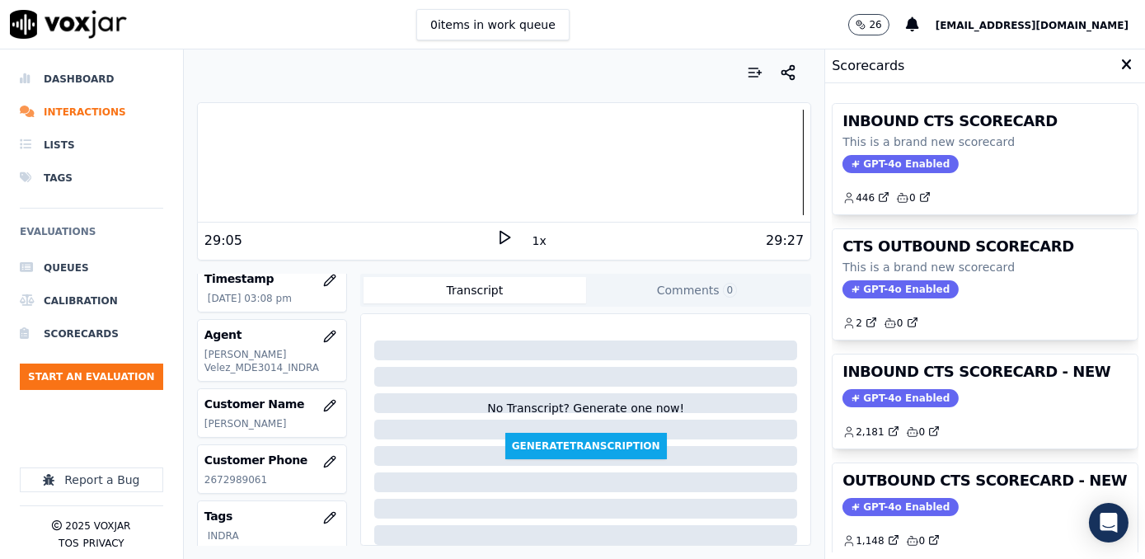
drag, startPoint x: 870, startPoint y: 497, endPoint x: 668, endPoint y: 502, distance: 202.8
click at [870, 498] on span "GPT-4o Enabled" at bounding box center [900, 507] width 116 height 18
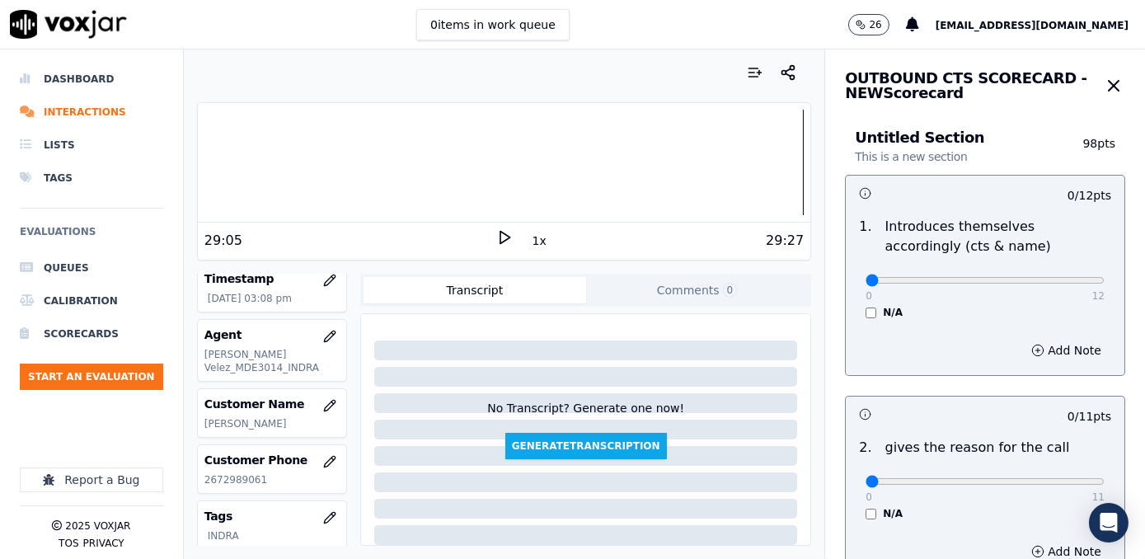
click at [1015, 373] on div "Add Note" at bounding box center [985, 350] width 279 height 49
drag, startPoint x: 857, startPoint y: 279, endPoint x: 1147, endPoint y: 272, distance: 290.2
type input "12"
click at [1104, 277] on input "range" at bounding box center [984, 280] width 239 height 7
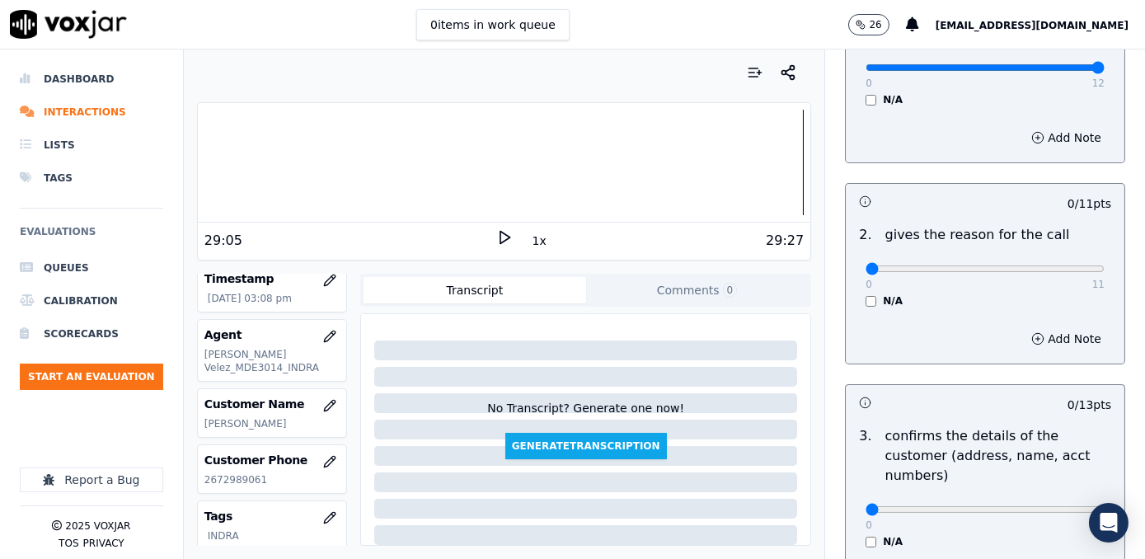
scroll to position [224, 0]
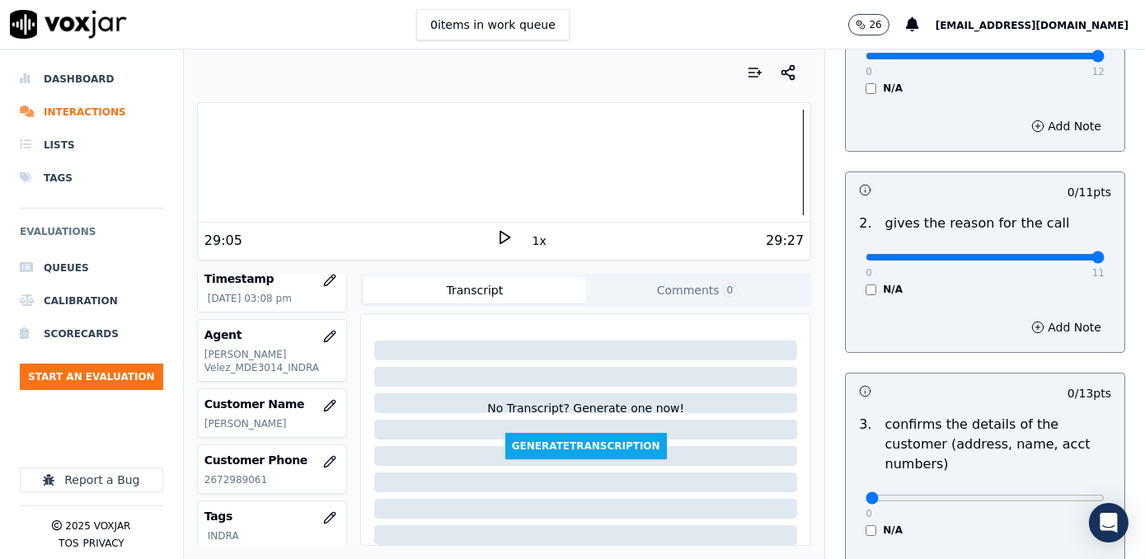
drag, startPoint x: 859, startPoint y: 254, endPoint x: 1136, endPoint y: 271, distance: 277.5
type input "11"
click at [1104, 260] on input "range" at bounding box center [984, 257] width 239 height 7
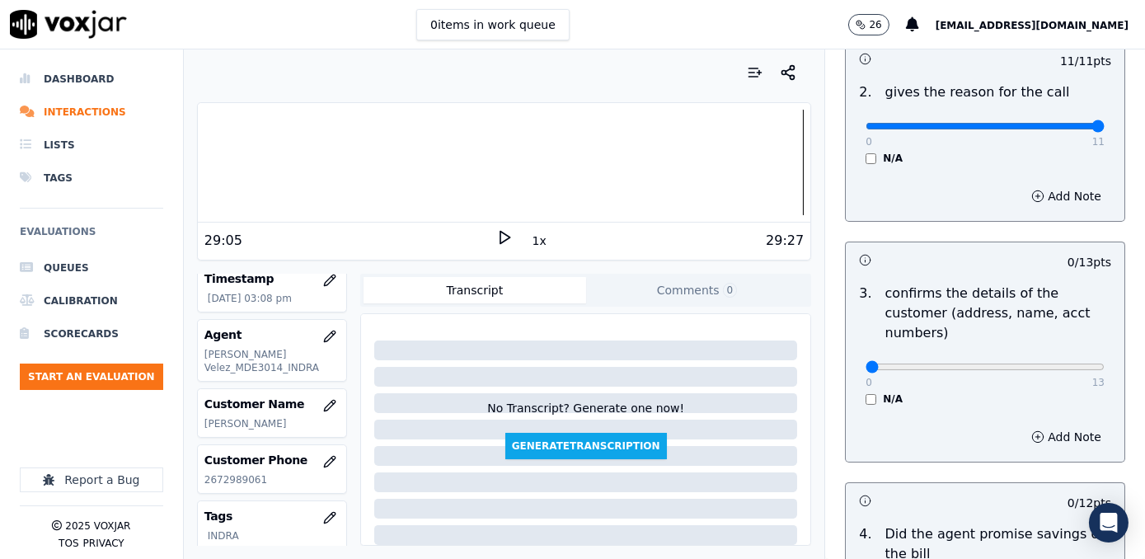
scroll to position [449, 0]
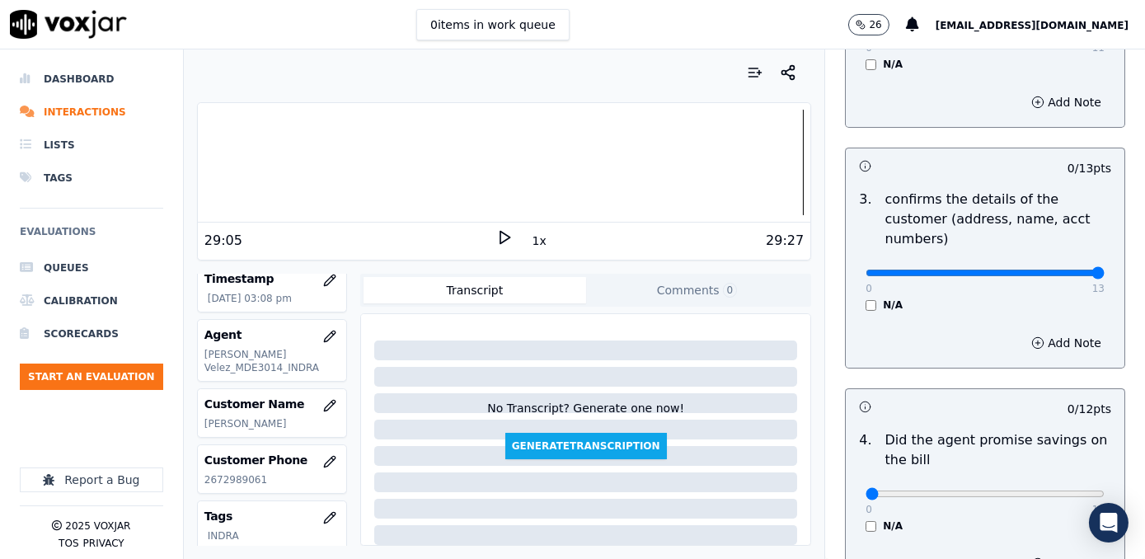
drag, startPoint x: 860, startPoint y: 253, endPoint x: 1144, endPoint y: 246, distance: 284.4
type input "13"
click at [1104, 270] on input "range" at bounding box center [984, 273] width 239 height 7
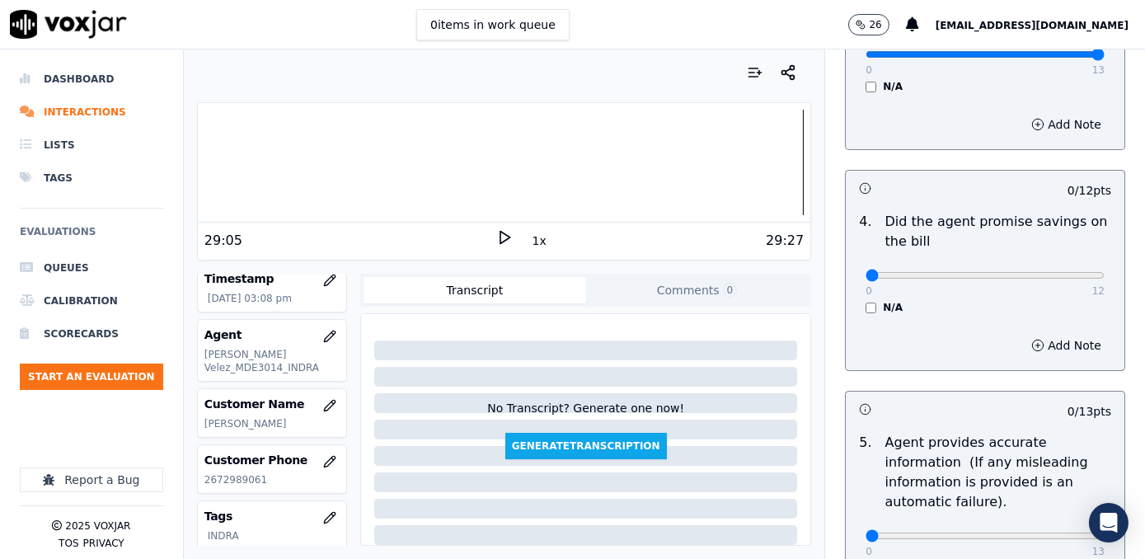
scroll to position [674, 0]
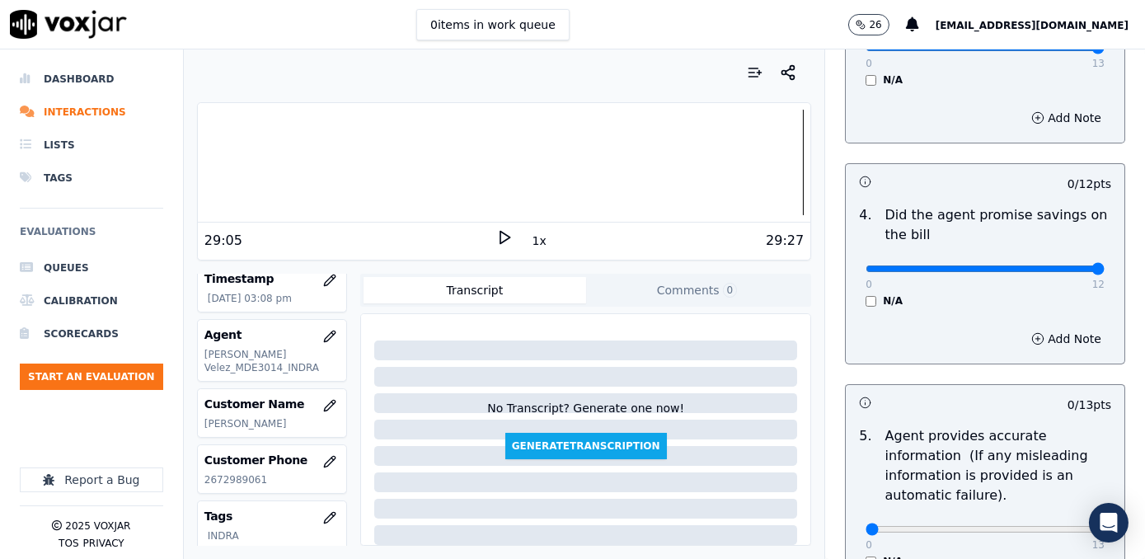
drag, startPoint x: 860, startPoint y: 249, endPoint x: 1144, endPoint y: 293, distance: 287.7
type input "12"
click at [1104, 272] on input "range" at bounding box center [984, 268] width 239 height 7
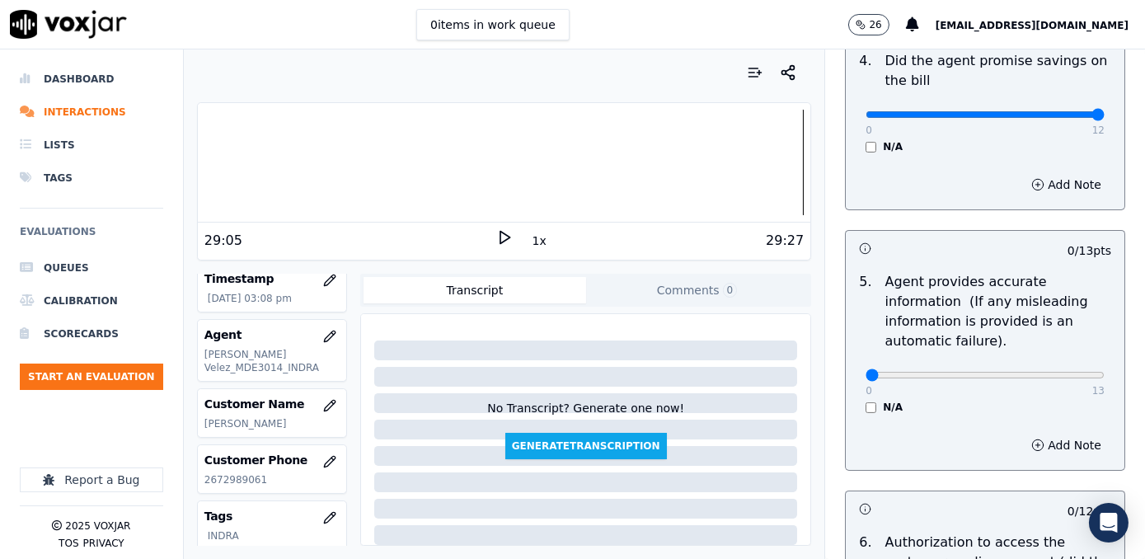
scroll to position [898, 0]
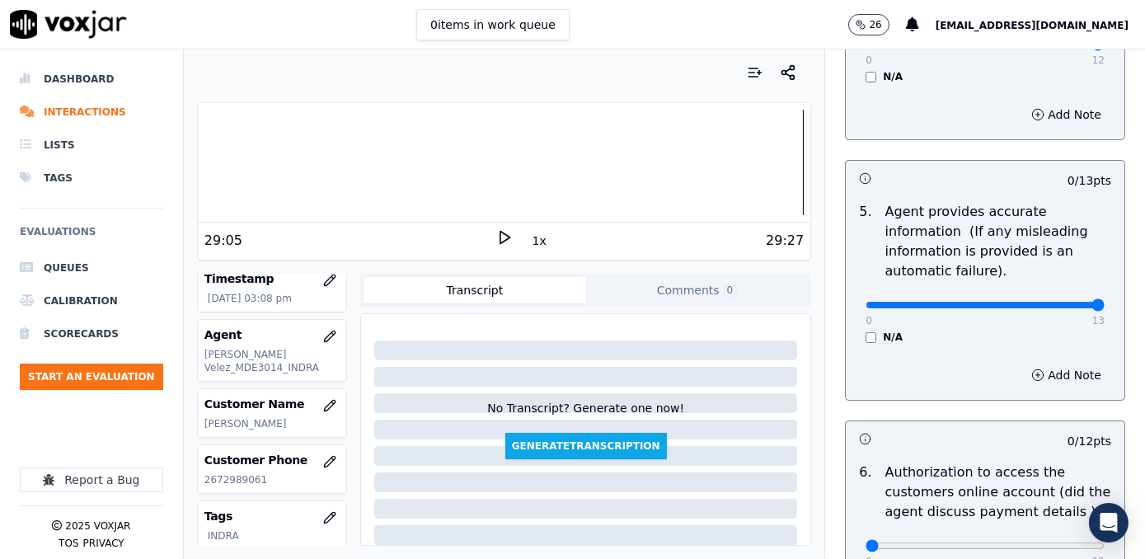
drag, startPoint x: 858, startPoint y: 283, endPoint x: 1147, endPoint y: 272, distance: 289.5
type input "13"
click at [1104, 302] on input "range" at bounding box center [984, 305] width 239 height 7
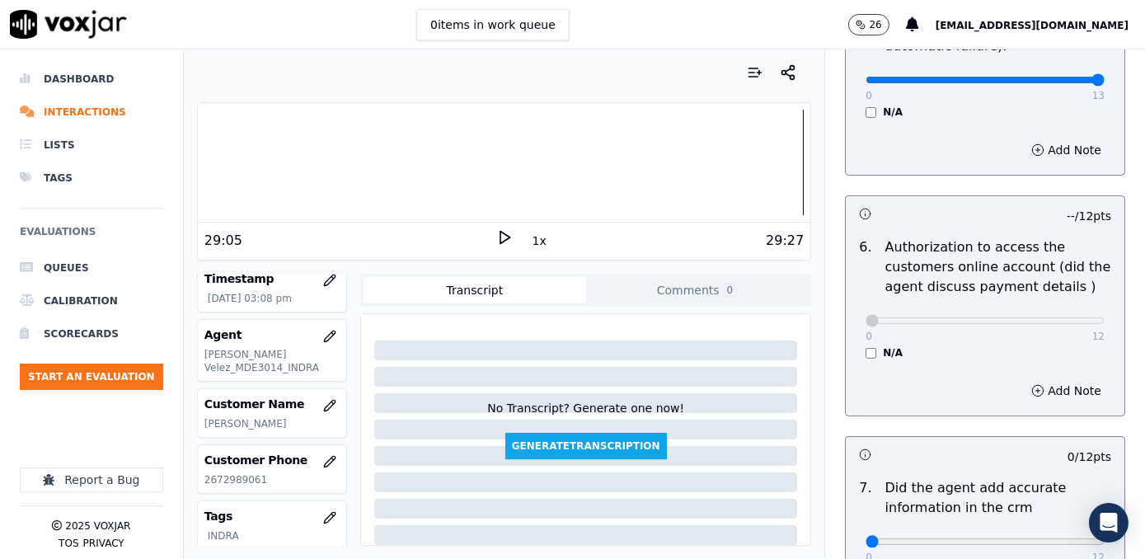
scroll to position [1273, 0]
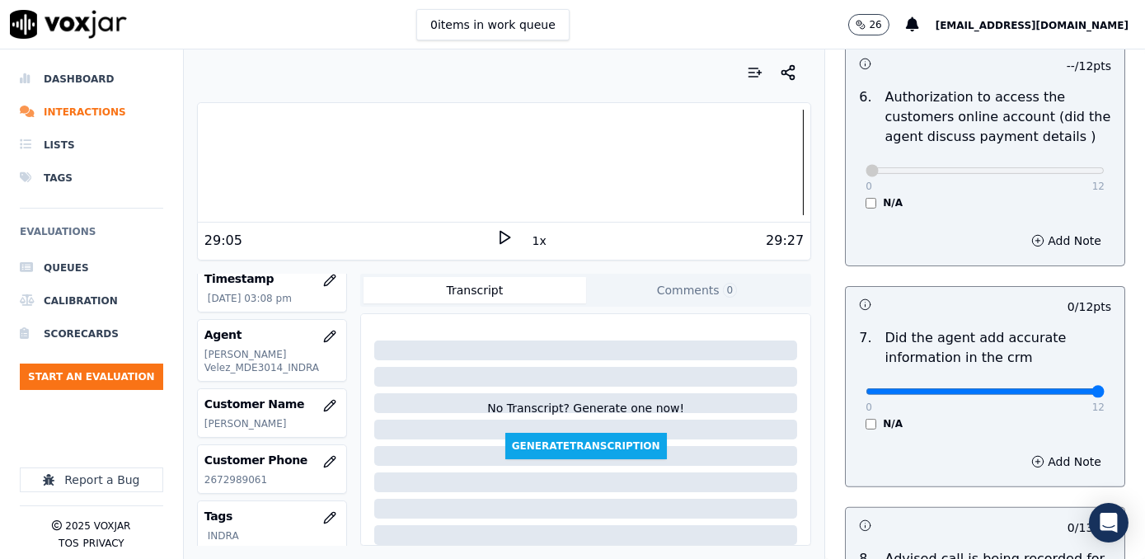
drag, startPoint x: 890, startPoint y: 372, endPoint x: 1144, endPoint y: 368, distance: 253.9
type input "12"
click at [1104, 388] on input "range" at bounding box center [984, 391] width 239 height 7
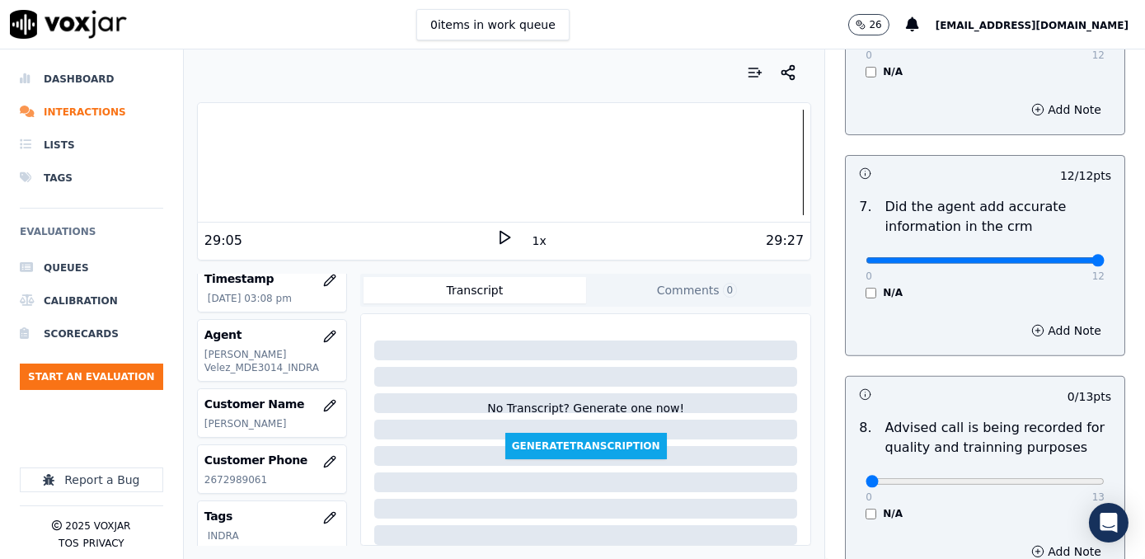
scroll to position [1498, 0]
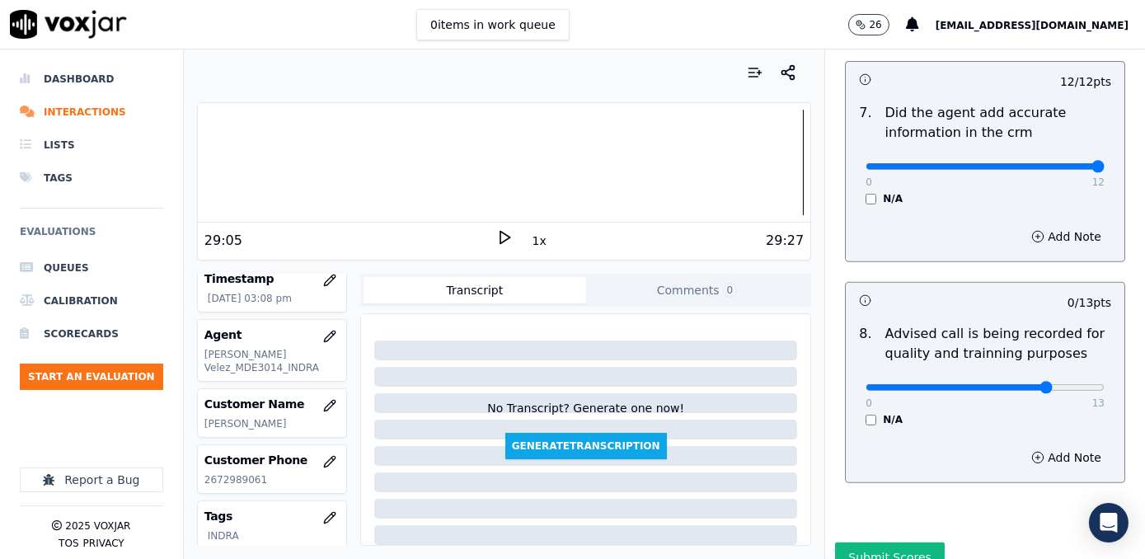
type input "10"
click at [1010, 384] on input "range" at bounding box center [984, 387] width 239 height 7
click at [941, 445] on div "Add Note" at bounding box center [985, 457] width 279 height 49
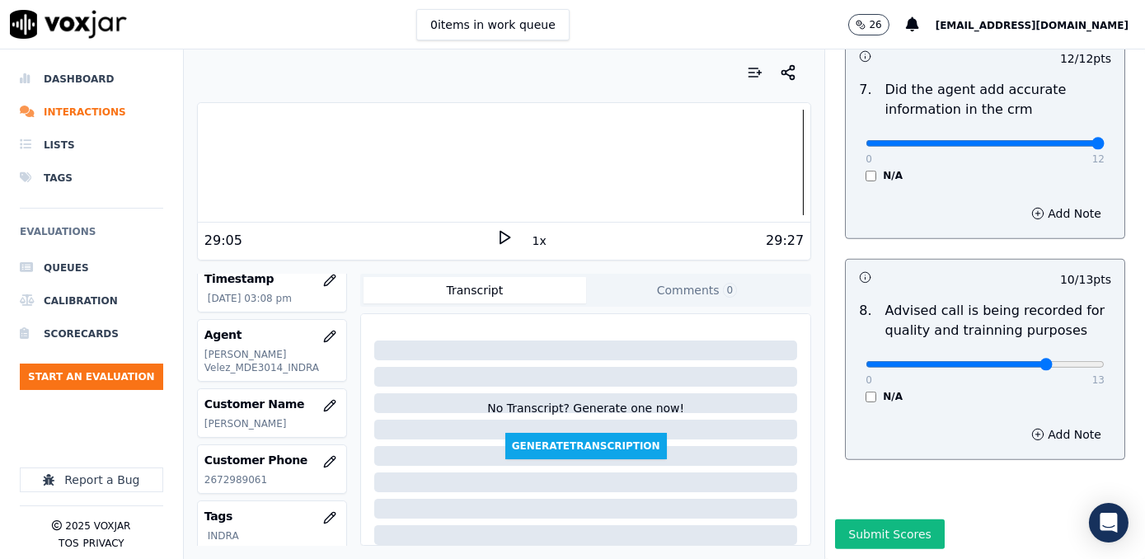
scroll to position [1531, 0]
click at [885, 519] on button "Submit Scores" at bounding box center [890, 534] width 110 height 30
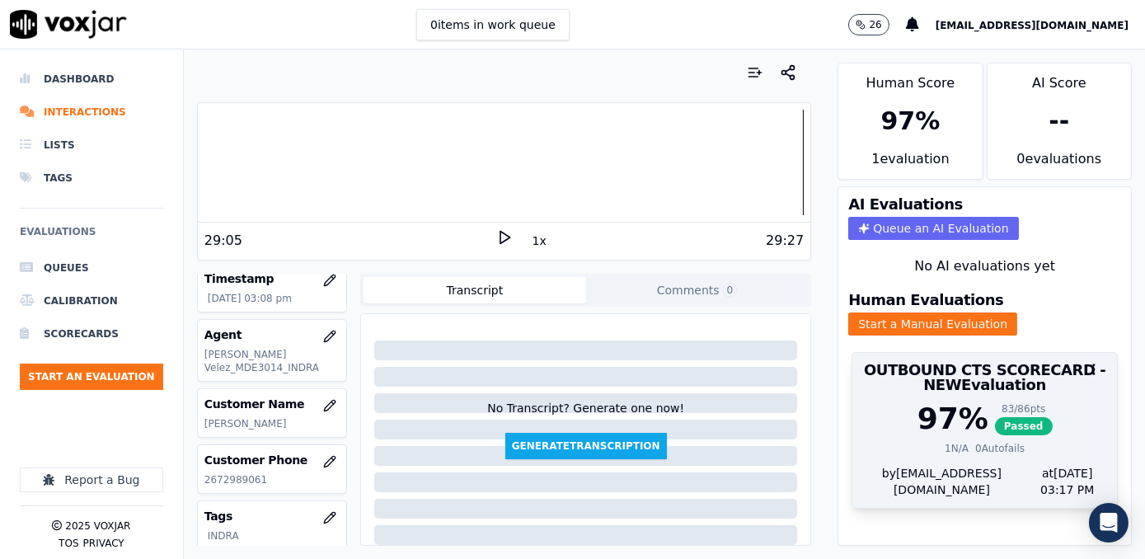
scroll to position [0, 0]
click at [924, 402] on div "97 %" at bounding box center [952, 418] width 71 height 33
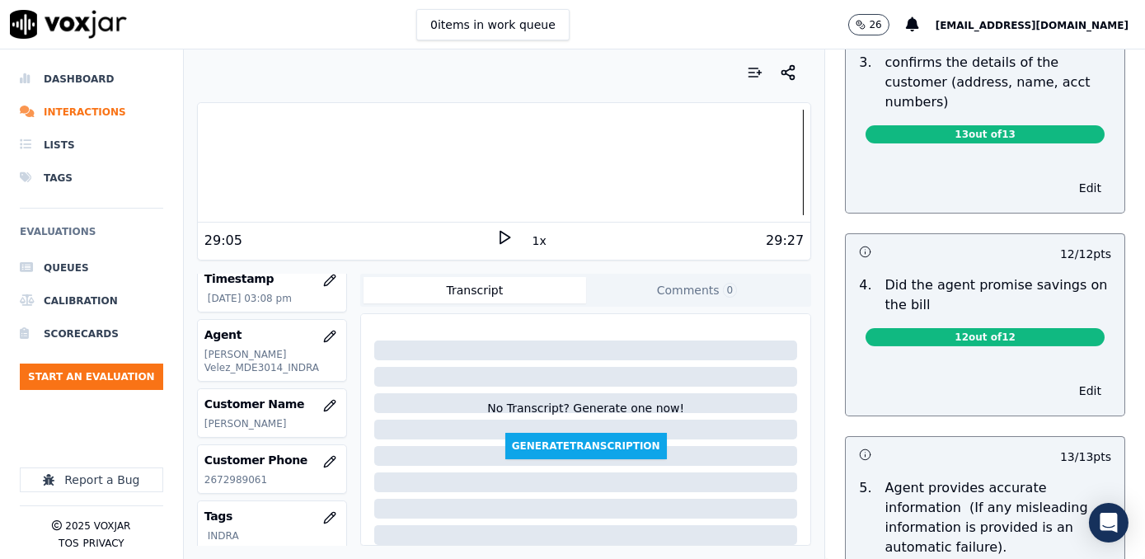
scroll to position [518, 0]
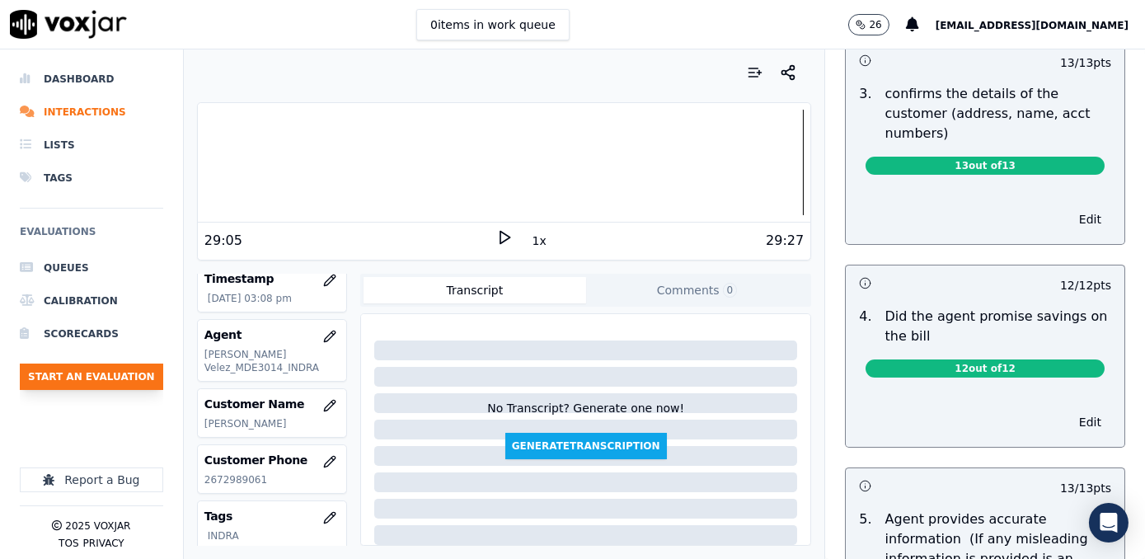
click at [131, 377] on button "Start an Evaluation" at bounding box center [91, 376] width 143 height 26
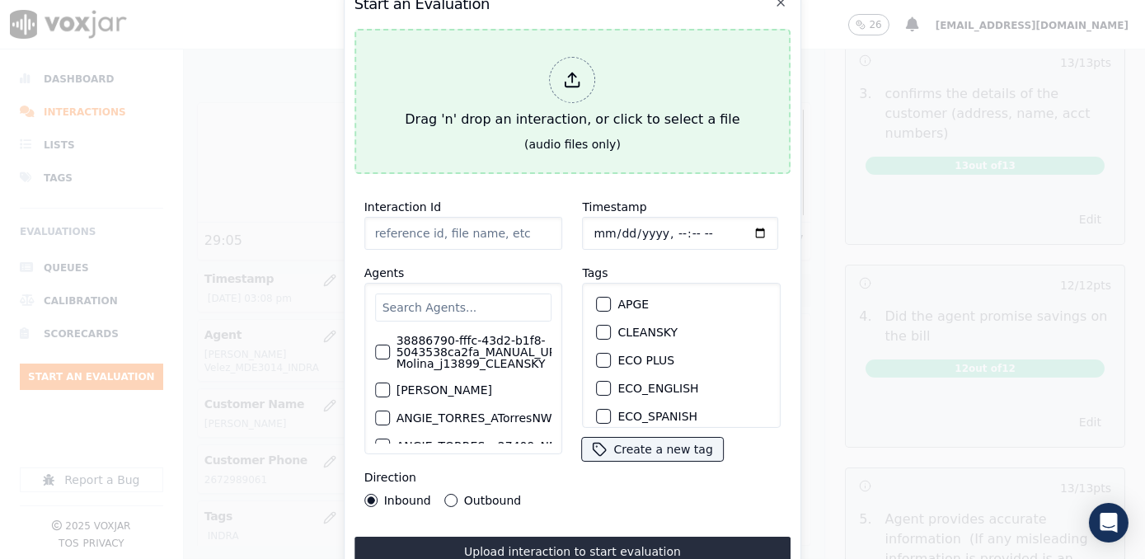
click at [558, 60] on div at bounding box center [573, 80] width 46 height 46
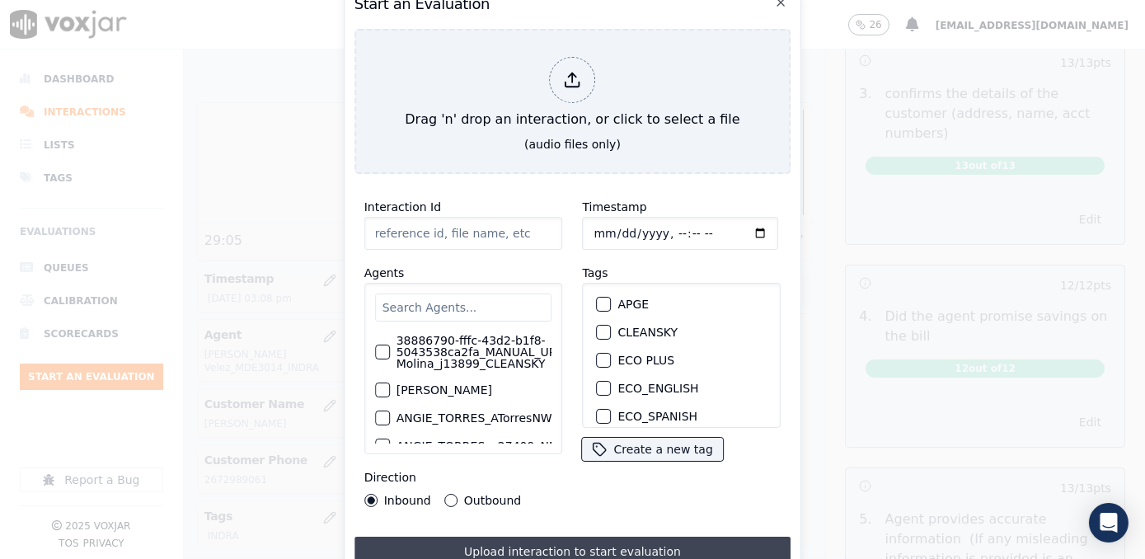
type input "20250918-181833_7326750502-[PERSON_NAME] all.mp3"
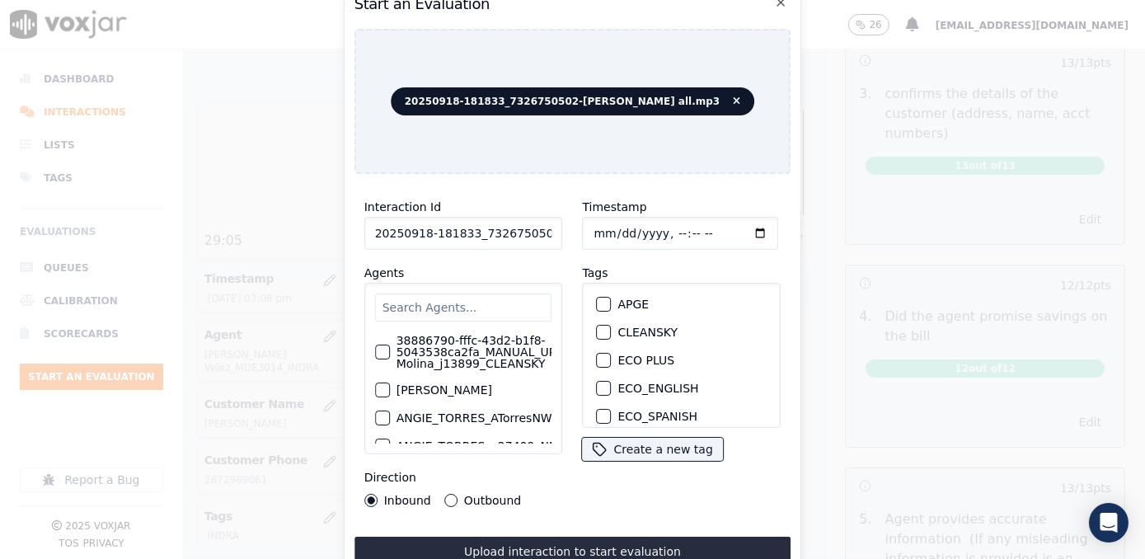
click at [448, 309] on input "text" at bounding box center [463, 307] width 177 height 28
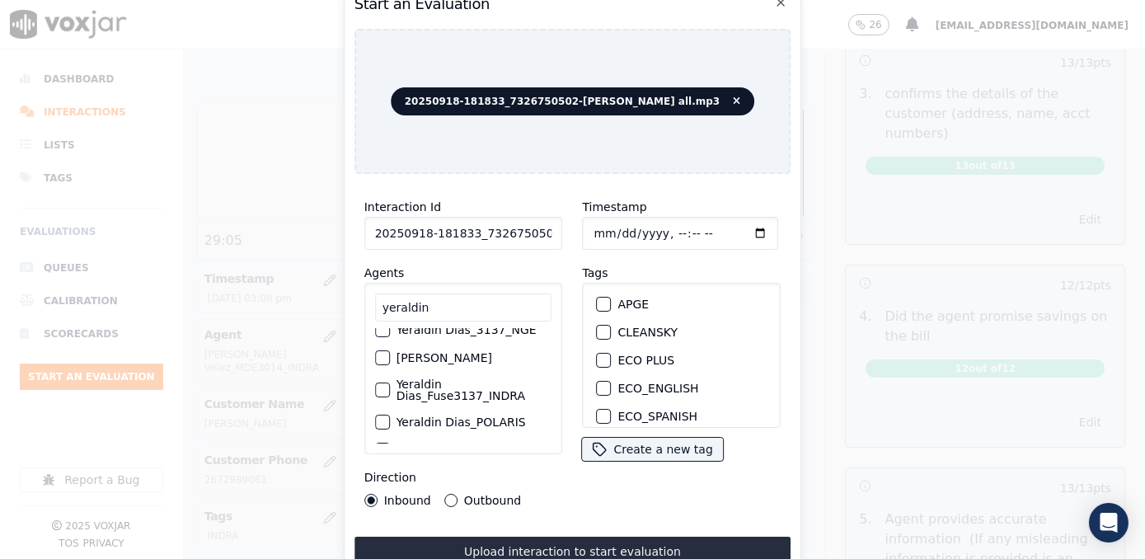
scroll to position [74, 0]
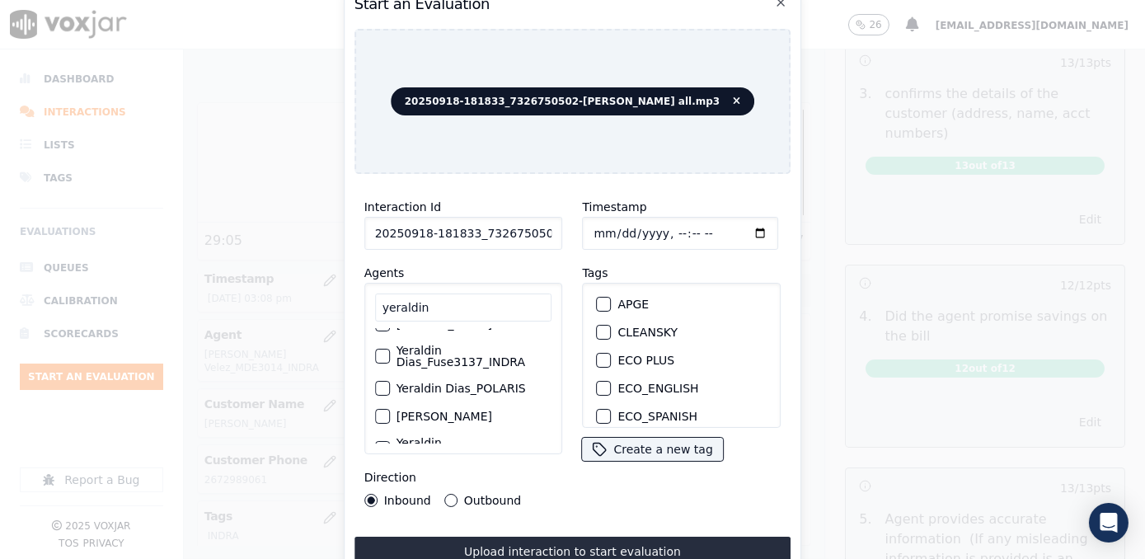
type input "yeraldin"
click at [445, 368] on label "Yeraldin Dias_Fuse3137_INDRA" at bounding box center [474, 356] width 156 height 23
click at [390, 363] on button "Yeraldin Dias_Fuse3137_INDRA" at bounding box center [382, 356] width 15 height 15
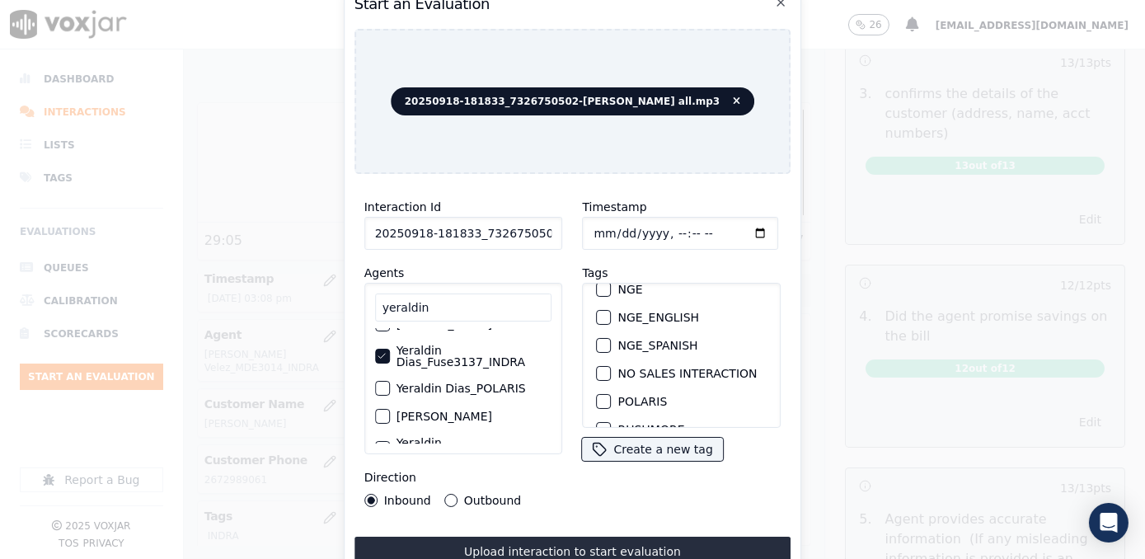
scroll to position [149, 0]
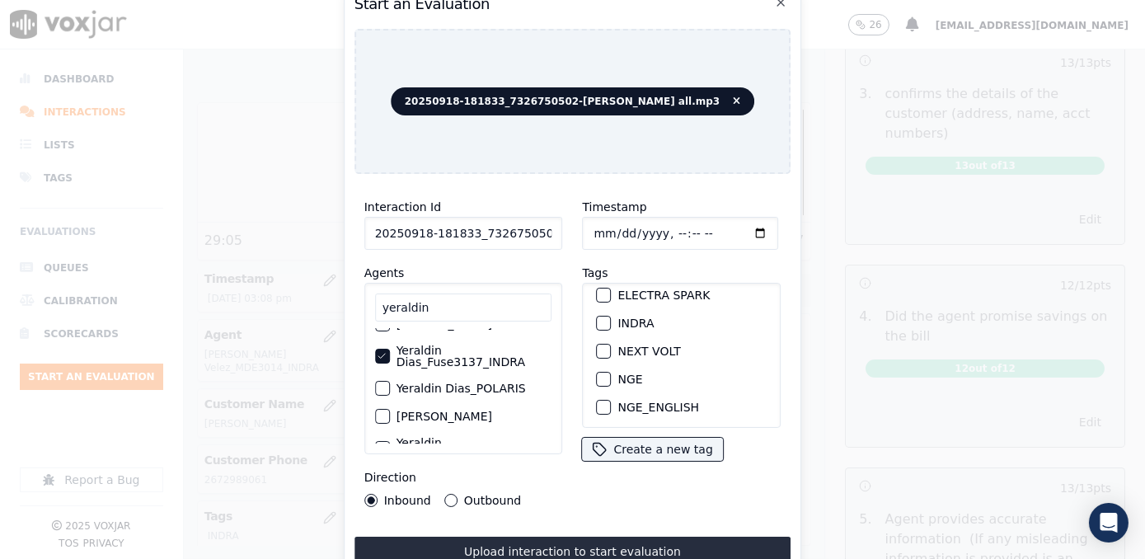
click at [600, 317] on div "button" at bounding box center [604, 323] width 12 height 12
click at [733, 223] on input "Timestamp" at bounding box center [681, 233] width 196 height 33
type input "[DATE]T15:19"
click at [444, 495] on button "Outbound" at bounding box center [450, 500] width 13 height 13
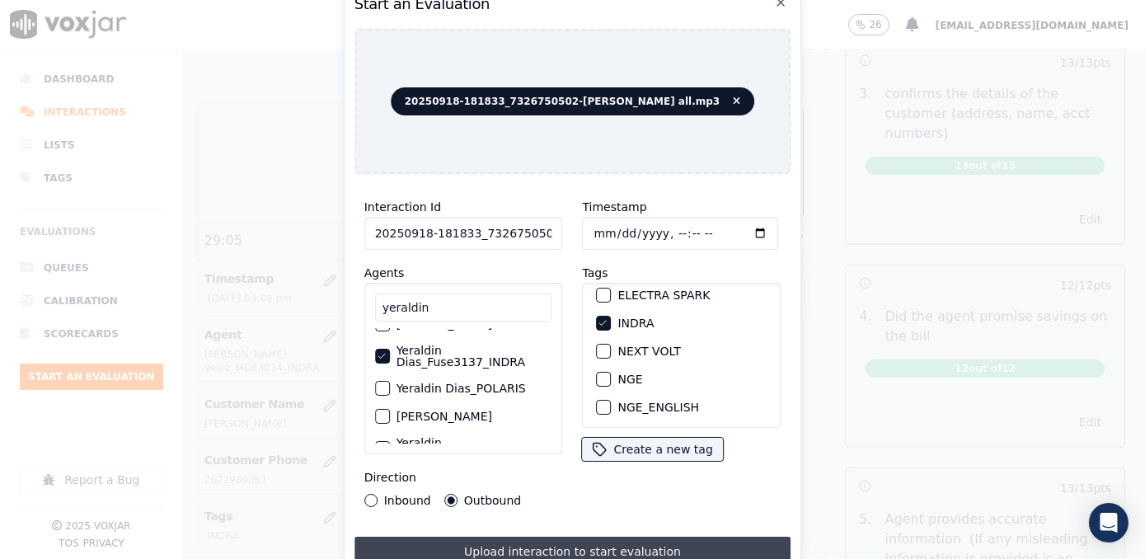
click at [637, 544] on button "Upload interaction to start evaluation" at bounding box center [572, 552] width 437 height 30
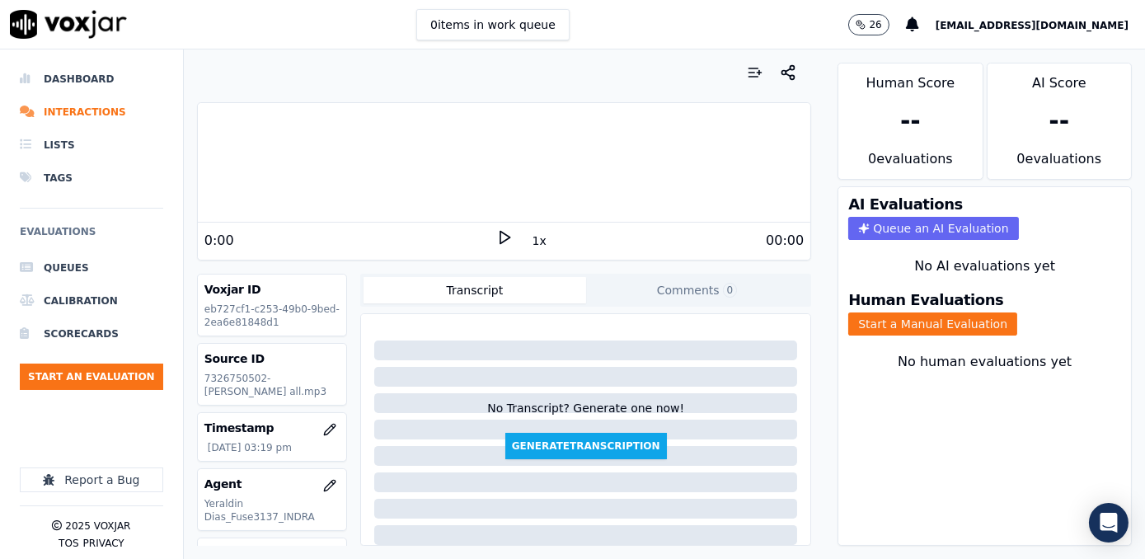
click at [496, 234] on icon at bounding box center [504, 237] width 16 height 16
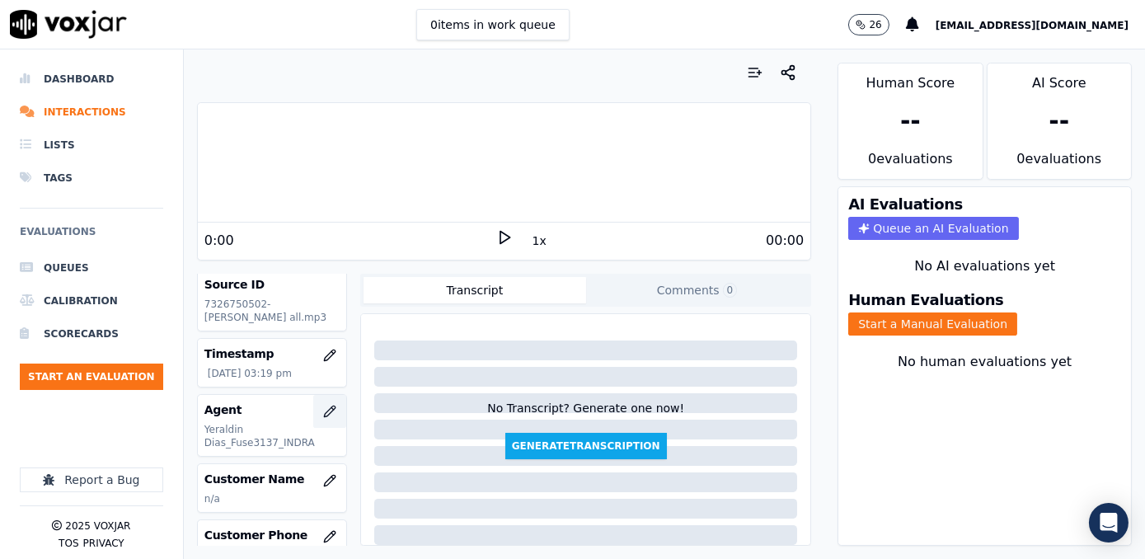
scroll to position [149, 0]
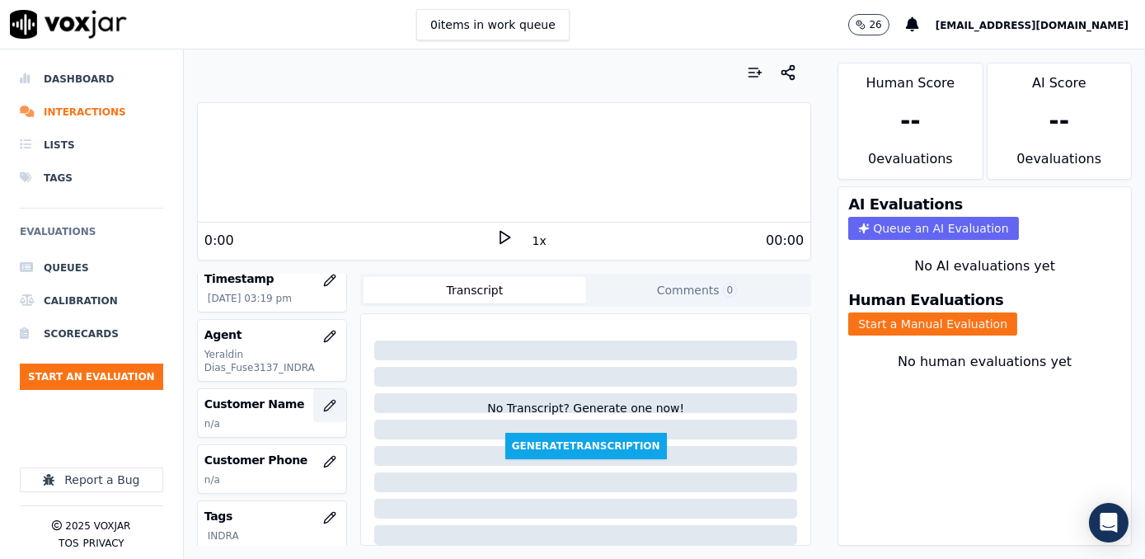
click at [318, 393] on button "button" at bounding box center [329, 405] width 33 height 33
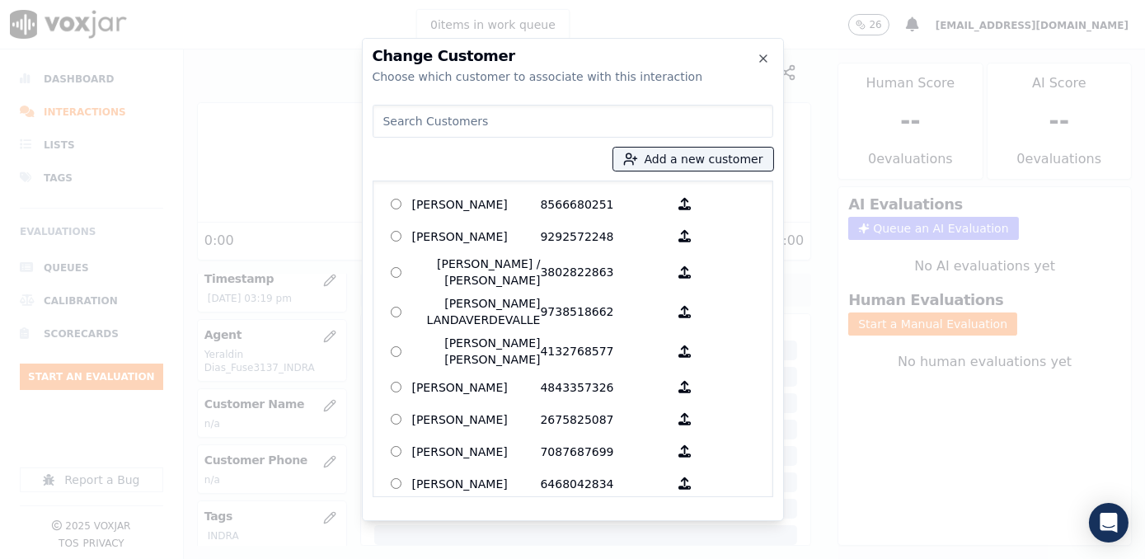
drag, startPoint x: 527, startPoint y: 97, endPoint x: 523, endPoint y: 115, distance: 18.6
click at [527, 102] on div "Change Customer Choose which customer to associate with this interaction Add a …" at bounding box center [573, 279] width 422 height 483
click at [523, 116] on input at bounding box center [573, 121] width 401 height 33
paste input "7326750502"
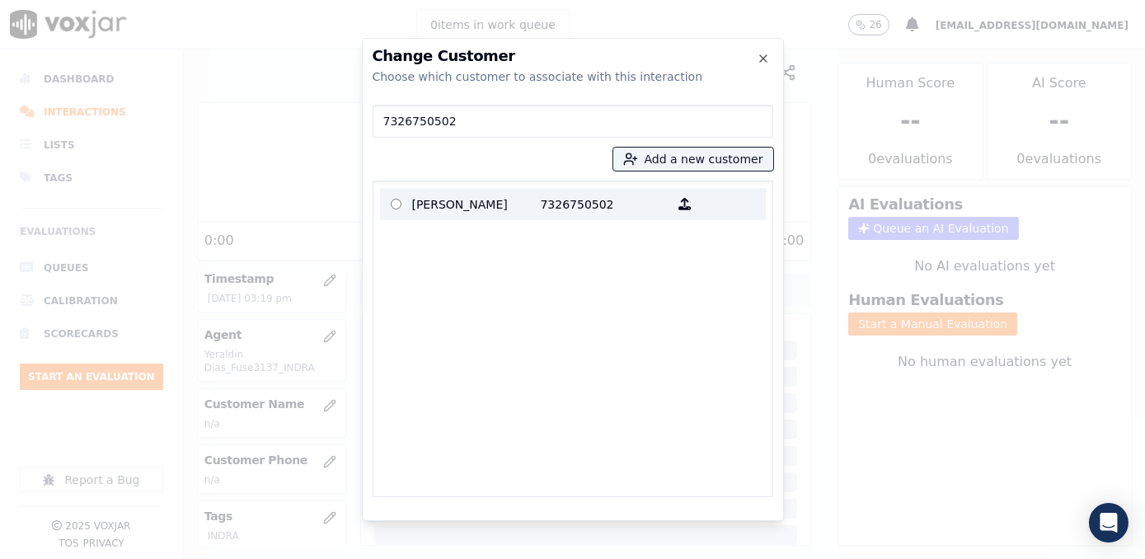
type input "7326750502"
click at [524, 184] on div "[PERSON_NAME] 7326750502" at bounding box center [573, 338] width 401 height 316
click at [515, 199] on p "[PERSON_NAME]" at bounding box center [476, 204] width 129 height 26
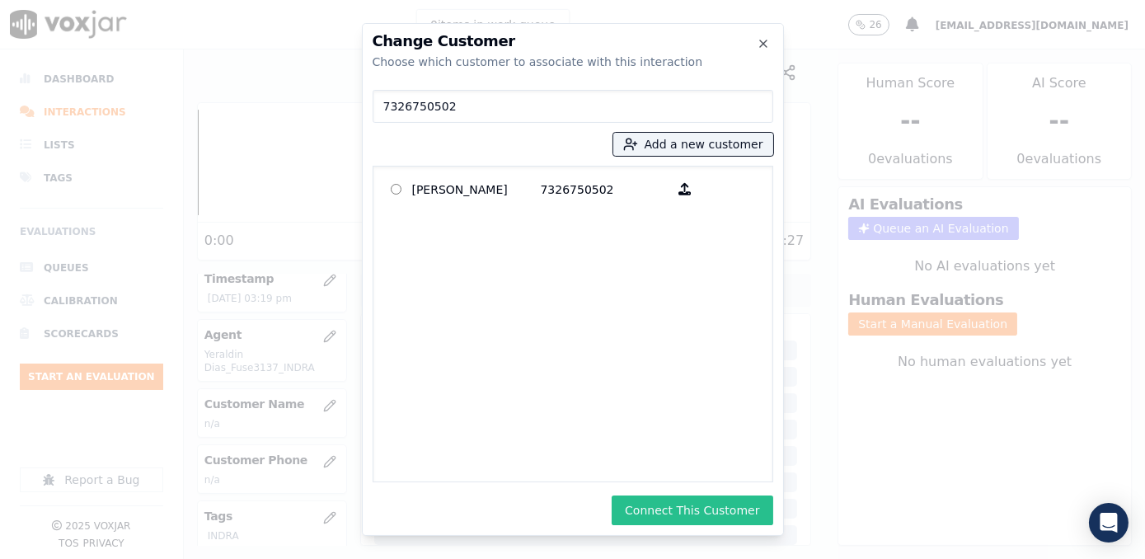
click at [729, 508] on button "Connect This Customer" at bounding box center [692, 510] width 161 height 30
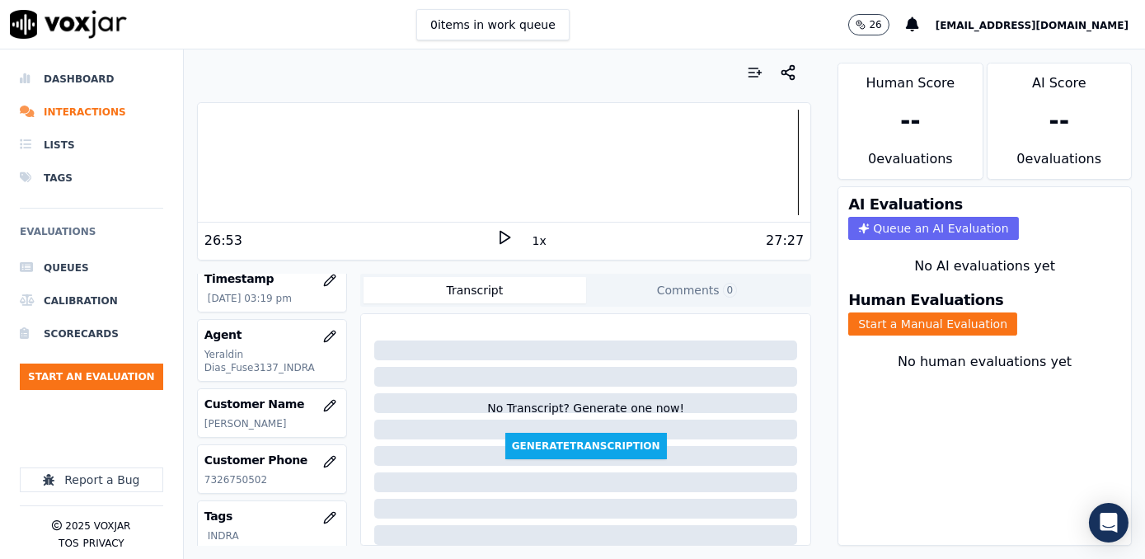
click at [935, 406] on div "AI Evaluations Queue an AI Evaluation No AI evaluations yet Human Evaluations S…" at bounding box center [984, 365] width 294 height 359
click at [937, 316] on button "Start a Manual Evaluation" at bounding box center [932, 323] width 169 height 23
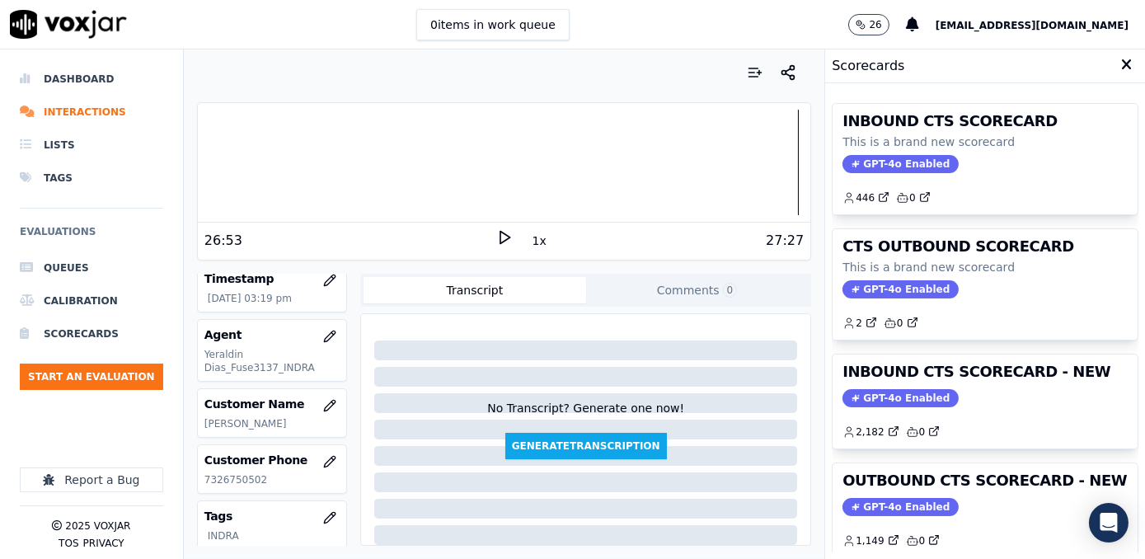
click at [893, 513] on div "OUTBOUND CTS SCORECARD - NEW GPT-4o Enabled 1,149 0" at bounding box center [984, 510] width 305 height 94
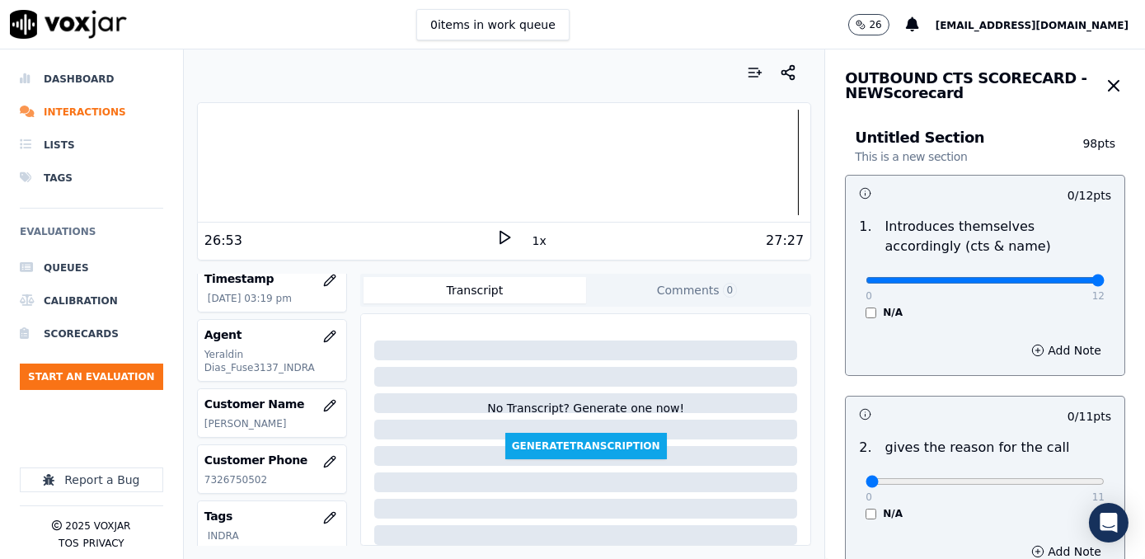
drag, startPoint x: 861, startPoint y: 284, endPoint x: 1144, endPoint y: 265, distance: 283.3
type input "12"
click at [1104, 277] on input "range" at bounding box center [984, 280] width 239 height 7
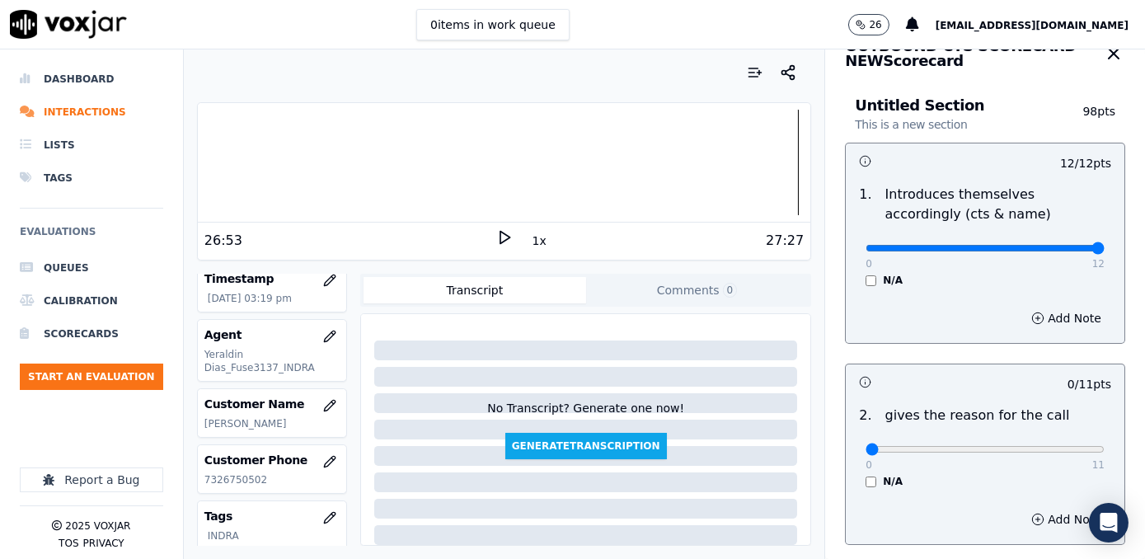
scroll to position [224, 0]
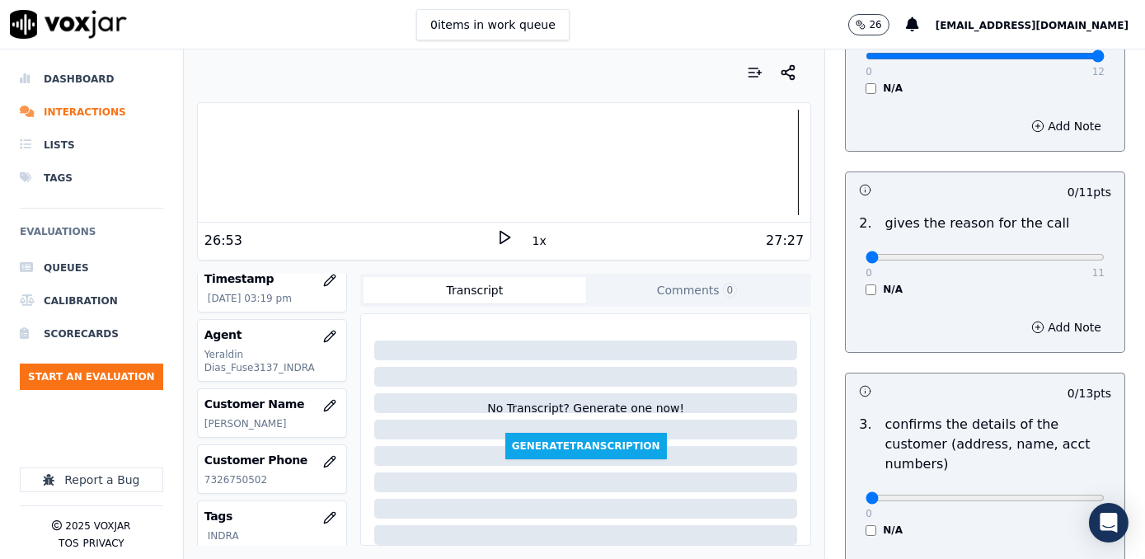
drag, startPoint x: 856, startPoint y: 248, endPoint x: 939, endPoint y: 248, distance: 82.4
click at [939, 248] on div "0 11" at bounding box center [984, 256] width 239 height 20
drag, startPoint x: 853, startPoint y: 256, endPoint x: 1147, endPoint y: 292, distance: 296.4
type input "11"
click at [1104, 260] on input "range" at bounding box center [984, 257] width 239 height 7
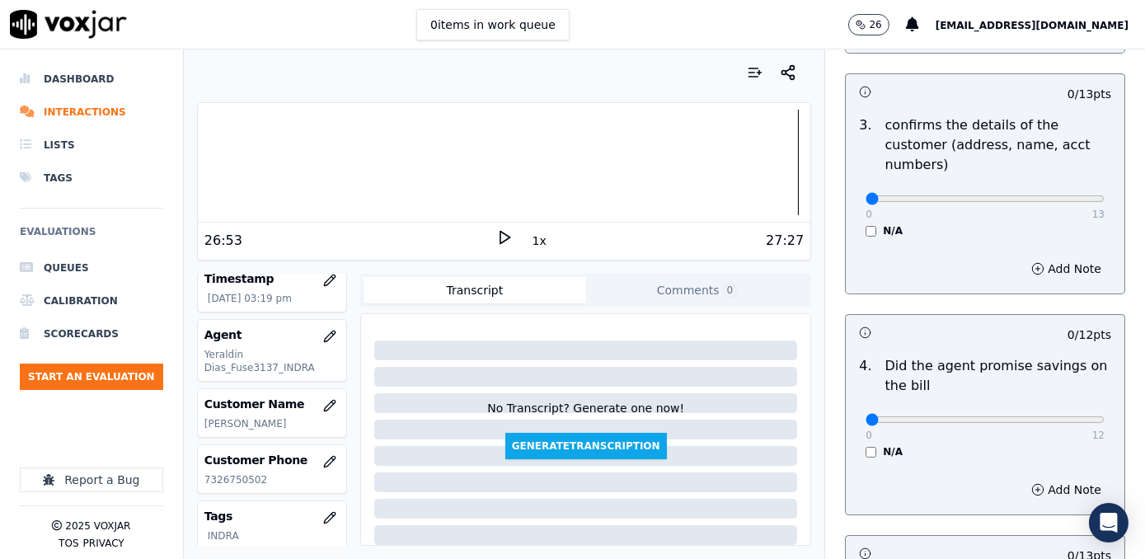
scroll to position [524, 0]
drag, startPoint x: 855, startPoint y: 176, endPoint x: 1136, endPoint y: 171, distance: 281.1
type input "13"
click at [1104, 195] on input "range" at bounding box center [984, 198] width 239 height 7
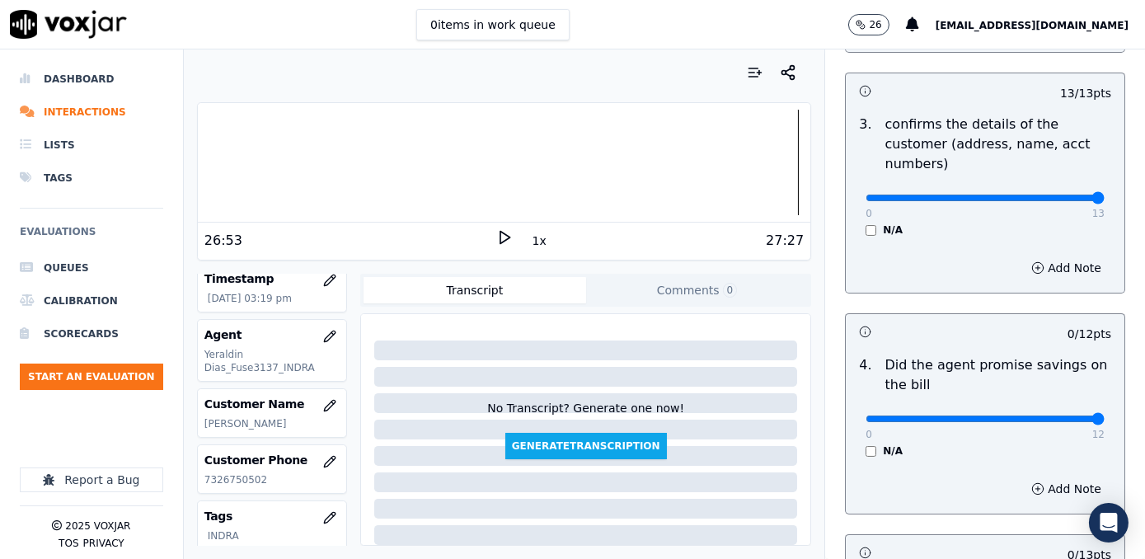
drag, startPoint x: 855, startPoint y: 399, endPoint x: 1087, endPoint y: 401, distance: 232.4
type input "12"
click at [1104, 415] on input "range" at bounding box center [984, 418] width 239 height 7
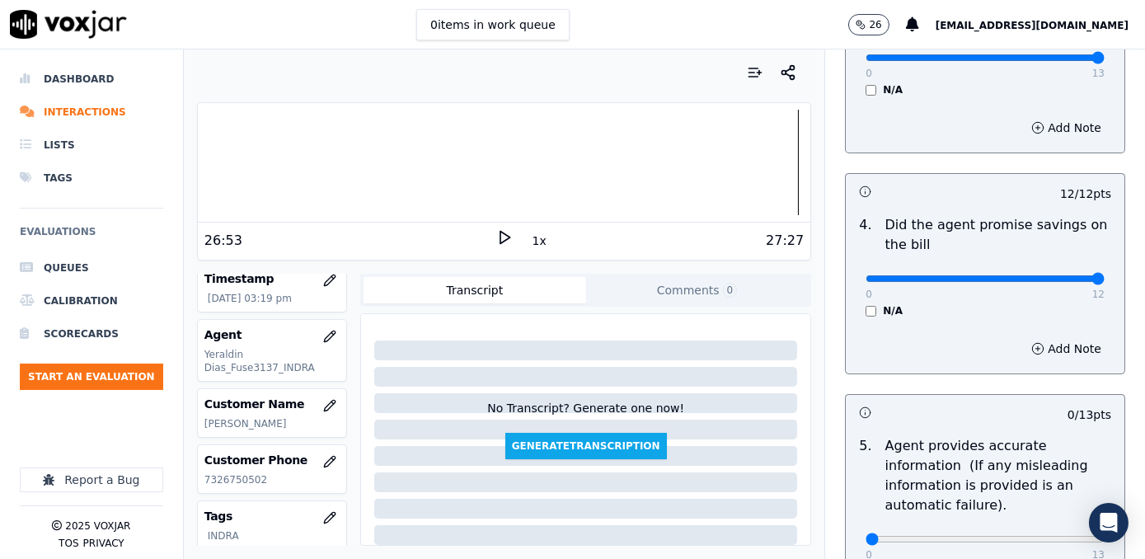
scroll to position [824, 0]
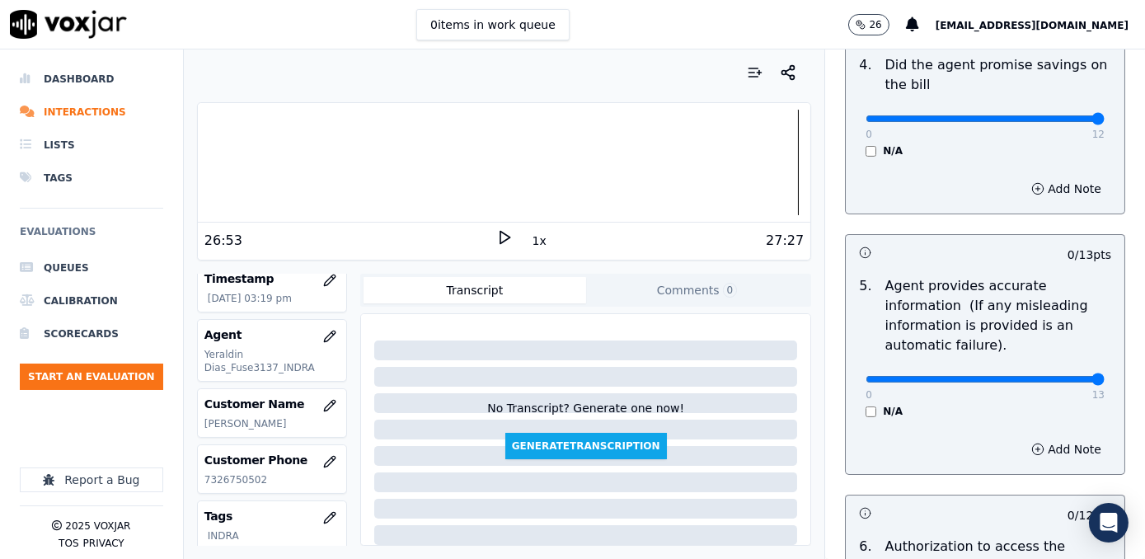
drag, startPoint x: 854, startPoint y: 357, endPoint x: 1147, endPoint y: 352, distance: 293.5
type input "13"
click at [1104, 376] on input "range" at bounding box center [984, 379] width 239 height 7
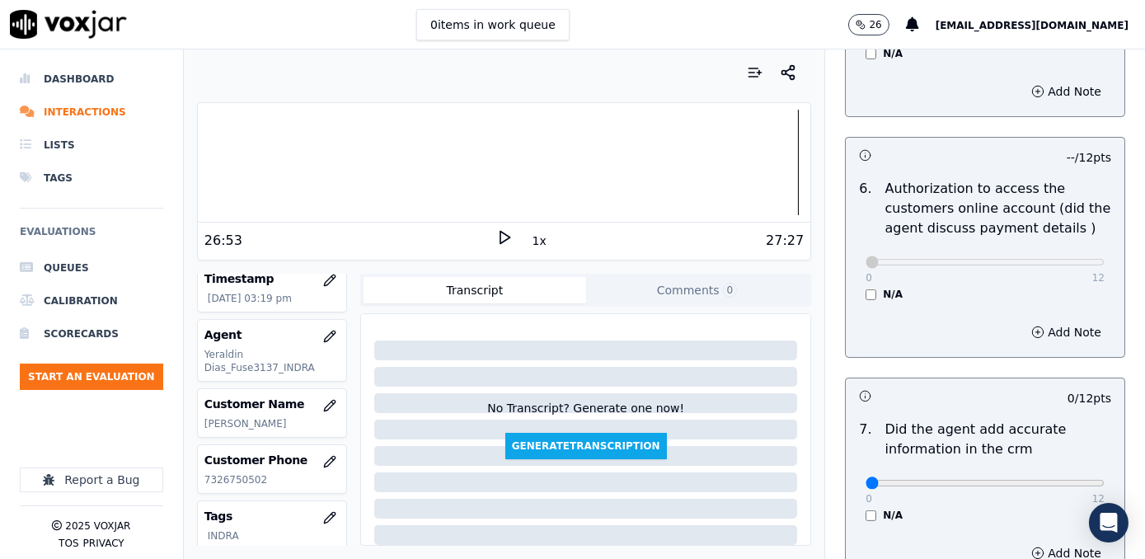
scroll to position [1273, 0]
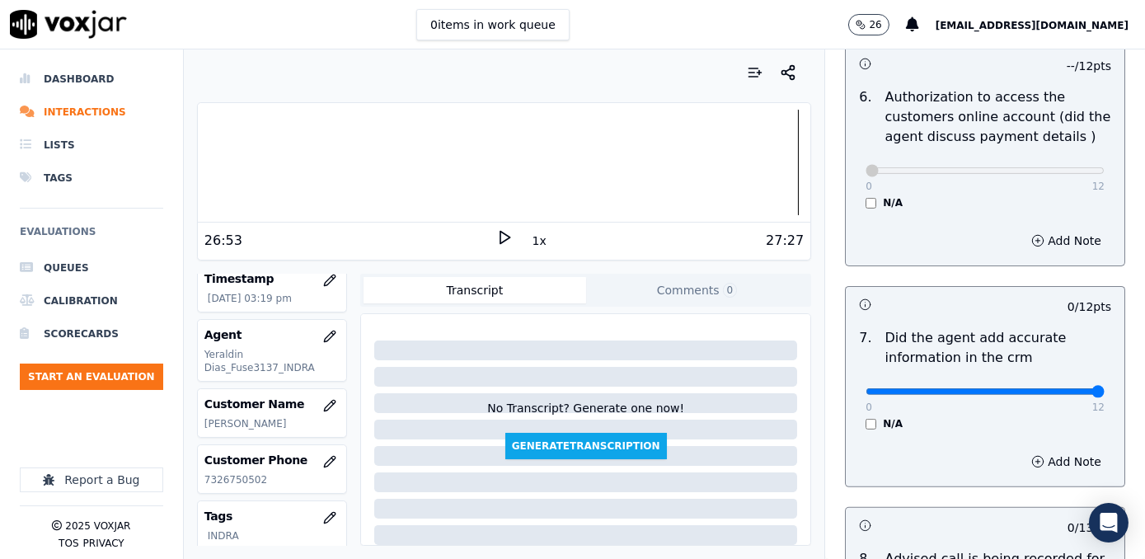
drag, startPoint x: 856, startPoint y: 363, endPoint x: 1147, endPoint y: 365, distance: 290.9
type input "12"
click at [1104, 388] on input "range" at bounding box center [984, 391] width 239 height 7
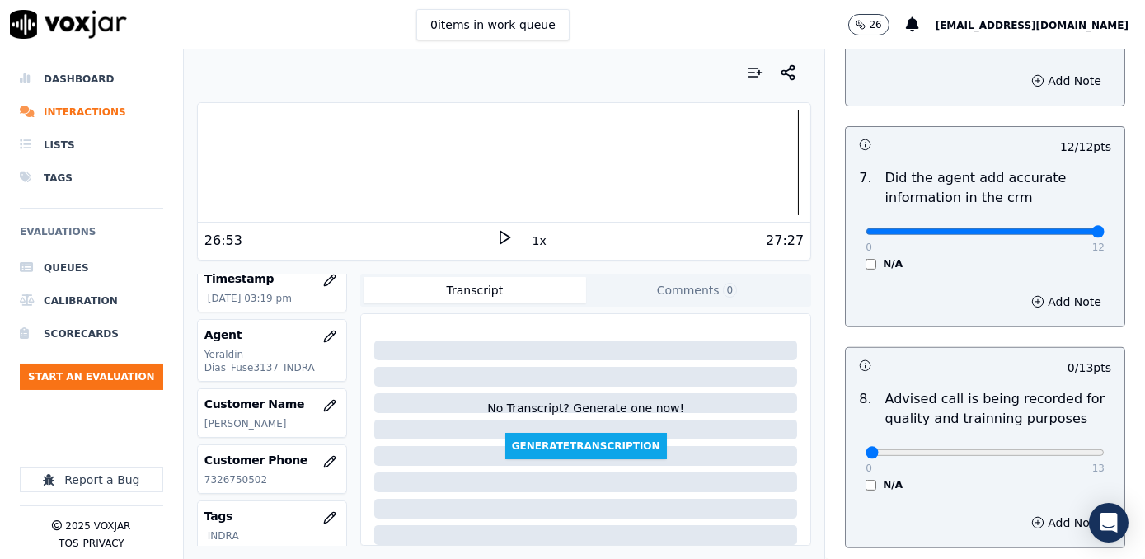
scroll to position [1498, 0]
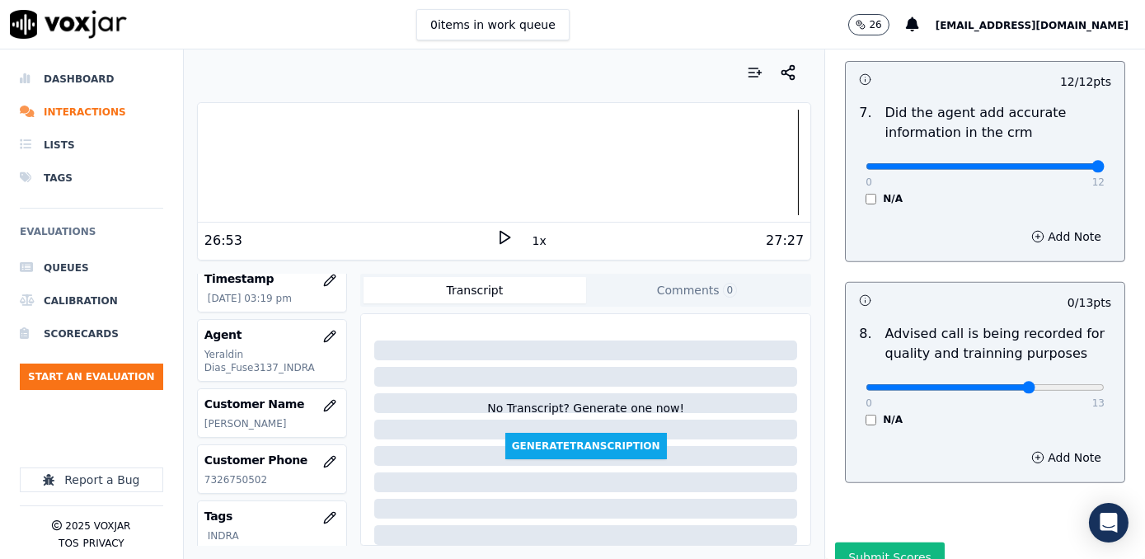
click at [1001, 384] on input "range" at bounding box center [984, 387] width 239 height 7
type input "10"
click at [1019, 384] on input "range" at bounding box center [984, 387] width 239 height 7
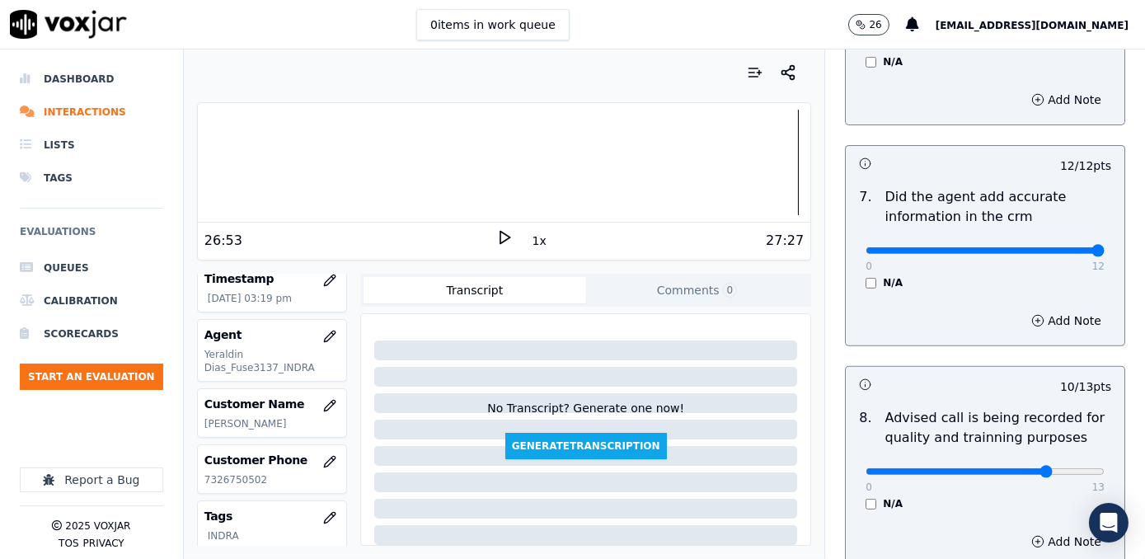
scroll to position [1531, 0]
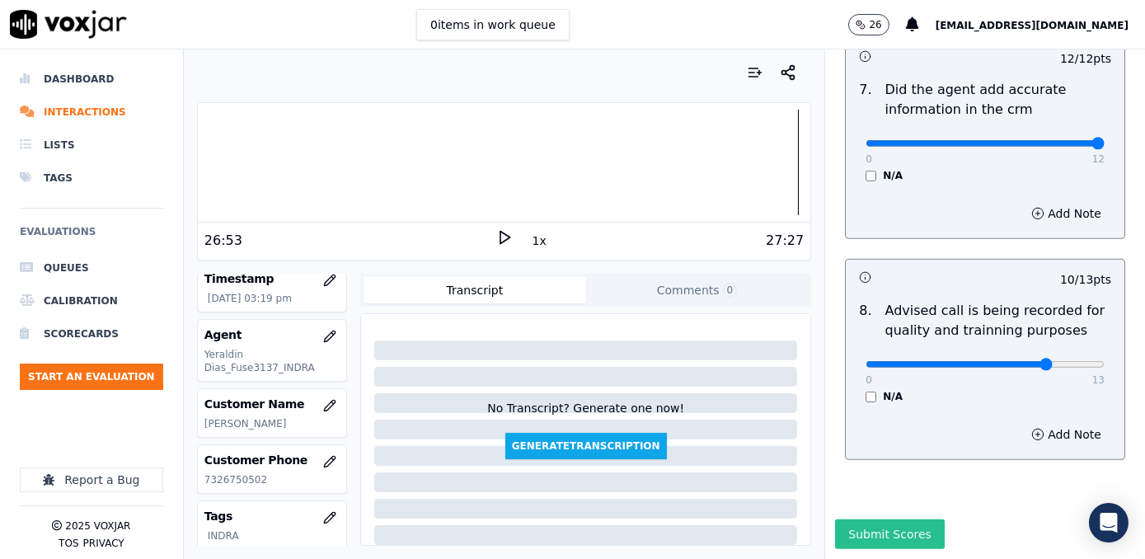
click at [870, 519] on button "Submit Scores" at bounding box center [890, 534] width 110 height 30
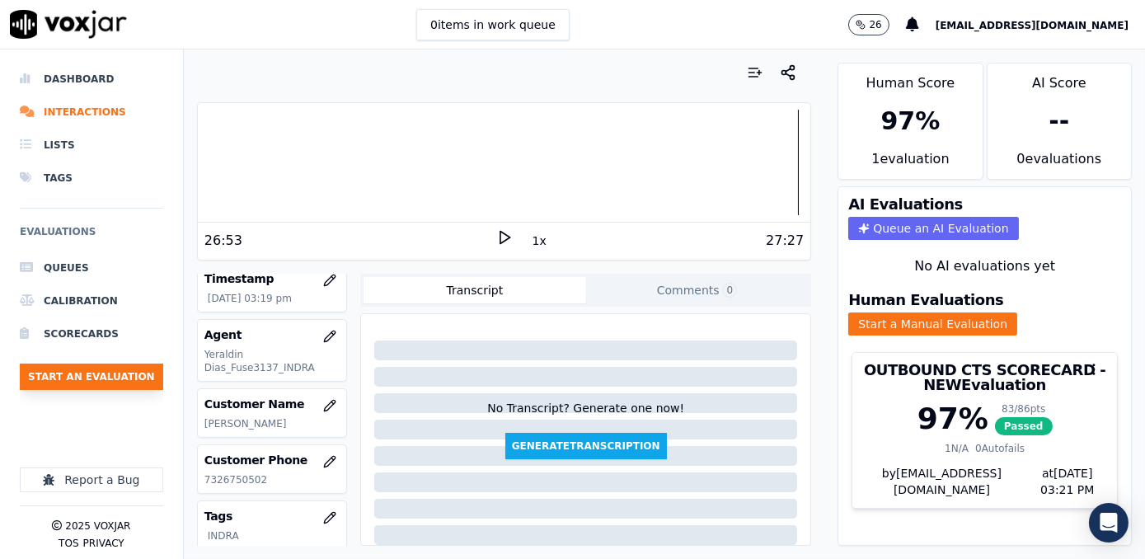
click at [109, 377] on button "Start an Evaluation" at bounding box center [91, 376] width 143 height 26
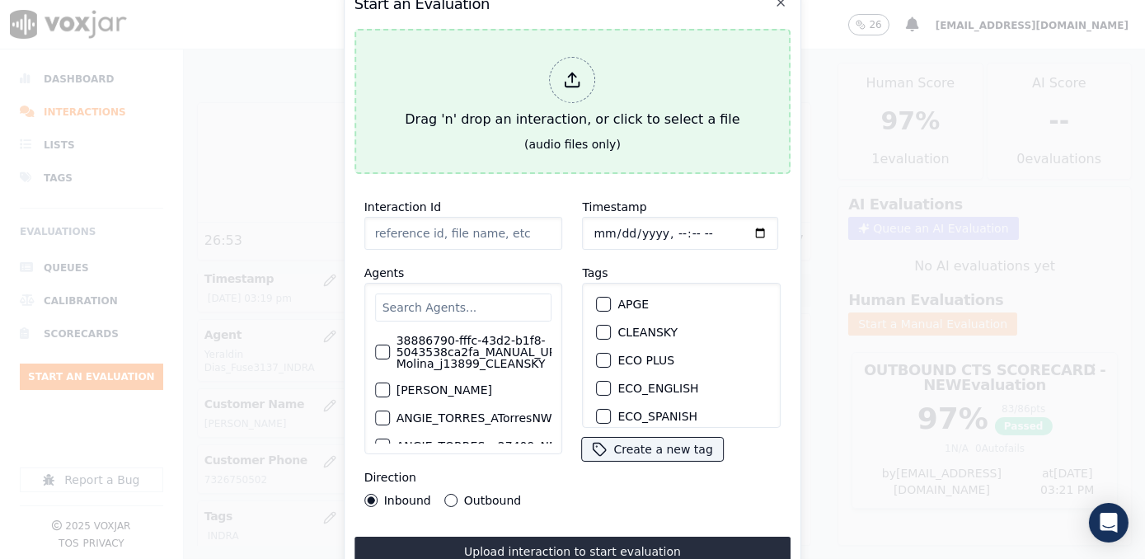
click at [588, 70] on div at bounding box center [573, 80] width 46 height 46
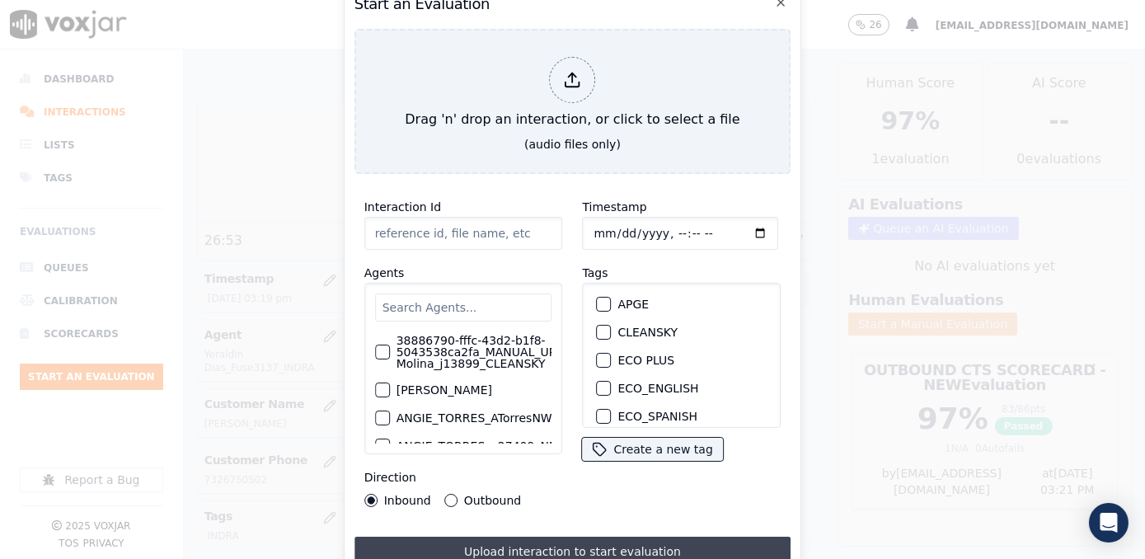
type input "20250918-185807_4123042558-[PERSON_NAME] all.mp3"
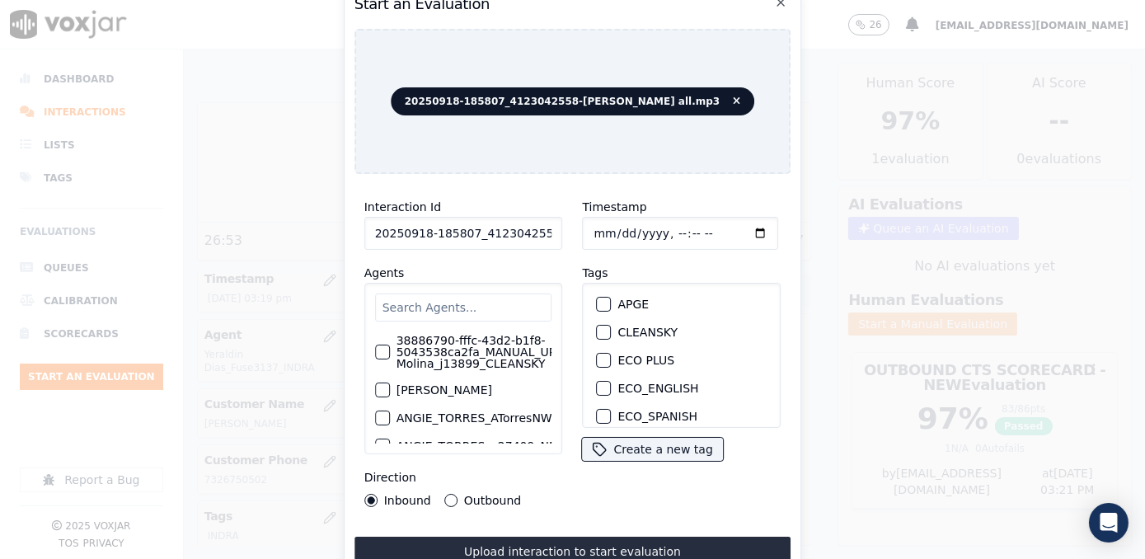
click at [565, 490] on div "Interaction Id 20250918-185807_4123042558-[PERSON_NAME] all.mp3 Agents 38886790…" at bounding box center [463, 352] width 218 height 330
click at [409, 303] on input "text" at bounding box center [463, 307] width 177 height 28
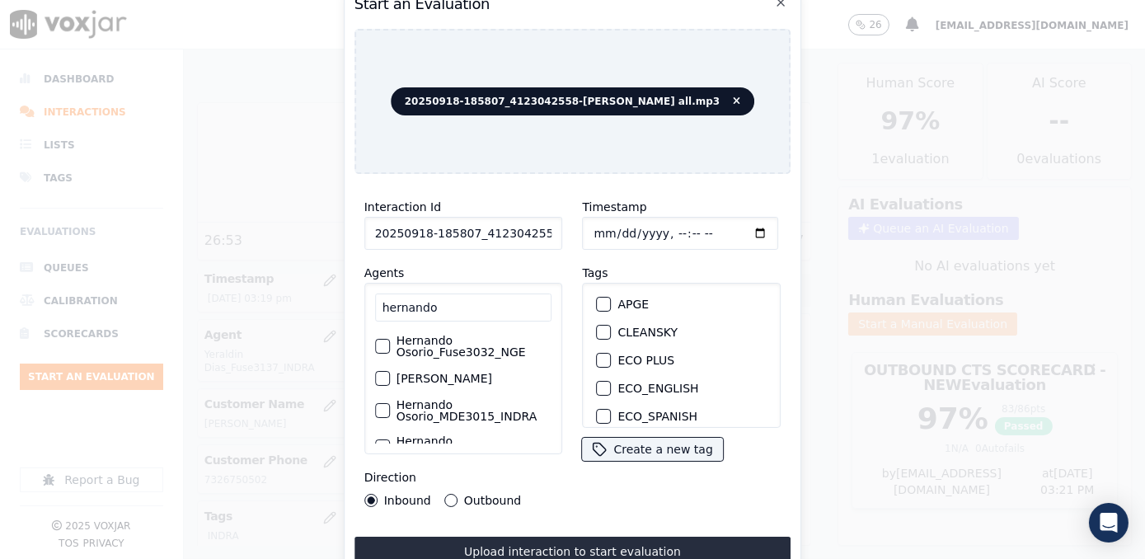
scroll to position [74, 0]
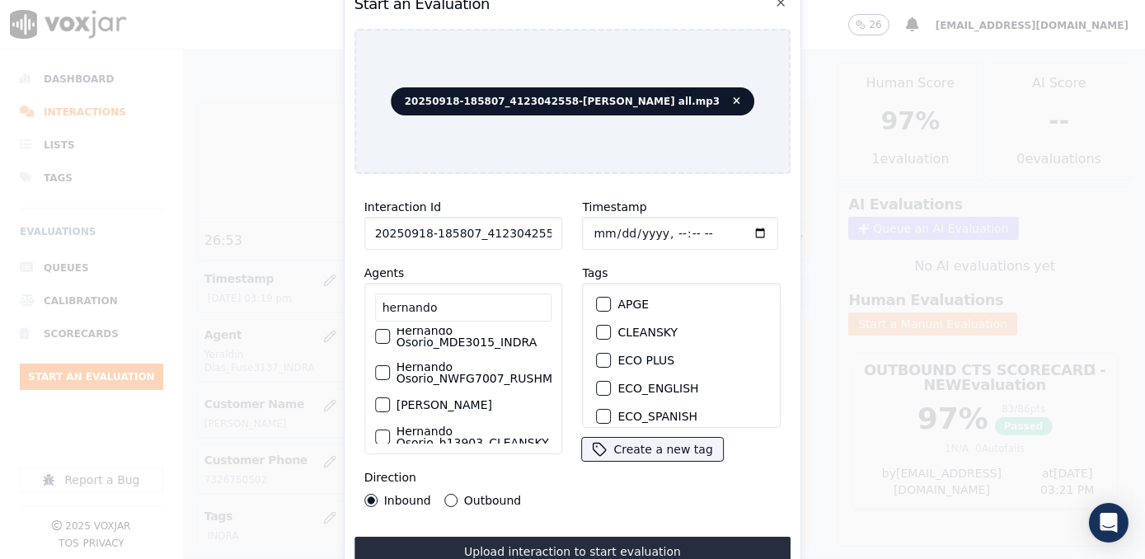
type input "hernando"
click at [492, 353] on div "Hernando Osorio_MDE3015_INDRA" at bounding box center [463, 336] width 177 height 36
click at [490, 346] on label "Hernando Osorio_MDE3015_INDRA" at bounding box center [474, 336] width 156 height 23
click at [390, 344] on button "Hernando Osorio_MDE3015_INDRA" at bounding box center [382, 336] width 15 height 15
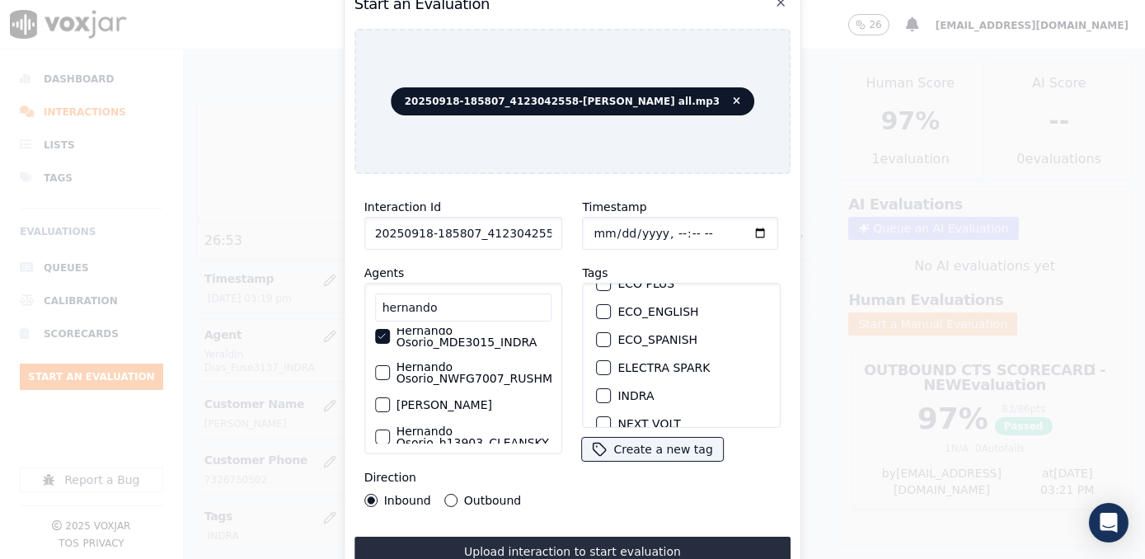
scroll to position [149, 0]
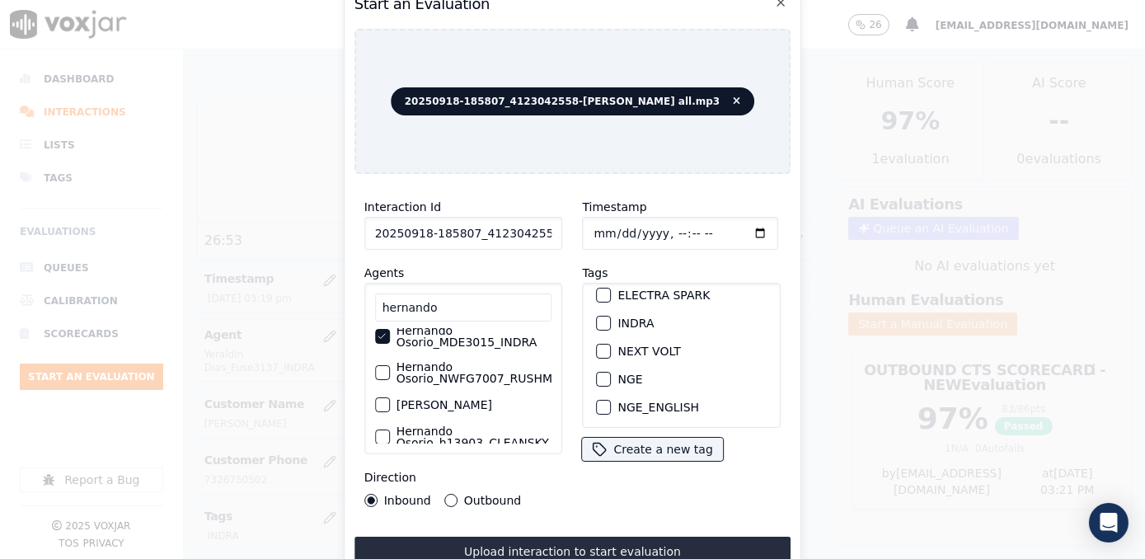
click at [605, 315] on div "INDRA" at bounding box center [682, 323] width 184 height 28
click at [601, 317] on div "button" at bounding box center [604, 323] width 12 height 12
click at [743, 225] on input "Timestamp" at bounding box center [681, 233] width 196 height 33
type input "[DATE]T15:22"
drag, startPoint x: 452, startPoint y: 493, endPoint x: 485, endPoint y: 515, distance: 39.1
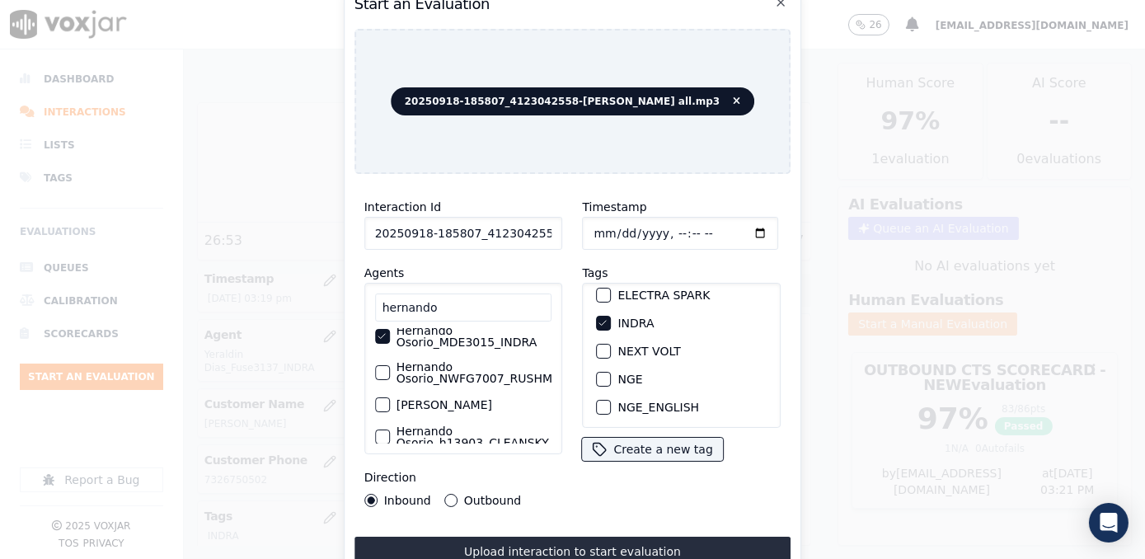
click at [452, 494] on button "Outbound" at bounding box center [450, 500] width 13 height 13
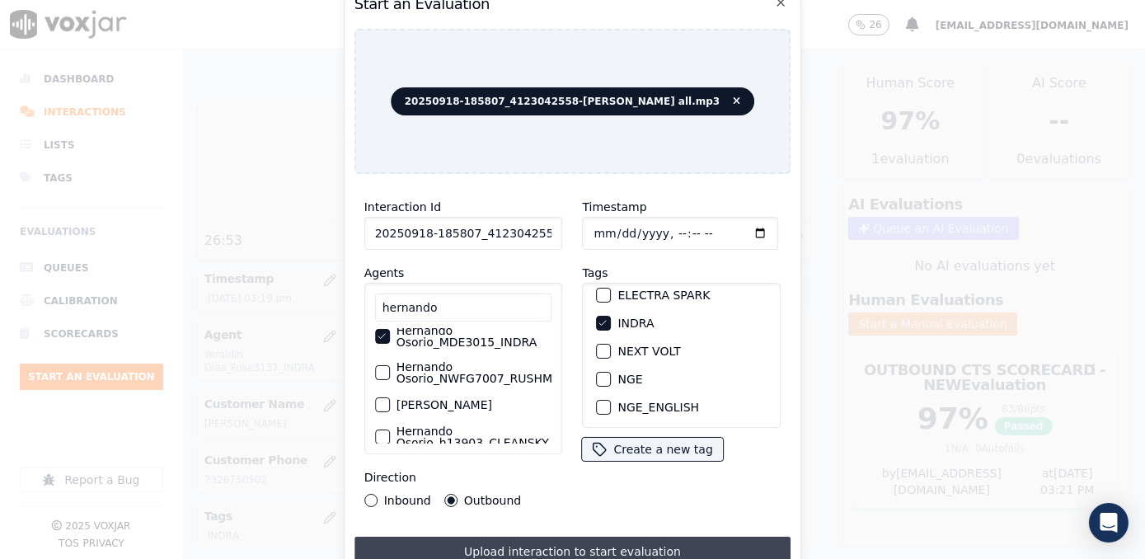
click at [547, 544] on button "Upload interaction to start evaluation" at bounding box center [572, 552] width 437 height 30
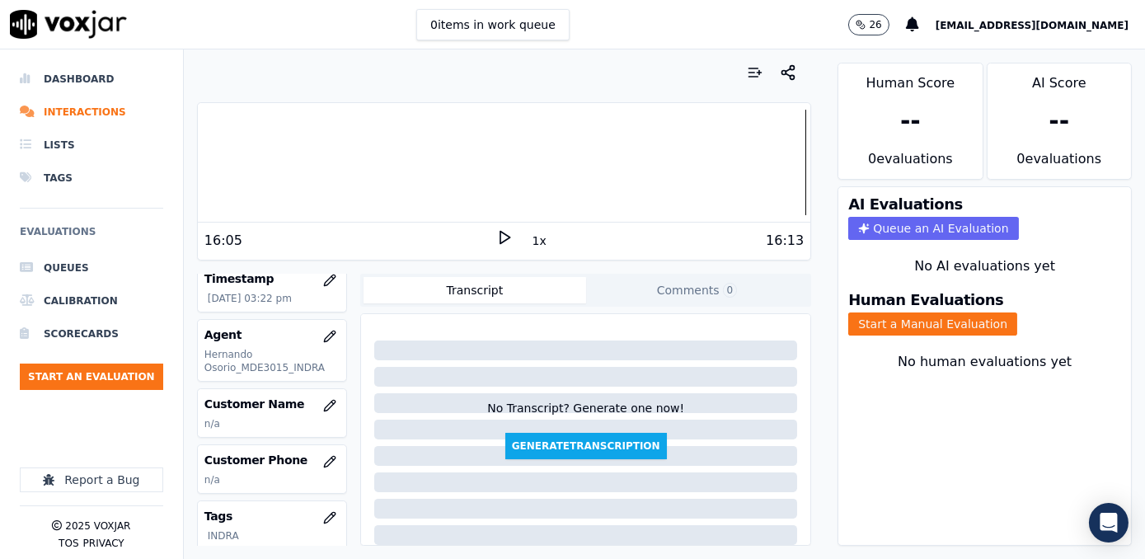
scroll to position [149, 0]
click at [327, 406] on button "button" at bounding box center [329, 405] width 33 height 33
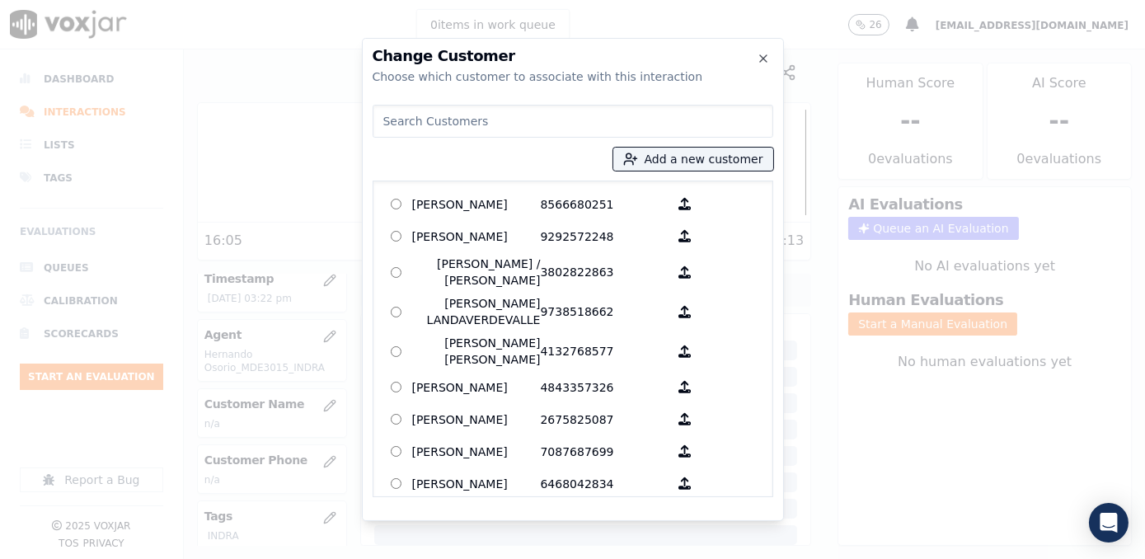
click at [321, 403] on div at bounding box center [572, 279] width 1145 height 559
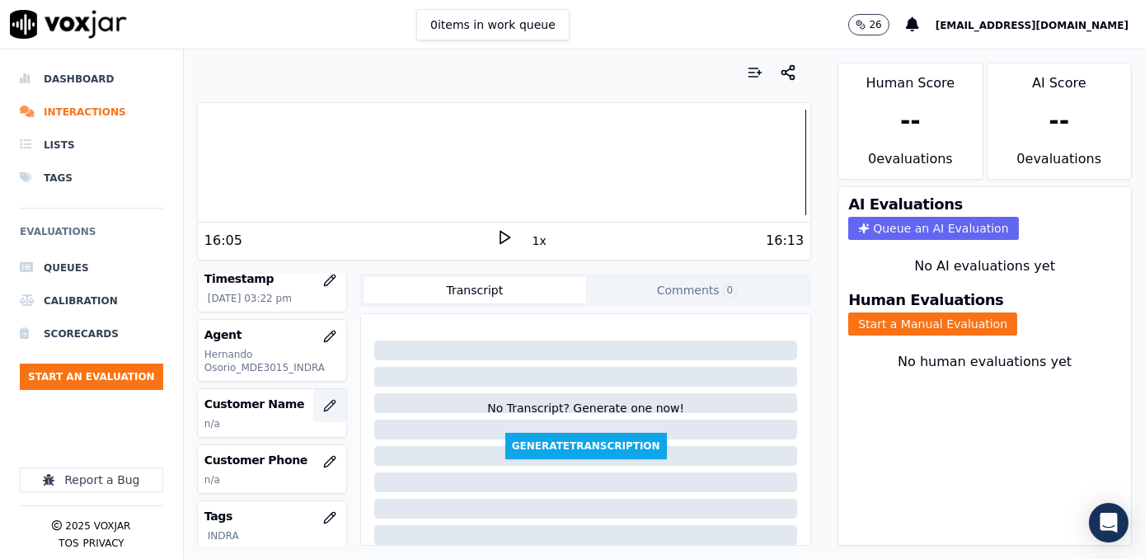
click at [323, 401] on icon "button" at bounding box center [329, 405] width 13 height 13
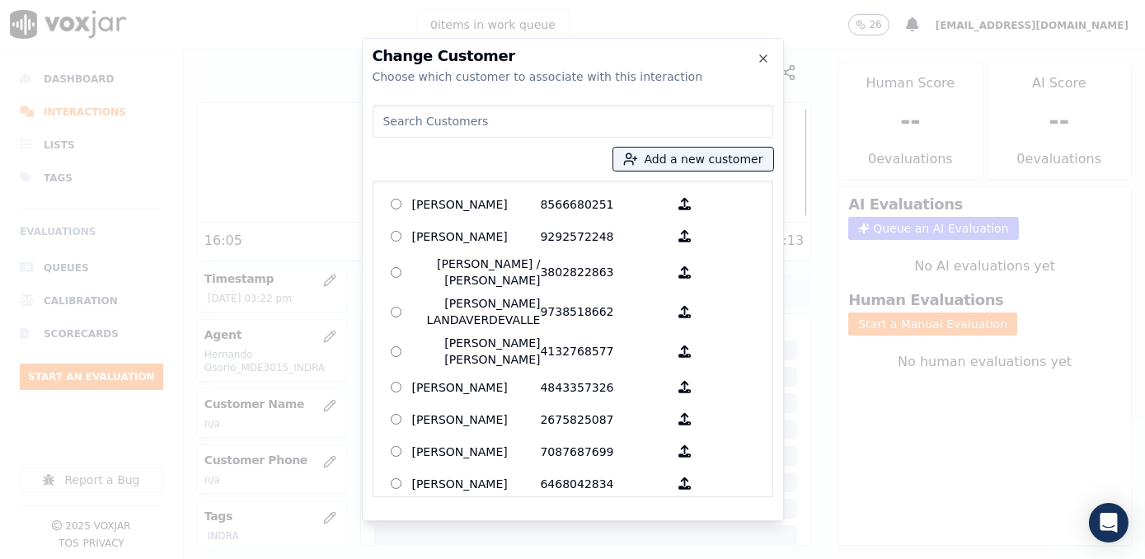
click at [554, 136] on input at bounding box center [573, 121] width 401 height 33
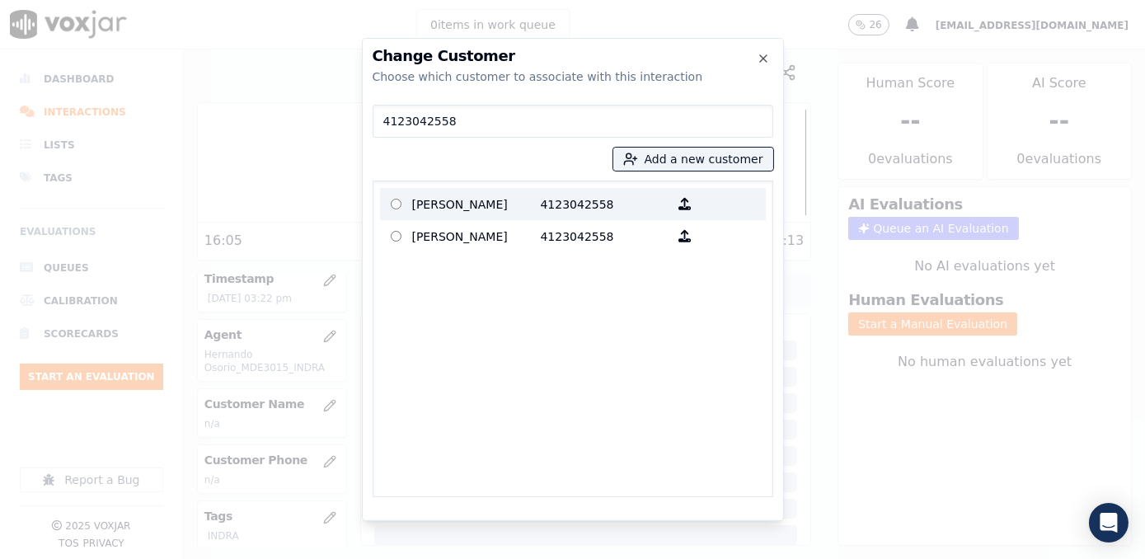
type input "4123042558"
click at [567, 216] on p "4123042558" at bounding box center [605, 204] width 129 height 26
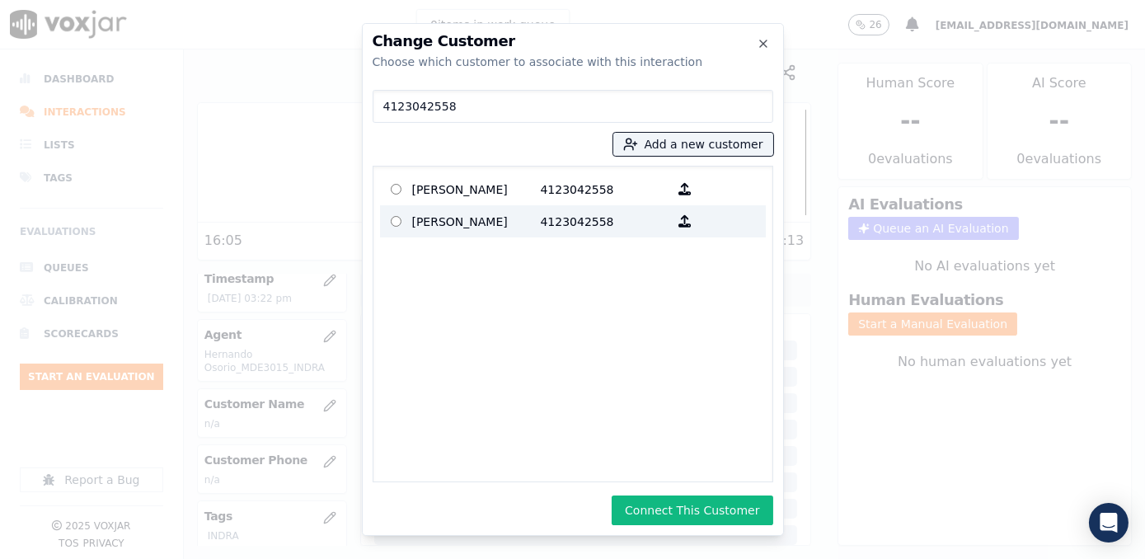
click at [577, 234] on p "4123042558" at bounding box center [605, 222] width 129 height 26
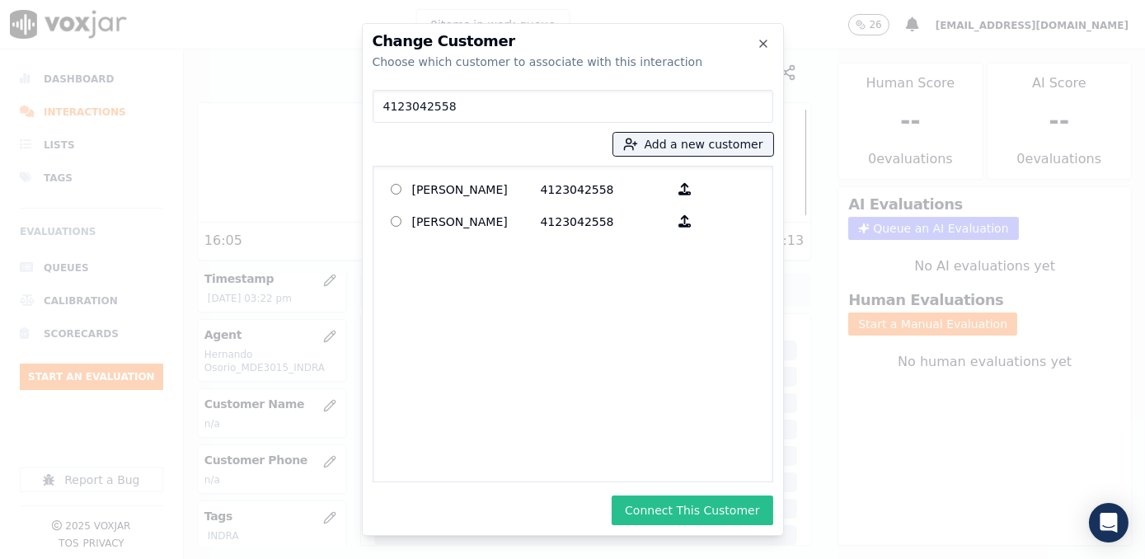
click at [716, 505] on button "Connect This Customer" at bounding box center [692, 510] width 161 height 30
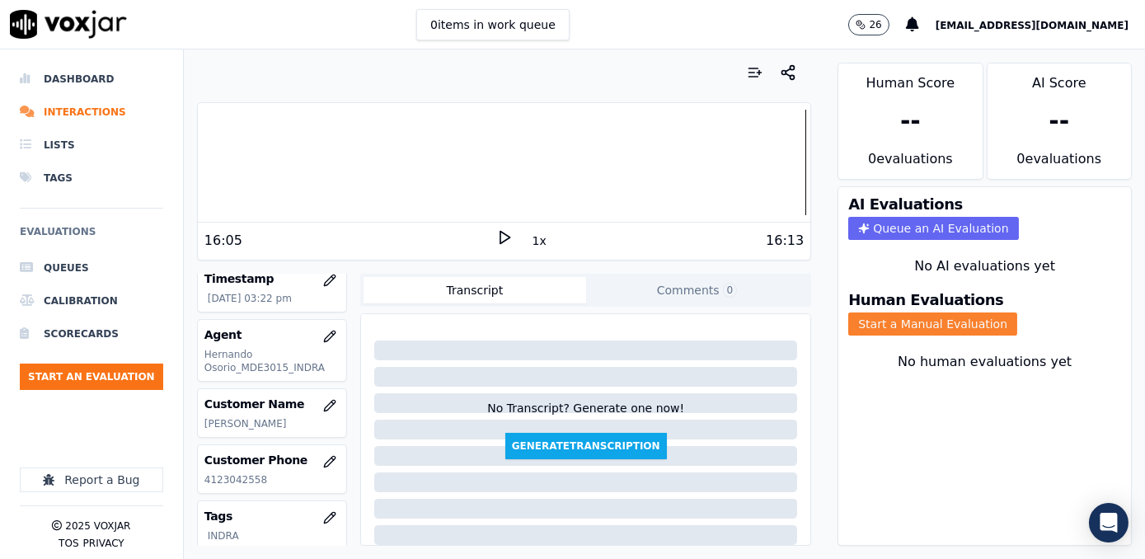
click at [927, 318] on button "Start a Manual Evaluation" at bounding box center [932, 323] width 169 height 23
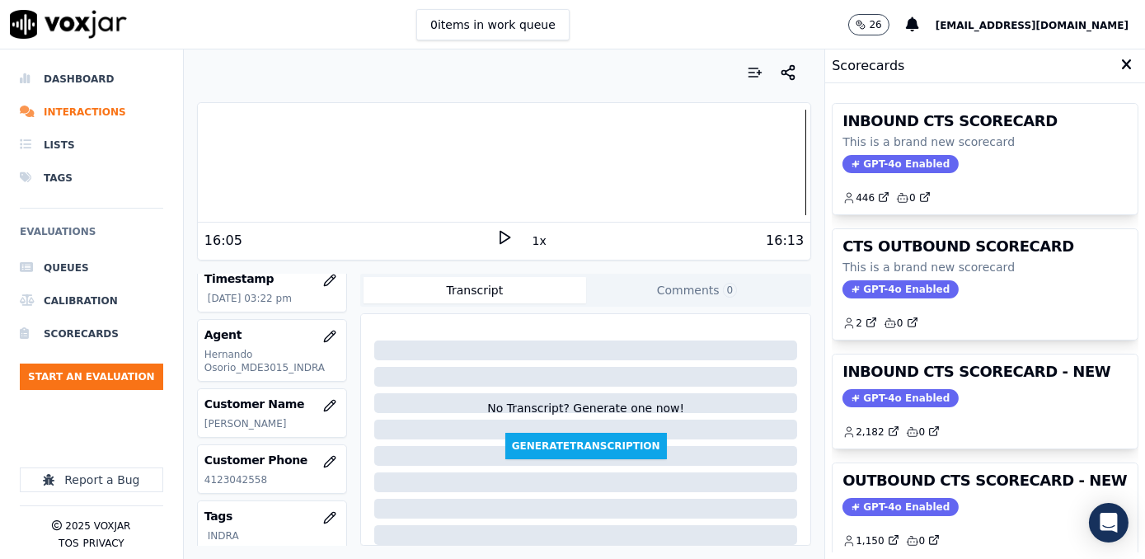
click at [868, 478] on h3 "OUTBOUND CTS SCORECARD - NEW" at bounding box center [984, 480] width 285 height 15
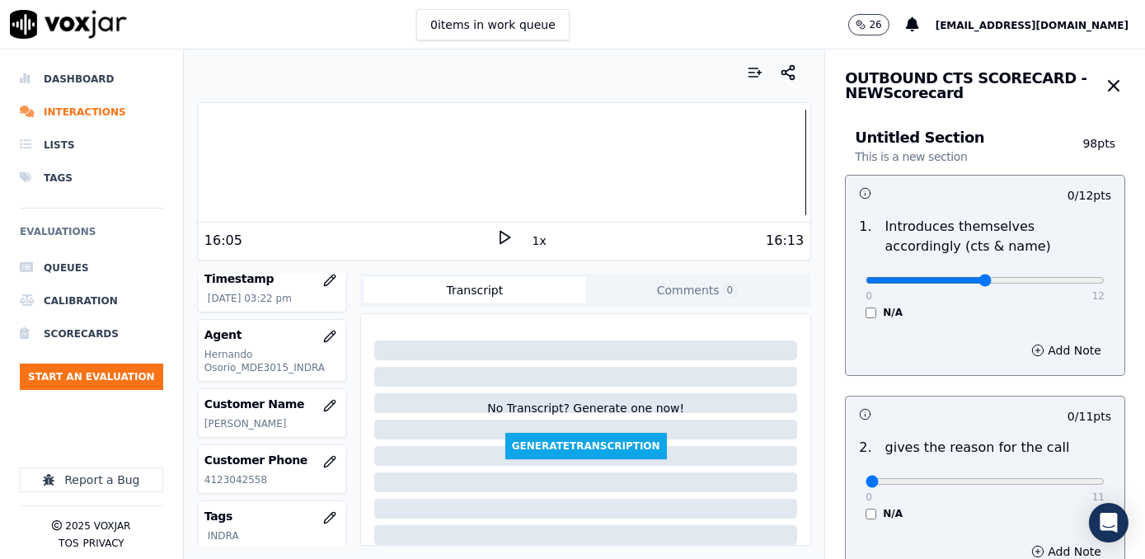
type input "6"
click at [967, 282] on input "range" at bounding box center [984, 280] width 239 height 7
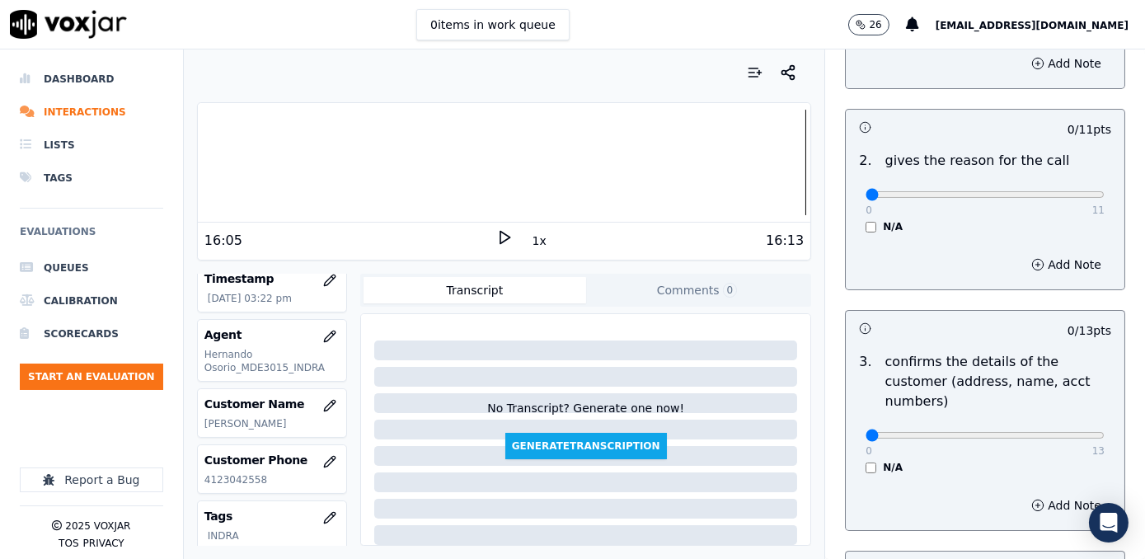
scroll to position [299, 0]
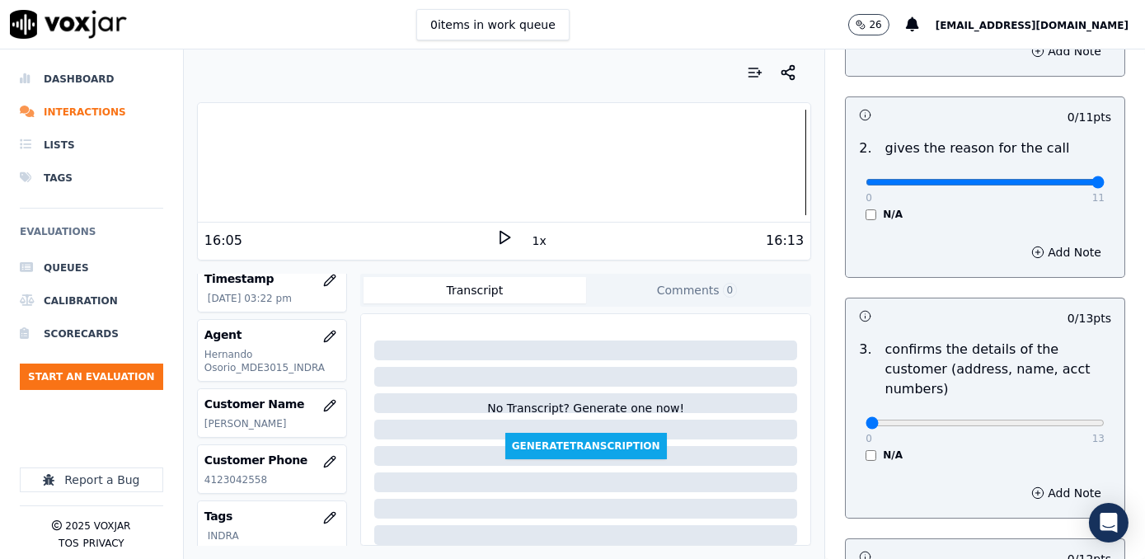
drag, startPoint x: 862, startPoint y: 183, endPoint x: 1128, endPoint y: 186, distance: 266.2
click at [1104, 185] on input "range" at bounding box center [984, 182] width 239 height 7
drag, startPoint x: 860, startPoint y: 399, endPoint x: 1144, endPoint y: 396, distance: 284.4
click at [1104, 420] on input "range" at bounding box center [984, 423] width 239 height 7
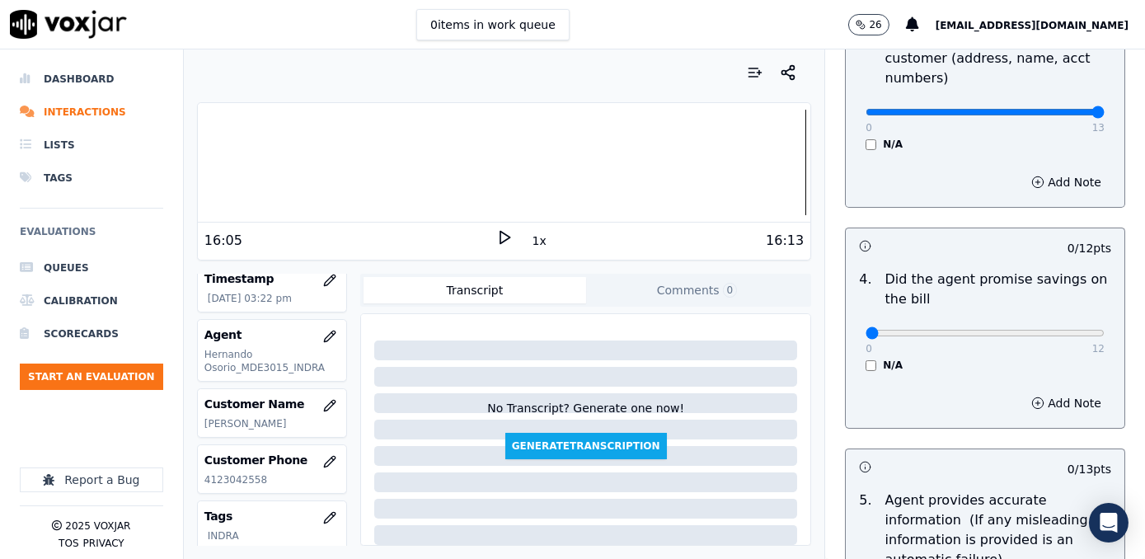
scroll to position [524, 0]
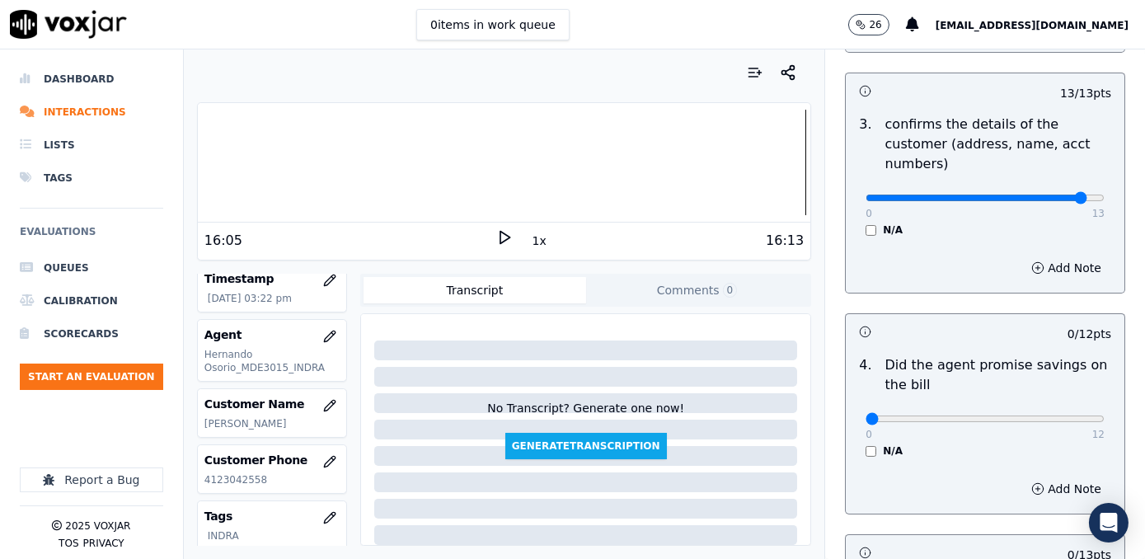
click at [1042, 195] on input "range" at bounding box center [984, 198] width 239 height 7
drag, startPoint x: 855, startPoint y: 398, endPoint x: 1144, endPoint y: 376, distance: 290.1
click at [1104, 415] on input "range" at bounding box center [984, 418] width 239 height 7
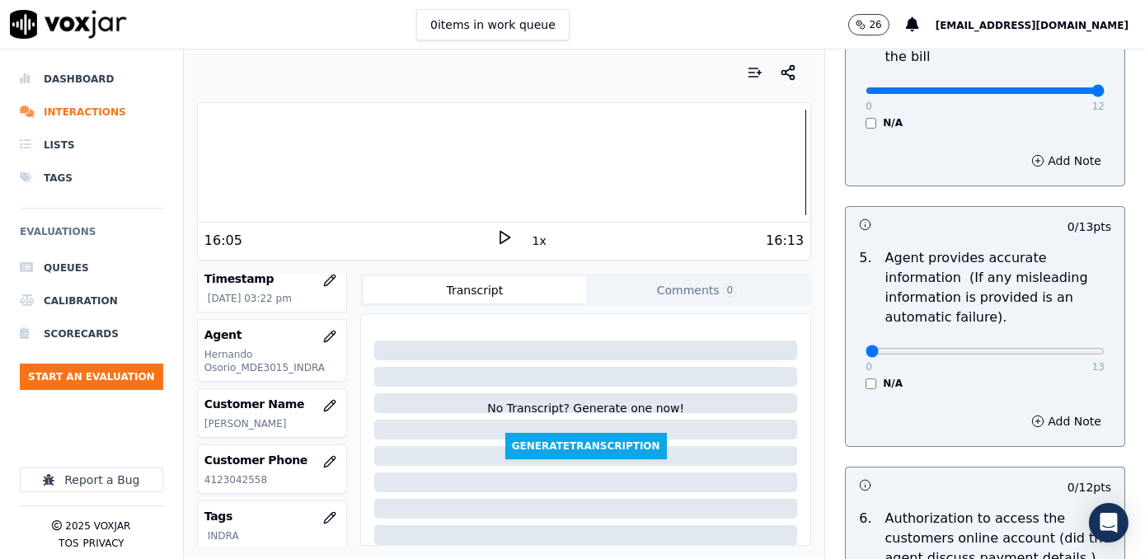
scroll to position [898, 0]
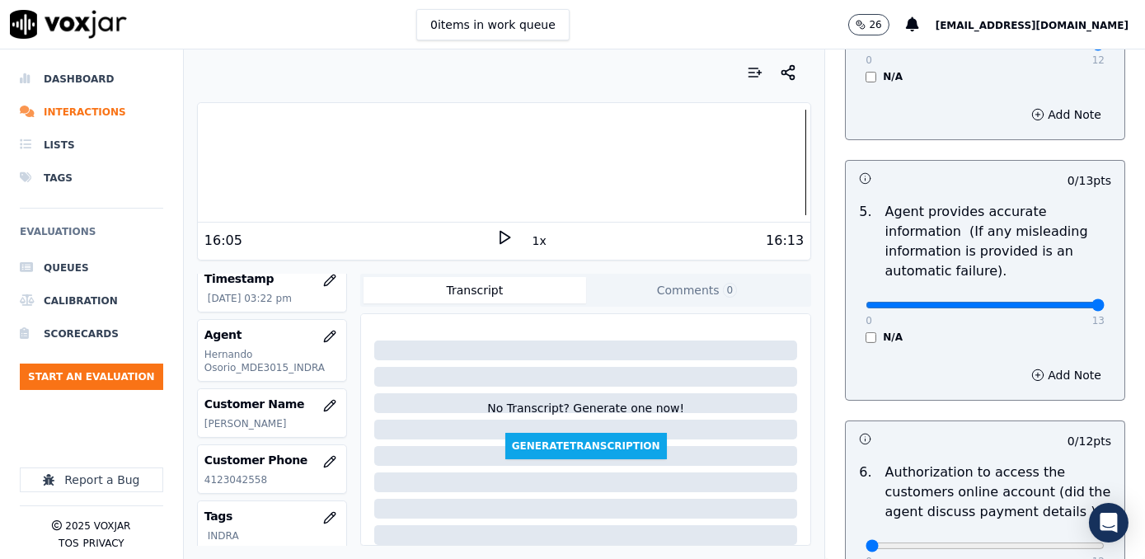
drag, startPoint x: 860, startPoint y: 284, endPoint x: 1147, endPoint y: 283, distance: 287.6
click at [1104, 302] on input "range" at bounding box center [984, 305] width 239 height 7
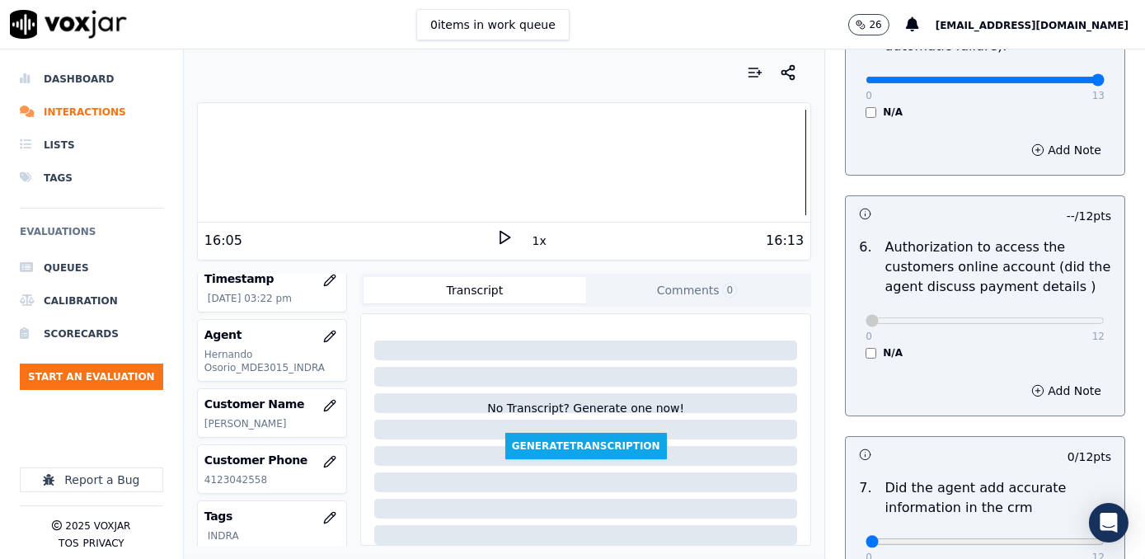
scroll to position [1423, 0]
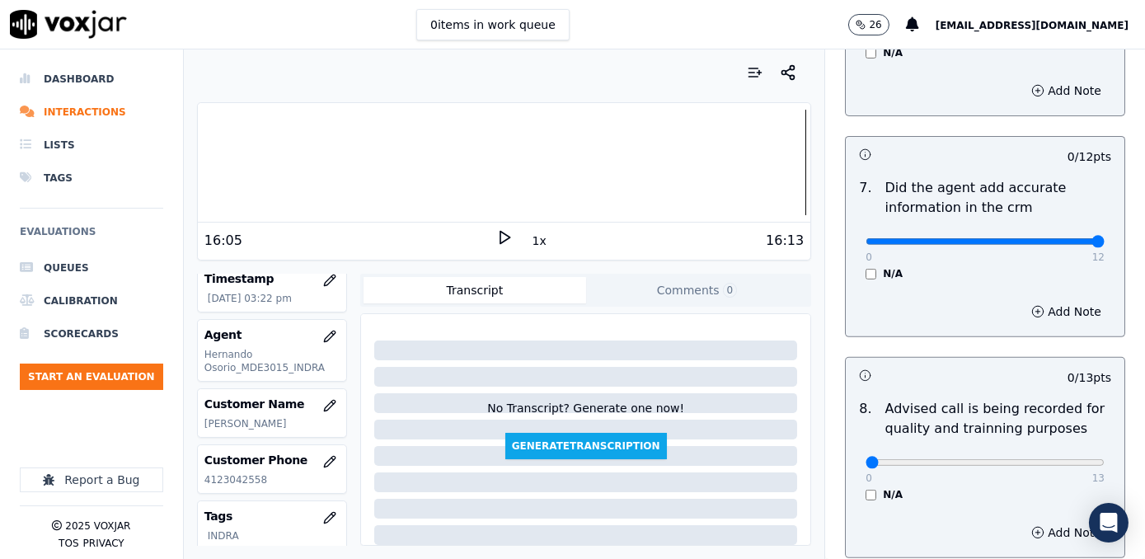
drag, startPoint x: 856, startPoint y: 218, endPoint x: 1144, endPoint y: 221, distance: 287.7
click at [1104, 238] on input "range" at bounding box center [984, 241] width 239 height 7
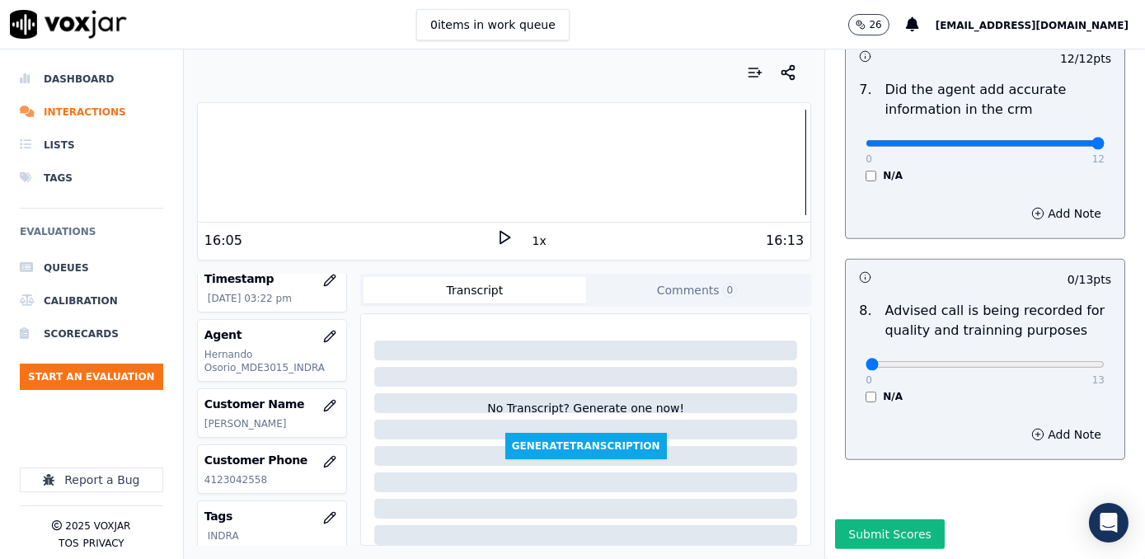
scroll to position [1531, 0]
click at [1015, 361] on input "range" at bounding box center [984, 364] width 239 height 7
click at [858, 519] on button "Submit Scores" at bounding box center [890, 534] width 110 height 30
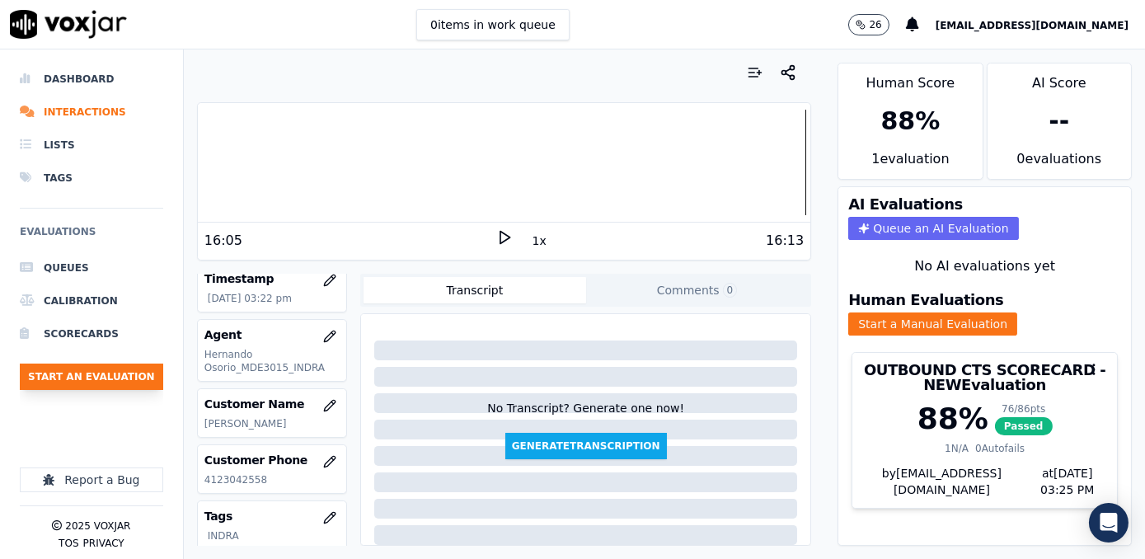
click at [82, 374] on button "Start an Evaluation" at bounding box center [91, 376] width 143 height 26
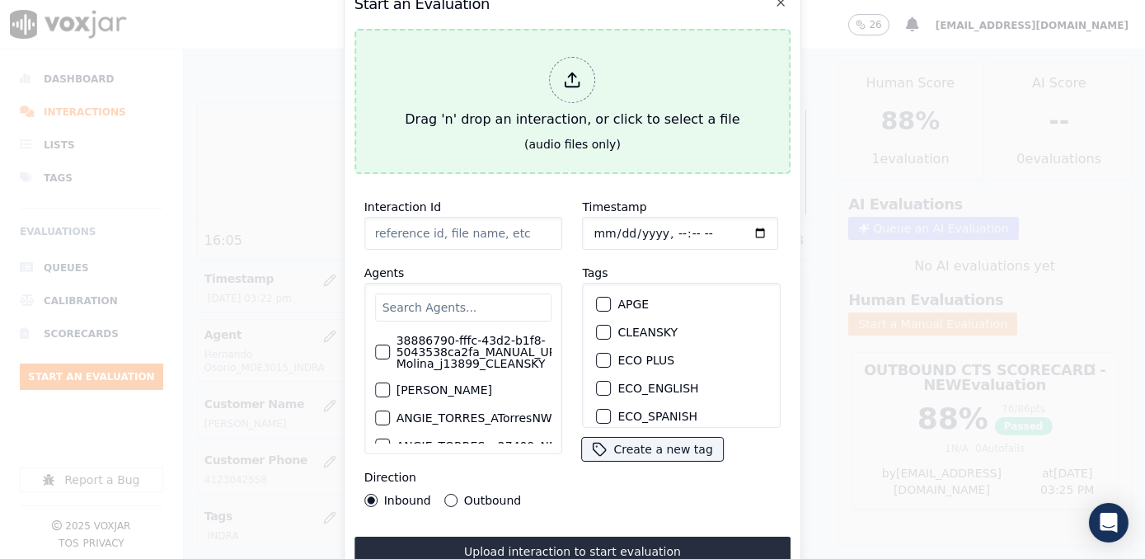
click at [545, 82] on div "Drag 'n' drop an interaction, or click to select a file" at bounding box center [572, 93] width 348 height 86
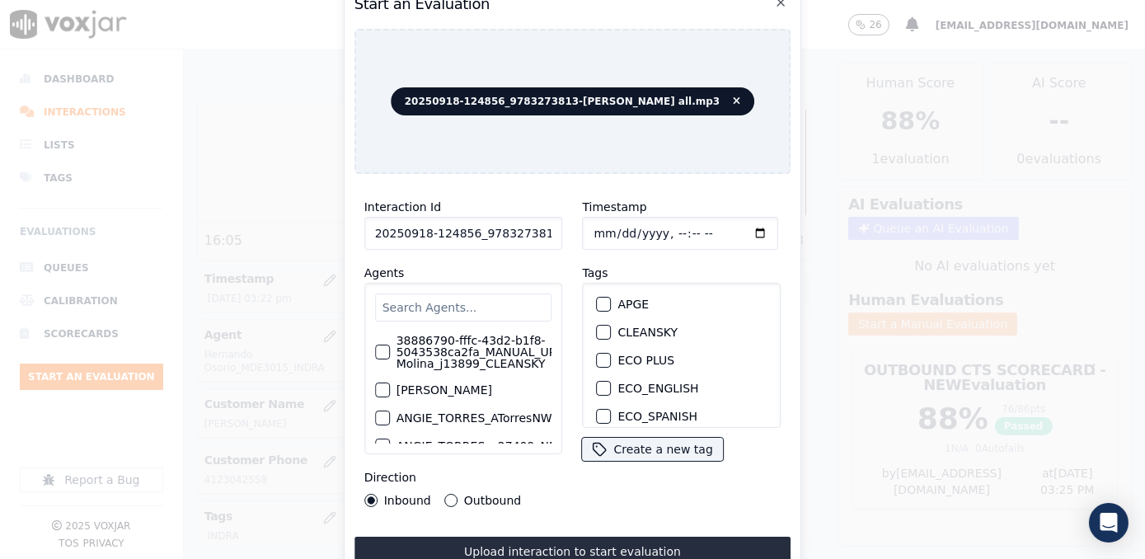
click at [448, 302] on input "text" at bounding box center [463, 307] width 177 height 28
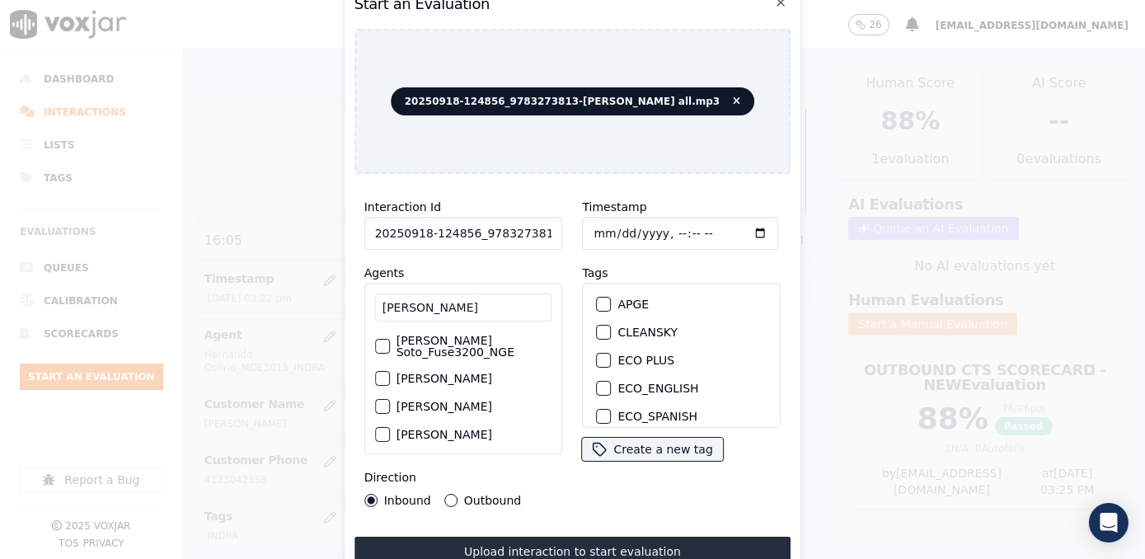
click at [484, 375] on label "[PERSON_NAME]" at bounding box center [444, 379] width 96 height 12
click at [390, 375] on button "[PERSON_NAME]" at bounding box center [382, 378] width 15 height 15
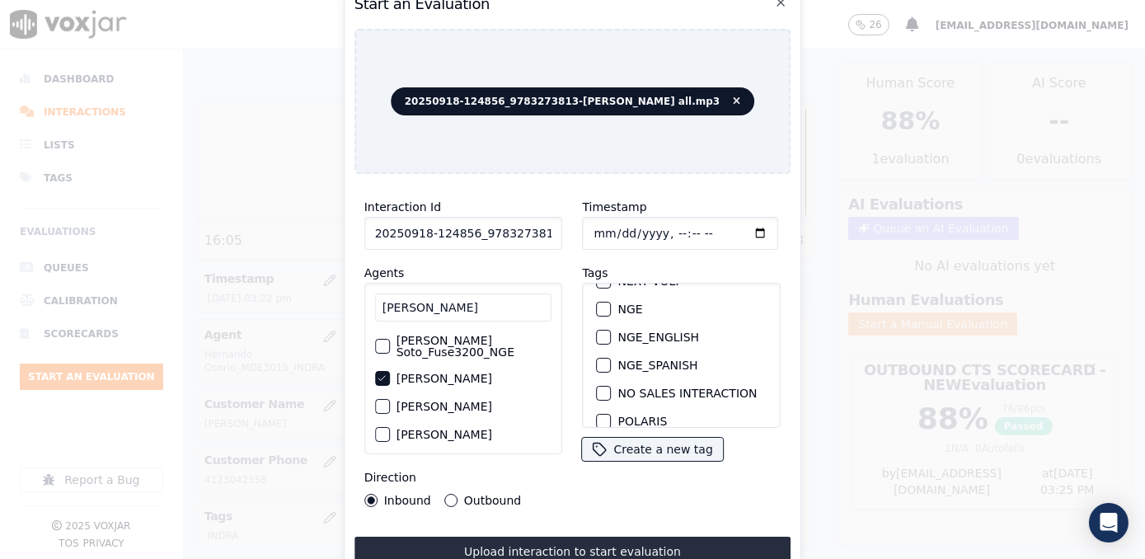
scroll to position [299, 0]
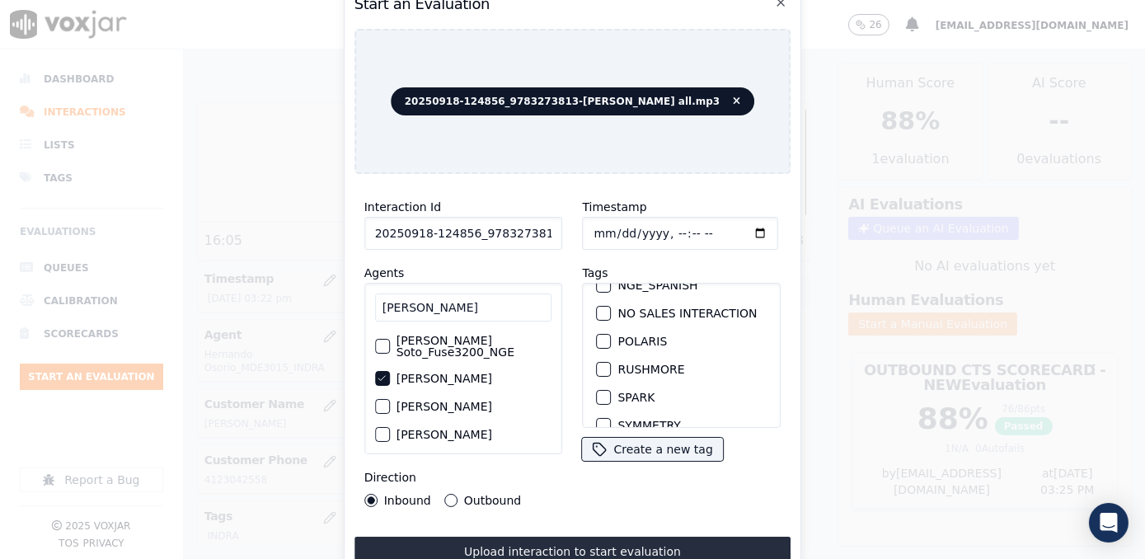
click at [598, 391] on div "button" at bounding box center [604, 397] width 12 height 12
click at [725, 225] on input "Timestamp" at bounding box center [681, 233] width 196 height 33
click at [739, 234] on input "Timestamp" at bounding box center [681, 233] width 196 height 33
click at [457, 301] on input "[PERSON_NAME]" at bounding box center [463, 307] width 177 height 28
click at [473, 495] on label "Outbound" at bounding box center [492, 501] width 57 height 12
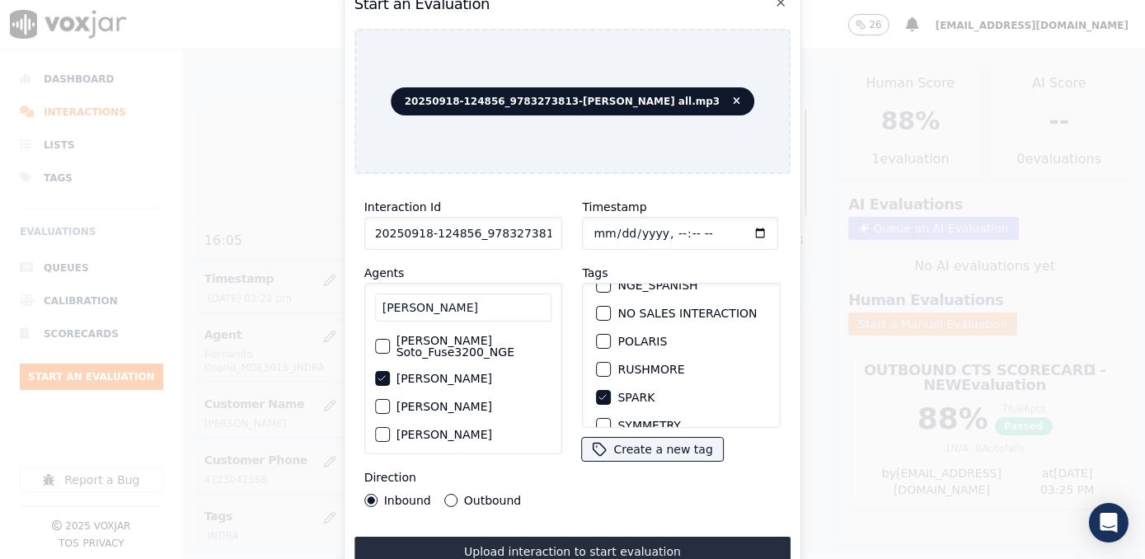
click at [457, 494] on button "Outbound" at bounding box center [450, 500] width 13 height 13
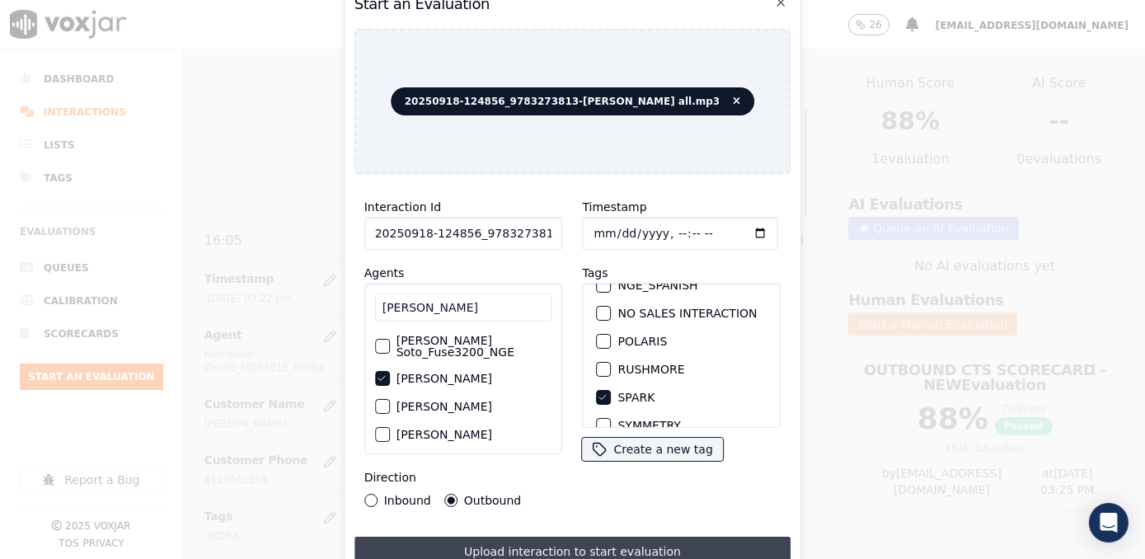
click at [539, 537] on button "Upload interaction to start evaluation" at bounding box center [572, 552] width 437 height 30
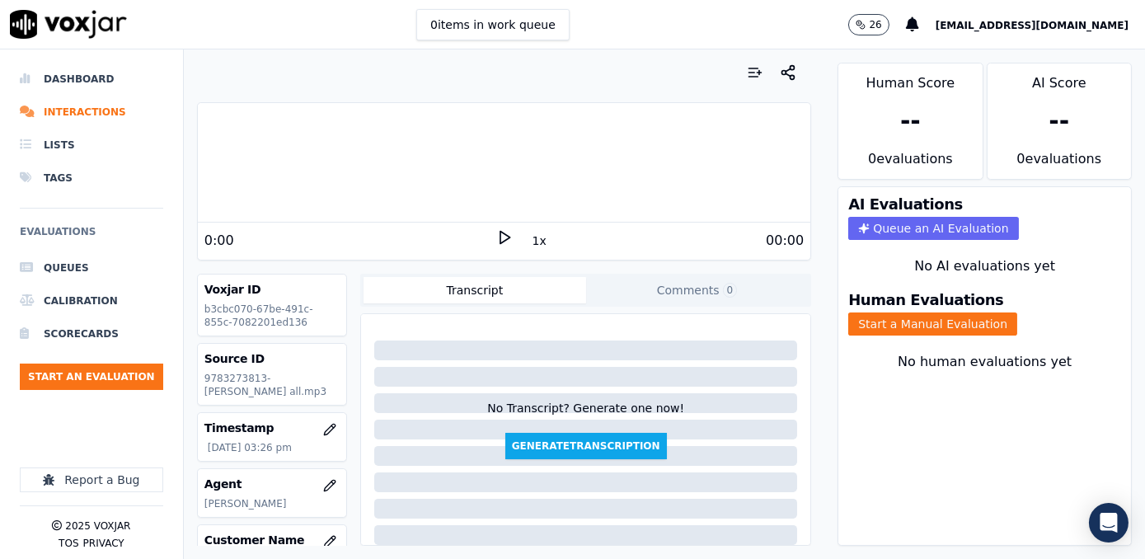
click at [496, 235] on icon at bounding box center [504, 237] width 16 height 16
click at [500, 235] on rect at bounding box center [501, 237] width 2 height 11
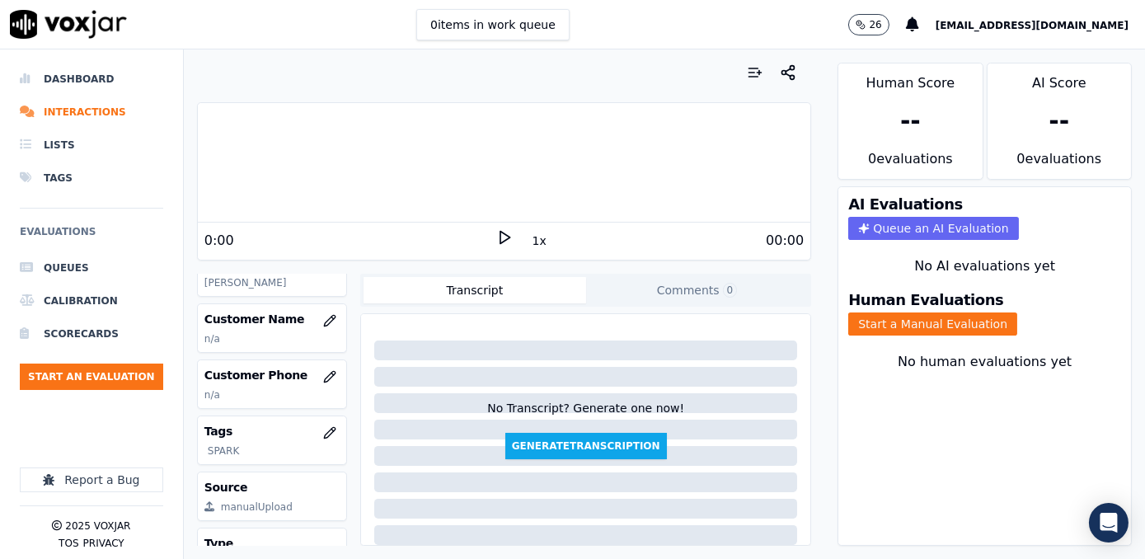
scroll to position [224, 0]
click at [313, 334] on button "button" at bounding box center [329, 317] width 33 height 33
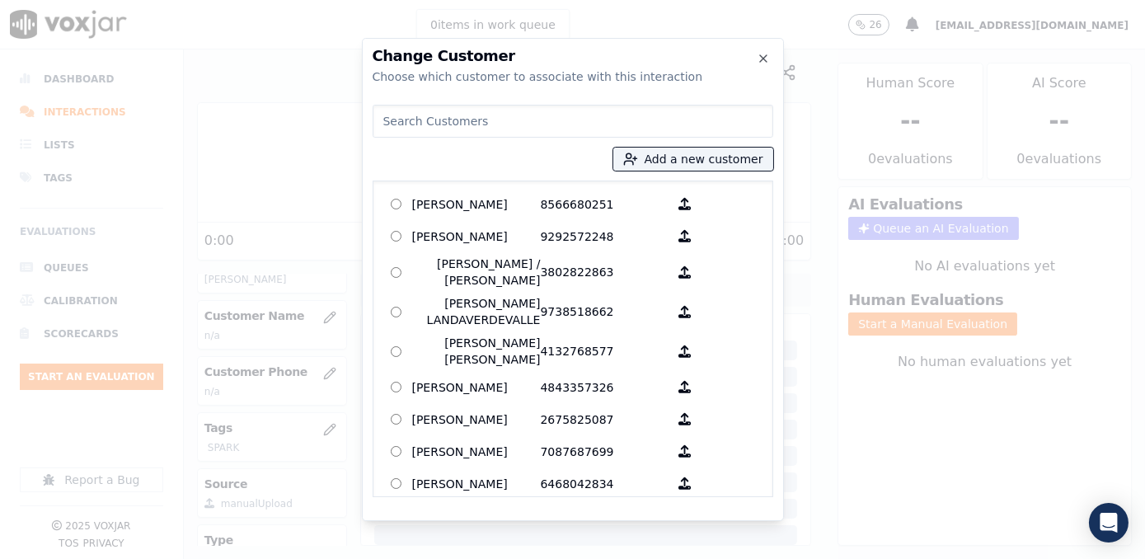
click at [518, 122] on input at bounding box center [573, 121] width 401 height 33
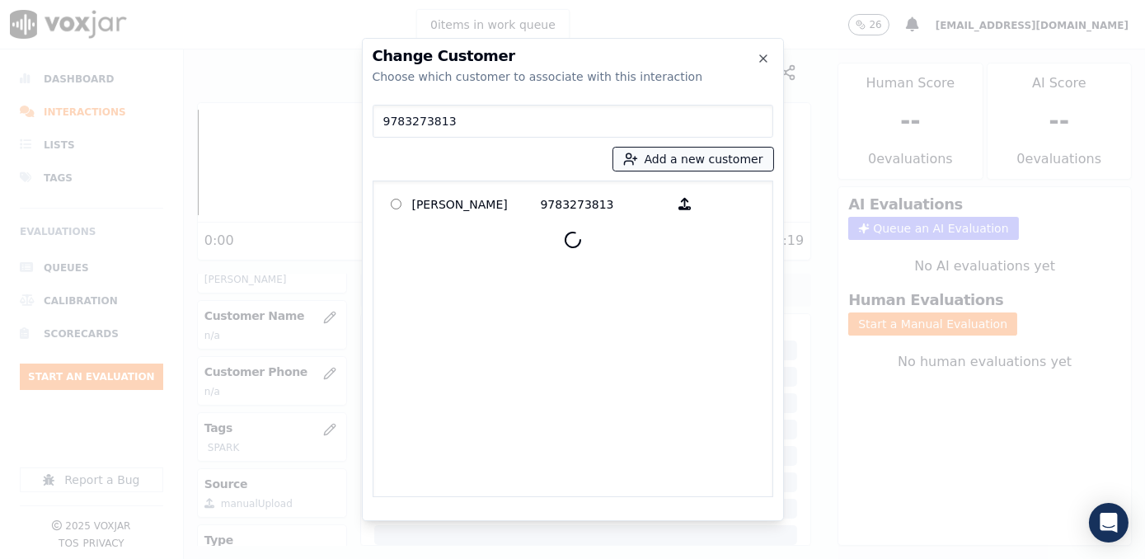
click at [716, 162] on button "Add a new customer" at bounding box center [693, 159] width 160 height 23
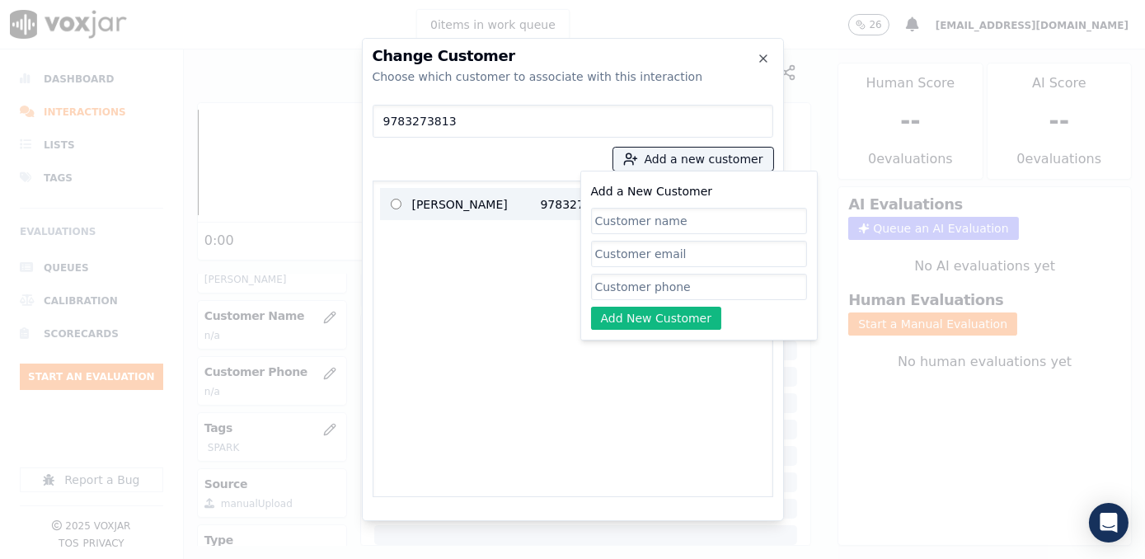
click at [494, 212] on p "[PERSON_NAME]" at bounding box center [476, 204] width 129 height 26
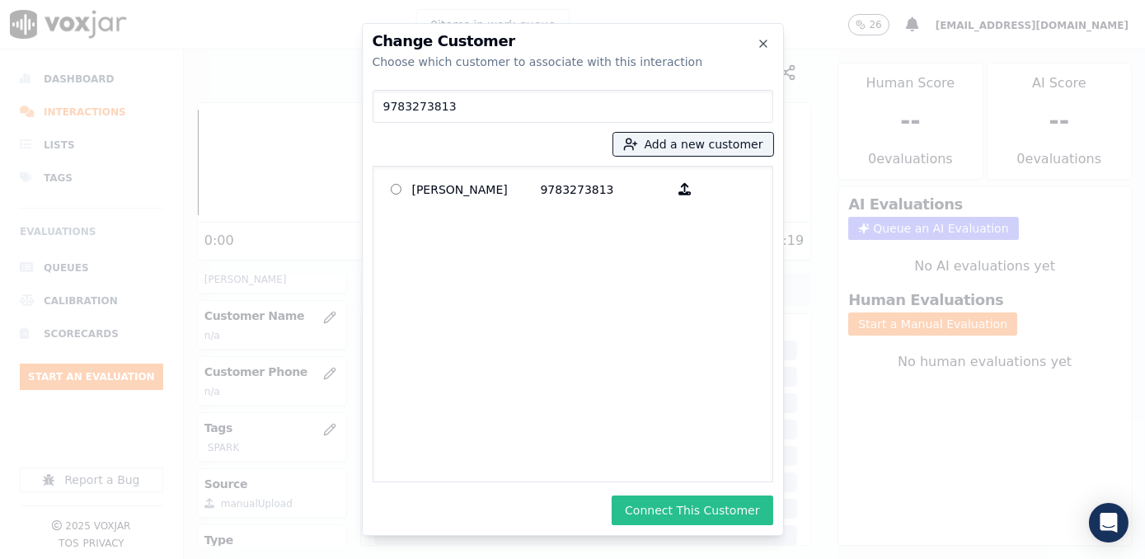
click at [743, 506] on button "Connect This Customer" at bounding box center [692, 510] width 161 height 30
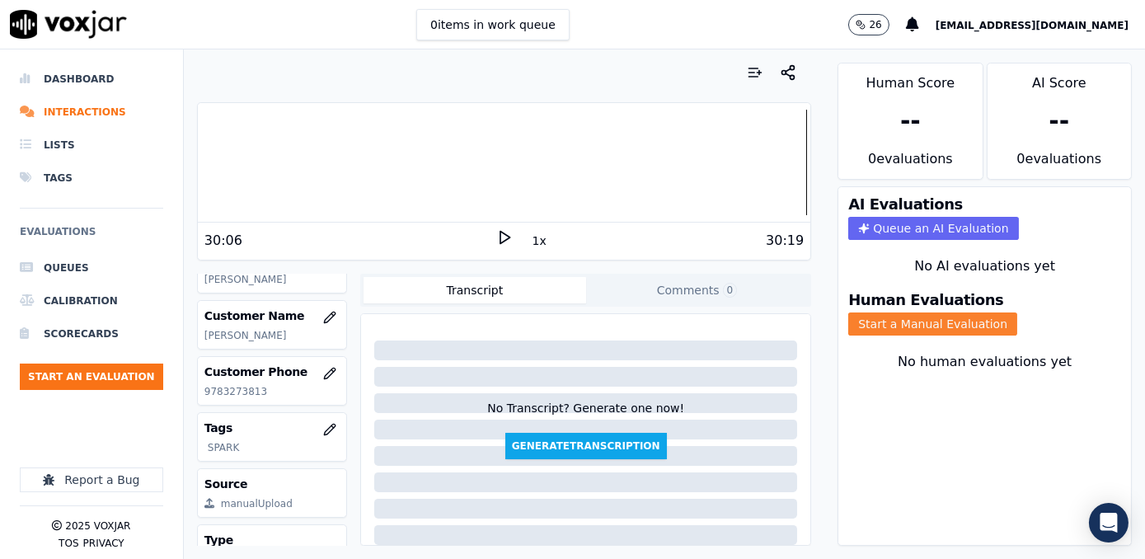
click at [888, 312] on button "Start a Manual Evaluation" at bounding box center [932, 323] width 169 height 23
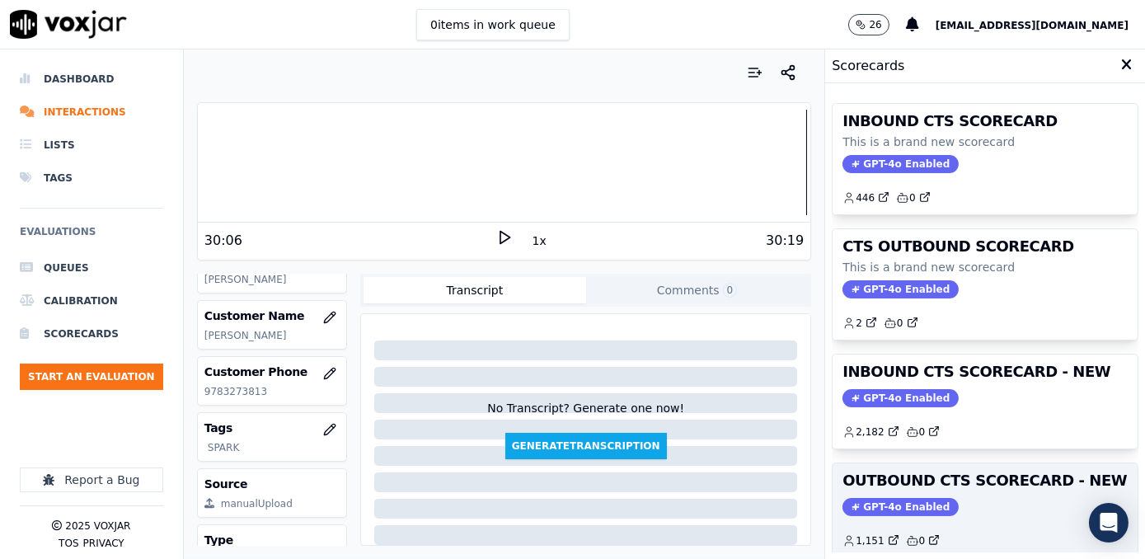
click at [890, 499] on span "GPT-4o Enabled" at bounding box center [900, 507] width 116 height 18
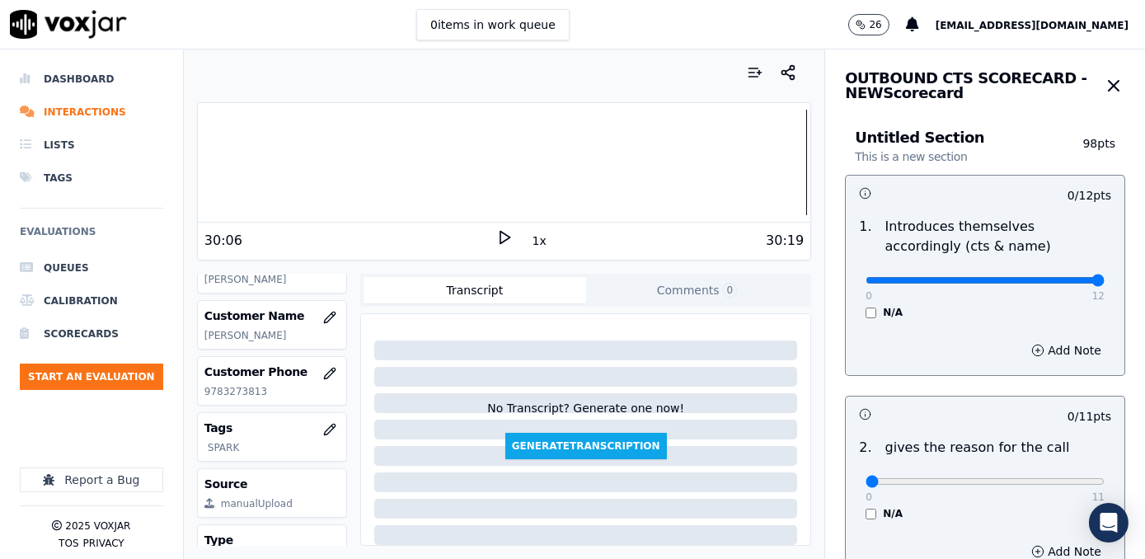
drag, startPoint x: 851, startPoint y: 281, endPoint x: 1144, endPoint y: 241, distance: 295.4
click at [1104, 277] on input "range" at bounding box center [984, 280] width 239 height 7
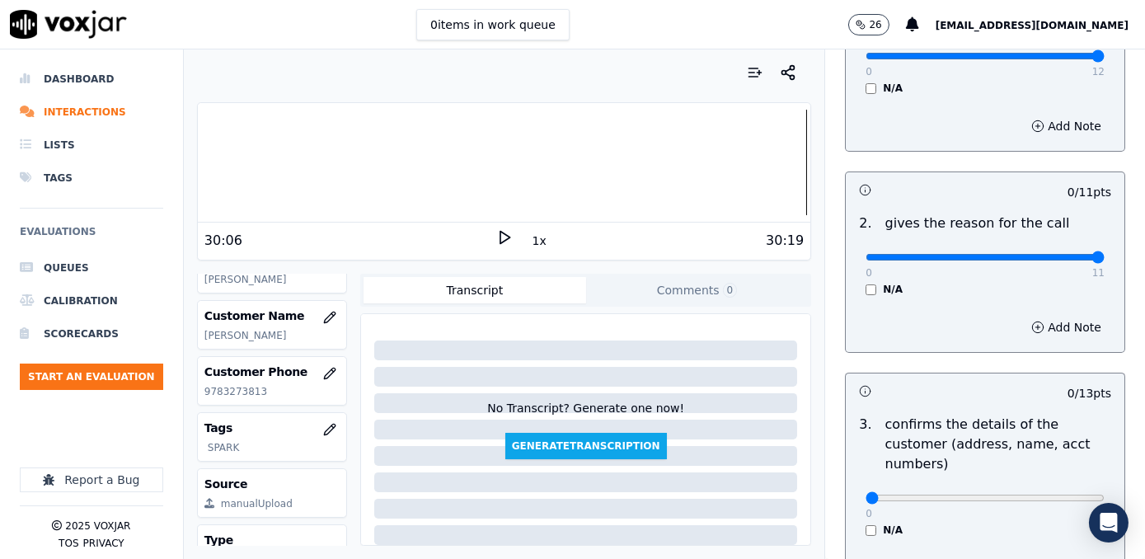
drag, startPoint x: 858, startPoint y: 260, endPoint x: 1137, endPoint y: 236, distance: 280.4
click at [1104, 254] on input "range" at bounding box center [984, 257] width 239 height 7
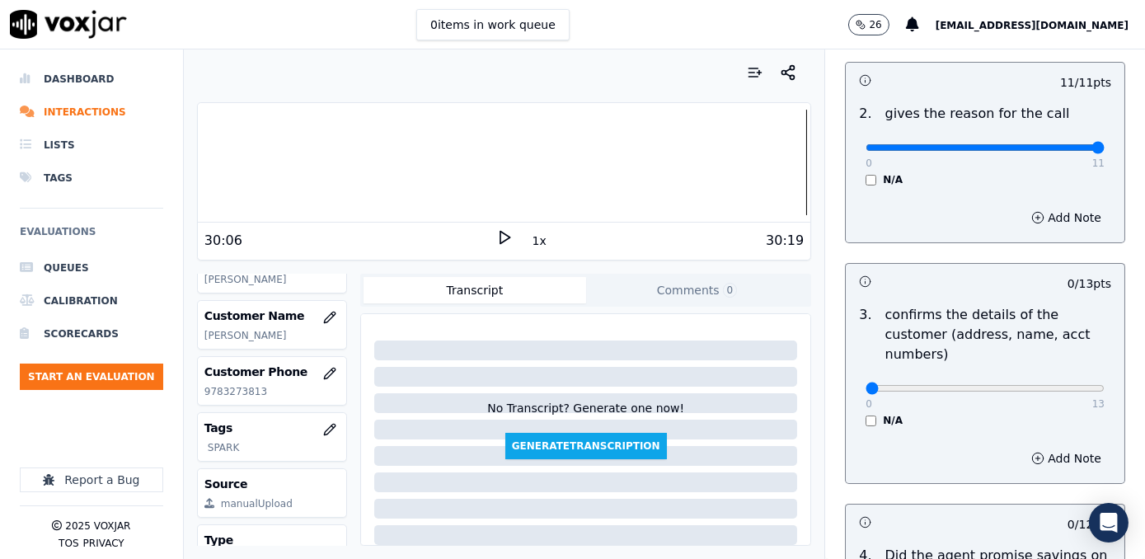
scroll to position [449, 0]
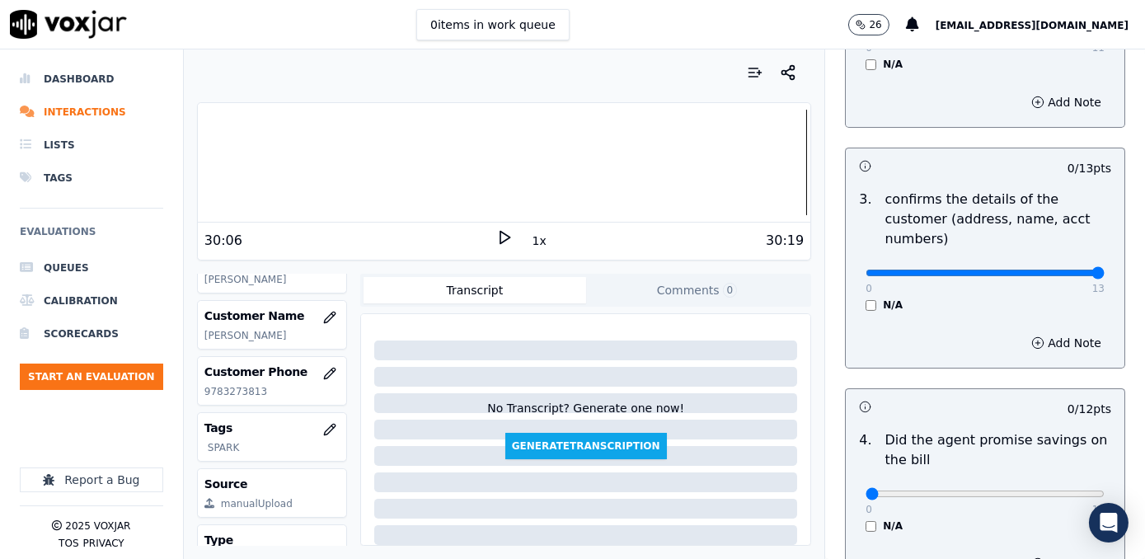
drag, startPoint x: 860, startPoint y: 249, endPoint x: 1079, endPoint y: 255, distance: 218.5
click at [1079, 270] on input "range" at bounding box center [984, 273] width 239 height 7
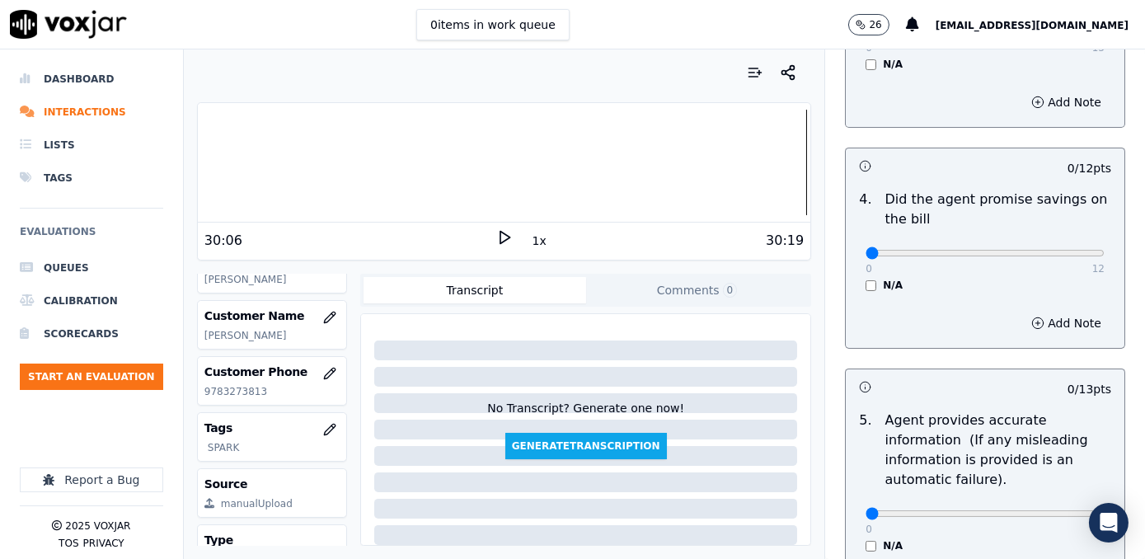
scroll to position [749, 0]
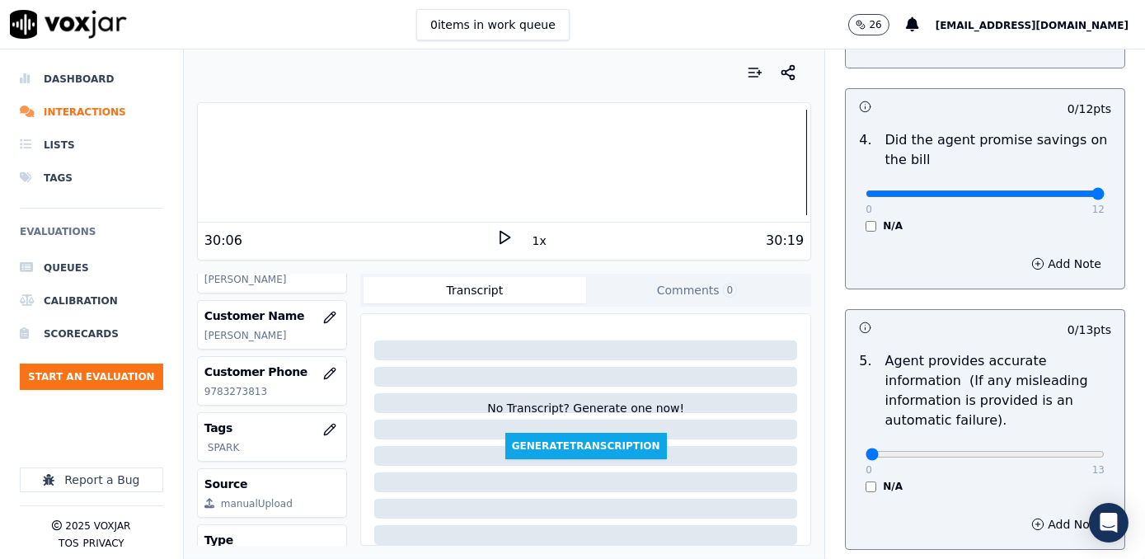
drag, startPoint x: 855, startPoint y: 174, endPoint x: 1147, endPoint y: 168, distance: 292.6
click at [1104, 190] on input "range" at bounding box center [984, 193] width 239 height 7
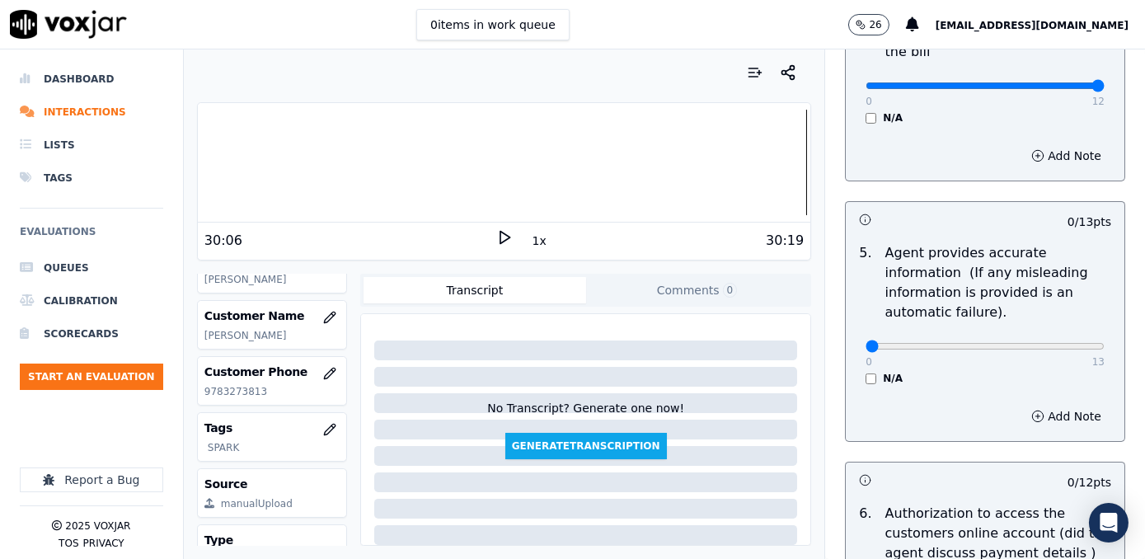
scroll to position [973, 0]
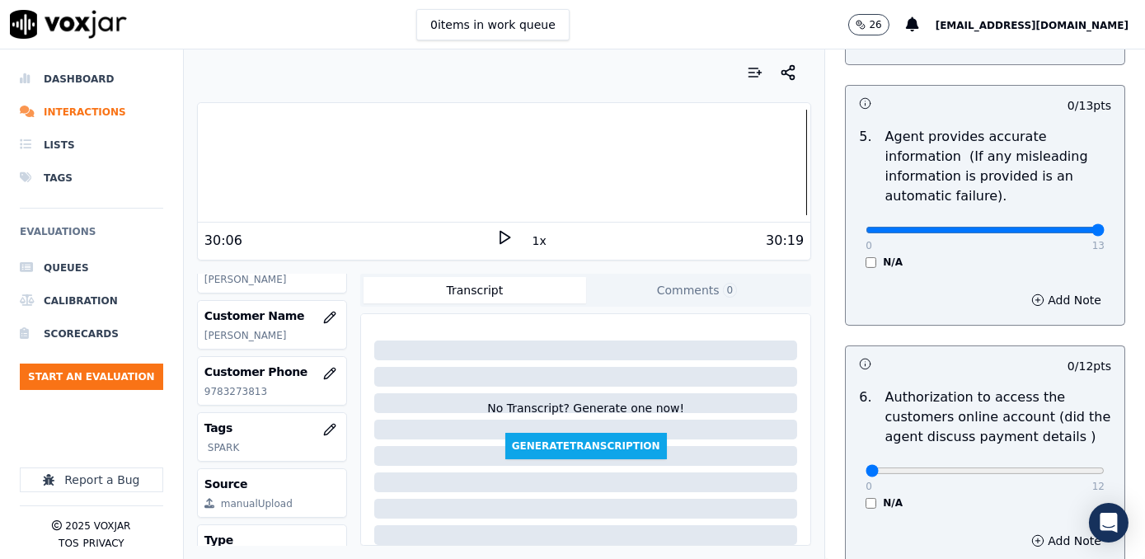
drag, startPoint x: 855, startPoint y: 204, endPoint x: 1147, endPoint y: 203, distance: 292.6
click at [1104, 227] on input "range" at bounding box center [984, 230] width 239 height 7
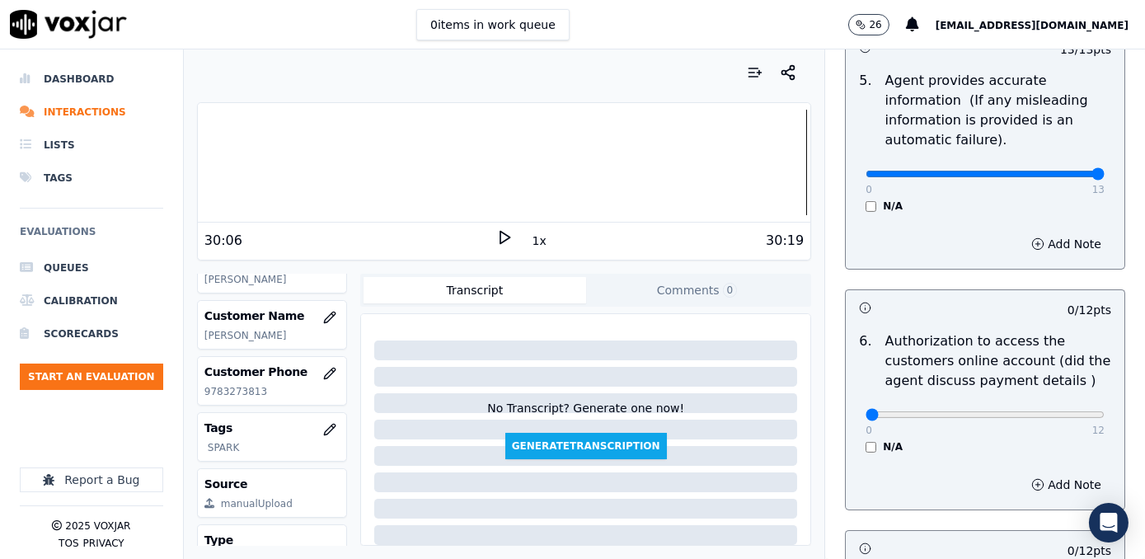
scroll to position [1273, 0]
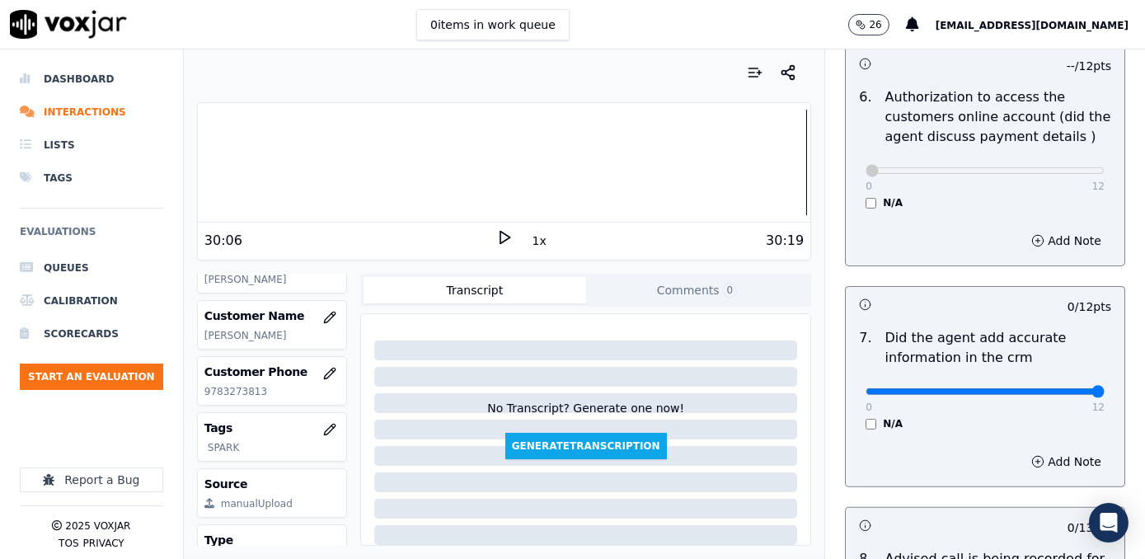
drag, startPoint x: 857, startPoint y: 368, endPoint x: 1147, endPoint y: 370, distance: 290.1
click at [1104, 388] on input "range" at bounding box center [984, 391] width 239 height 7
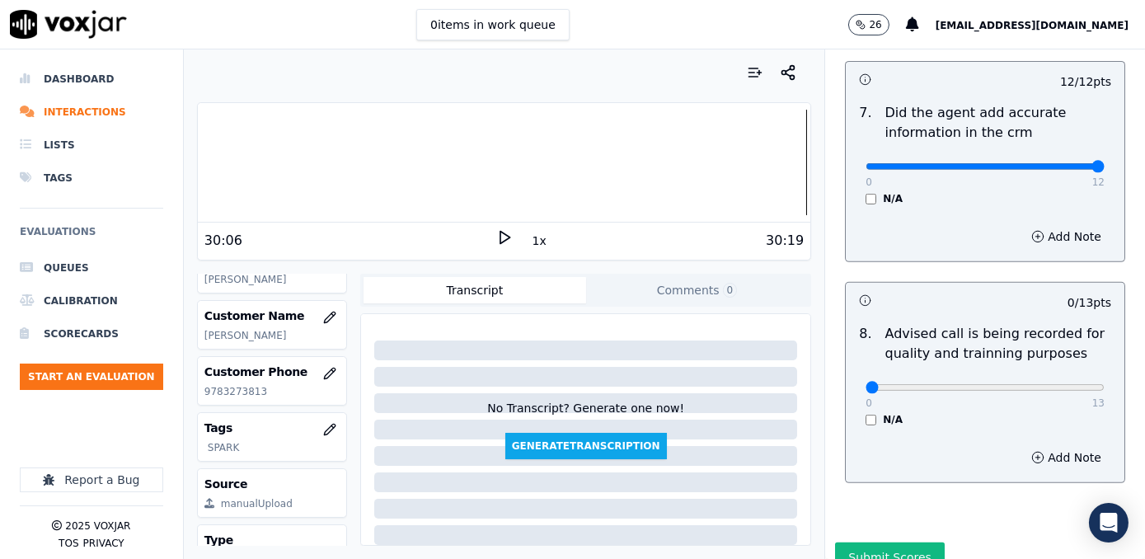
click at [994, 374] on div "0 13 N/A" at bounding box center [984, 394] width 265 height 63
click at [1009, 384] on input "range" at bounding box center [984, 387] width 239 height 7
click at [949, 444] on div "Add Note" at bounding box center [985, 457] width 279 height 49
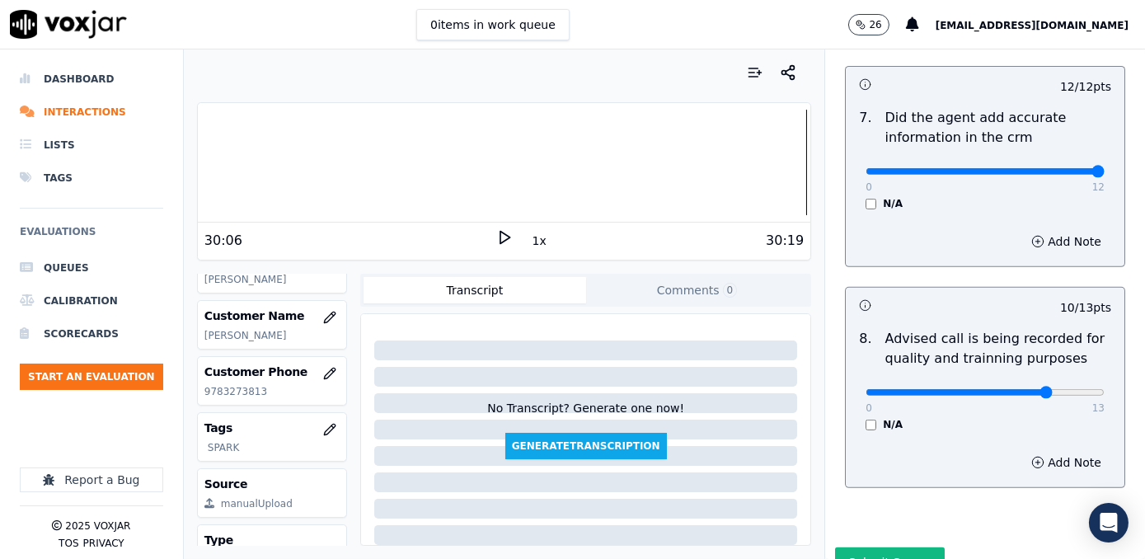
scroll to position [1531, 0]
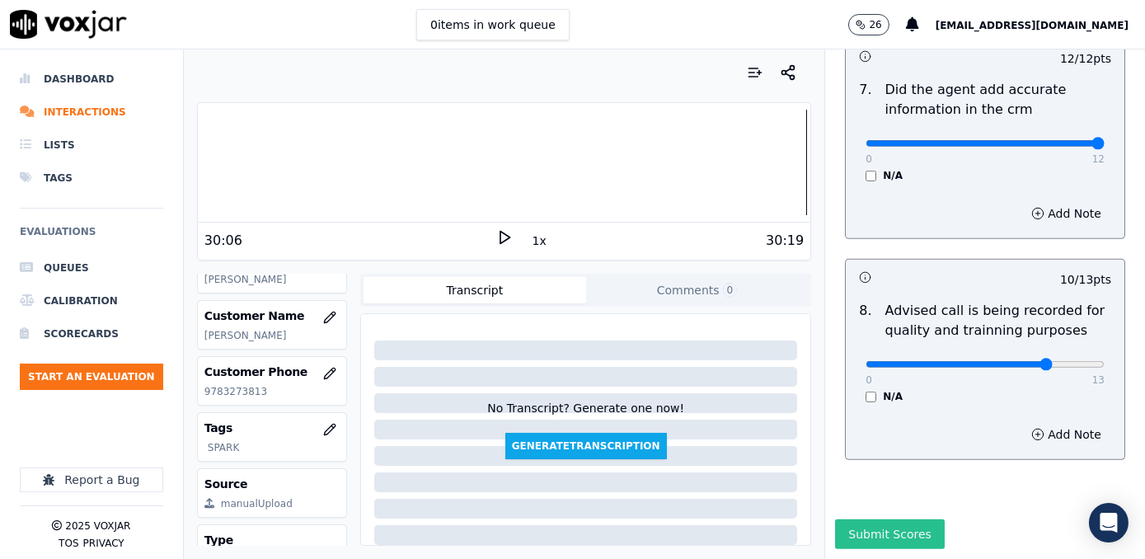
click at [875, 519] on button "Submit Scores" at bounding box center [890, 534] width 110 height 30
